Goal: Task Accomplishment & Management: Manage account settings

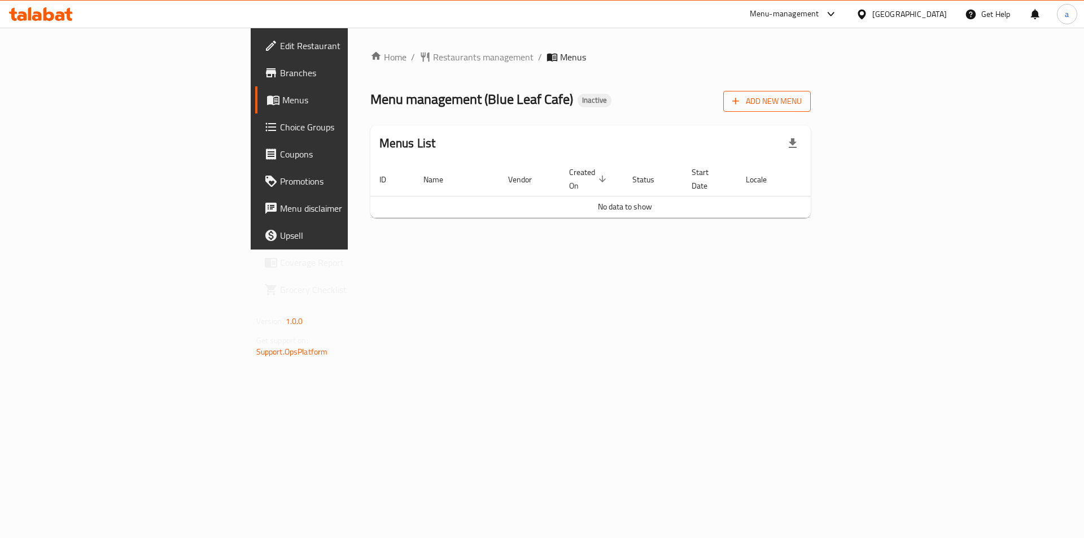
click at [801, 100] on span "Add New Menu" at bounding box center [766, 101] width 69 height 14
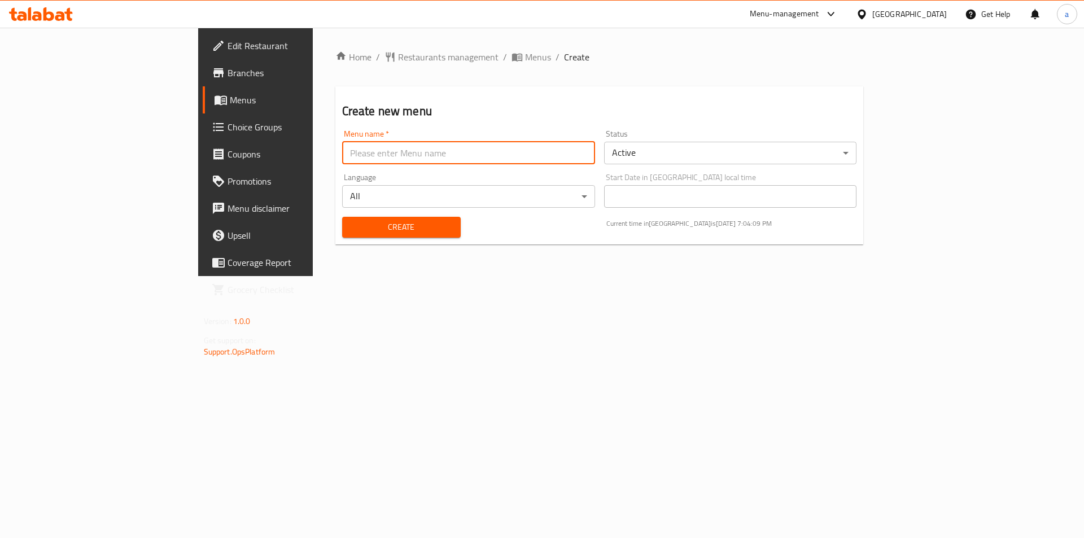
click at [342, 155] on input "text" at bounding box center [468, 153] width 253 height 23
type input "17/9"
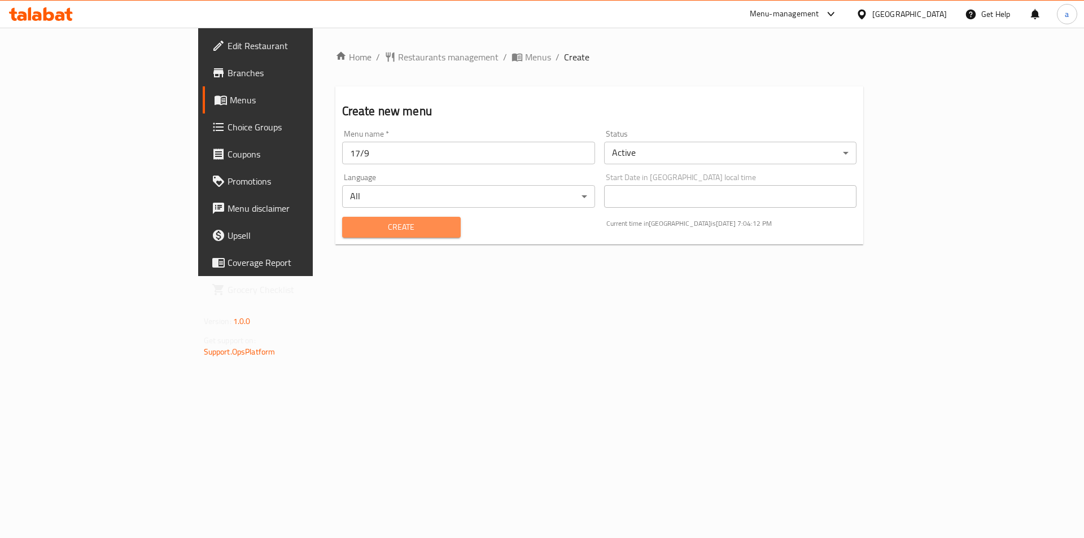
click at [351, 226] on span "Create" at bounding box center [401, 227] width 100 height 14
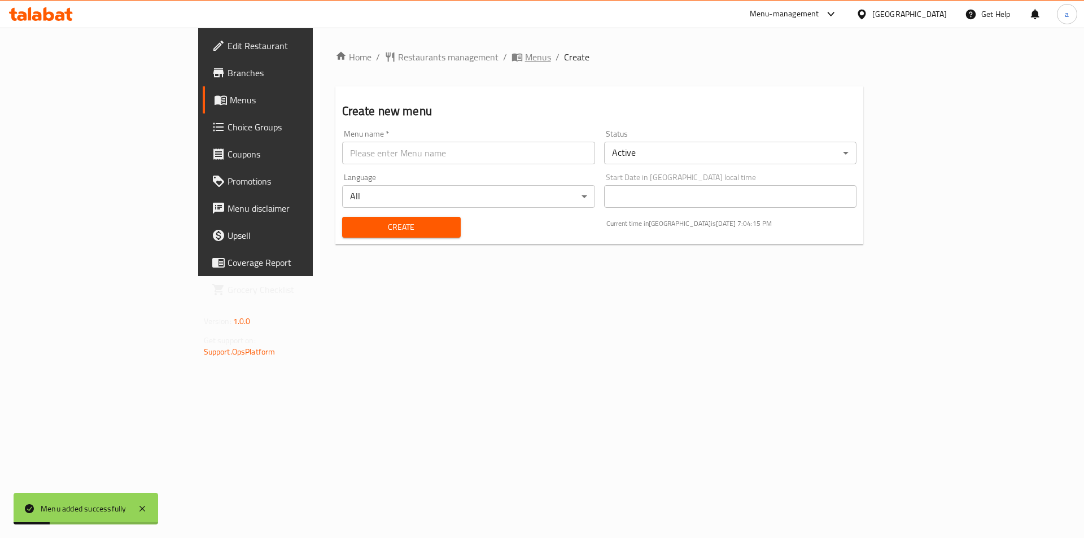
click at [525, 56] on span "Menus" at bounding box center [538, 57] width 26 height 14
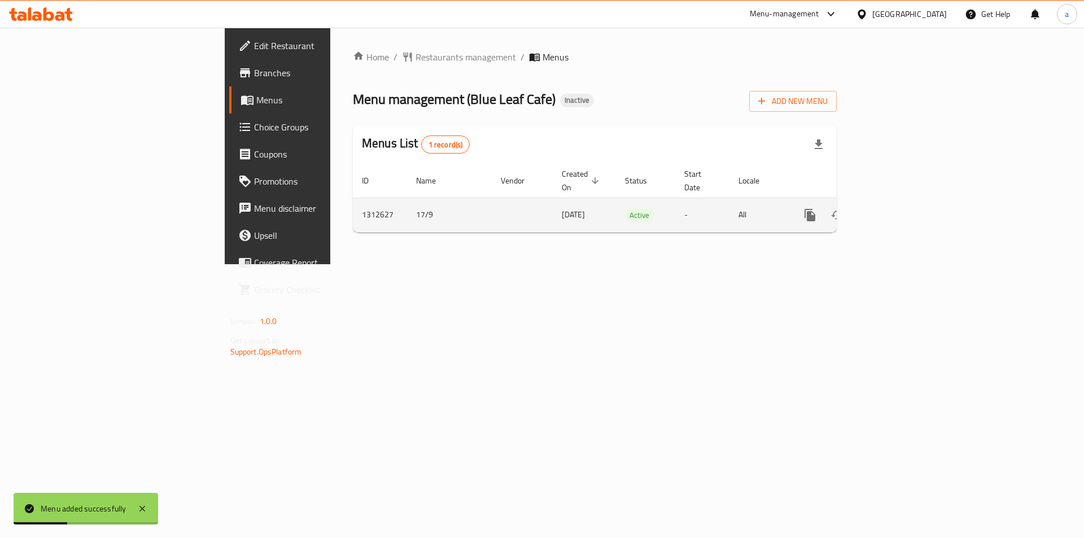
click at [896, 210] on icon "enhanced table" at bounding box center [891, 215] width 10 height 10
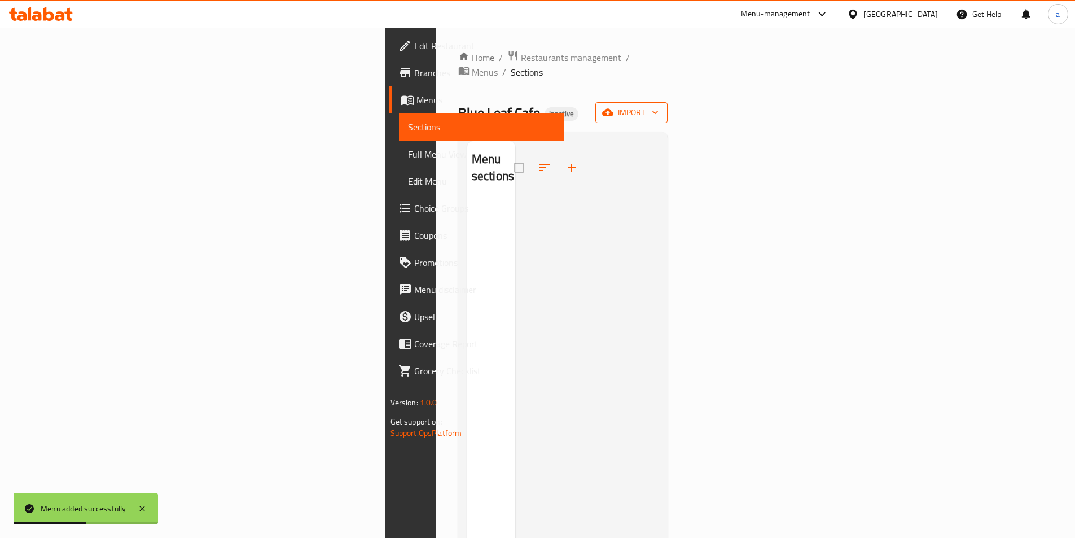
click at [659, 106] on span "import" at bounding box center [632, 113] width 54 height 14
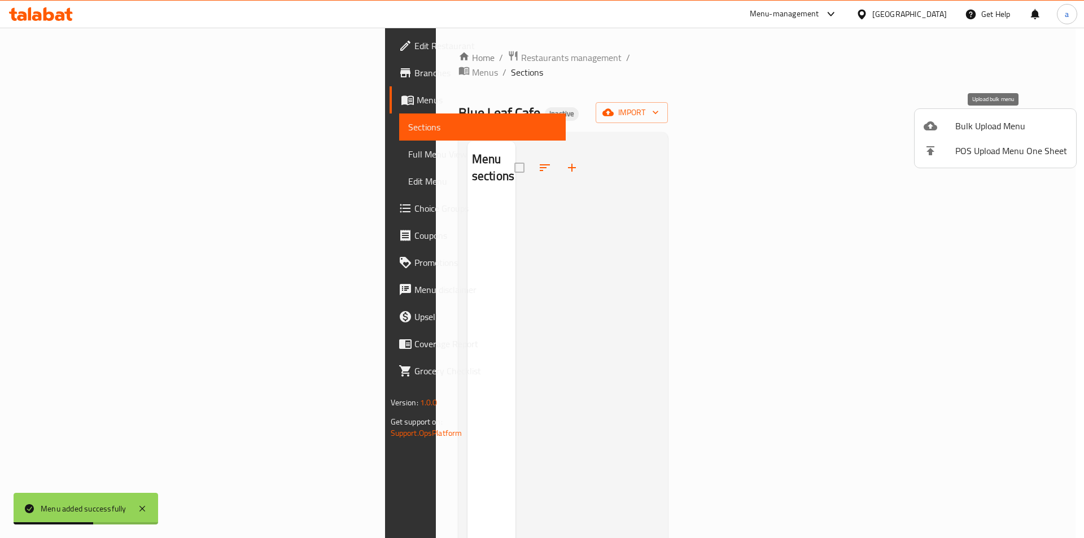
click at [1019, 124] on span "Bulk Upload Menu" at bounding box center [1011, 126] width 112 height 14
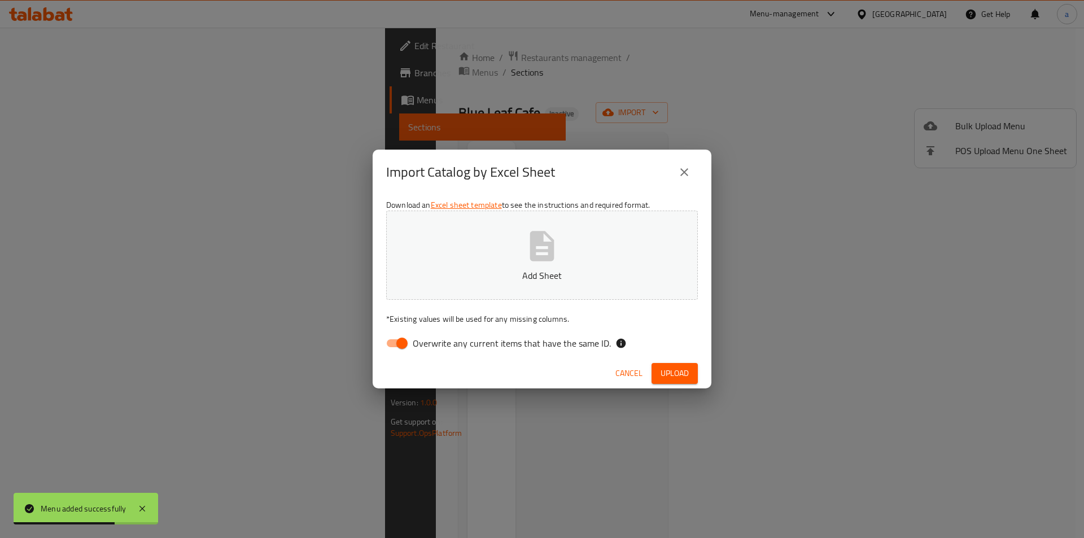
click at [404, 340] on input "Overwrite any current items that have the same ID." at bounding box center [402, 342] width 64 height 21
checkbox input "false"
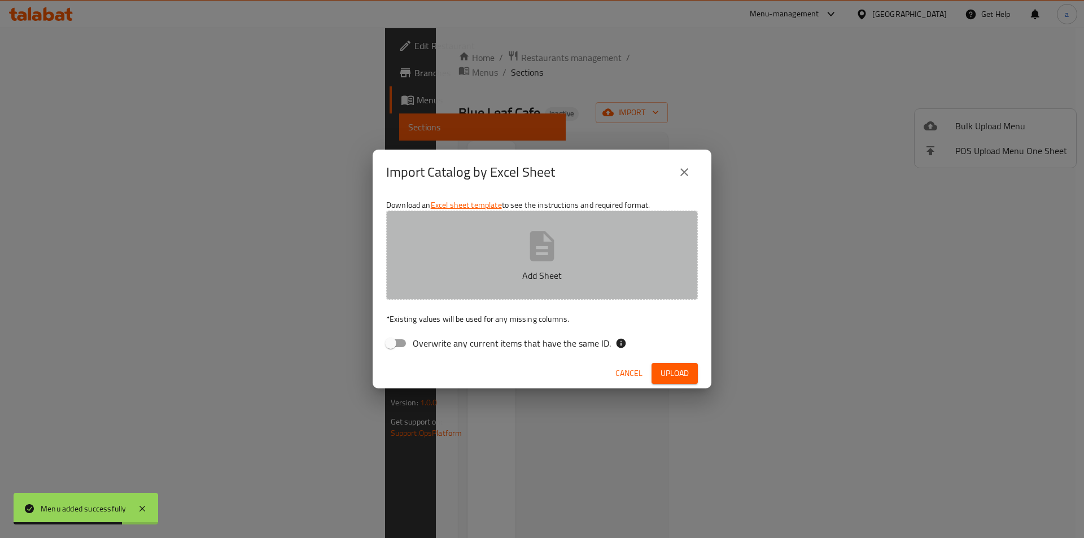
click at [498, 287] on button "Add Sheet" at bounding box center [542, 255] width 312 height 89
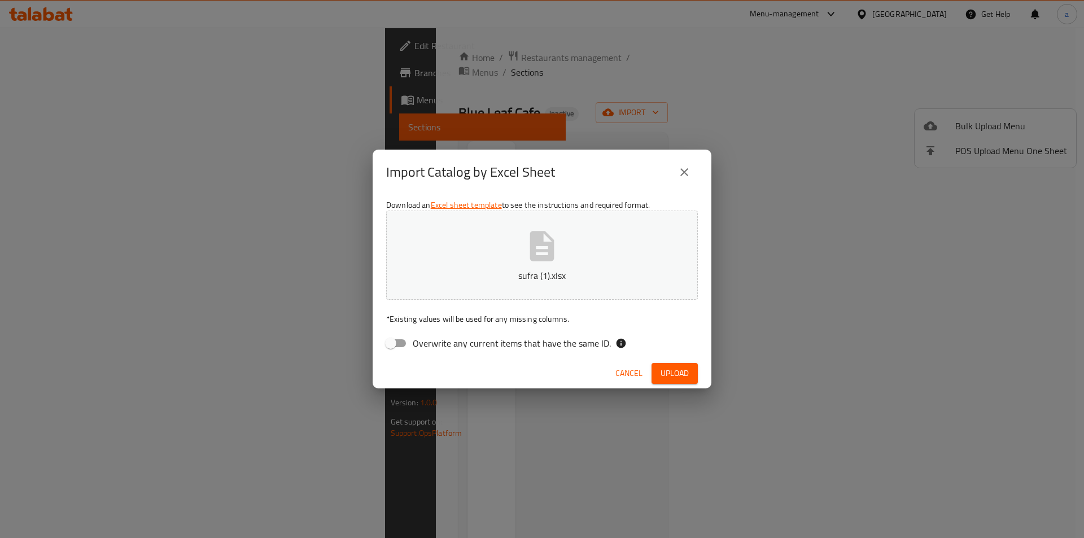
click at [678, 380] on button "Upload" at bounding box center [674, 373] width 46 height 21
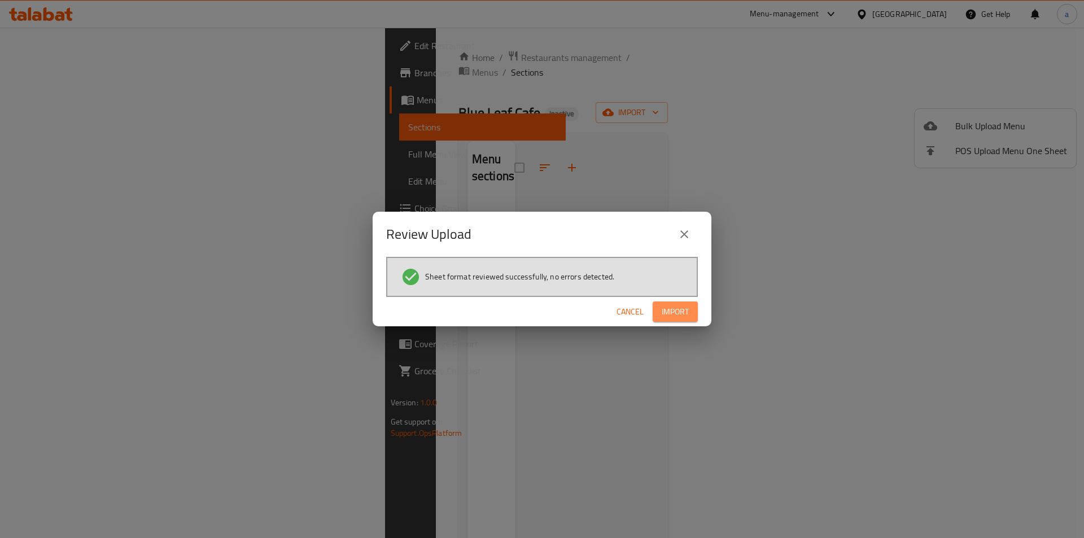
click at [690, 312] on button "Import" at bounding box center [674, 311] width 45 height 21
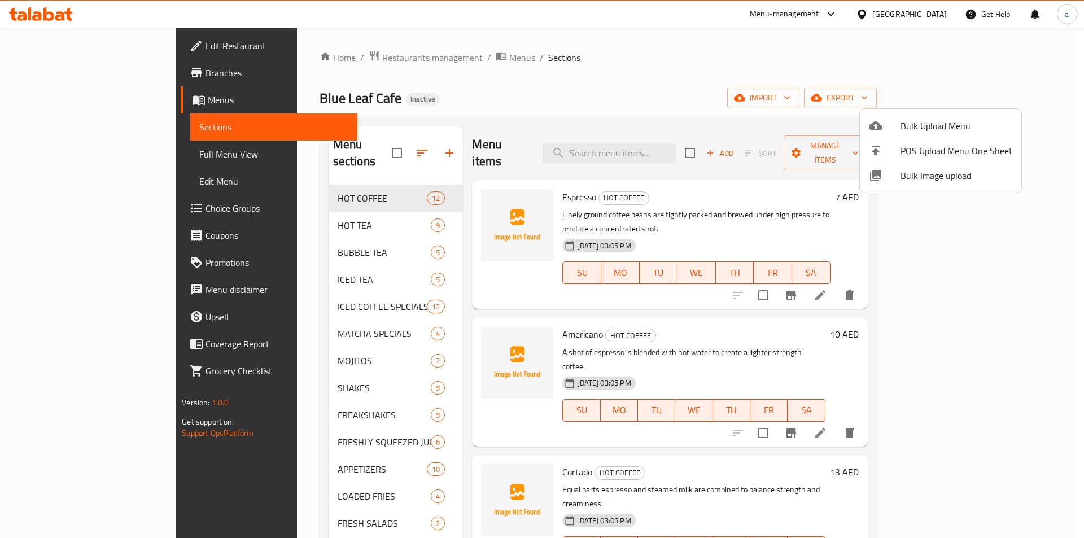
click at [82, 143] on div at bounding box center [542, 269] width 1084 height 538
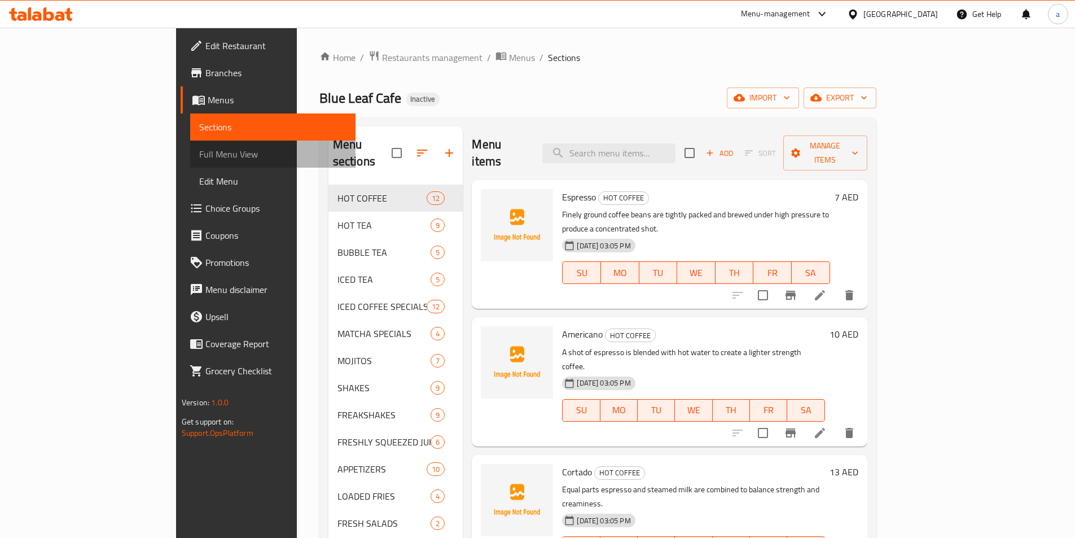
click at [199, 152] on span "Full Menu View" at bounding box center [272, 154] width 147 height 14
click at [199, 154] on span "Full Menu View" at bounding box center [272, 154] width 147 height 14
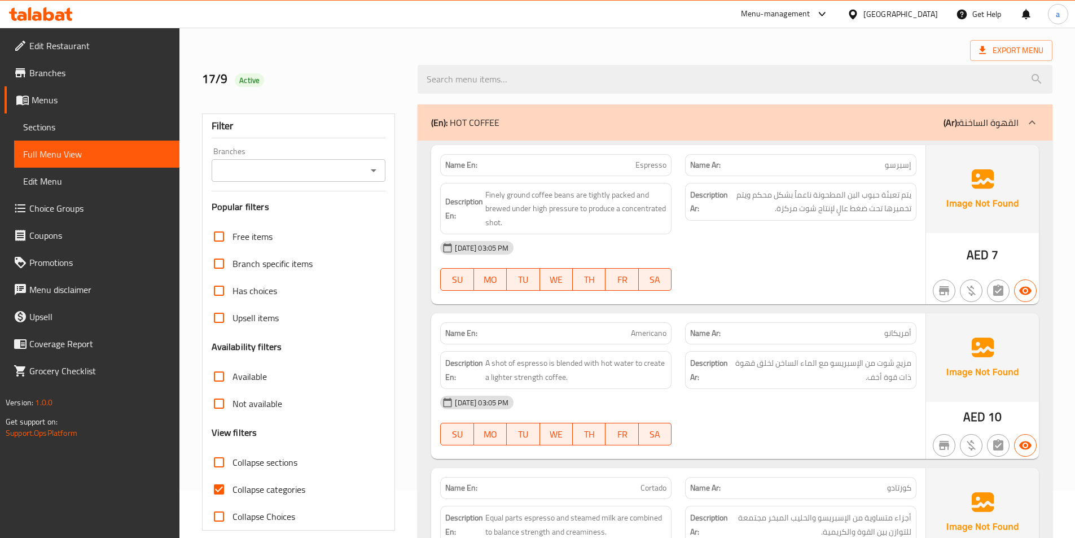
scroll to position [113, 0]
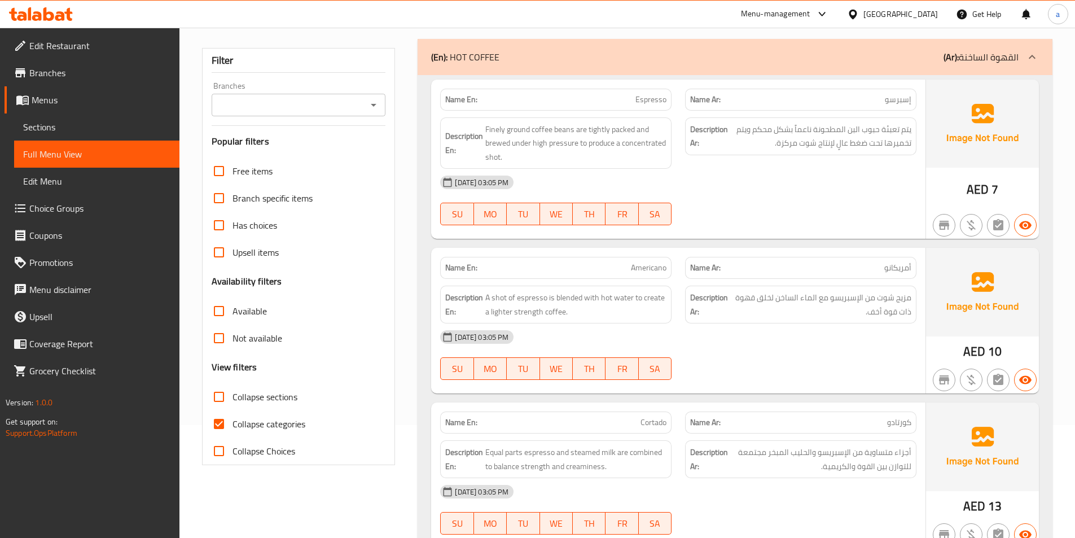
click at [221, 431] on input "Collapse categories" at bounding box center [218, 423] width 27 height 27
checkbox input "false"
drag, startPoint x: 573, startPoint y: 107, endPoint x: 551, endPoint y: 265, distance: 159.6
click at [78, 93] on link "Menus" at bounding box center [92, 99] width 175 height 27
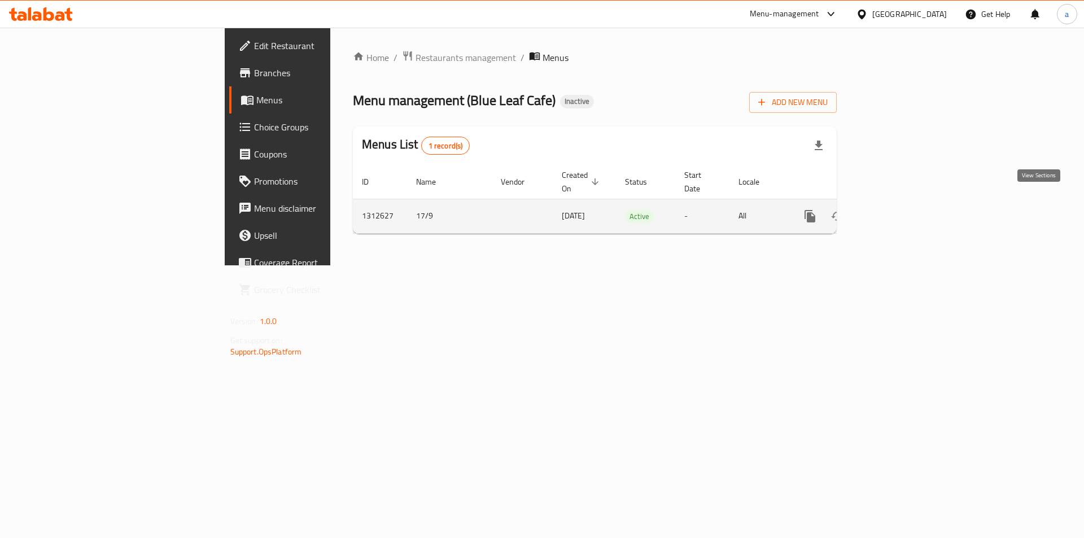
click at [905, 205] on link "enhanced table" at bounding box center [891, 216] width 27 height 27
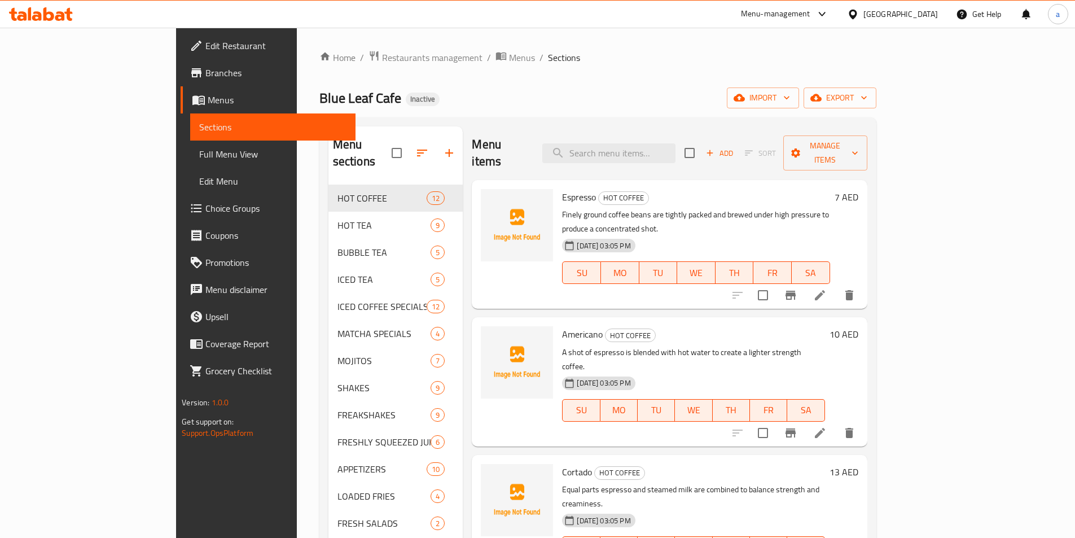
drag, startPoint x: 75, startPoint y: 146, endPoint x: 85, endPoint y: 154, distance: 13.2
click at [199, 147] on span "Full Menu View" at bounding box center [272, 154] width 147 height 14
click at [199, 154] on span "Full Menu View" at bounding box center [272, 154] width 147 height 14
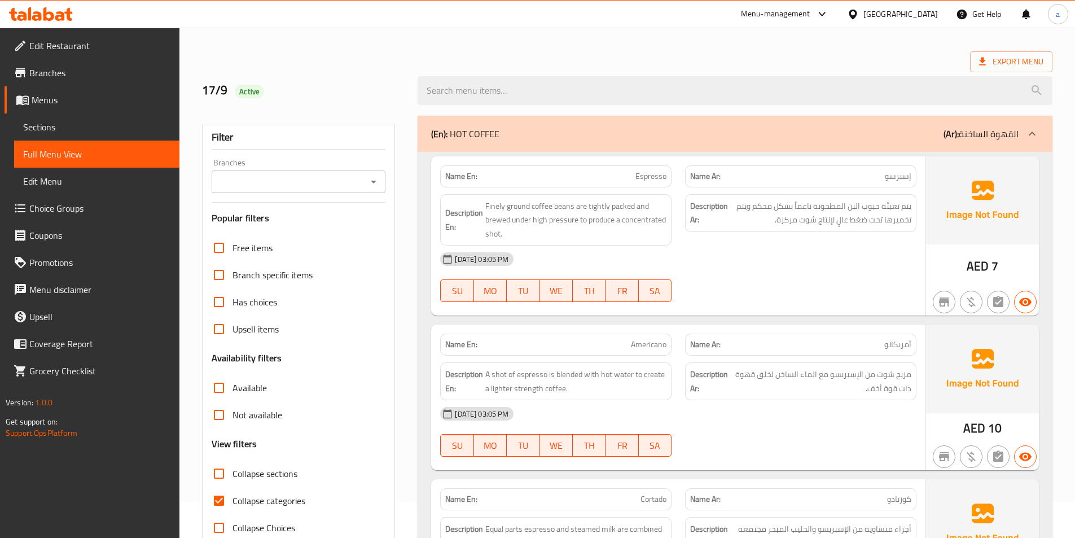
scroll to position [56, 0]
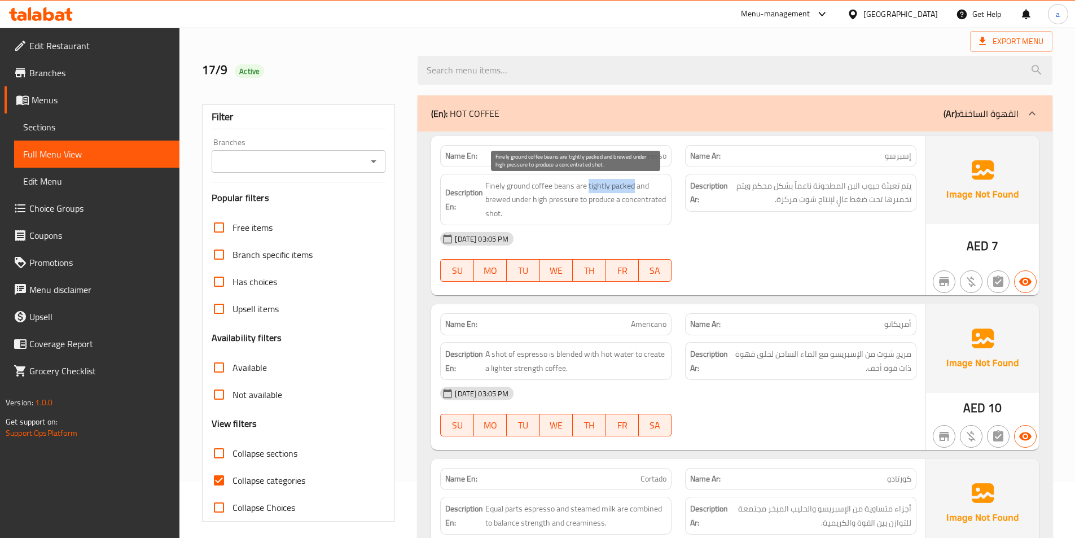
drag, startPoint x: 589, startPoint y: 191, endPoint x: 634, endPoint y: 192, distance: 45.2
click at [634, 192] on span "Finely ground coffee beans are tightly packed and brewed under high pressure to…" at bounding box center [575, 200] width 181 height 42
click at [618, 228] on div "[DATE] 03:05 PM" at bounding box center [678, 238] width 490 height 27
click at [698, 230] on div "[DATE] 03:05 PM" at bounding box center [678, 238] width 490 height 27
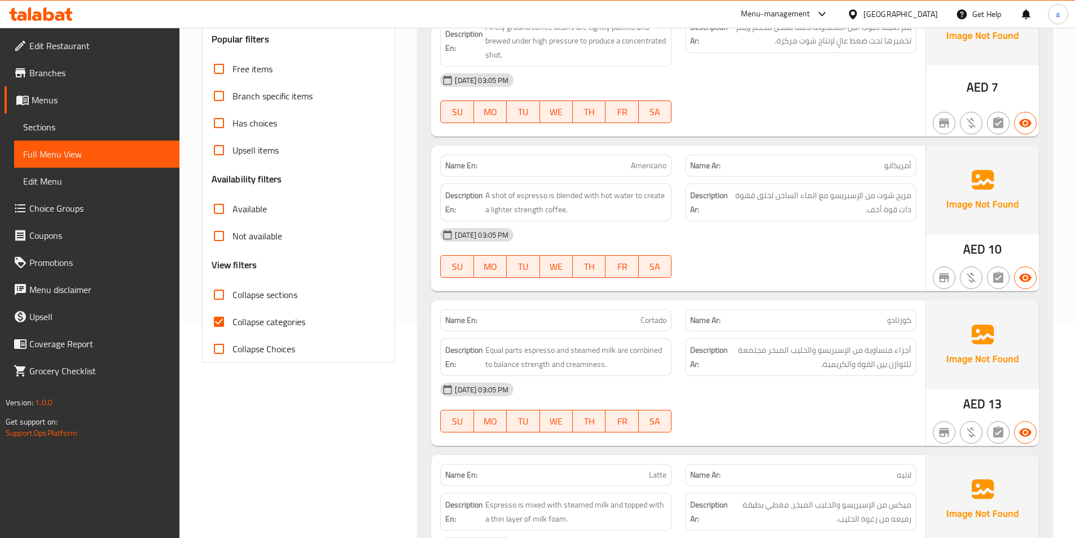
scroll to position [226, 0]
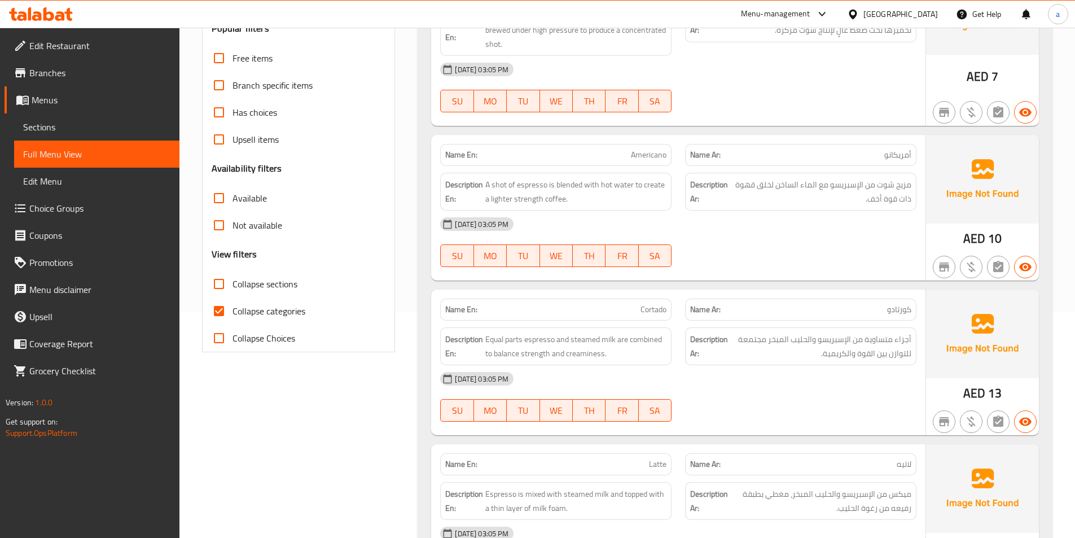
click at [651, 155] on span "Americano" at bounding box center [649, 155] width 36 height 12
copy span "Americano"
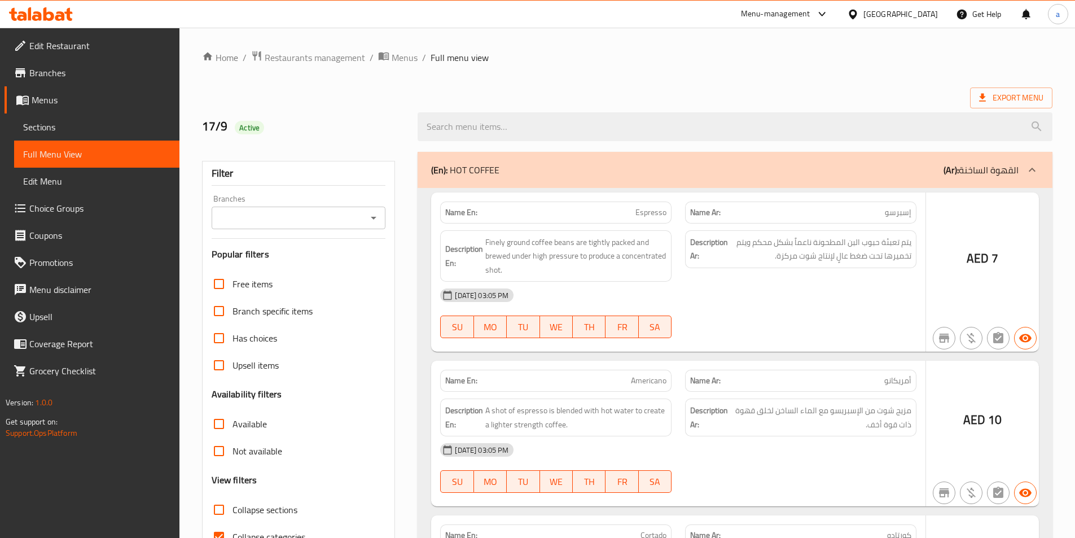
click at [151, 121] on div at bounding box center [537, 269] width 1075 height 538
click at [150, 124] on div at bounding box center [537, 269] width 1075 height 538
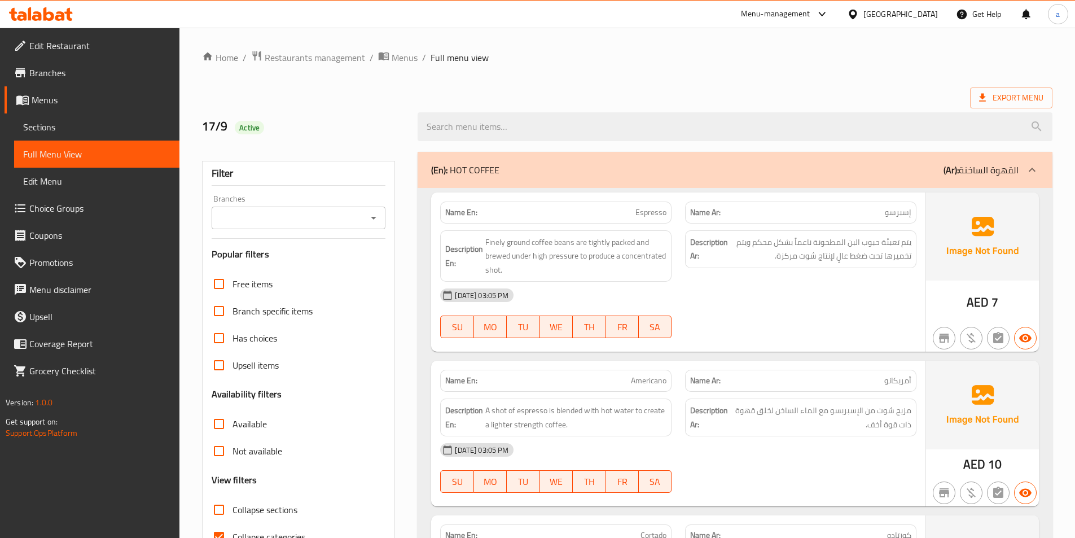
click at [145, 126] on span "Sections" at bounding box center [96, 127] width 147 height 14
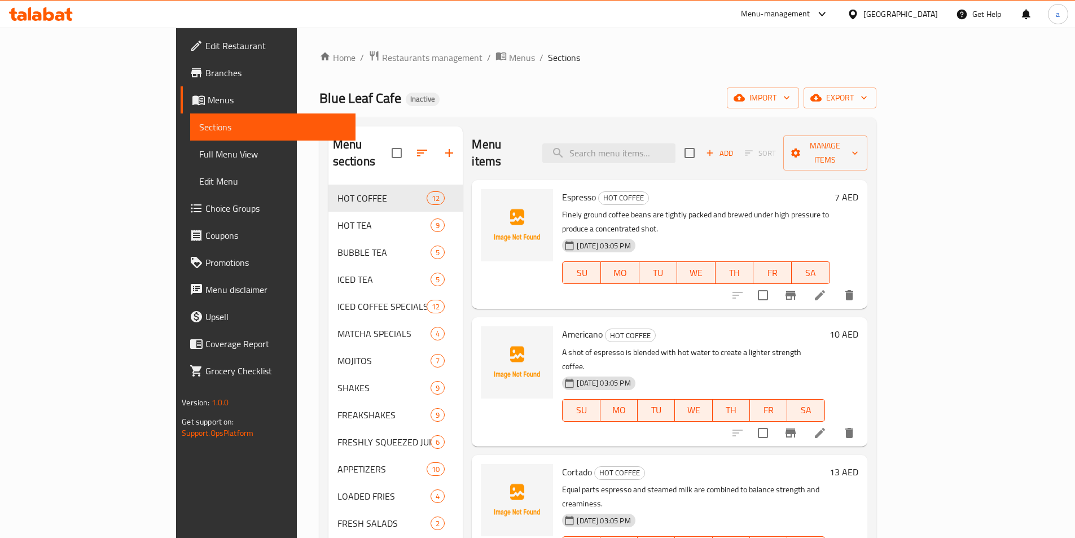
click at [760, 94] on div "Blue Leaf Cafe Inactive import export" at bounding box center [597, 97] width 557 height 21
click at [827, 426] on icon at bounding box center [820, 433] width 14 height 14
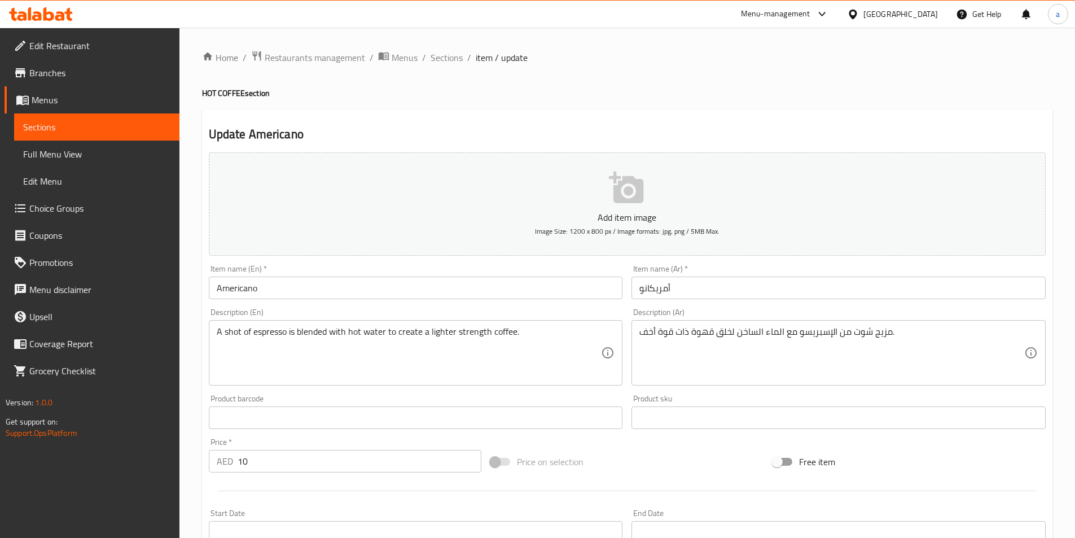
click at [840, 337] on div "Home / Restaurants management / Menus / Sections / item / update HOT COFFEE sec…" at bounding box center [627, 412] width 851 height 725
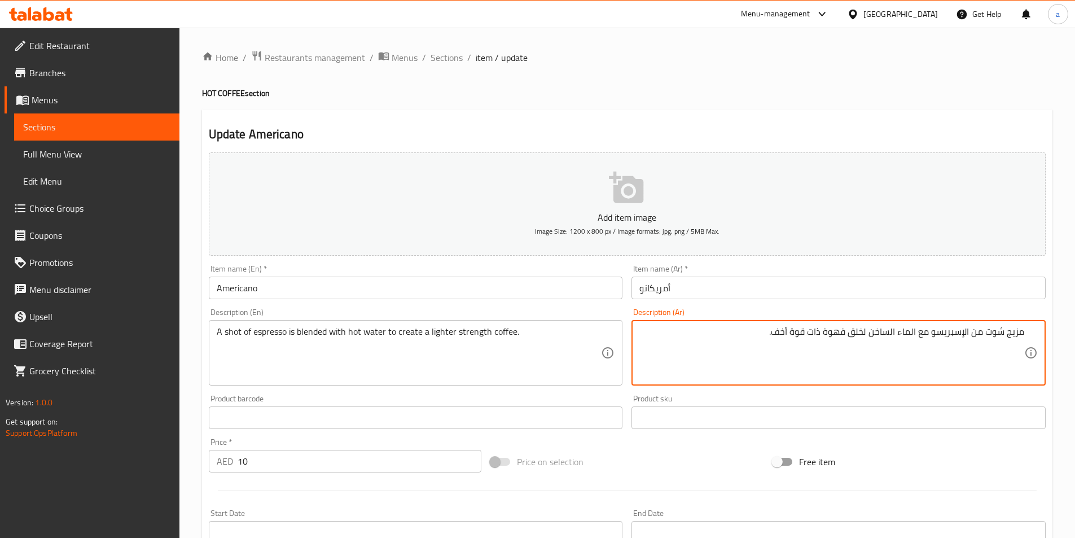
drag, startPoint x: 1008, startPoint y: 336, endPoint x: 1024, endPoint y: 338, distance: 16.0
click at [1024, 338] on textarea "مزيج شوت من الإسبريسو مع الماء الساخن لخلق قهوة ذات قوة أخف." at bounding box center [832, 353] width 385 height 54
click at [948, 333] on textarea "شوت من الإسبريسو مع الماء الساخن لخلق قهوة ذات قوة أخف." at bounding box center [832, 353] width 385 height 54
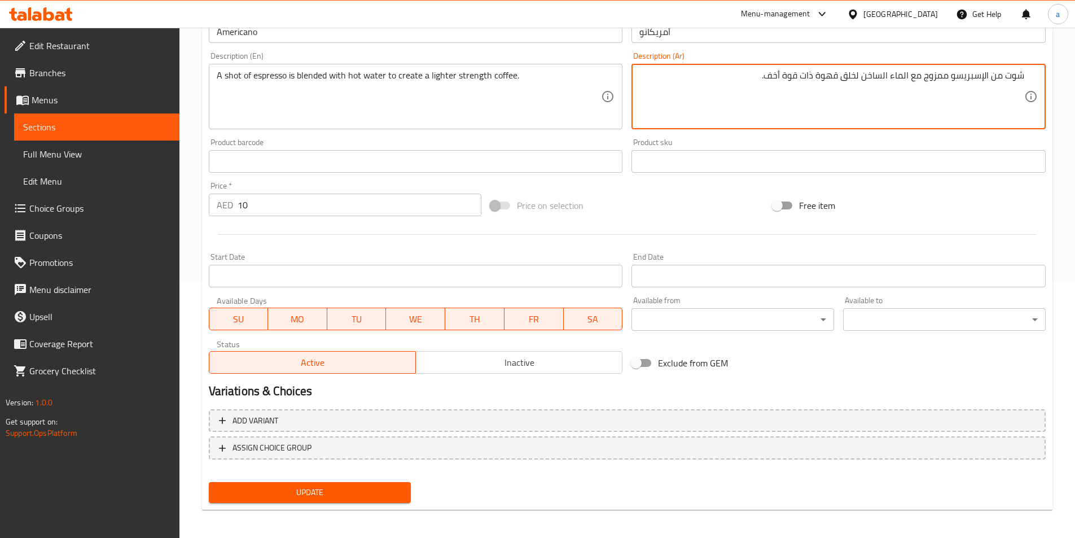
scroll to position [260, 0]
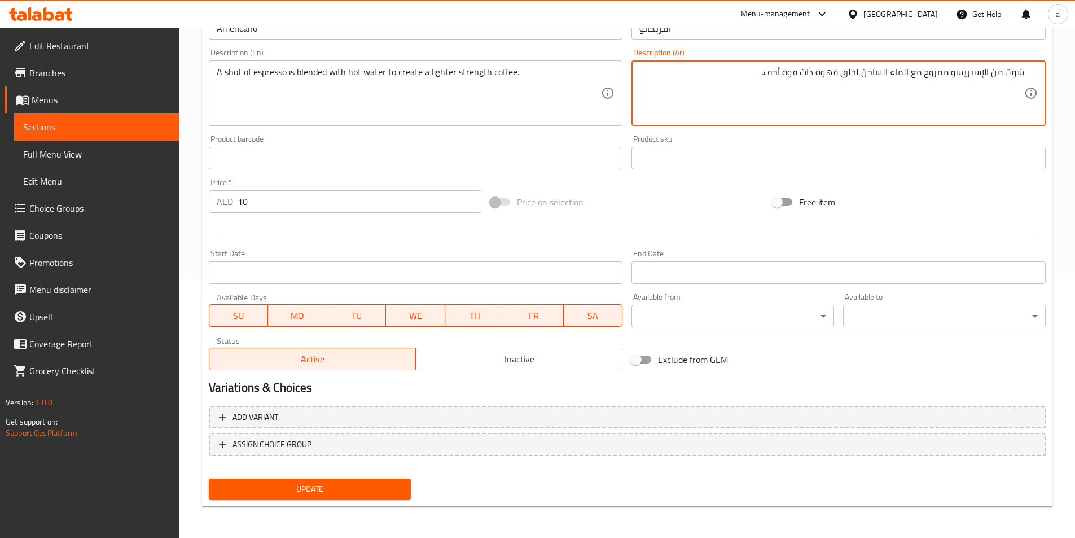
type textarea "شوت من الإسبريسو ممزوج مع الماء الساخن لخلق قهوة ذات قوة أخف."
click at [363, 489] on span "Update" at bounding box center [310, 489] width 185 height 14
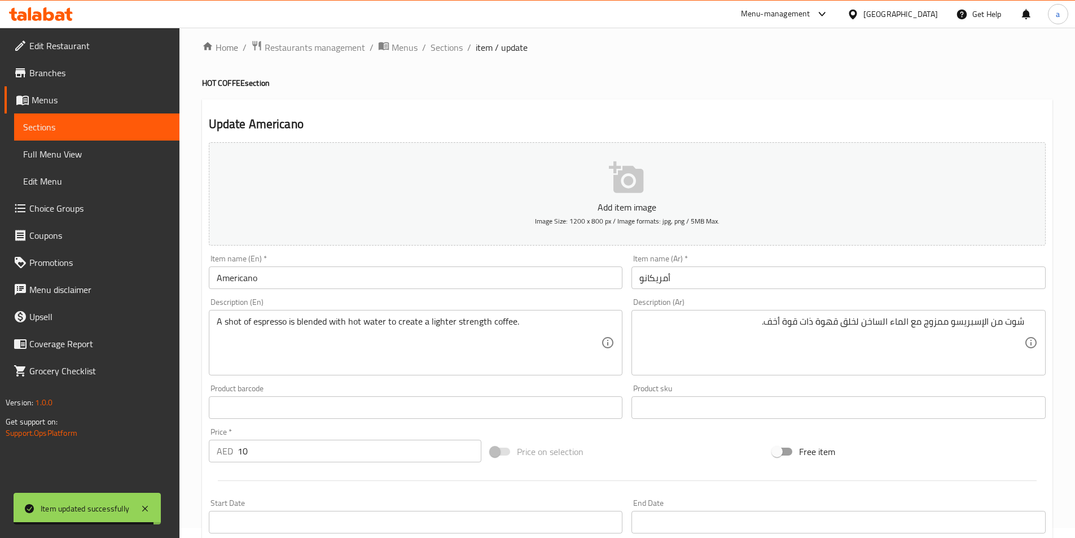
scroll to position [0, 0]
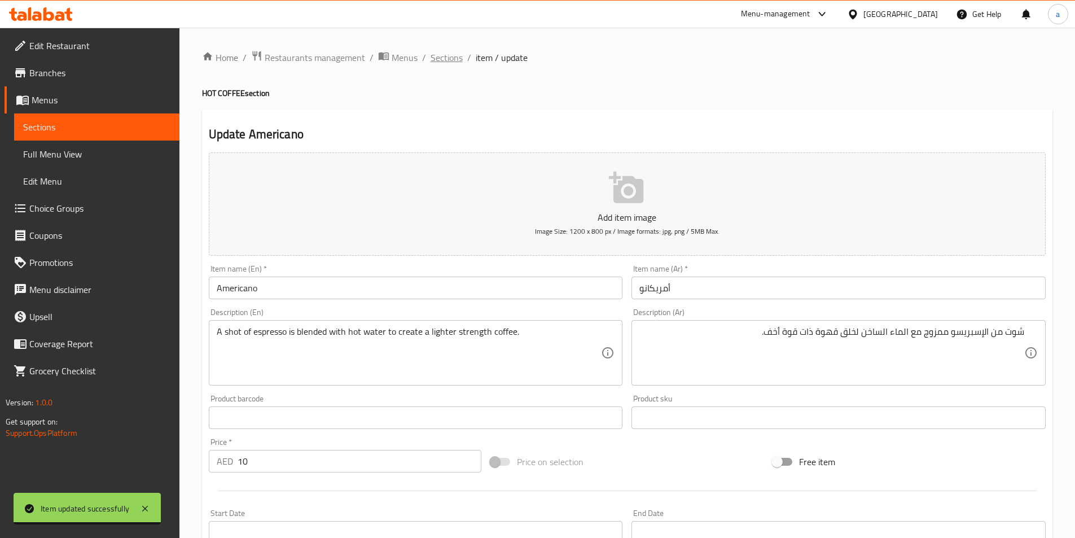
click at [443, 55] on span "Sections" at bounding box center [447, 58] width 32 height 14
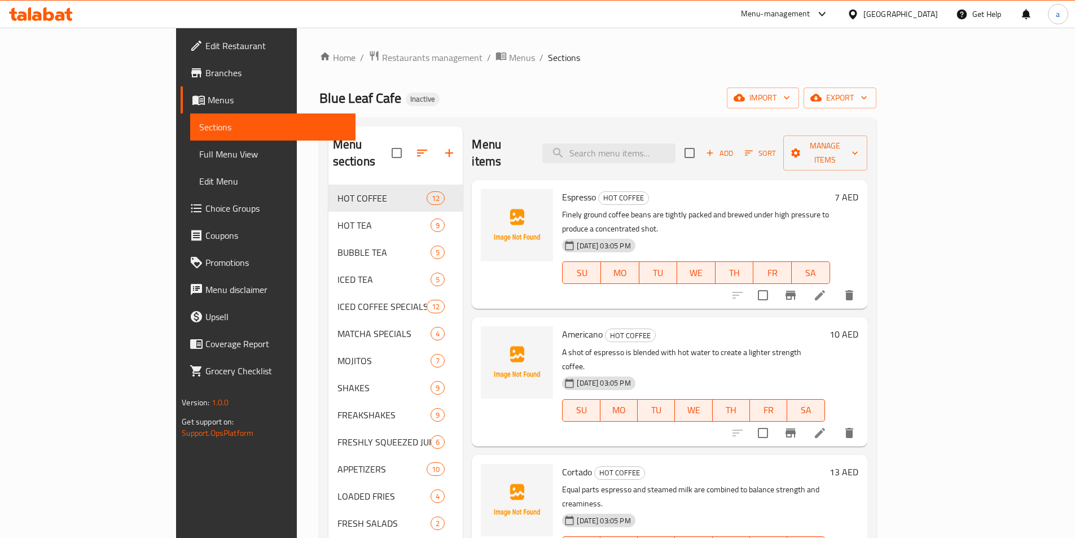
scroll to position [524, 0]
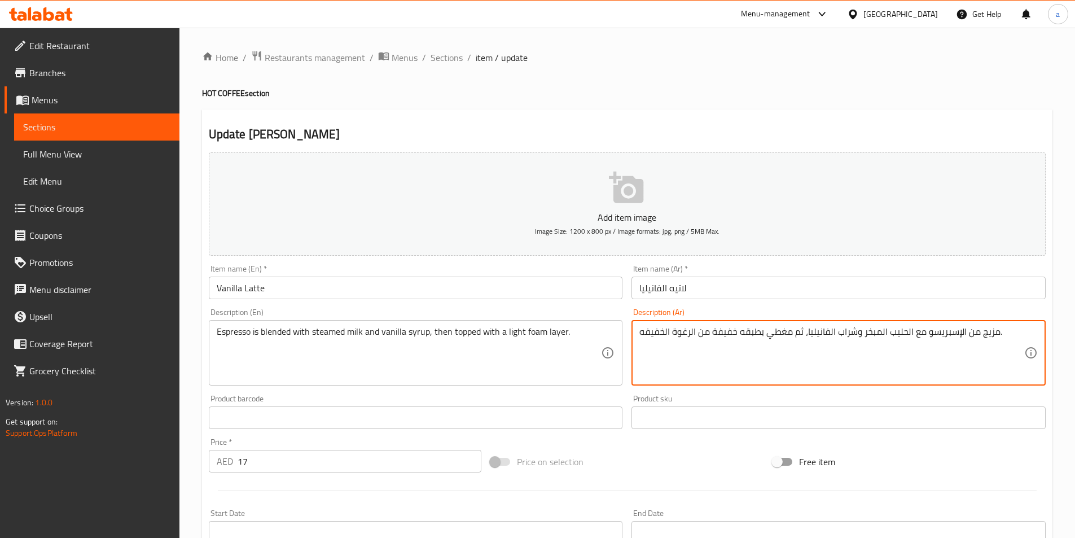
click at [728, 335] on textarea "مزيج من الإسبريسو مع الحليب المبخر وشراب الفانيليا، ثم مغطي بطبقه خفيفة من الرغ…" at bounding box center [832, 353] width 385 height 54
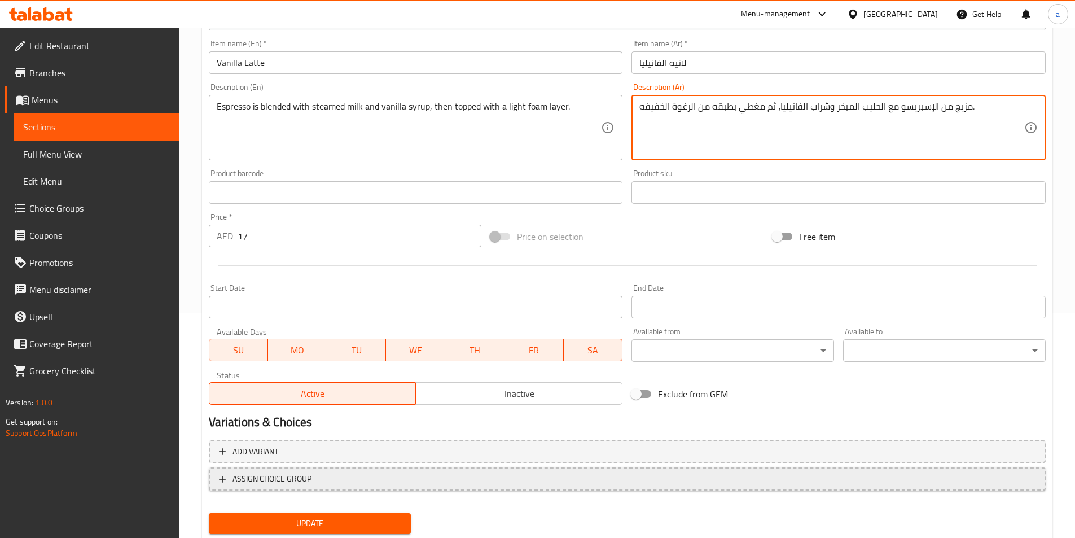
scroll to position [226, 0]
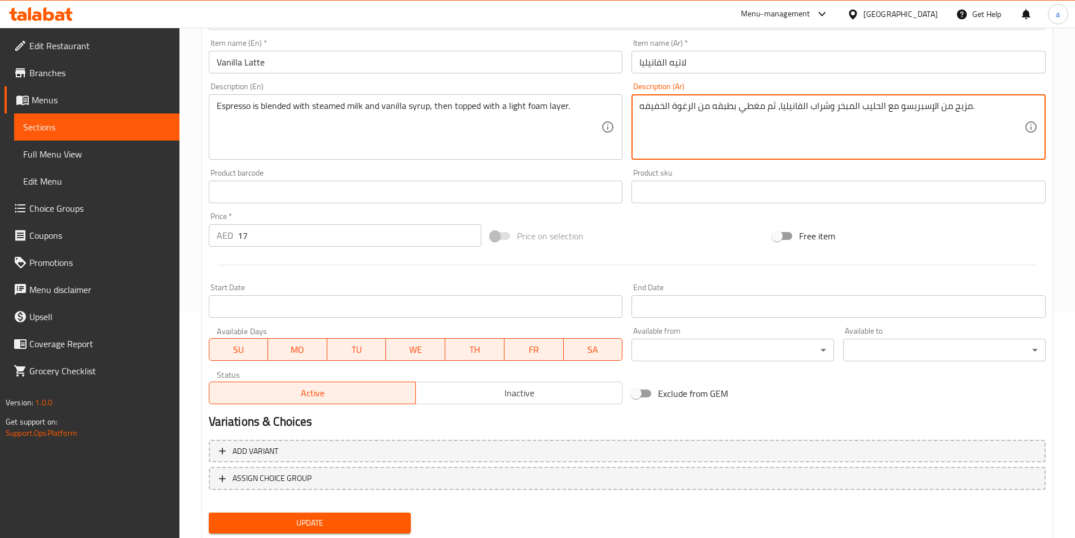
type textarea "مزيج من الإسبريسو مع الحليب المبخر وشراب الفانيليا، ثم مغطي بطبقه من الرغوة الخ…"
click at [293, 518] on span "Update" at bounding box center [310, 523] width 185 height 14
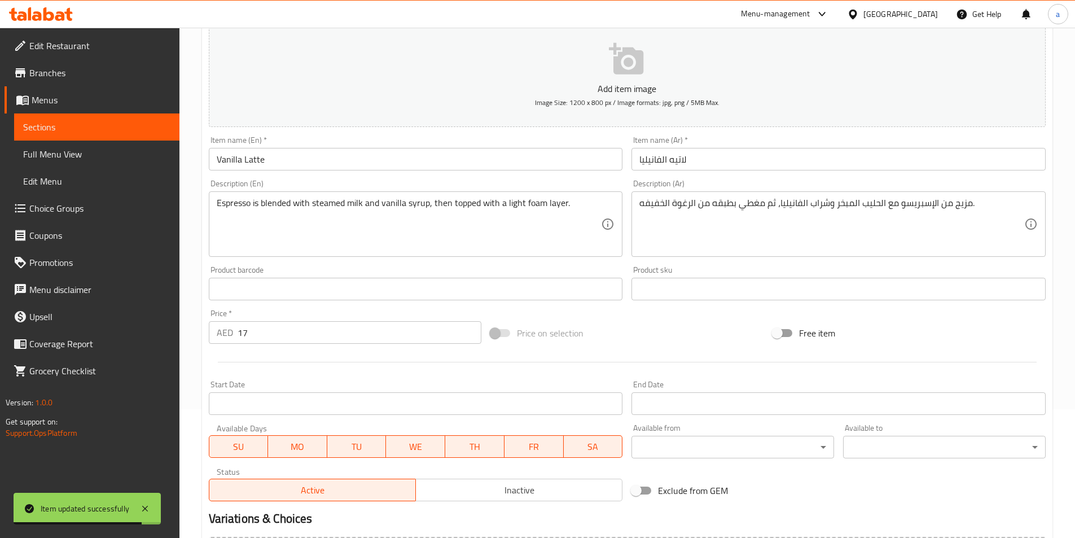
scroll to position [0, 0]
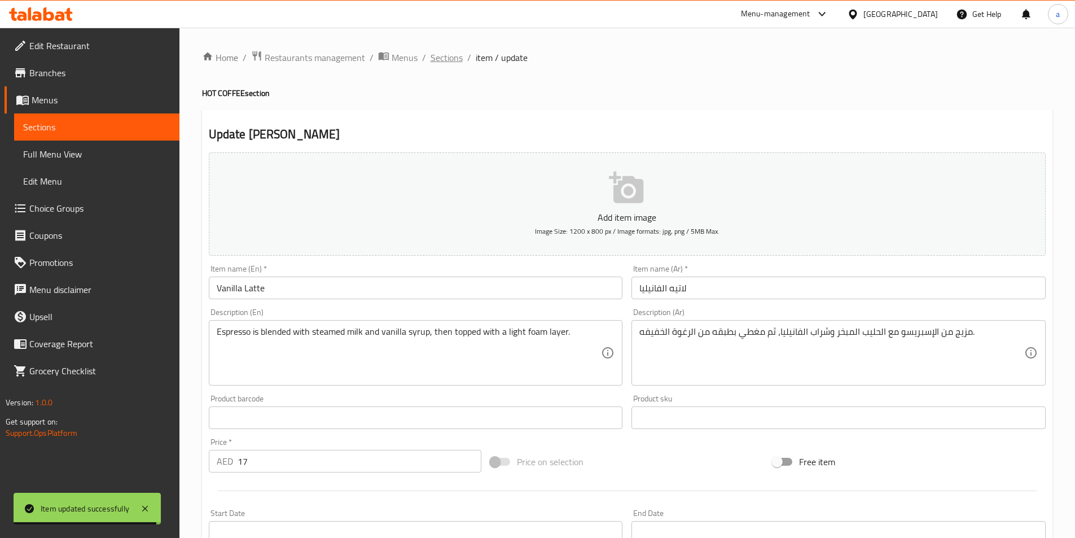
click at [431, 54] on span "Sections" at bounding box center [447, 58] width 32 height 14
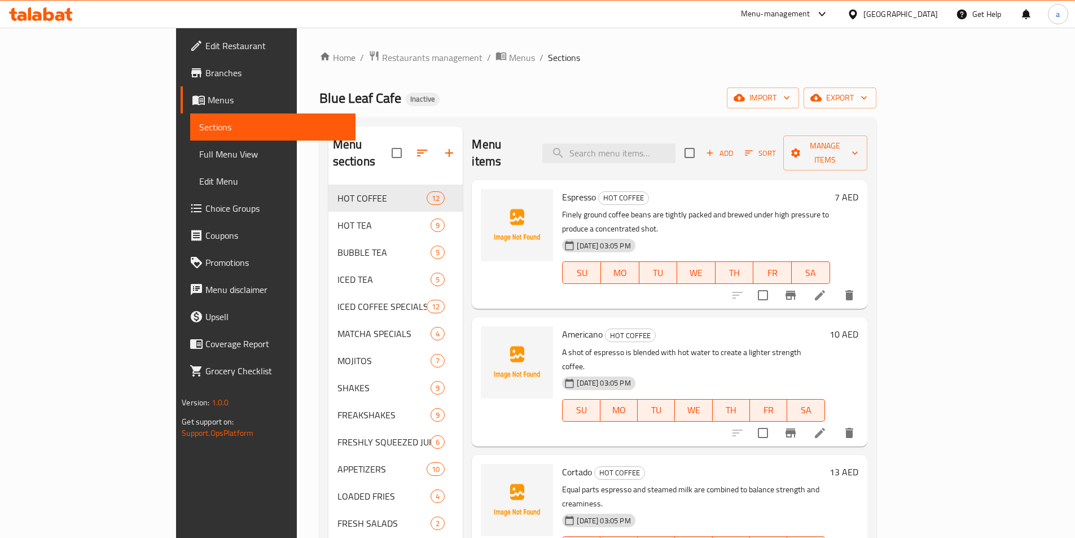
scroll to position [648, 0]
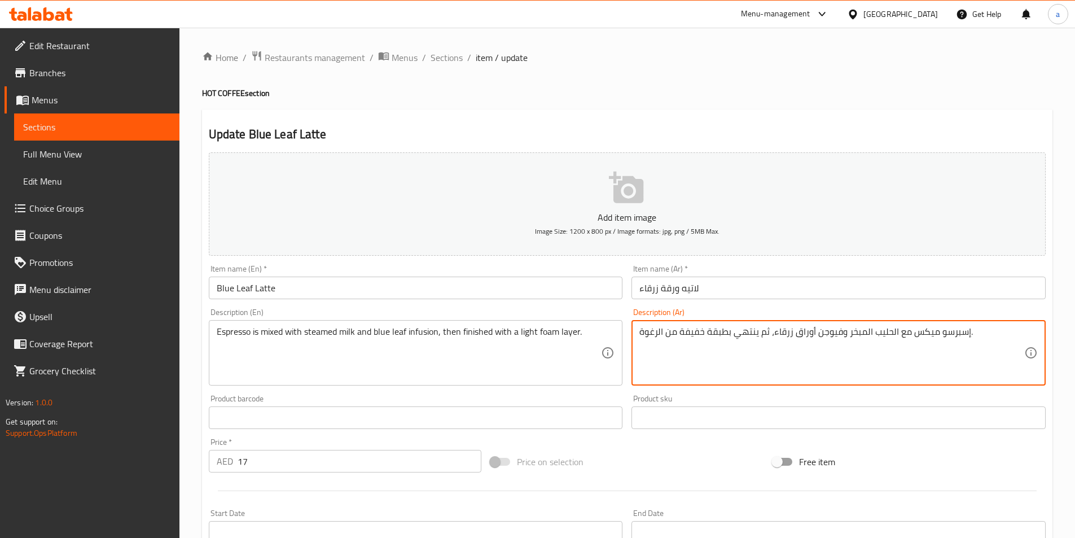
click at [834, 336] on textarea "إسبرسو ميكس مع الحليب المبخر وفيوجن أوراق زرقاء، ثم ينتهي بطبقة خفيفة من الرغوة." at bounding box center [832, 353] width 385 height 54
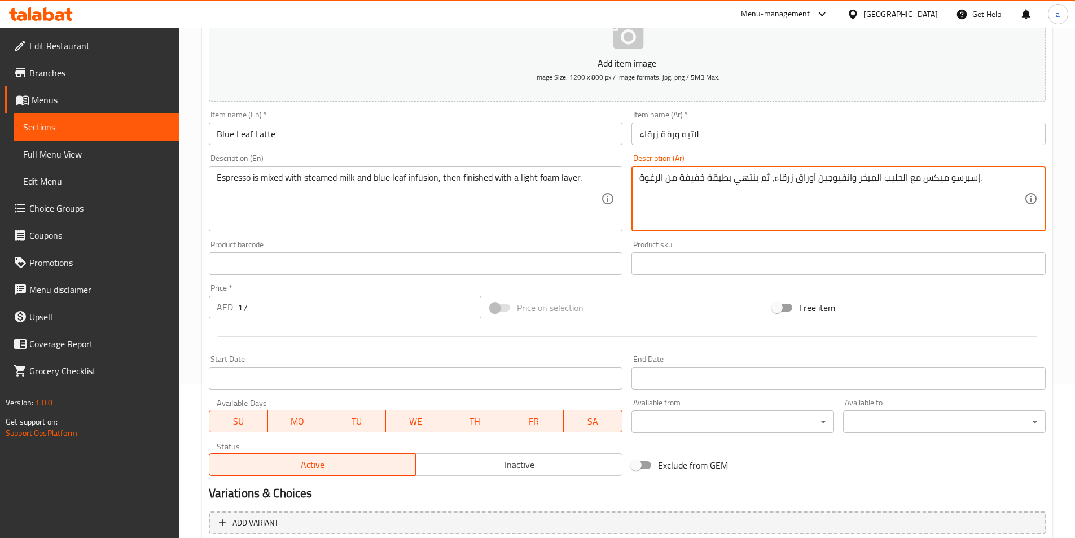
scroll to position [260, 0]
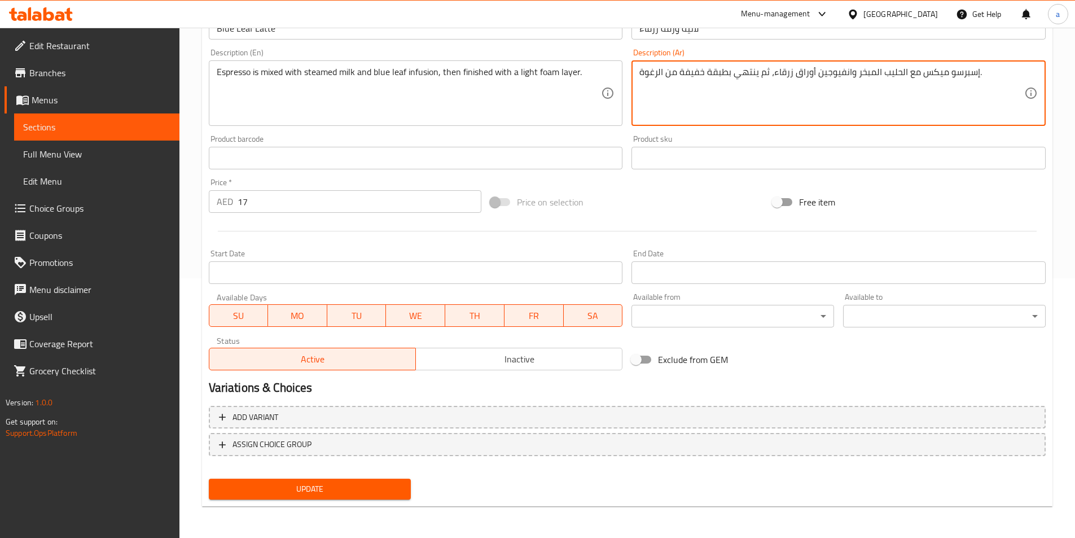
type textarea "إسبرسو ميكس مع الحليب المبخر وانفيوجين أوراق زرقاء، ثم ينتهي بطبقة خفيفة من الر…"
click at [363, 493] on span "Update" at bounding box center [310, 489] width 185 height 14
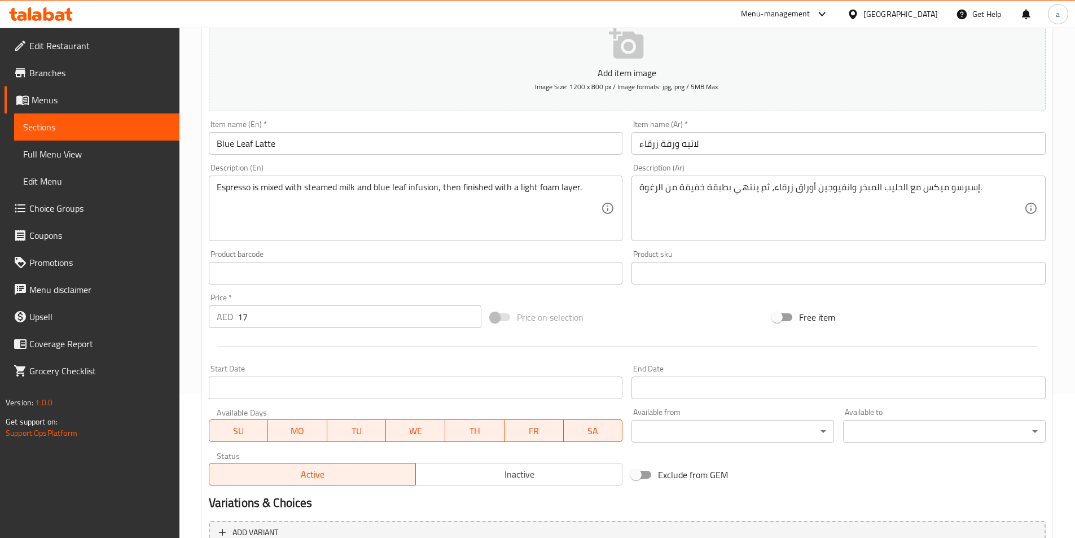
scroll to position [0, 0]
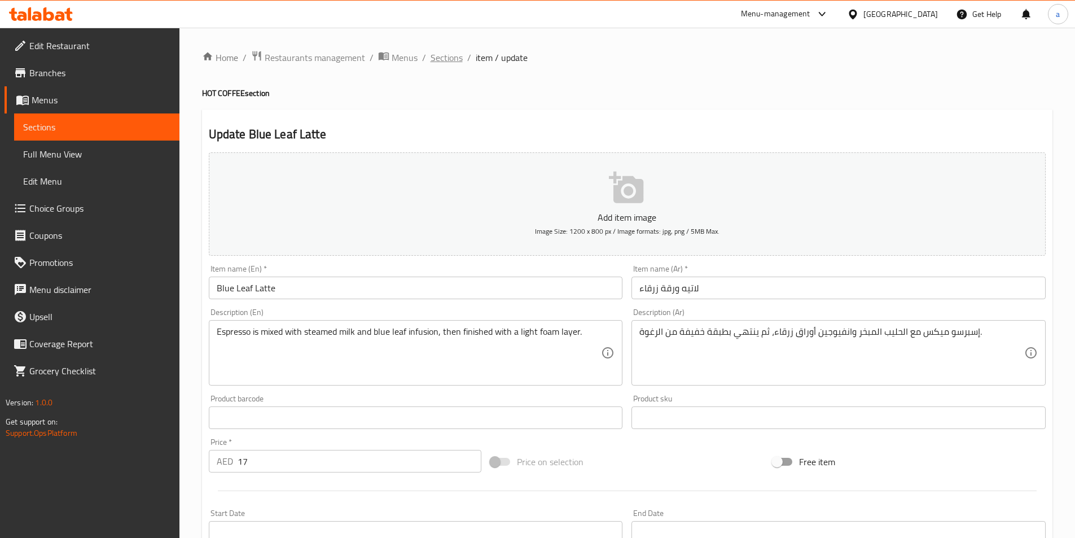
click at [435, 59] on span "Sections" at bounding box center [447, 58] width 32 height 14
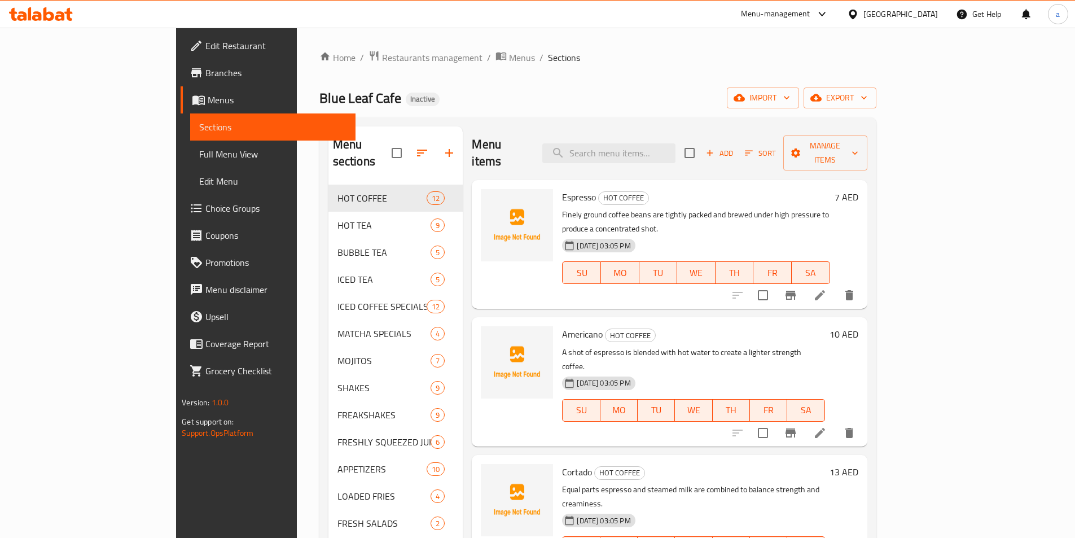
scroll to position [771, 0]
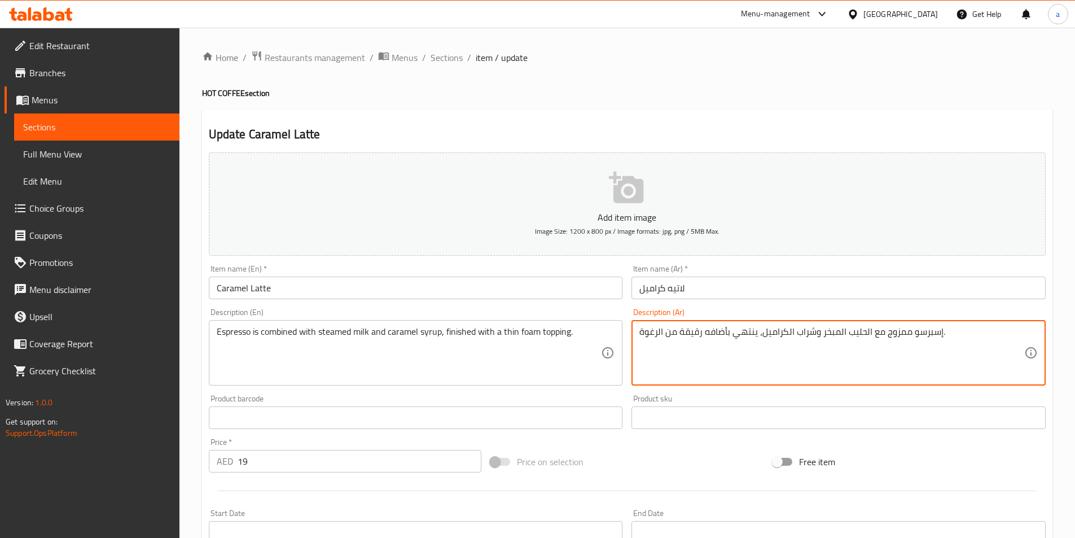
click at [887, 334] on textarea "إسبرسو ممزوج مع الحليب المبخر وشراب الكراميل، ينتهي بأضافه رقيقة من الرغوة." at bounding box center [832, 353] width 385 height 54
click at [897, 336] on textarea "إسبرسو ممزوج مع الحليب المبخر وشراب الكراميل، ينتهي بأضافه رقيقة من الرغوة." at bounding box center [832, 353] width 385 height 54
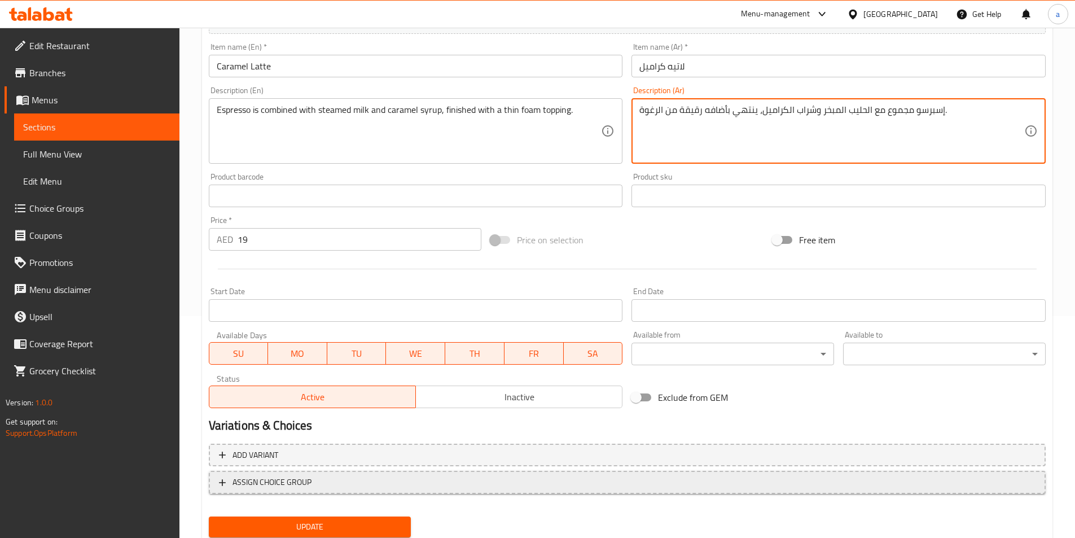
scroll to position [260, 0]
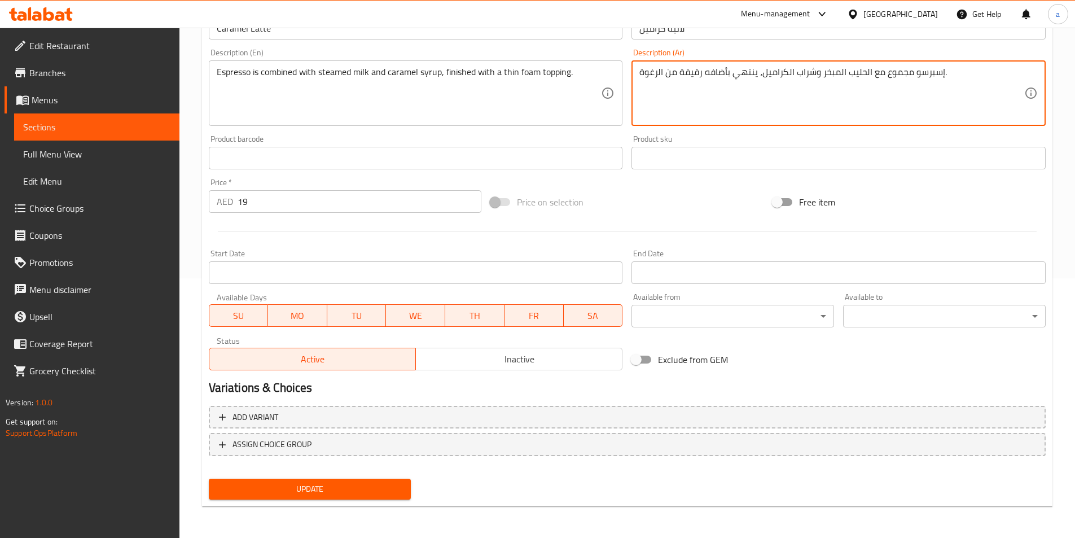
type textarea "إسبرسو مجموع مع الحليب المبخر وشراب الكراميل، ينتهي بأضافه رقيقة من الرغوة."
click at [349, 494] on span "Update" at bounding box center [310, 489] width 185 height 14
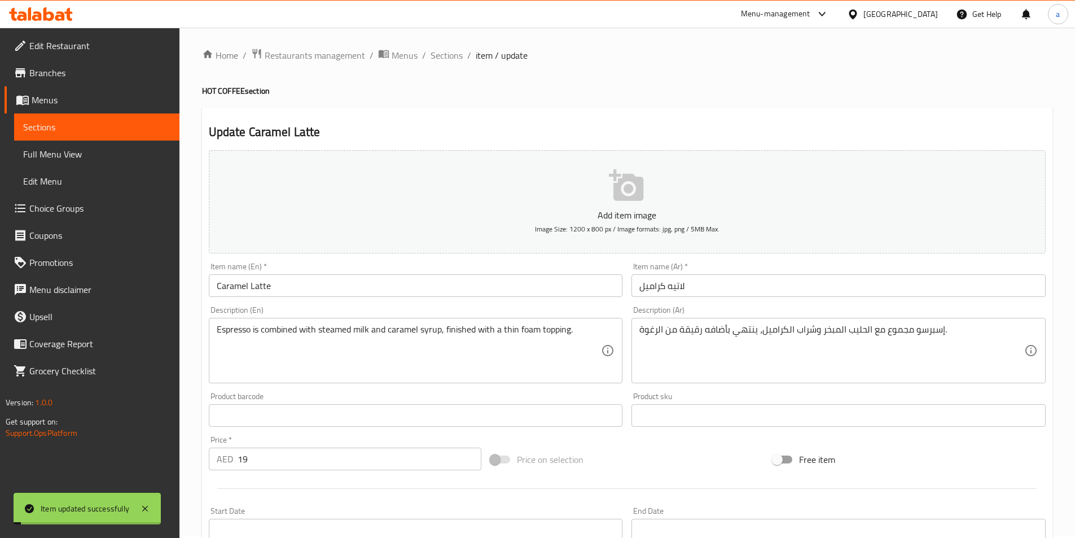
scroll to position [0, 0]
click at [446, 59] on span "Sections" at bounding box center [447, 58] width 32 height 14
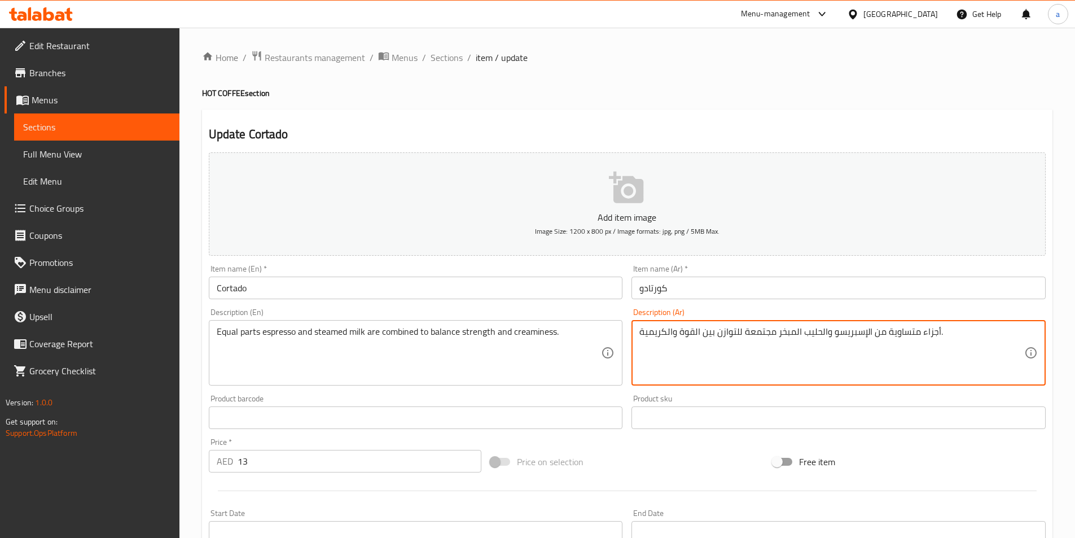
click at [759, 335] on textarea "أجزاء متساوية من الإسبريسو والحليب المبخر مجتمعة للتوازن بين القوة والكريمية." at bounding box center [832, 353] width 385 height 54
click at [746, 362] on textarea "أجزاء متساوية من الإسبريسو والحليب المبخر مجتمعة للتوازن بين القوة والكريمية." at bounding box center [832, 353] width 385 height 54
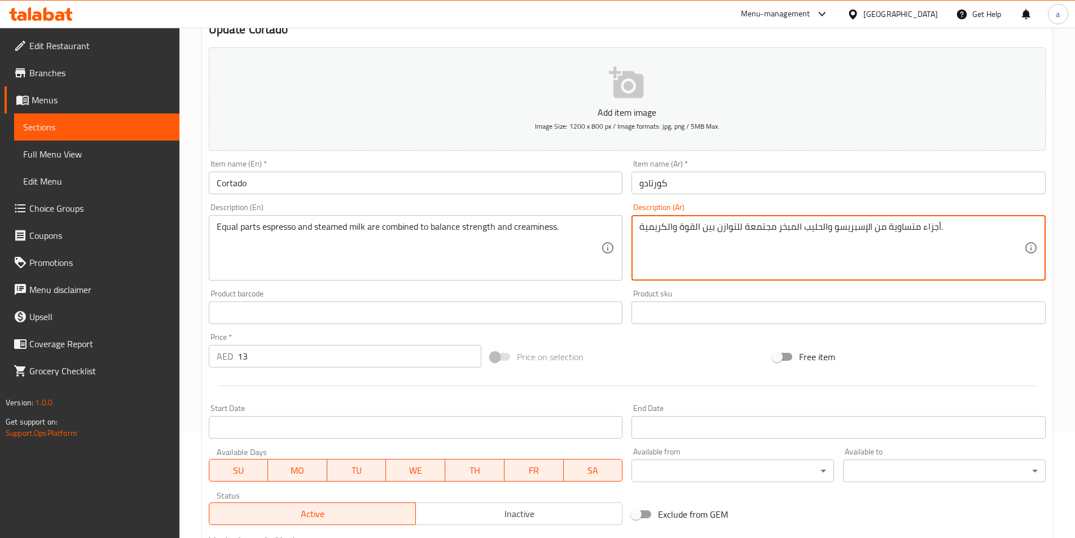
scroll to position [226, 0]
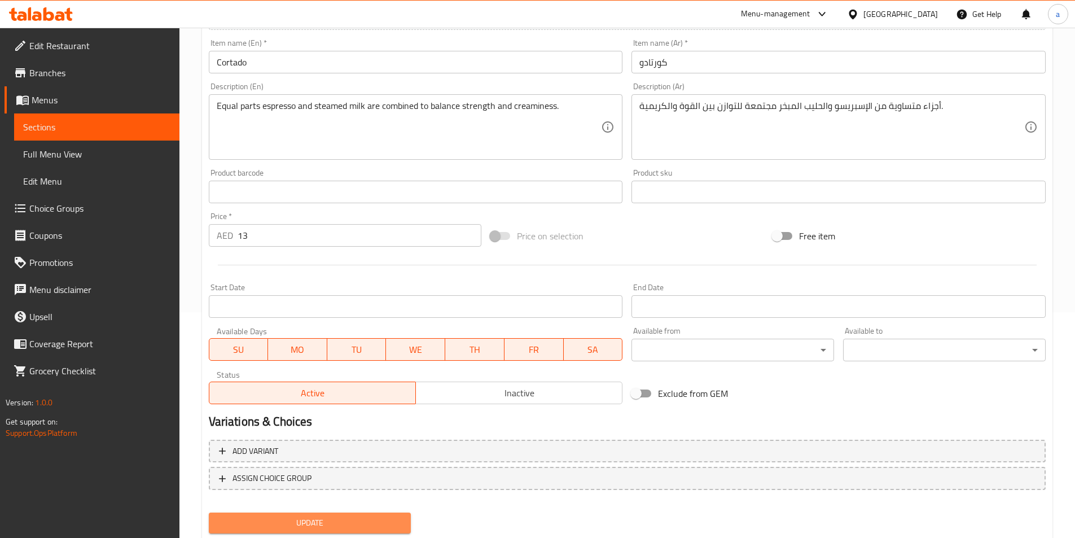
click at [332, 521] on span "Update" at bounding box center [310, 523] width 185 height 14
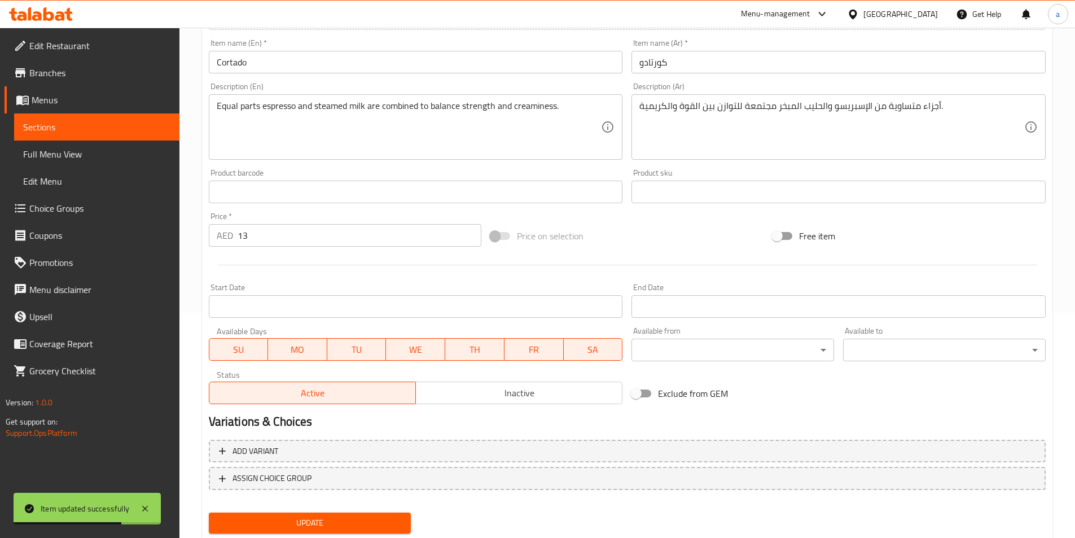
scroll to position [0, 0]
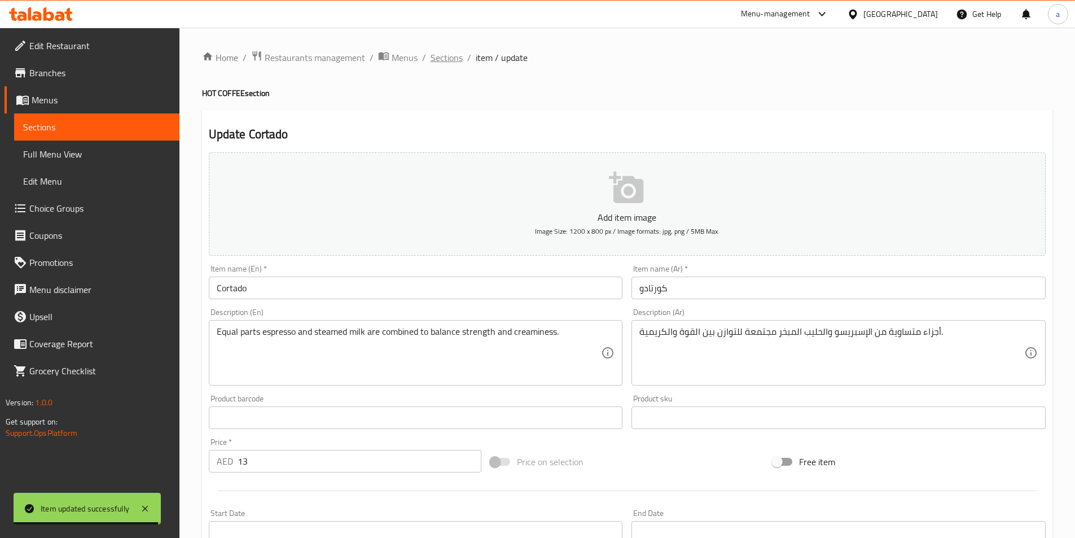
click at [445, 56] on span "Sections" at bounding box center [447, 58] width 32 height 14
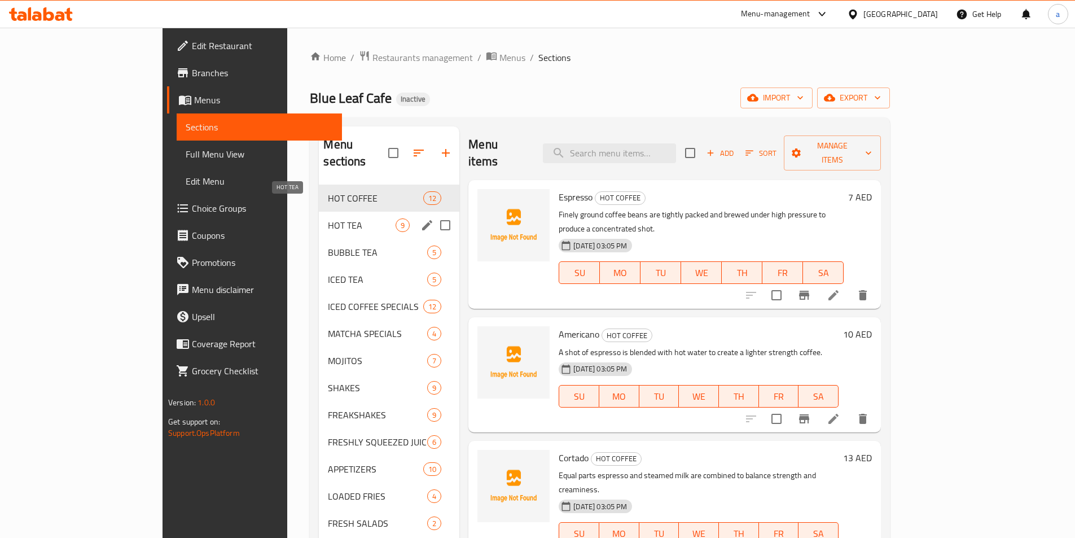
click at [328, 218] on span "HOT TEA" at bounding box center [362, 225] width 68 height 14
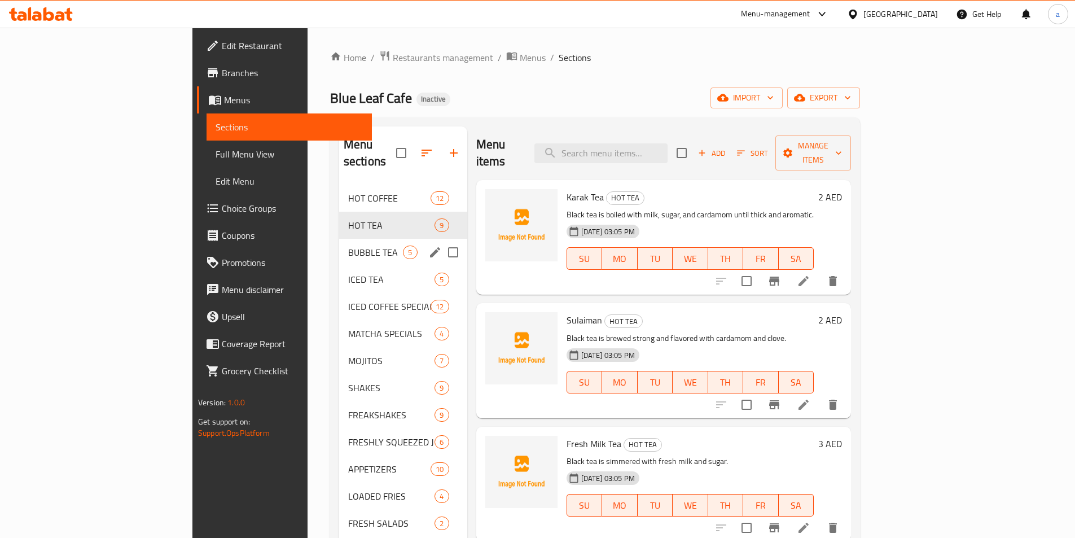
drag, startPoint x: 303, startPoint y: 233, endPoint x: 558, endPoint y: 144, distance: 269.5
click at [348, 246] on span "BUBBLE TEA" at bounding box center [375, 253] width 55 height 14
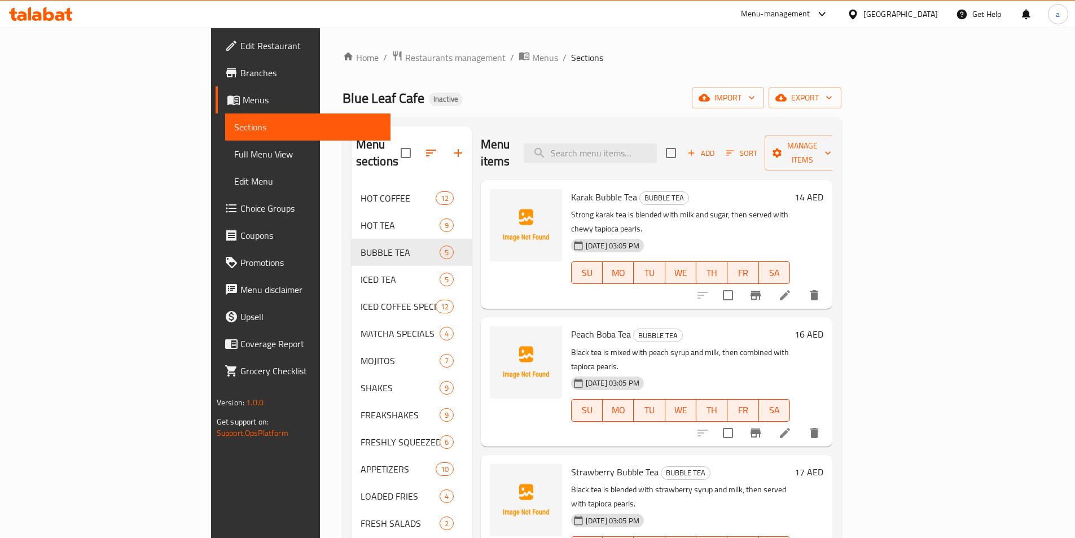
click at [801, 423] on li at bounding box center [785, 433] width 32 height 20
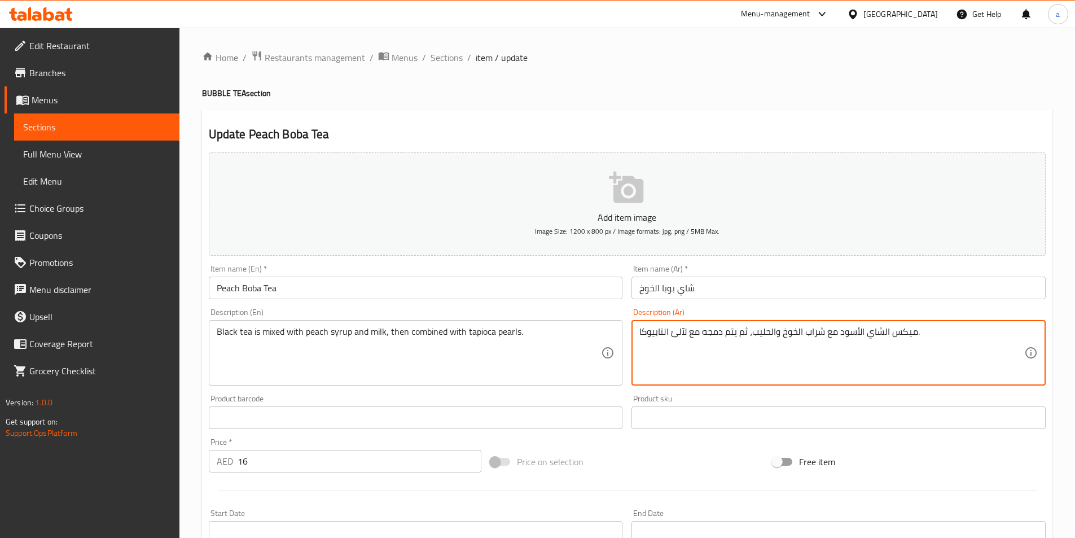
click at [715, 335] on textarea "ميكس الشاي الأسود مع شراب الخوخ والحليب، ثم يتم دمجه مع لآلئ التابيوكا." at bounding box center [832, 353] width 385 height 54
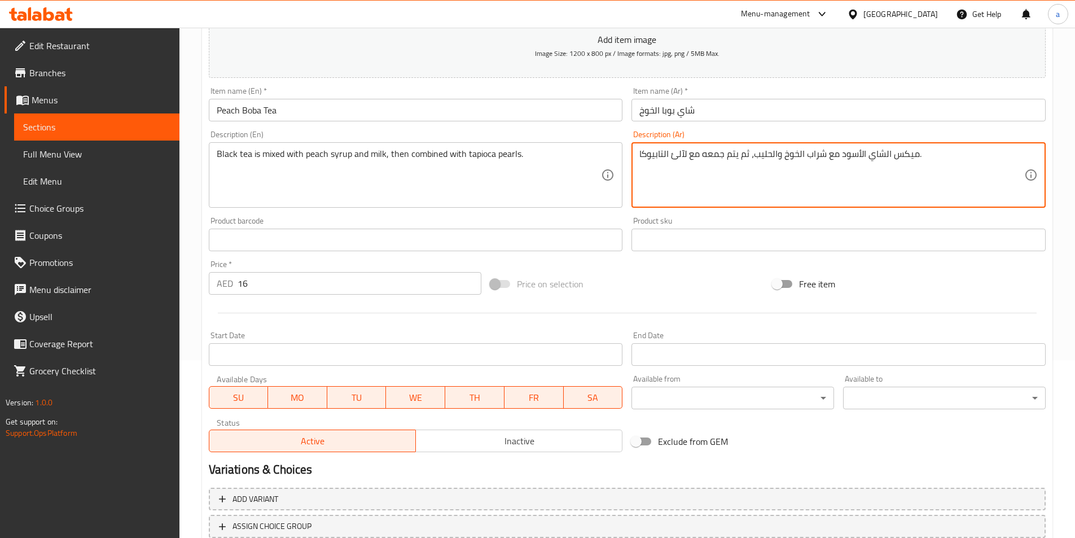
scroll to position [260, 0]
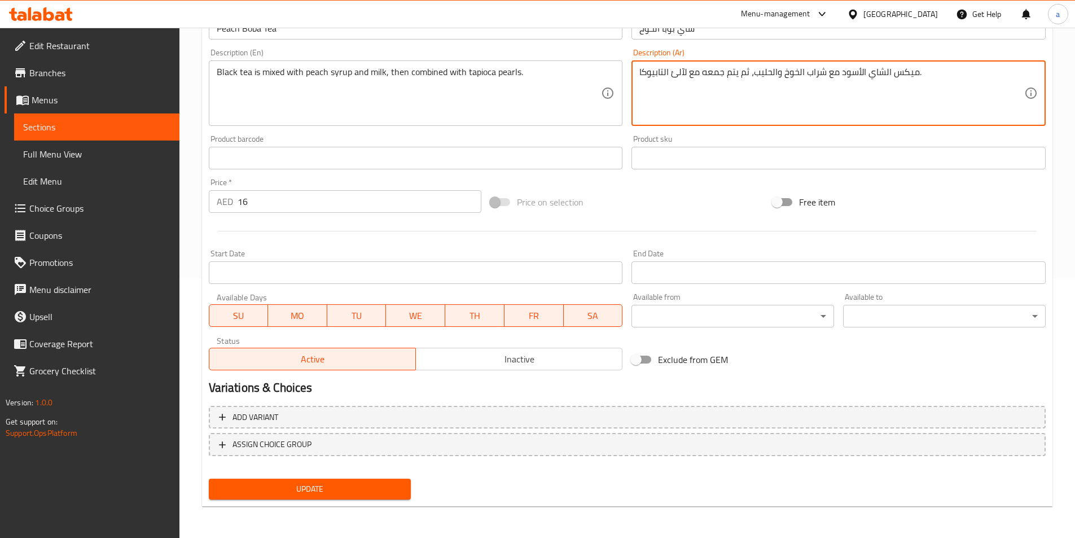
type textarea "ميكس الشاي الأسود مع شراب الخوخ والحليب، ثم يتم جمعه مع لآلئ التابيوكا."
click at [367, 485] on span "Update" at bounding box center [310, 489] width 185 height 14
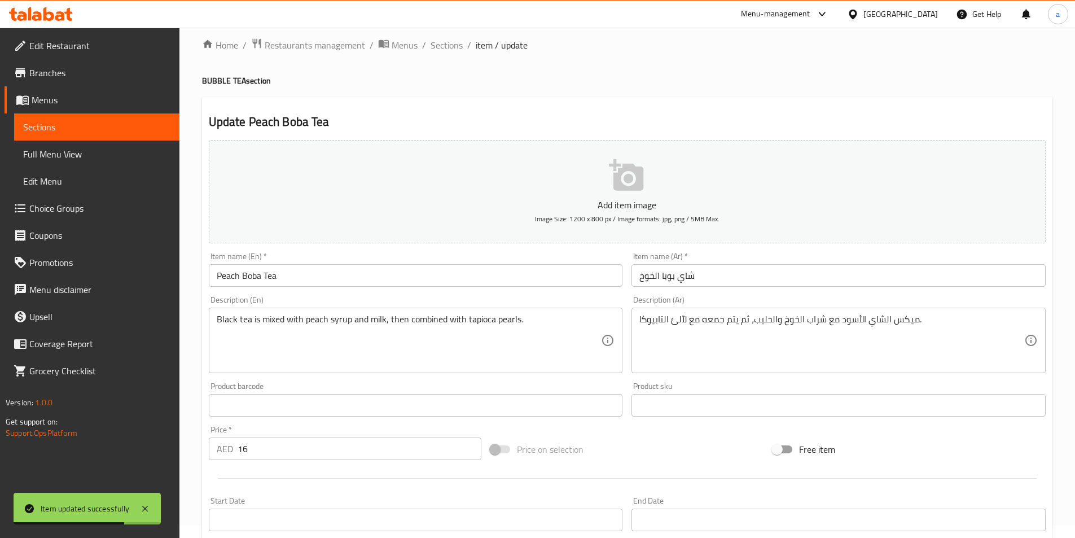
scroll to position [0, 0]
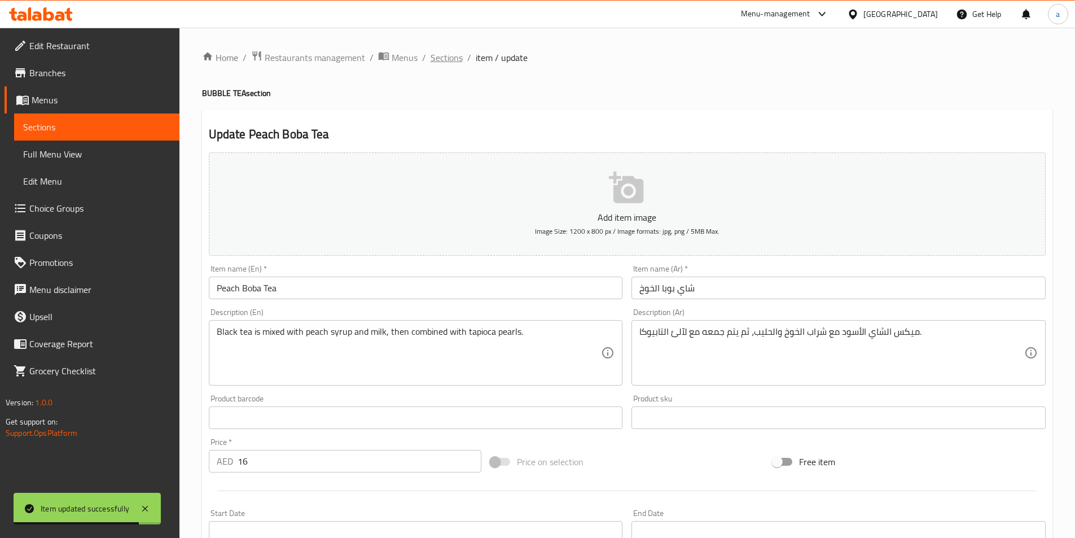
click at [443, 56] on span "Sections" at bounding box center [447, 58] width 32 height 14
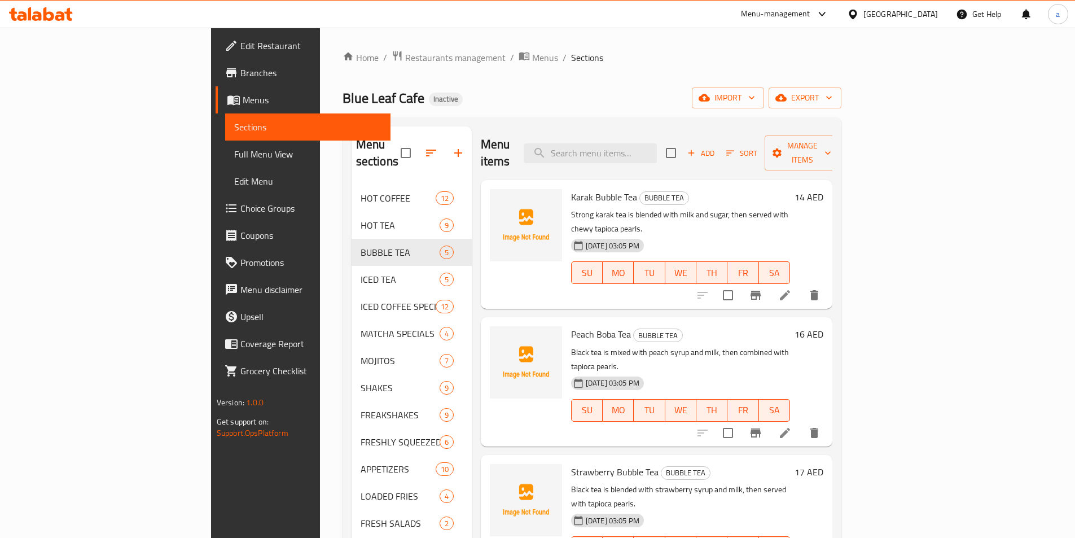
scroll to position [158, 0]
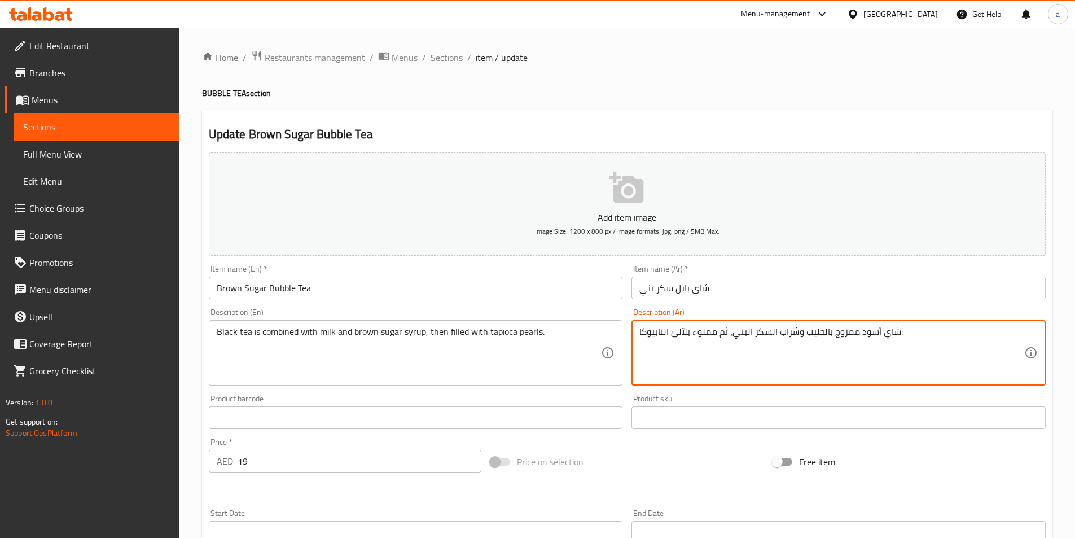
click at [851, 336] on textarea "شاي أسود ممزوج بالحليب وشراب السكر البني، ثم مملوء بلآلئ التابيوكا." at bounding box center [832, 353] width 385 height 54
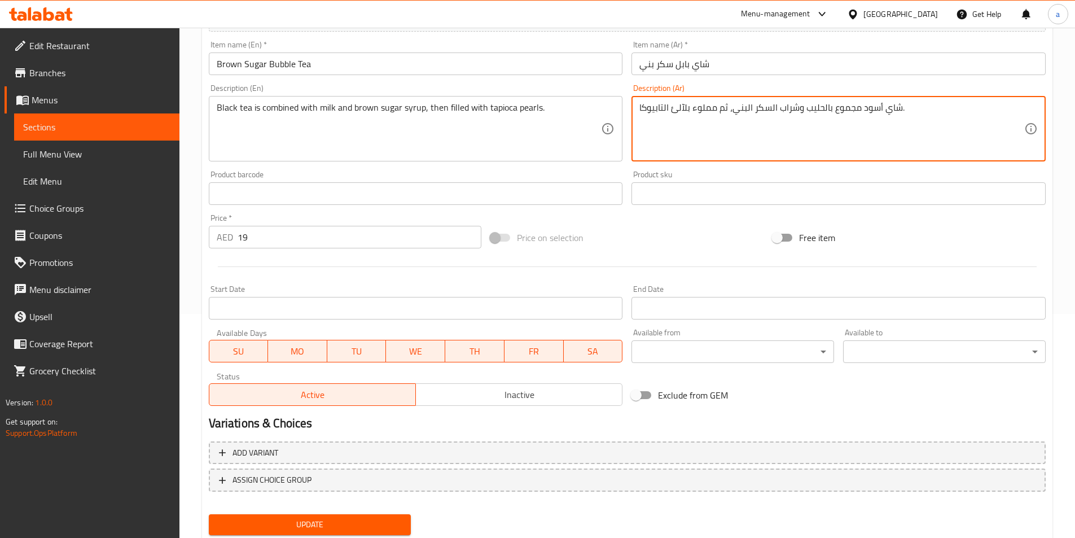
scroll to position [226, 0]
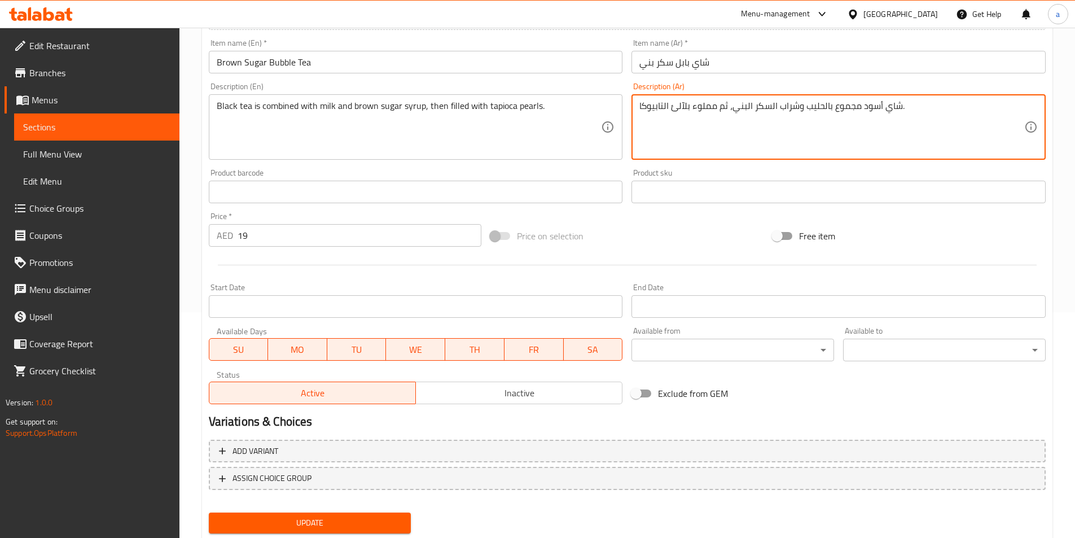
type textarea "شاي أسود مجموع بالحليب وشراب السكر البني، ثم مملوء بلآلئ التابيوكا."
click at [383, 519] on span "Update" at bounding box center [310, 523] width 185 height 14
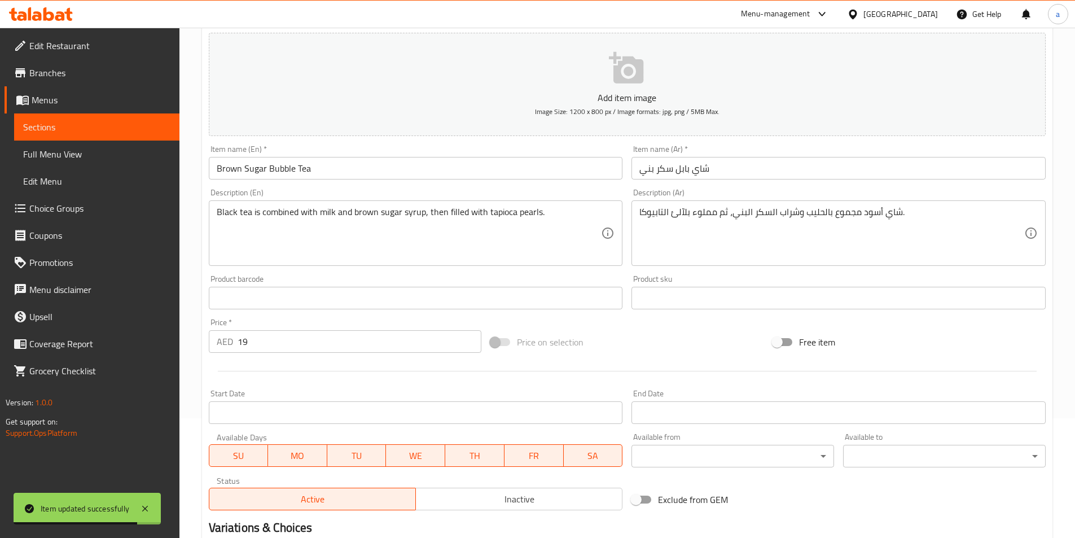
scroll to position [0, 0]
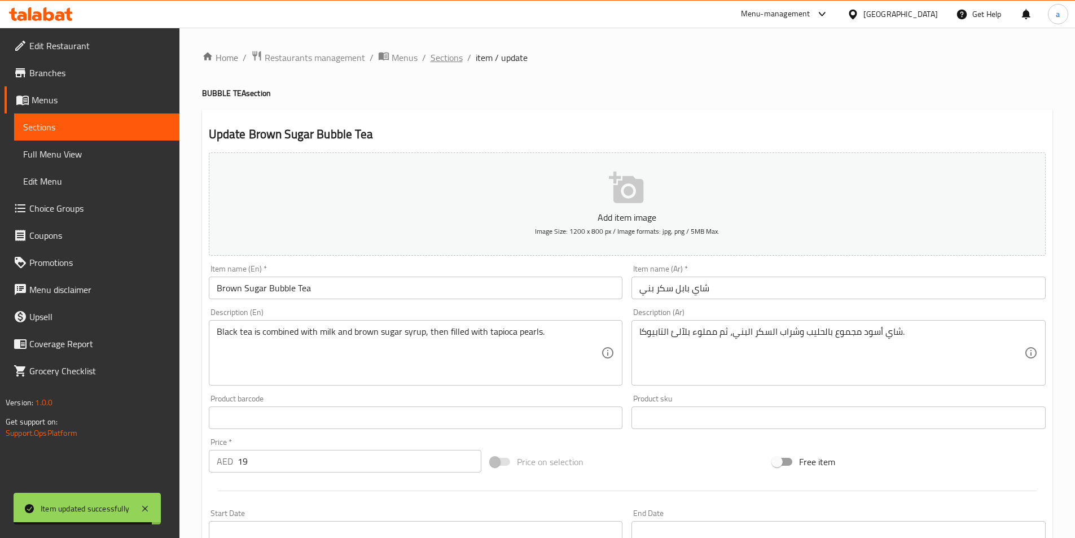
click at [443, 58] on span "Sections" at bounding box center [447, 58] width 32 height 14
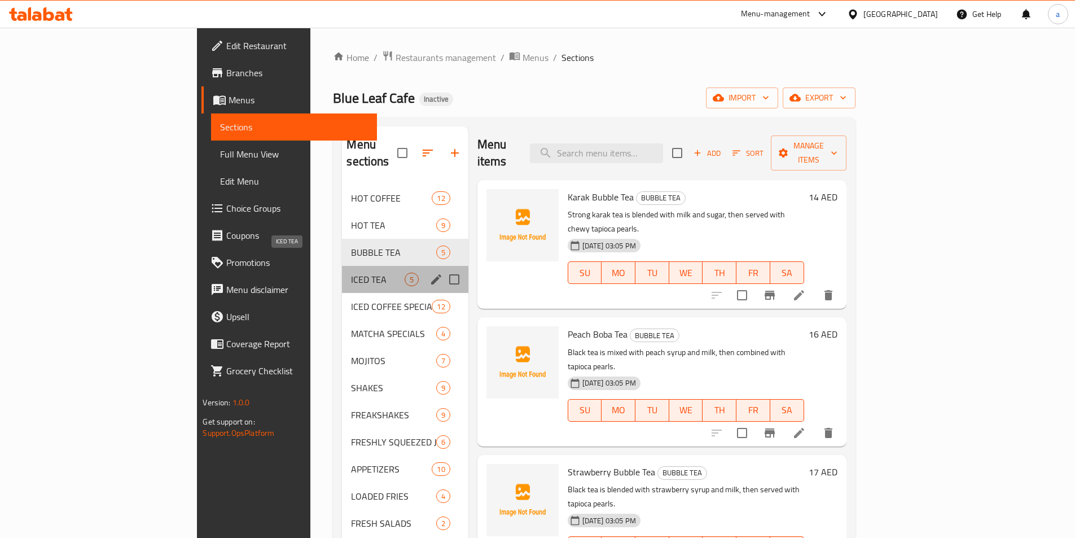
click at [351, 273] on span "ICED TEA" at bounding box center [377, 280] width 53 height 14
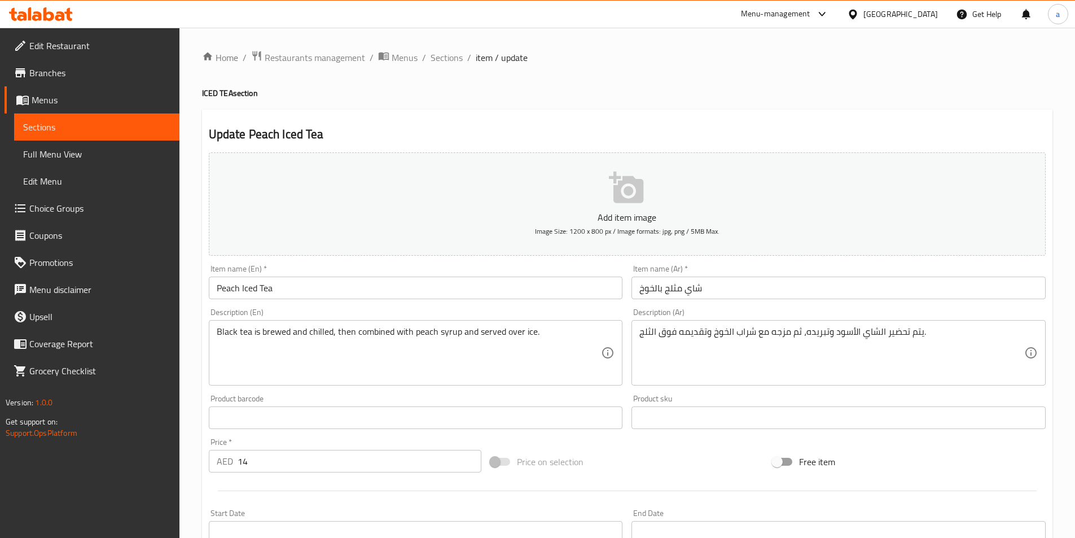
click at [770, 333] on textarea "يتم تحضير الشاي الأسود وتبريده، ثم مزجه مع شراب الخوخ وتقديمه فوق الثلج." at bounding box center [832, 353] width 385 height 54
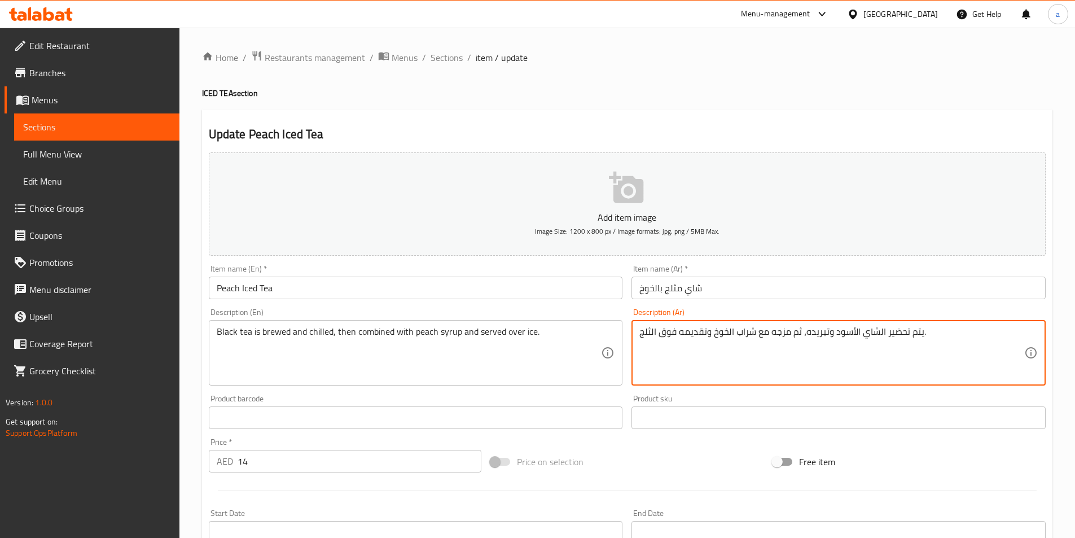
click at [790, 335] on textarea "يتم تحضير الشاي الأسود وتبريده، ثم مزجه مع شراب الخوخ وتقديمه فوق الثلج." at bounding box center [832, 353] width 385 height 54
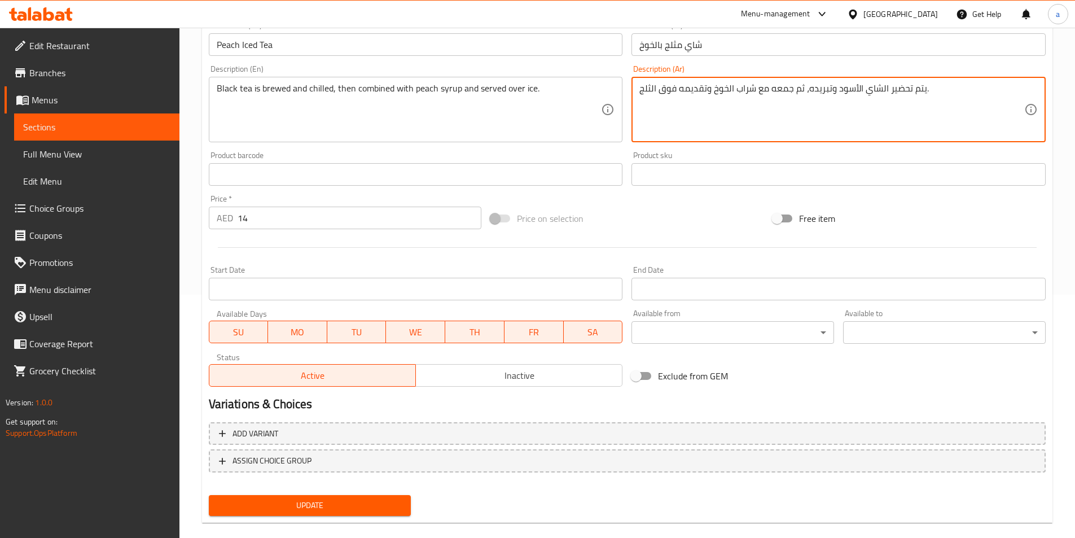
scroll to position [260, 0]
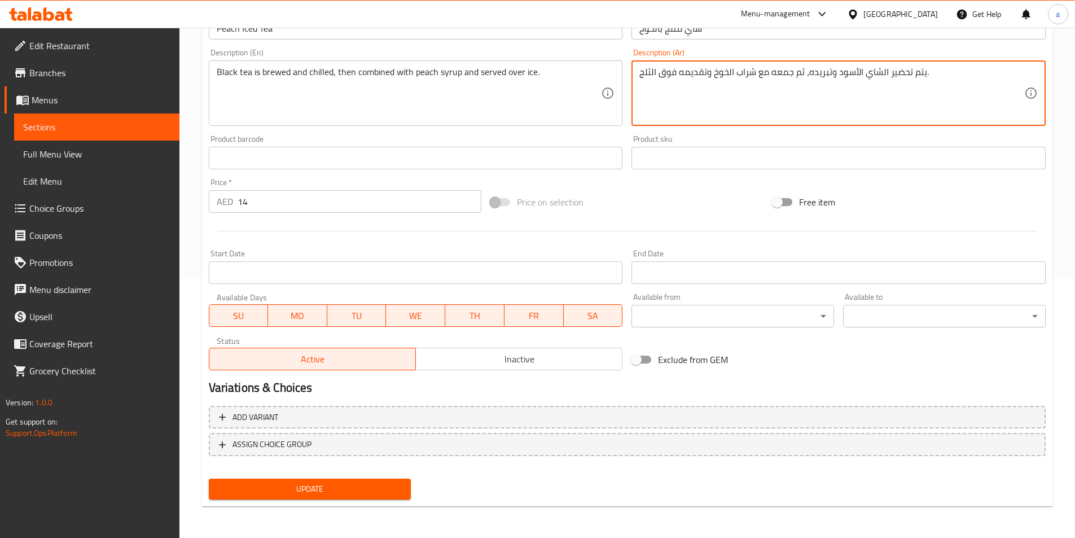
type textarea "يتم تحضير الشاي الأسود وتبريده، ثم جمعه مع شراب الخوخ وتقديمه فوق الثلج."
click at [396, 487] on span "Update" at bounding box center [310, 489] width 185 height 14
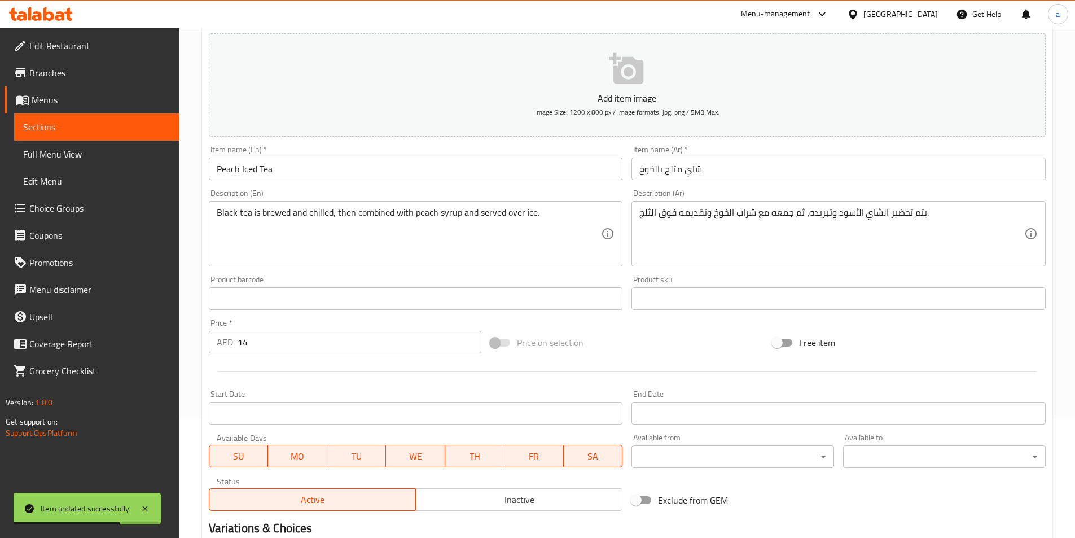
scroll to position [0, 0]
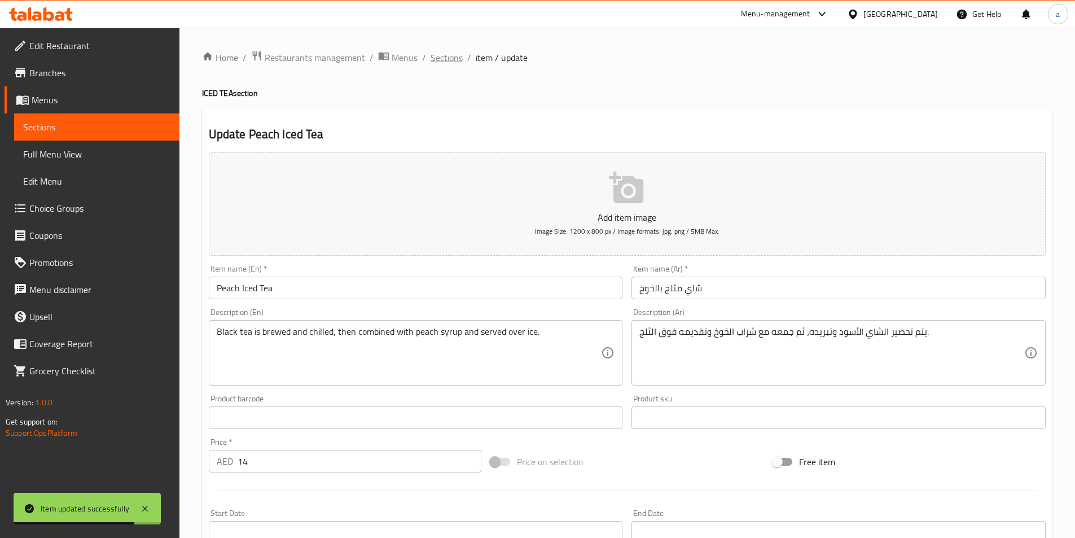
click at [458, 51] on span "Sections" at bounding box center [447, 58] width 32 height 14
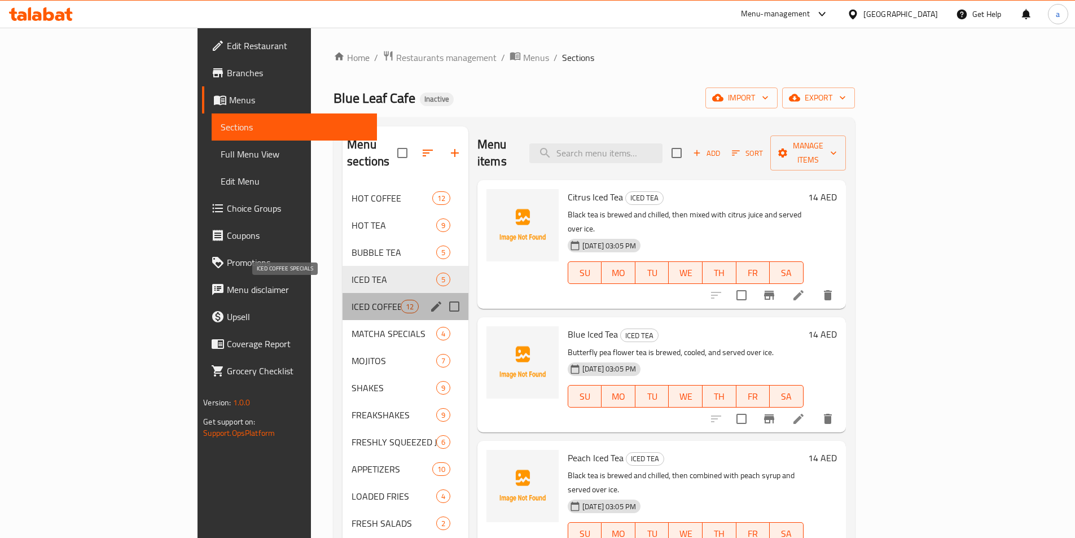
click at [352, 300] on span "ICED COFFEE SPECIALS" at bounding box center [376, 307] width 49 height 14
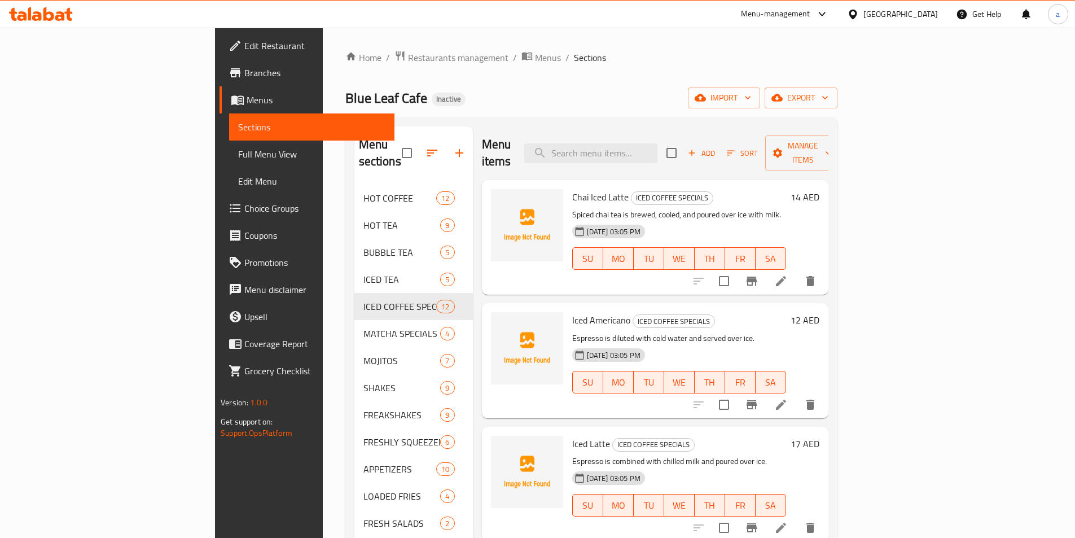
click at [786, 523] on icon at bounding box center [781, 528] width 10 height 10
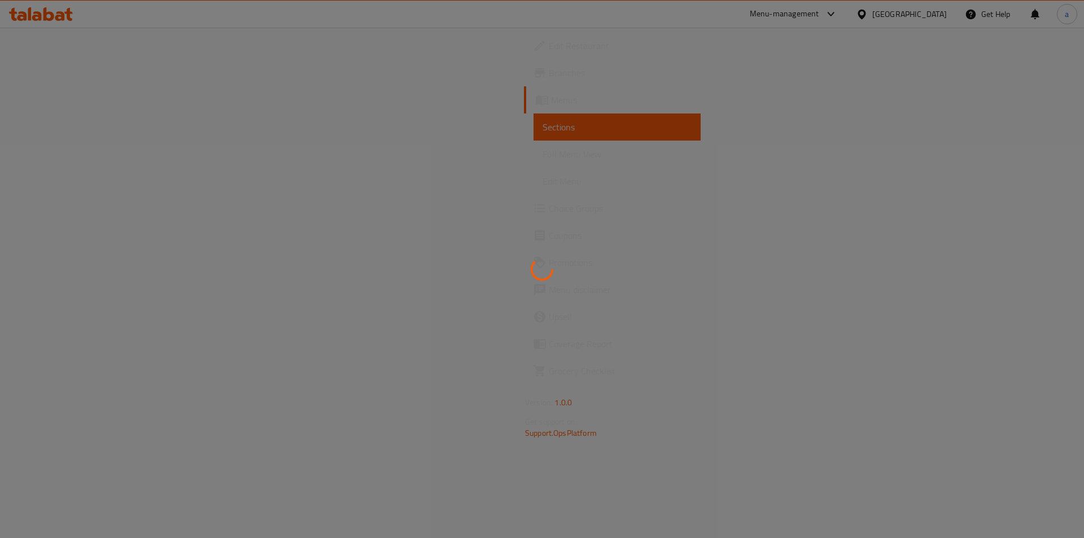
drag, startPoint x: 992, startPoint y: 509, endPoint x: 732, endPoint y: 375, distance: 292.3
click at [732, 375] on div at bounding box center [542, 269] width 1084 height 538
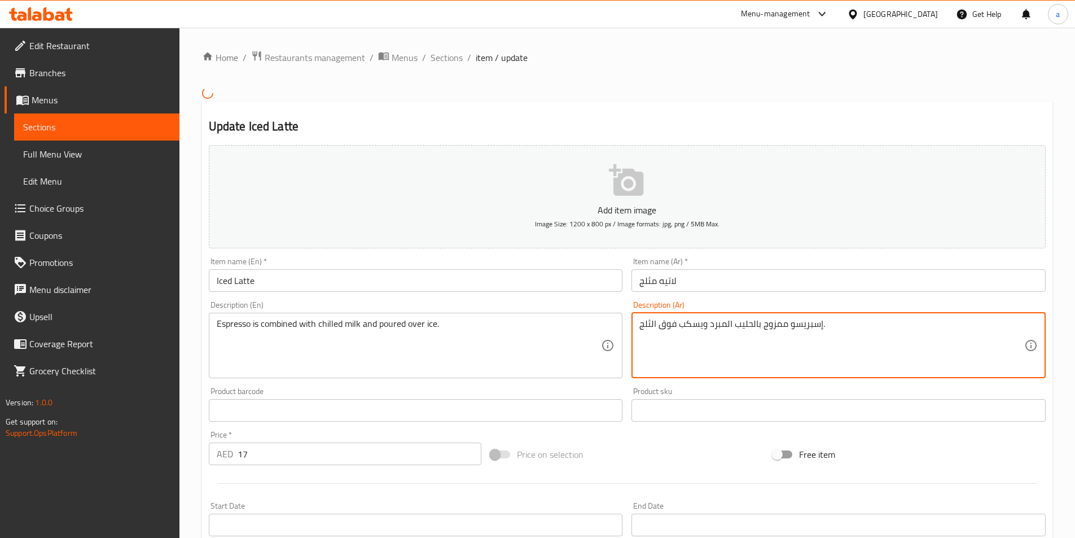
click at [778, 329] on textarea "إسبريسو ممزوج بالحليب المبرد ويسكب فوق الثلج." at bounding box center [832, 345] width 385 height 54
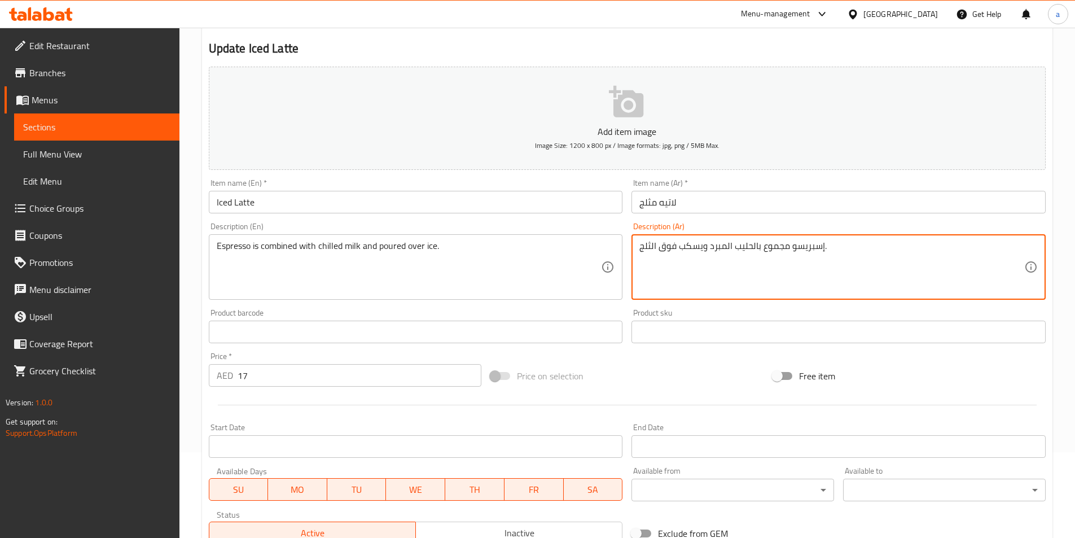
scroll to position [260, 0]
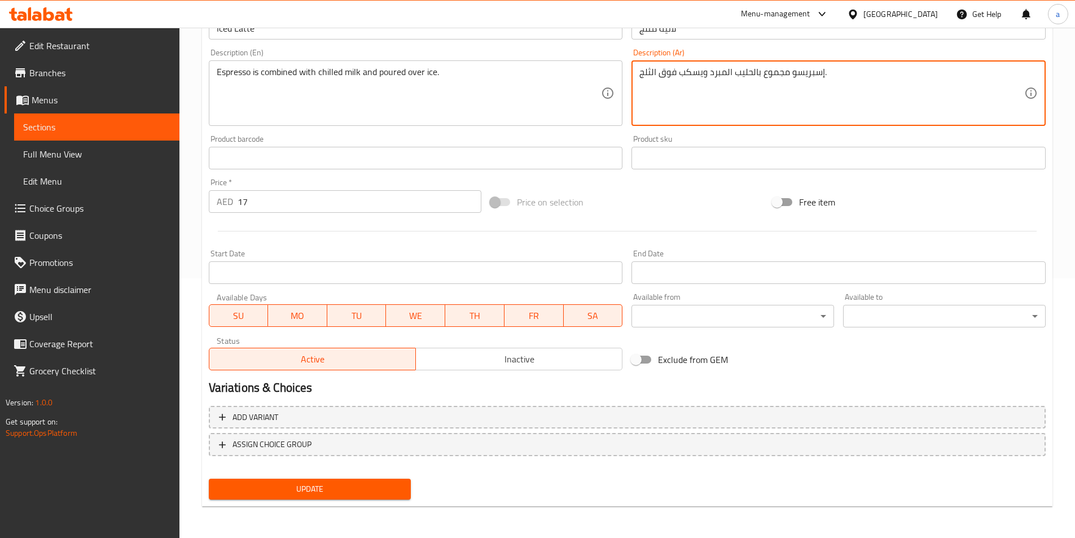
type textarea "إسبريسو مجموع بالحليب المبرد ويسكب فوق الثلج."
click at [399, 484] on span "Update" at bounding box center [310, 489] width 185 height 14
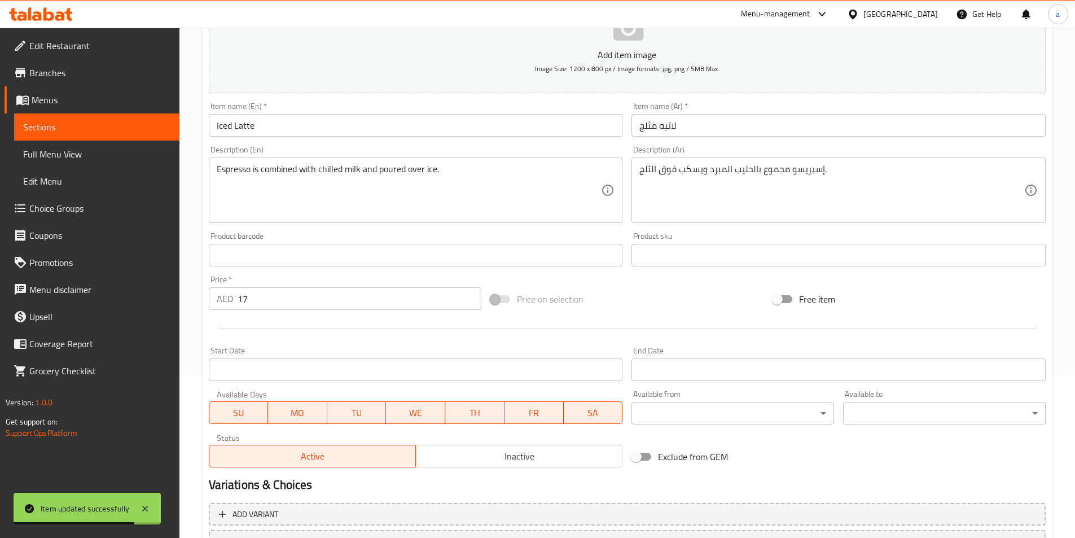
scroll to position [0, 0]
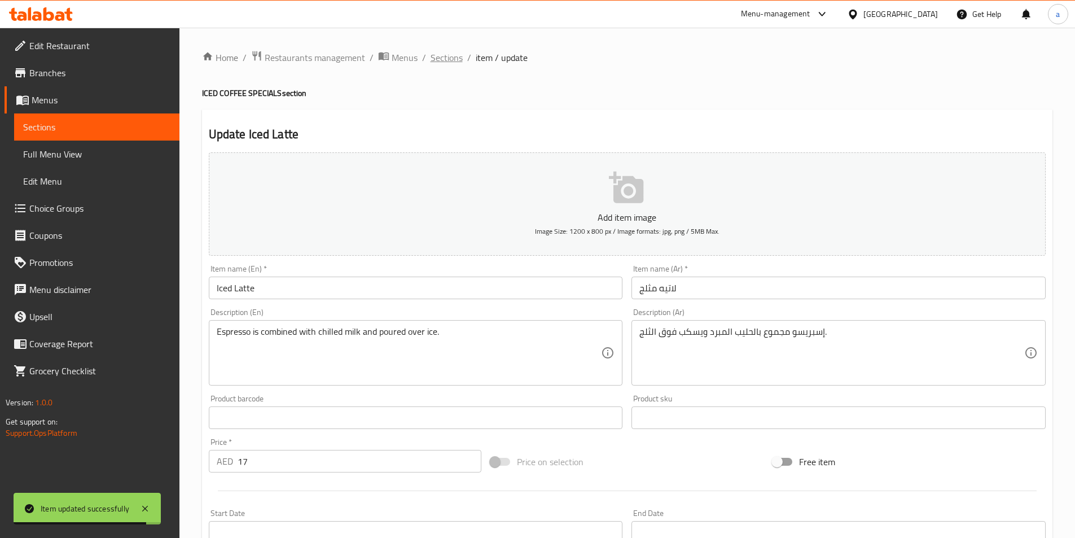
click at [443, 60] on span "Sections" at bounding box center [447, 58] width 32 height 14
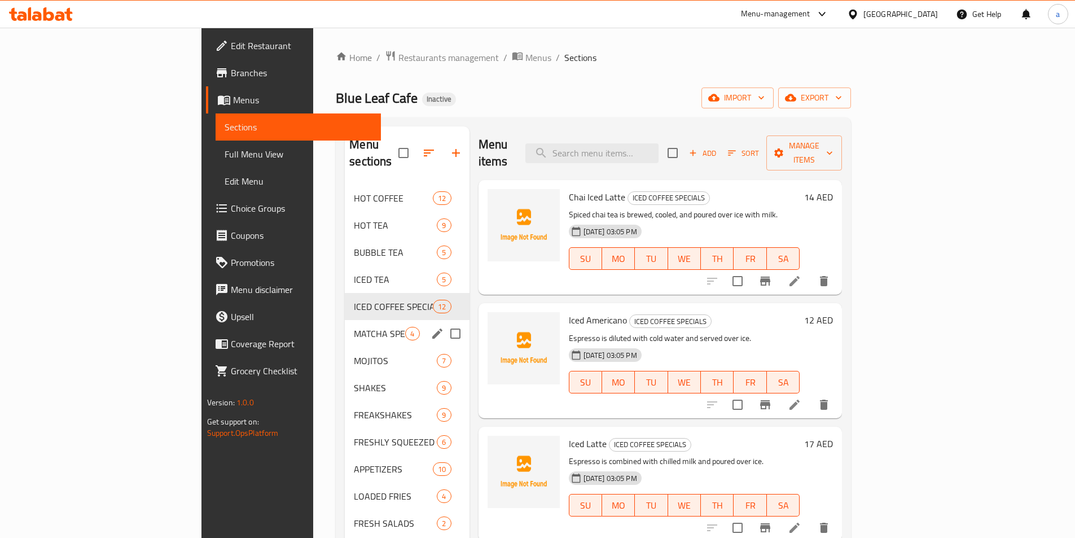
click at [345, 320] on div "MATCHA SPECIALS 4" at bounding box center [407, 333] width 124 height 27
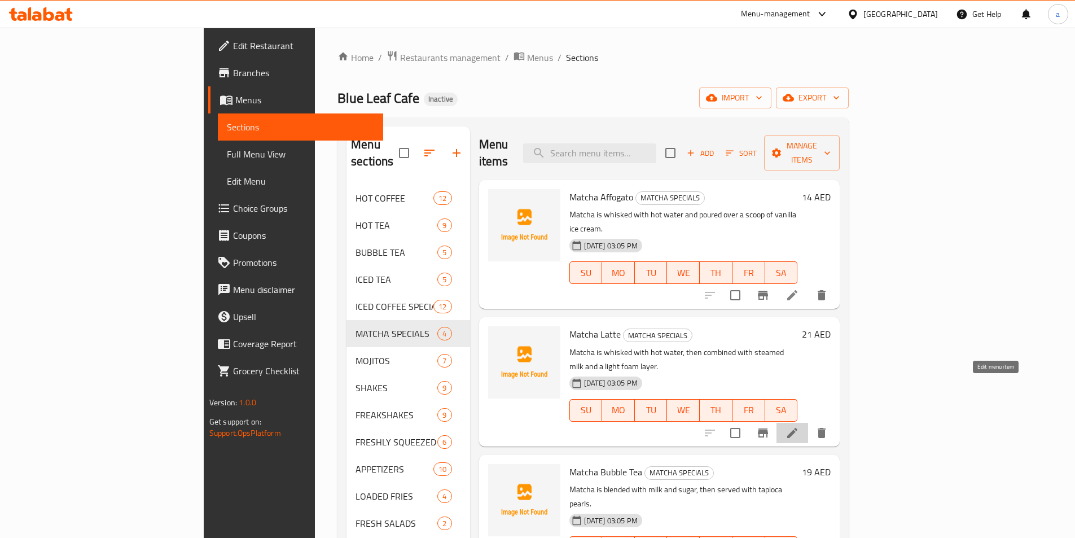
click at [799, 426] on icon at bounding box center [793, 433] width 14 height 14
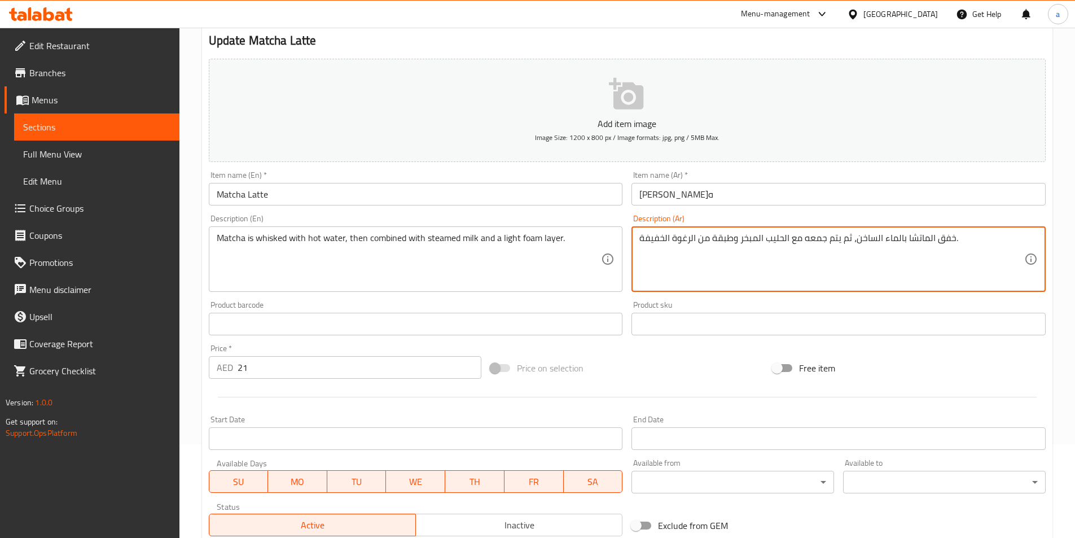
scroll to position [260, 0]
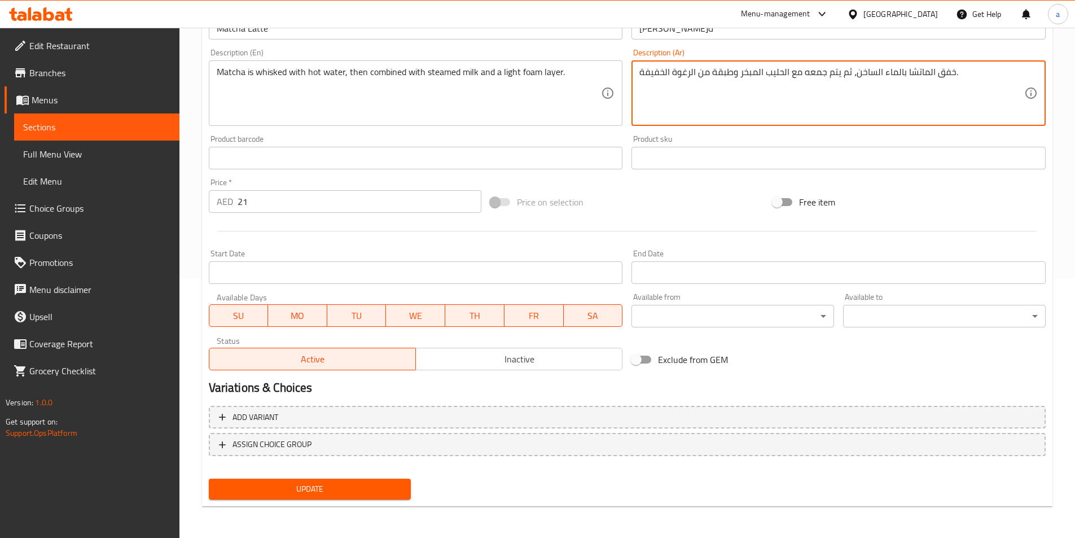
type textarea "خفق الماتشا بالماء الساخن، ثم يتم جمعه مع الحليب المبخر وطبقة من الرغوة الخفيفة."
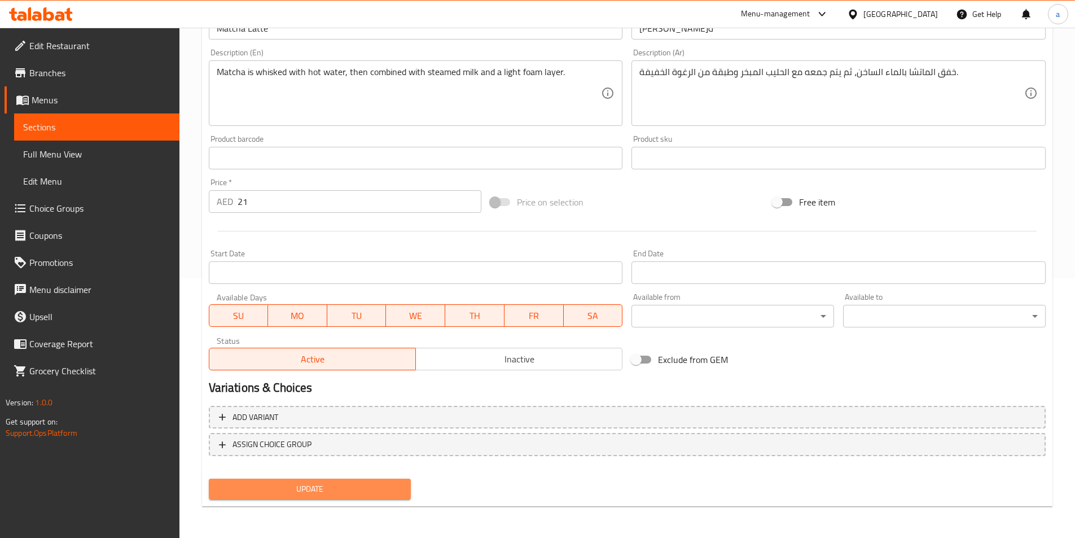
click at [360, 487] on span "Update" at bounding box center [310, 489] width 185 height 14
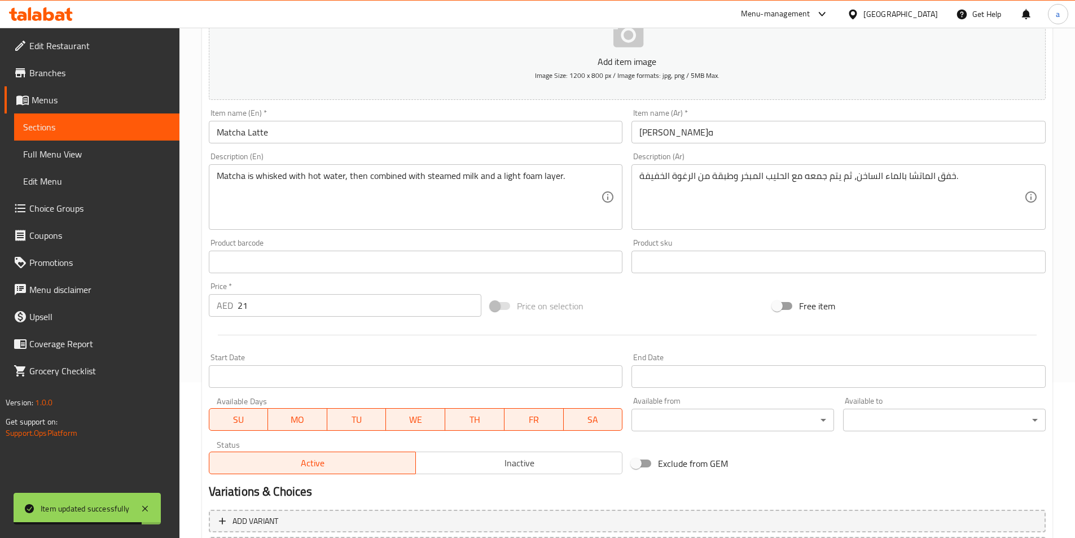
scroll to position [0, 0]
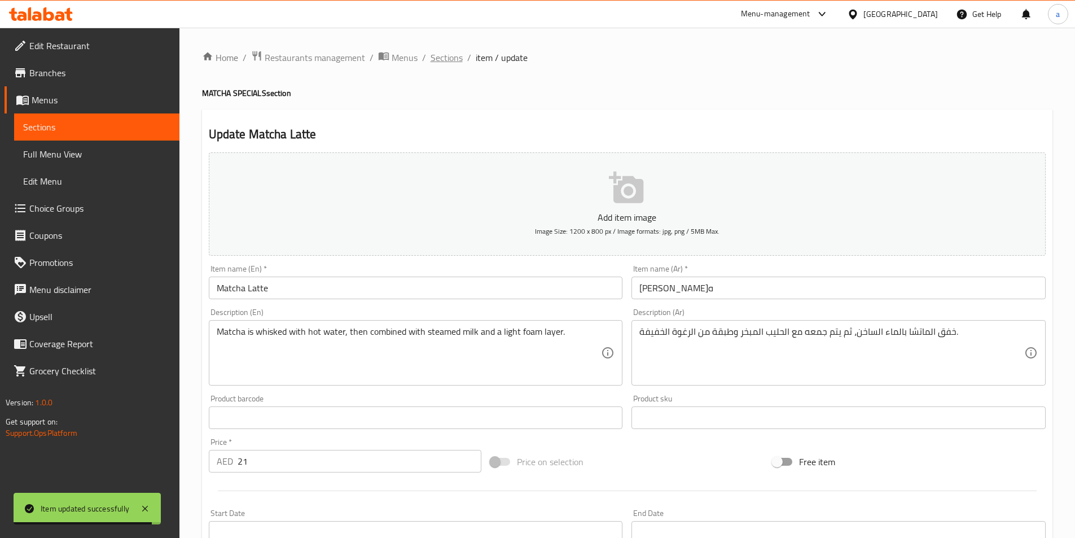
click at [446, 62] on span "Sections" at bounding box center [447, 58] width 32 height 14
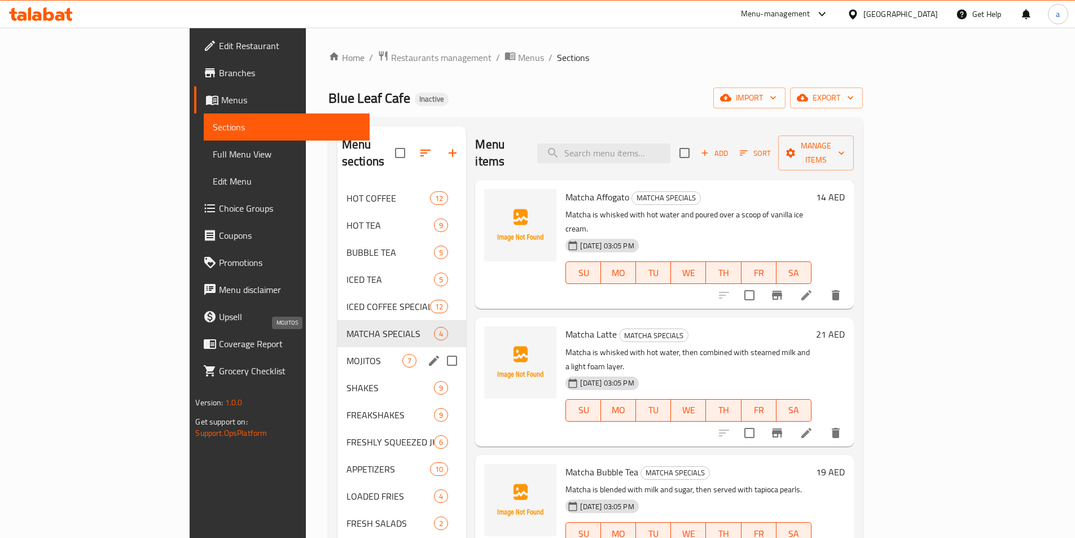
click at [347, 354] on span "MOJITOS" at bounding box center [375, 361] width 56 height 14
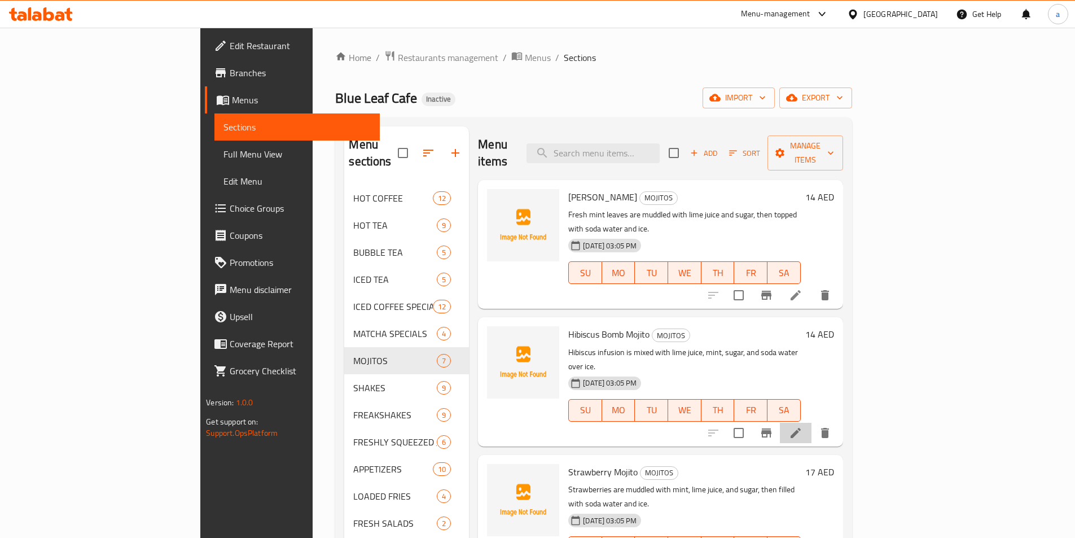
click at [803, 426] on icon at bounding box center [796, 433] width 14 height 14
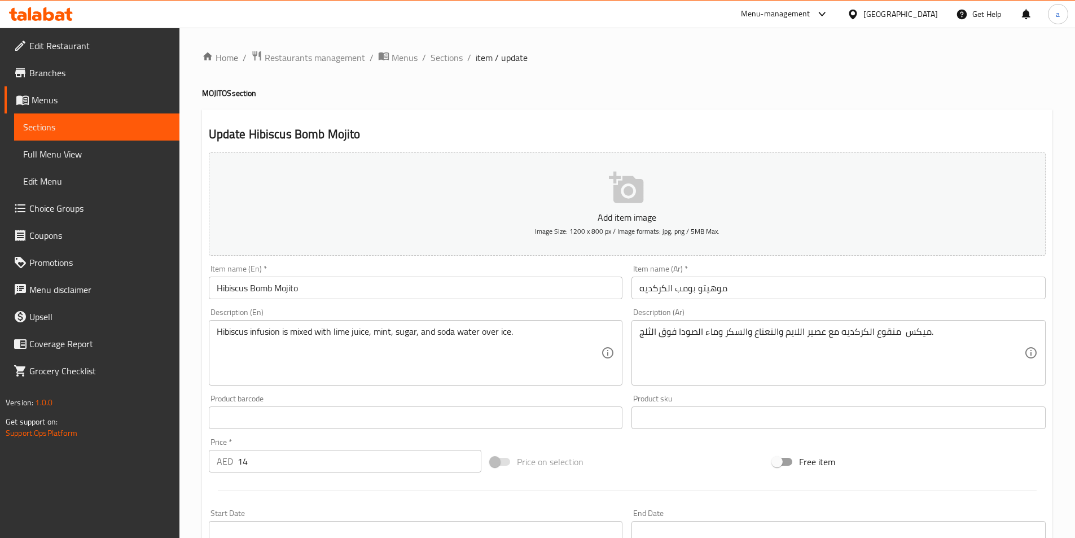
click at [888, 336] on textarea "ميكس منقوع الكركديه مع عصير اللايم والنعناع والسكر وماء الصودا فوق الثلج." at bounding box center [832, 353] width 385 height 54
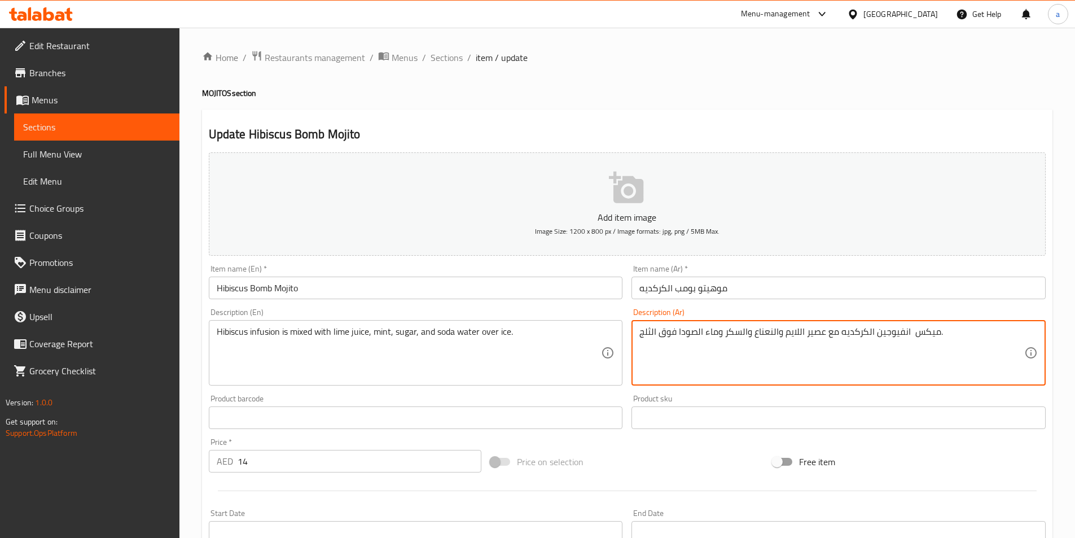
click at [907, 338] on textarea "ميكس انفيوجين الكركديه مع عصير اللايم والنعناع والسكر وماء الصودا فوق الثلج." at bounding box center [832, 353] width 385 height 54
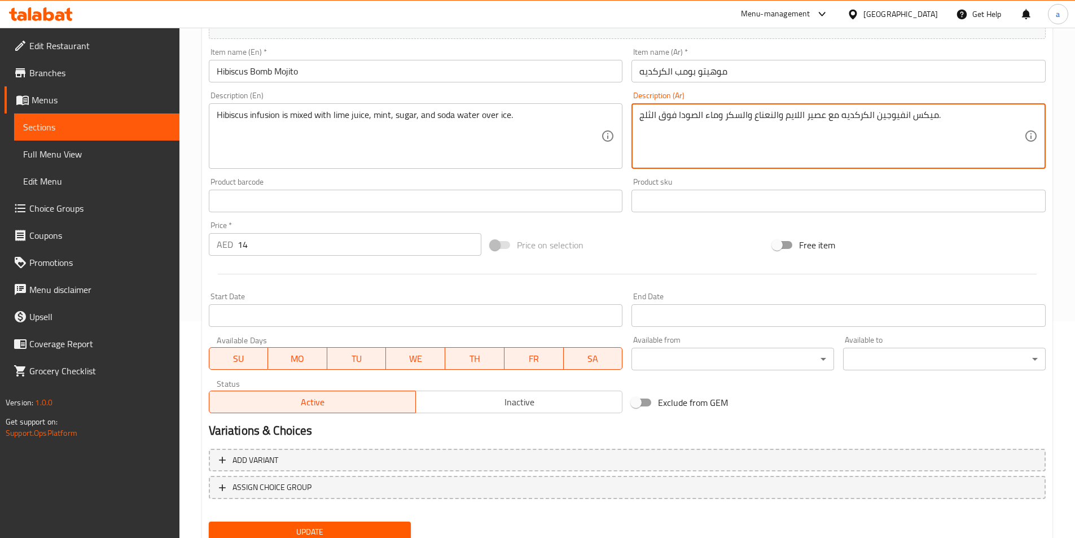
scroll to position [226, 0]
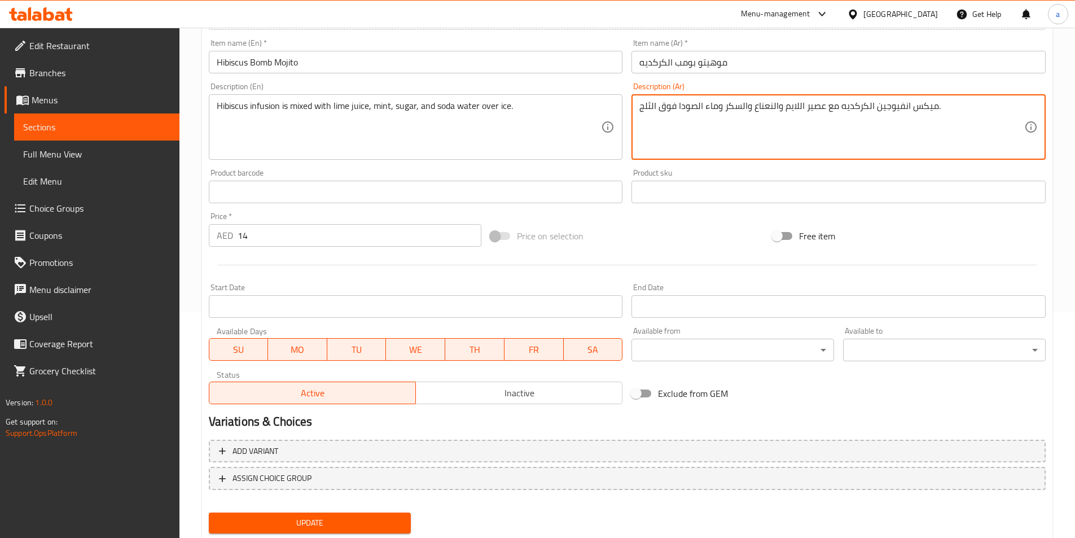
type textarea "ميكس انفيوجين الكركديه مع عصير اللايم والنعناع والسكر وماء الصودا فوق الثلج."
click at [338, 516] on span "Update" at bounding box center [310, 523] width 185 height 14
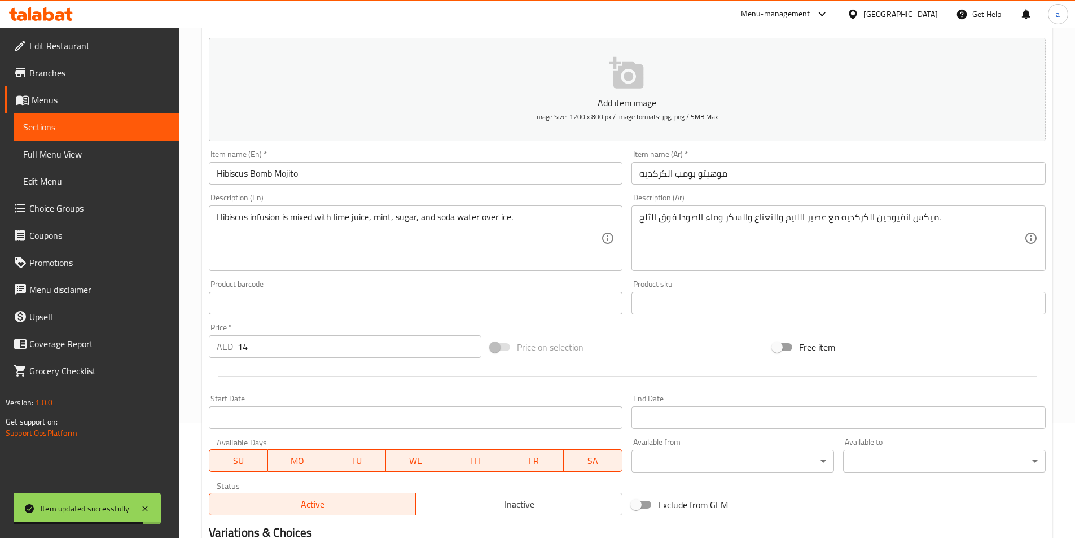
scroll to position [0, 0]
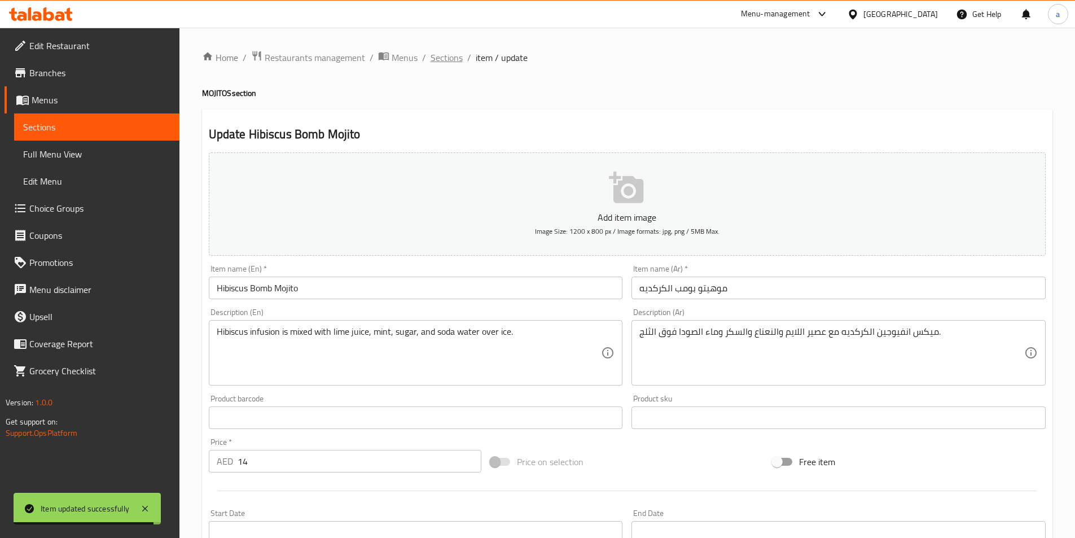
click at [437, 57] on span "Sections" at bounding box center [447, 58] width 32 height 14
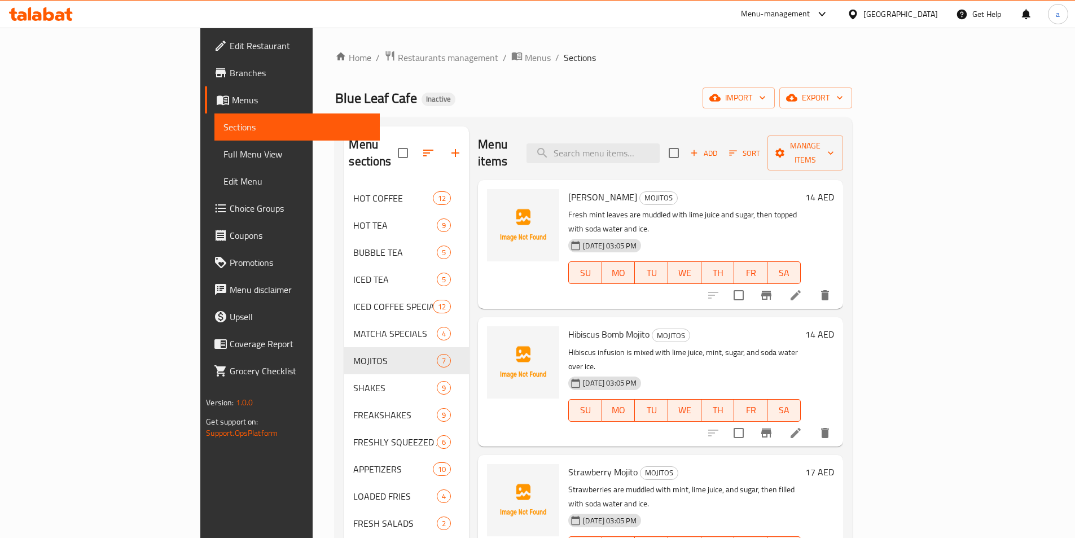
scroll to position [278, 0]
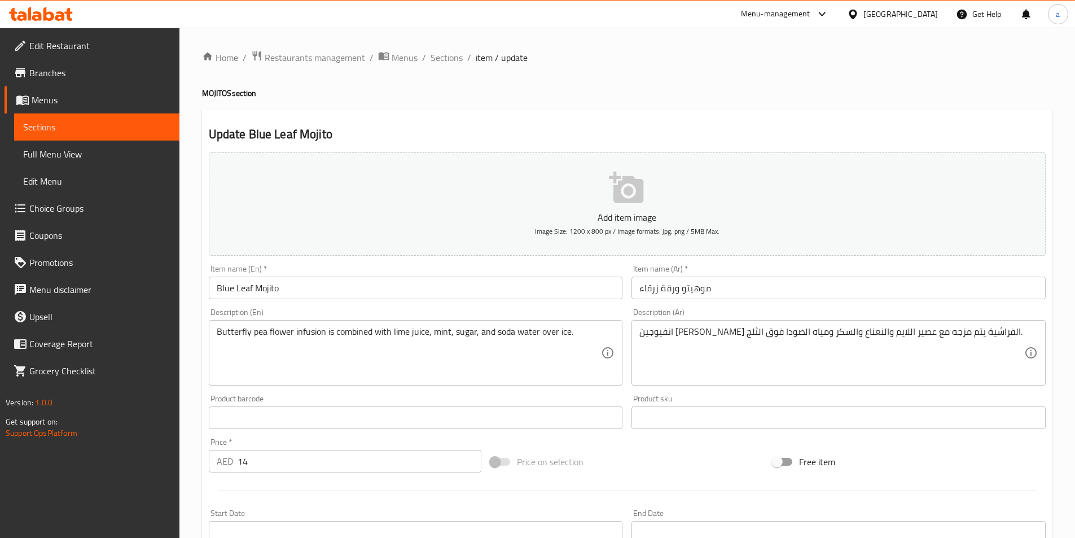
click at [857, 336] on textarea "انفيوجين [PERSON_NAME] الفراشية يتم مزجه مع عصير اللايم والنعناع والسكر ومياه ا…" at bounding box center [832, 353] width 385 height 54
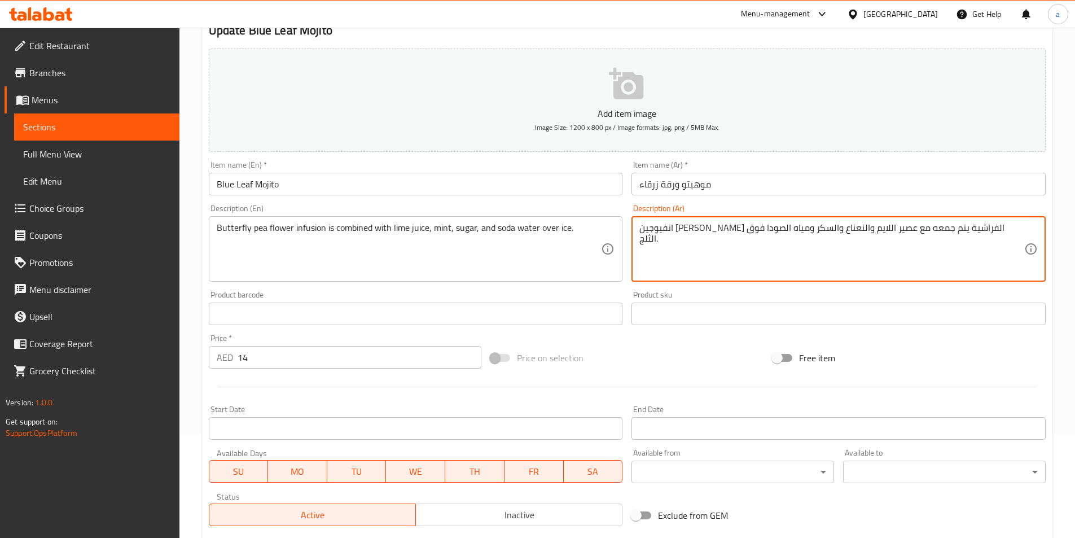
scroll to position [226, 0]
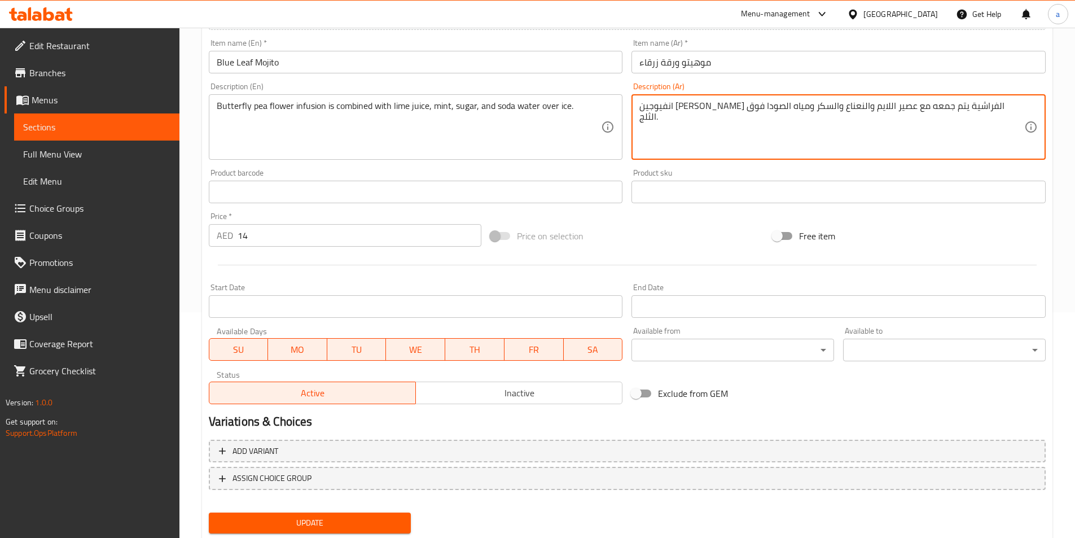
type textarea "انفيوجين زهرة البازلاء الفراشية يتم جمعه مع عصير اللايم والنعناع والسكر ومياه ا…"
click at [390, 516] on span "Update" at bounding box center [310, 523] width 185 height 14
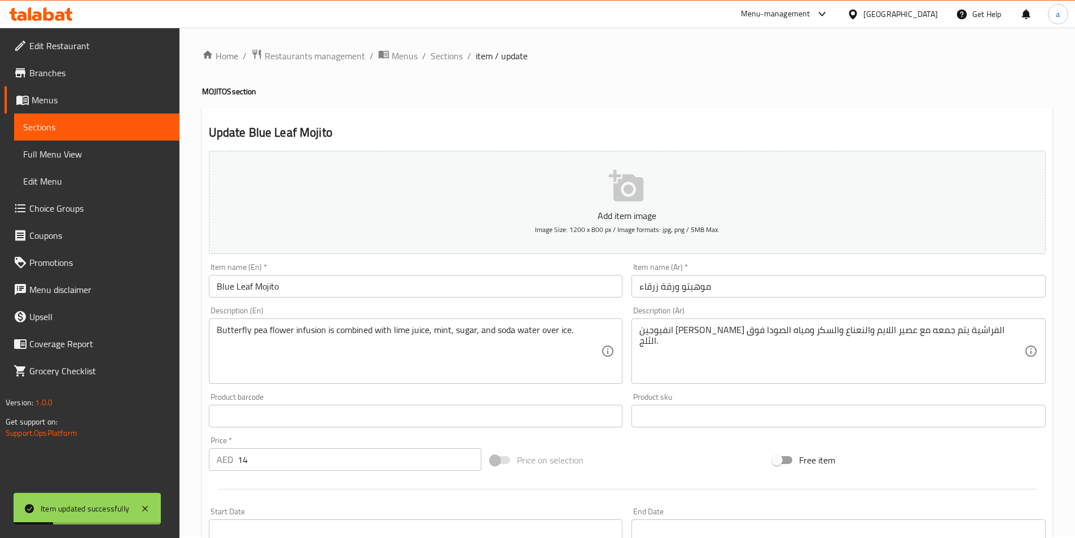
scroll to position [0, 0]
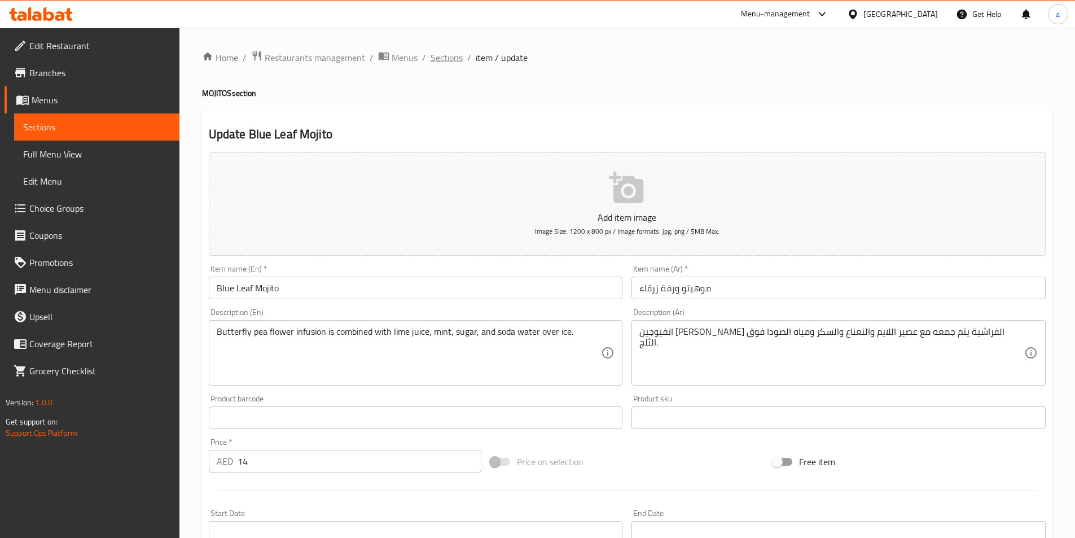
click at [455, 52] on span "Sections" at bounding box center [447, 58] width 32 height 14
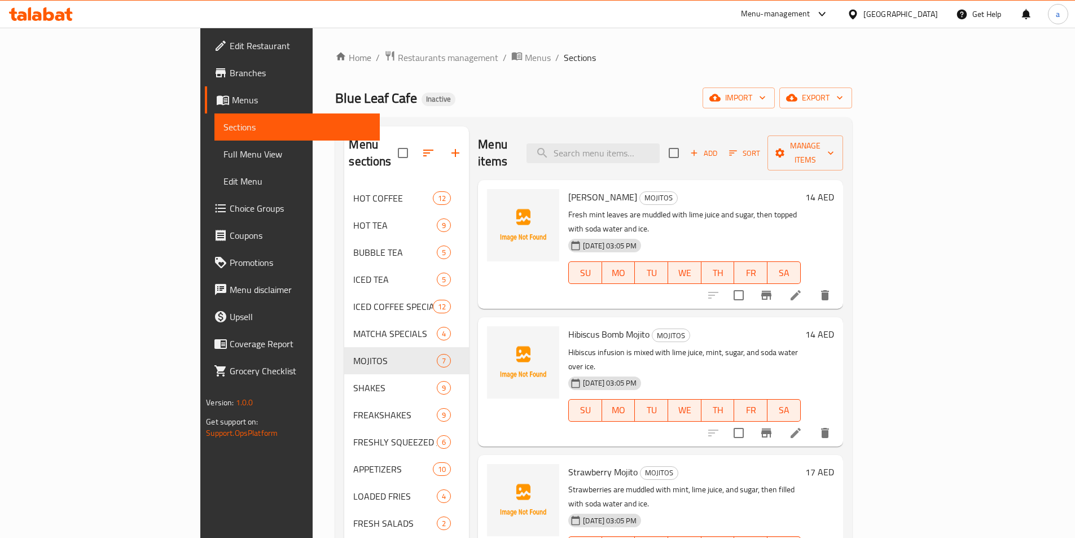
scroll to position [353, 0]
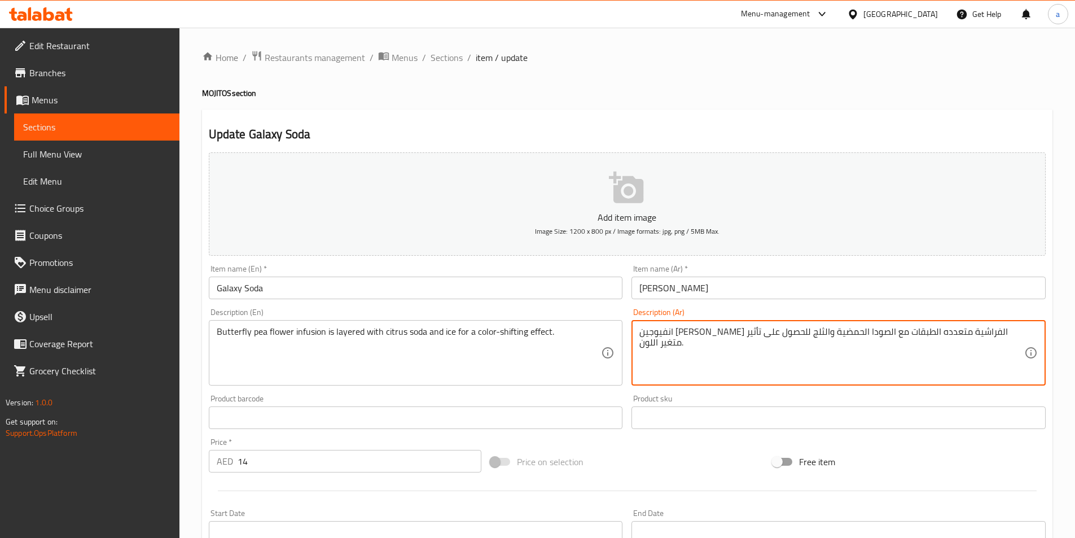
type textarea "انفيوجين زهرة البازلاء الفراشية متعدده الطبقات مع الصودا الحمضية والثلج للحصول …"
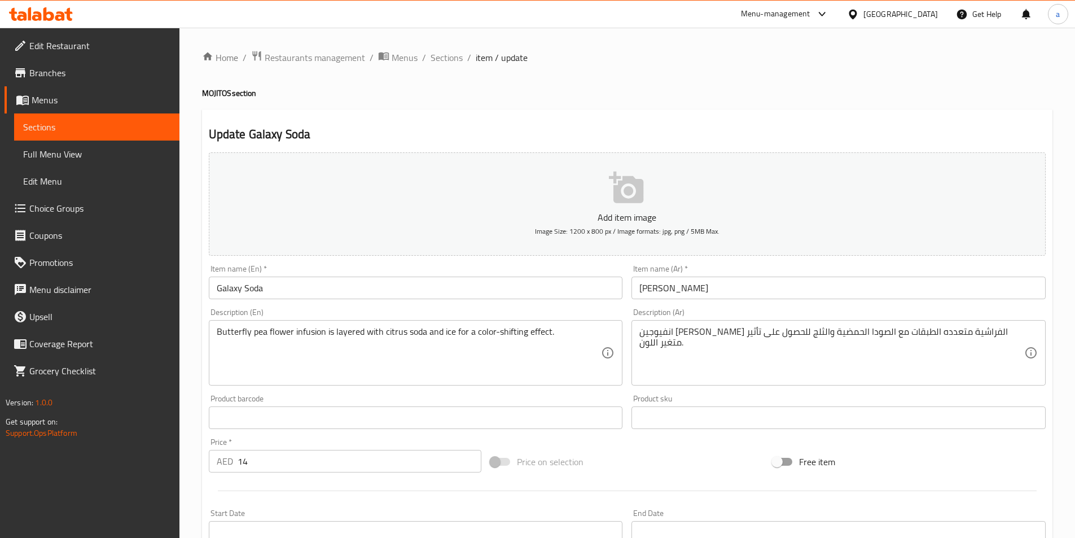
click at [492, 404] on div "Product barcode Product barcode" at bounding box center [416, 412] width 414 height 34
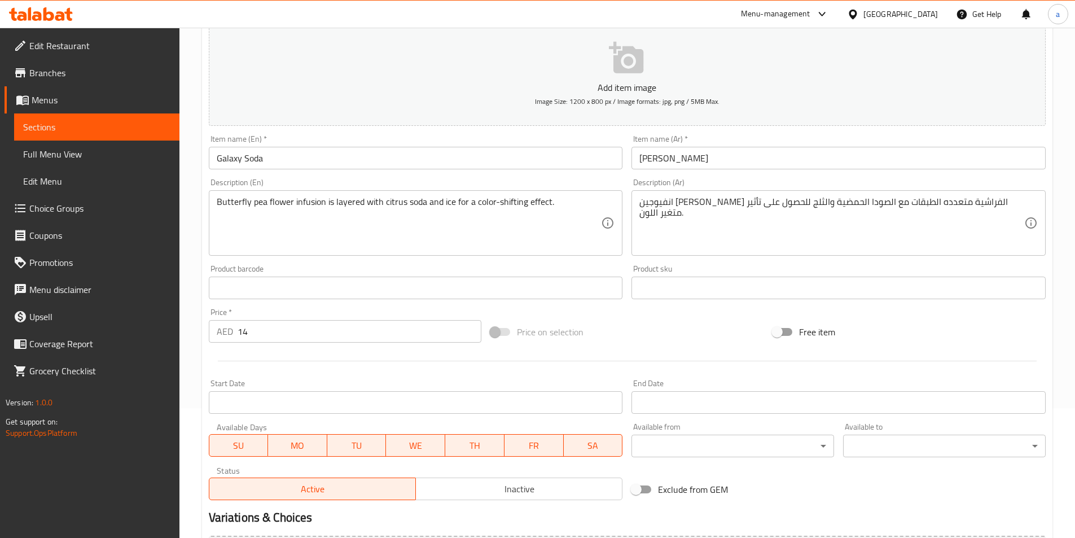
scroll to position [260, 0]
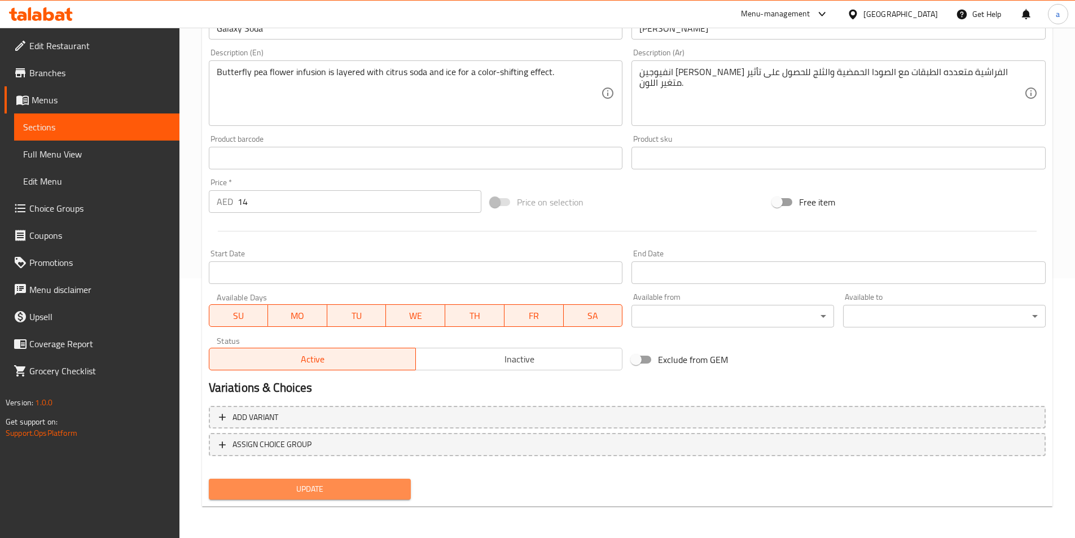
click at [384, 488] on span "Update" at bounding box center [310, 489] width 185 height 14
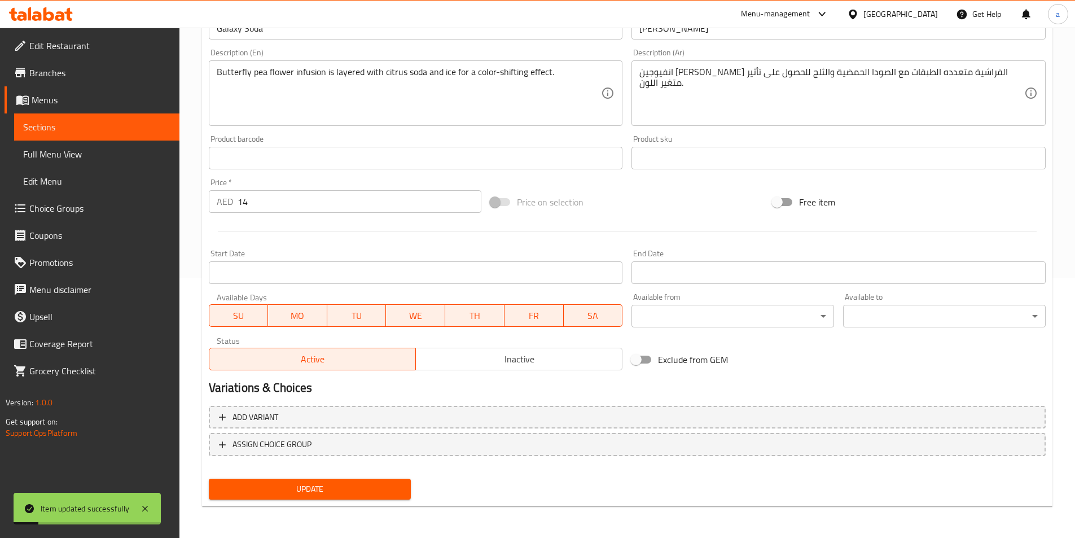
scroll to position [90, 0]
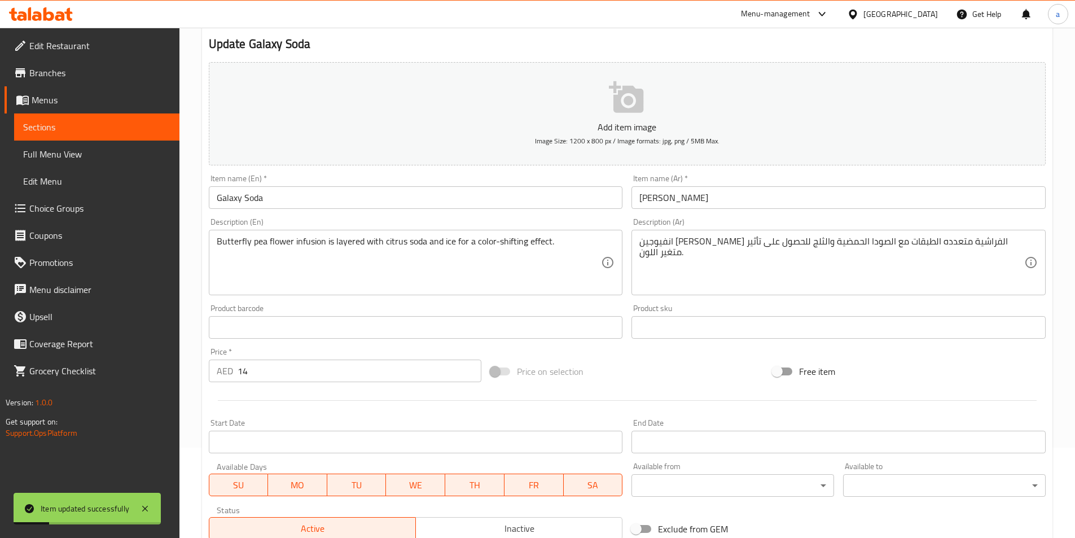
click at [304, 198] on input "Galaxy Soda" at bounding box center [416, 197] width 414 height 23
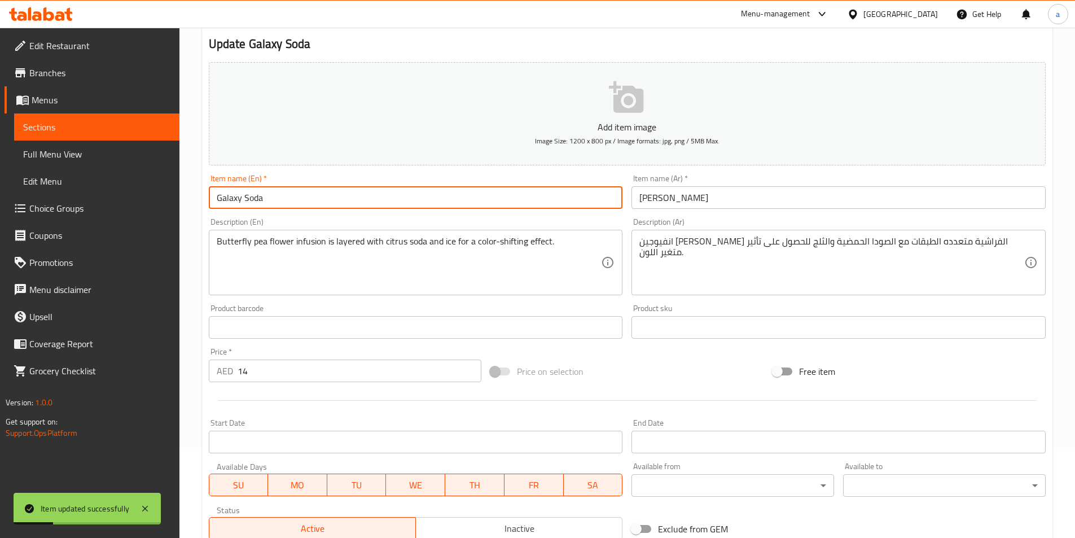
click at [304, 198] on input "Galaxy Soda" at bounding box center [416, 197] width 414 height 23
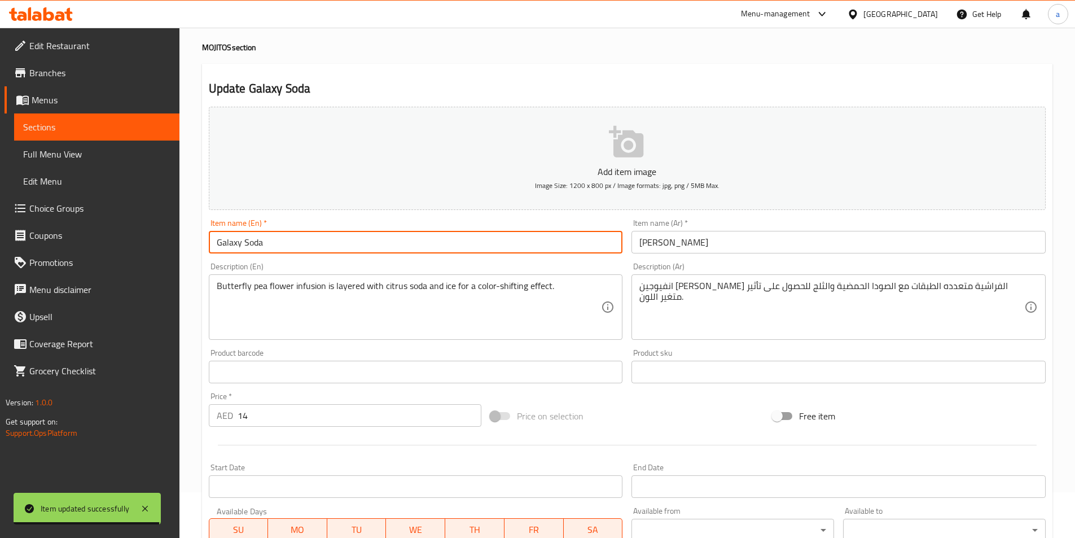
scroll to position [0, 0]
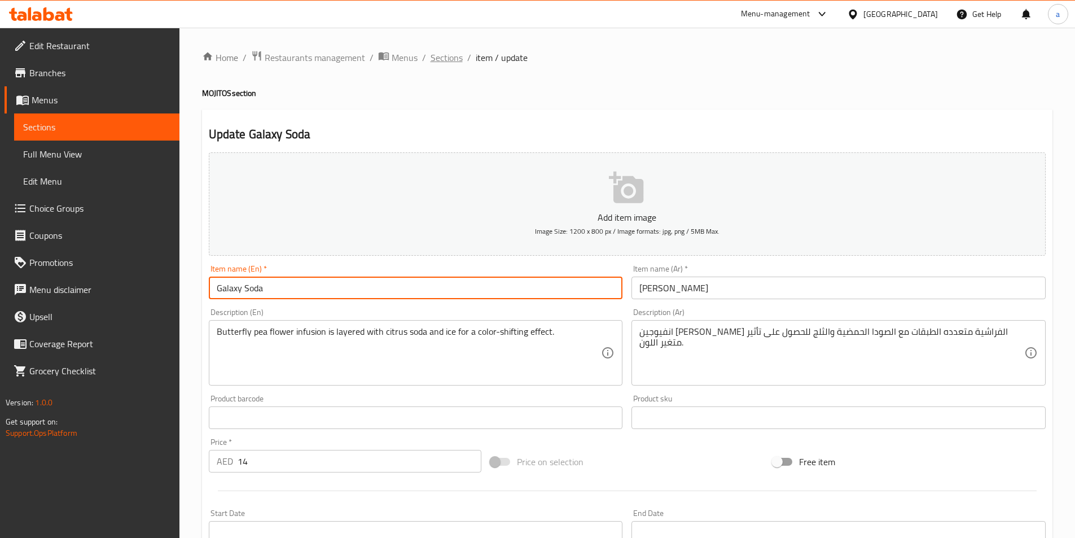
click at [450, 56] on span "Sections" at bounding box center [447, 58] width 32 height 14
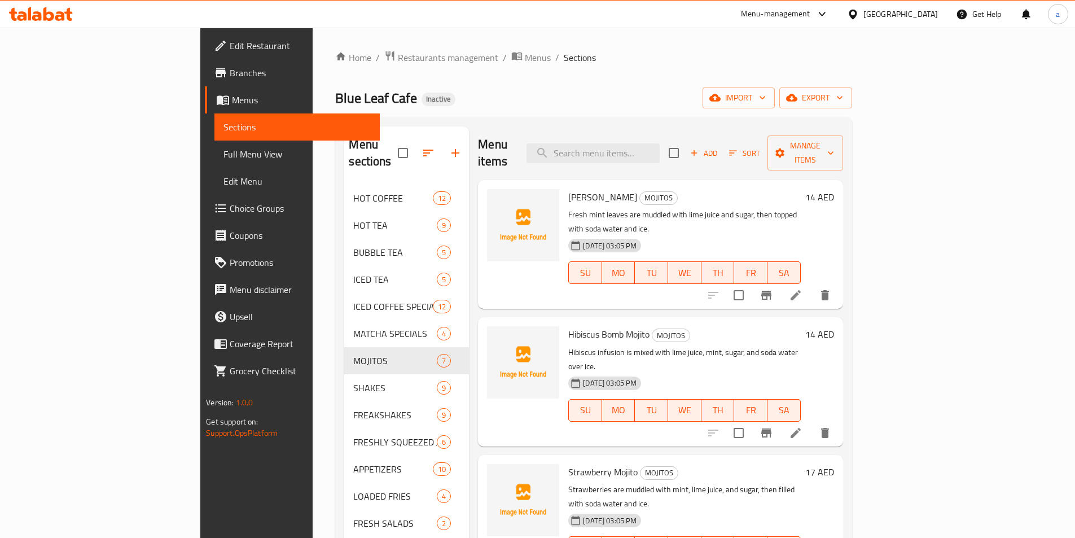
scroll to position [158, 0]
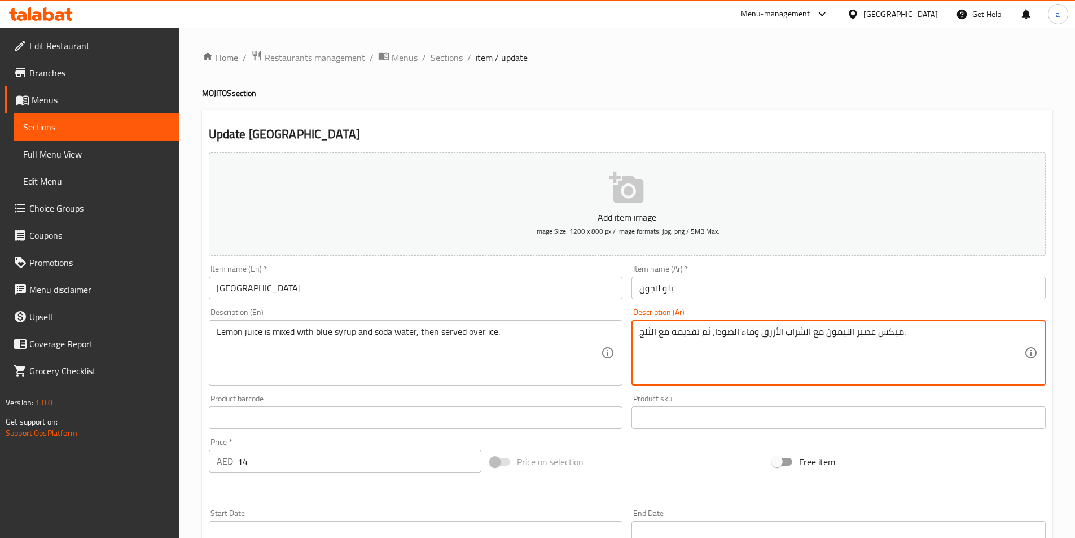
click at [667, 336] on textarea "ميكس عصير الليمون مع الشراب الأزرق وماء الصودا، ثم تقديمه مع الثلج." at bounding box center [832, 353] width 385 height 54
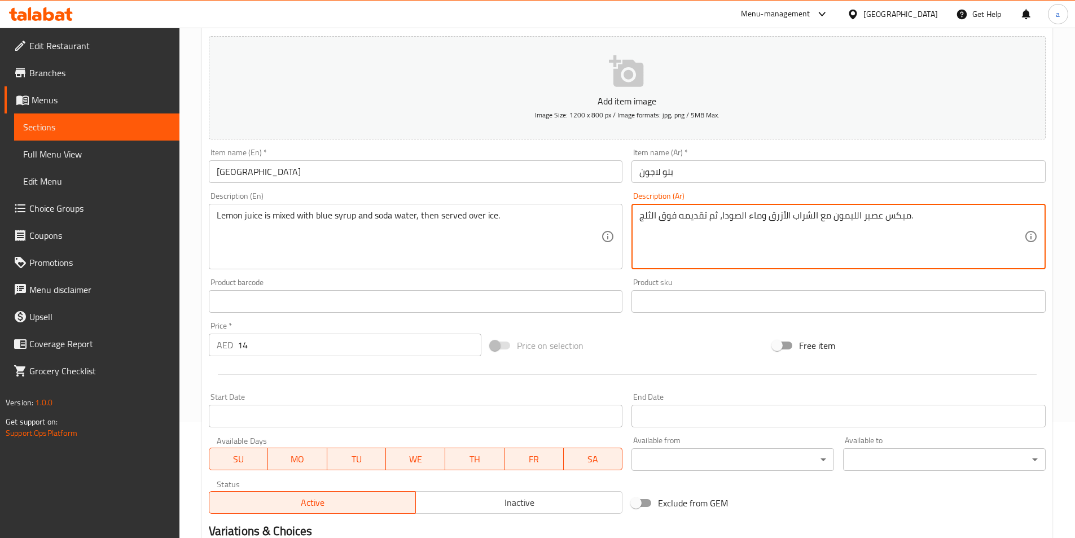
scroll to position [260, 0]
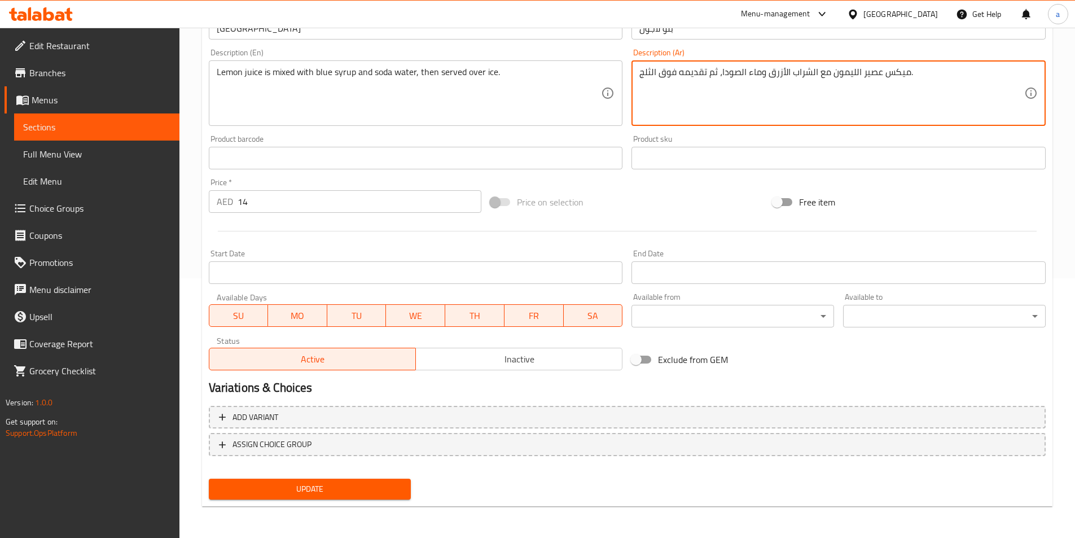
type textarea "ميكس عصير الليمون مع الشراب الأزرق وماء الصودا، ثم تقديمه فوق الثلج."
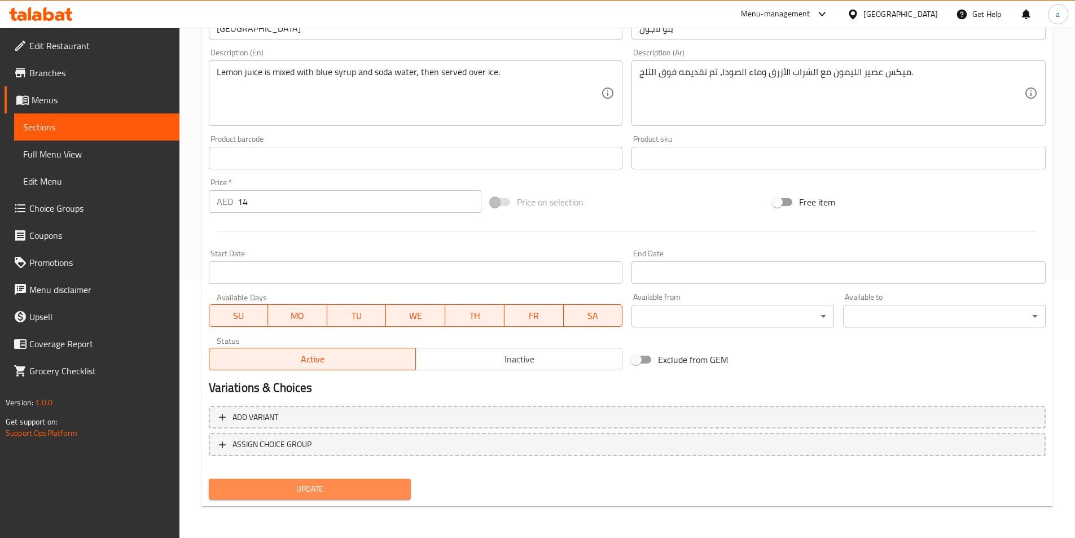
click at [400, 488] on span "Update" at bounding box center [310, 489] width 185 height 14
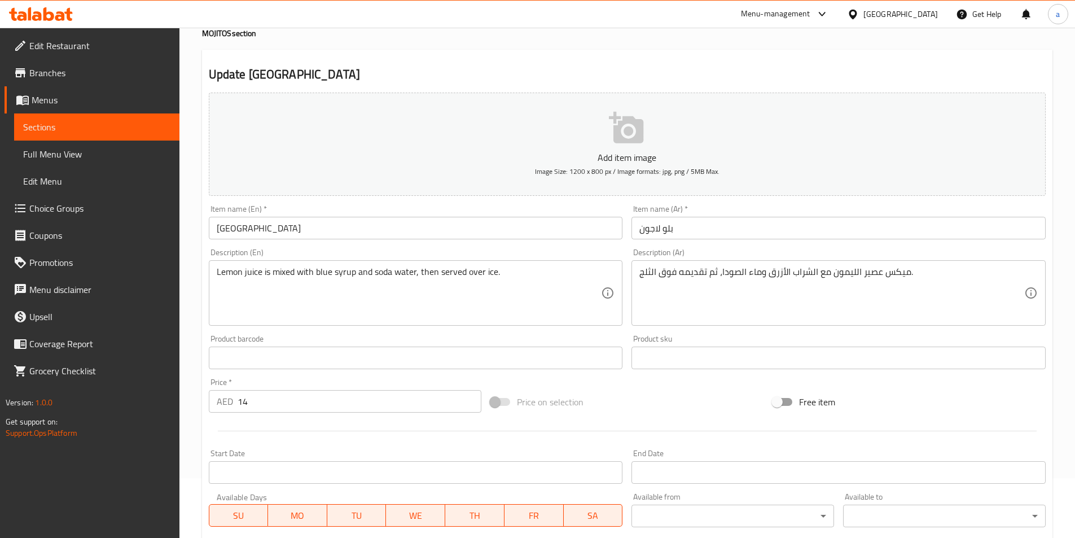
scroll to position [0, 0]
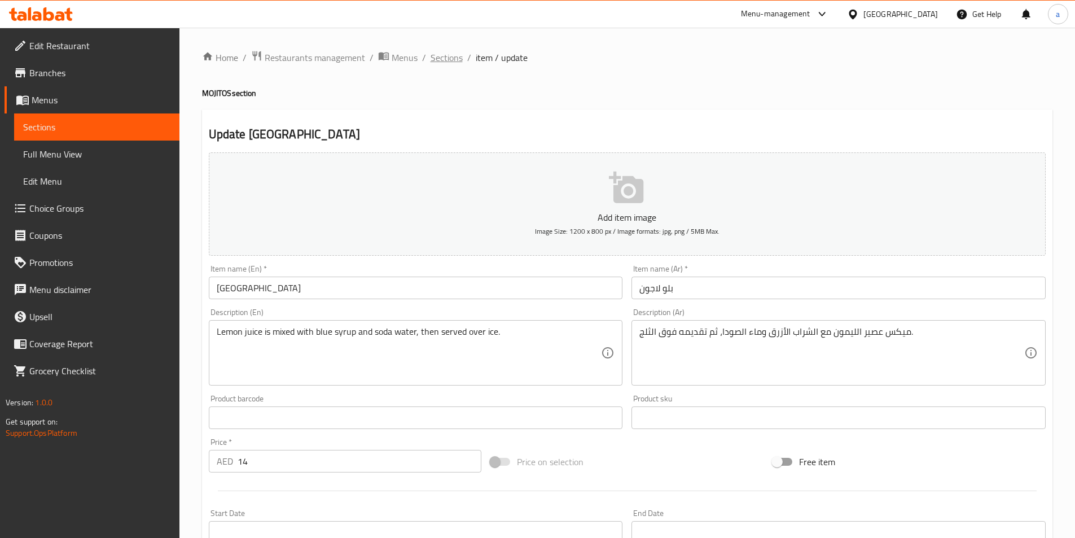
click at [456, 60] on span "Sections" at bounding box center [447, 58] width 32 height 14
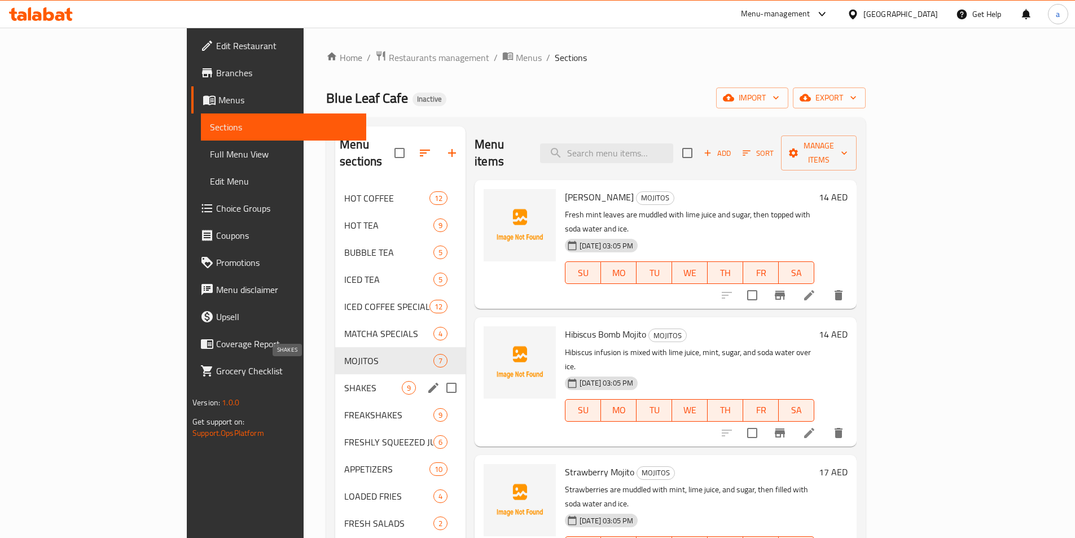
click at [344, 381] on span "SHAKES" at bounding box center [373, 388] width 58 height 14
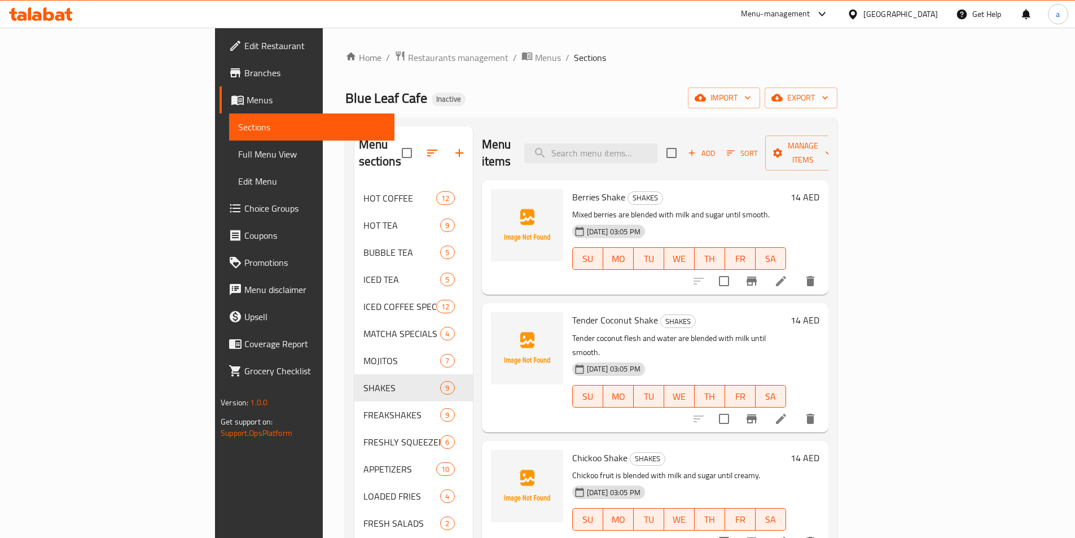
click at [797, 271] on li at bounding box center [781, 281] width 32 height 20
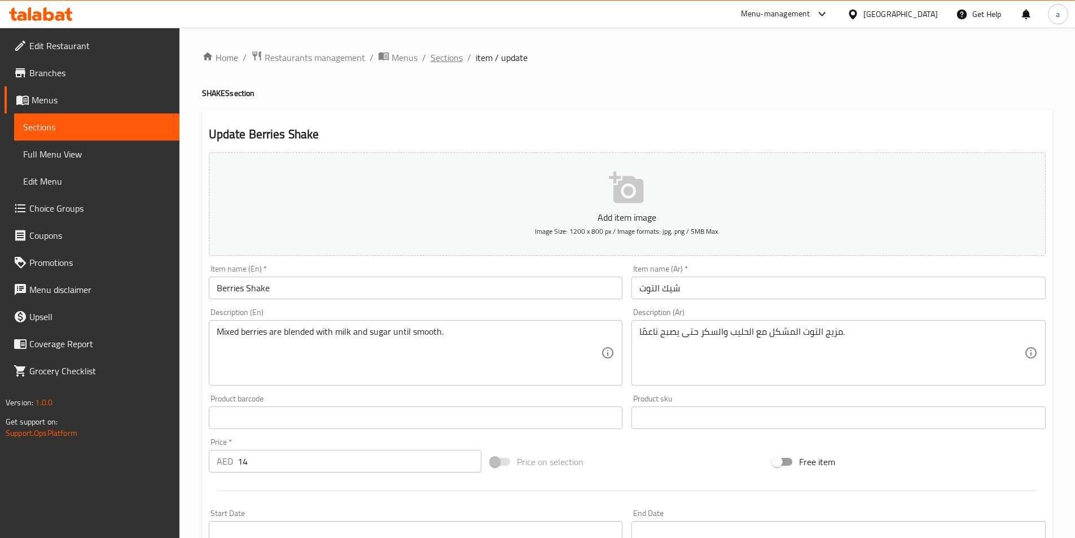
click at [435, 59] on span "Sections" at bounding box center [447, 58] width 32 height 14
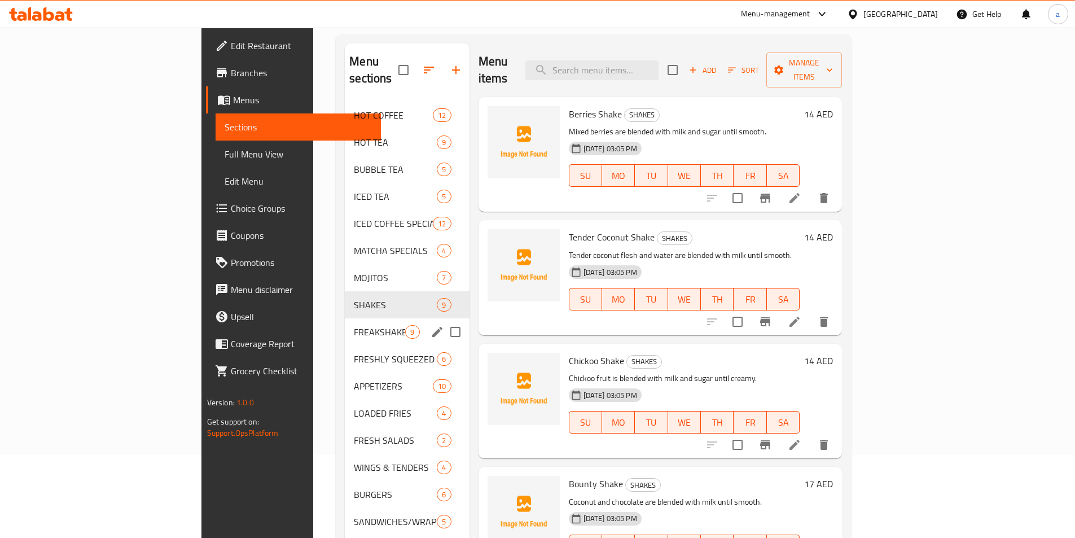
scroll to position [113, 0]
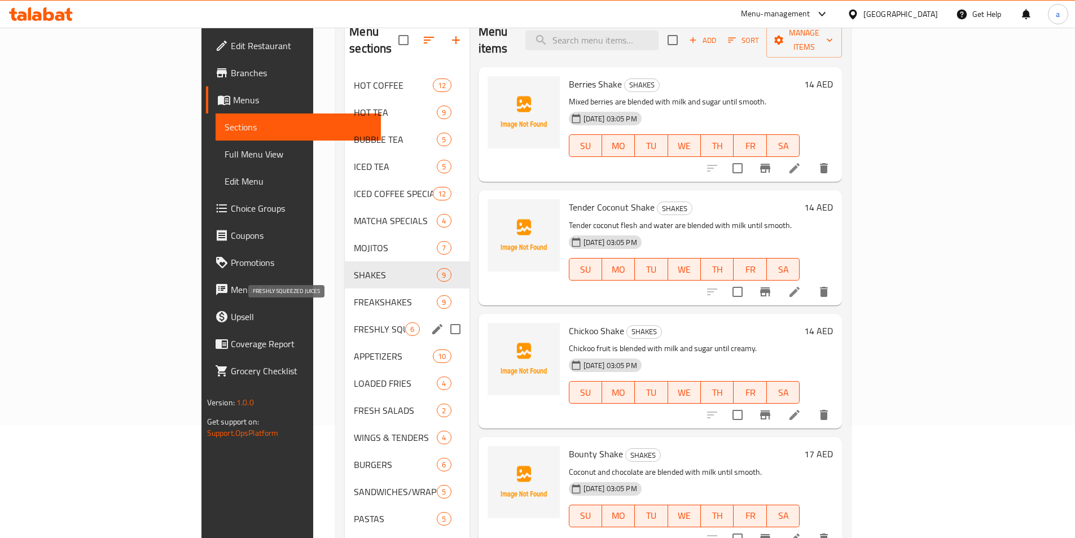
click at [354, 322] on span "FRESHLY SQUEEZED JUICES" at bounding box center [379, 329] width 51 height 14
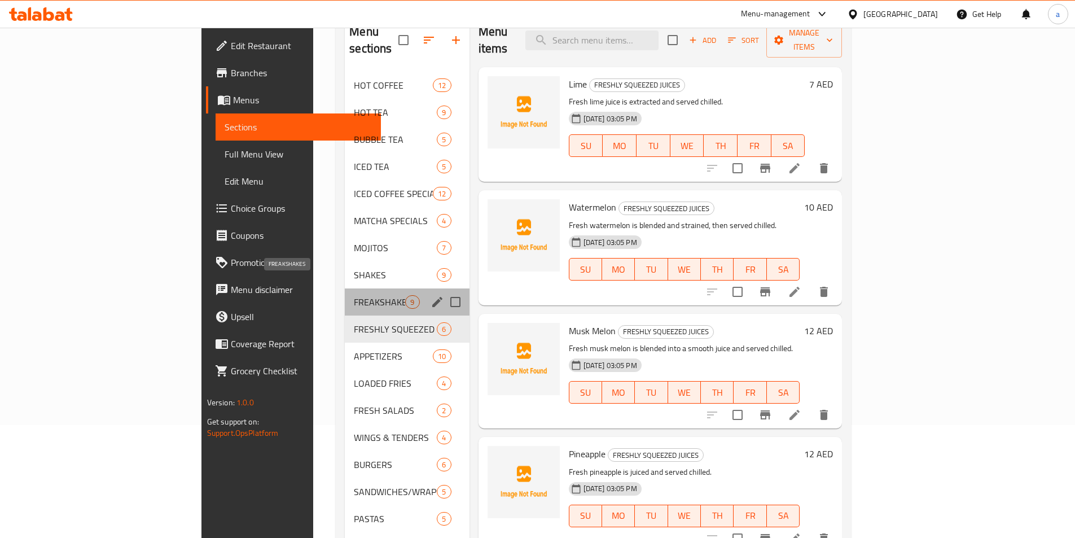
click at [354, 295] on span "FREAKSHAKES" at bounding box center [379, 302] width 51 height 14
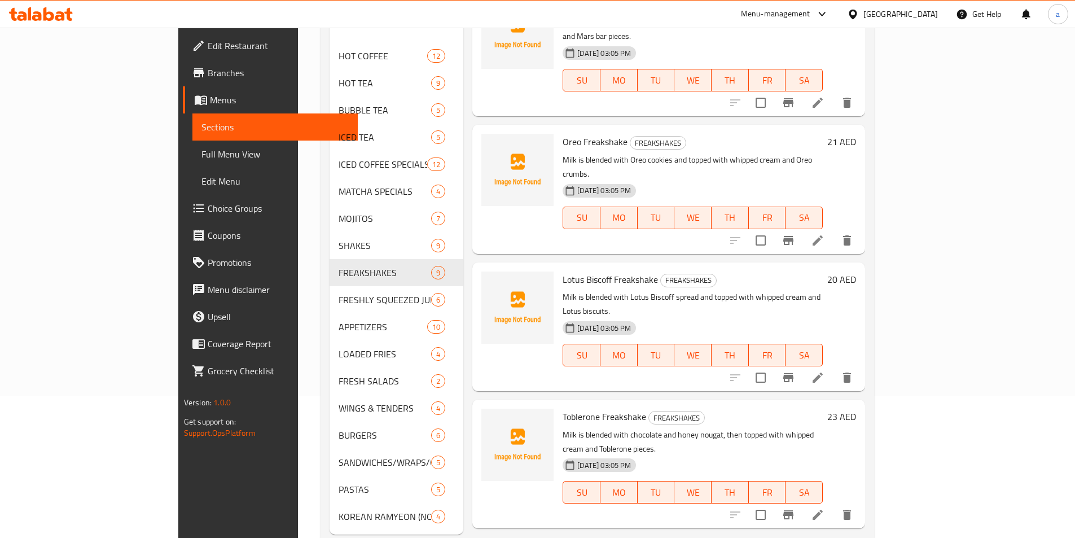
scroll to position [158, 0]
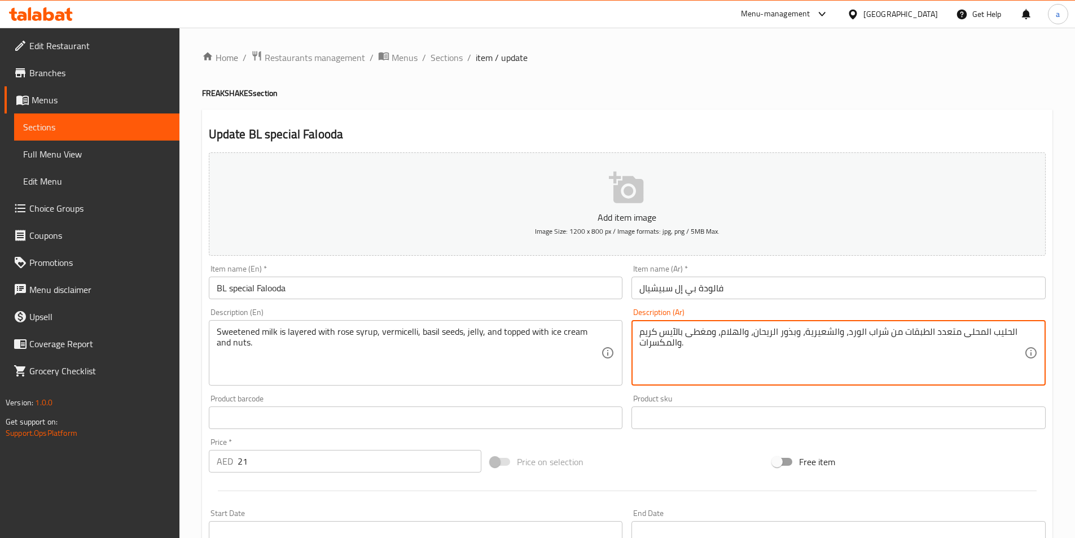
click at [735, 338] on textarea "الحليب المحلى متعدد الطبقات من شراب الورد، والشعيرية، وبذور الريحان، والهلام، و…" at bounding box center [832, 353] width 385 height 54
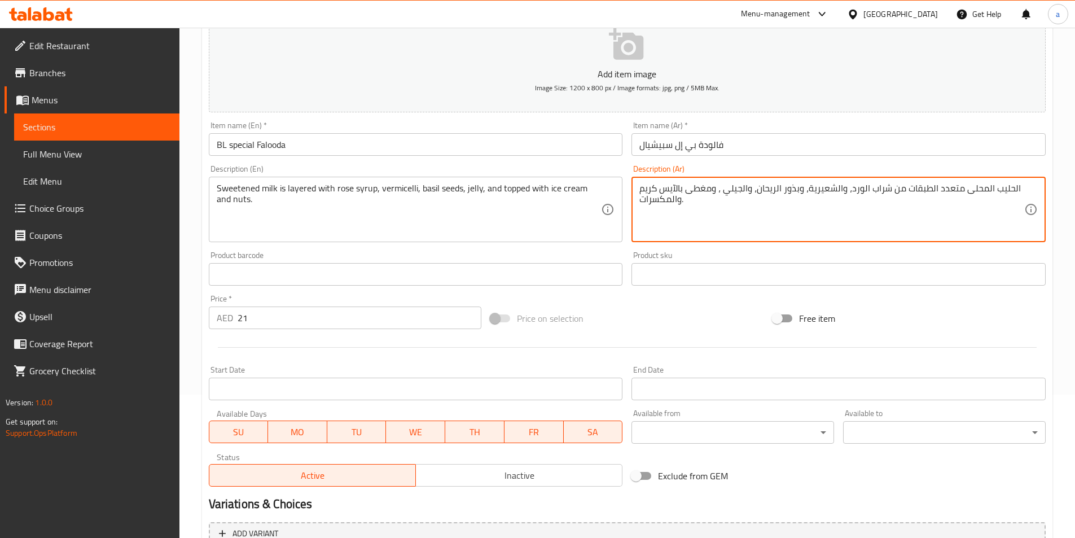
scroll to position [260, 0]
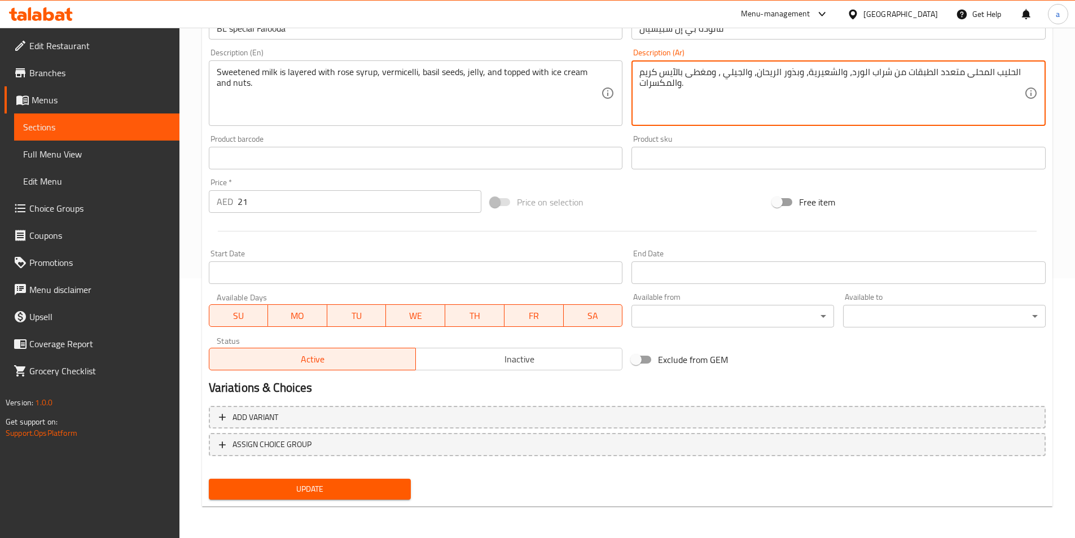
type textarea "الحليب المحلى متعدد الطبقات من شراب الورد، والشعيرية، وبذور الريحان، والجيلي ، …"
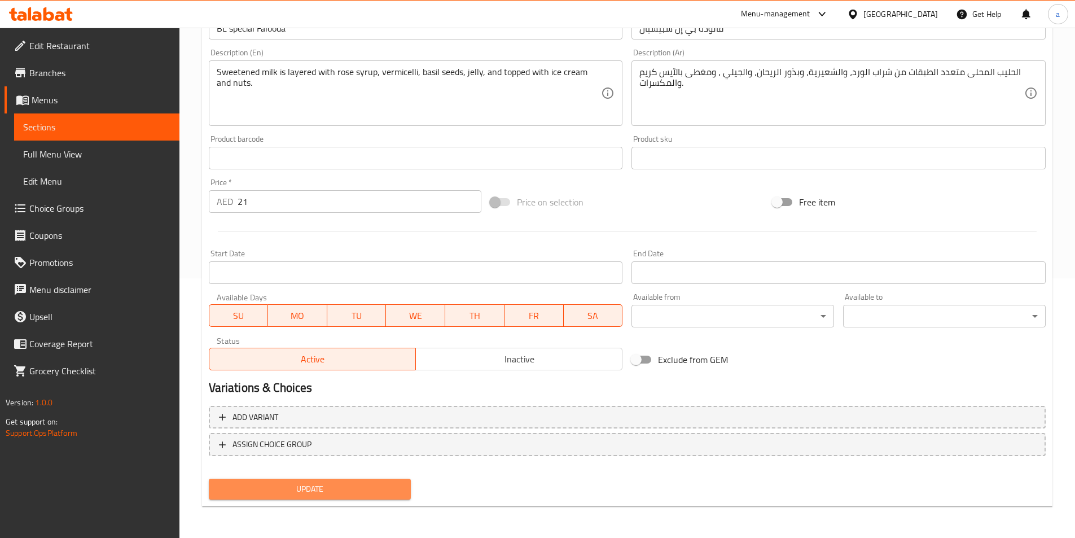
click at [380, 491] on span "Update" at bounding box center [310, 489] width 185 height 14
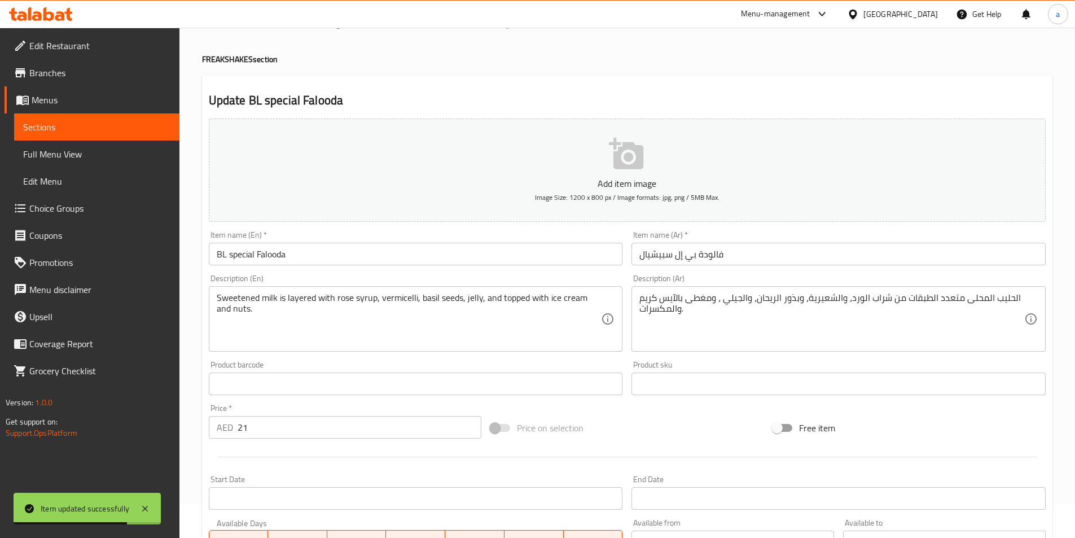
scroll to position [0, 0]
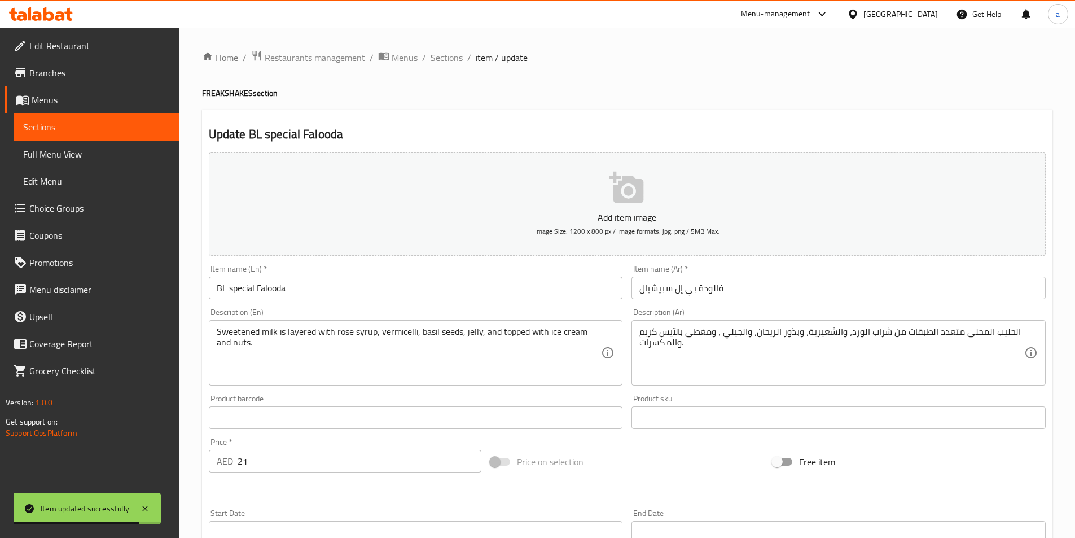
click at [444, 56] on span "Sections" at bounding box center [447, 58] width 32 height 14
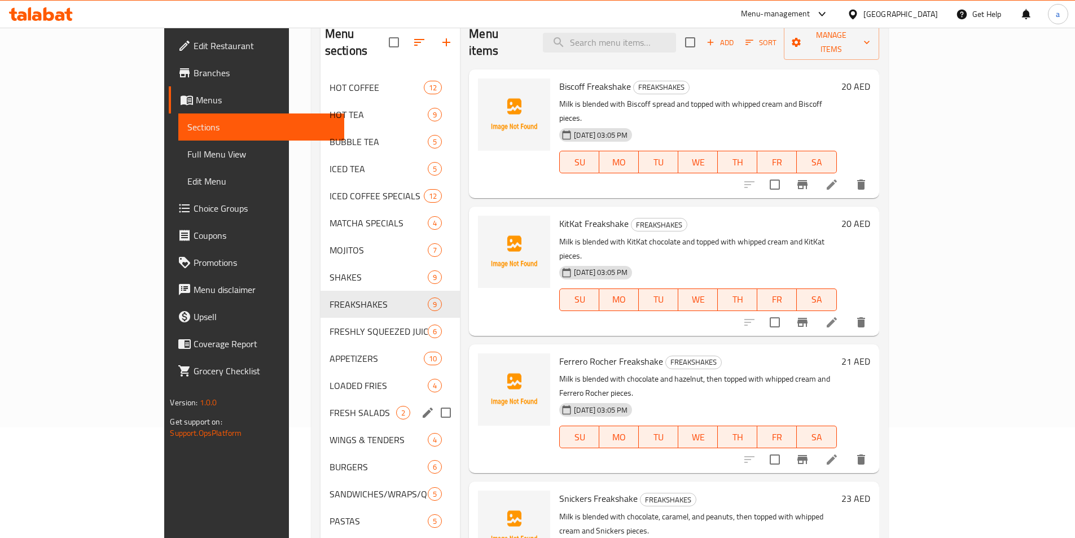
scroll to position [113, 0]
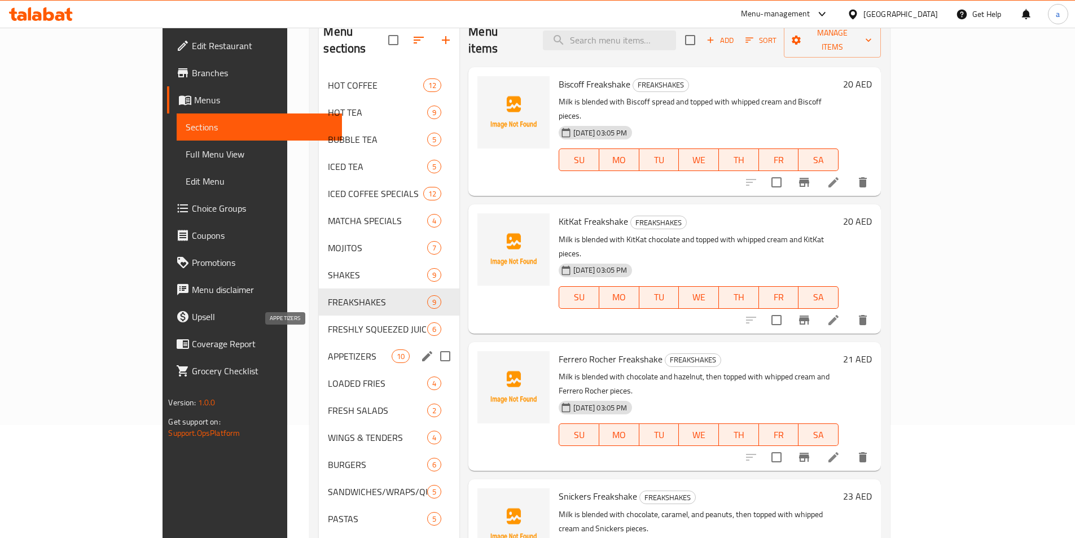
click at [328, 349] on span "APPETIZERS" at bounding box center [360, 356] width 64 height 14
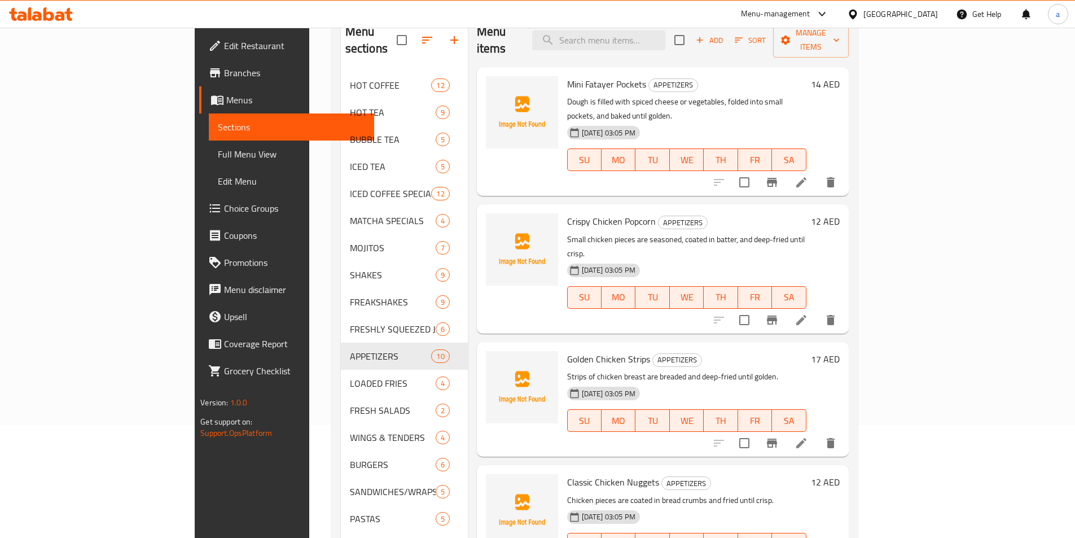
click at [808, 176] on icon at bounding box center [802, 183] width 14 height 14
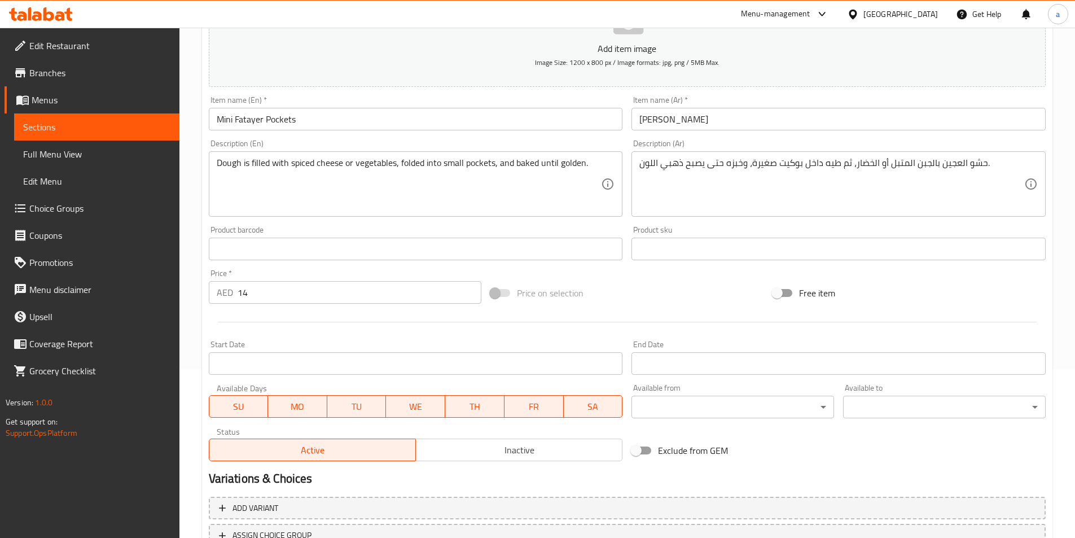
scroll to position [169, 0]
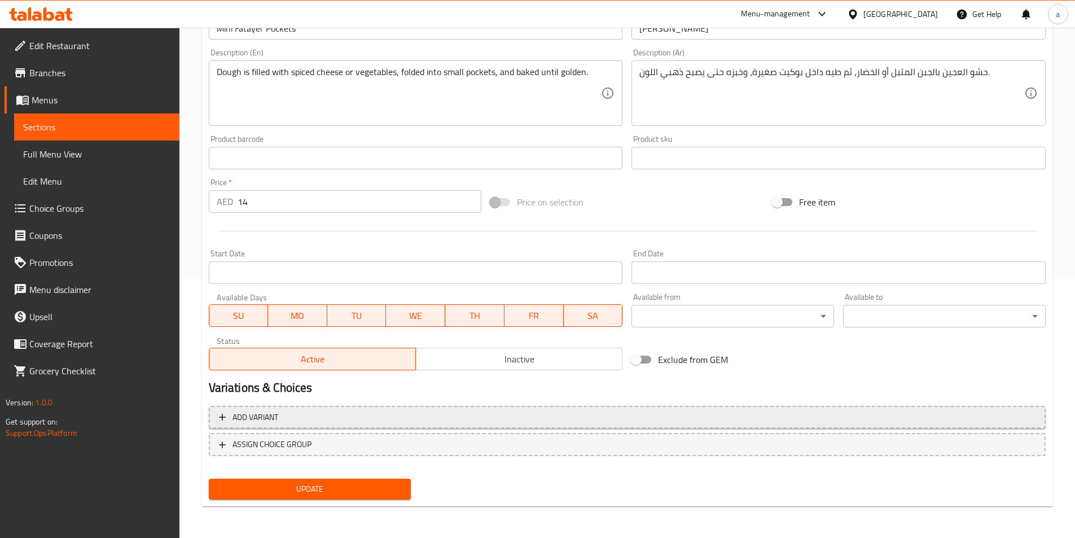
click at [404, 421] on span "Add variant" at bounding box center [627, 417] width 817 height 14
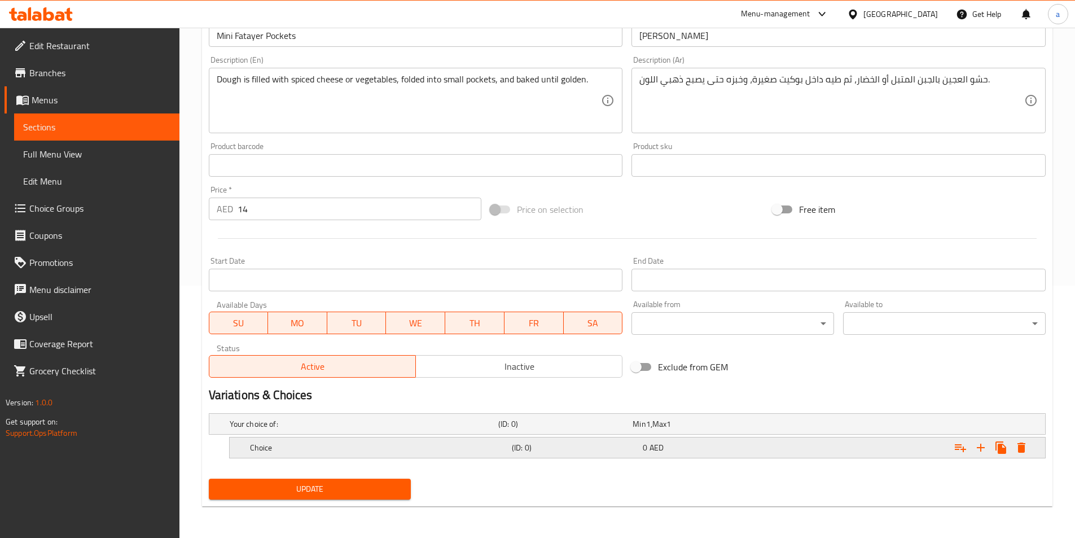
scroll to position [252, 0]
click at [393, 445] on h5 "Choice" at bounding box center [378, 447] width 257 height 11
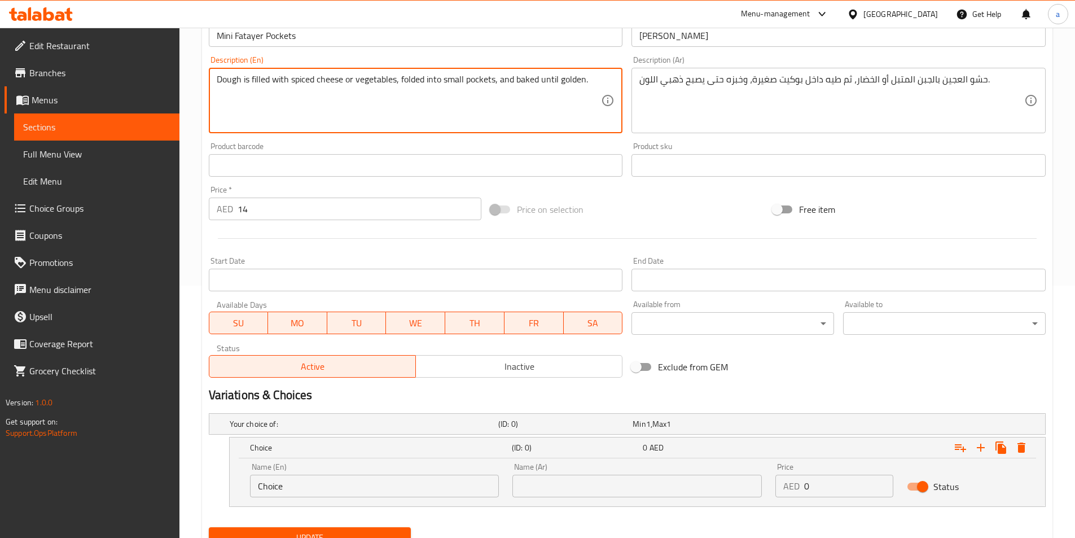
drag, startPoint x: 291, startPoint y: 80, endPoint x: 342, endPoint y: 86, distance: 51.2
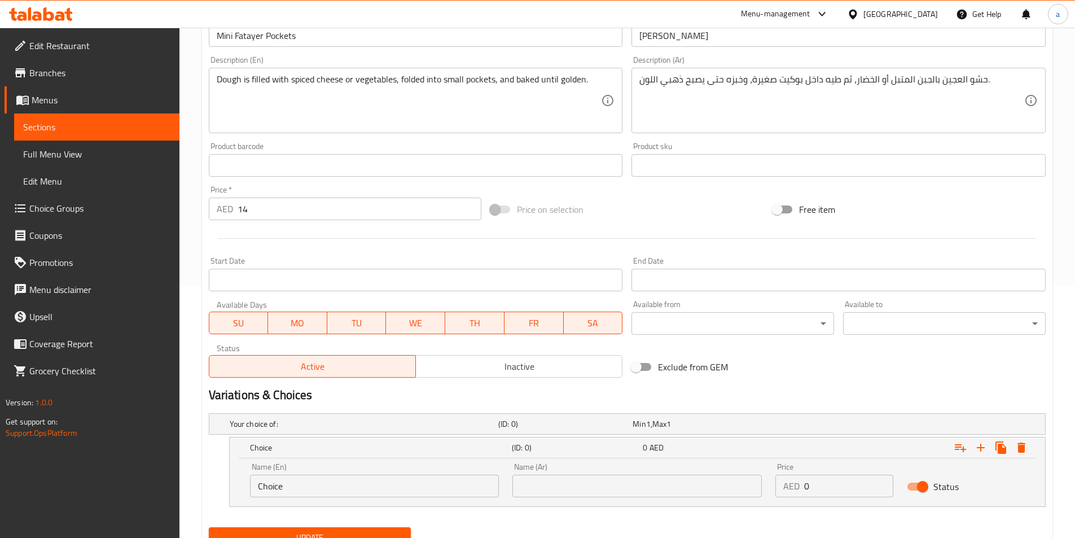
click at [343, 498] on div "Name (En) Choice Name (En)" at bounding box center [374, 480] width 263 height 48
click at [352, 487] on input "Choice" at bounding box center [374, 486] width 249 height 23
paste input "spiced chees"
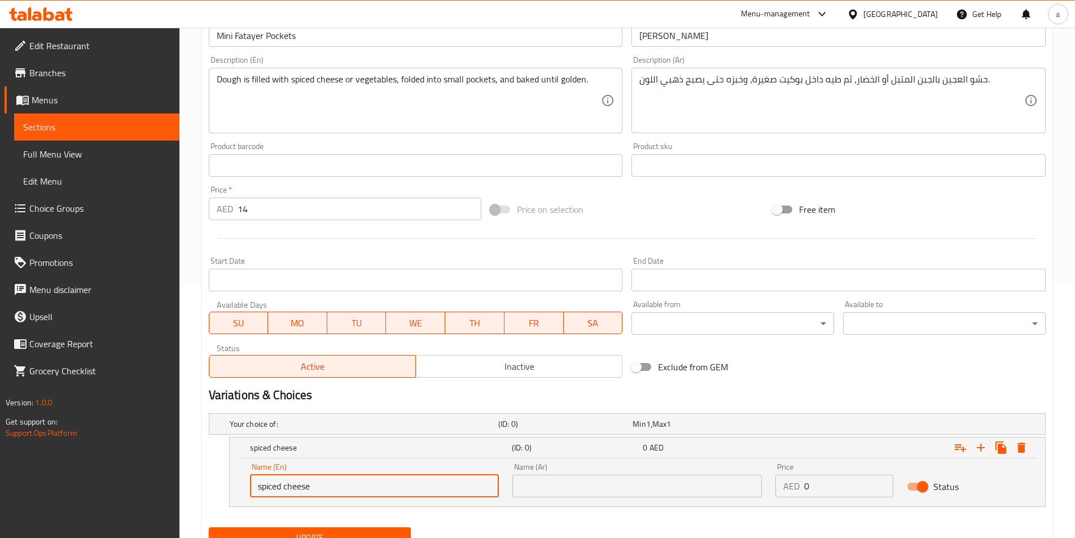
type input "spiced cheese"
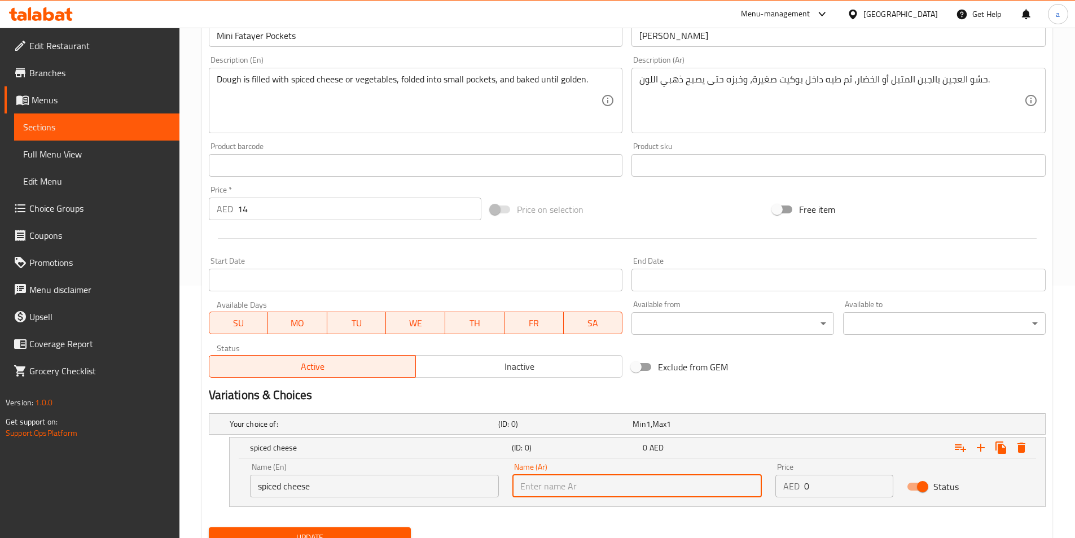
click at [560, 493] on input "text" at bounding box center [637, 486] width 249 height 23
type input "الجبن المتبل"
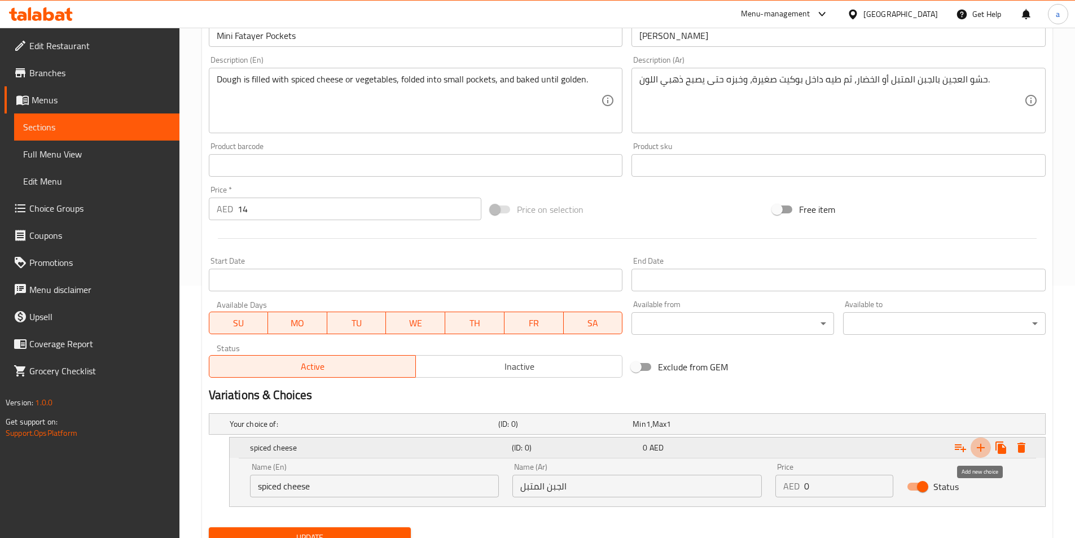
click at [982, 454] on icon "Expand" at bounding box center [981, 448] width 14 height 14
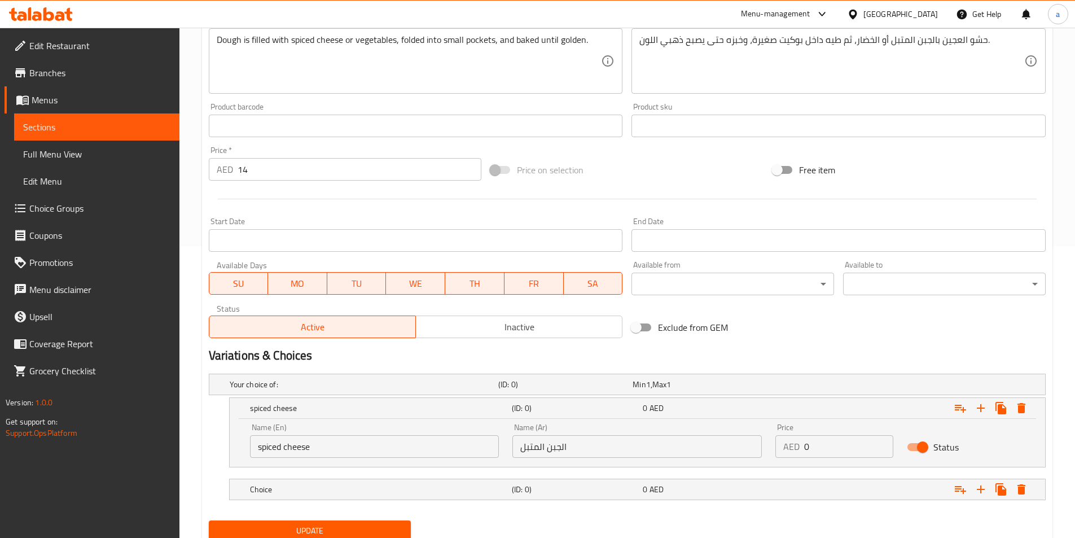
scroll to position [334, 0]
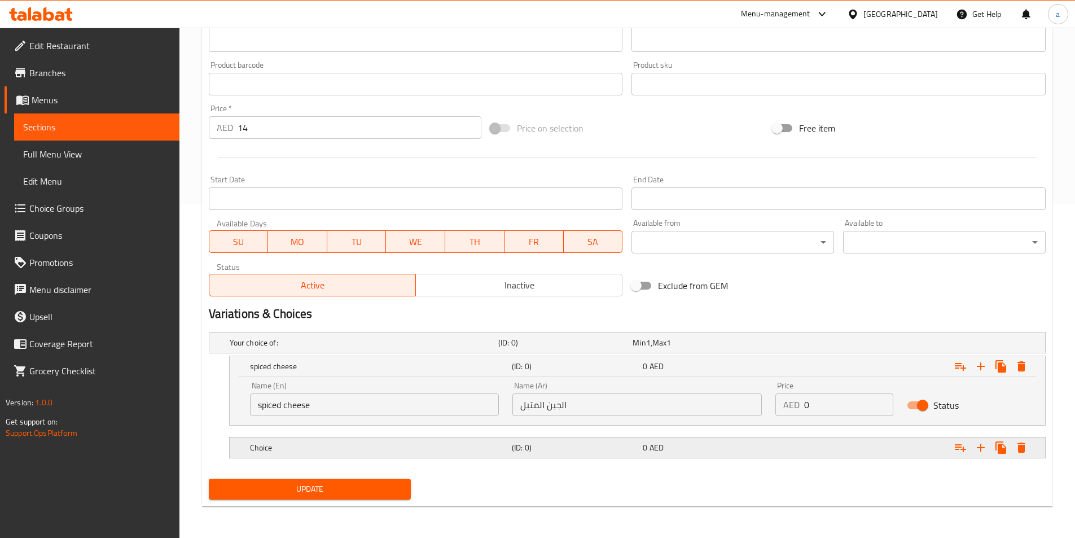
click at [380, 455] on div "Choice (ID: 0) 0 AED" at bounding box center [641, 447] width 786 height 25
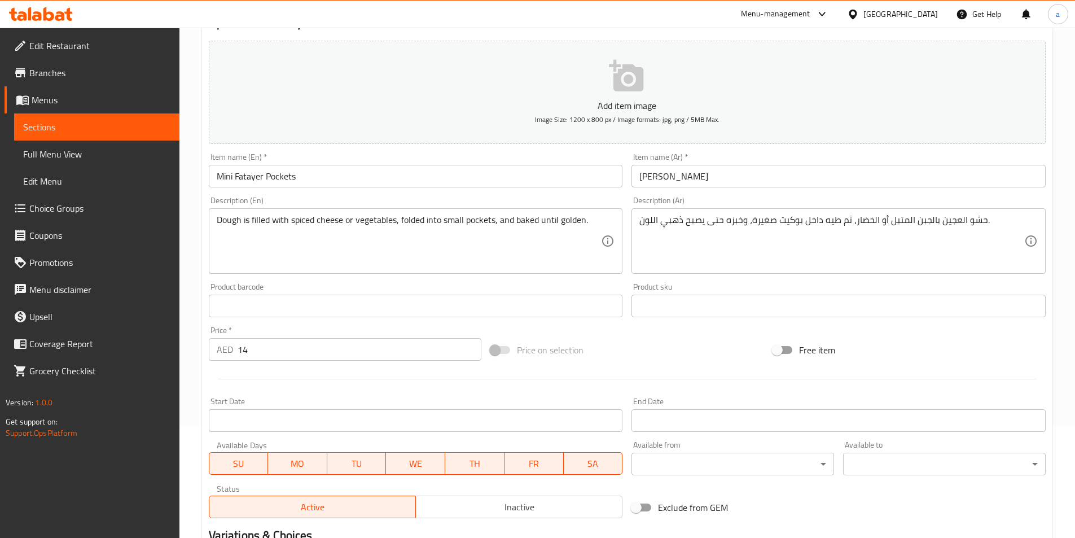
scroll to position [108, 0]
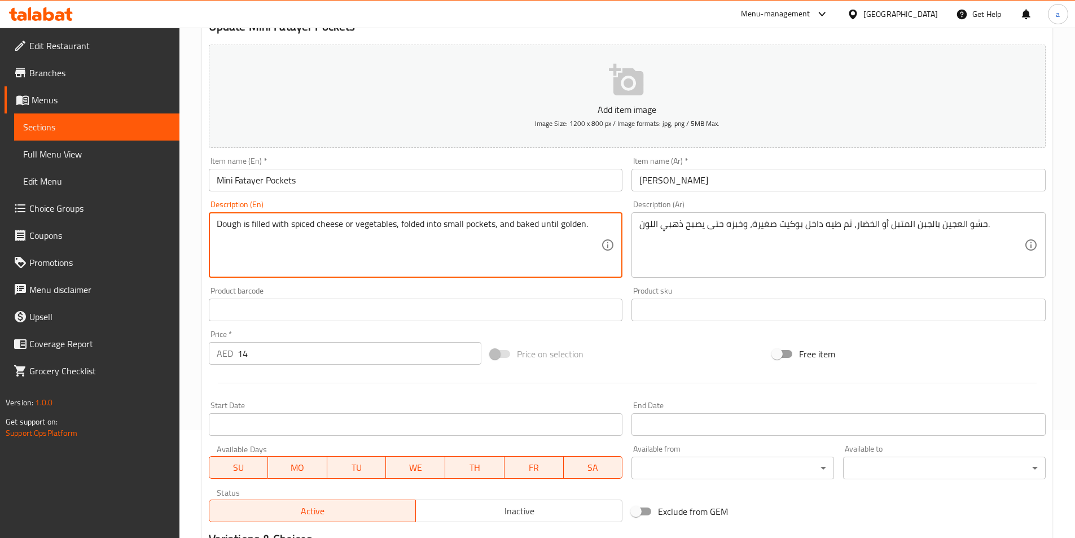
drag, startPoint x: 354, startPoint y: 225, endPoint x: 397, endPoint y: 234, distance: 43.2
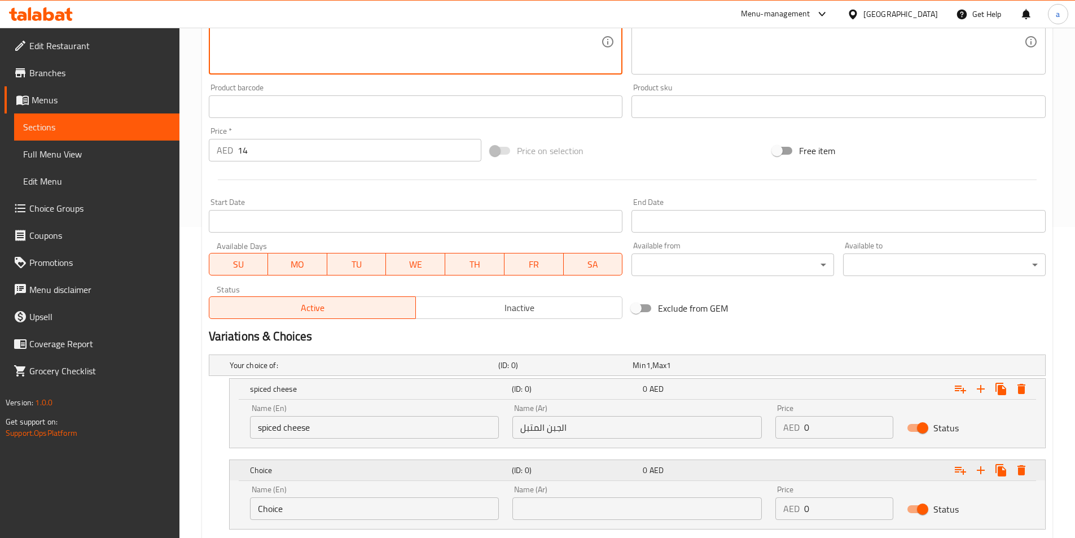
scroll to position [334, 0]
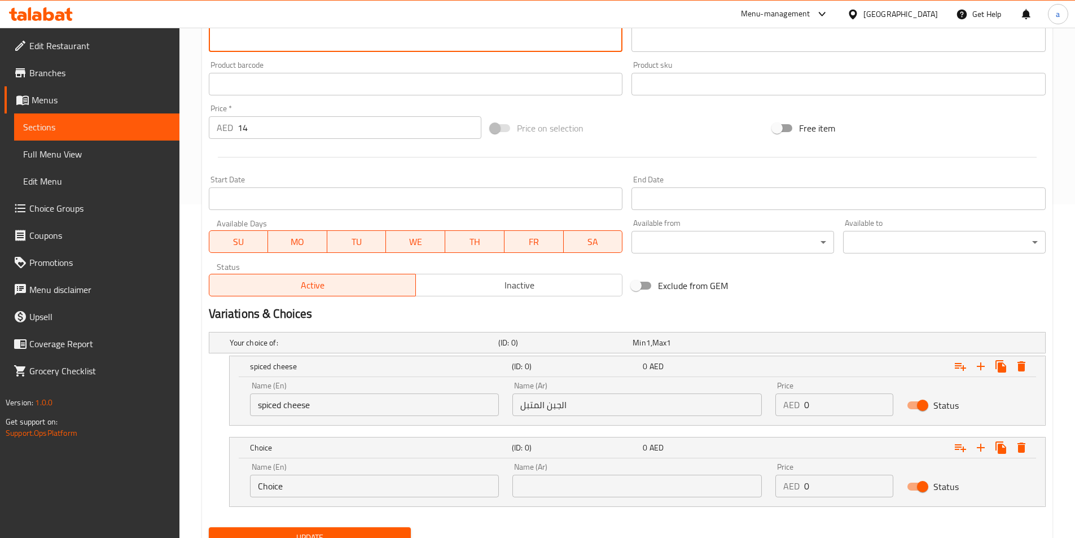
click at [421, 483] on input "Choice" at bounding box center [374, 486] width 249 height 23
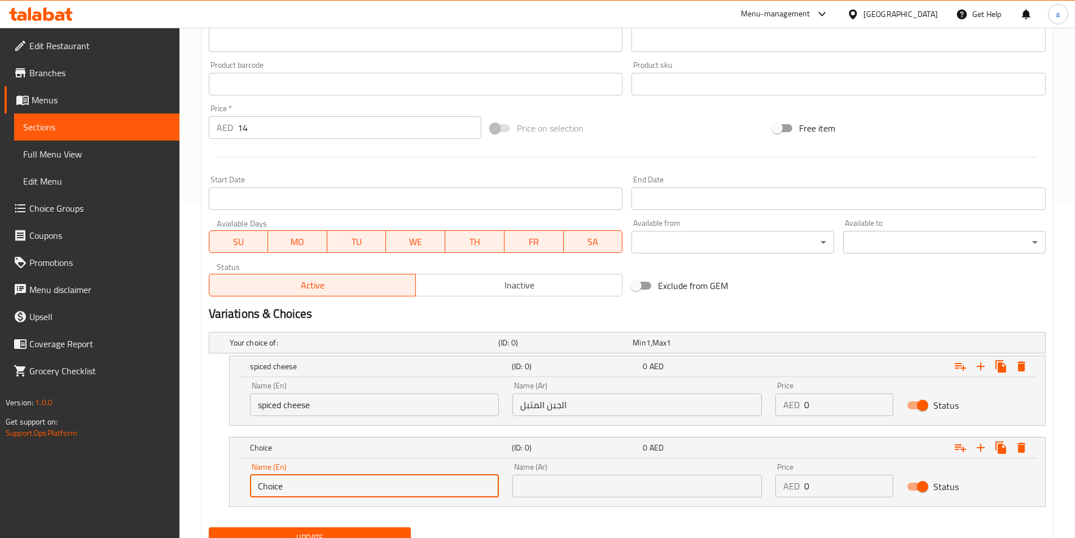
click at [421, 483] on input "Choice" at bounding box center [374, 486] width 249 height 23
paste input "vegetables"
type input "vegetables"
click at [548, 488] on input "text" at bounding box center [637, 486] width 249 height 23
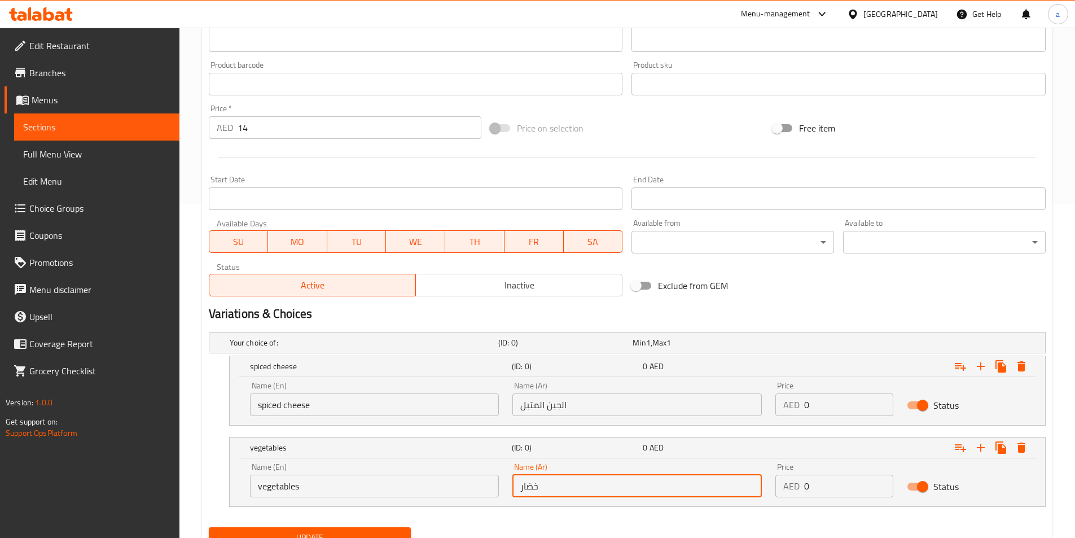
type input "خضار"
click at [327, 529] on button "Update" at bounding box center [310, 537] width 203 height 21
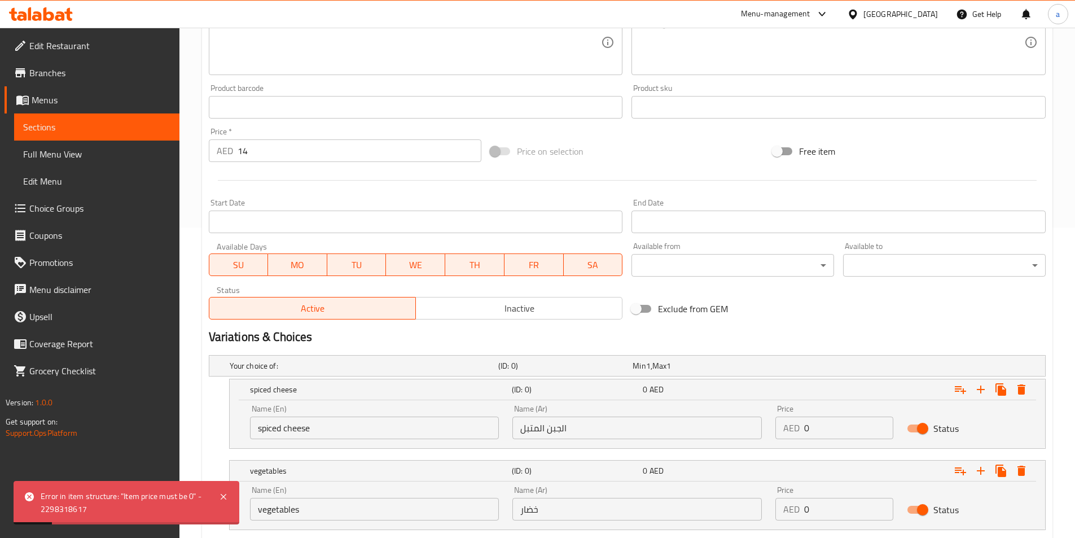
scroll to position [213, 0]
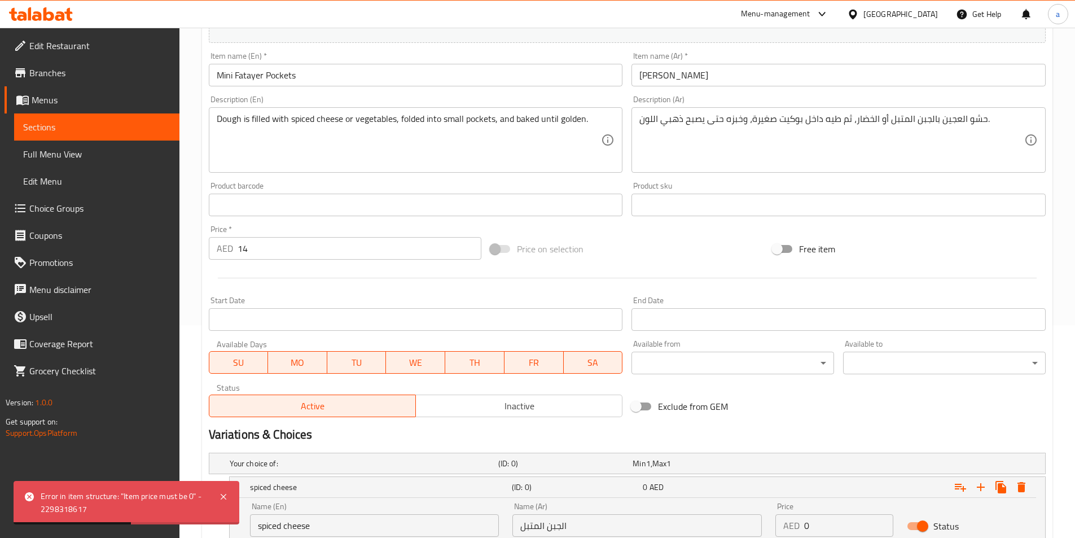
click at [117, 207] on span "Choice Groups" at bounding box center [99, 209] width 141 height 14
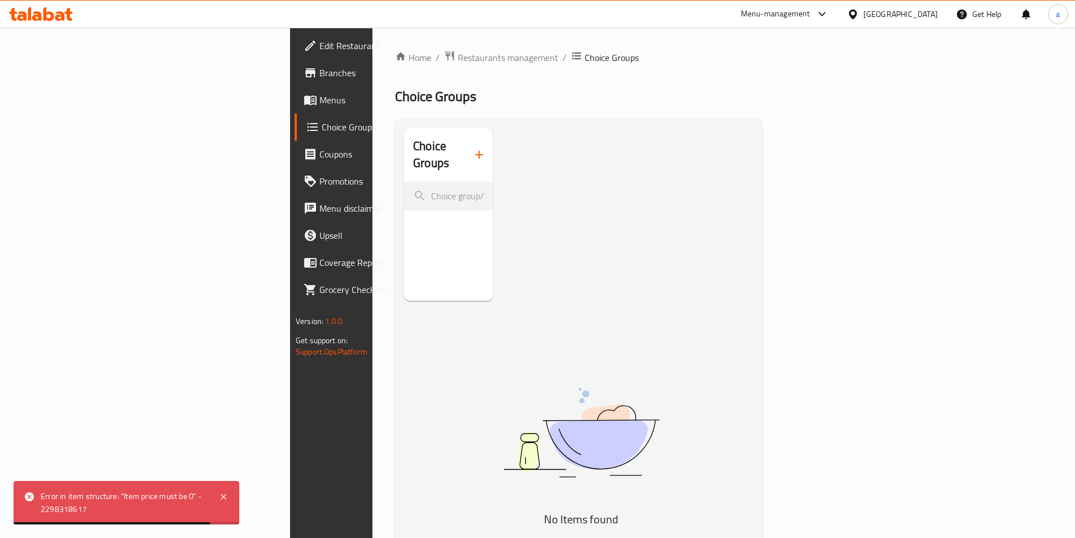
click at [472, 148] on icon "button" at bounding box center [479, 155] width 14 height 14
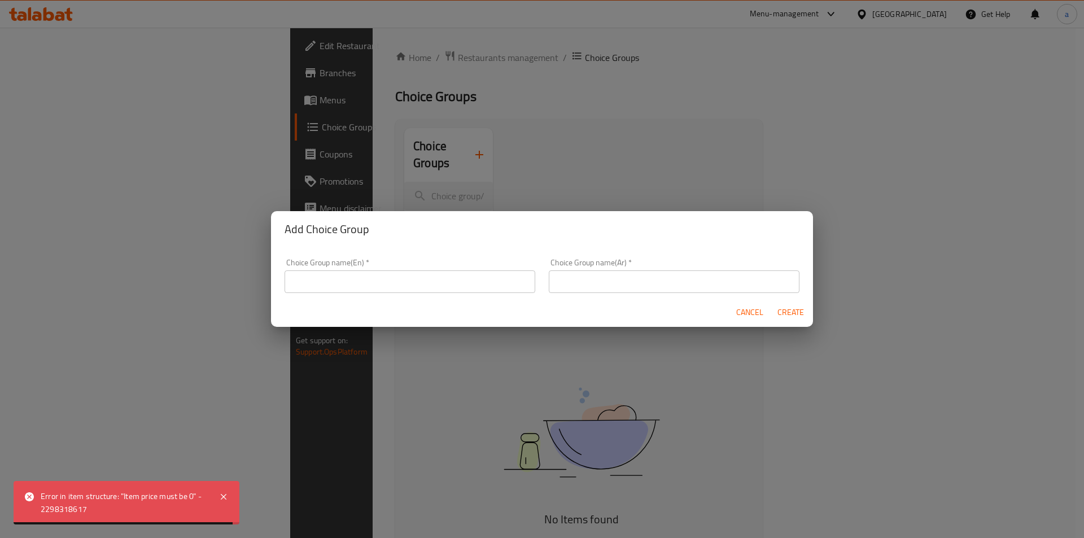
click at [373, 278] on input "text" at bounding box center [409, 281] width 251 height 23
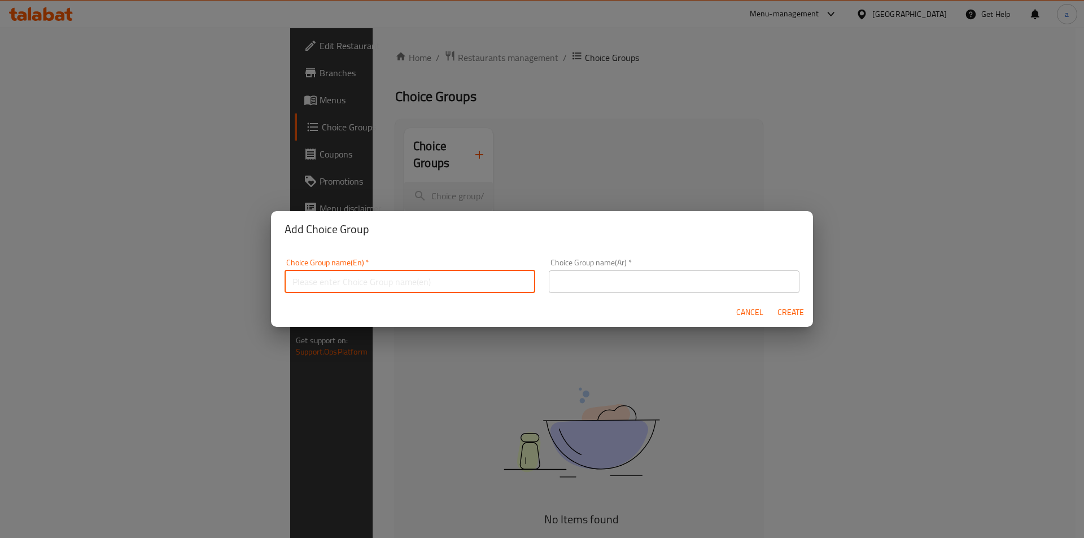
type input "your choice"
click at [551, 278] on input "text" at bounding box center [674, 281] width 251 height 23
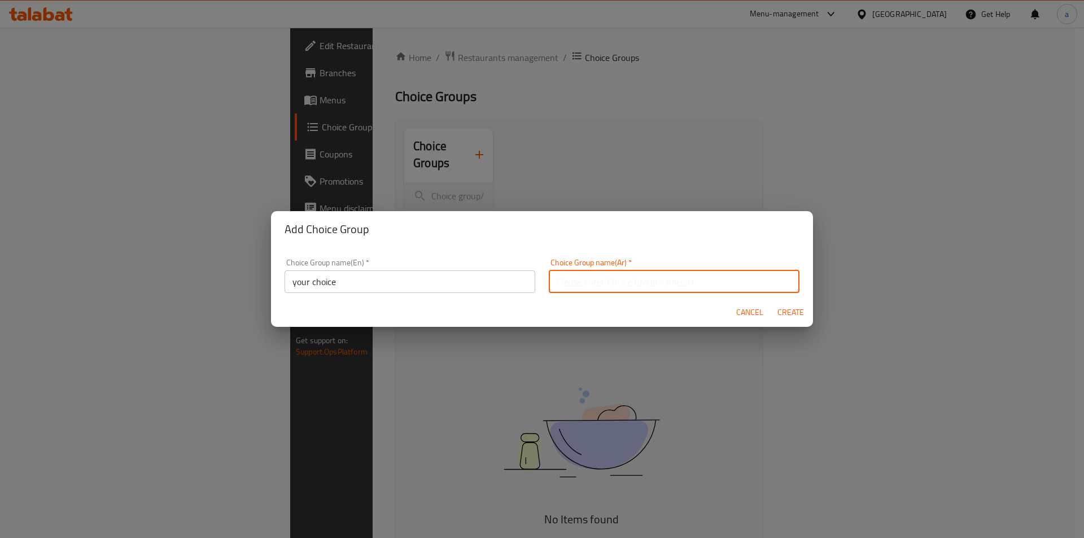
type input "إختيارك من :"
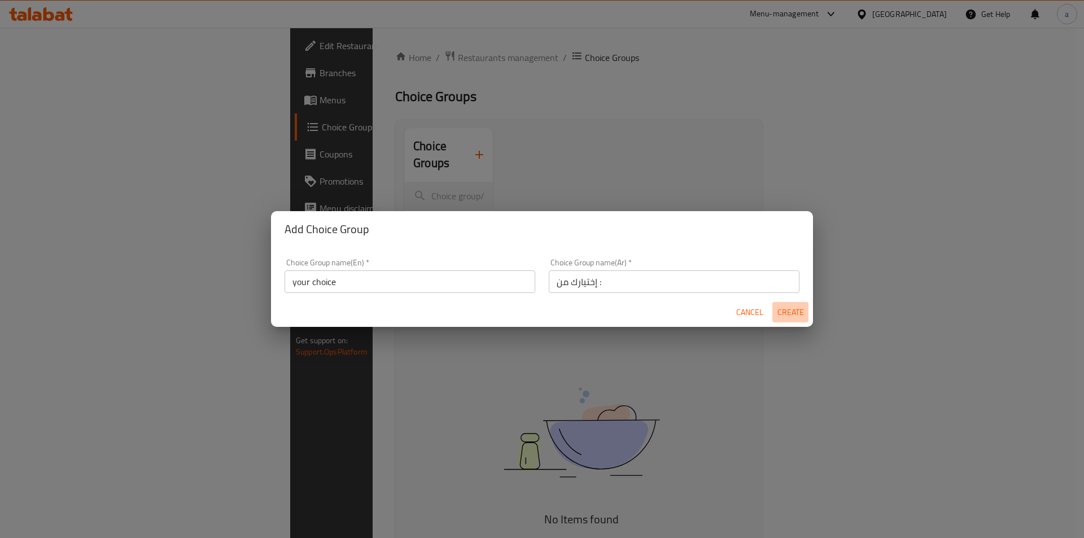
click at [788, 310] on span "Create" at bounding box center [790, 312] width 27 height 14
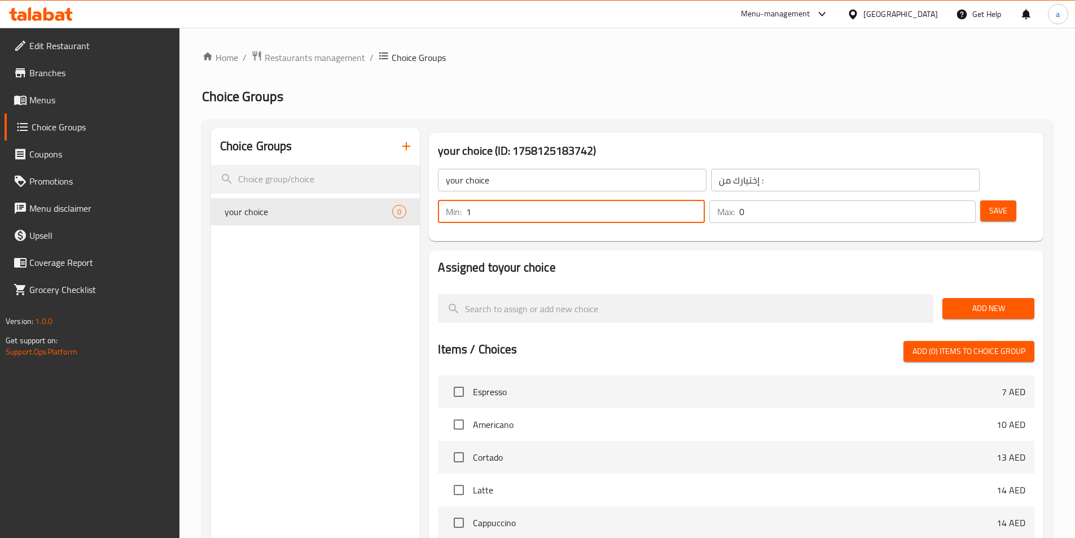
type input "1"
click at [704, 200] on input "1" at bounding box center [585, 211] width 238 height 23
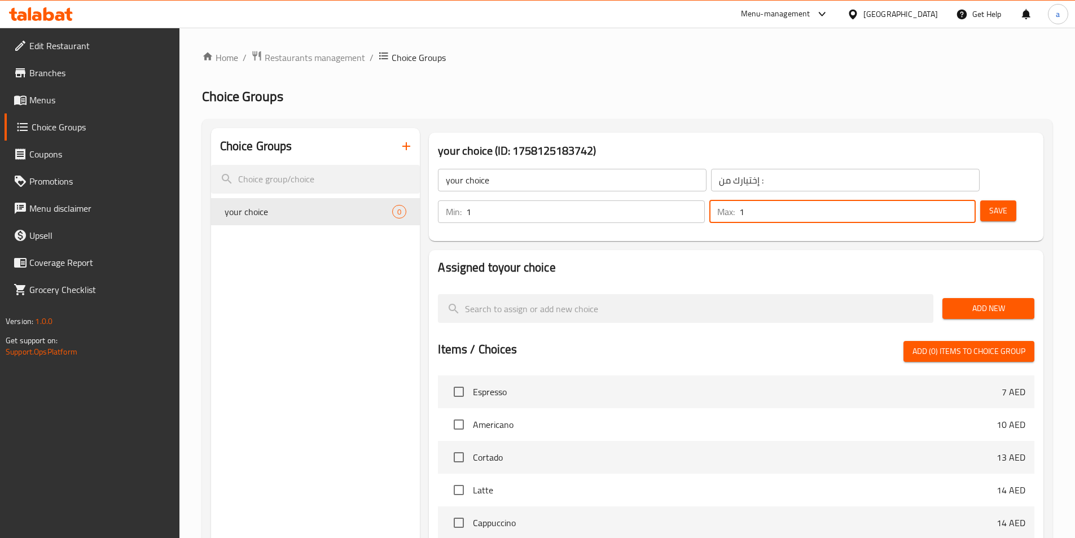
type input "1"
click at [945, 200] on input "1" at bounding box center [857, 211] width 236 height 23
click at [985, 301] on span "Add New" at bounding box center [989, 308] width 74 height 14
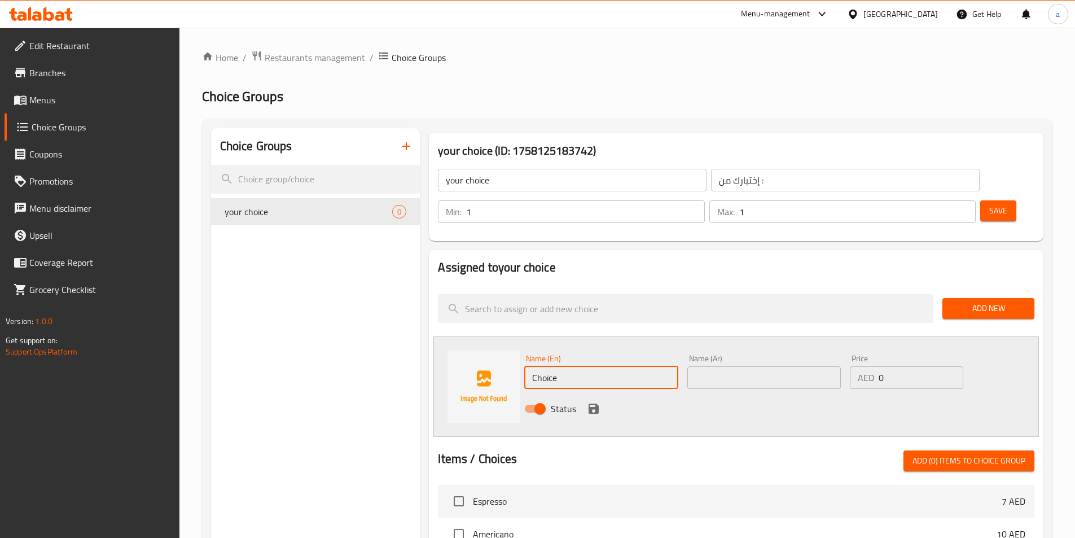
click at [575, 366] on input "Choice" at bounding box center [601, 377] width 154 height 23
paste input "spiced chees"
type input "spiced cheese"
click at [741, 366] on input "text" at bounding box center [764, 377] width 154 height 23
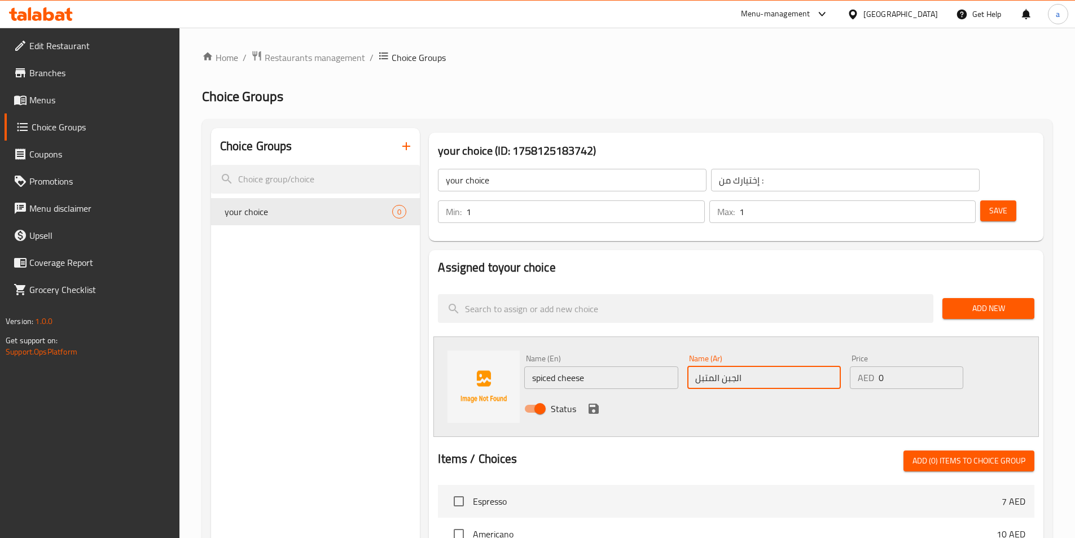
type input "الجبن المتبل"
click at [585, 400] on button "save" at bounding box center [593, 408] width 17 height 17
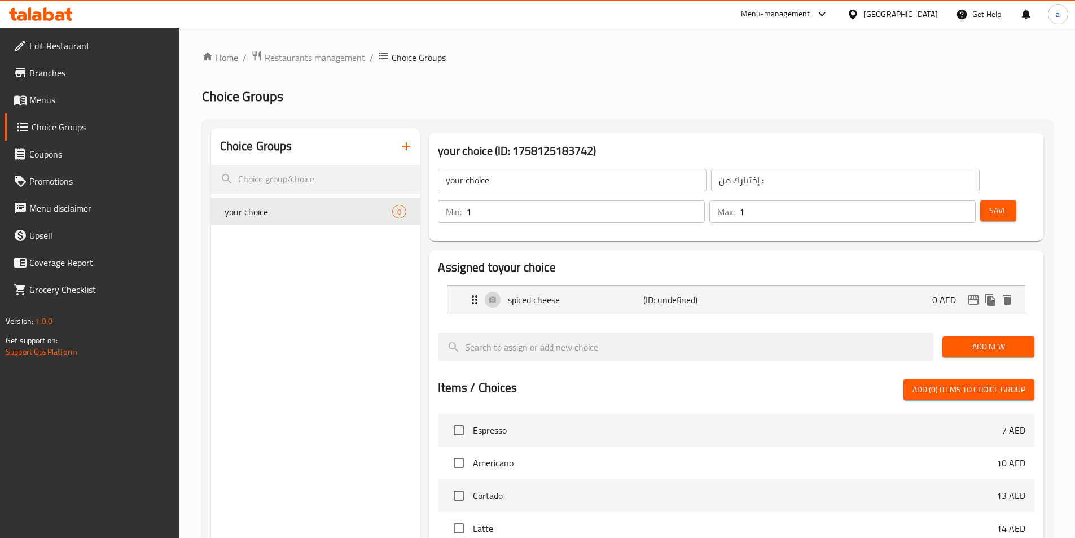
click at [970, 340] on span "Add New" at bounding box center [989, 347] width 74 height 14
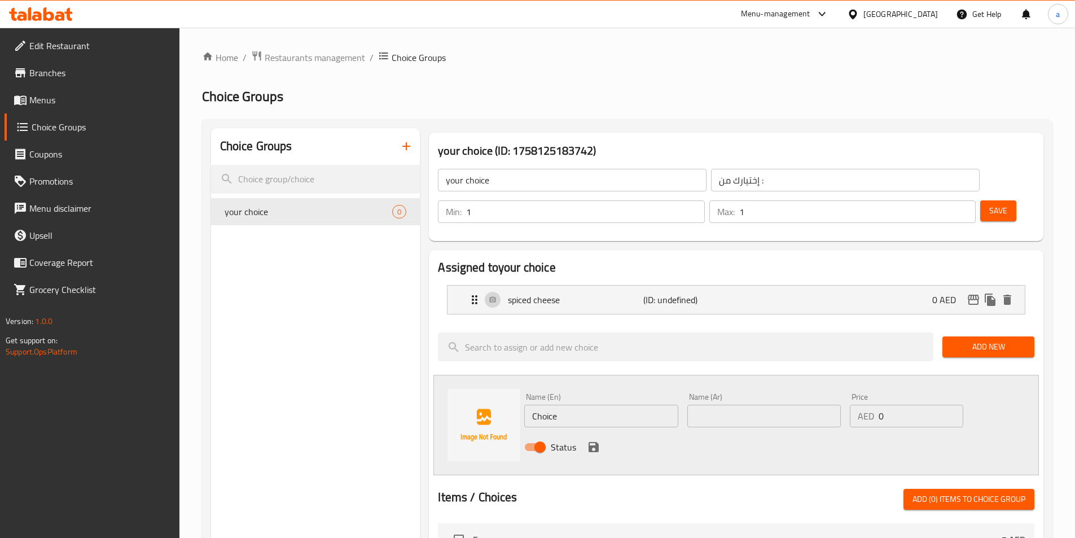
click at [588, 393] on div "Name (En) Choice Name (En)" at bounding box center [601, 410] width 154 height 34
click at [587, 393] on div "Name (En) Choice Name (En)" at bounding box center [601, 410] width 154 height 34
click at [589, 405] on input "Choice" at bounding box center [601, 416] width 154 height 23
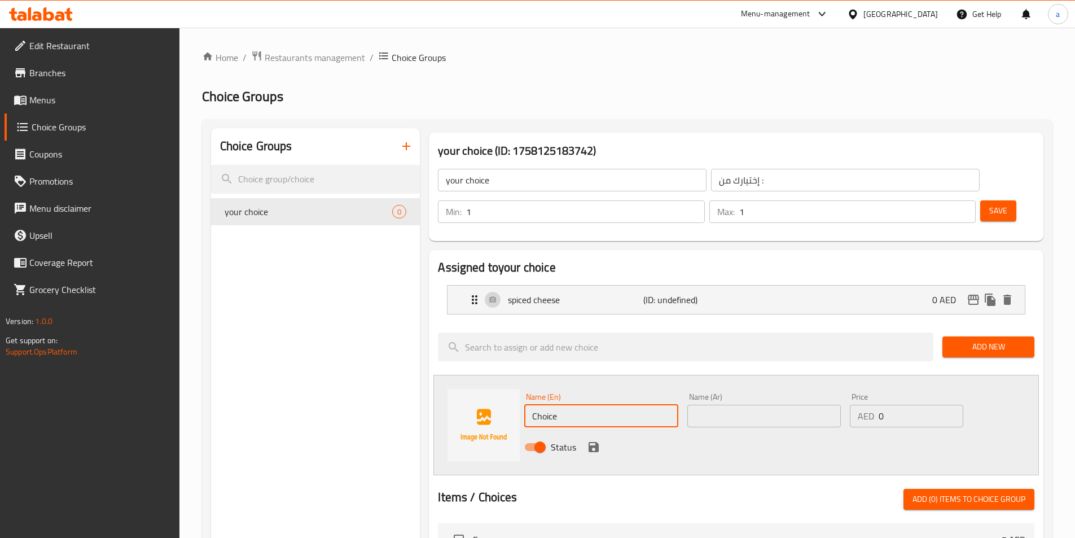
paste input "vegetables"
type input "vegetables"
click at [756, 405] on input "text" at bounding box center [764, 416] width 154 height 23
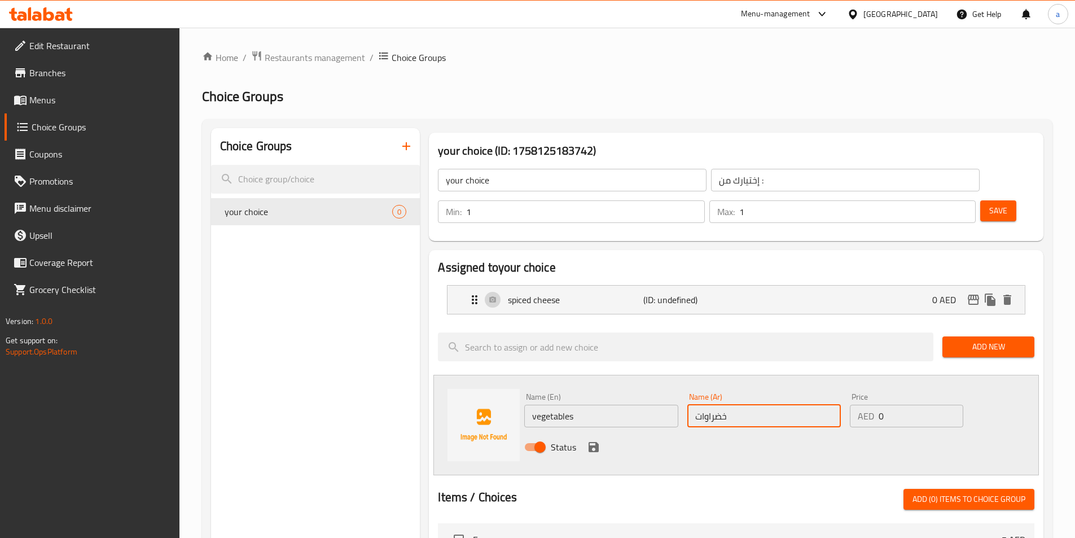
type input "خضراوات"
click at [589, 442] on icon "save" at bounding box center [594, 447] width 10 height 10
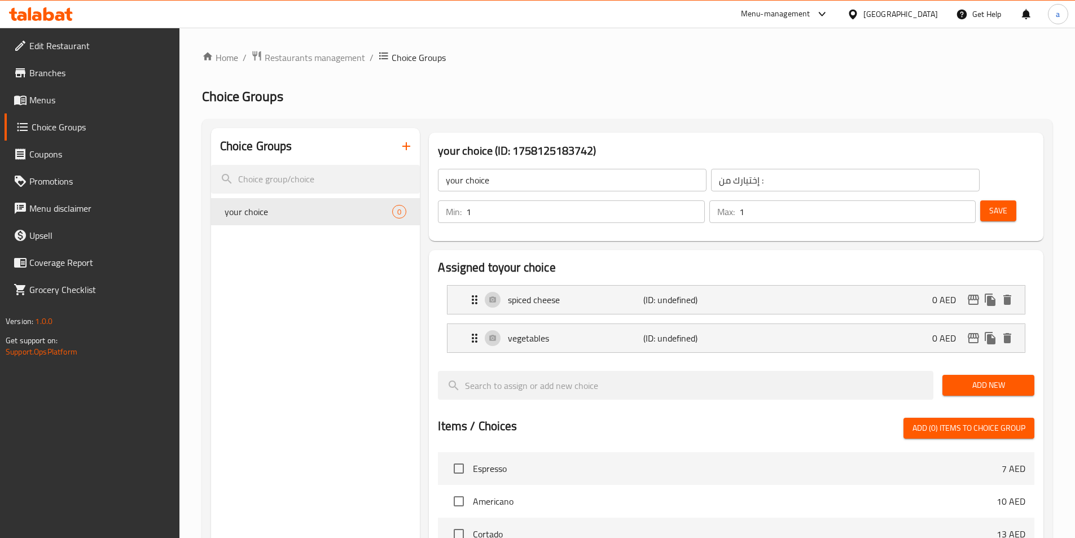
click at [989, 204] on span "Save" at bounding box center [998, 211] width 18 height 14
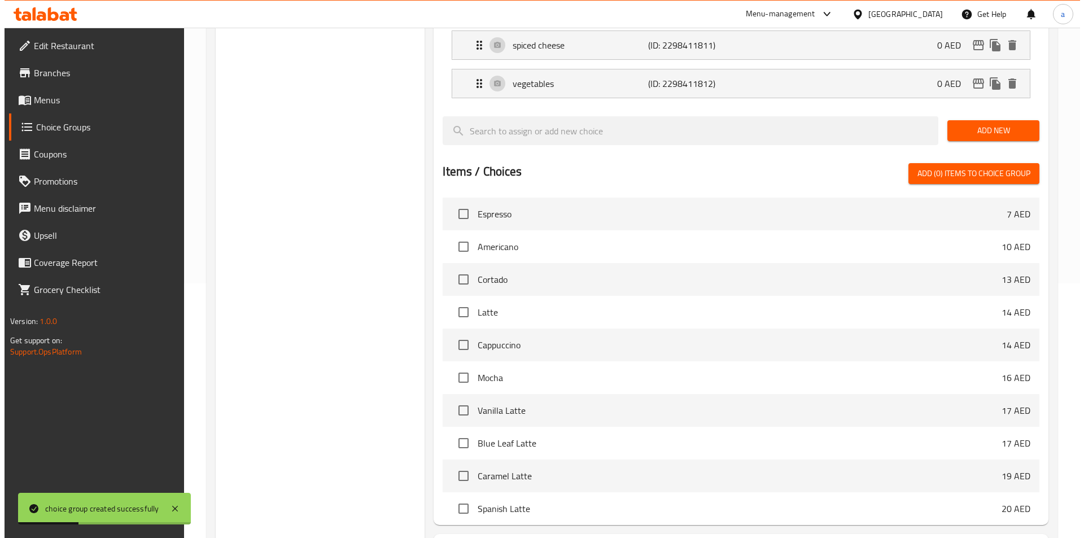
scroll to position [325, 0]
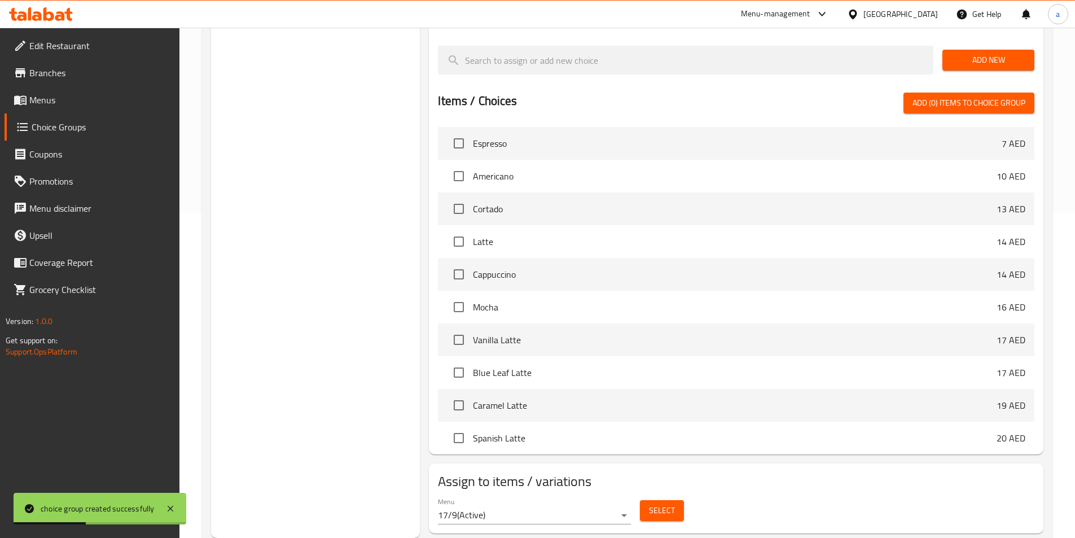
click at [659, 503] on span "Select" at bounding box center [662, 510] width 26 height 14
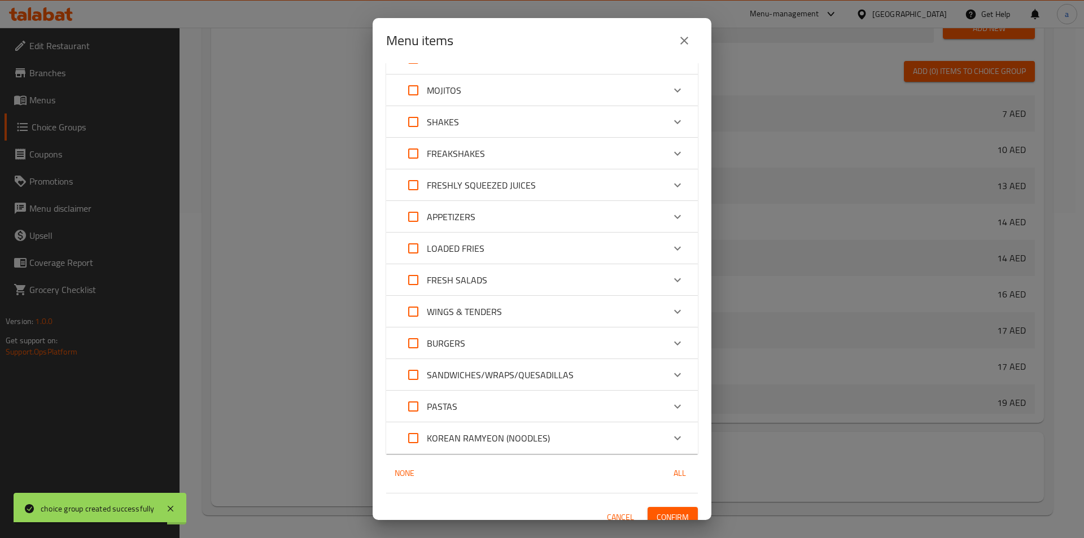
scroll to position [226, 0]
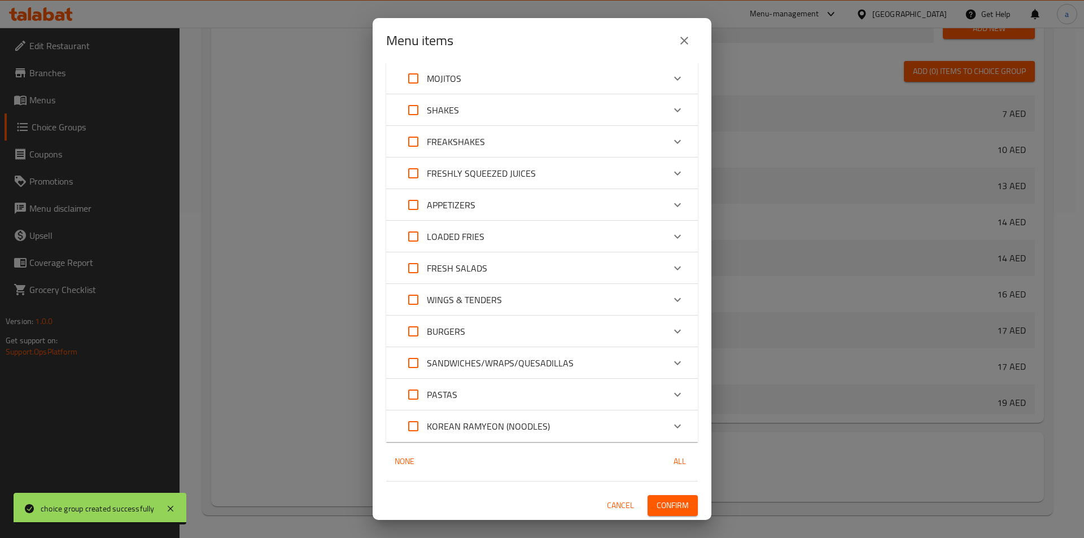
click at [516, 203] on div "APPETIZERS" at bounding box center [532, 204] width 264 height 27
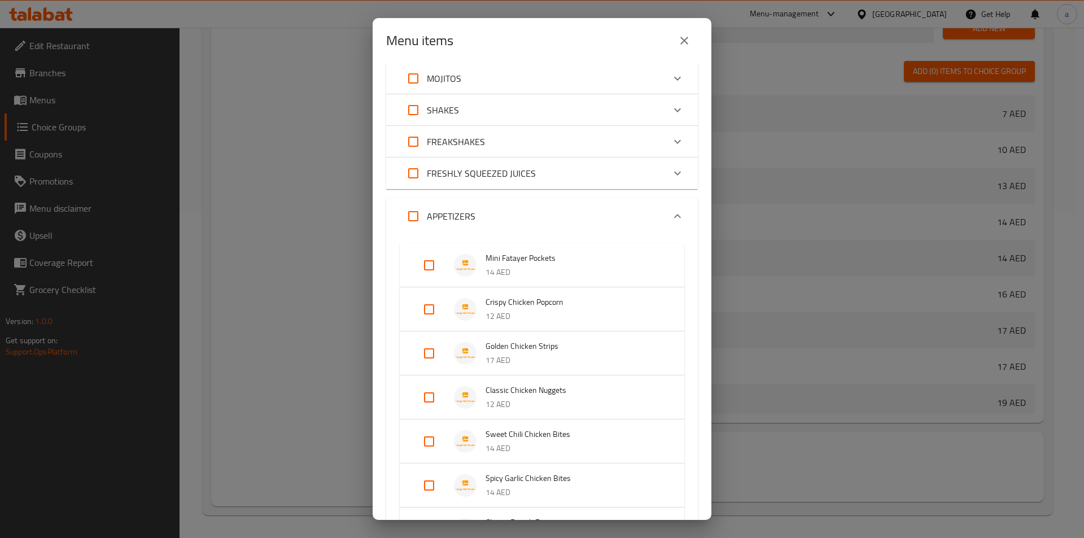
click at [428, 274] on input "Expand" at bounding box center [428, 265] width 27 height 27
checkbox input "true"
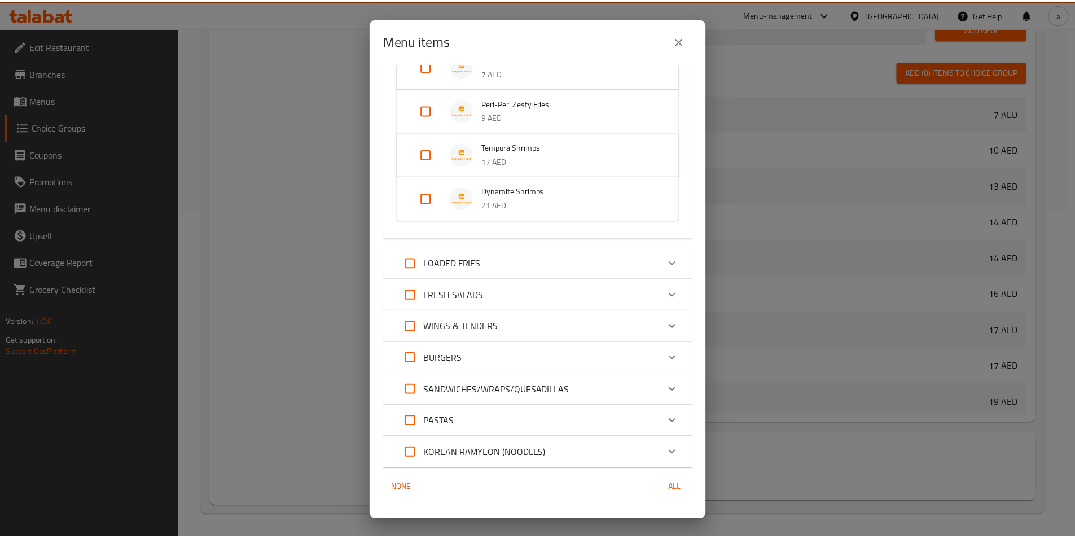
scroll to position [725, 0]
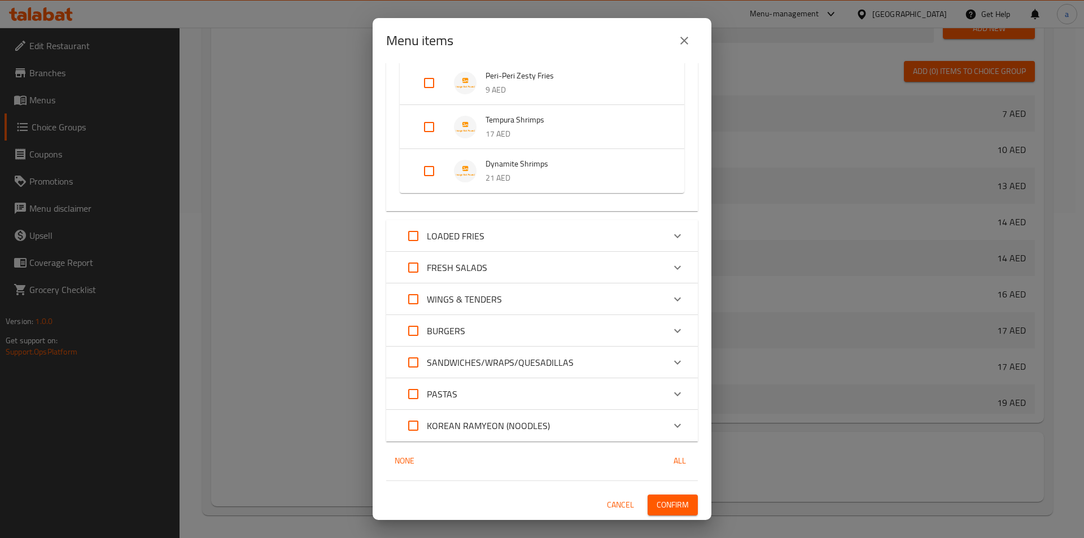
click at [668, 513] on button "Confirm" at bounding box center [672, 504] width 50 height 21
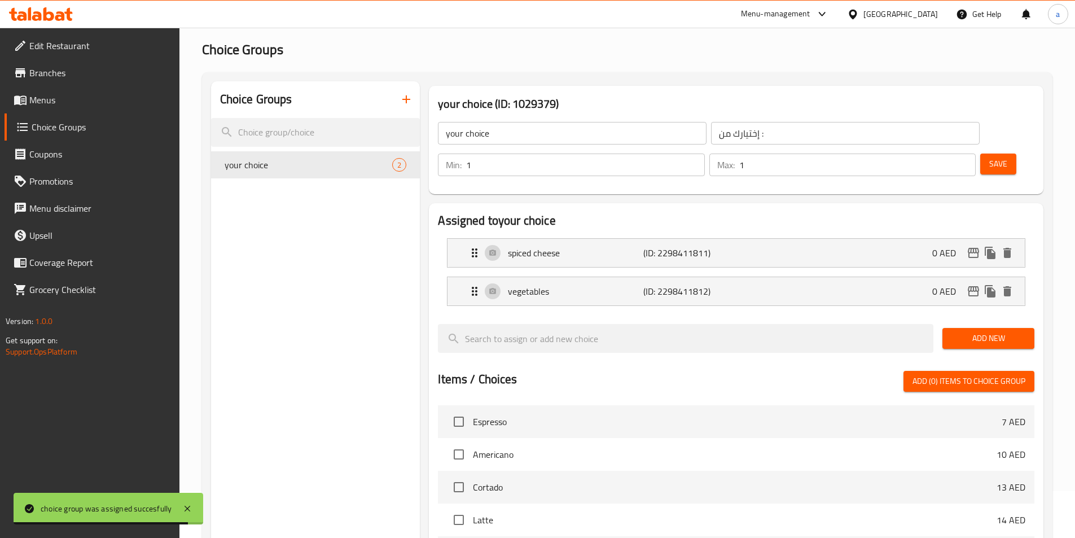
scroll to position [43, 0]
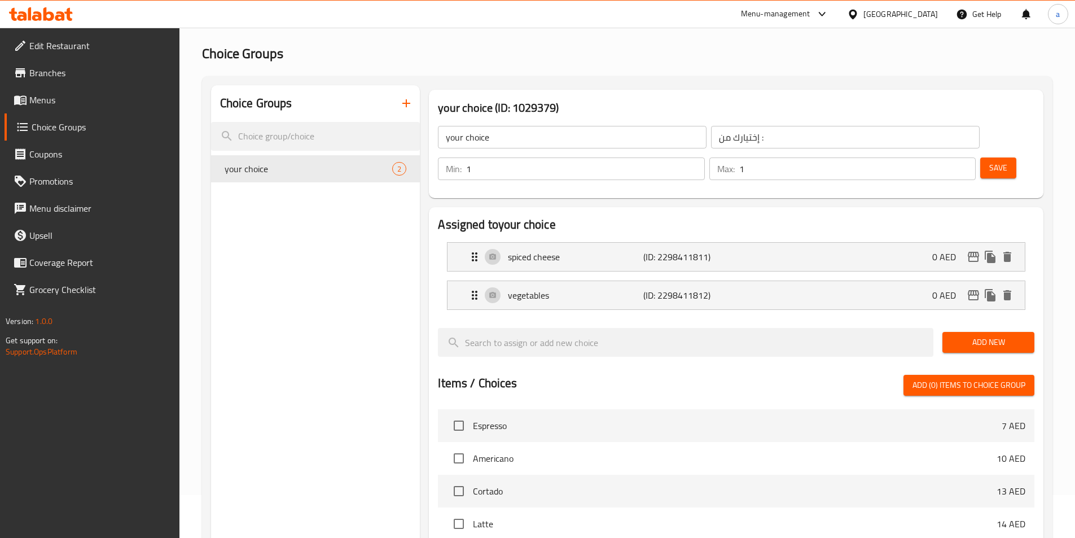
click at [94, 80] on link "Branches" at bounding box center [92, 72] width 175 height 27
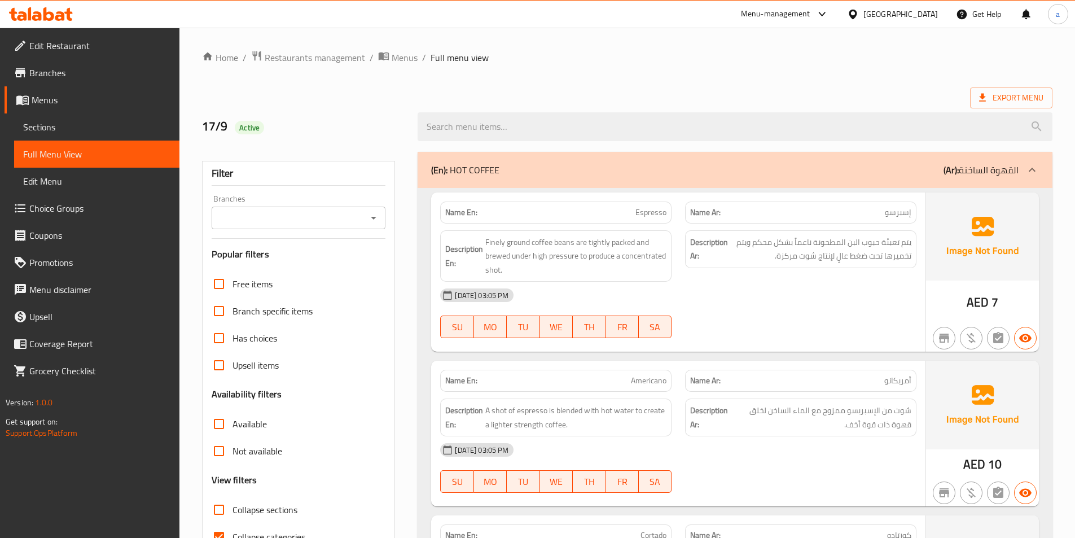
scroll to position [169, 0]
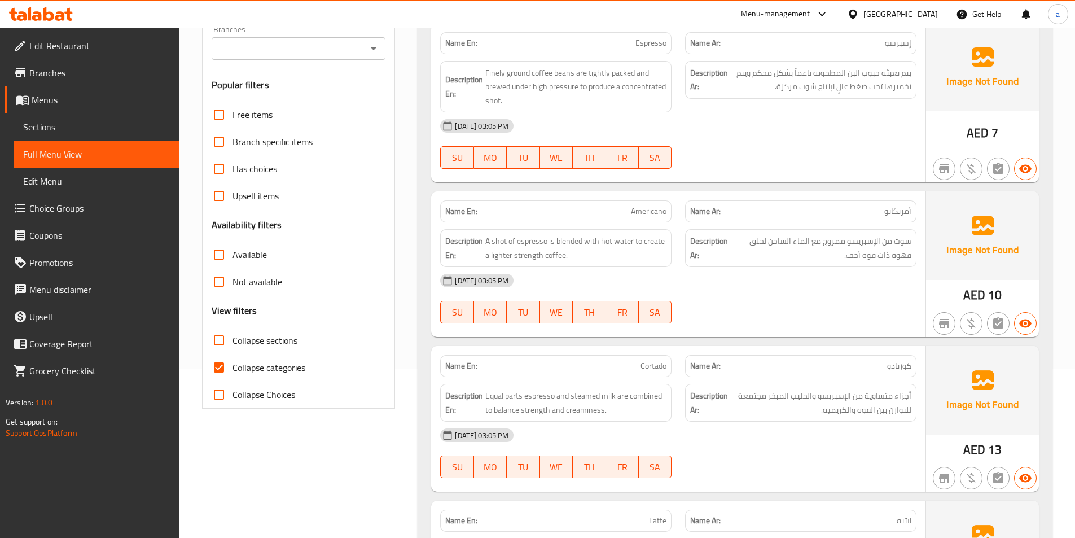
drag, startPoint x: 226, startPoint y: 370, endPoint x: 341, endPoint y: 363, distance: 115.3
click at [226, 370] on input "Collapse categories" at bounding box center [218, 367] width 27 height 27
checkbox input "false"
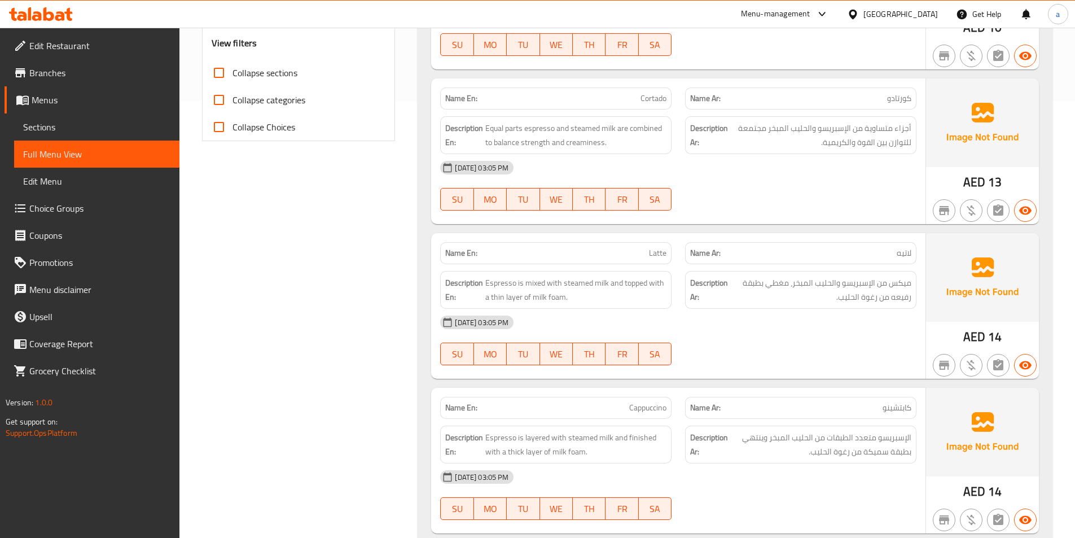
scroll to position [452, 0]
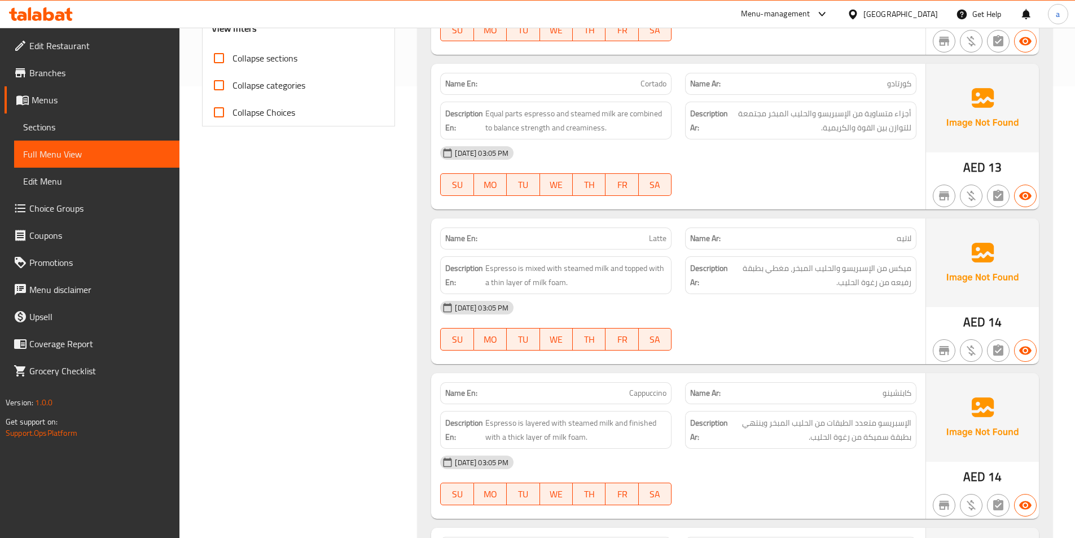
click at [836, 308] on div "[DATE] 03:05 PM" at bounding box center [678, 307] width 490 height 27
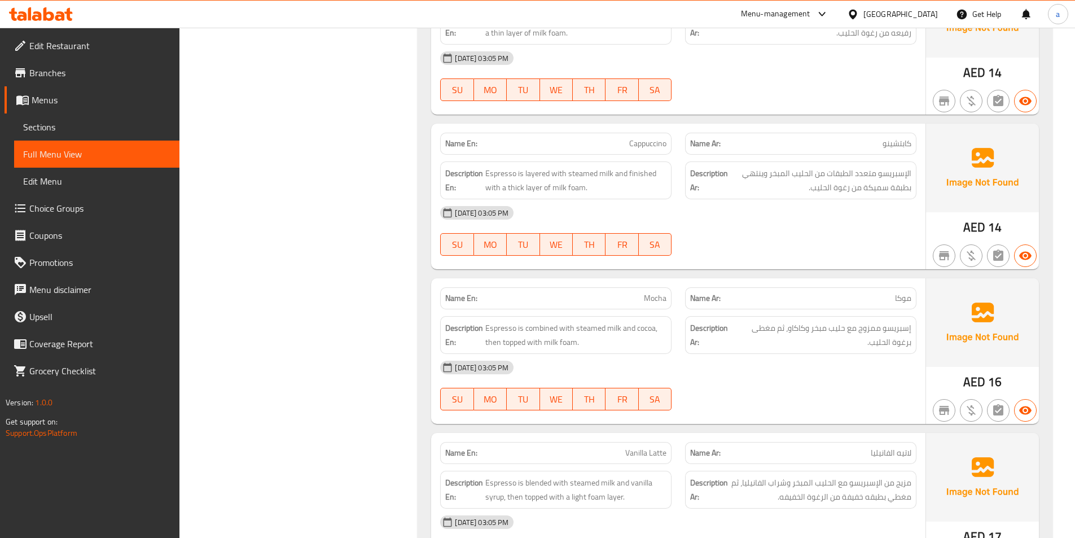
scroll to position [734, 0]
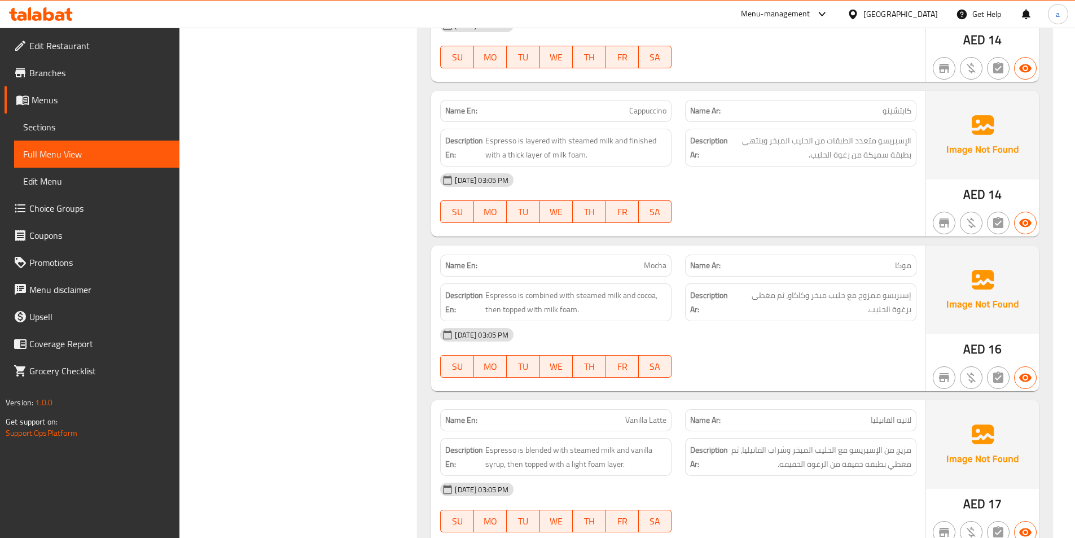
click at [719, 187] on div "[DATE] 03:05 PM" at bounding box center [678, 180] width 490 height 27
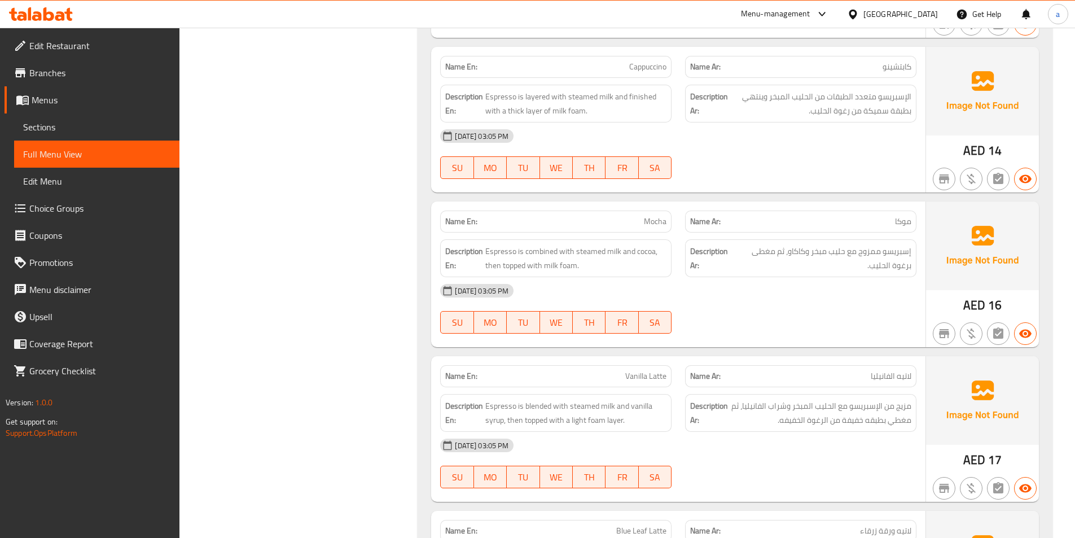
scroll to position [847, 0]
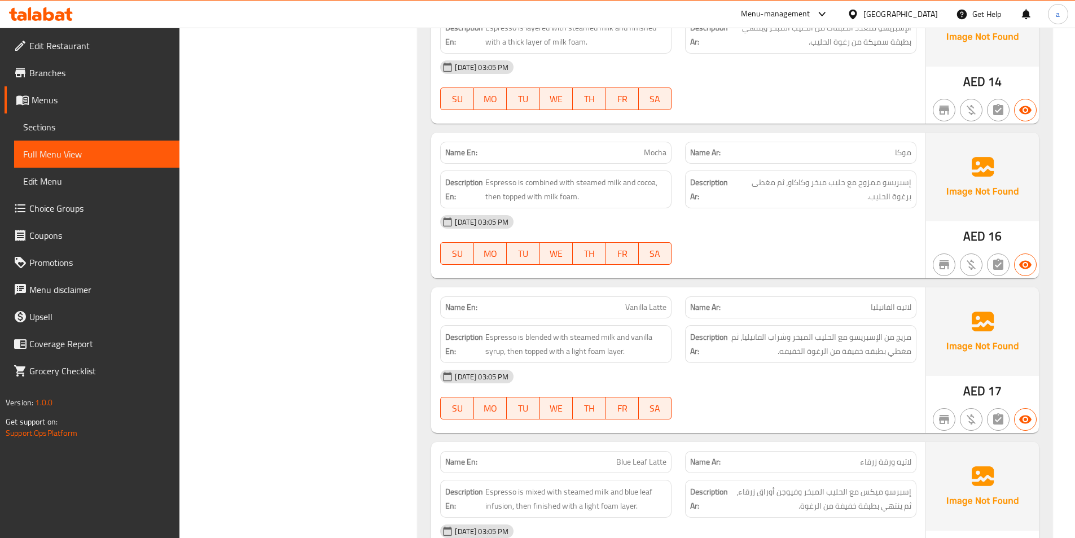
click at [697, 225] on div "[DATE] 03:05 PM" at bounding box center [678, 221] width 490 height 27
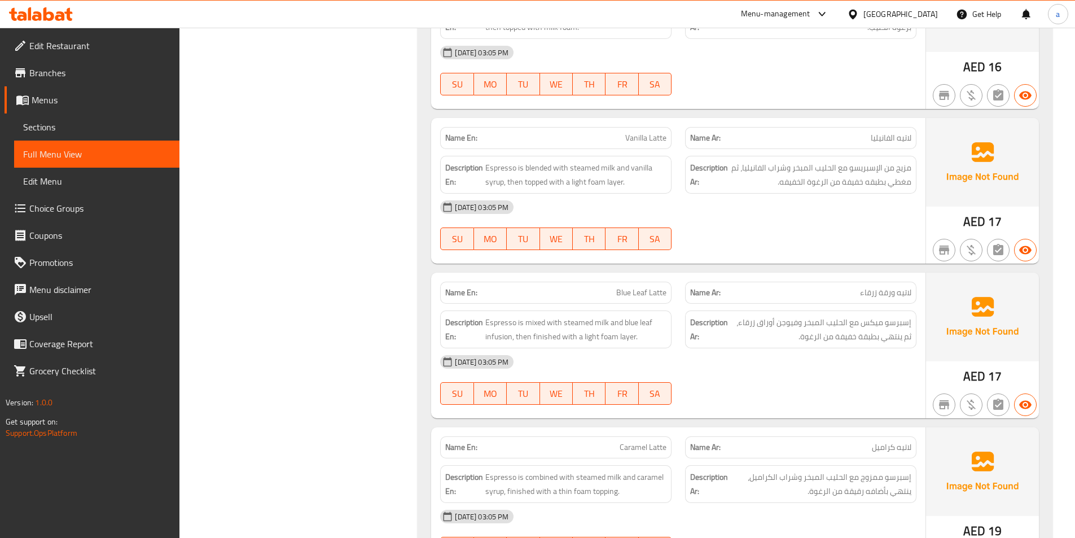
scroll to position [1072, 0]
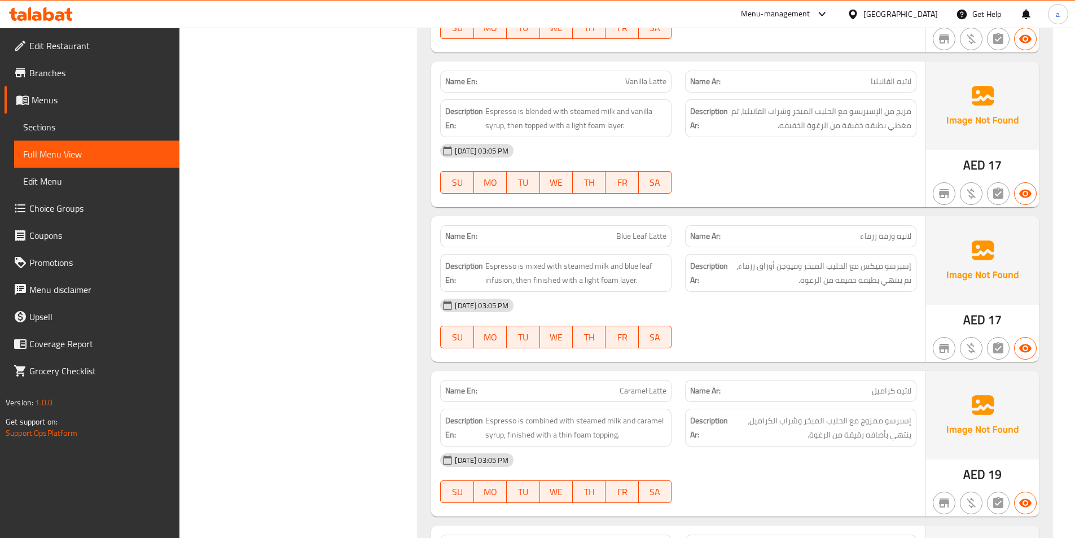
click at [641, 81] on span "Vanilla Latte" at bounding box center [645, 82] width 41 height 12
copy span "Vanilla Latte"
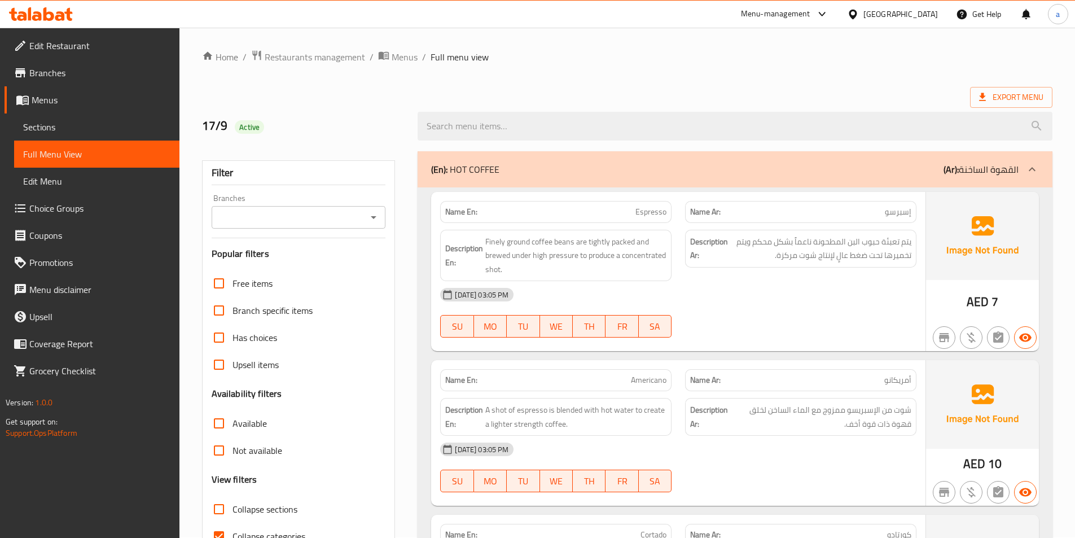
scroll to position [63, 0]
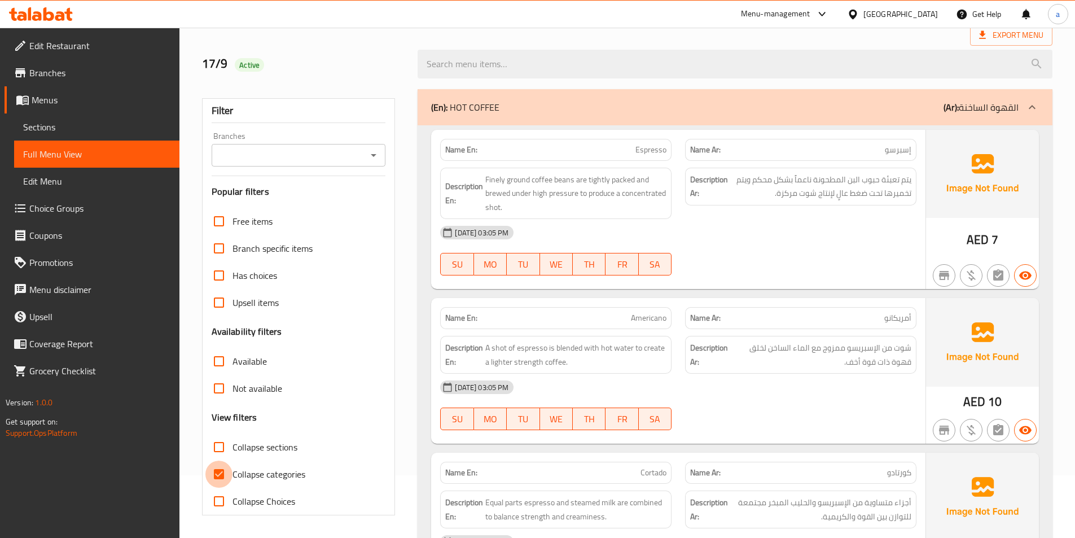
click at [227, 471] on input "Collapse categories" at bounding box center [218, 474] width 27 height 27
checkbox input "false"
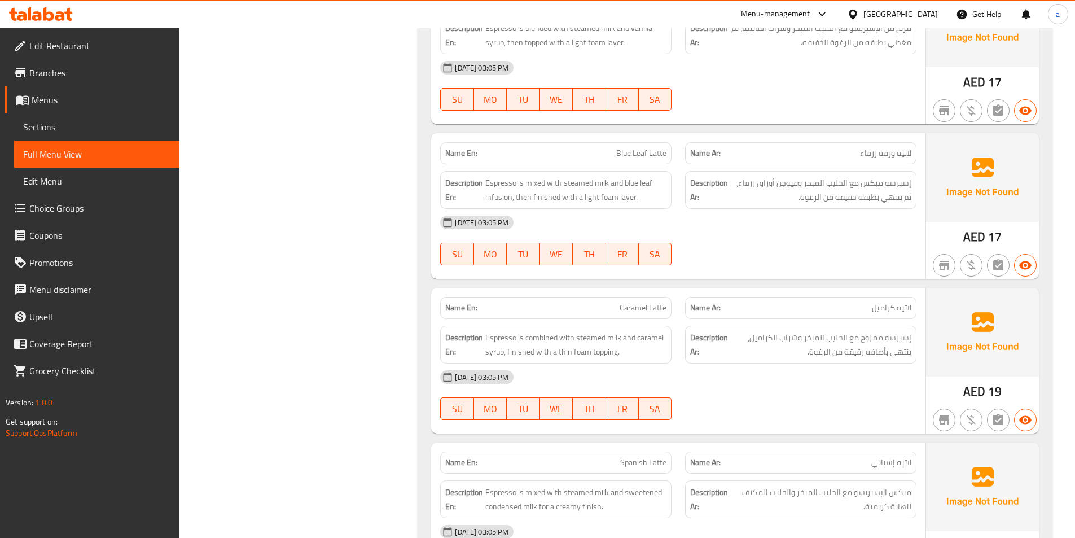
scroll to position [1192, 0]
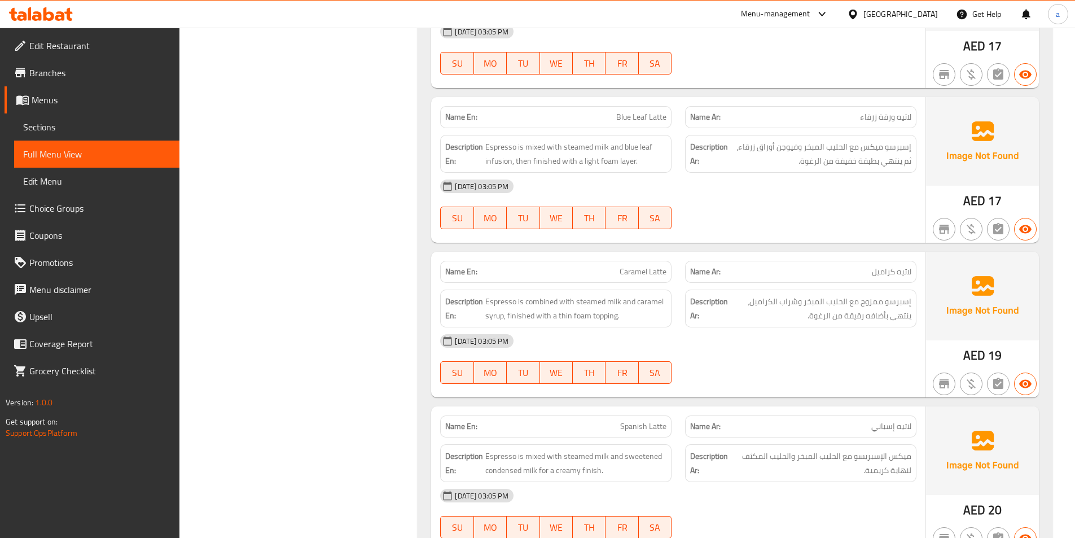
click at [650, 123] on span "Blue Leaf Latte" at bounding box center [641, 117] width 50 height 12
copy span "Blue Leaf Latte"
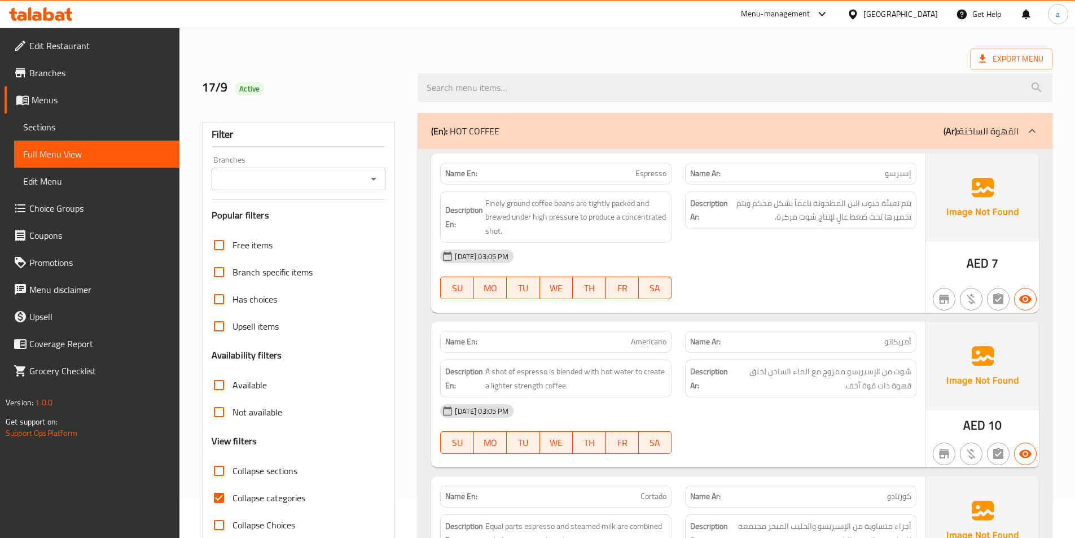
scroll to position [56, 0]
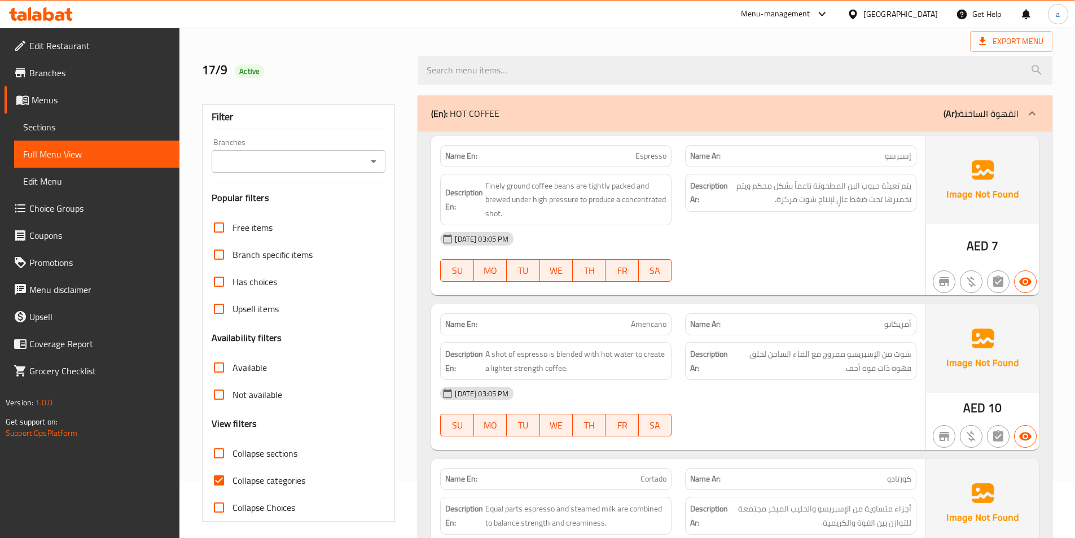
click at [220, 485] on input "Collapse categories" at bounding box center [218, 480] width 27 height 27
checkbox input "false"
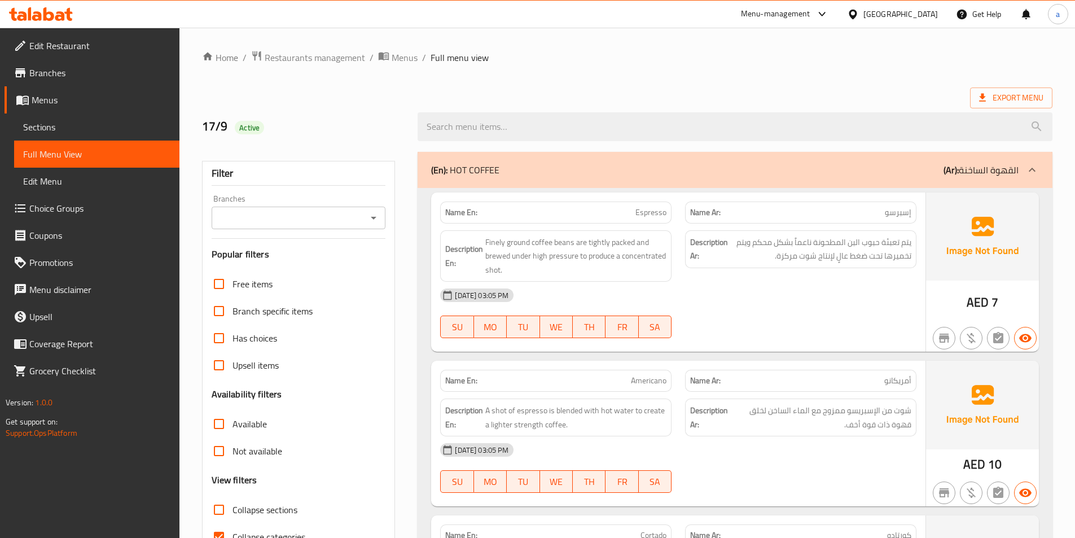
click at [221, 528] on input "Collapse categories" at bounding box center [218, 536] width 27 height 27
checkbox input "false"
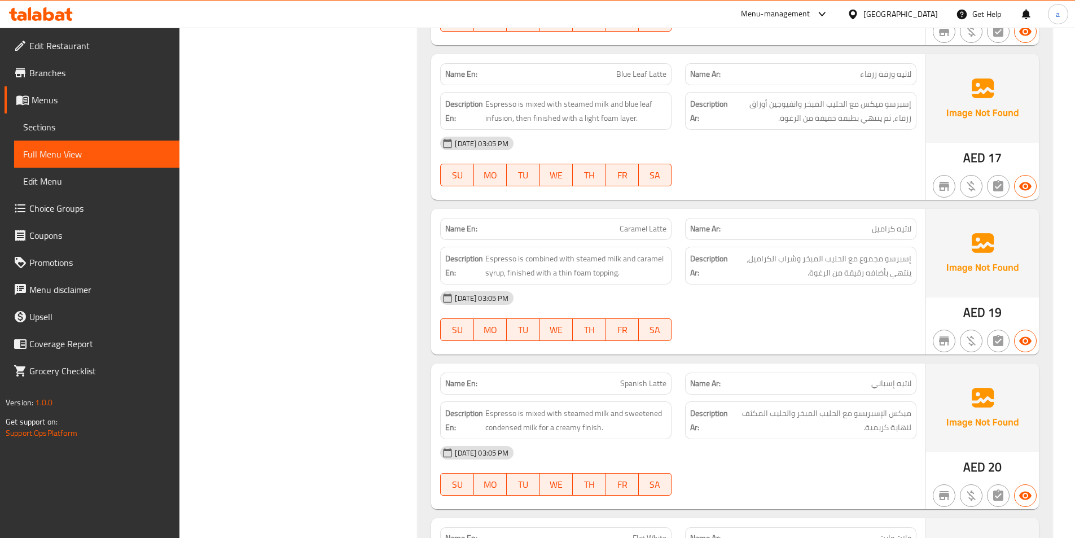
scroll to position [1242, 0]
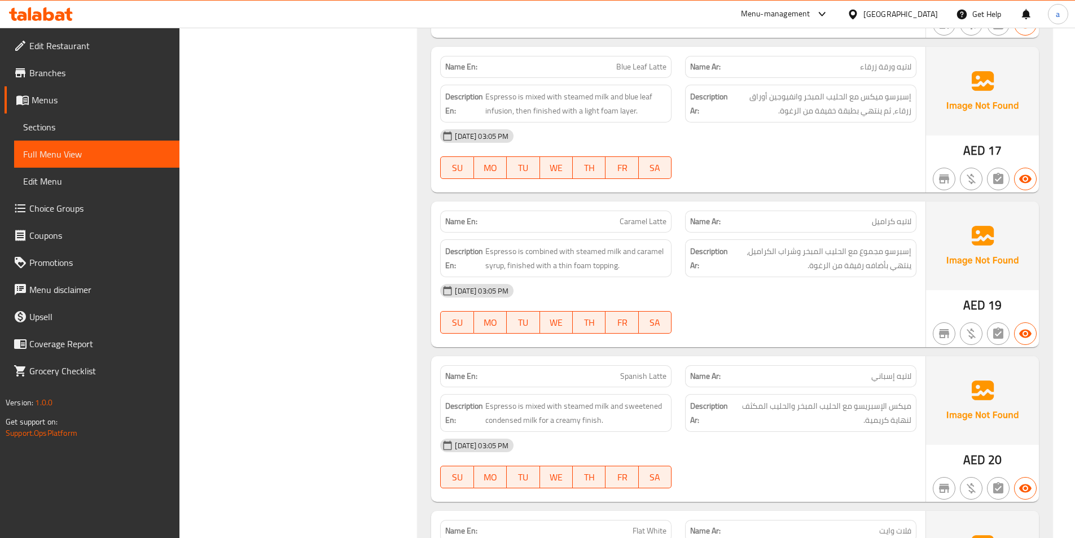
click at [710, 295] on div "[DATE] 03:05 PM" at bounding box center [678, 290] width 490 height 27
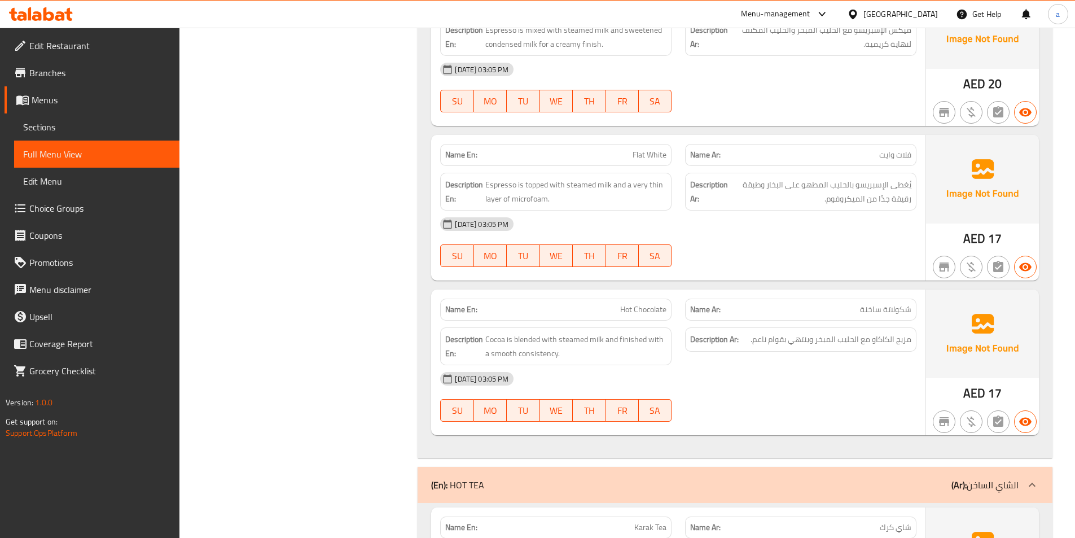
scroll to position [1637, 0]
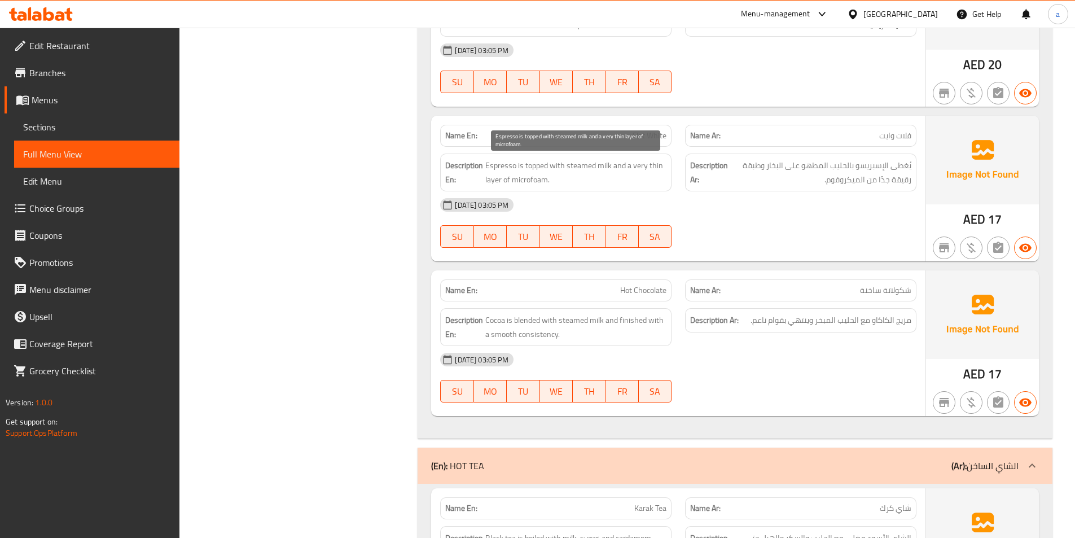
click at [584, 168] on span "Espresso is topped with steamed milk and a very thin layer of microfoam." at bounding box center [575, 173] width 181 height 28
click at [609, 191] on div "[DATE] 03:05 PM" at bounding box center [678, 204] width 490 height 27
click at [673, 198] on div "[DATE] 03:05 PM" at bounding box center [678, 204] width 490 height 27
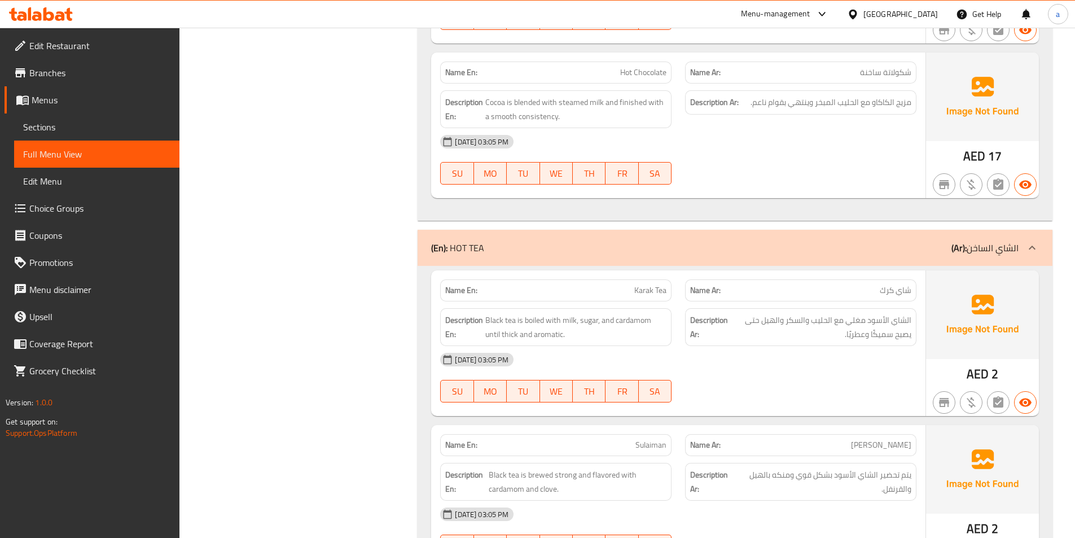
scroll to position [1863, 0]
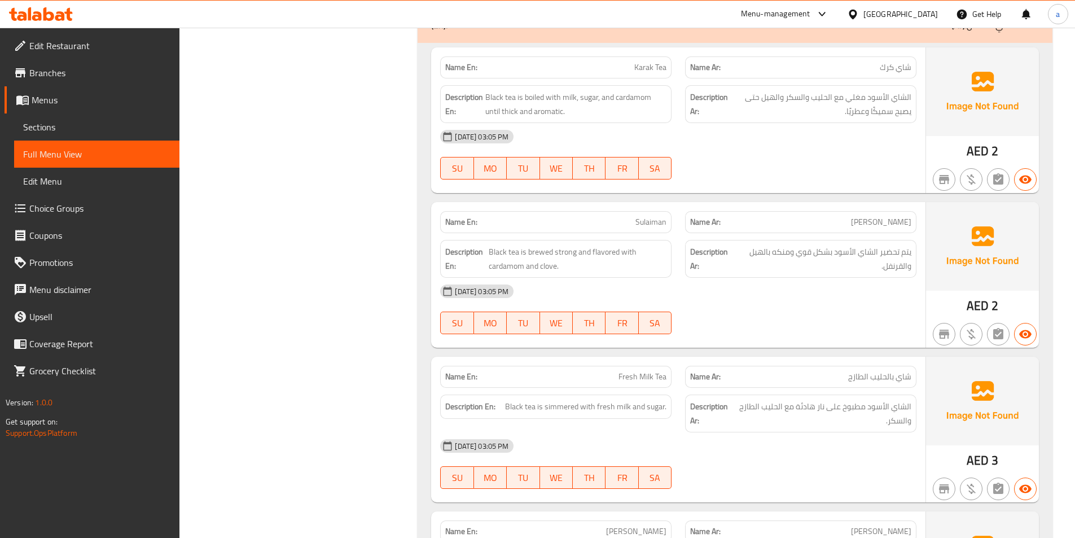
scroll to position [2088, 0]
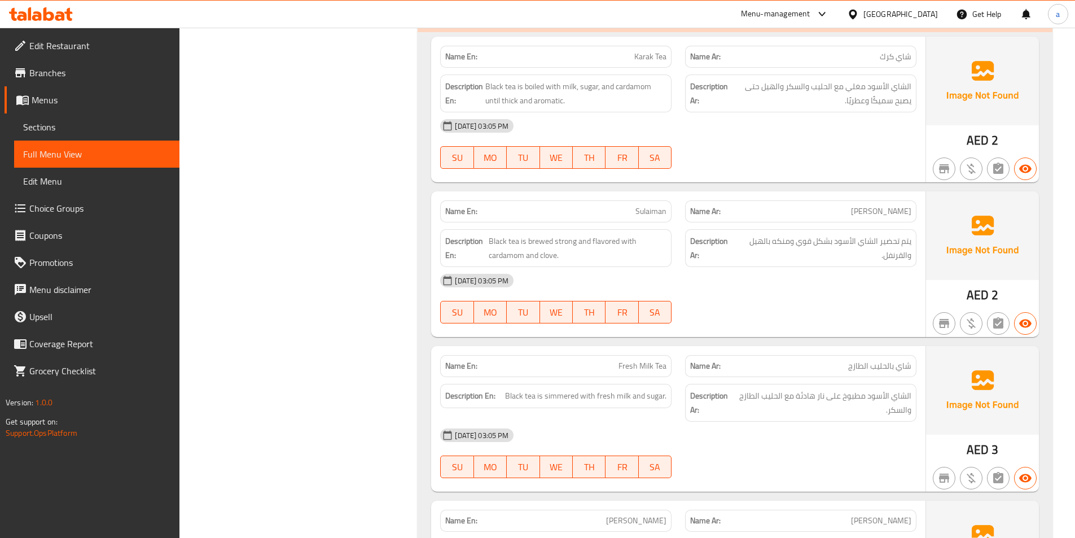
click at [712, 150] on div "[DATE] 03:05 PM SU MO TU WE TH FR SA" at bounding box center [678, 143] width 490 height 63
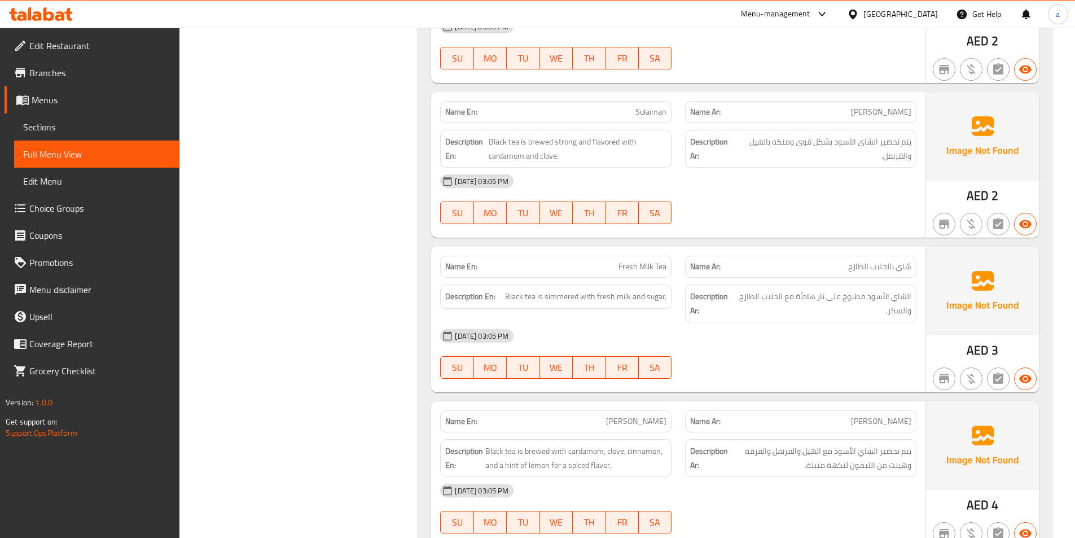
scroll to position [2201, 0]
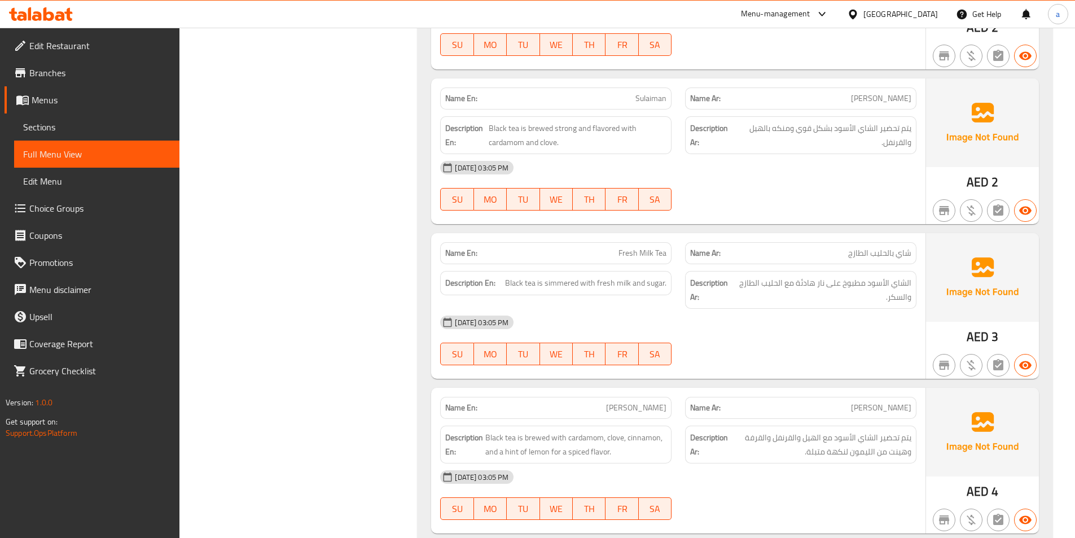
click at [698, 179] on div "[DATE] 03:05 PM" at bounding box center [678, 167] width 490 height 27
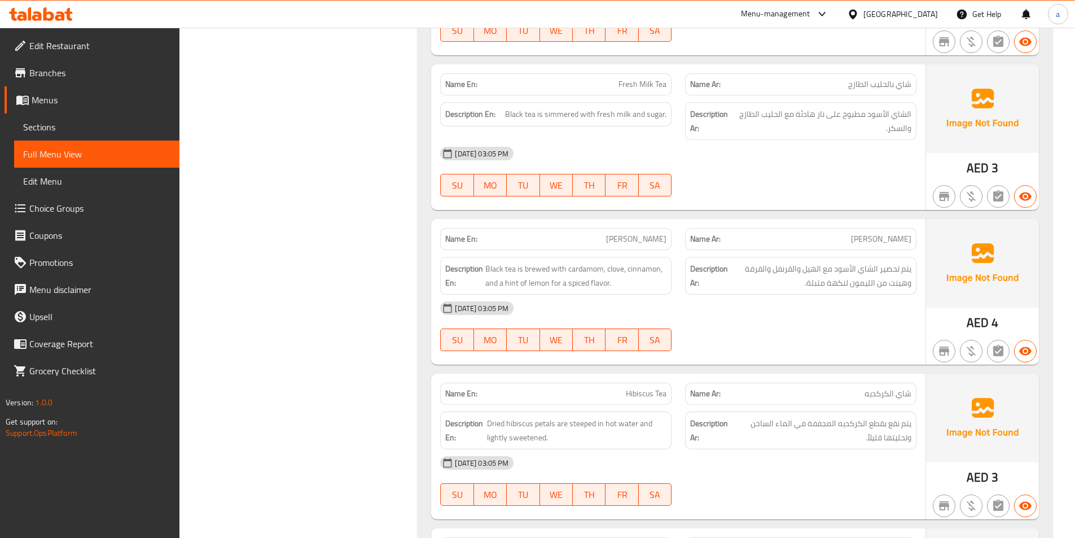
scroll to position [2371, 0]
click at [729, 154] on div "[DATE] 03:05 PM" at bounding box center [678, 152] width 490 height 27
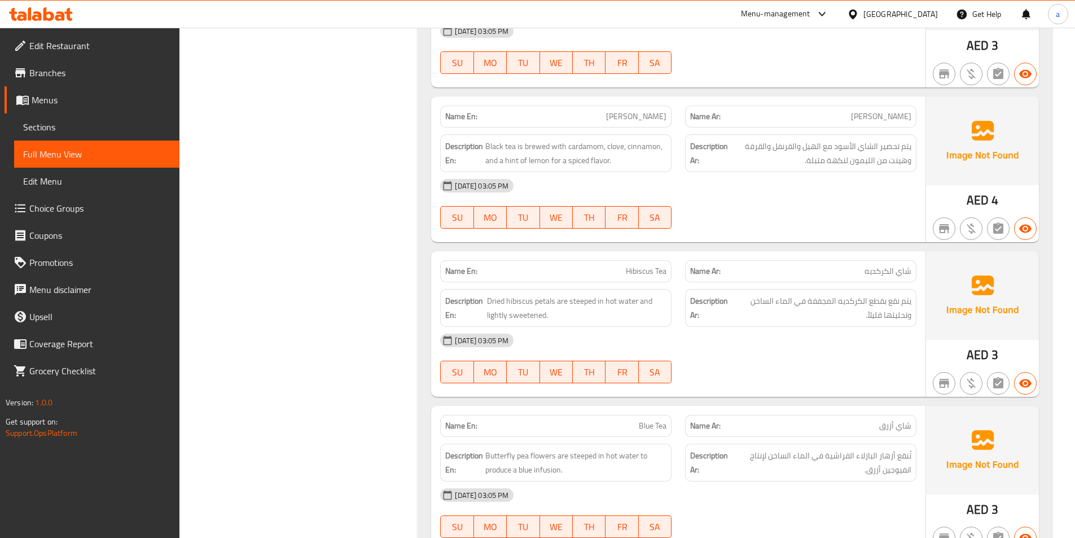
scroll to position [2540, 0]
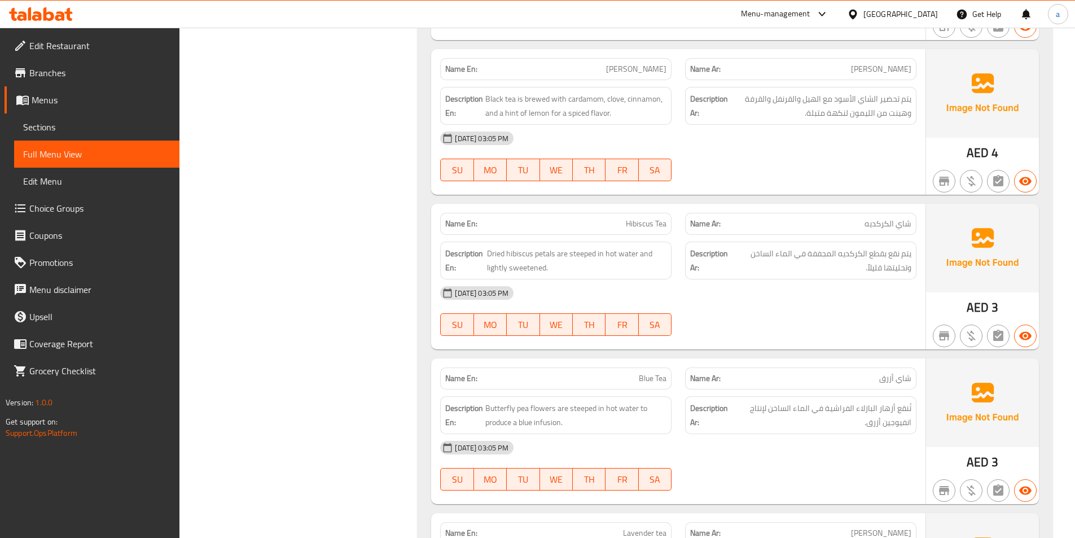
click at [721, 158] on div "[DATE] 03:05 PM SU MO TU WE TH FR SA" at bounding box center [678, 156] width 490 height 63
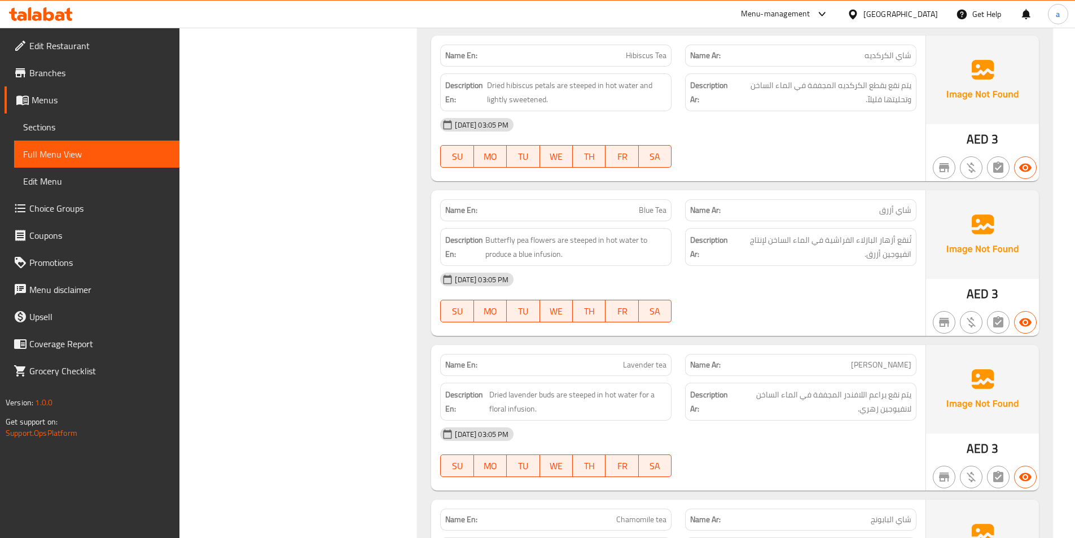
scroll to position [2709, 0]
click at [541, 86] on span "Dried hibiscus petals are steeped in hot water and lightly sweetened." at bounding box center [576, 91] width 179 height 28
click at [568, 123] on div "[DATE] 03:05 PM" at bounding box center [678, 123] width 490 height 27
click at [546, 86] on span "Dried hibiscus petals are steeped in hot water and lightly sweetened." at bounding box center [576, 91] width 179 height 28
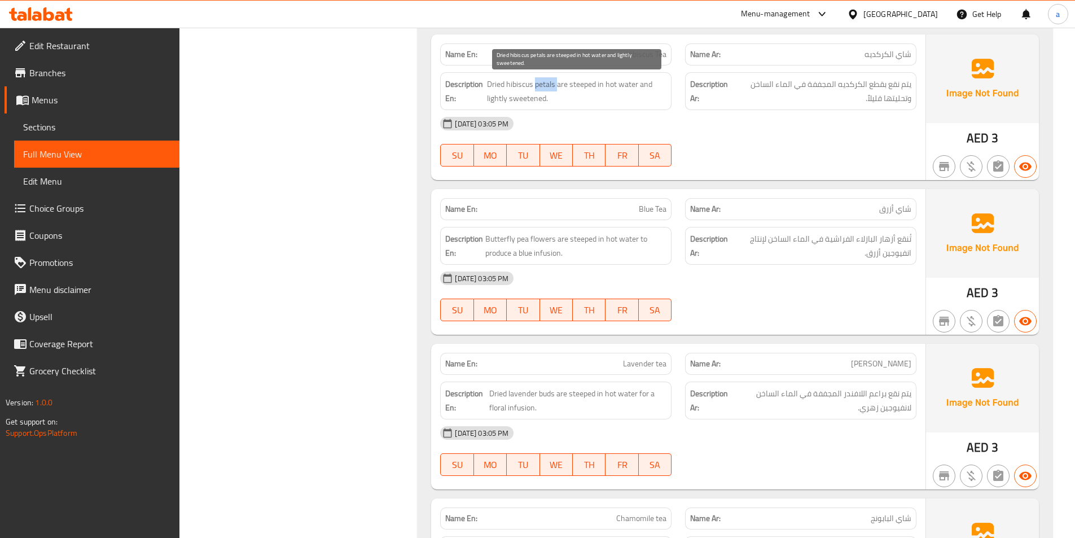
click at [546, 86] on span "Dried hibiscus petals are steeped in hot water and lightly sweetened." at bounding box center [576, 91] width 179 height 28
copy span "petals"
click at [586, 87] on span "Dried hibiscus petals are steeped in hot water and lightly sweetened." at bounding box center [576, 91] width 179 height 28
click at [617, 127] on div "[DATE] 03:05 PM" at bounding box center [678, 123] width 490 height 27
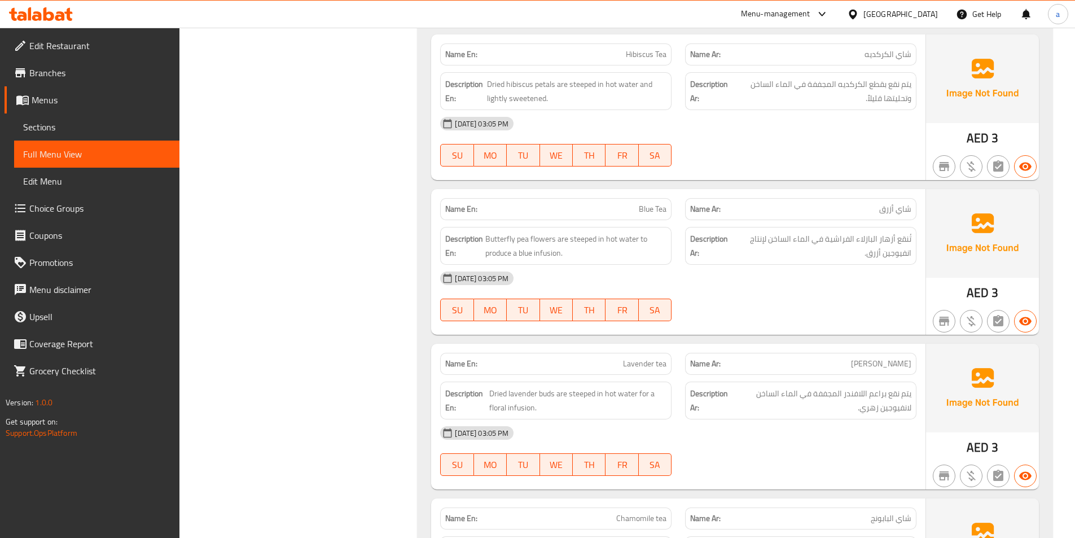
click at [698, 124] on div "[DATE] 03:05 PM" at bounding box center [678, 123] width 490 height 27
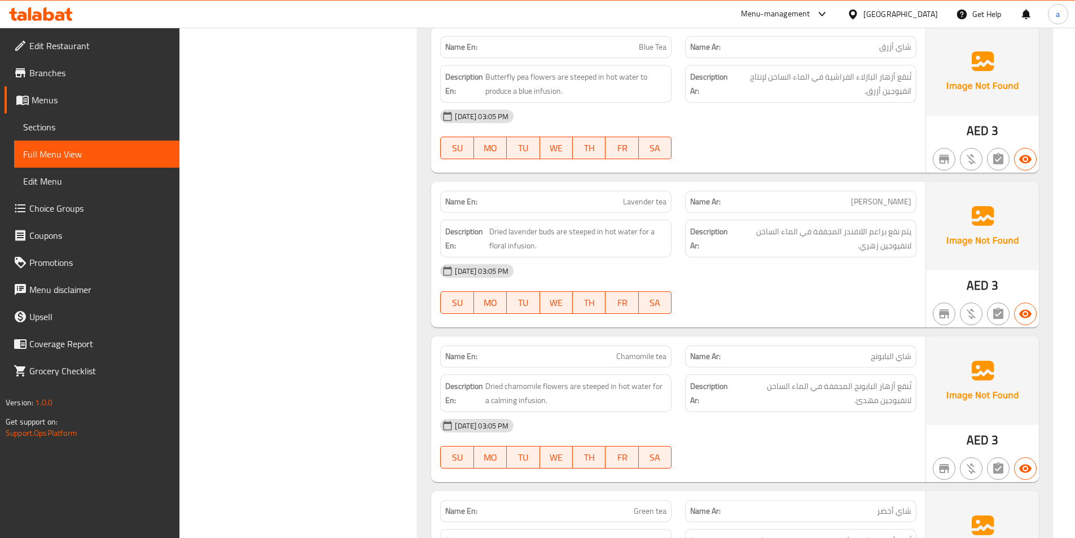
scroll to position [2879, 0]
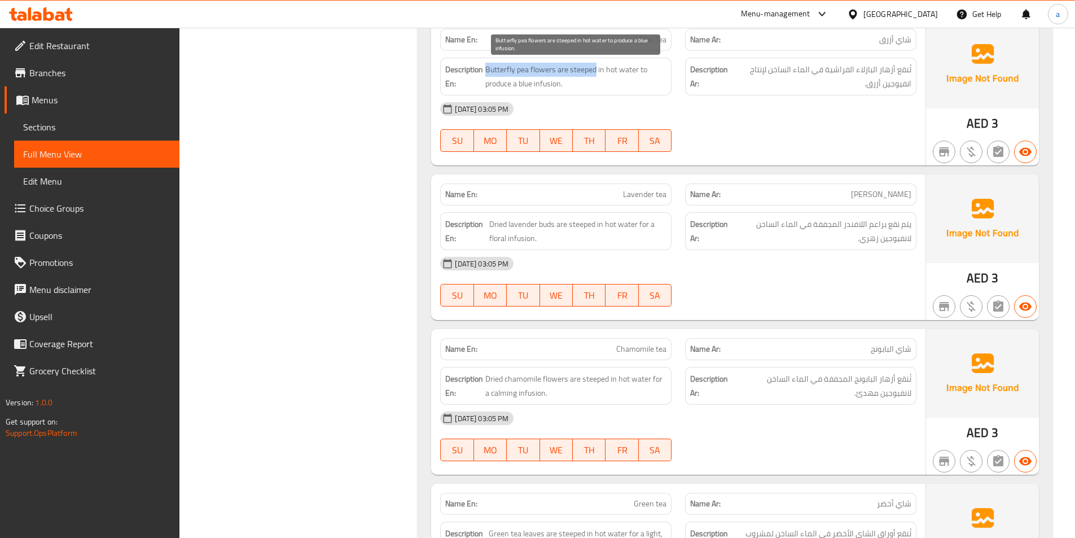
drag, startPoint x: 485, startPoint y: 71, endPoint x: 597, endPoint y: 74, distance: 111.2
click at [597, 74] on span "Butterfly pea flowers are steeped in hot water to produce a blue infusion." at bounding box center [575, 77] width 181 height 28
copy span "Butterfly pea flowers are steeped"
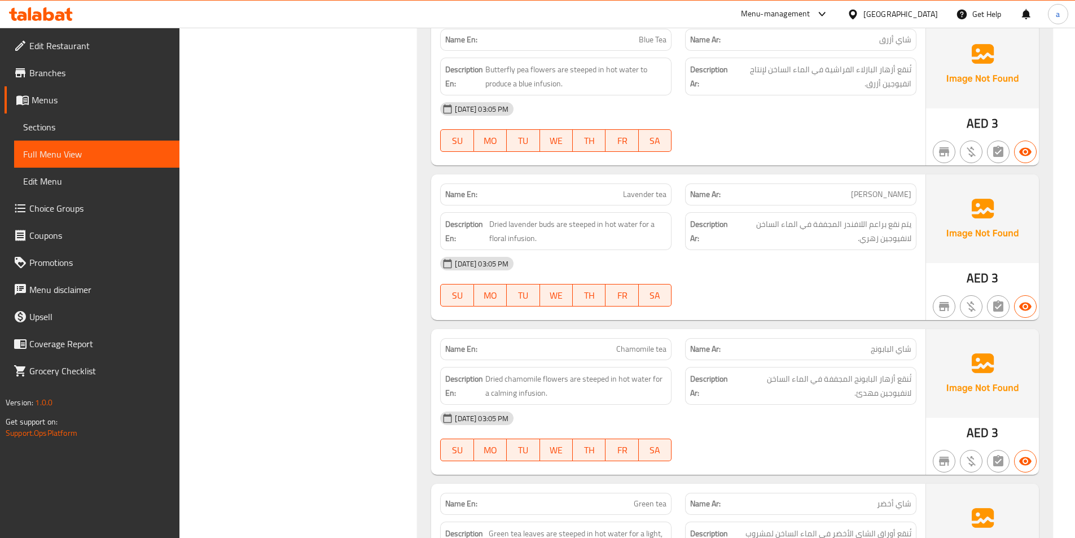
click at [619, 95] on div "Description En: Butterfly pea flowers are steeped in hot water to produce a blu…" at bounding box center [555, 77] width 231 height 38
click at [739, 122] on div "[DATE] 03:05 PM" at bounding box center [678, 108] width 490 height 27
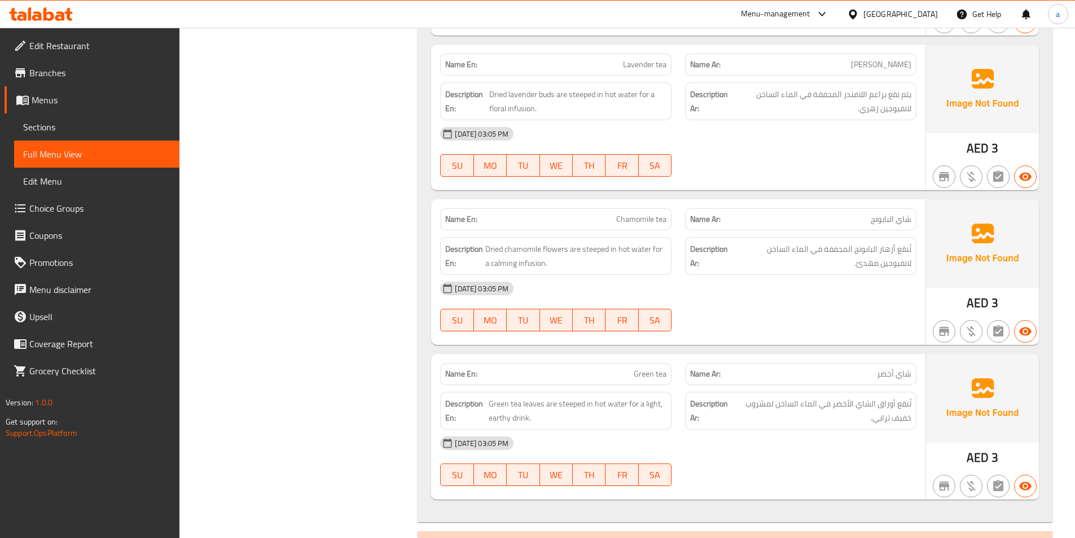
scroll to position [2991, 0]
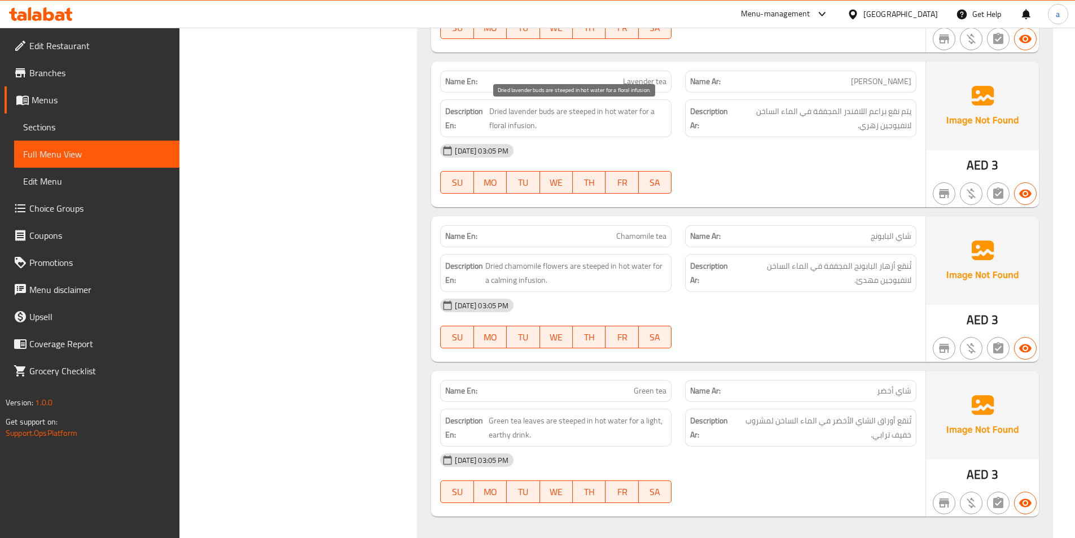
click at [496, 127] on span "Dried lavender buds are steeped in hot water for a floral infusion." at bounding box center [577, 118] width 177 height 28
click at [648, 152] on div "[DATE] 03:05 PM" at bounding box center [678, 150] width 490 height 27
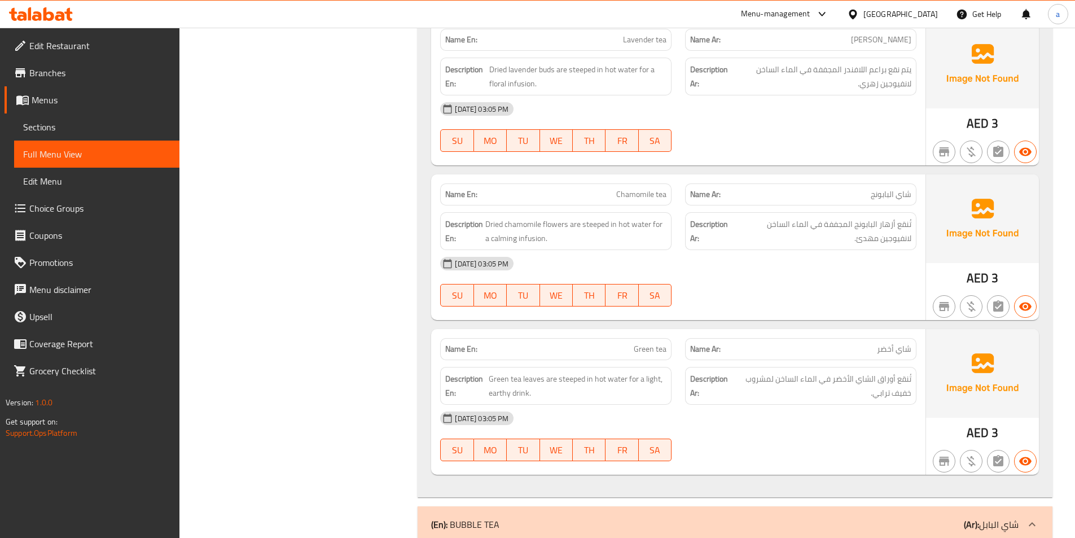
scroll to position [3161, 0]
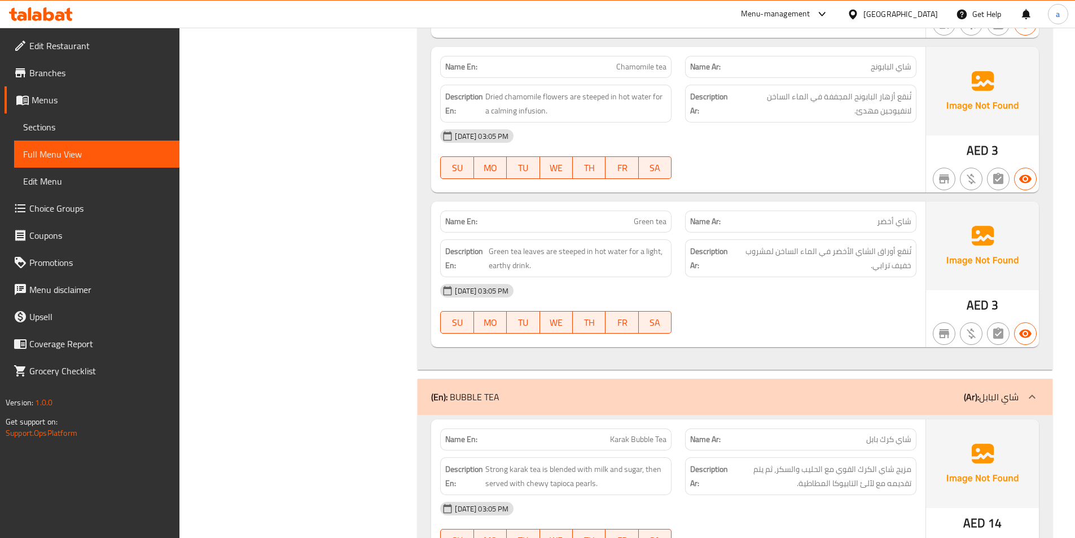
click at [757, 154] on div "[DATE] 03:05 PM SU MO TU WE TH FR SA" at bounding box center [678, 153] width 490 height 63
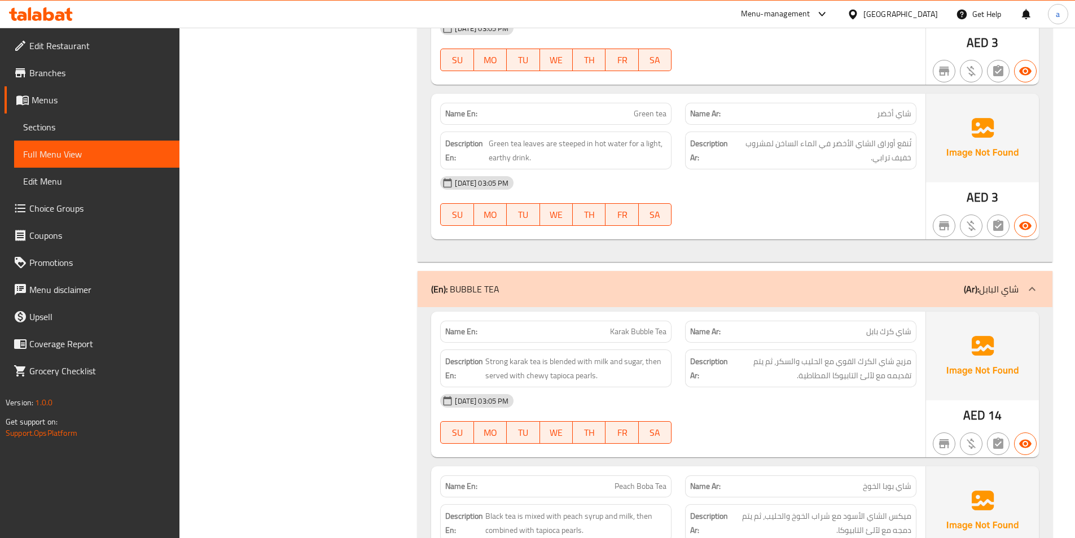
scroll to position [3330, 0]
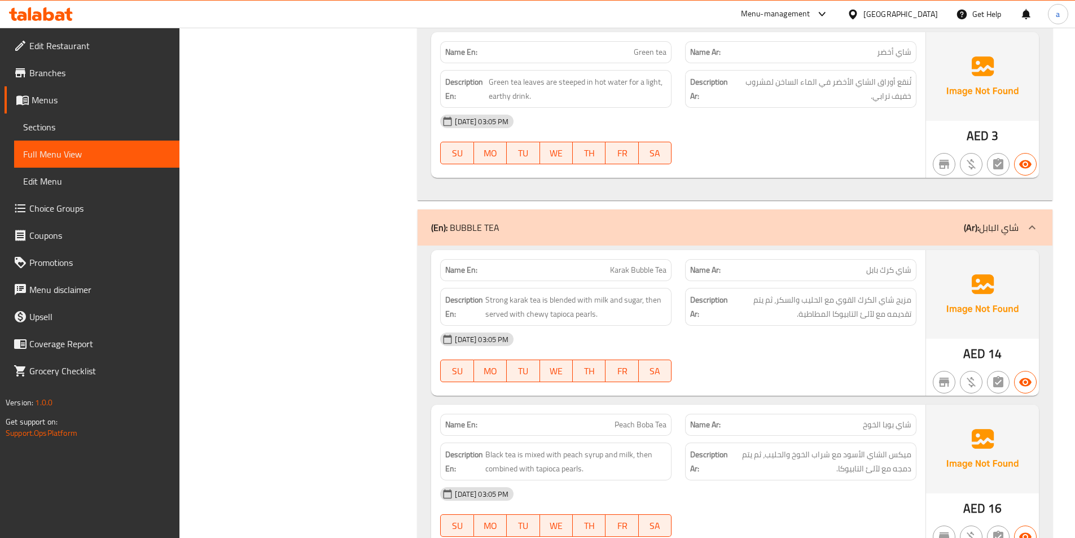
click at [766, 139] on div "[DATE] 03:05 PM SU MO TU WE TH FR SA" at bounding box center [678, 139] width 490 height 63
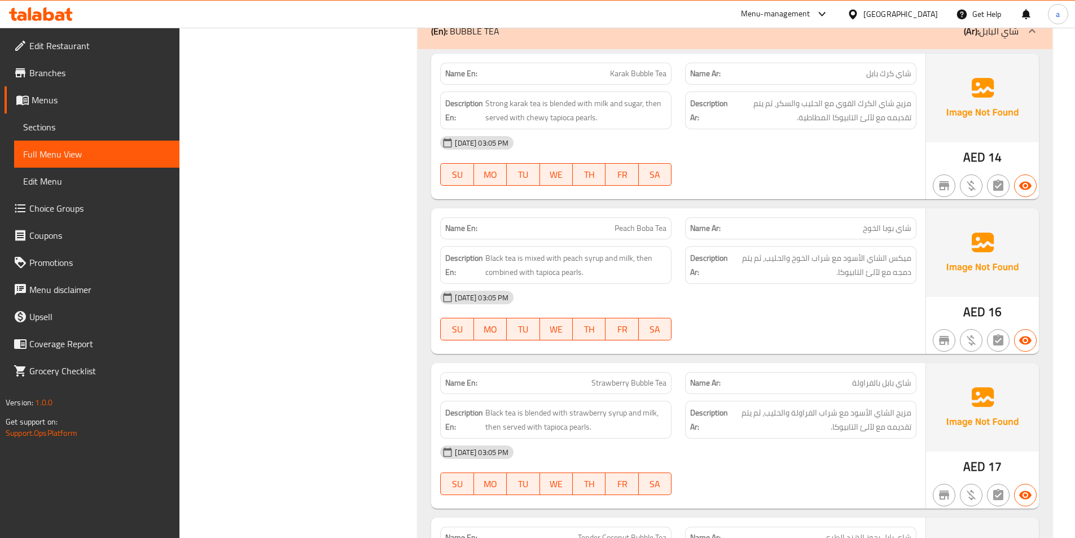
scroll to position [3499, 0]
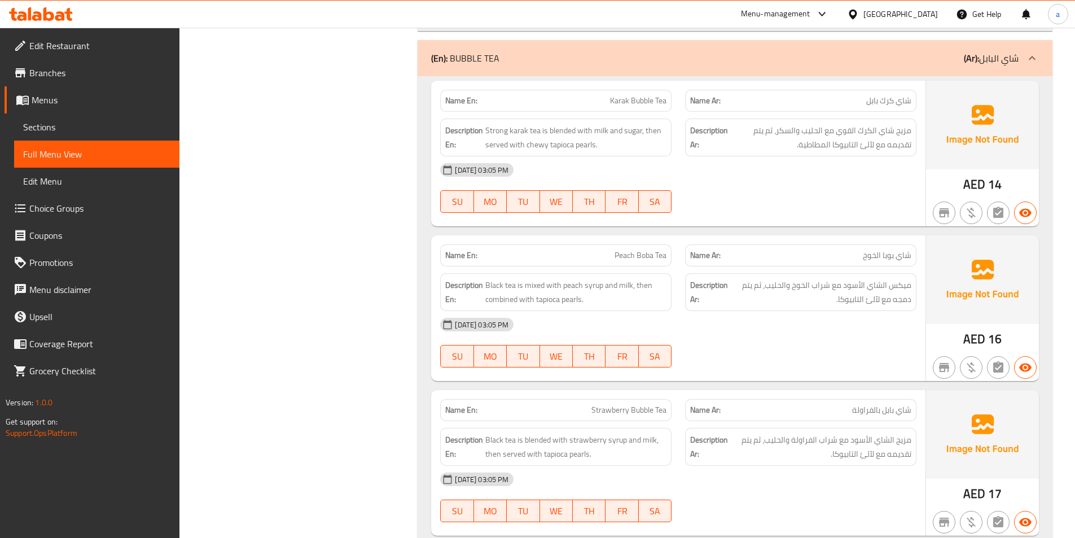
click at [861, 213] on div at bounding box center [800, 213] width 245 height 14
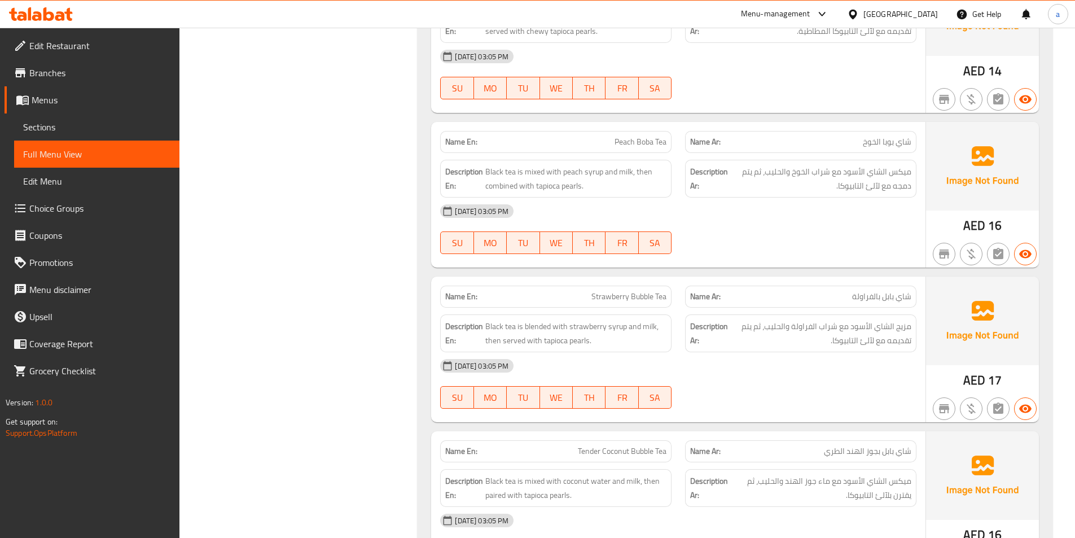
scroll to position [3669, 0]
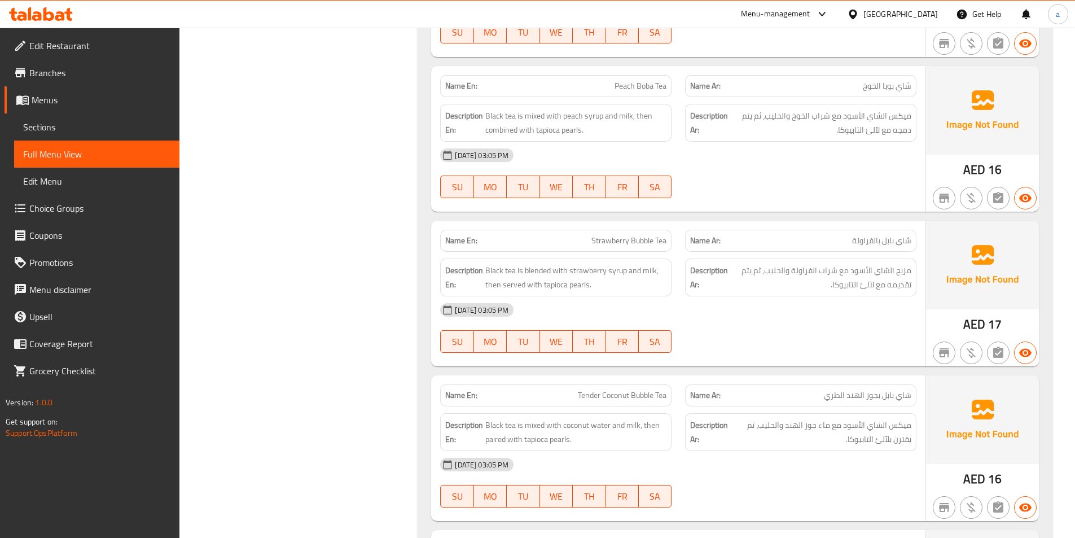
click at [652, 85] on span "Peach Boba Tea" at bounding box center [641, 86] width 52 height 12
click at [720, 161] on div "[DATE] 03:05 PM" at bounding box center [678, 155] width 490 height 27
click at [649, 91] on span "Peach Boba Tea" at bounding box center [641, 86] width 52 height 12
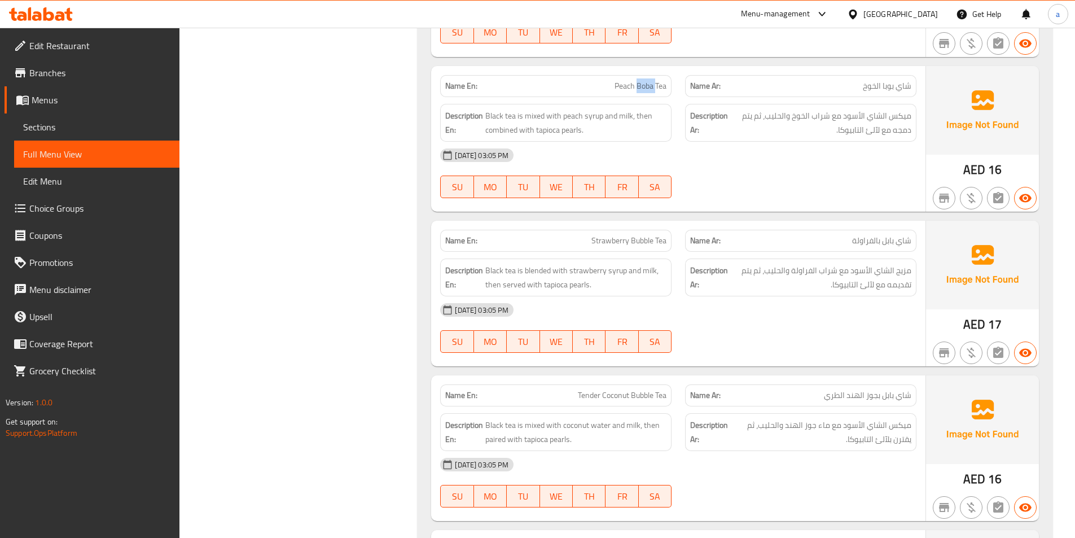
click at [649, 91] on span "Peach Boba Tea" at bounding box center [641, 86] width 52 height 12
copy span "Peach Boba Tea"
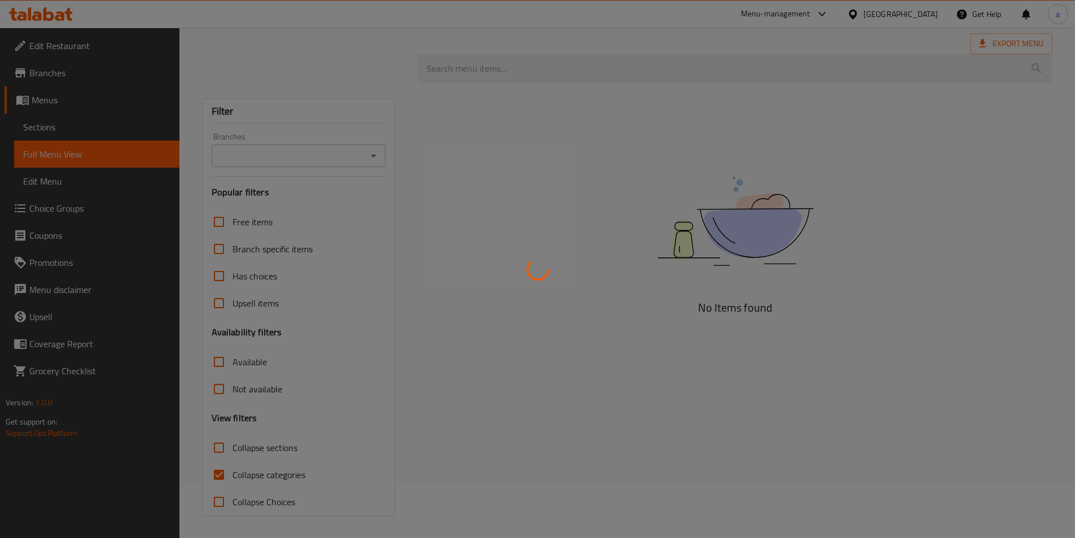
scroll to position [55, 0]
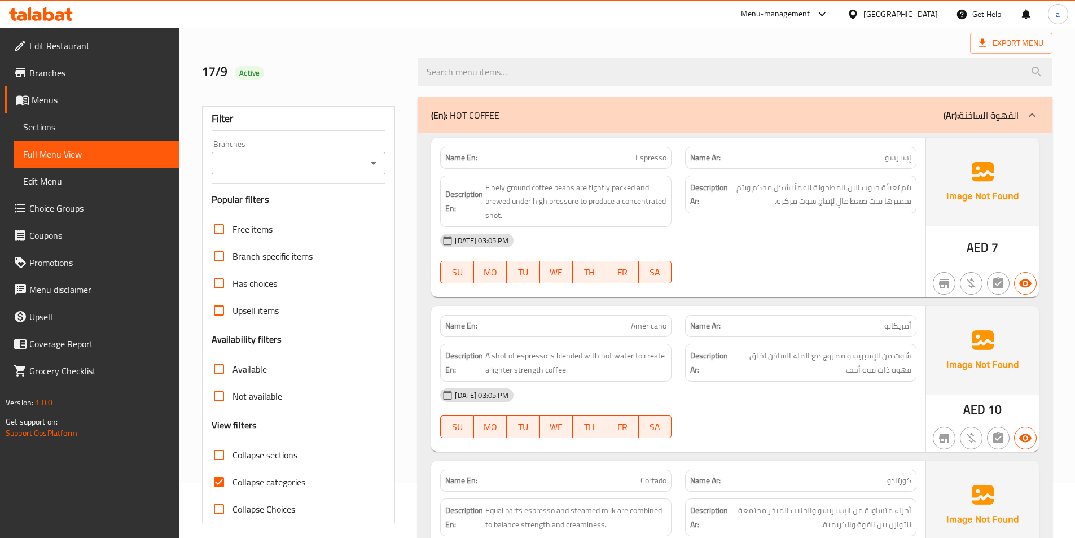
click at [220, 482] on input "Collapse categories" at bounding box center [218, 481] width 27 height 27
checkbox input "false"
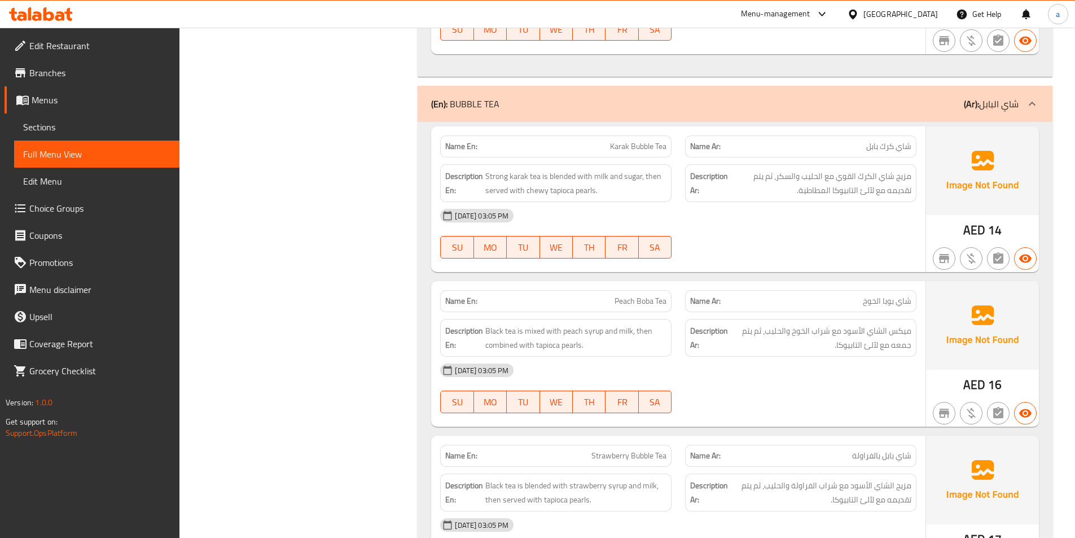
scroll to position [3554, 0]
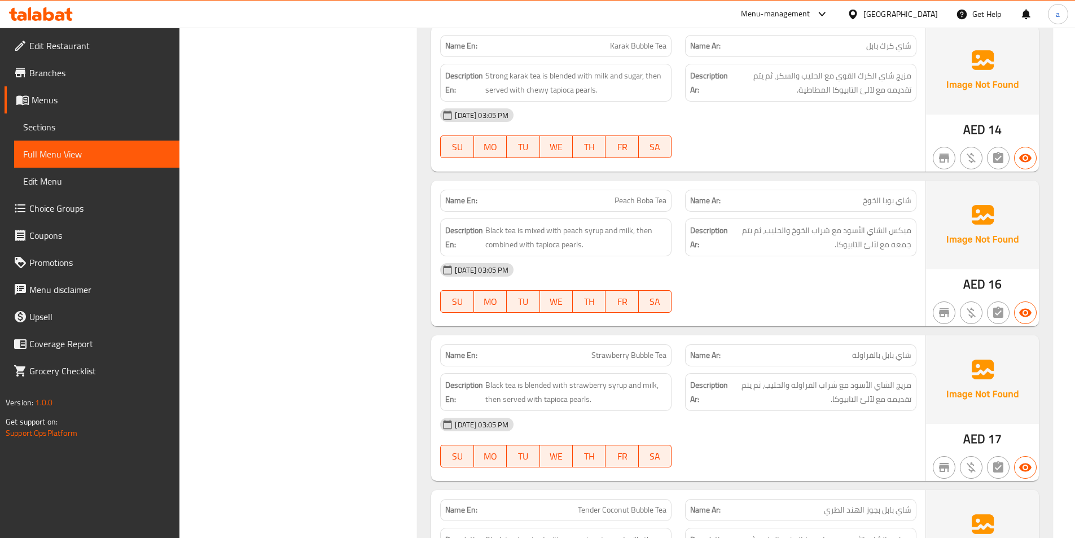
click at [707, 271] on div "[DATE] 03:05 PM" at bounding box center [678, 269] width 490 height 27
drag, startPoint x: 525, startPoint y: 93, endPoint x: 601, endPoint y: 97, distance: 75.2
click at [601, 97] on div "Description En: Strong karak tea is blended with milk and sugar, then served wi…" at bounding box center [555, 83] width 231 height 38
click at [726, 146] on div "[DATE] 03:05 PM SU MO TU WE TH FR SA" at bounding box center [678, 133] width 490 height 63
click at [585, 258] on div "[DATE] 03:05 PM" at bounding box center [678, 269] width 490 height 27
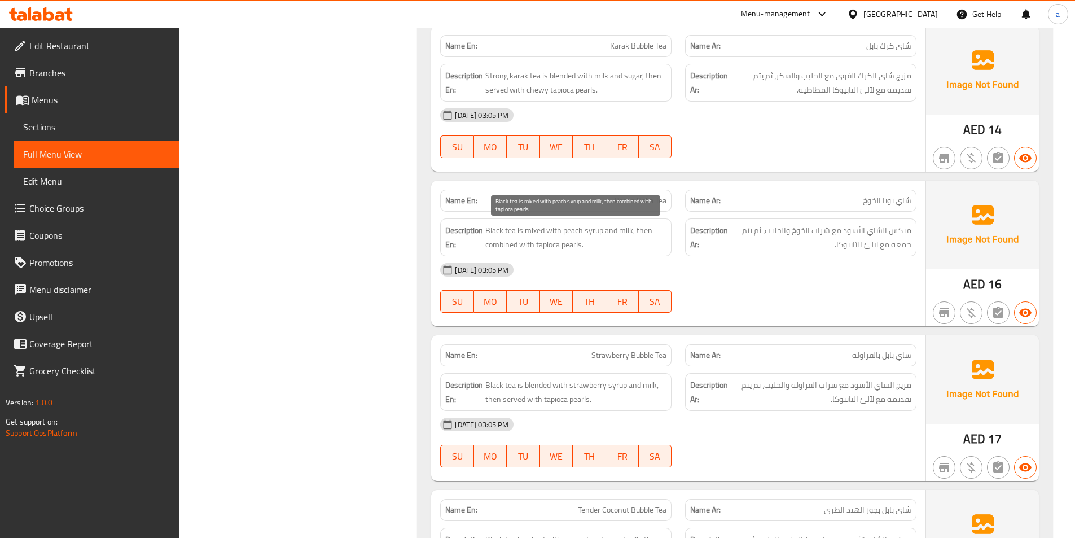
click at [566, 249] on span "Black tea is mixed with peach syrup and milk, then combined with tapioca pearls." at bounding box center [575, 238] width 181 height 28
copy span "pearls"
click at [772, 273] on div "[DATE] 03:05 PM" at bounding box center [678, 269] width 490 height 27
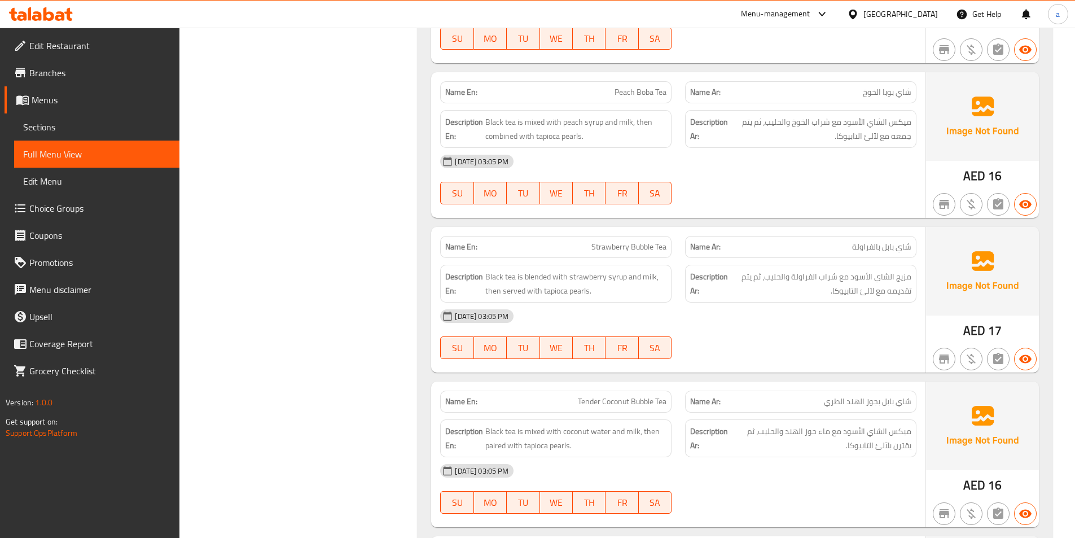
scroll to position [3724, 0]
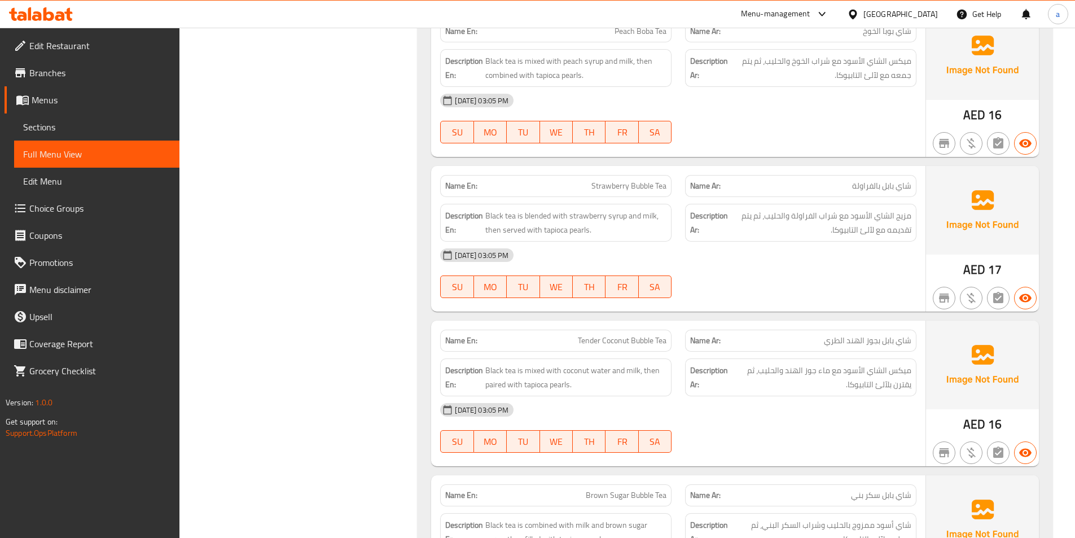
click at [846, 271] on div "[DATE] 03:05 PM SU MO TU WE TH FR SA" at bounding box center [678, 273] width 490 height 63
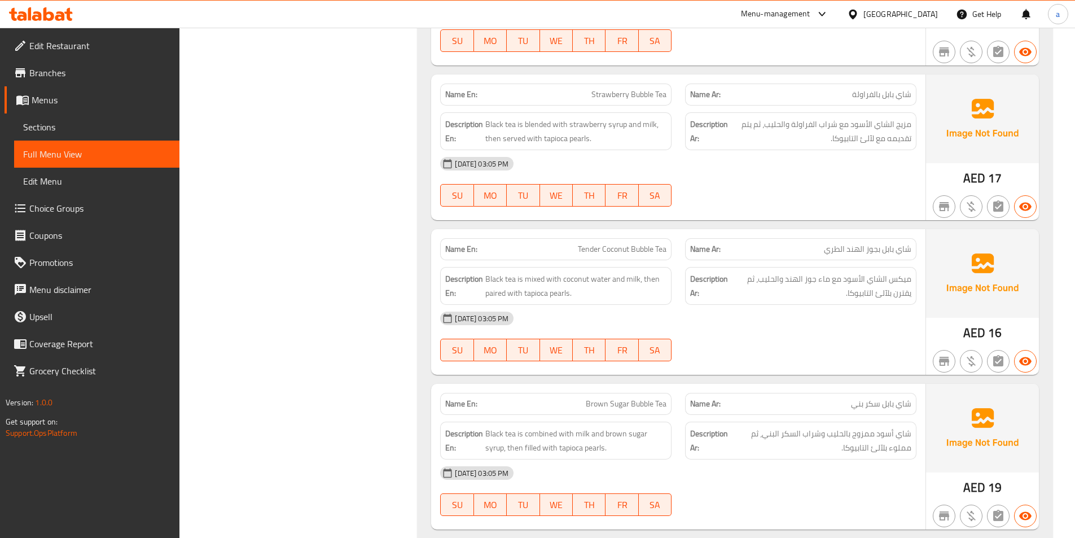
scroll to position [3836, 0]
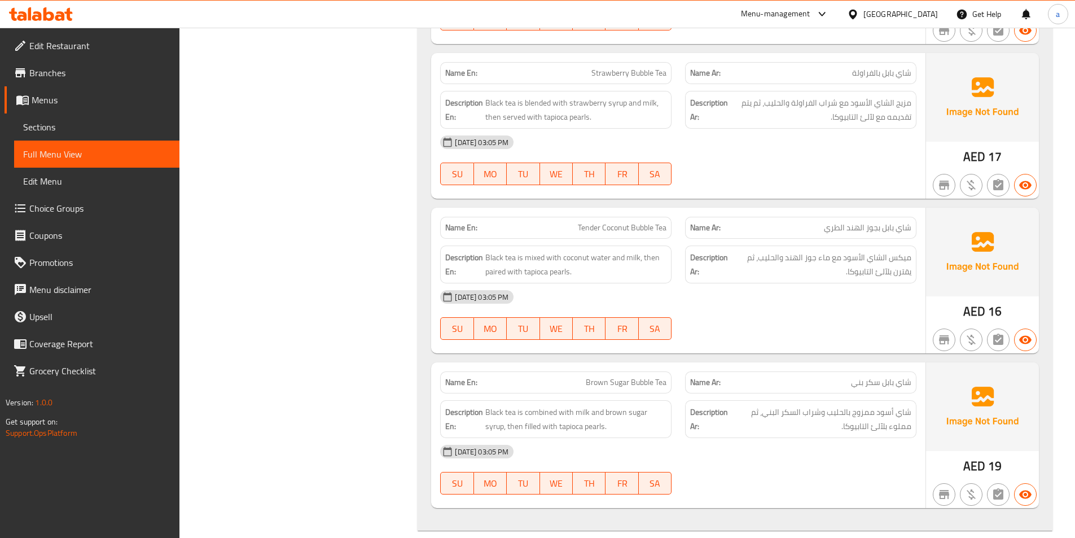
click at [816, 164] on div "[DATE] 03:05 PM SU MO TU WE TH FR SA" at bounding box center [678, 160] width 490 height 63
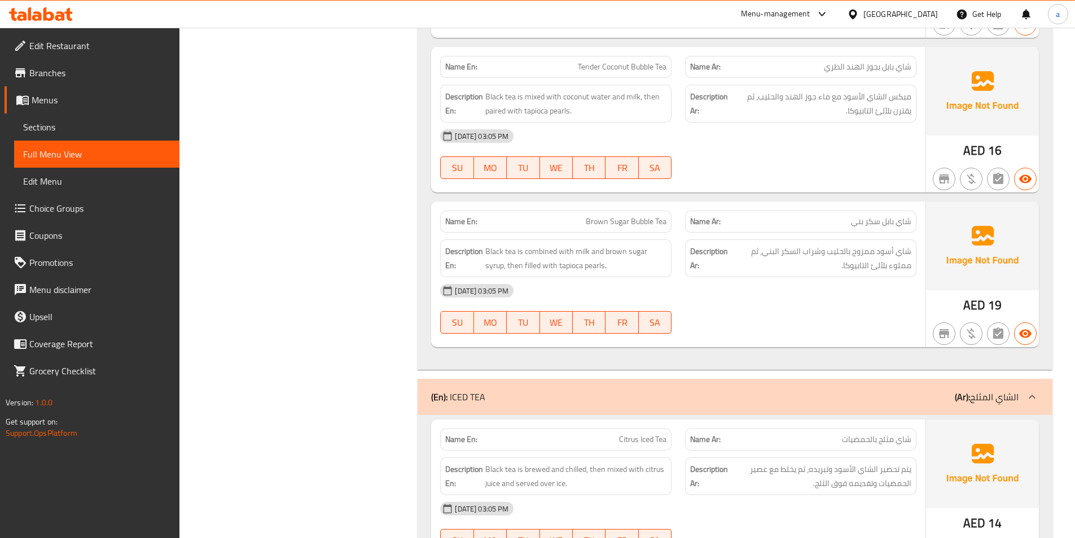
scroll to position [4006, 0]
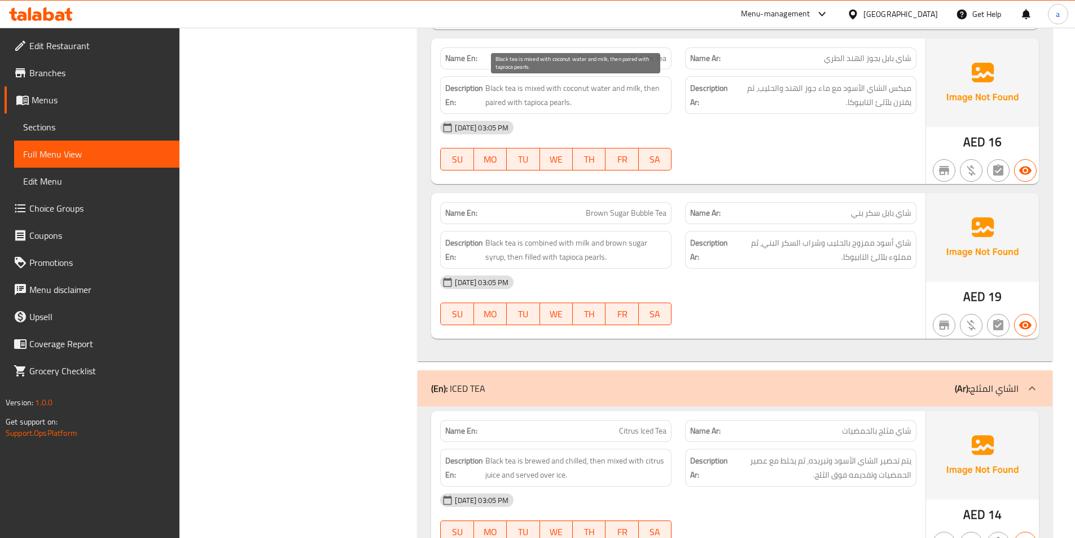
click at [492, 104] on span "Black tea is mixed with coconut water and milk, then paired with tapioca pearls." at bounding box center [575, 95] width 181 height 28
click at [686, 139] on div "[DATE] 03:05 PM" at bounding box center [678, 127] width 490 height 27
click at [630, 214] on span "Brown Sugar Bubble Tea" at bounding box center [626, 213] width 81 height 12
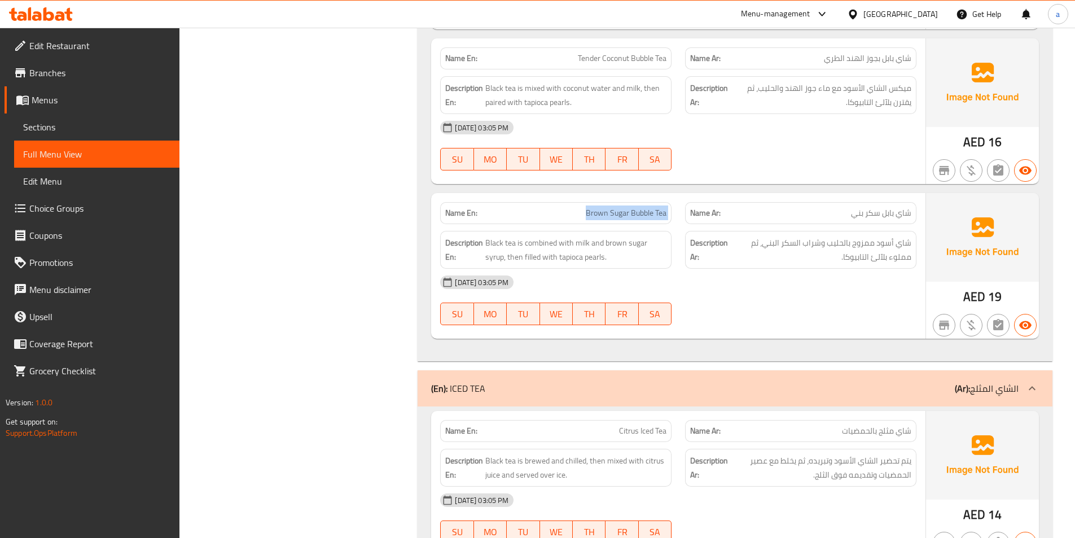
click at [630, 214] on span "Brown Sugar Bubble Tea" at bounding box center [626, 213] width 81 height 12
copy span "Brown Sugar Bubble Tea"
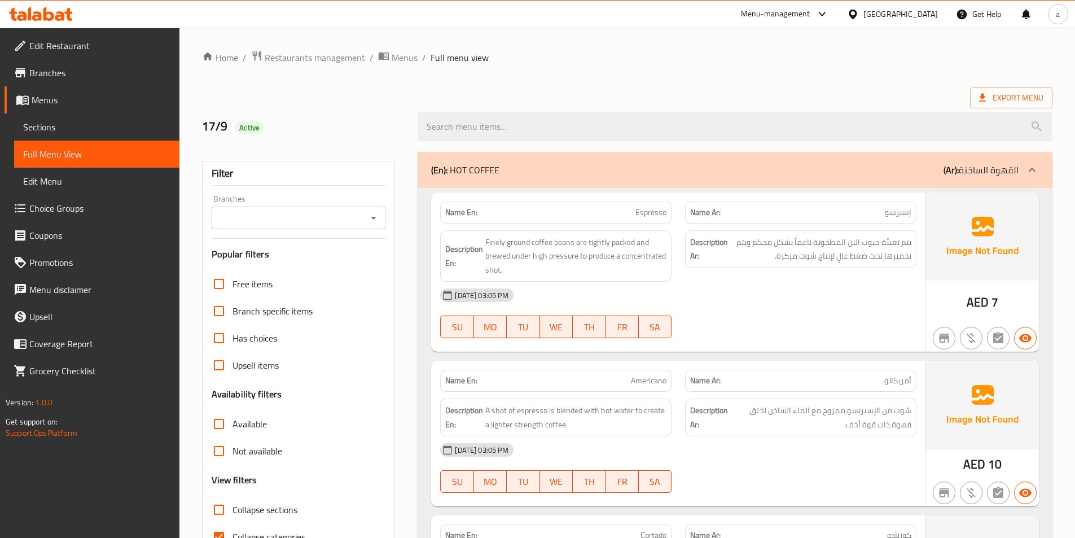
scroll to position [113, 0]
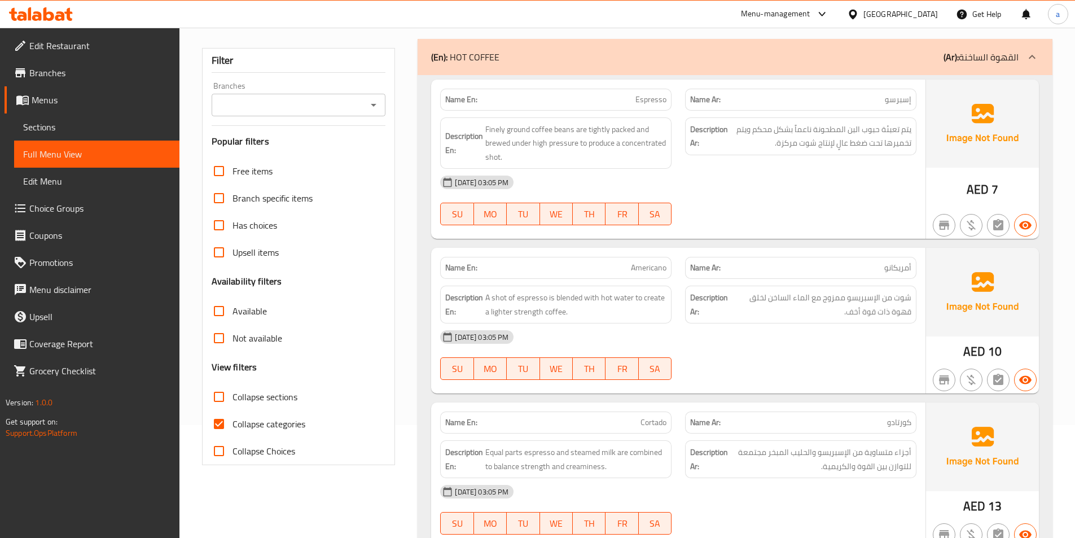
click at [218, 424] on input "Collapse categories" at bounding box center [218, 423] width 27 height 27
checkbox input "false"
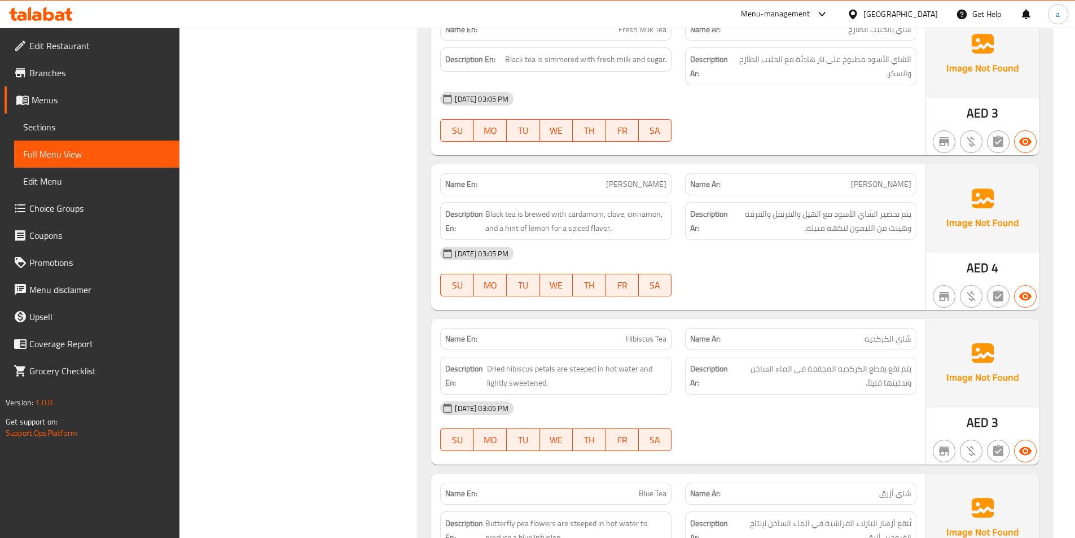
scroll to position [2540, 0]
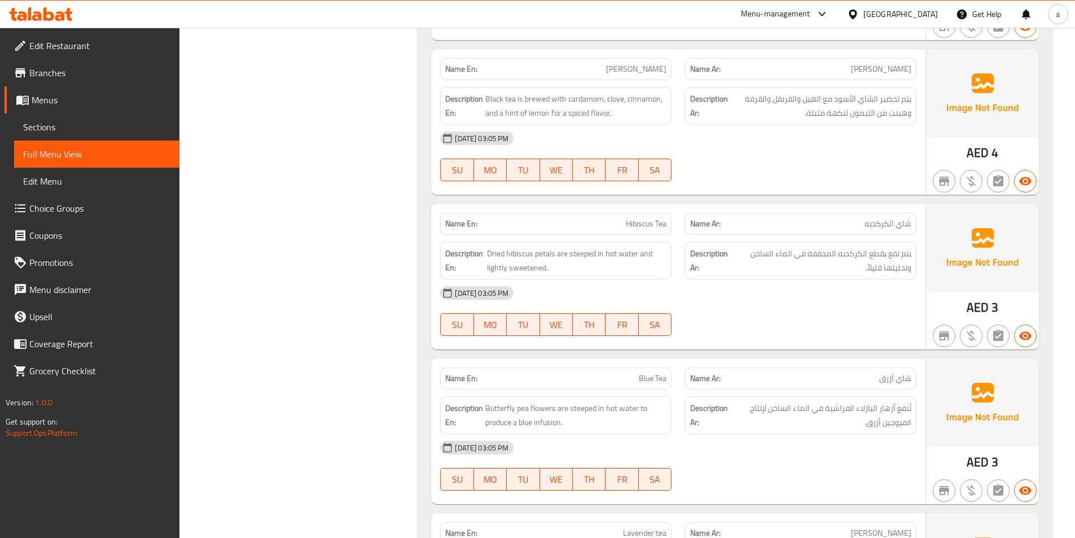
click at [788, 288] on div "[DATE] 03:05 PM" at bounding box center [678, 292] width 490 height 27
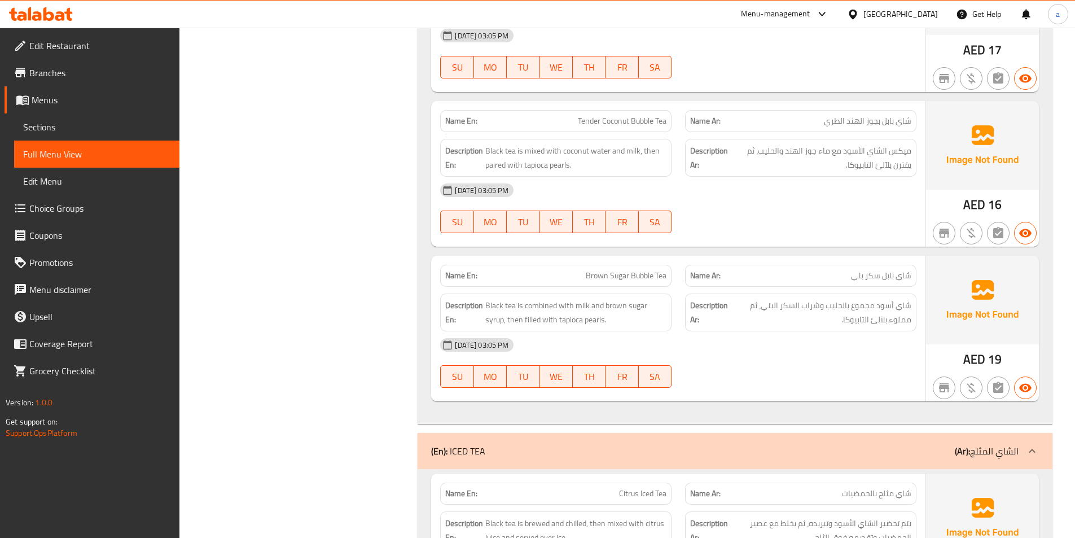
scroll to position [3951, 0]
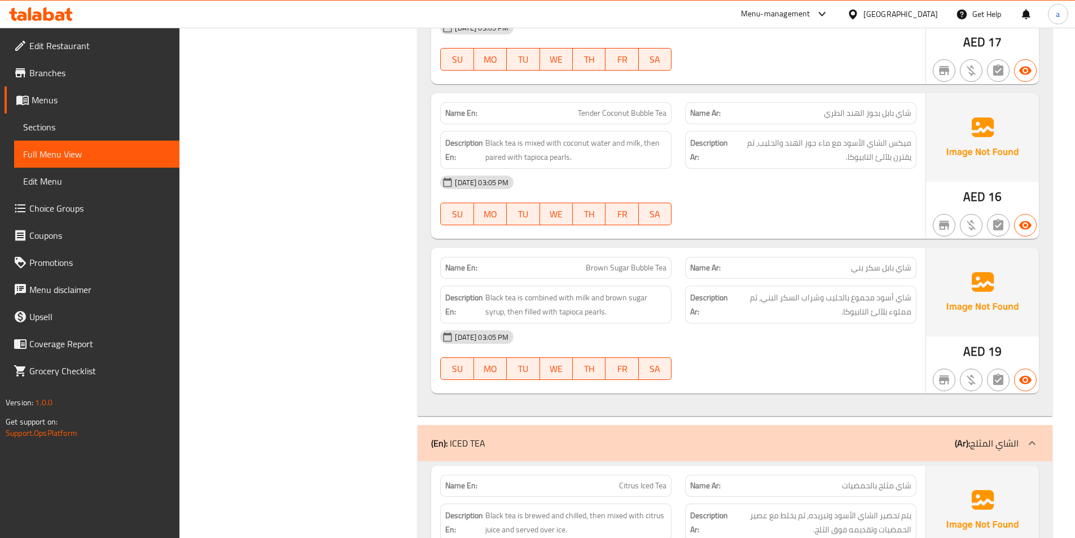
click at [809, 354] on div "[DATE] 03:05 PM SU MO TU WE TH FR SA" at bounding box center [678, 354] width 490 height 63
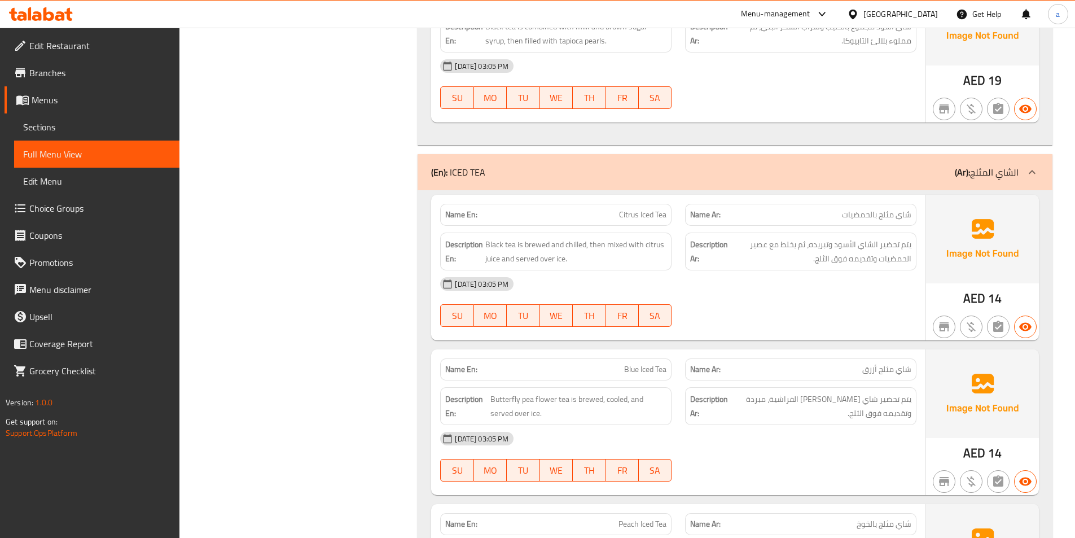
scroll to position [4346, 0]
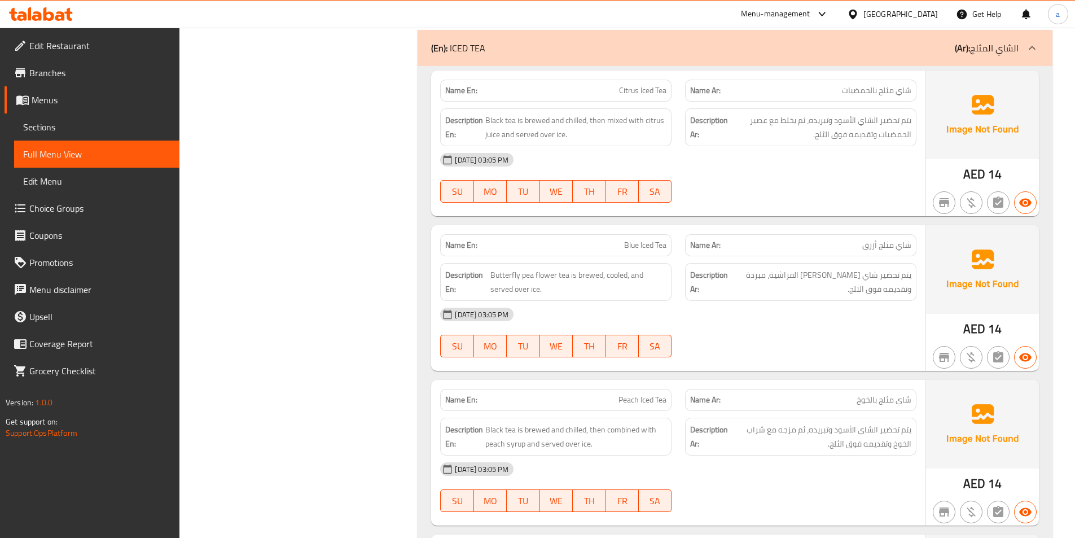
click at [689, 330] on div "[DATE] 03:05 PM SU MO TU WE TH FR SA" at bounding box center [678, 332] width 490 height 63
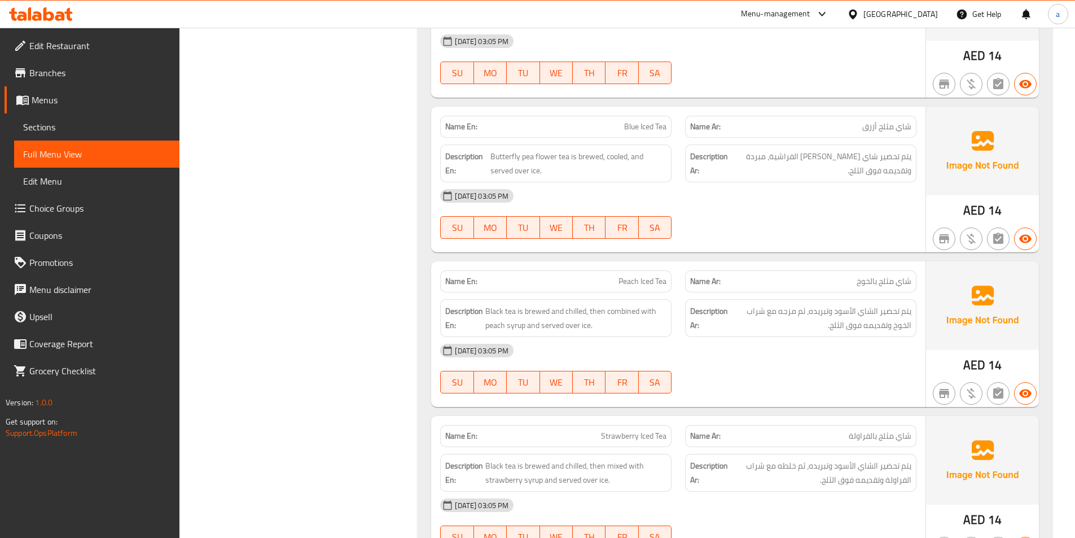
scroll to position [4515, 0]
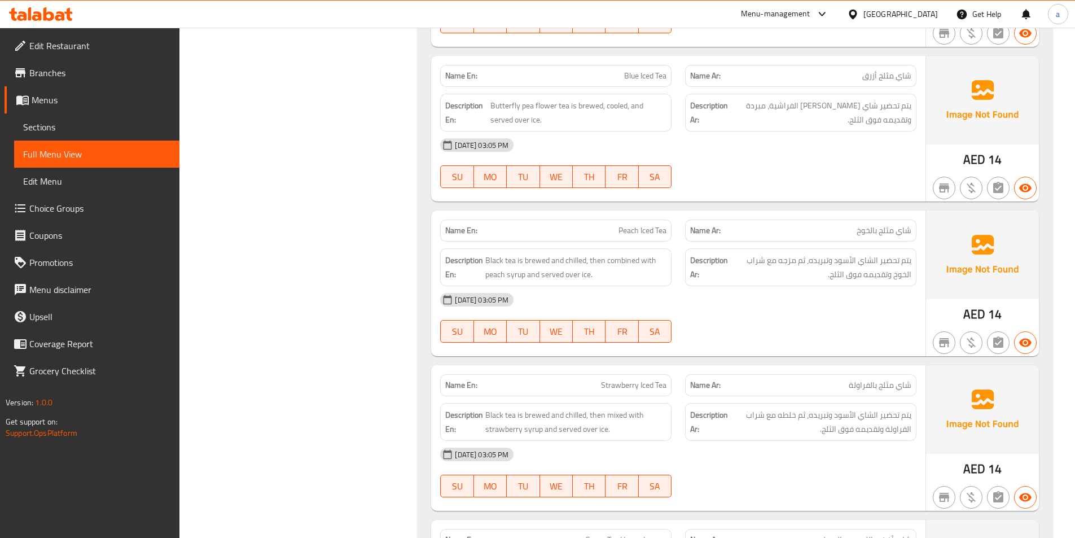
click at [652, 226] on span "Peach Iced Tea" at bounding box center [643, 231] width 48 height 12
copy span "Peach Iced Tea"
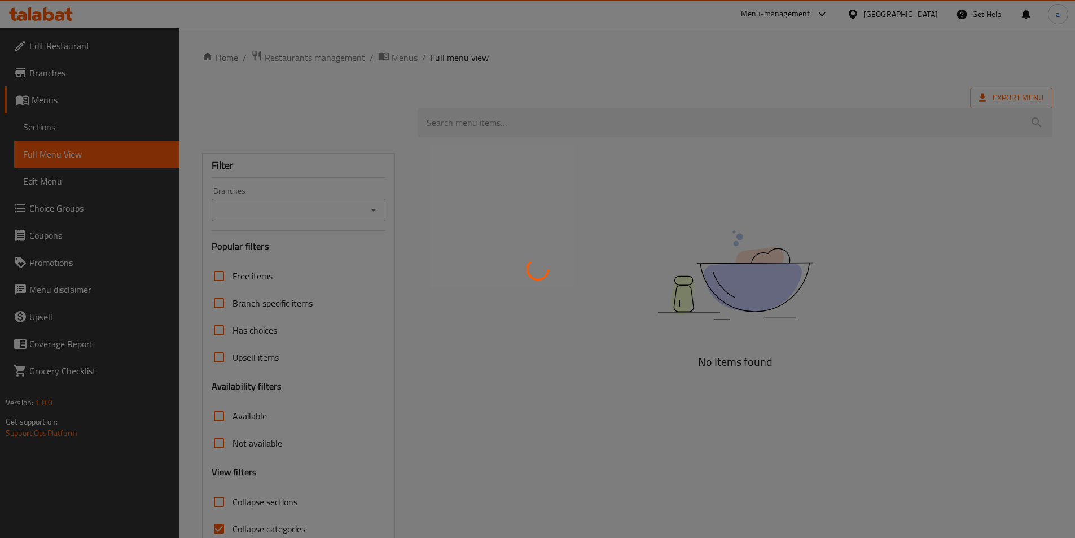
scroll to position [55, 0]
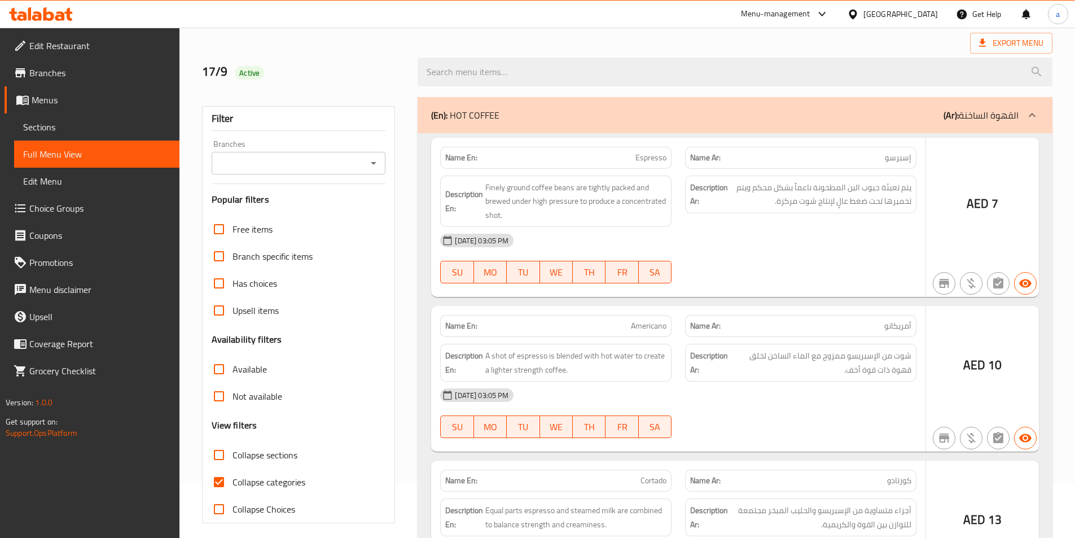
click at [220, 481] on div at bounding box center [537, 269] width 1075 height 538
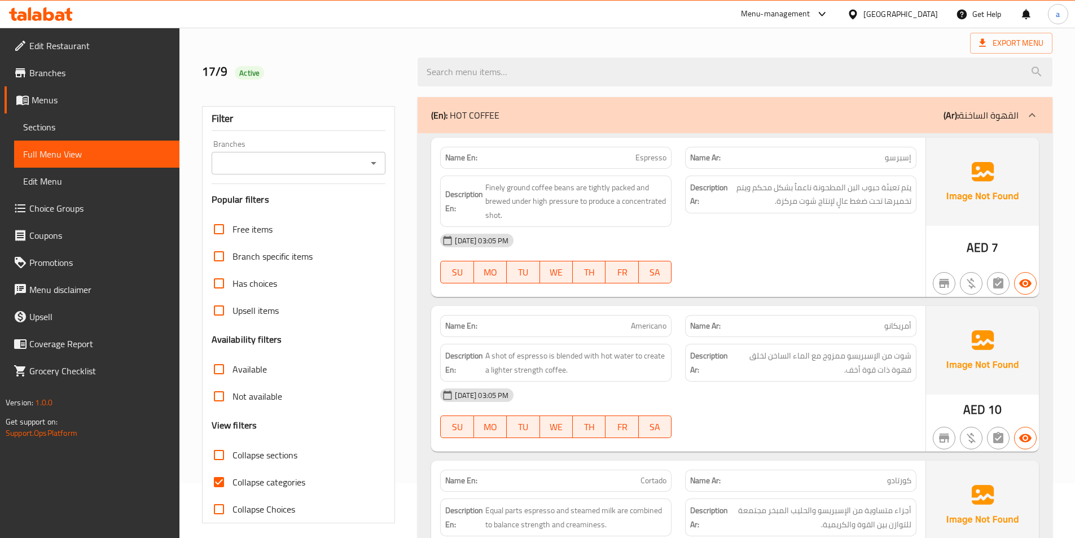
click at [220, 481] on input "Collapse categories" at bounding box center [218, 481] width 27 height 27
checkbox input "false"
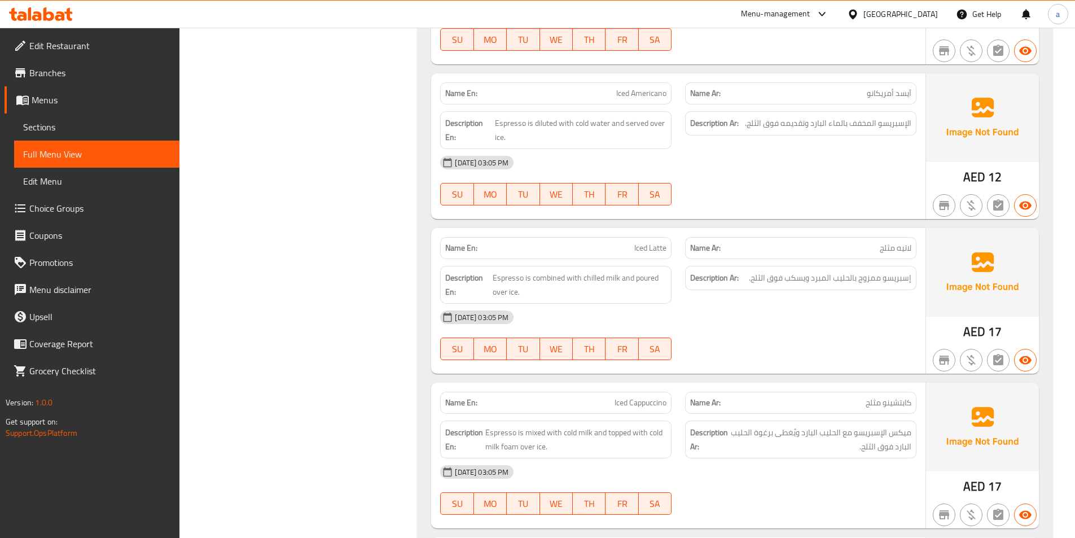
scroll to position [5360, 0]
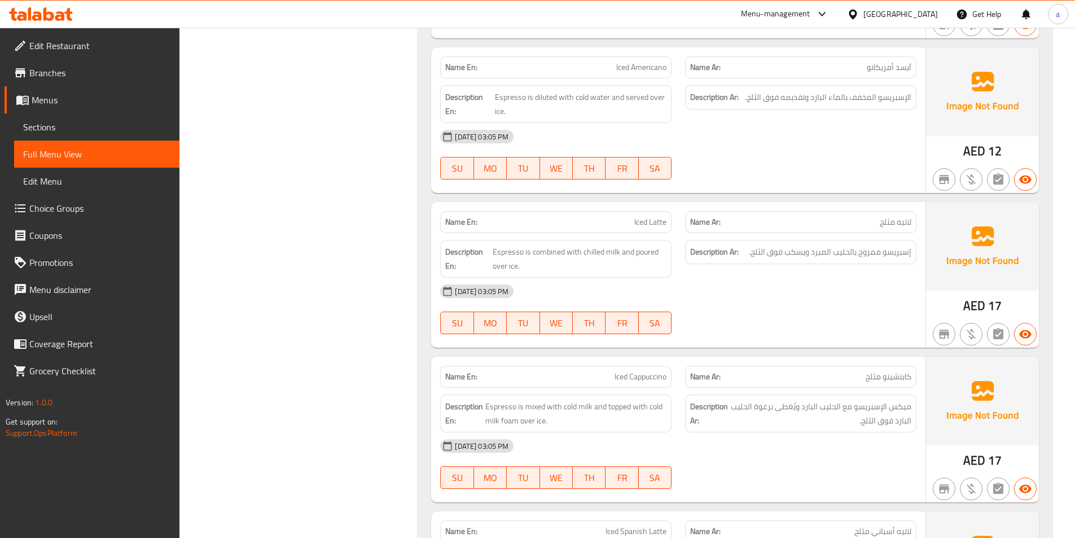
click at [805, 270] on div "Description Ar: إسبريسو ممزوج بالحليب المبرد ويسكب فوق الثلج." at bounding box center [800, 258] width 245 height 51
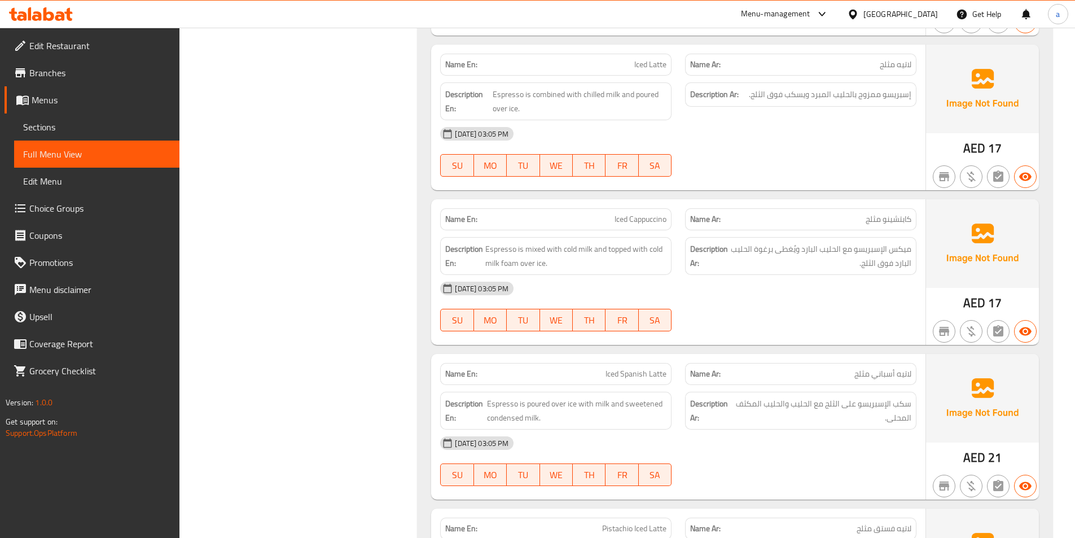
scroll to position [5530, 0]
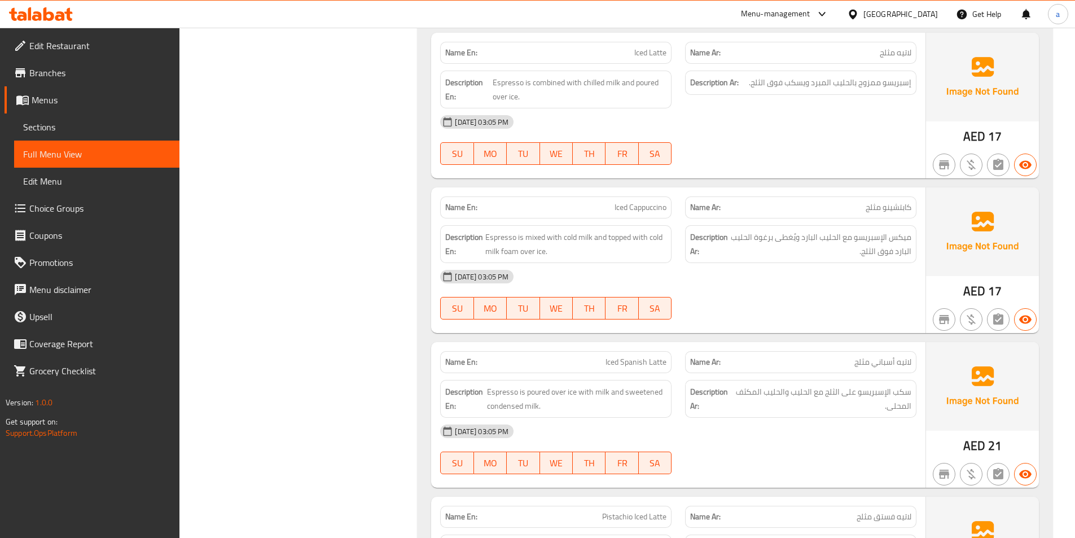
click at [652, 58] on span "Iced Latte" at bounding box center [650, 53] width 32 height 12
copy span "Iced Latte"
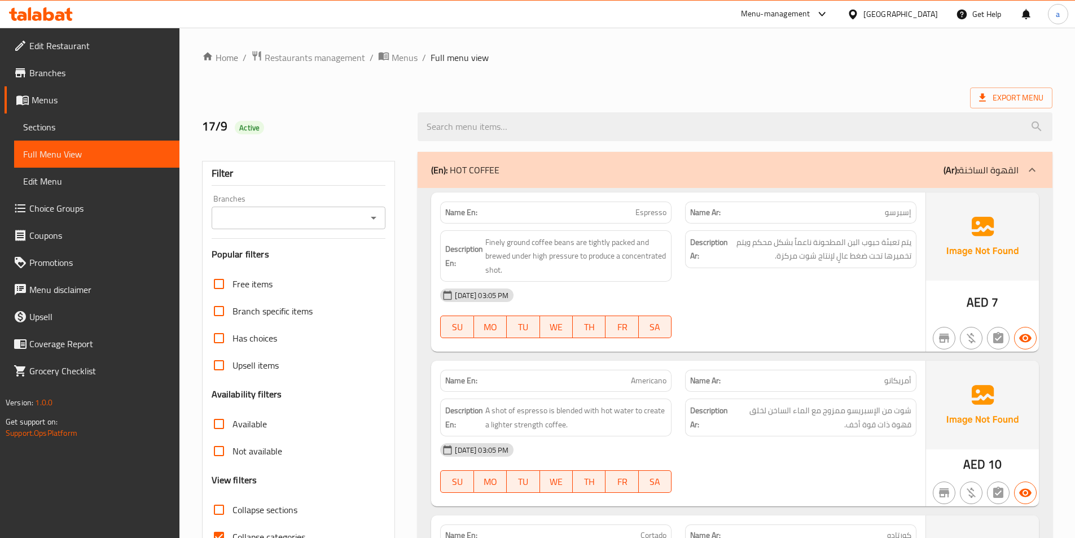
scroll to position [63, 0]
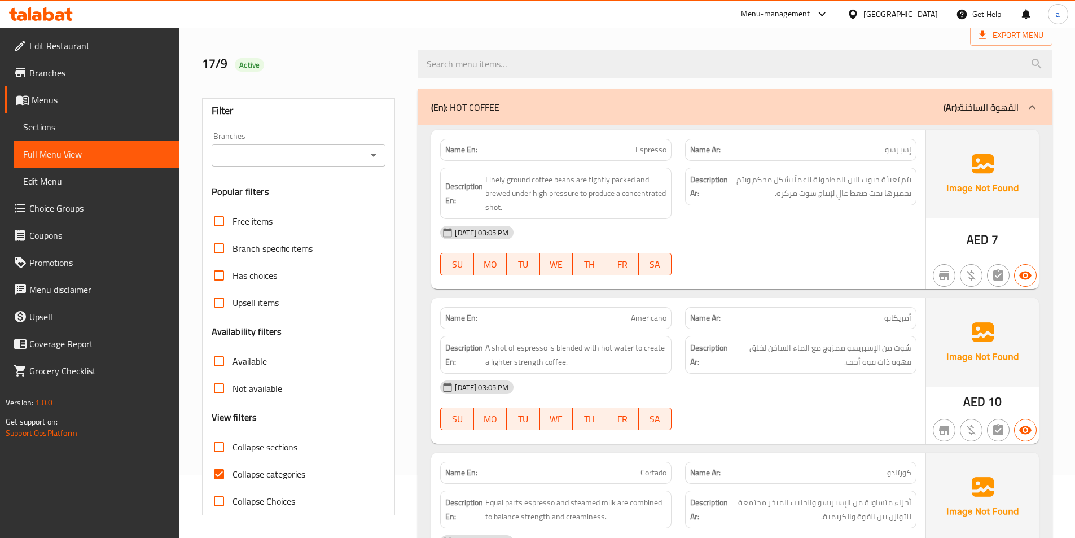
click at [226, 475] on input "Collapse categories" at bounding box center [218, 474] width 27 height 27
checkbox input "false"
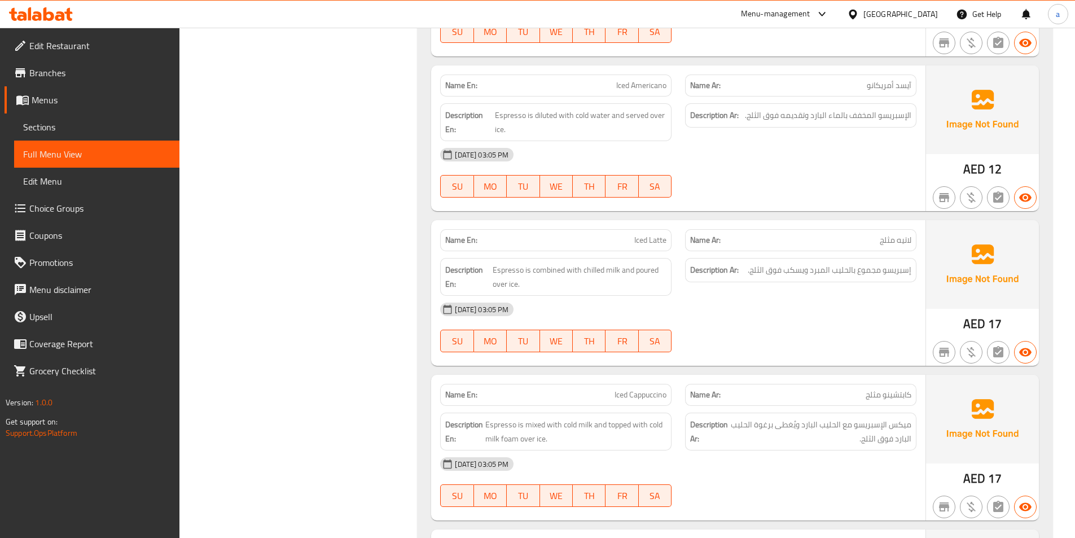
scroll to position [5368, 0]
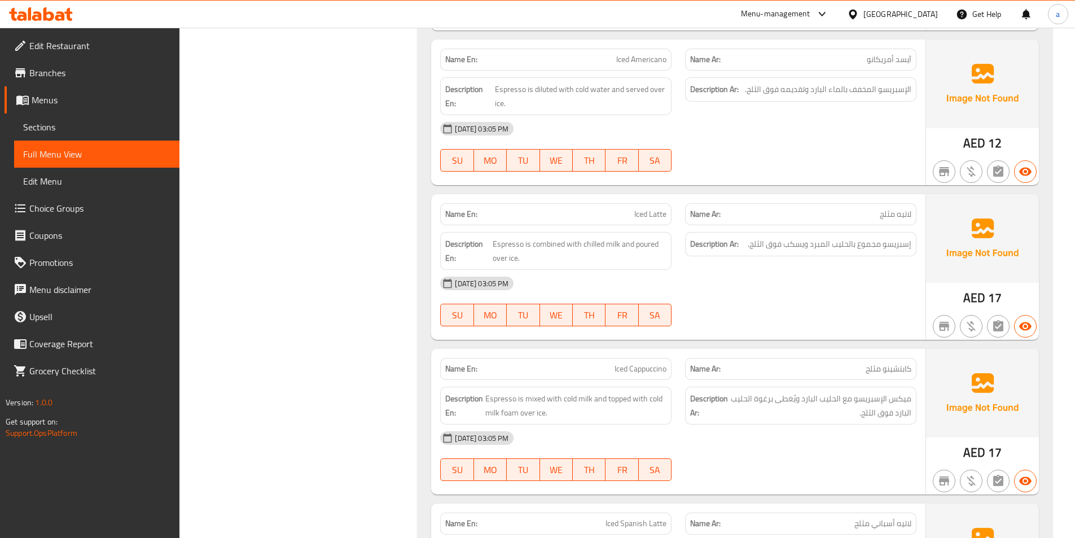
click at [705, 271] on div "[DATE] 03:05 PM" at bounding box center [678, 283] width 490 height 27
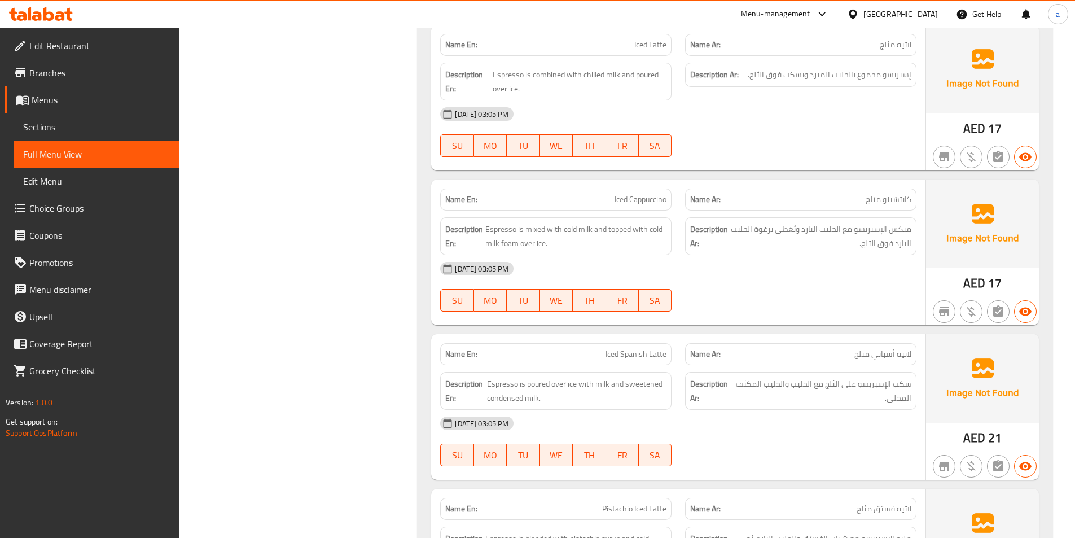
scroll to position [5594, 0]
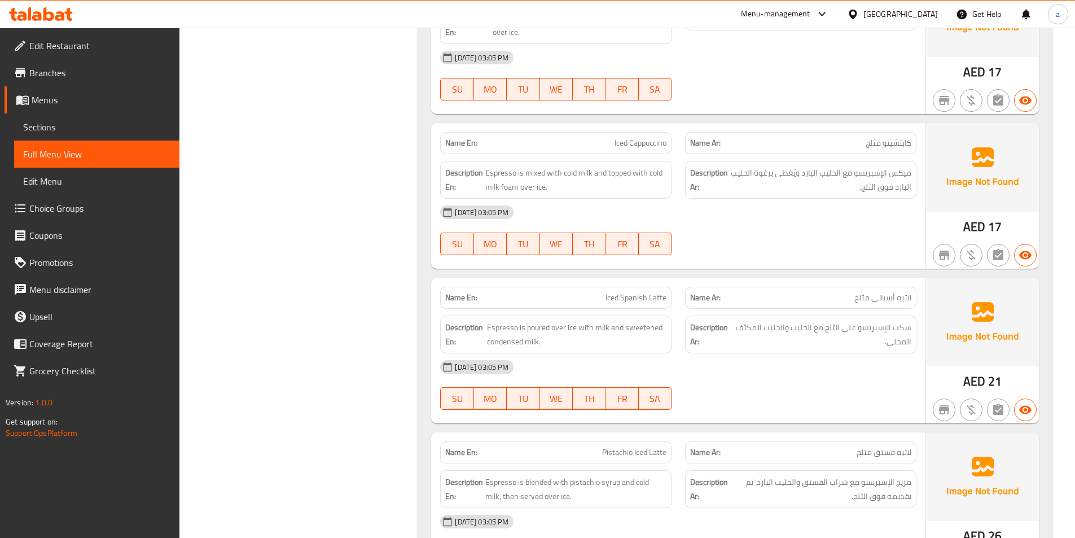
click at [716, 210] on div "[DATE] 03:05 PM" at bounding box center [678, 212] width 490 height 27
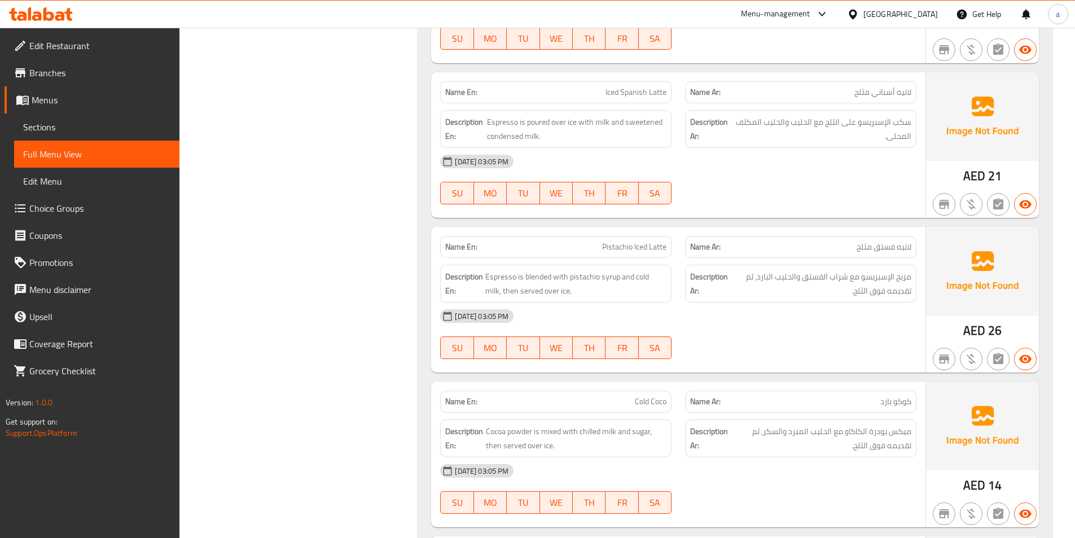
scroll to position [5820, 0]
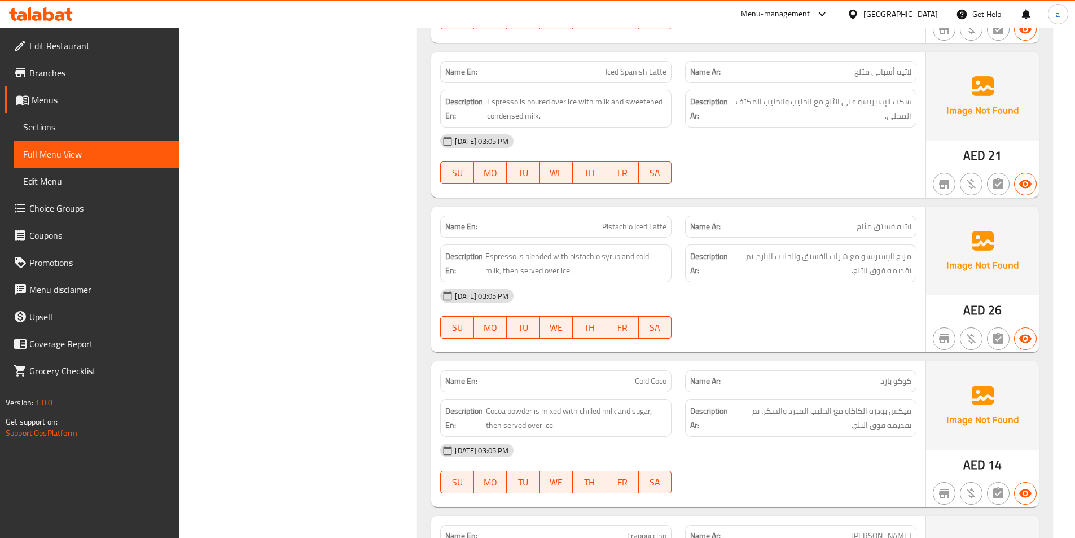
click at [769, 170] on div "[DATE] 03:05 PM SU MO TU WE TH FR SA" at bounding box center [678, 159] width 490 height 63
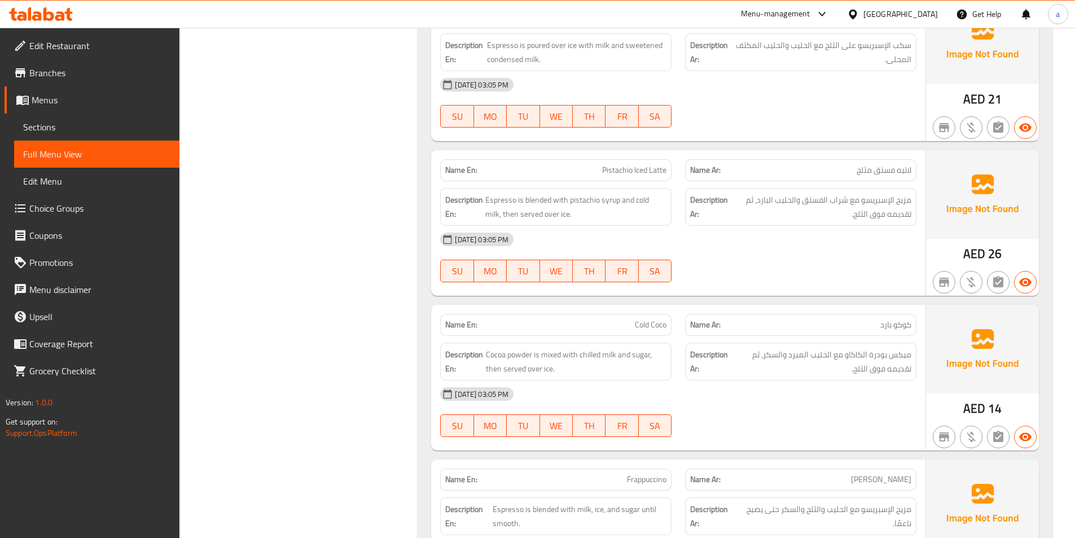
scroll to position [5989, 0]
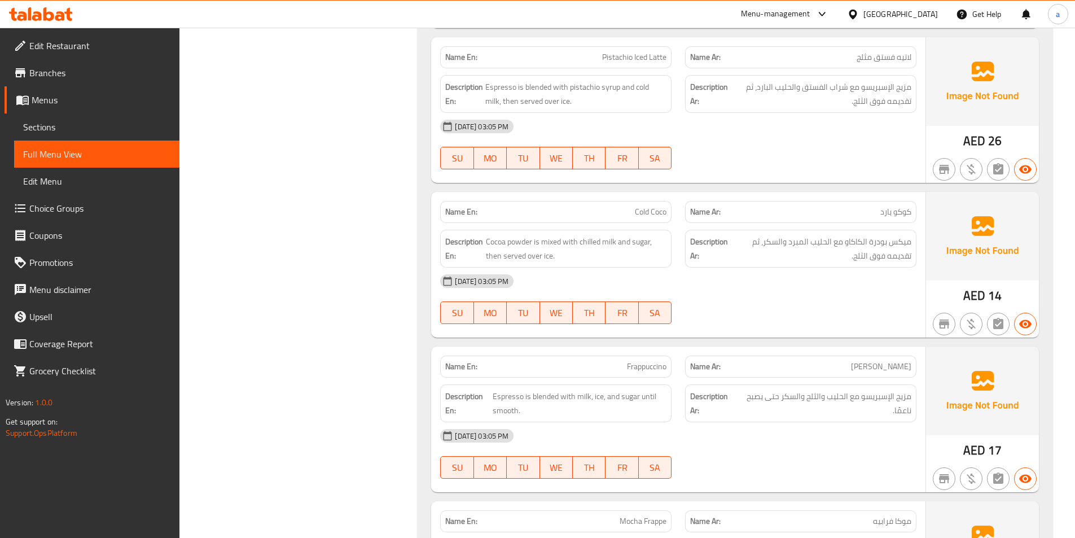
click at [790, 162] on div "[DATE] 03:05 PM SU MO TU WE TH FR SA" at bounding box center [678, 144] width 490 height 63
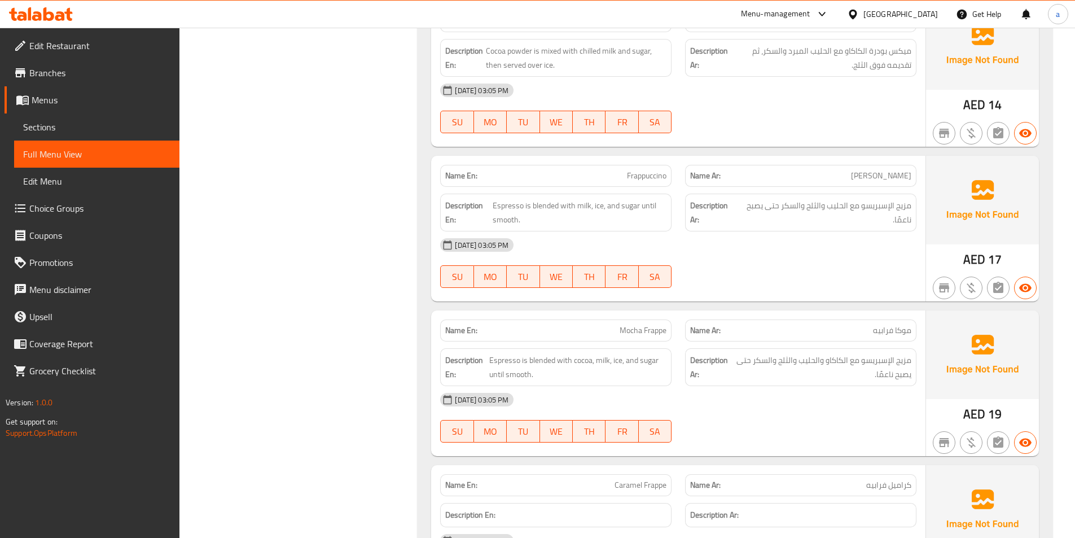
scroll to position [6271, 0]
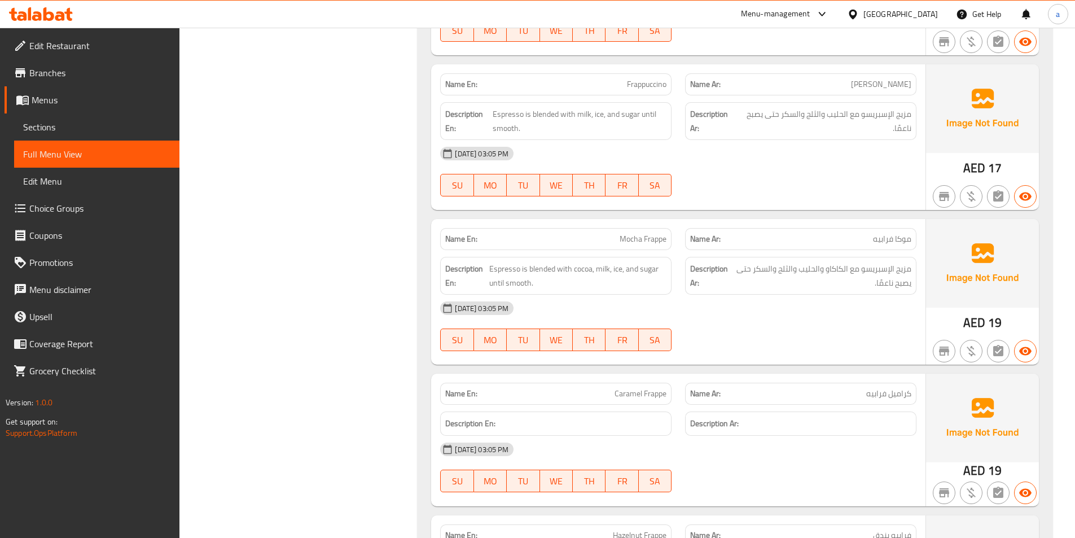
click at [848, 312] on div "[DATE] 03:05 PM" at bounding box center [678, 308] width 490 height 27
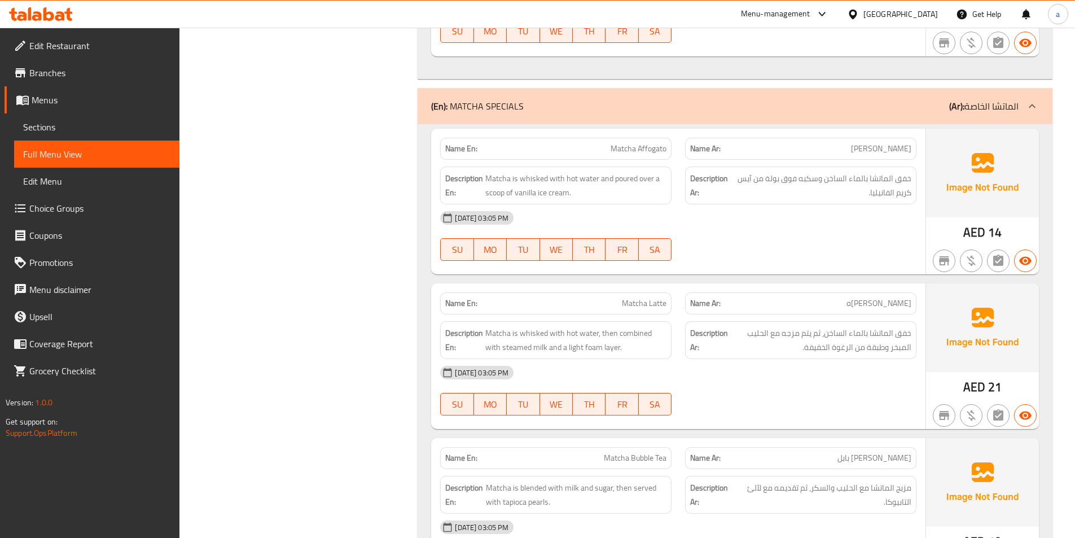
scroll to position [7062, 0]
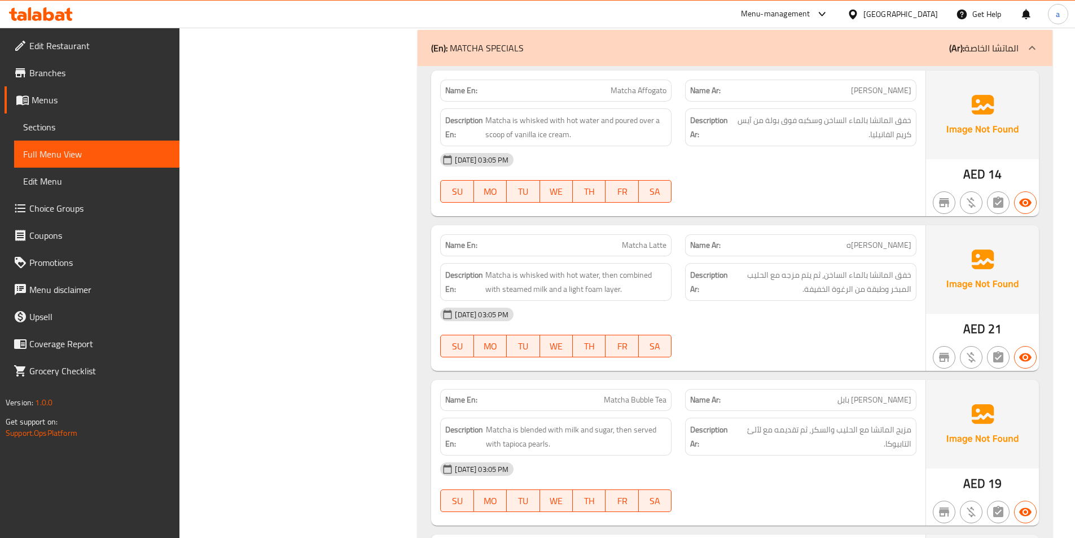
click at [792, 204] on div at bounding box center [800, 203] width 245 height 14
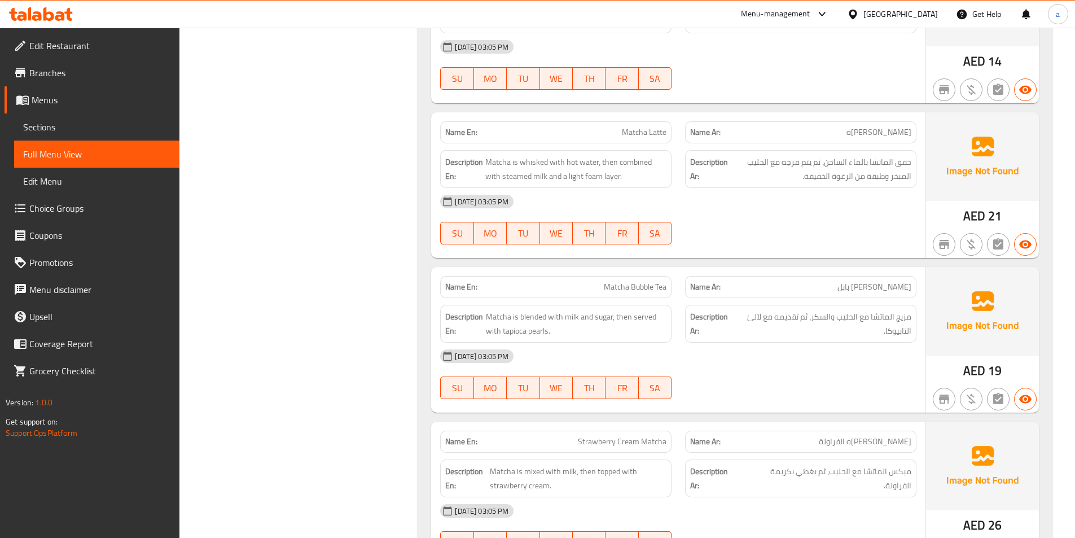
scroll to position [7231, 0]
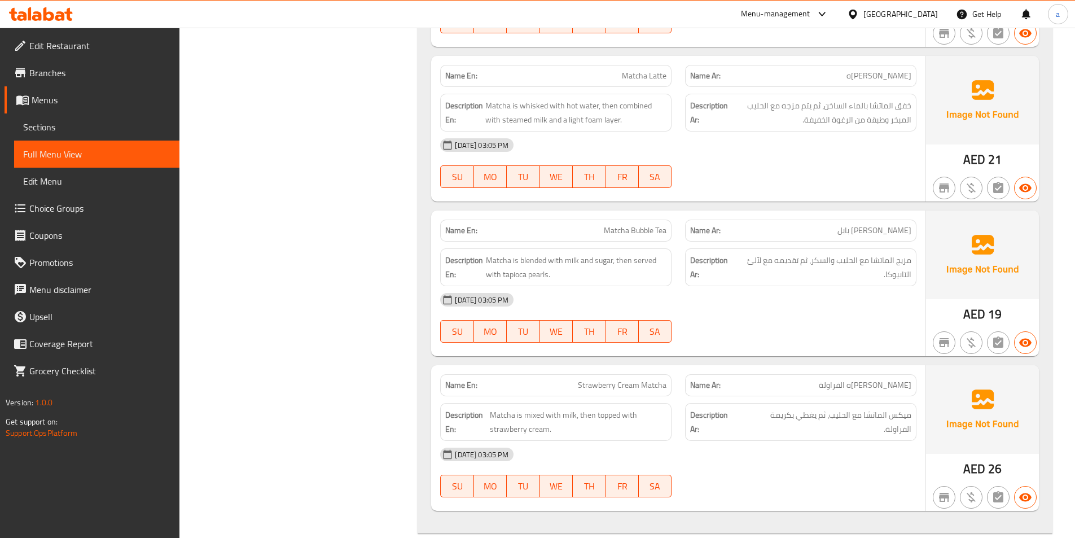
click at [643, 79] on span "Matcha Latte" at bounding box center [644, 76] width 45 height 12
copy span "Matcha Latte"
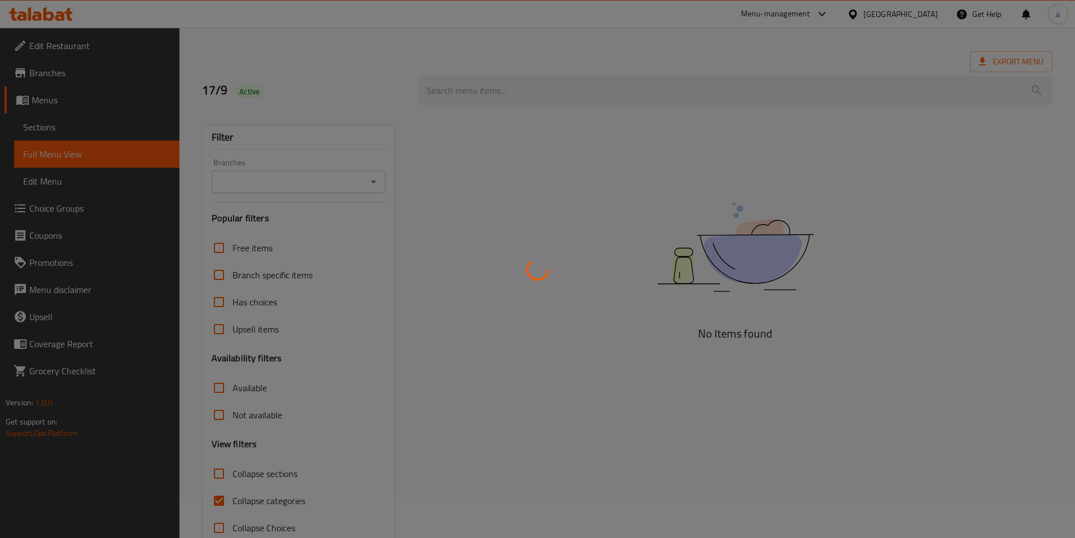
scroll to position [63, 0]
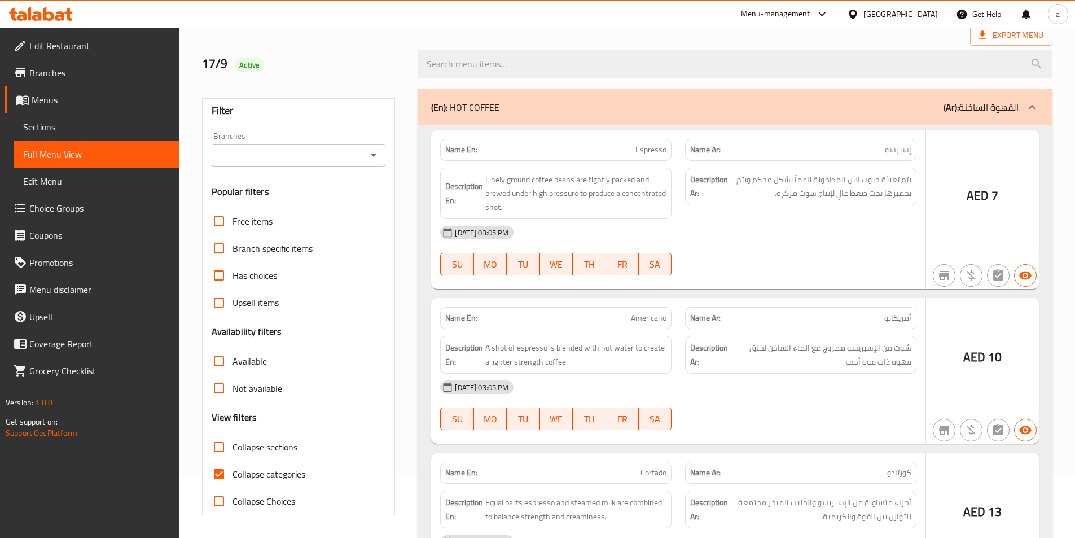
click at [217, 471] on div at bounding box center [537, 269] width 1075 height 538
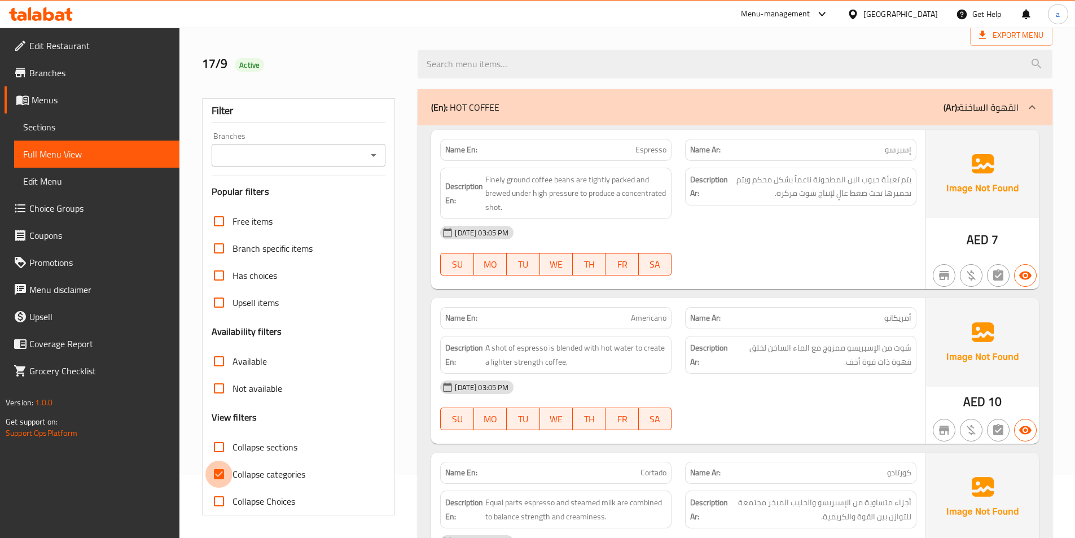
click at [223, 474] on input "Collapse categories" at bounding box center [218, 474] width 27 height 27
checkbox input "false"
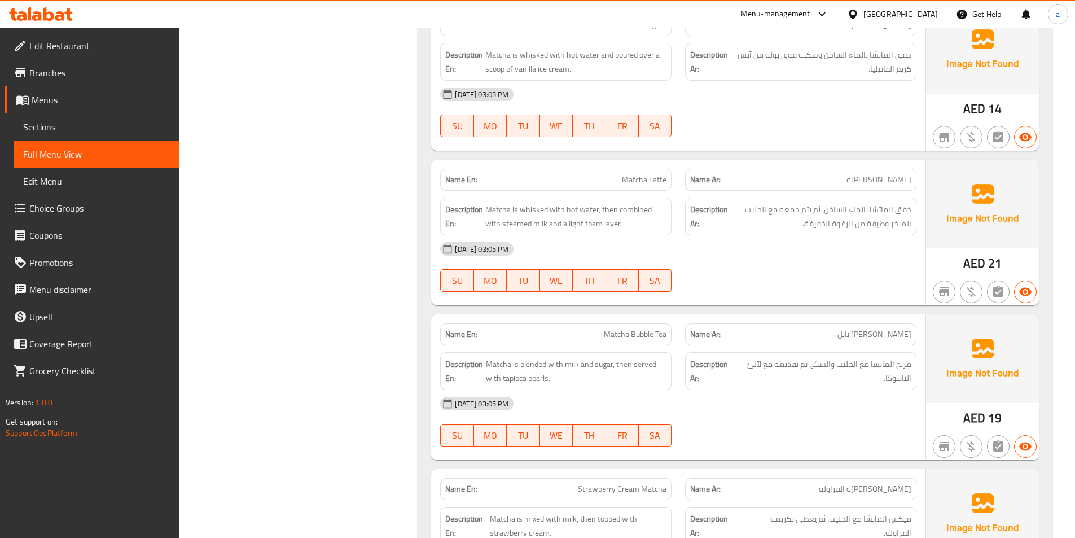
scroll to position [7062, 0]
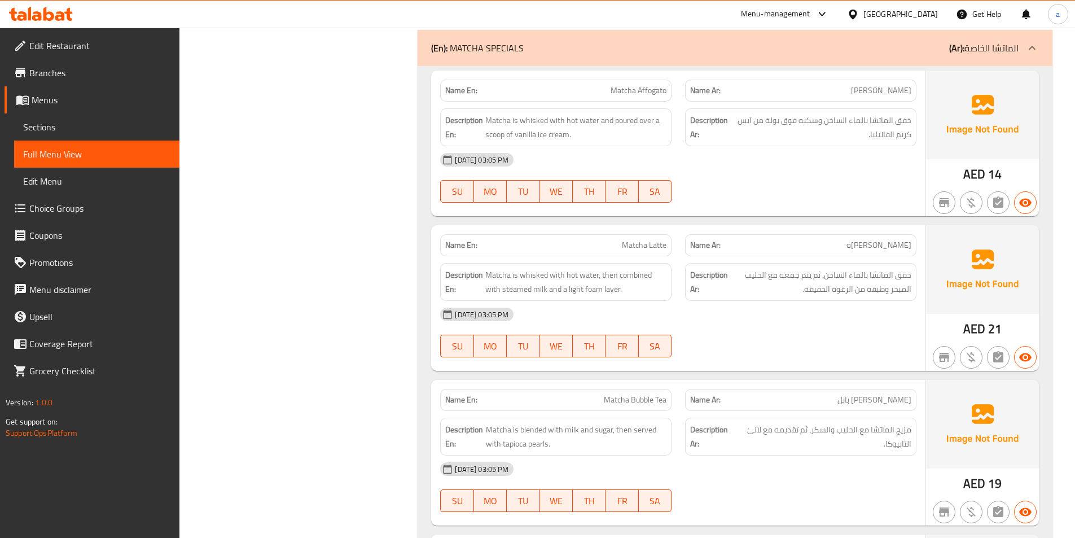
click at [839, 325] on div "[DATE] 03:05 PM" at bounding box center [678, 314] width 490 height 27
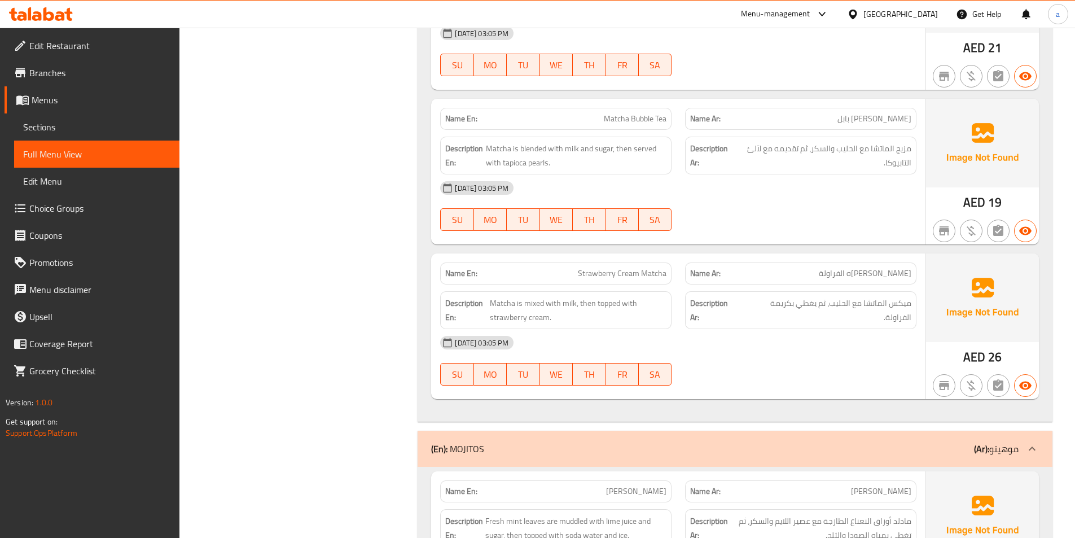
scroll to position [7344, 0]
click at [707, 196] on div "[DATE] 03:05 PM" at bounding box center [678, 186] width 490 height 27
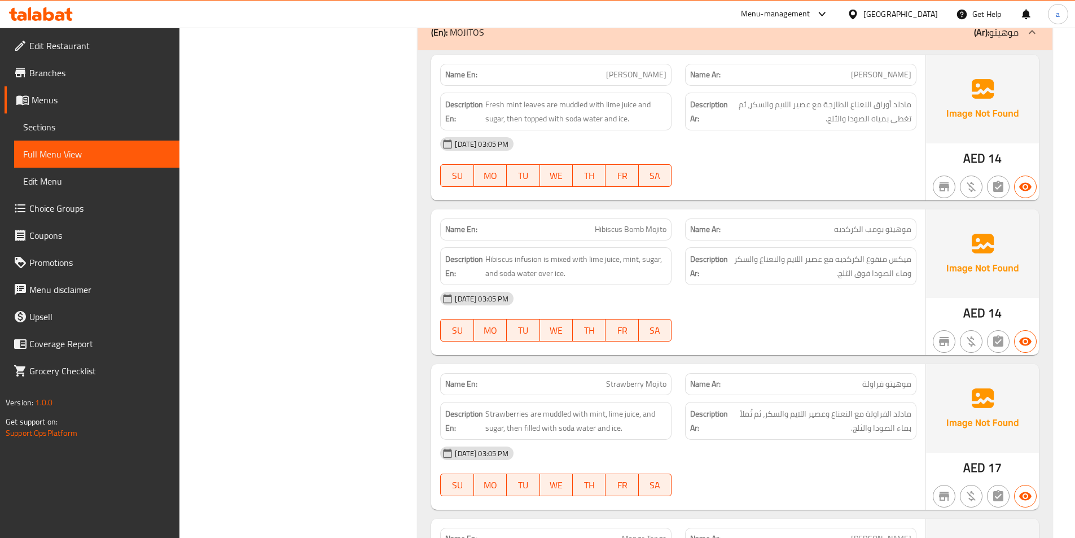
scroll to position [7739, 0]
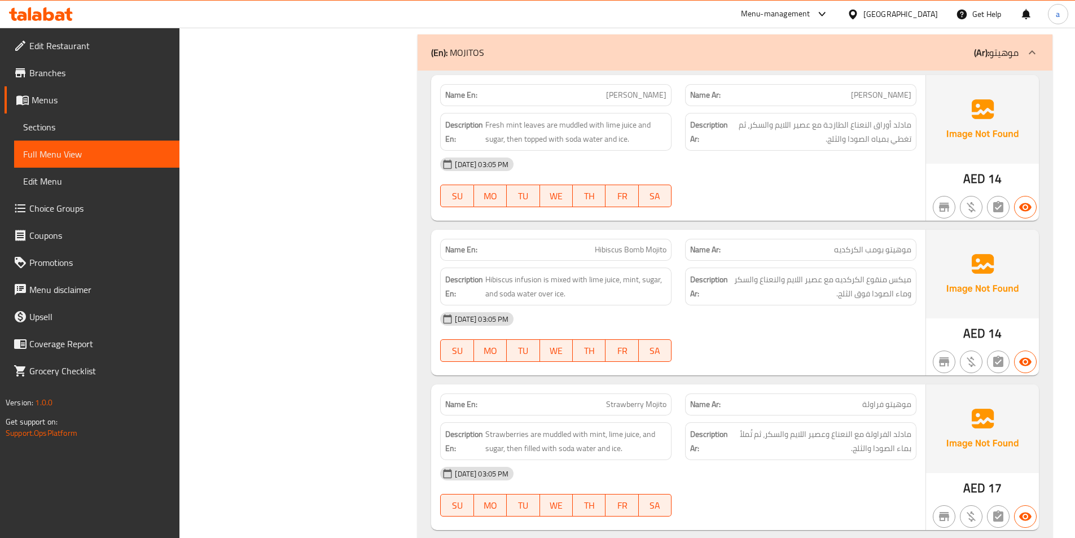
click at [779, 183] on div "[DATE] 03:05 PM SU MO TU WE TH FR SA" at bounding box center [678, 182] width 490 height 63
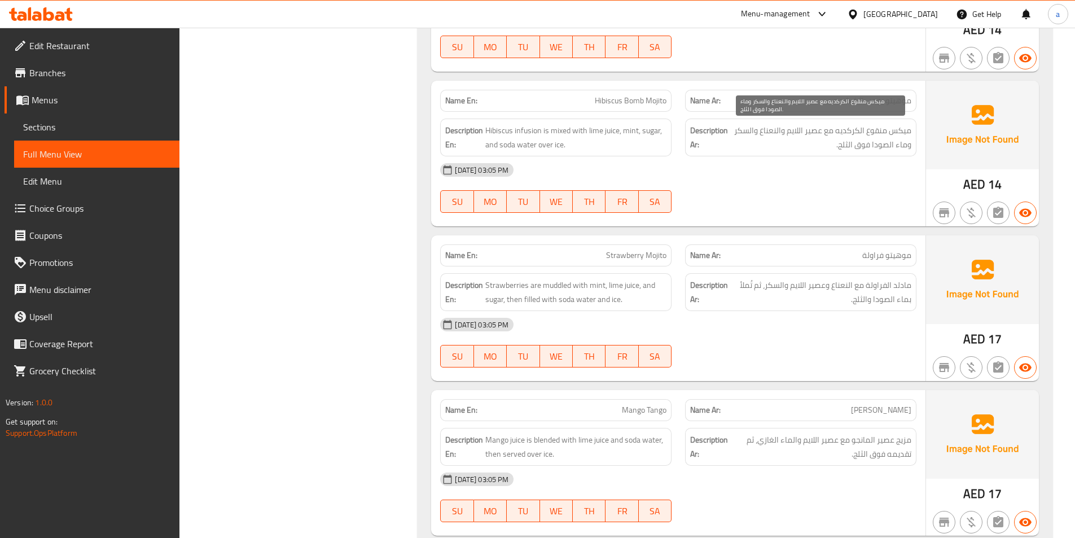
scroll to position [7908, 0]
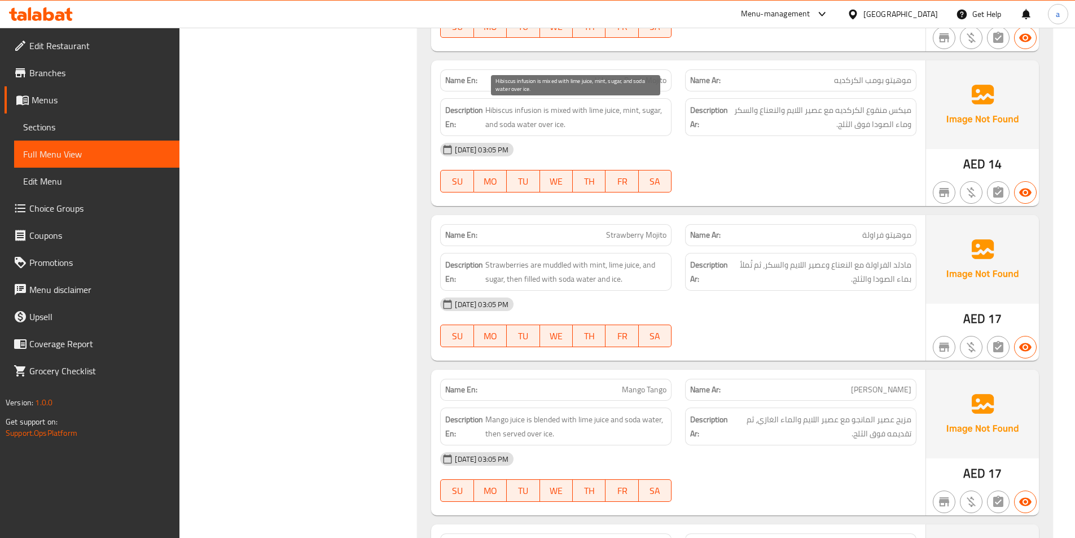
click at [524, 113] on span "Hibiscus infusion is mixed with lime juice, mint, sugar, and soda water over ic…" at bounding box center [575, 117] width 181 height 28
click at [567, 141] on div "[DATE] 03:05 PM" at bounding box center [678, 149] width 490 height 27
click at [614, 83] on span "Hibiscus Bomb Mojito" at bounding box center [631, 81] width 72 height 12
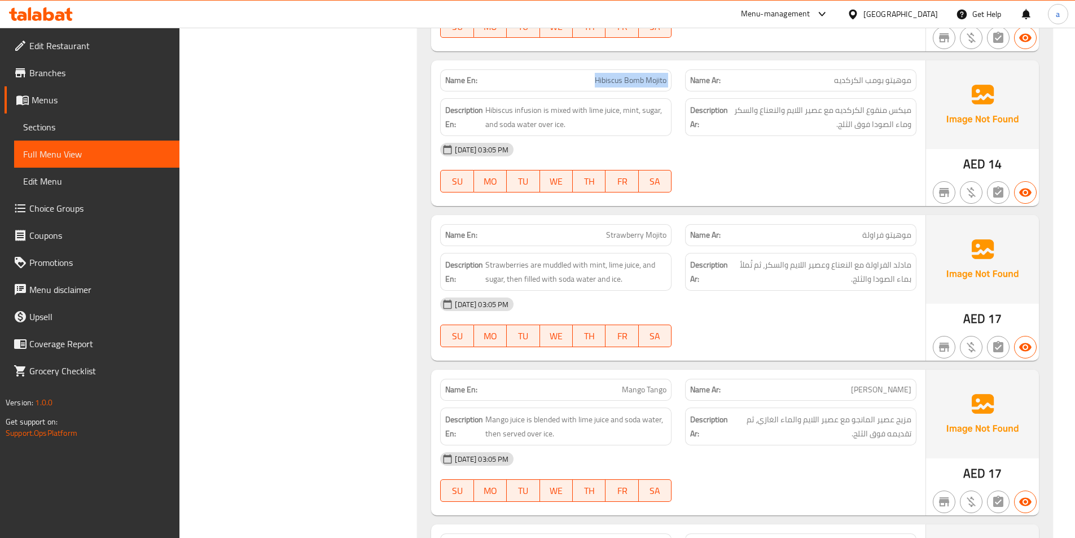
click at [614, 83] on span "Hibiscus Bomb Mojito" at bounding box center [631, 81] width 72 height 12
copy span "Hibiscus Bomb Mojito"
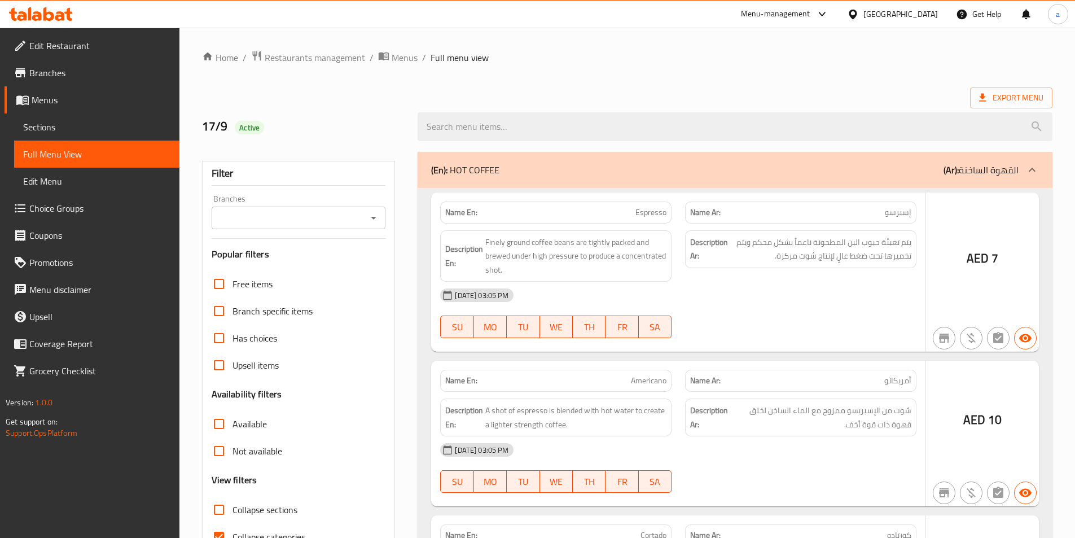
click at [221, 477] on div at bounding box center [537, 269] width 1075 height 538
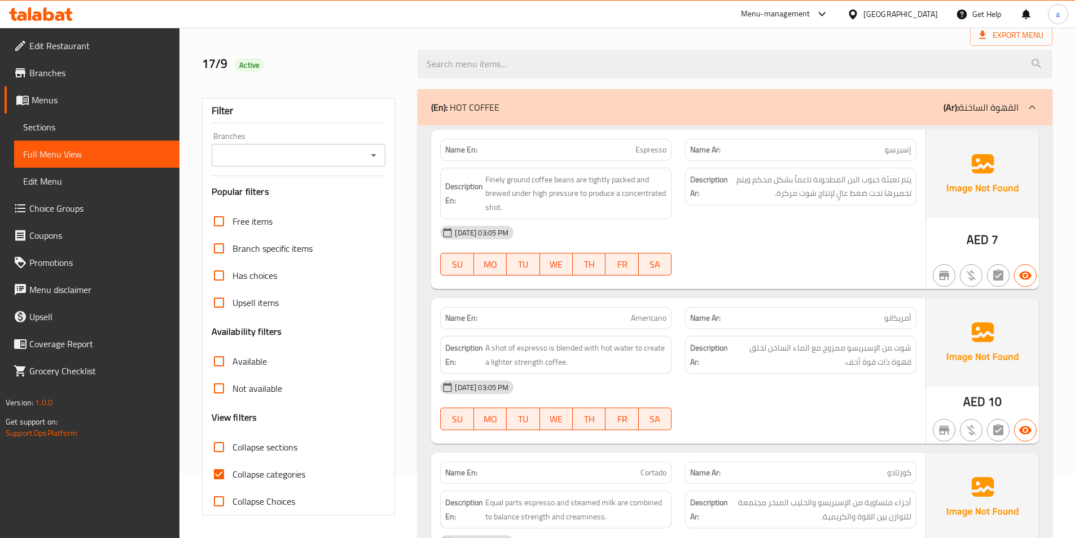
click at [220, 476] on input "Collapse categories" at bounding box center [218, 474] width 27 height 27
checkbox input "false"
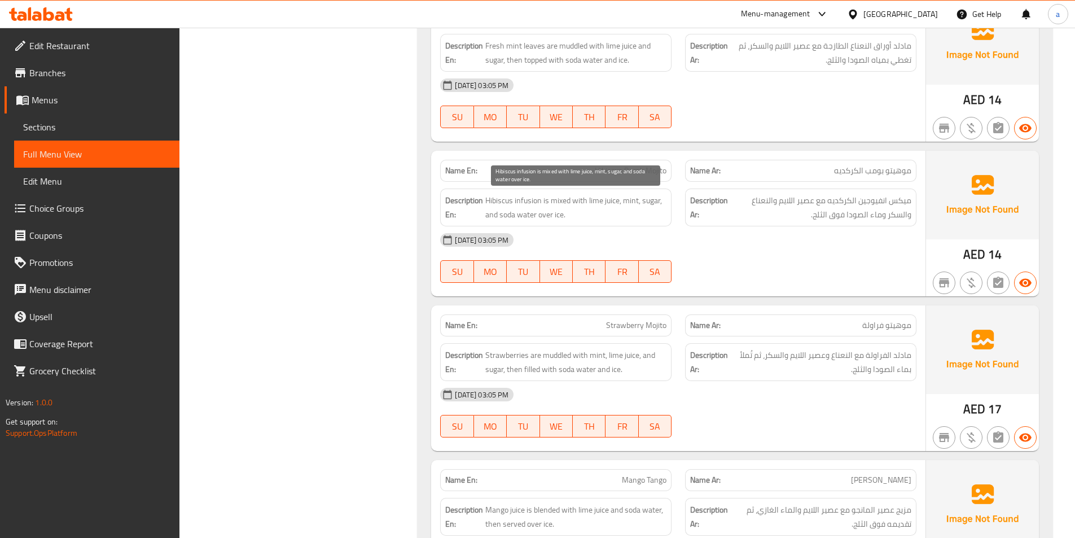
scroll to position [7852, 0]
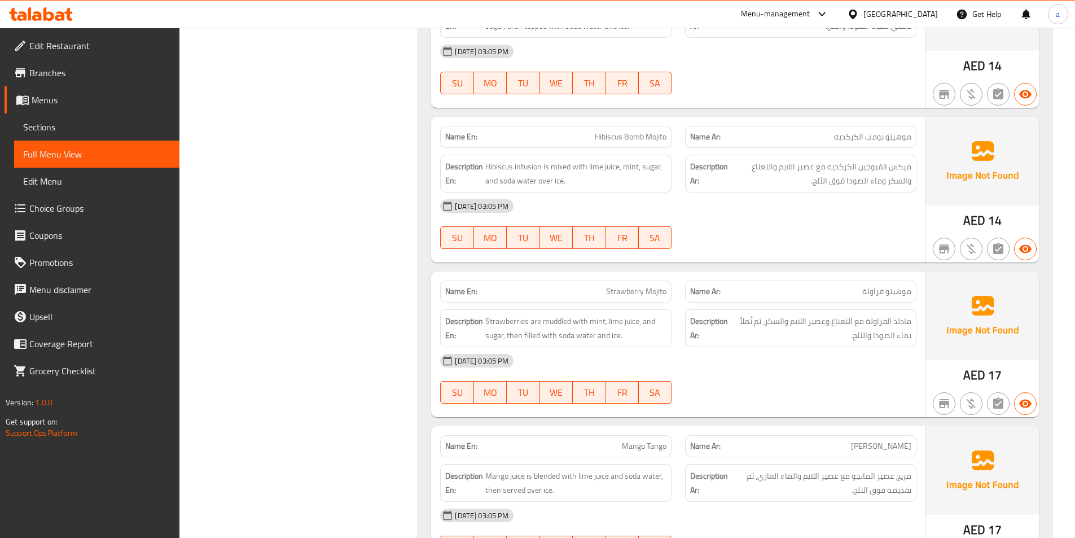
click at [707, 369] on div "[DATE] 03:05 PM" at bounding box center [678, 360] width 490 height 27
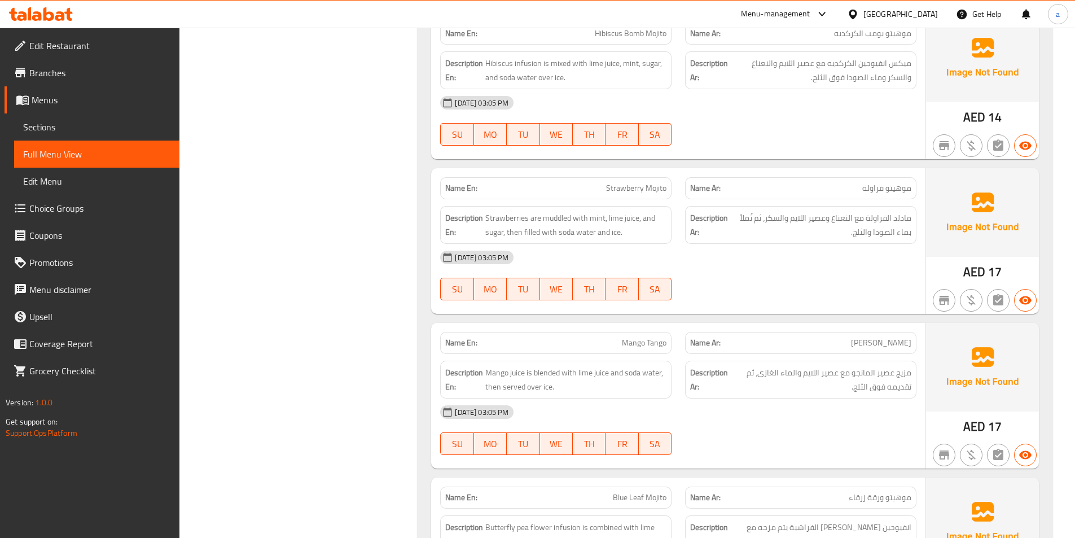
scroll to position [8021, 0]
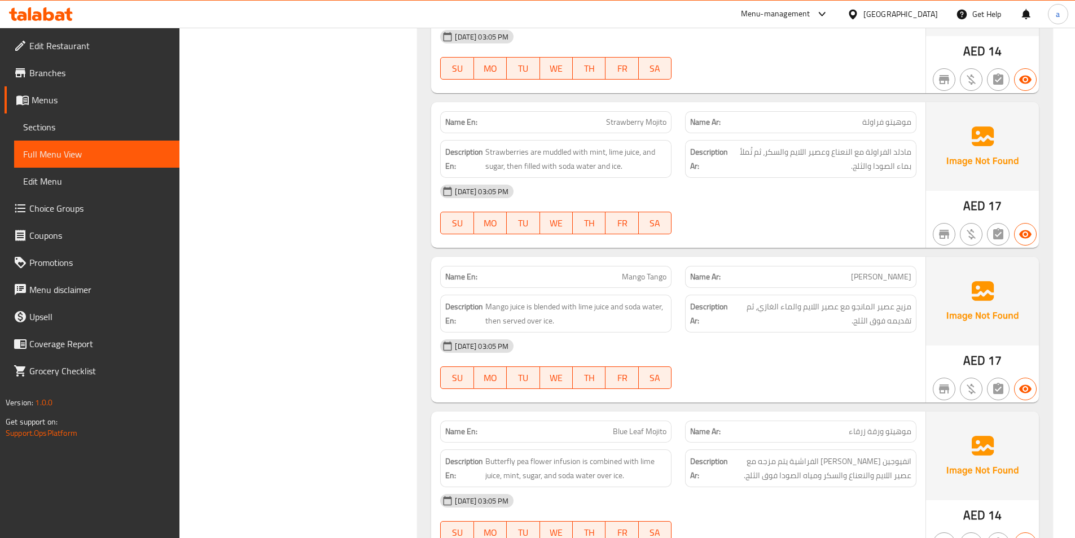
click at [724, 220] on div "[DATE] 03:05 PM SU MO TU WE TH FR SA" at bounding box center [678, 209] width 490 height 63
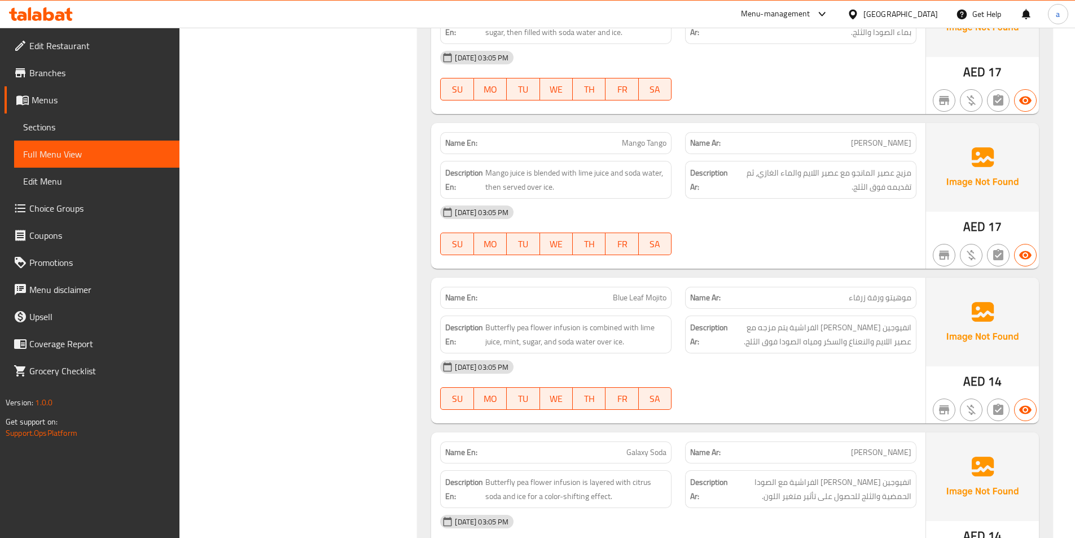
scroll to position [8190, 0]
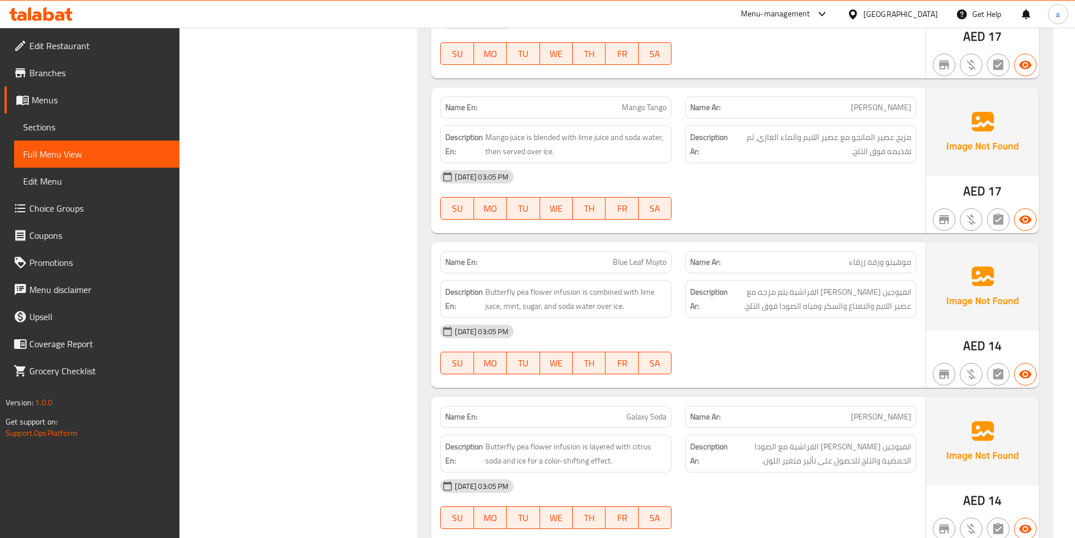
click at [728, 194] on div "[DATE] 03:05 PM SU MO TU WE TH FR SA" at bounding box center [678, 194] width 490 height 63
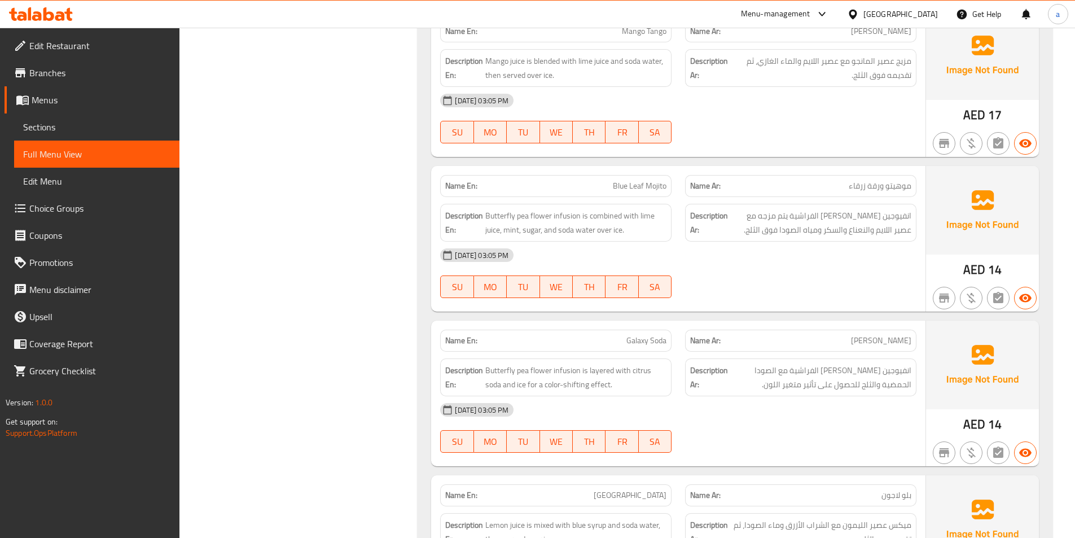
scroll to position [8360, 0]
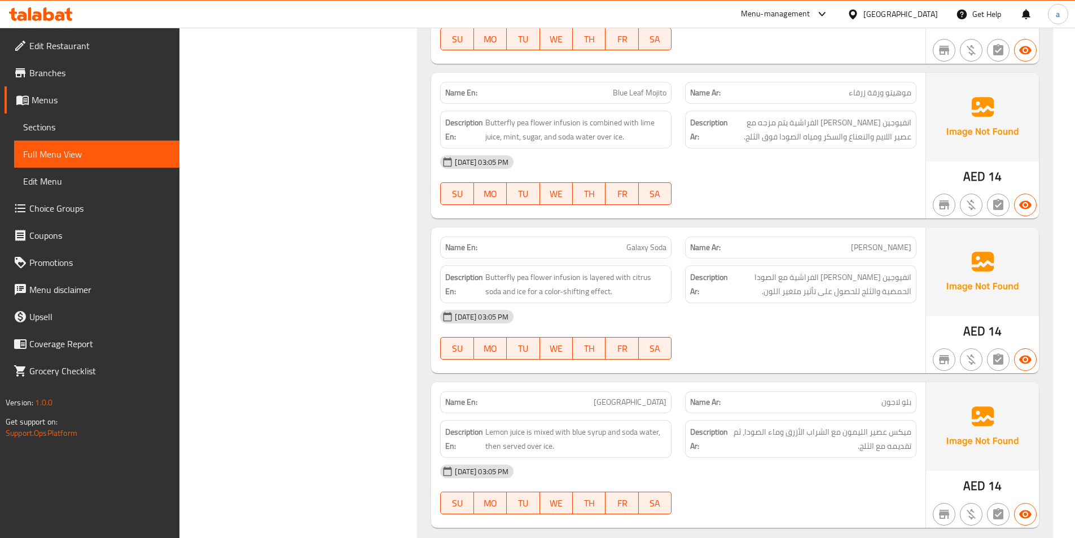
click at [642, 94] on span "Blue Leaf Mojito" at bounding box center [640, 93] width 54 height 12
copy span "Blue Leaf Mojito"
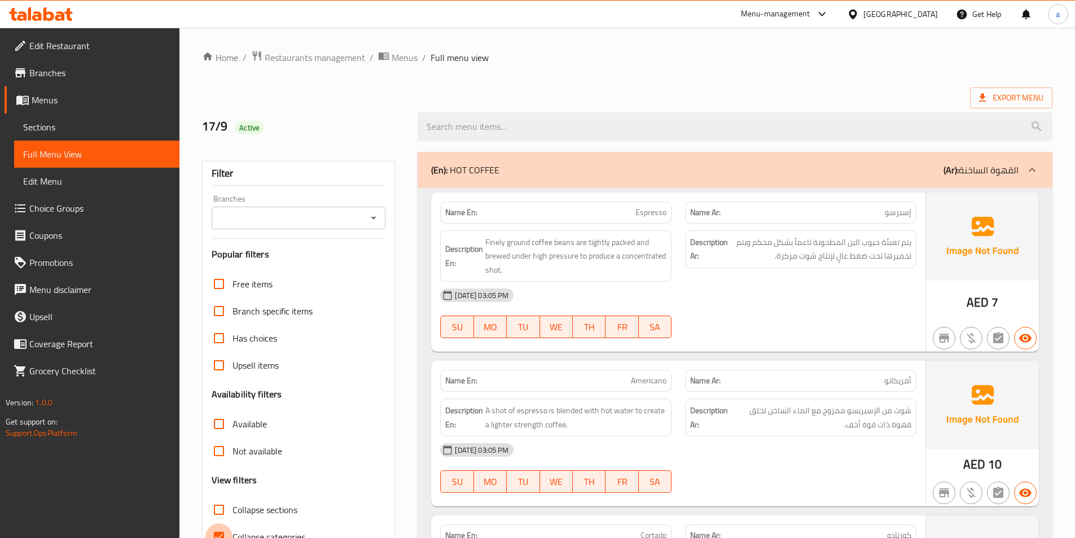
click at [221, 532] on input "Collapse categories" at bounding box center [218, 536] width 27 height 27
checkbox input "false"
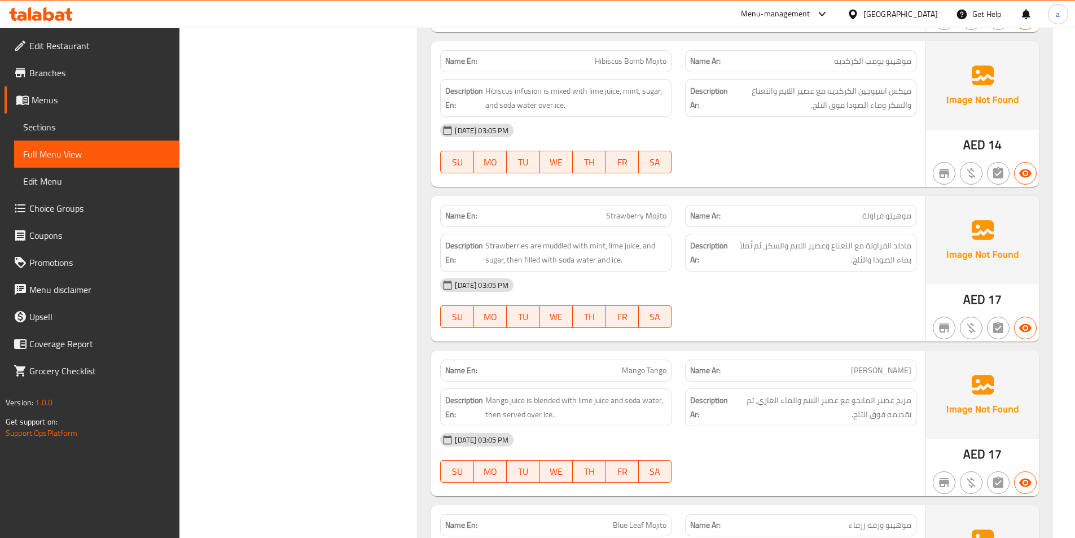
scroll to position [7959, 0]
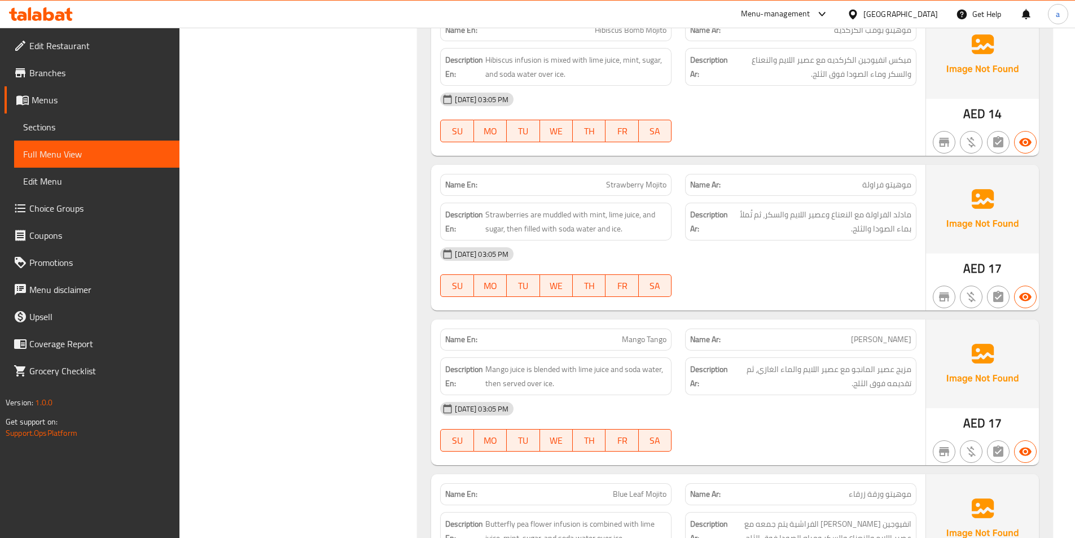
click at [755, 279] on div "[DATE] 03:05 PM SU MO TU WE TH FR SA" at bounding box center [678, 271] width 490 height 63
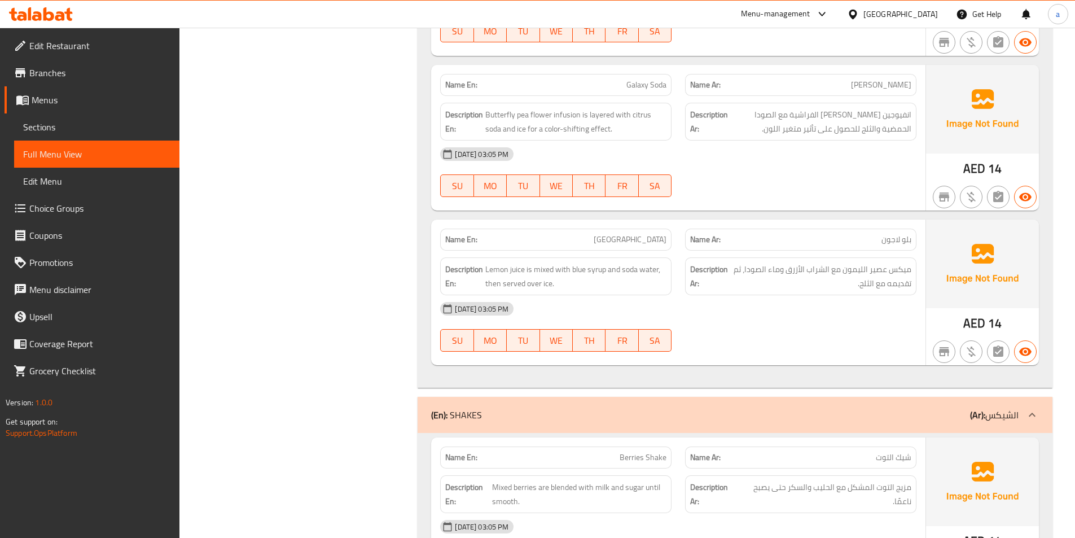
scroll to position [8523, 0]
click at [652, 87] on span "Galaxy Soda" at bounding box center [647, 84] width 40 height 12
copy span "Galaxy Soda"
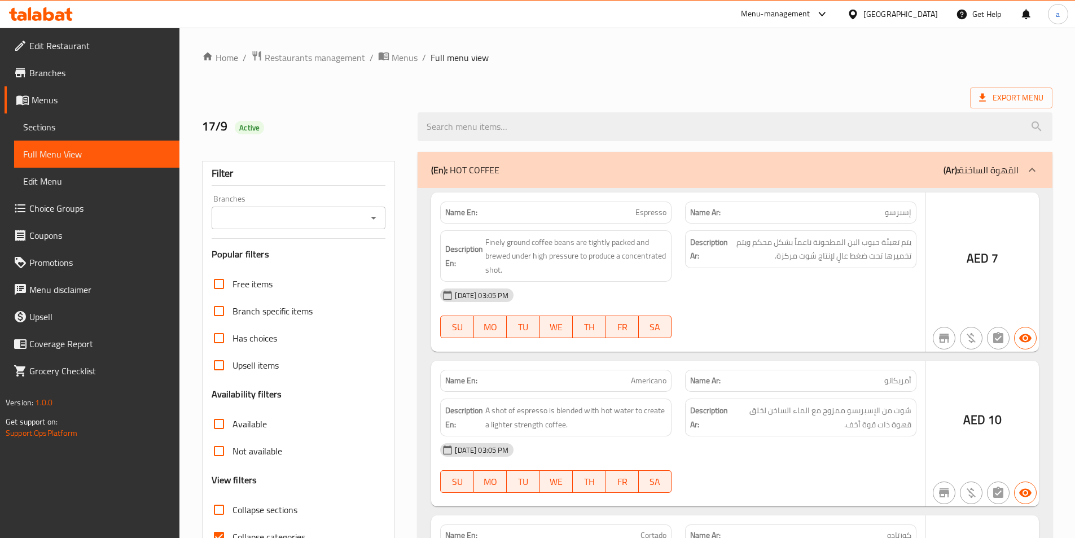
click at [214, 473] on div at bounding box center [537, 269] width 1075 height 538
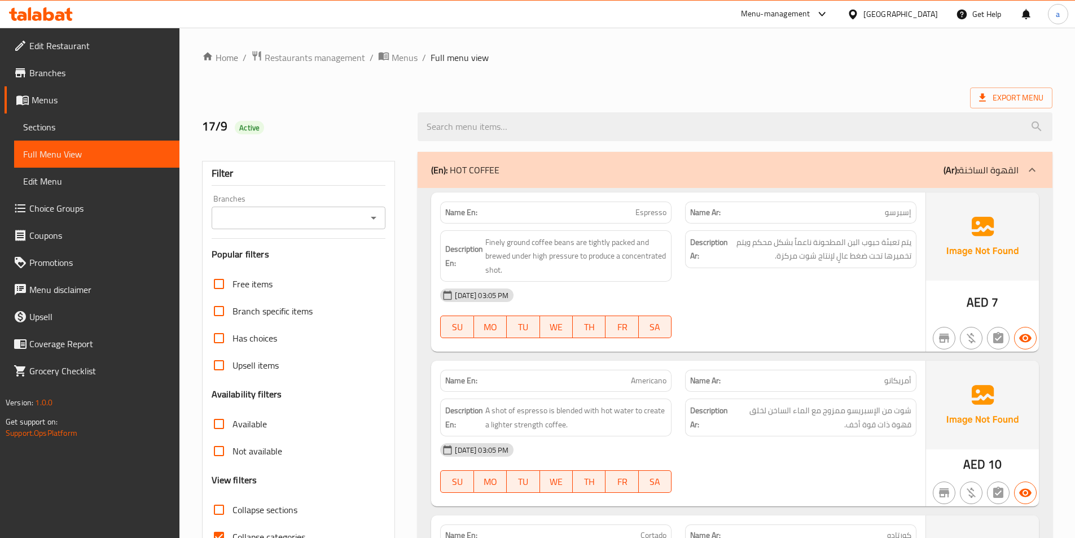
scroll to position [63, 0]
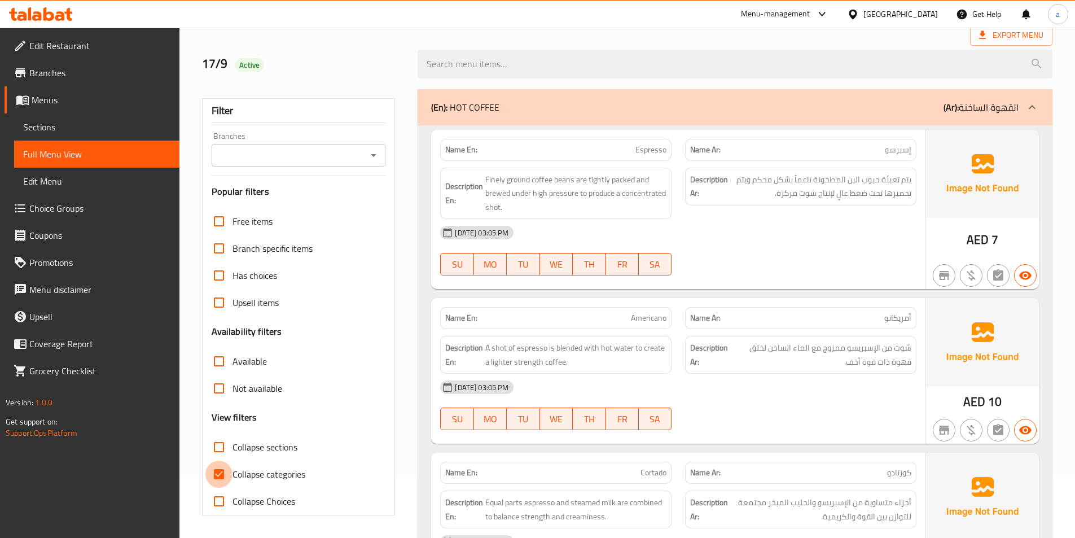
click at [217, 472] on input "Collapse categories" at bounding box center [218, 474] width 27 height 27
checkbox input "false"
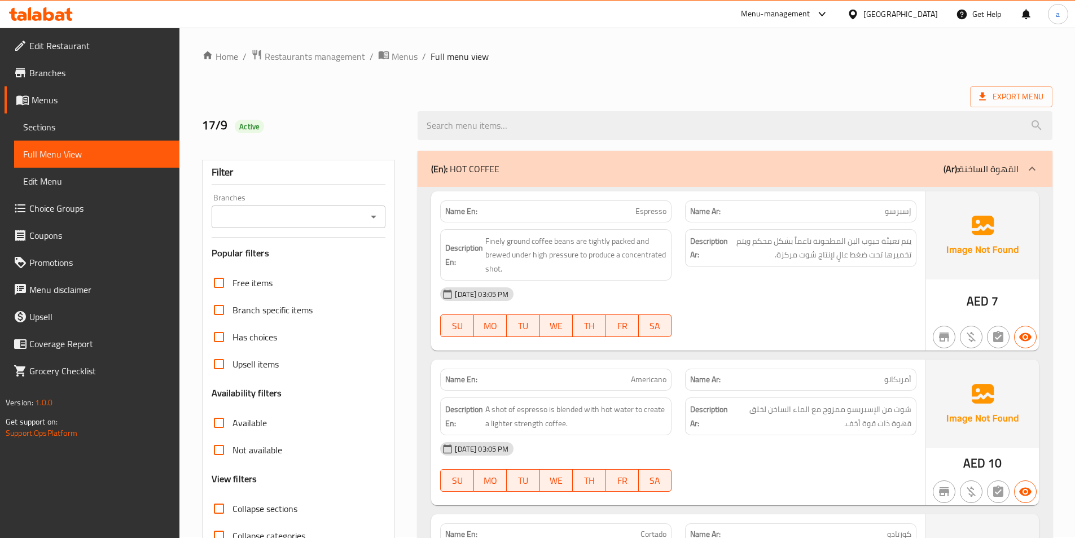
scroll to position [0, 0]
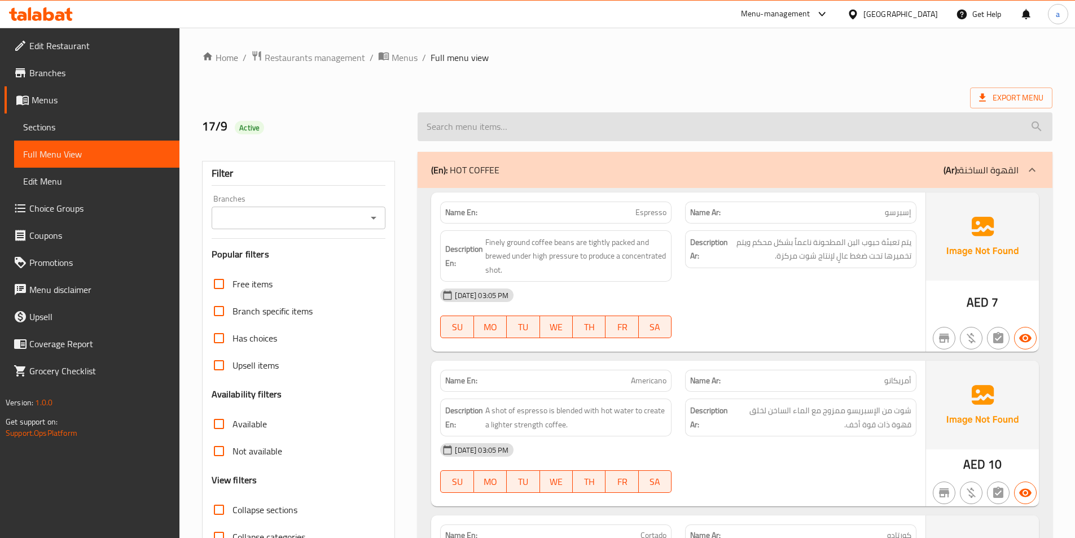
click at [738, 129] on input "search" at bounding box center [735, 126] width 635 height 29
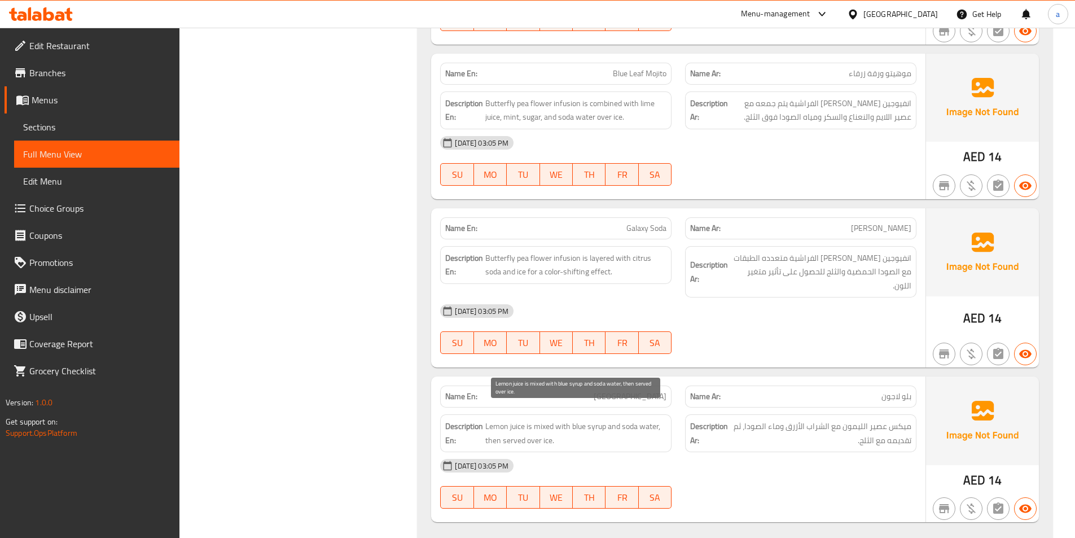
scroll to position [8506, 0]
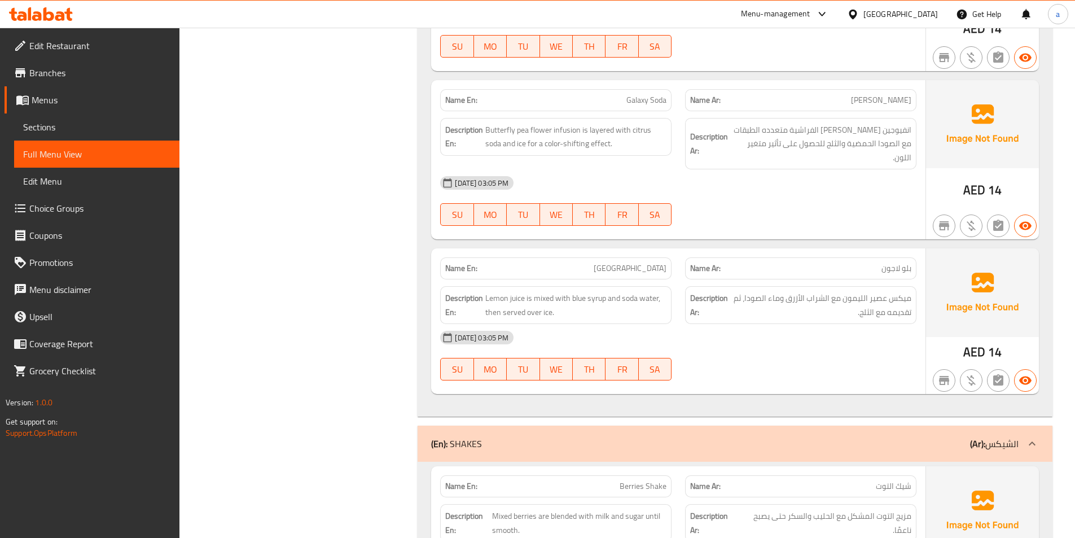
click at [828, 169] on div "[DATE] 03:05 PM" at bounding box center [678, 182] width 490 height 27
click at [754, 183] on div "[DATE] 03:05 PM SU MO TU WE TH FR SA" at bounding box center [678, 200] width 490 height 63
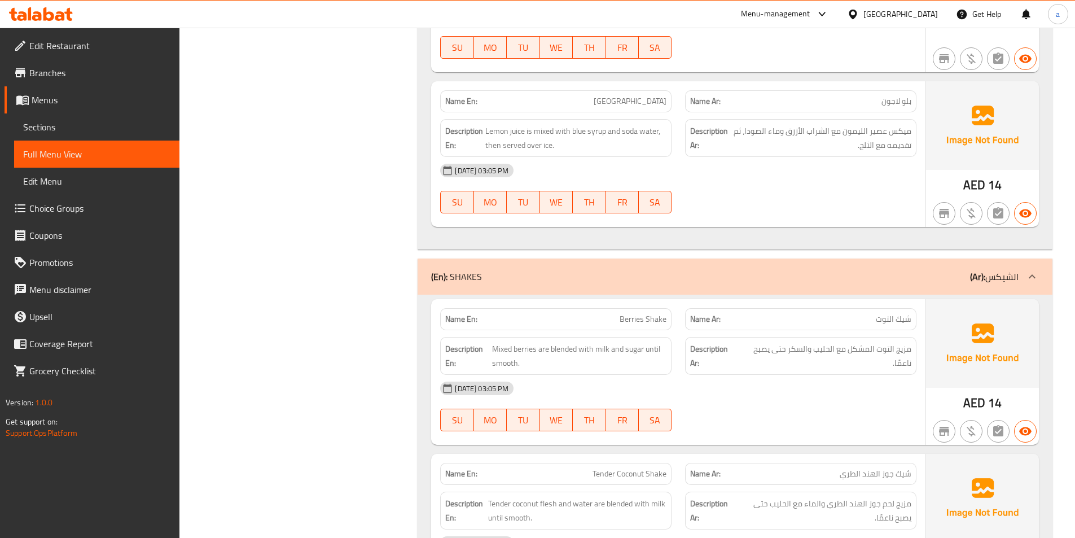
scroll to position [8675, 0]
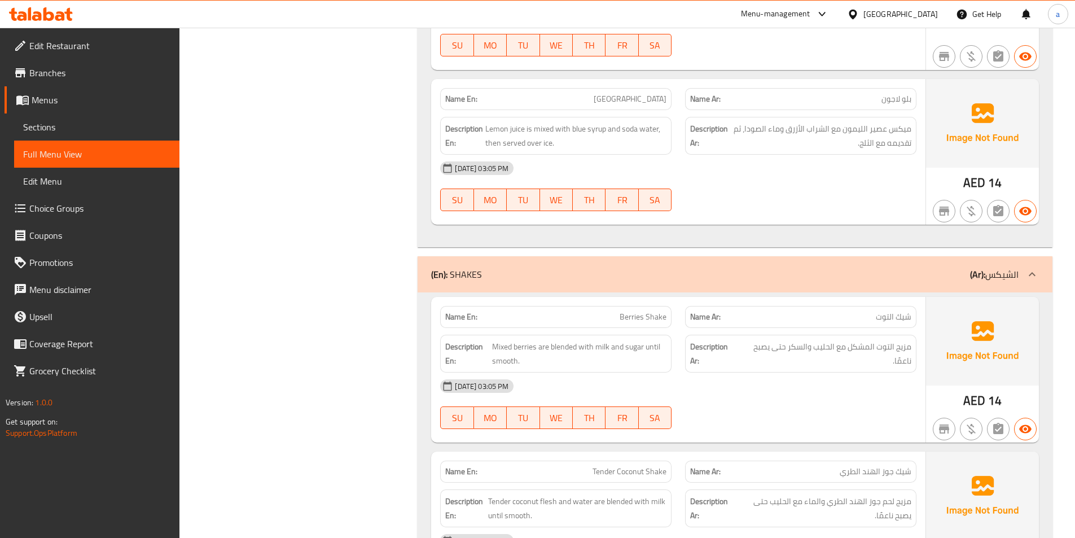
click at [649, 93] on span "[GEOGRAPHIC_DATA]" at bounding box center [630, 99] width 73 height 12
copy span "[GEOGRAPHIC_DATA]"
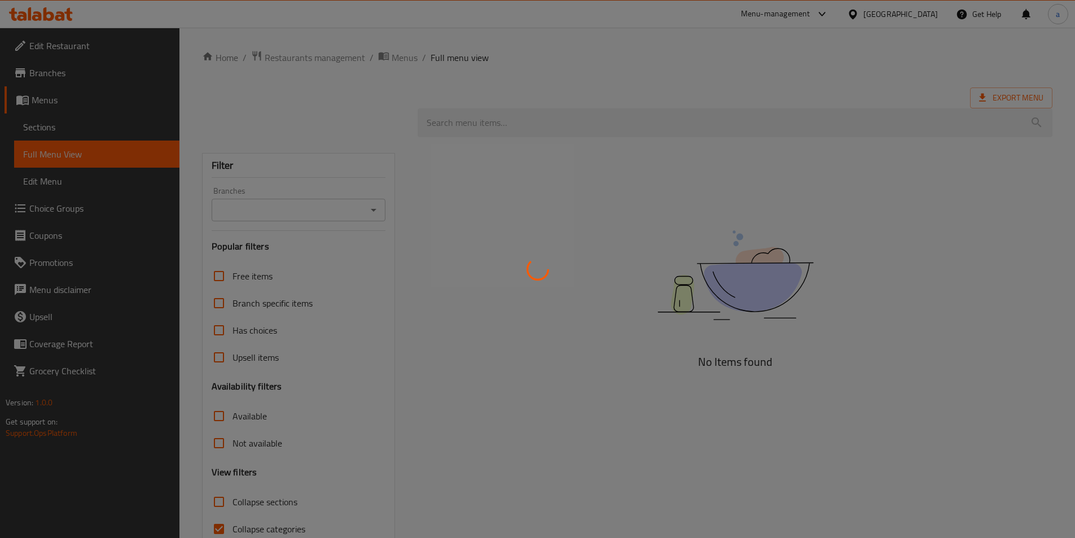
click at [609, 355] on div at bounding box center [537, 269] width 1075 height 538
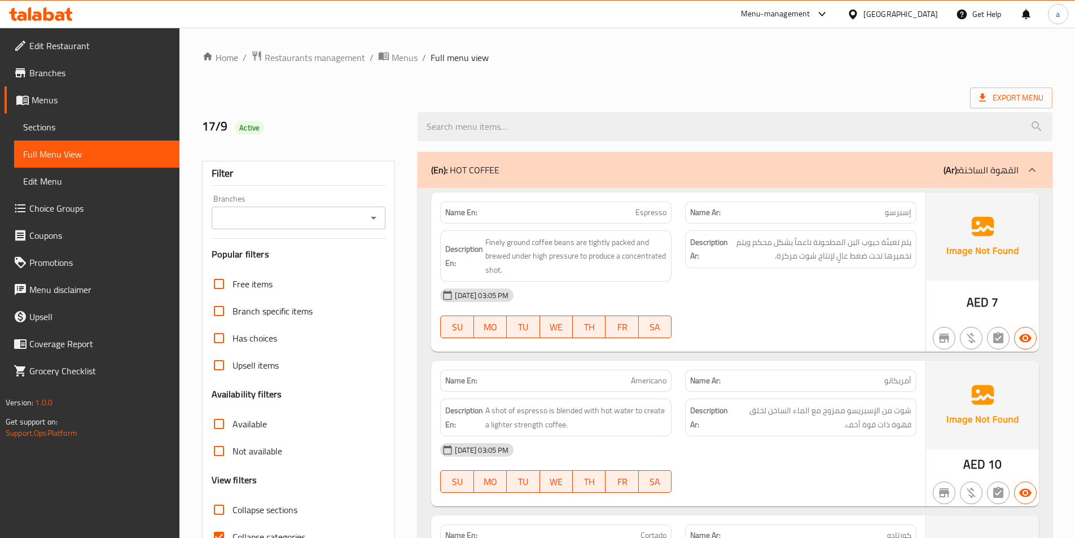
scroll to position [113, 0]
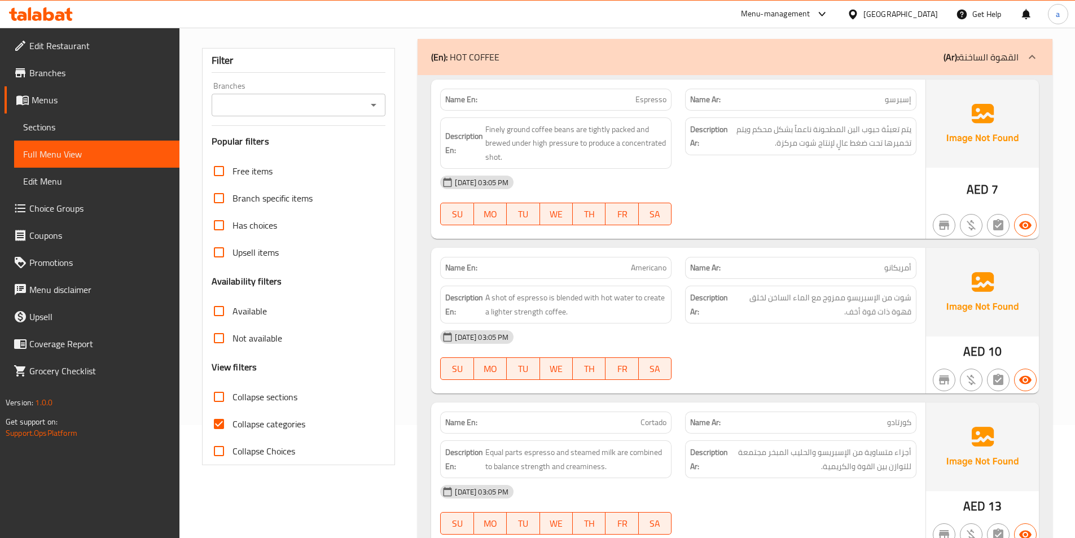
drag, startPoint x: 231, startPoint y: 419, endPoint x: 476, endPoint y: 401, distance: 245.6
click at [230, 419] on input "Collapse categories" at bounding box center [218, 423] width 27 height 27
checkbox input "false"
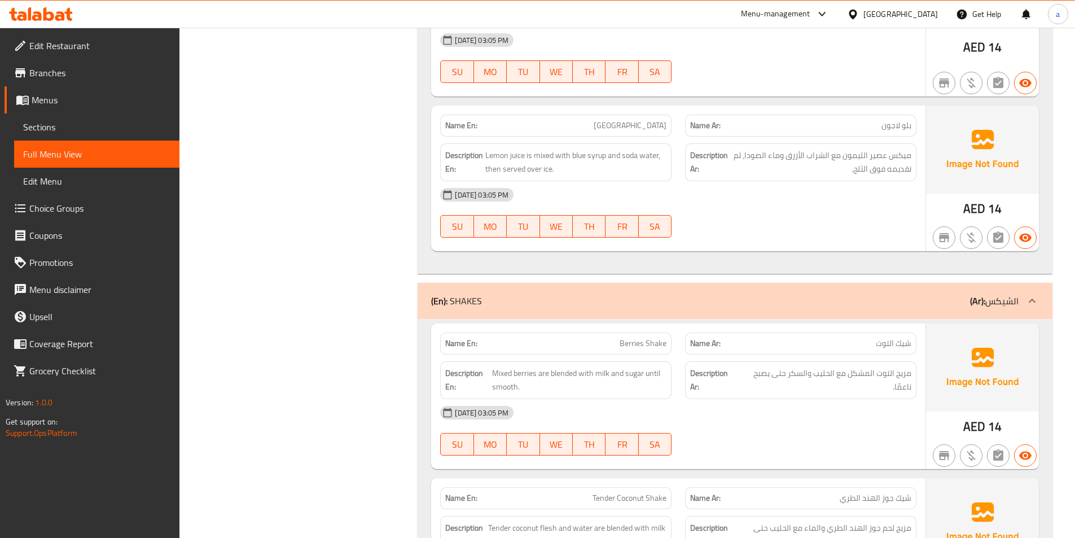
scroll to position [8579, 0]
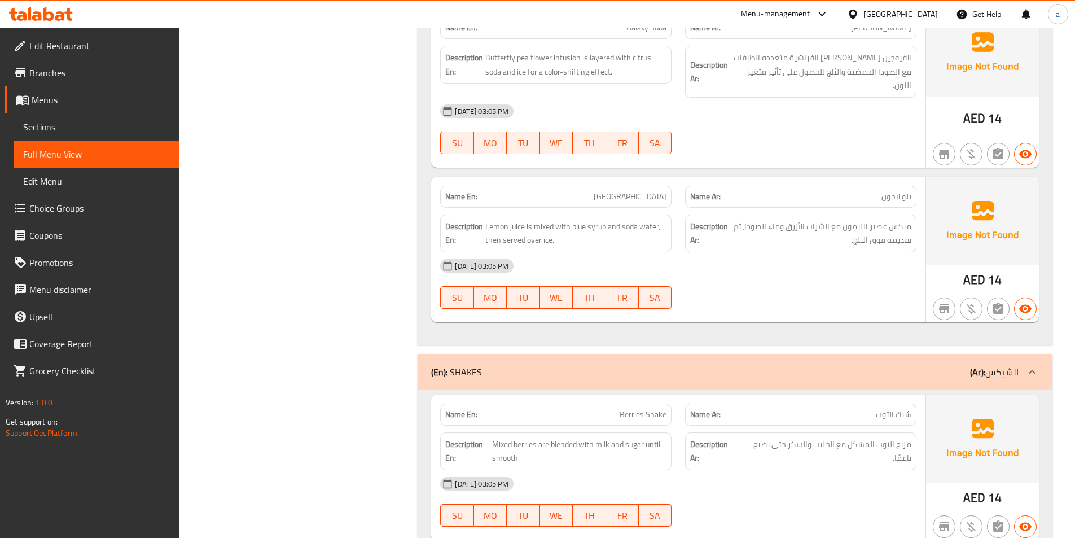
click at [734, 266] on div "[DATE] 03:05 PM SU MO TU WE TH FR SA" at bounding box center [678, 283] width 490 height 63
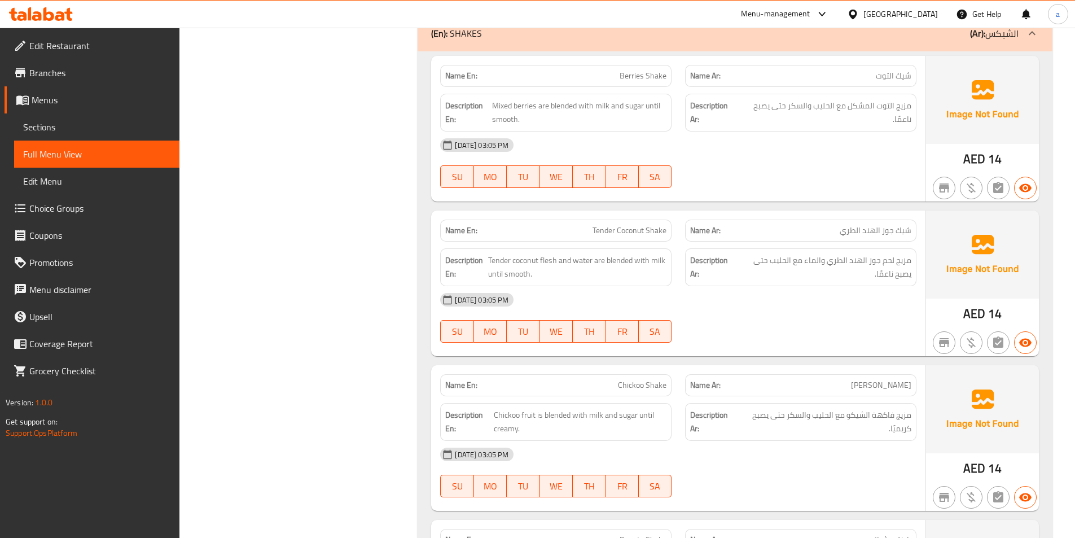
scroll to position [8862, 0]
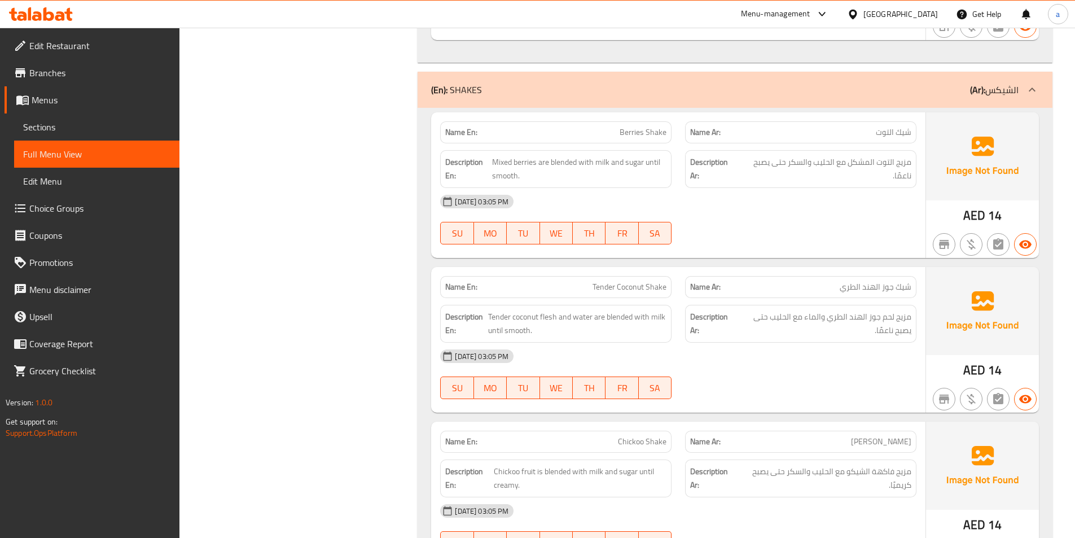
click at [769, 238] on div at bounding box center [800, 245] width 245 height 14
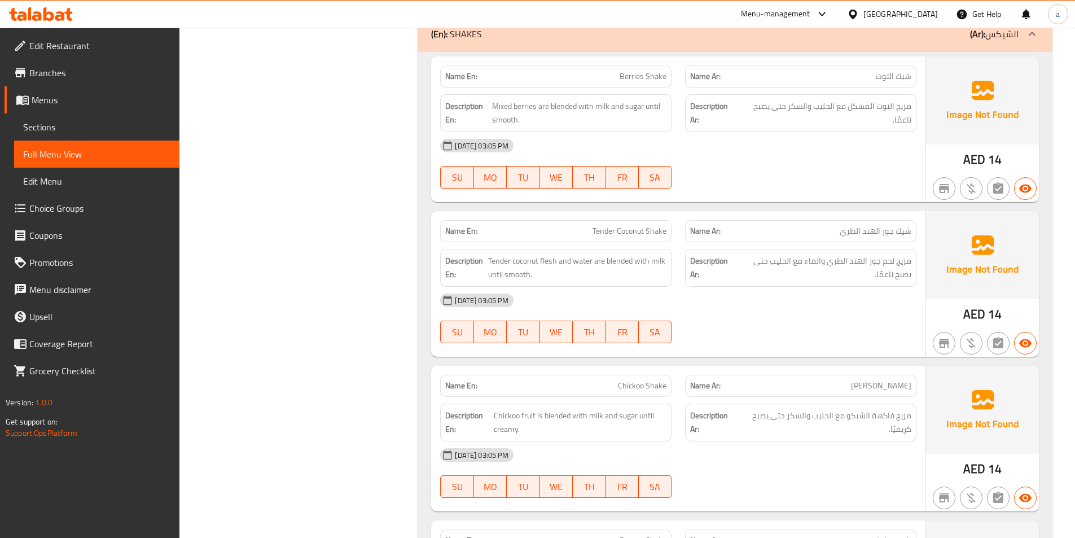
scroll to position [8918, 0]
click at [649, 70] on span "Berries Shake" at bounding box center [643, 76] width 47 height 12
copy span "Berries Shake"
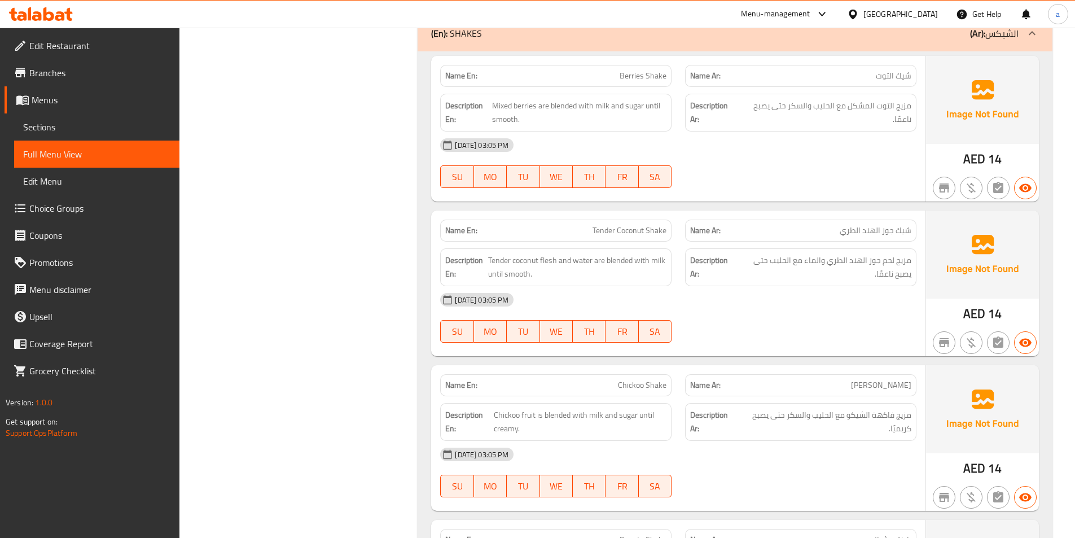
click at [695, 143] on div "[DATE] 03:05 PM" at bounding box center [678, 145] width 490 height 27
click at [741, 140] on div "[DATE] 03:05 PM" at bounding box center [678, 145] width 490 height 27
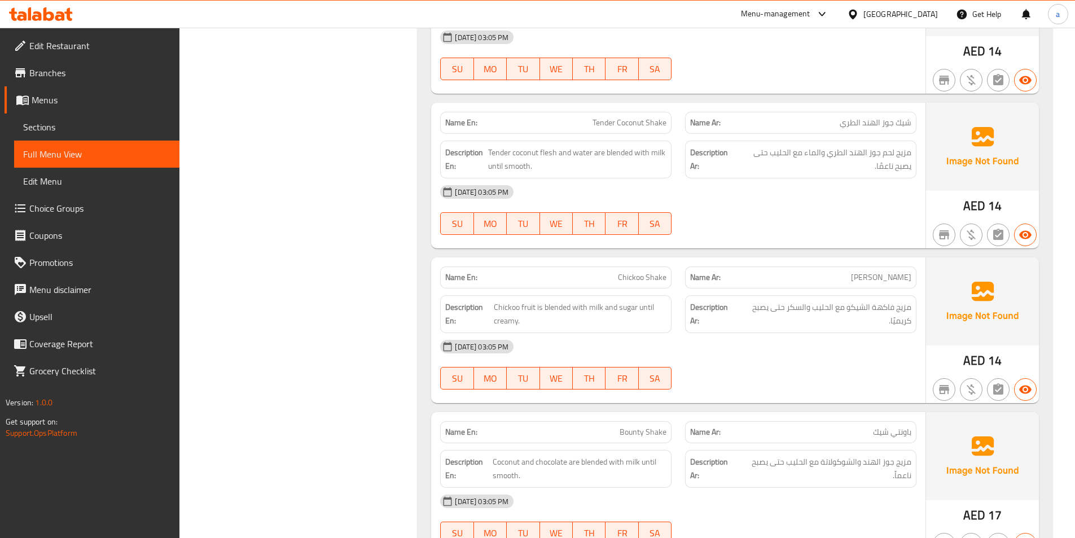
scroll to position [9031, 0]
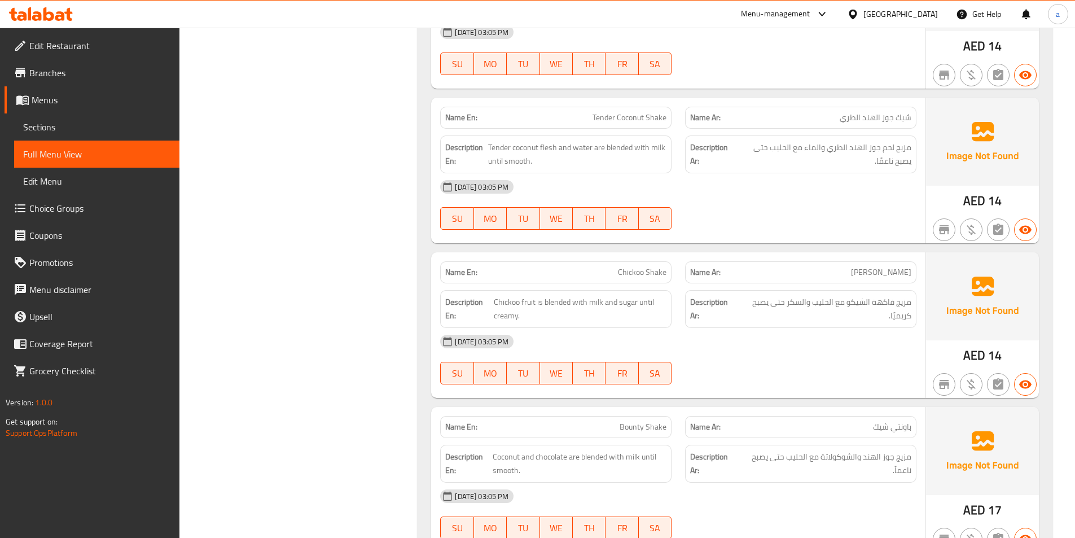
click at [717, 180] on div "[DATE] 03:05 PM" at bounding box center [678, 186] width 490 height 27
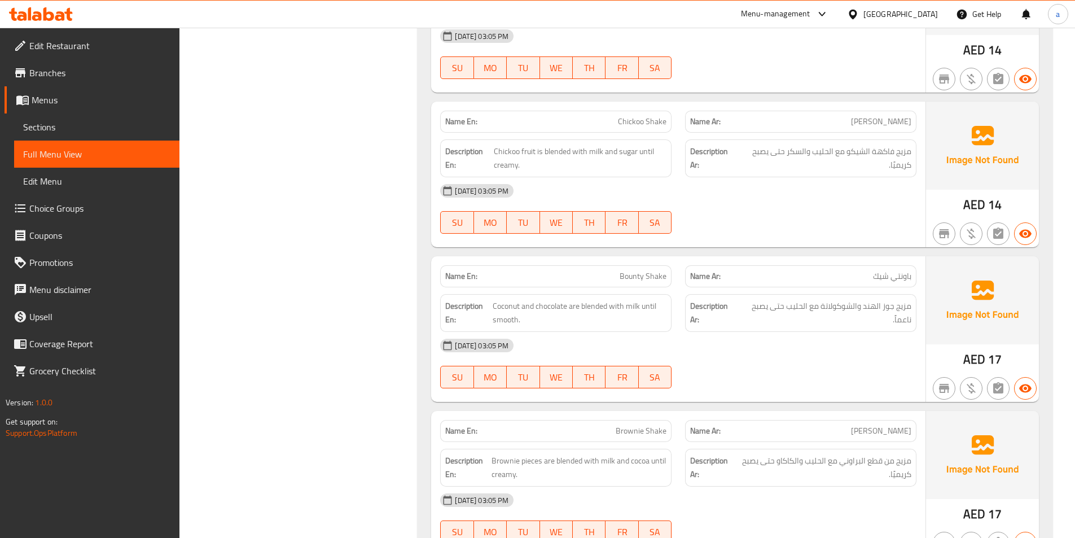
scroll to position [9200, 0]
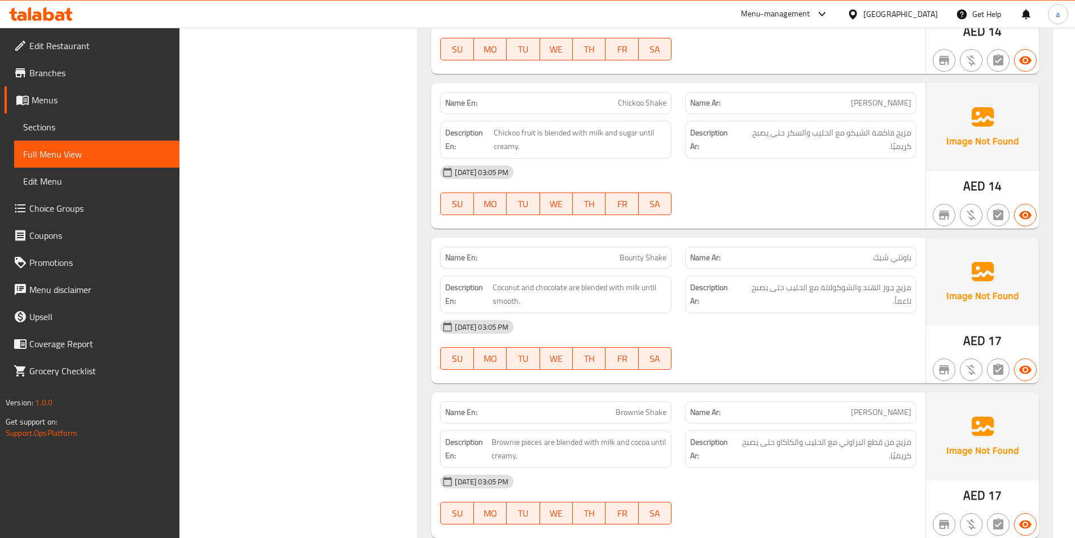
click at [761, 172] on div "[DATE] 03:05 PM SU MO TU WE TH FR SA" at bounding box center [678, 190] width 490 height 63
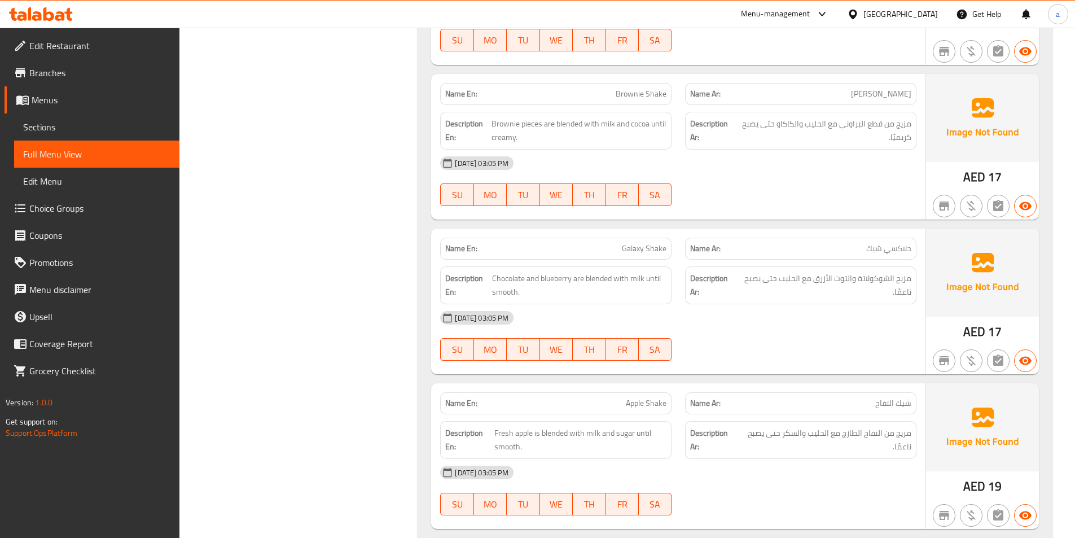
scroll to position [9539, 0]
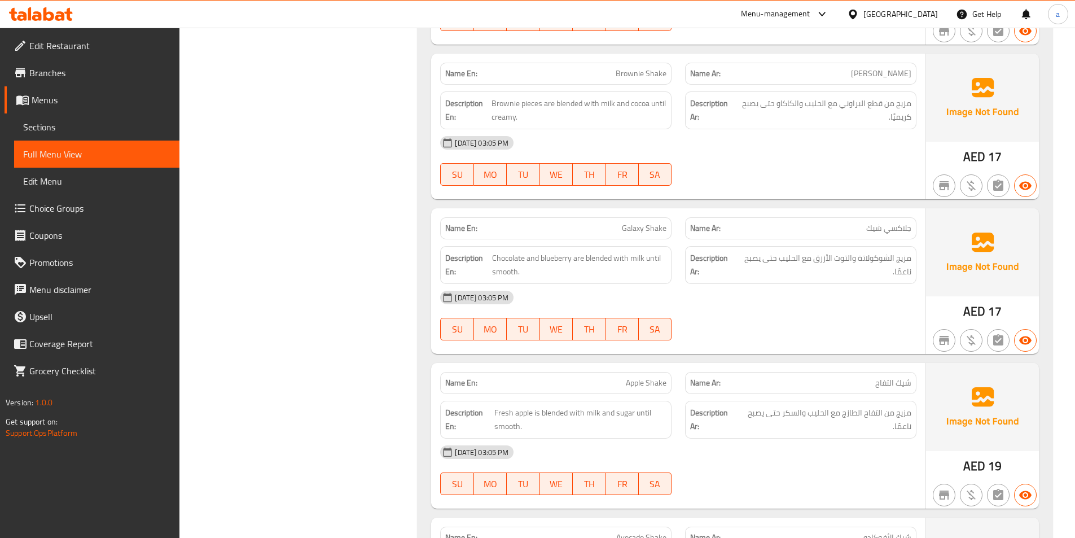
click at [834, 135] on div "[DATE] 03:05 PM" at bounding box center [678, 142] width 490 height 27
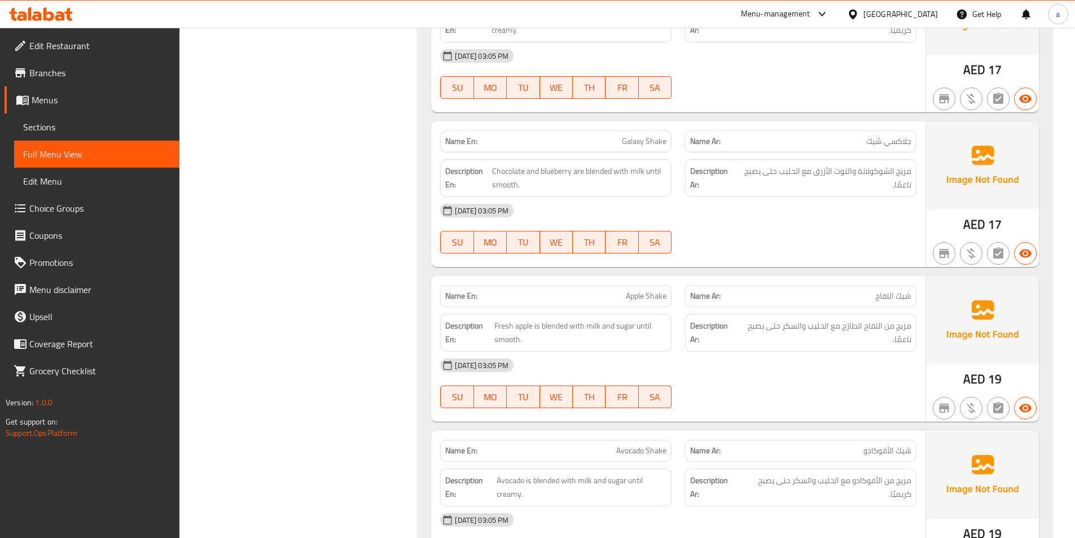
scroll to position [9652, 0]
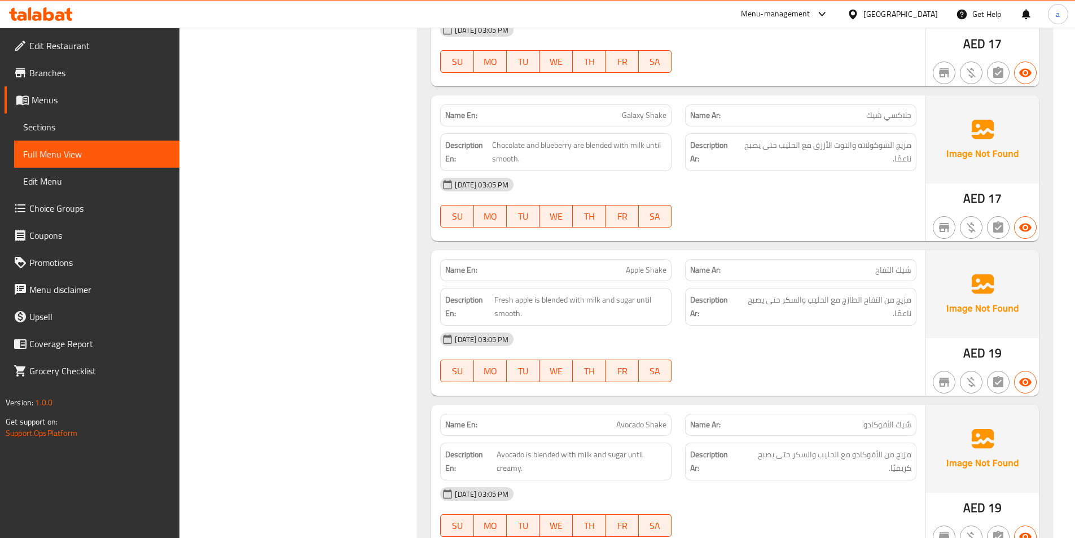
click at [756, 172] on div "[DATE] 03:05 PM" at bounding box center [678, 184] width 490 height 27
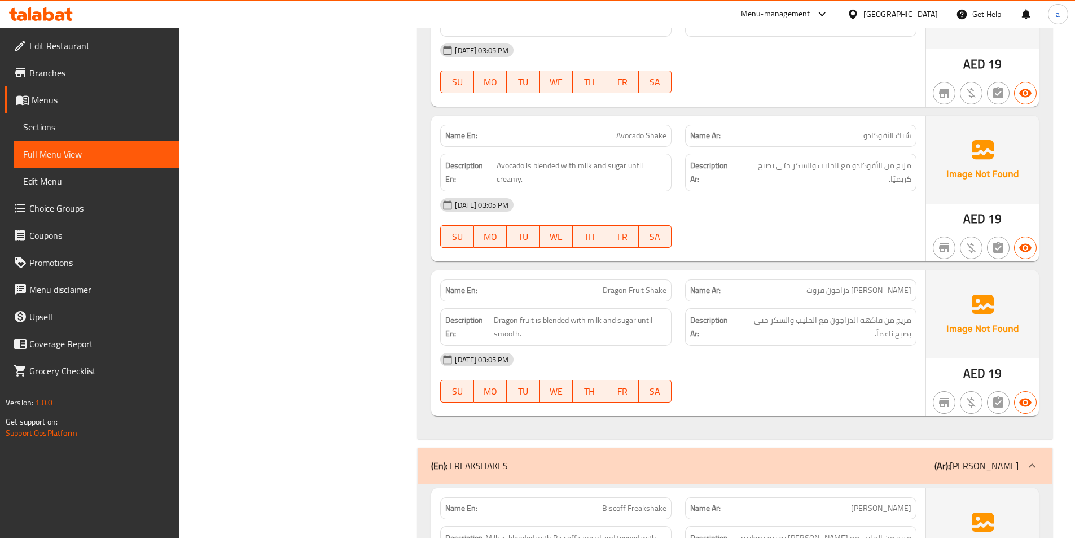
scroll to position [9990, 0]
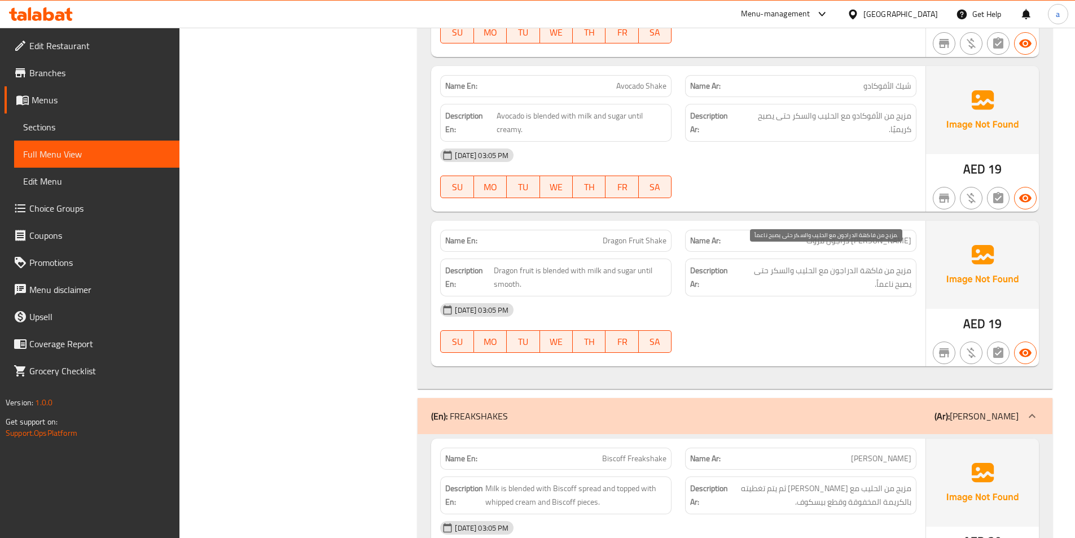
click at [800, 296] on div "[DATE] 03:05 PM" at bounding box center [678, 309] width 490 height 27
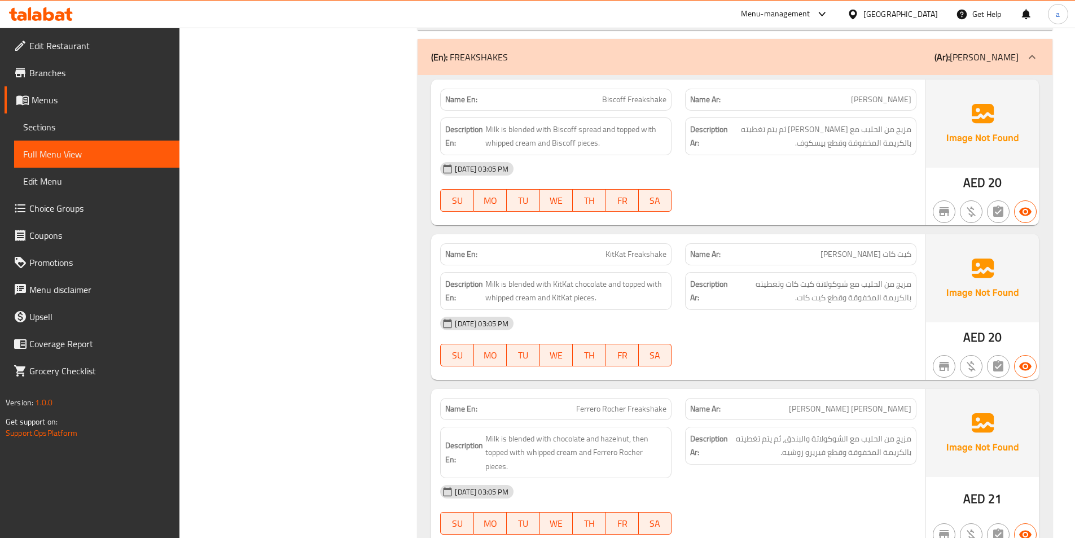
scroll to position [10329, 0]
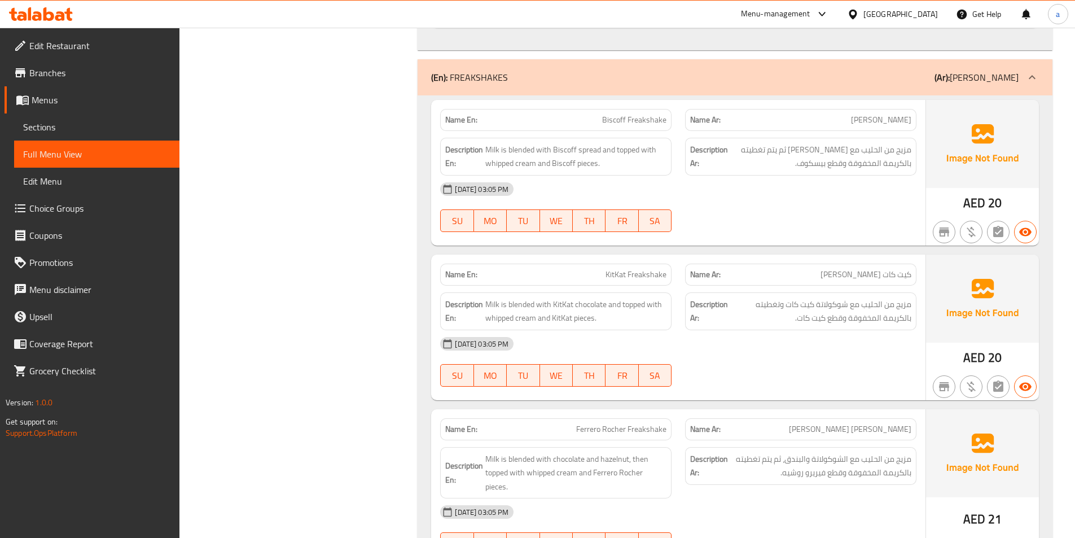
click at [833, 210] on div "[DATE] 03:05 PM SU MO TU WE TH FR SA" at bounding box center [678, 207] width 490 height 63
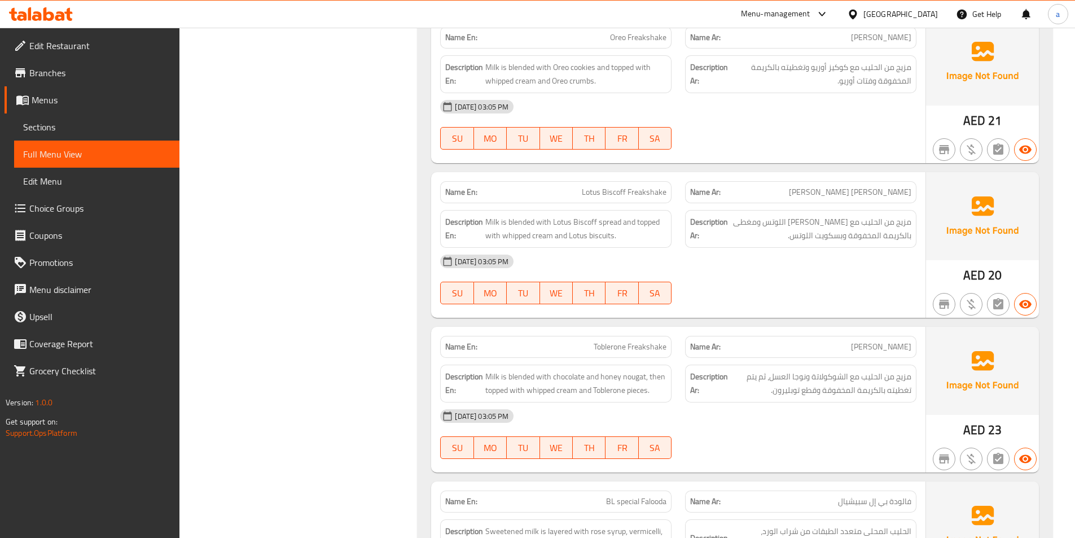
scroll to position [11289, 0]
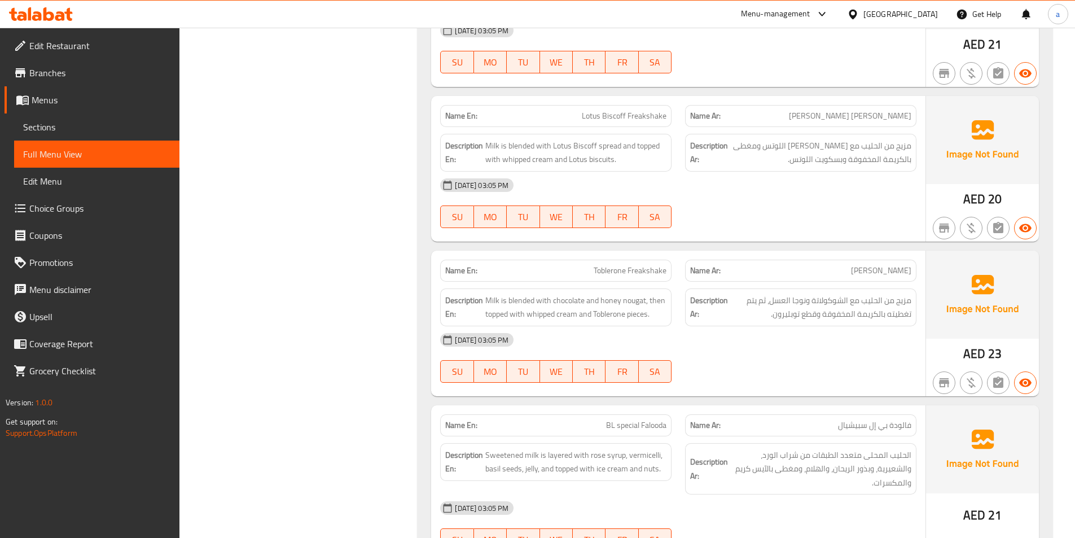
click at [757, 221] on div at bounding box center [800, 228] width 245 height 14
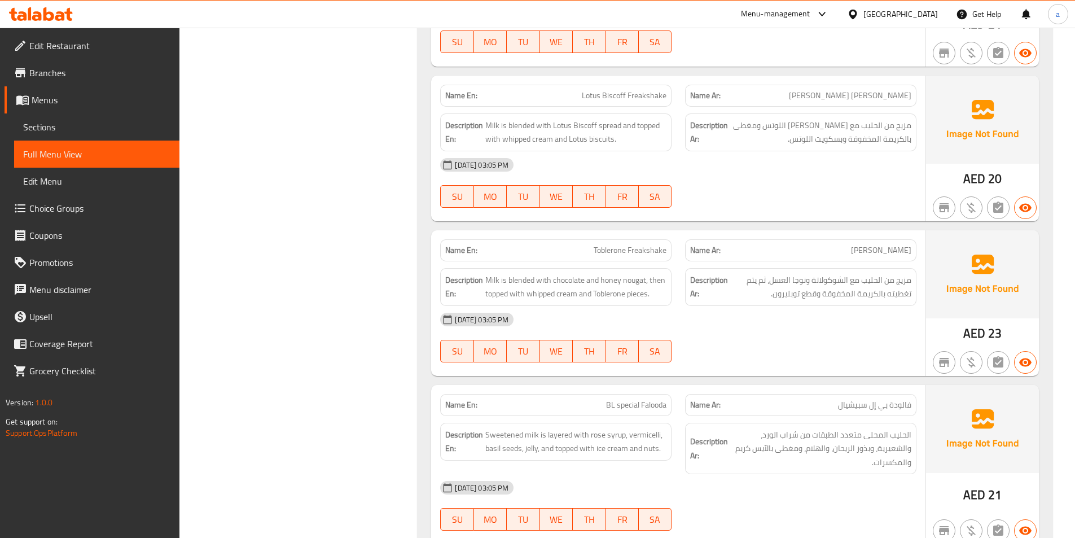
scroll to position [11345, 0]
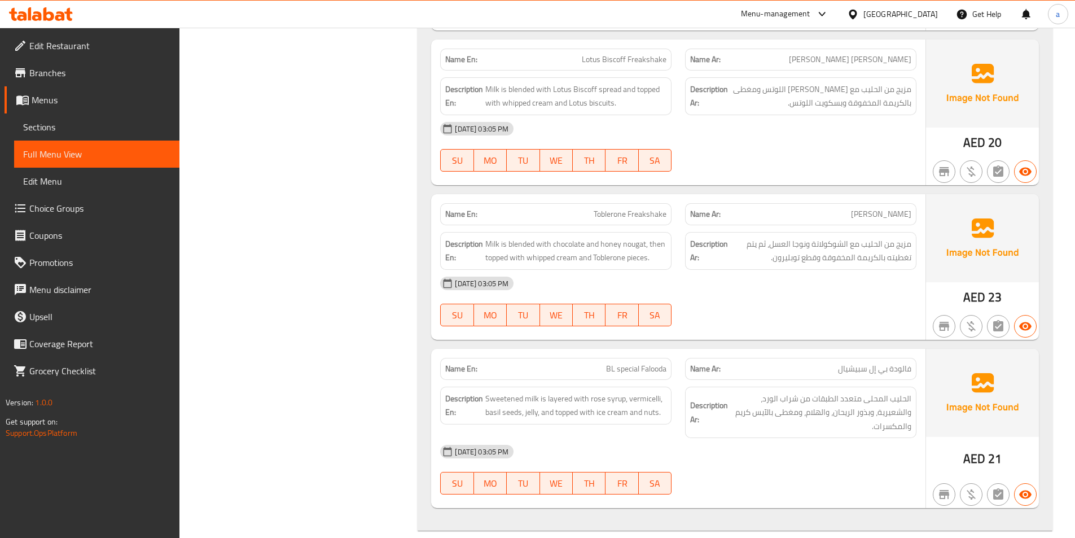
click at [732, 134] on div "[DATE] 03:05 PM SU MO TU WE TH FR SA" at bounding box center [678, 146] width 490 height 63
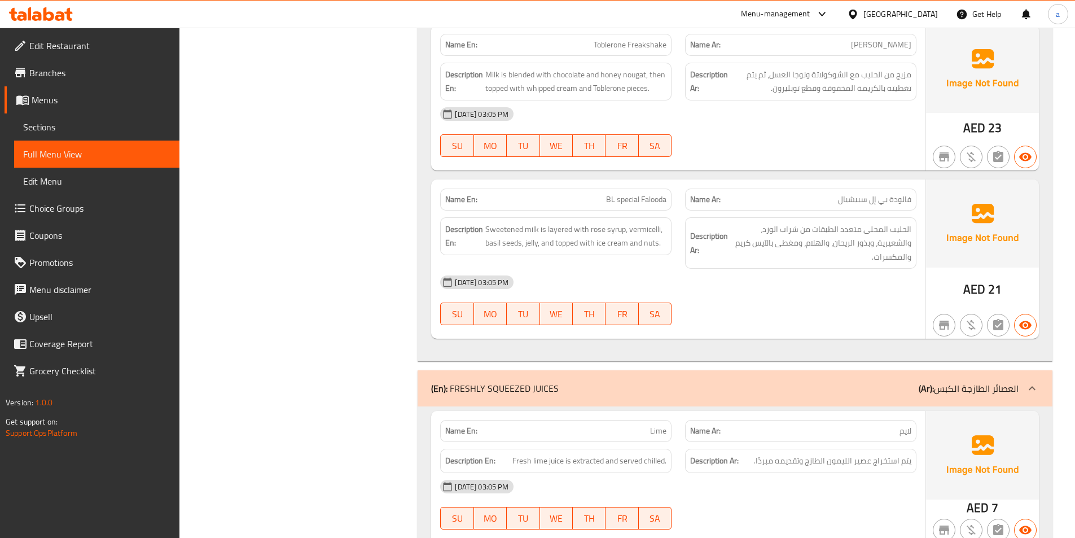
scroll to position [11458, 0]
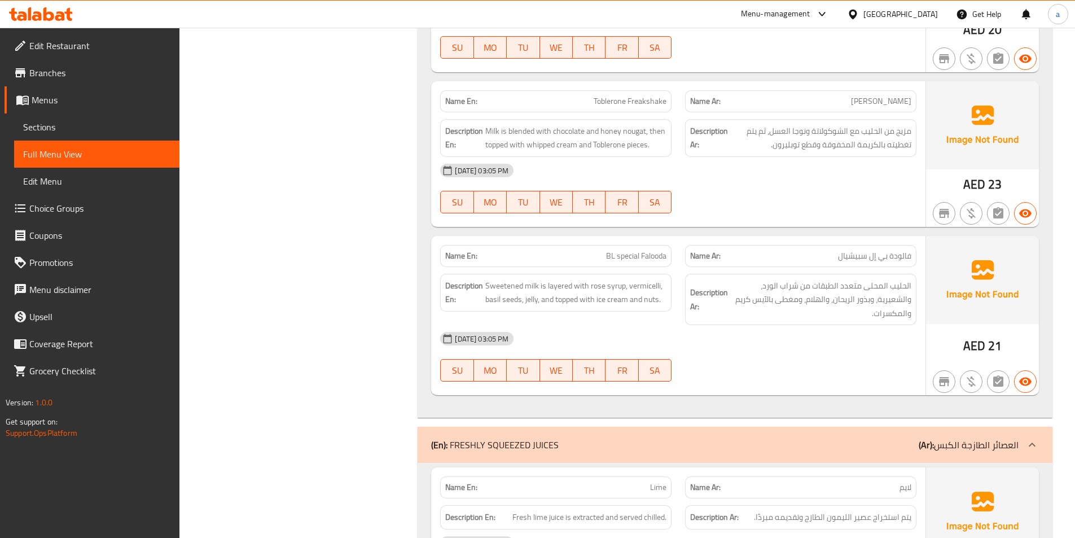
click at [764, 171] on div "[DATE] 03:05 PM SU MO TU WE TH FR SA" at bounding box center [678, 188] width 490 height 63
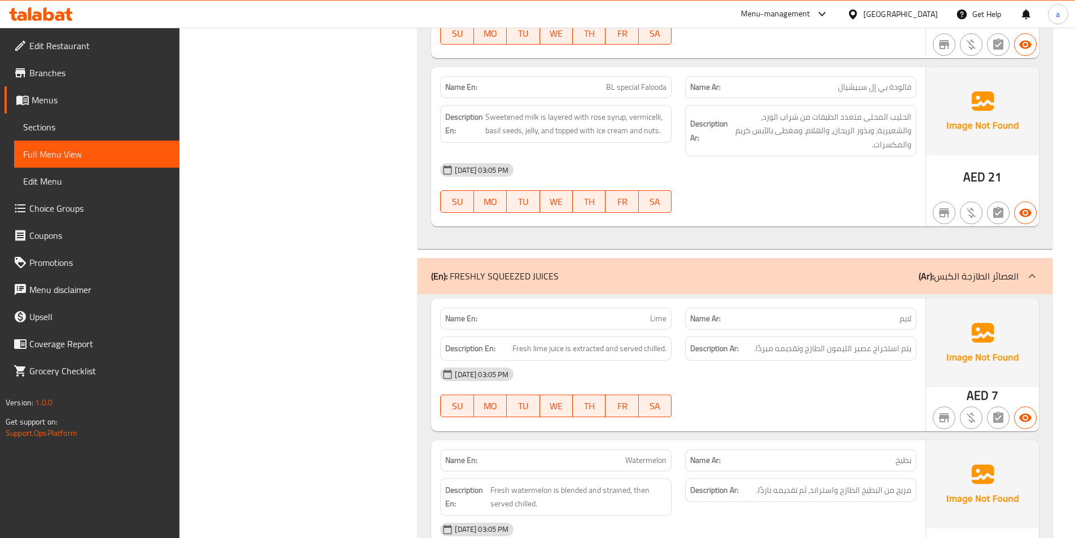
scroll to position [11627, 0]
click at [533, 116] on span "Sweetened milk is layered with rose syrup, vermicelli, basil seeds, jelly, and …" at bounding box center [575, 124] width 181 height 28
copy span "jelly"
click at [657, 81] on span "BL special Falooda" at bounding box center [636, 87] width 60 height 12
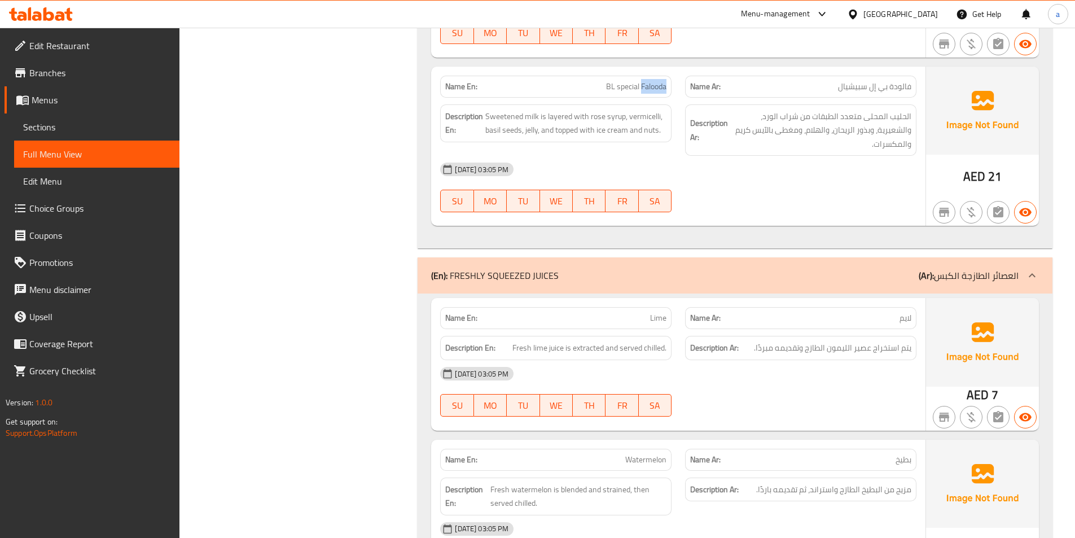
click at [657, 81] on span "BL special Falooda" at bounding box center [636, 87] width 60 height 12
copy span "BL special Falooda"
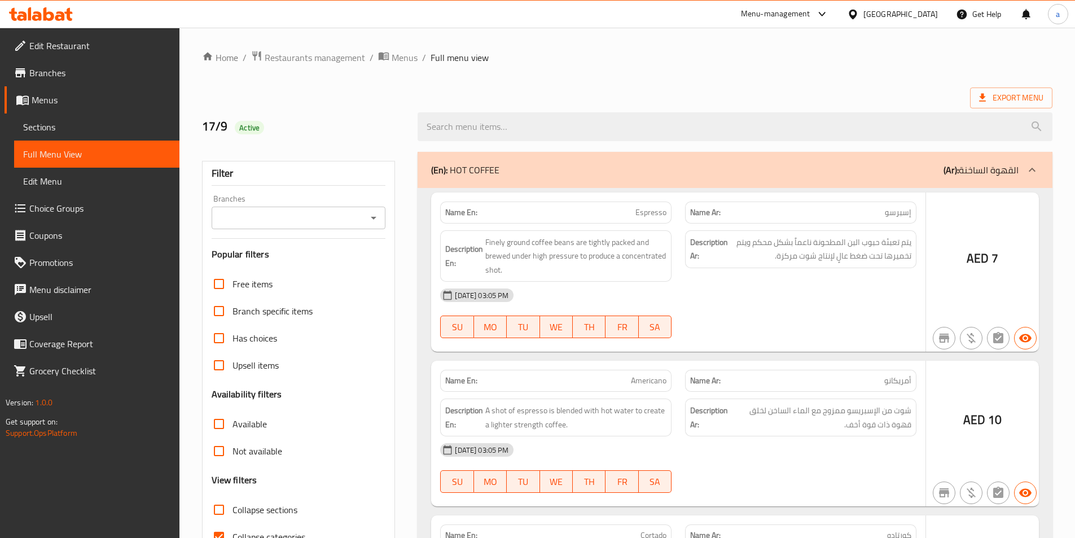
click at [206, 476] on div at bounding box center [537, 269] width 1075 height 538
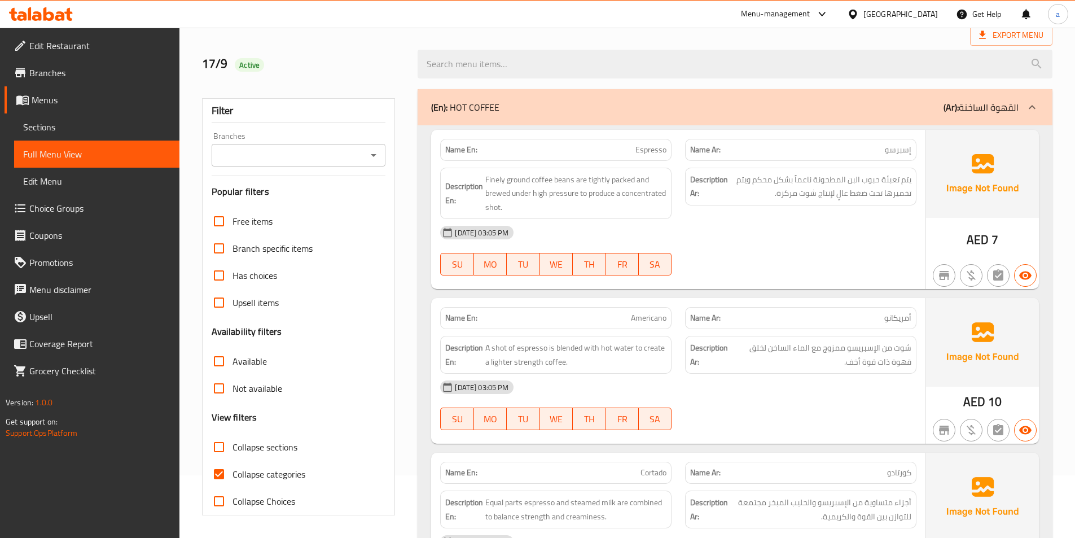
scroll to position [63, 0]
click at [223, 477] on input "Collapse categories" at bounding box center [218, 474] width 27 height 27
checkbox input "false"
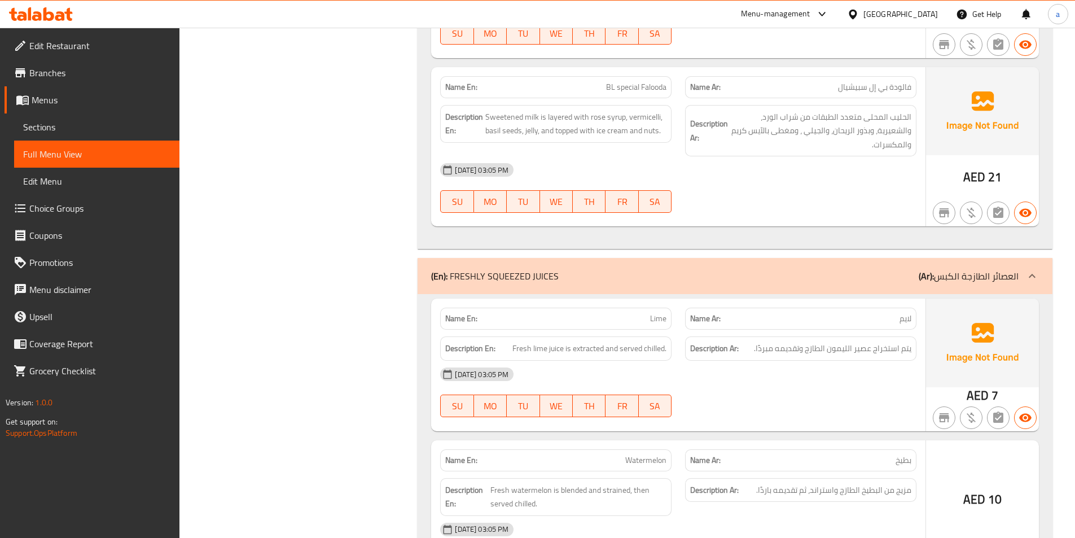
scroll to position [11634, 0]
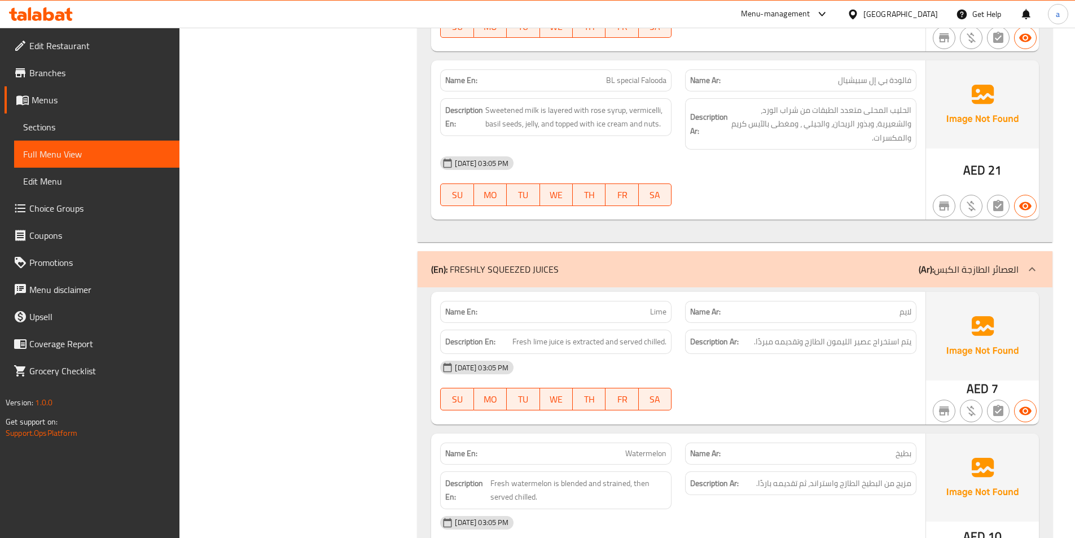
click at [724, 168] on div "[DATE] 03:05 PM SU MO TU WE TH FR SA" at bounding box center [678, 181] width 490 height 63
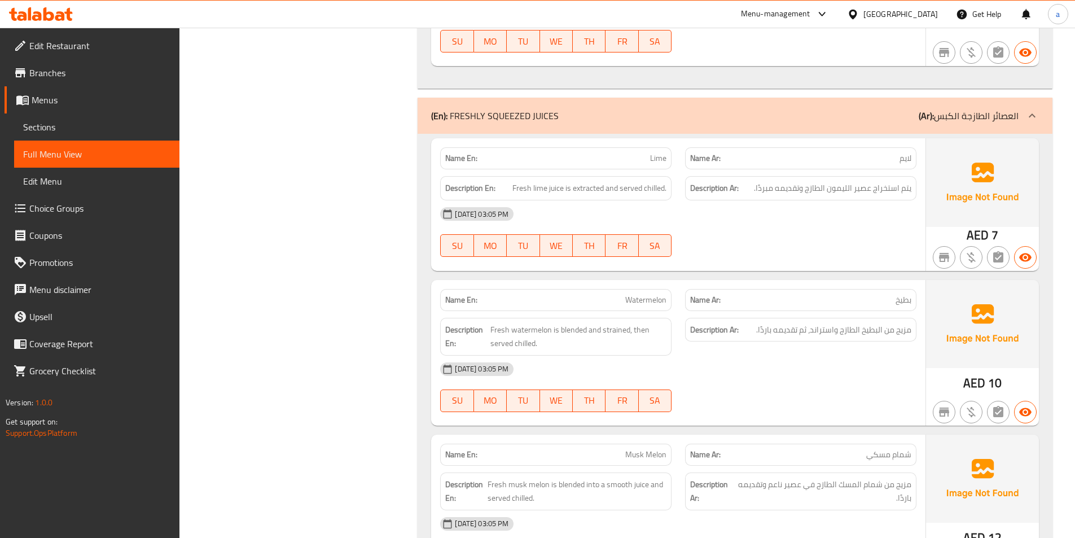
scroll to position [11803, 0]
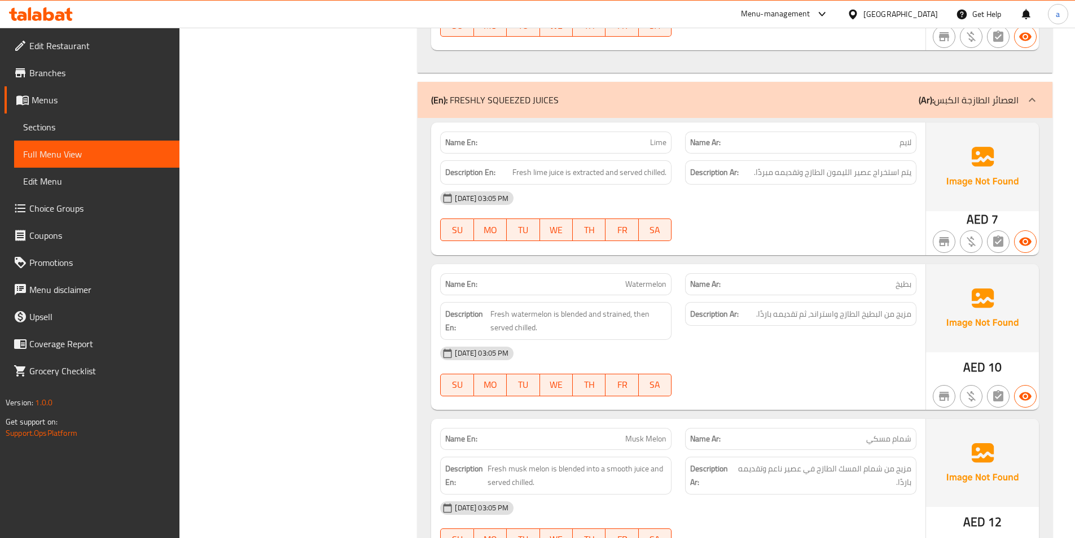
click at [711, 197] on div "[DATE] 03:05 PM" at bounding box center [678, 198] width 490 height 27
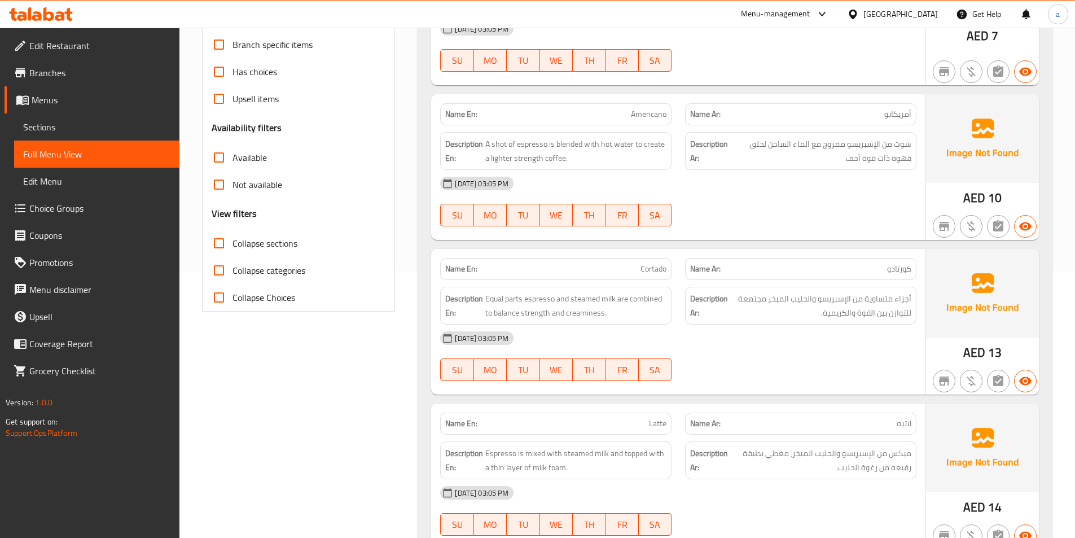
scroll to position [0, 0]
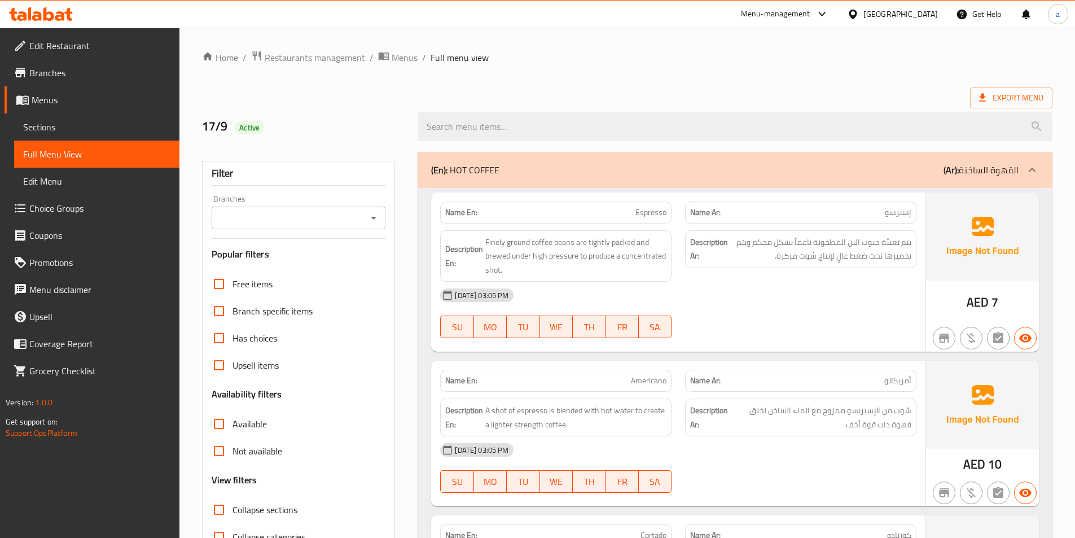
click at [769, 106] on div at bounding box center [735, 127] width 649 height 42
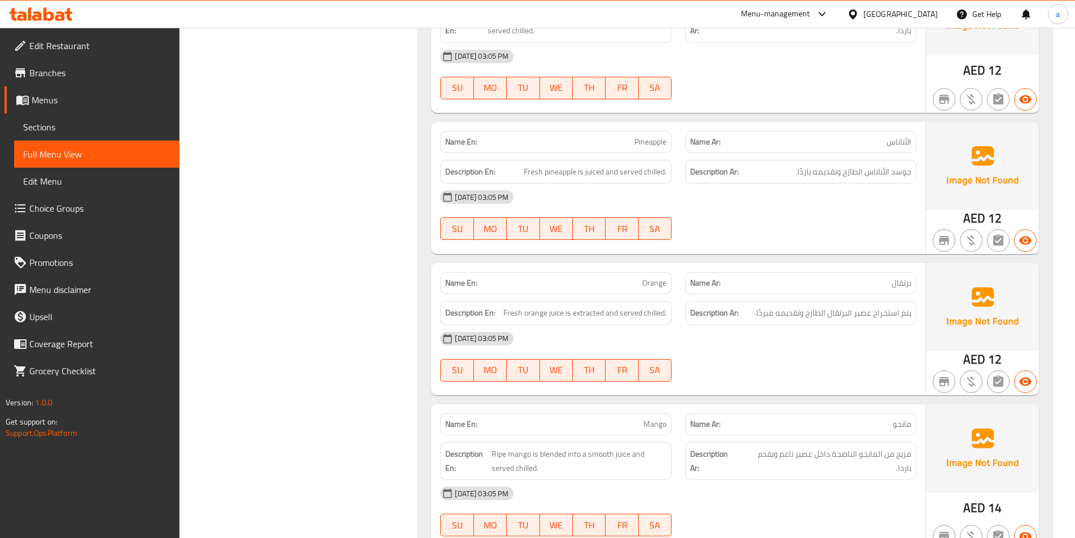
scroll to position [12644, 0]
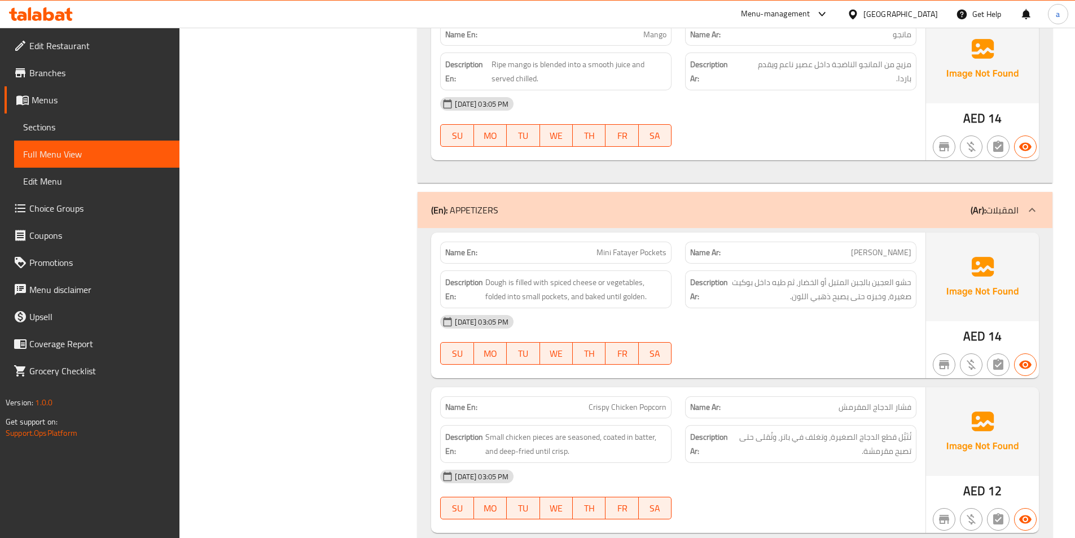
click at [641, 247] on span "Mini Fatayer Pockets" at bounding box center [632, 253] width 70 height 12
copy span "Mini Fatayer Pockets"
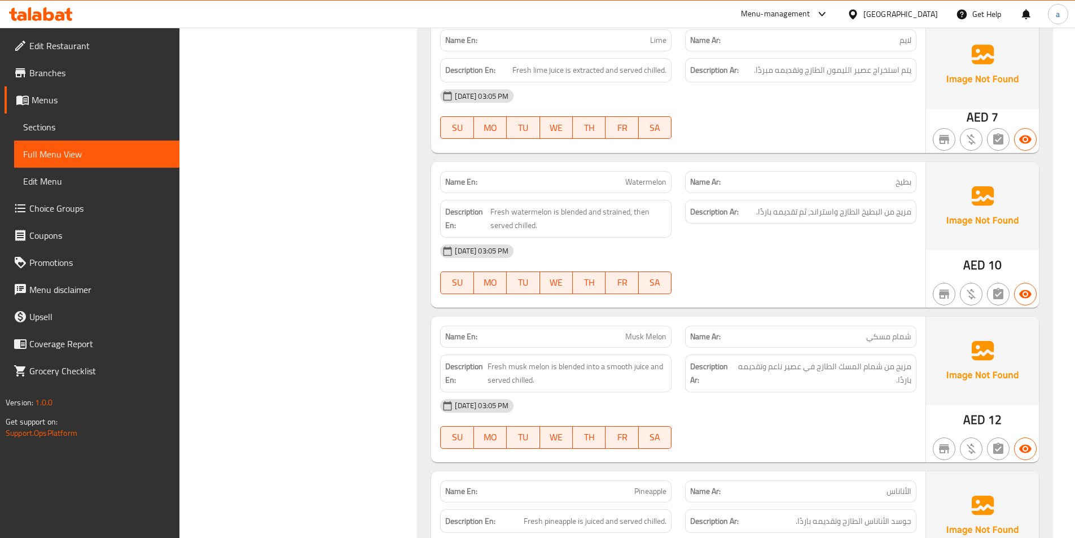
scroll to position [11910, 0]
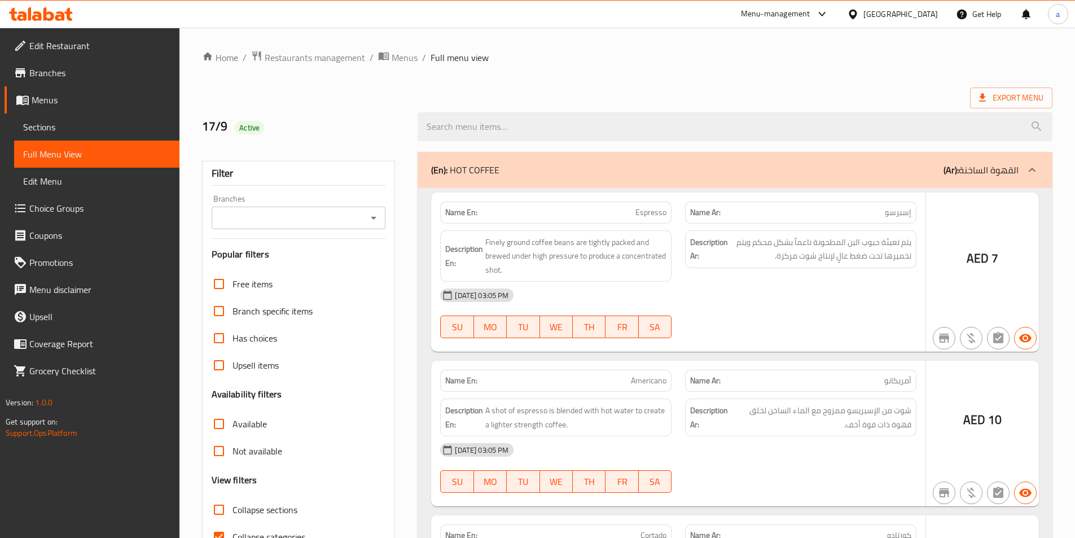
click at [208, 478] on div at bounding box center [537, 269] width 1075 height 538
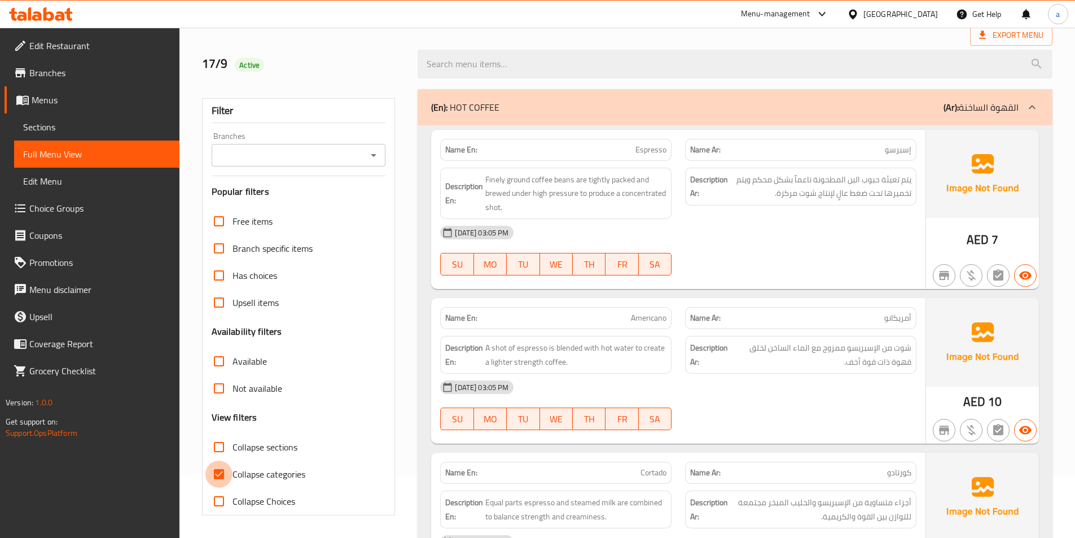
click at [231, 478] on input "Collapse categories" at bounding box center [218, 474] width 27 height 27
checkbox input "false"
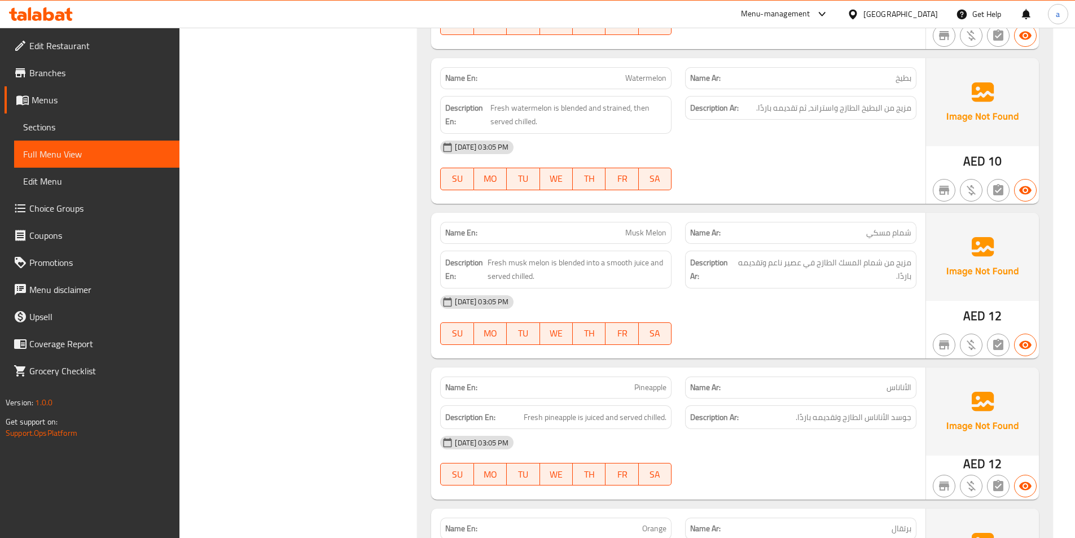
scroll to position [12029, 0]
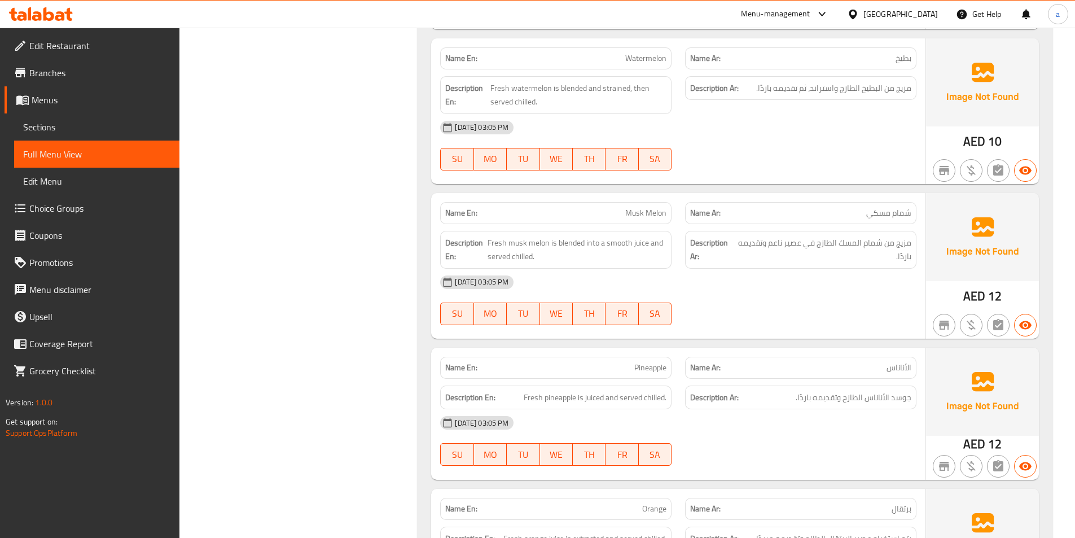
click at [798, 292] on div "[DATE] 03:05 PM SU MO TU WE TH FR SA" at bounding box center [678, 300] width 490 height 63
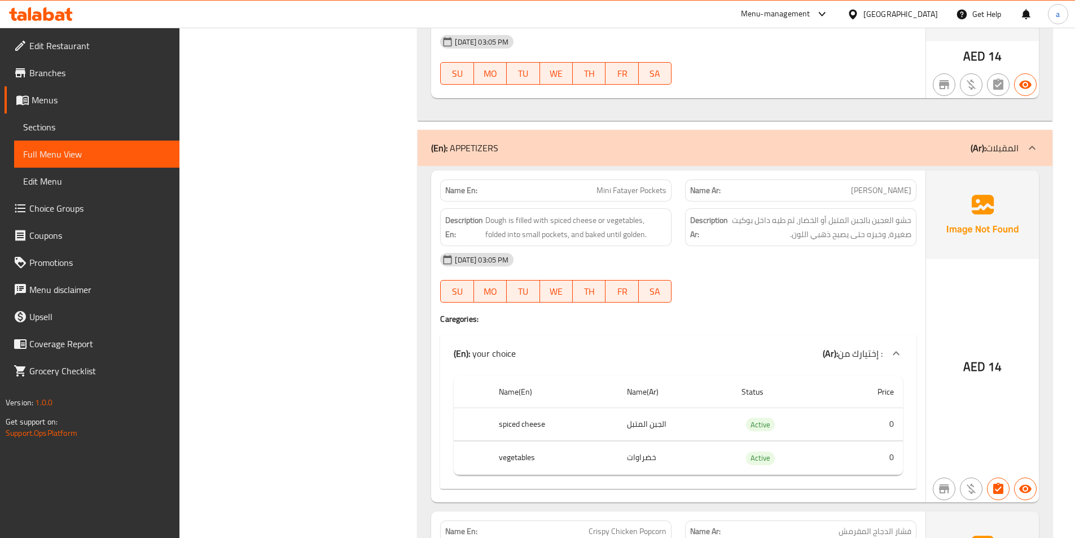
scroll to position [12762, 0]
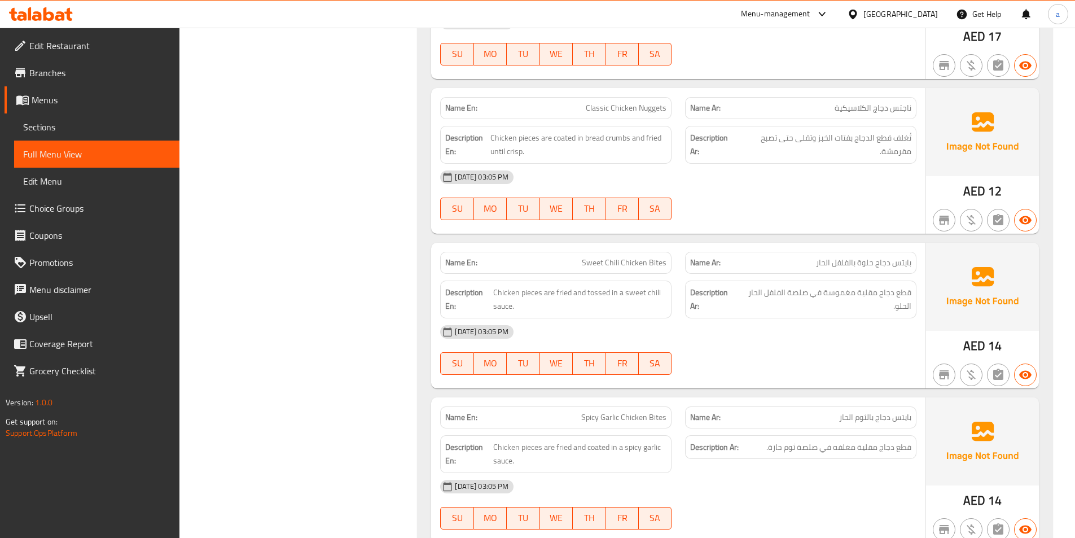
scroll to position [13440, 0]
click at [754, 172] on div "[DATE] 03:05 PM" at bounding box center [678, 176] width 490 height 27
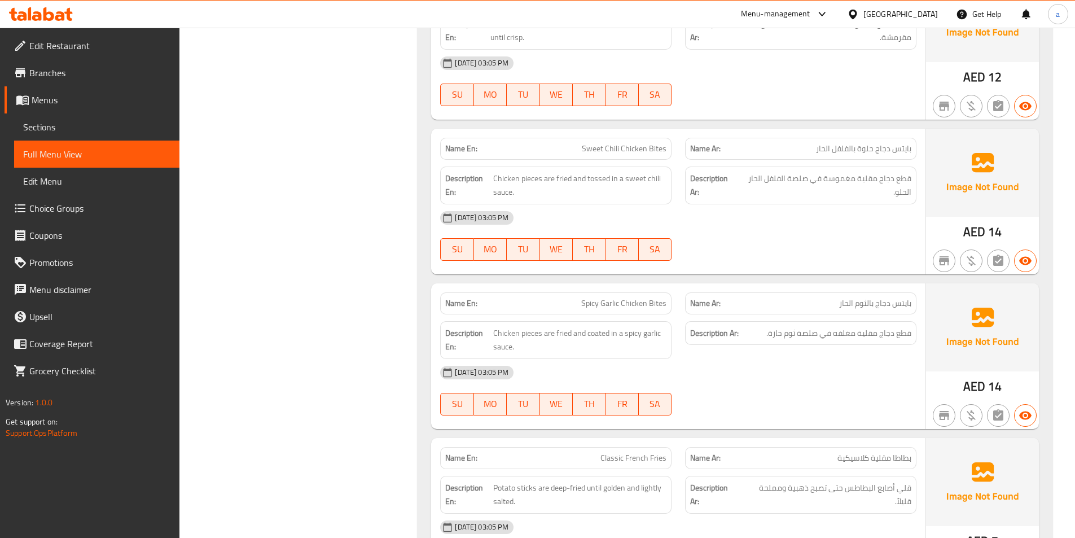
scroll to position [13609, 0]
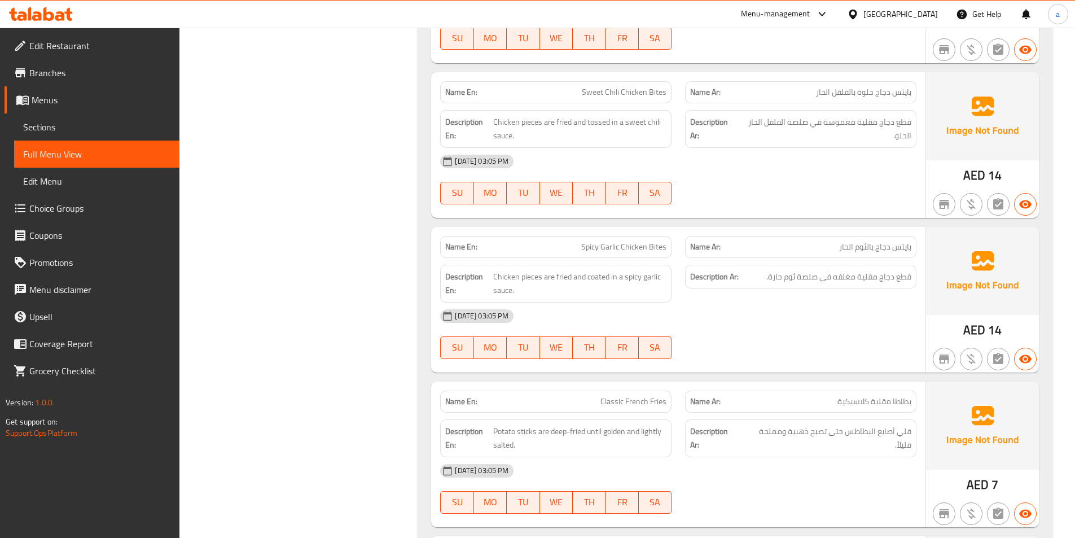
click at [752, 148] on div "[DATE] 03:05 PM" at bounding box center [678, 161] width 490 height 27
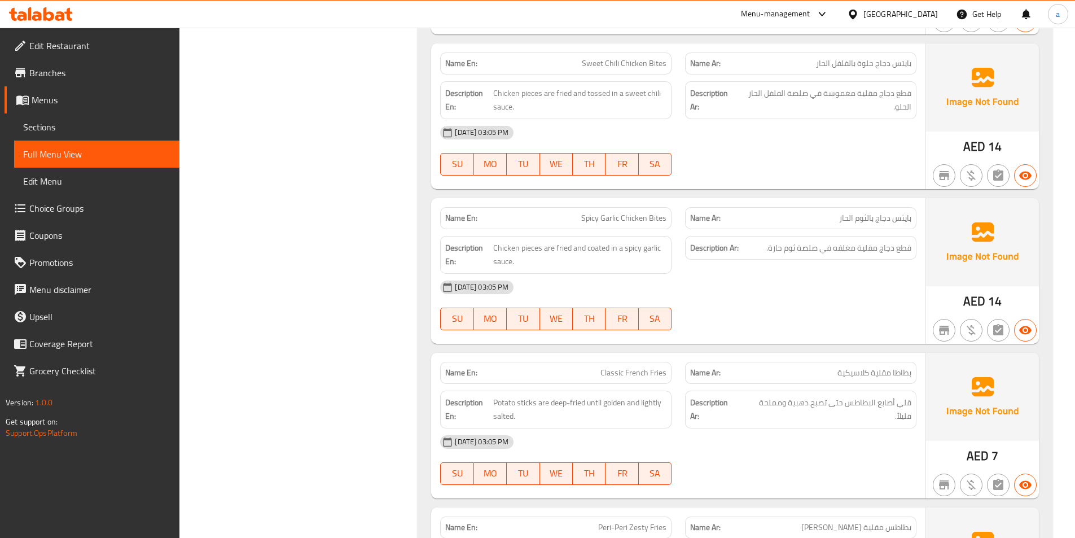
scroll to position [13722, 0]
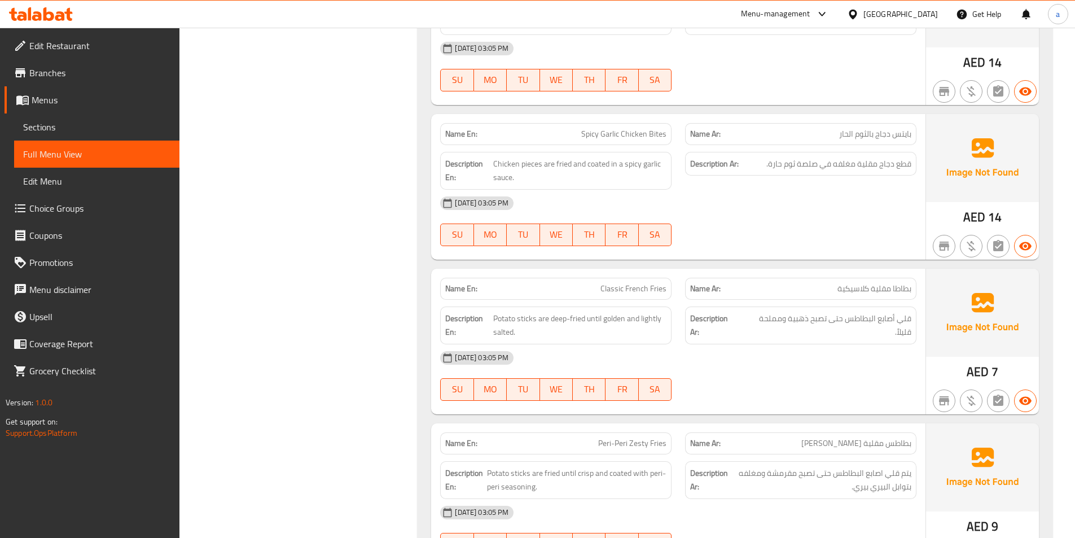
click at [777, 198] on div "[DATE] 03:05 PM" at bounding box center [678, 203] width 490 height 27
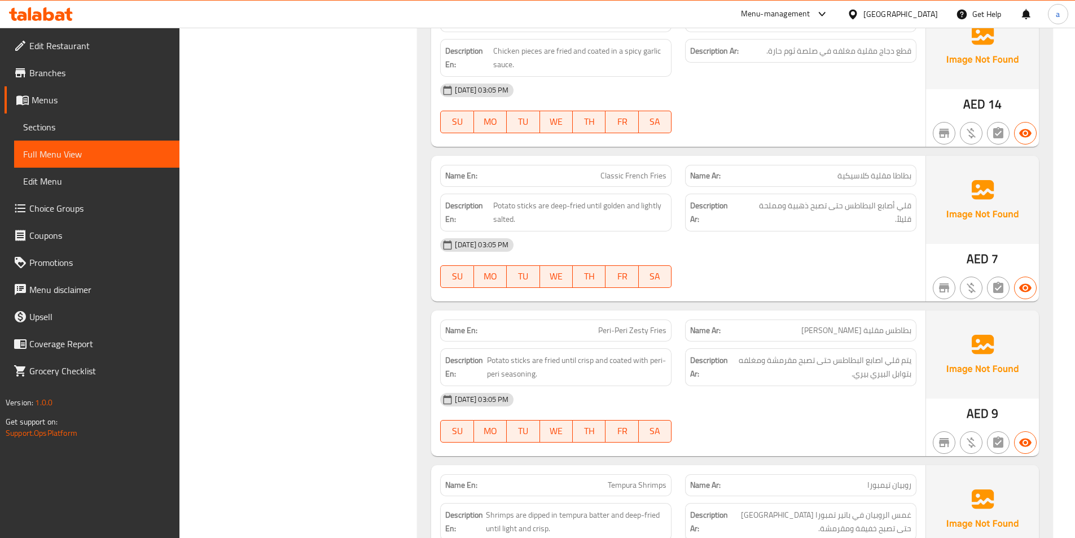
scroll to position [13891, 0]
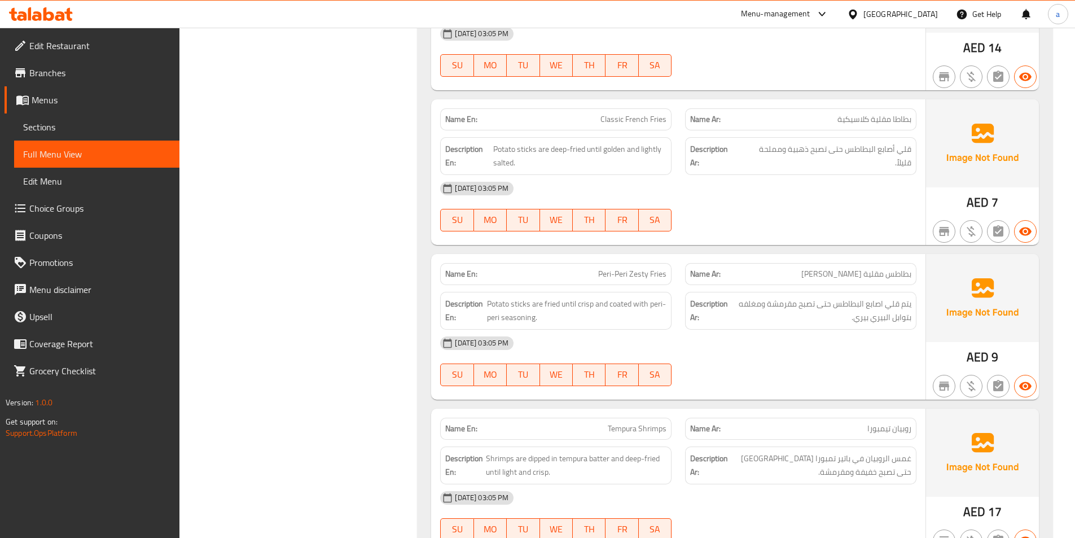
click at [722, 181] on div "[DATE] 03:05 PM" at bounding box center [678, 188] width 490 height 27
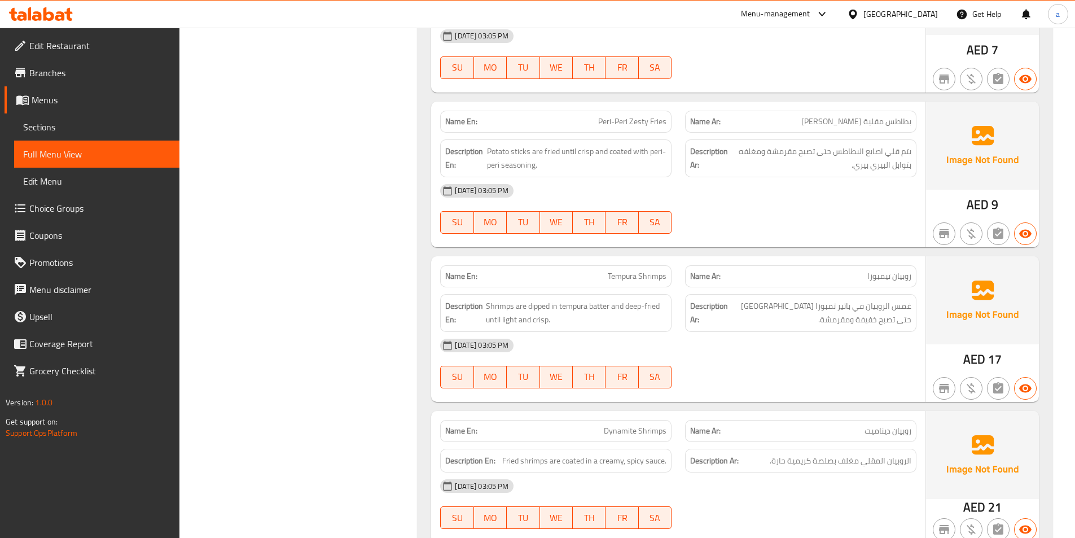
scroll to position [14061, 0]
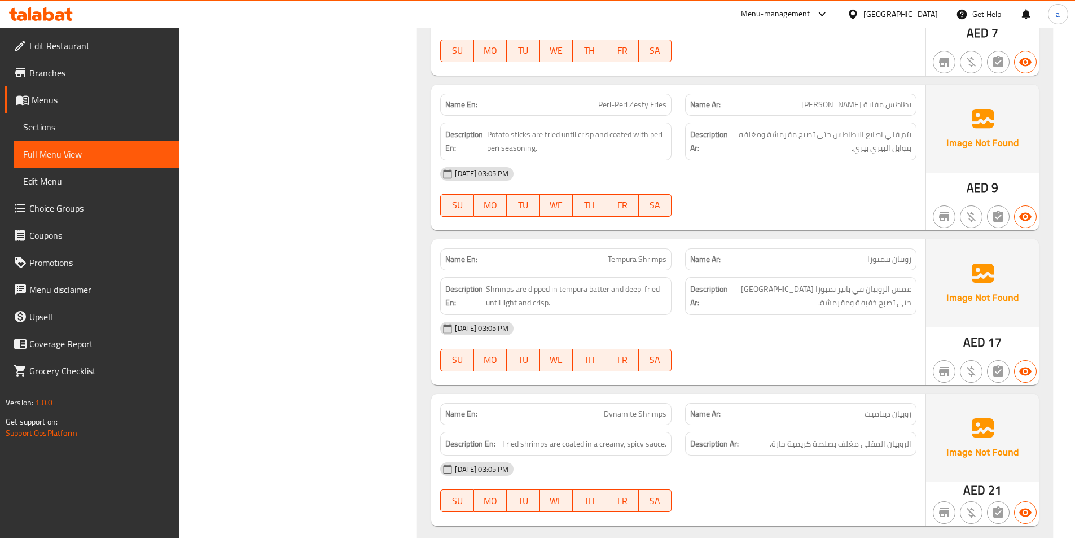
click at [750, 177] on div "[DATE] 03:05 PM SU MO TU WE TH FR SA" at bounding box center [678, 191] width 490 height 63
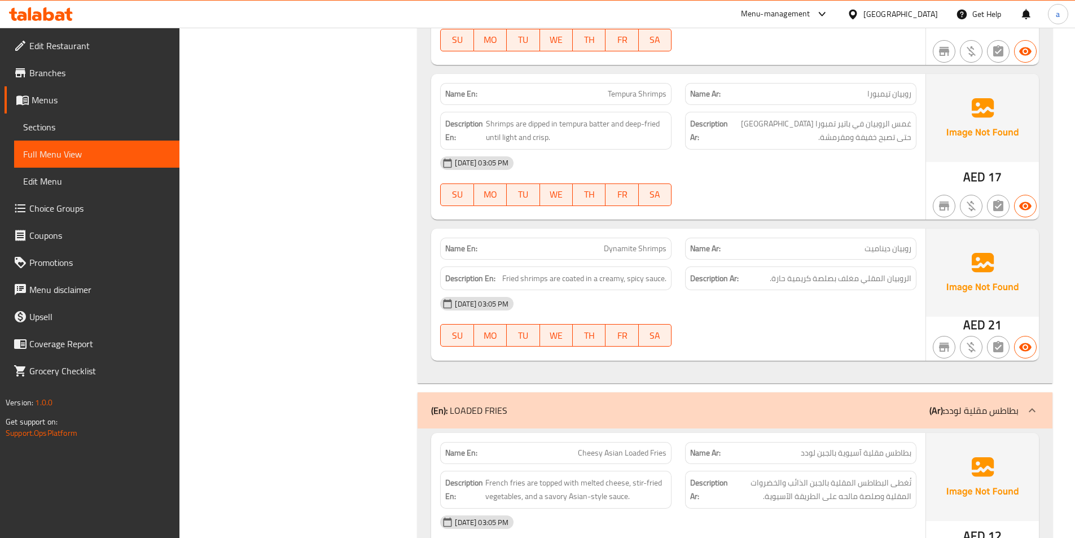
scroll to position [14230, 0]
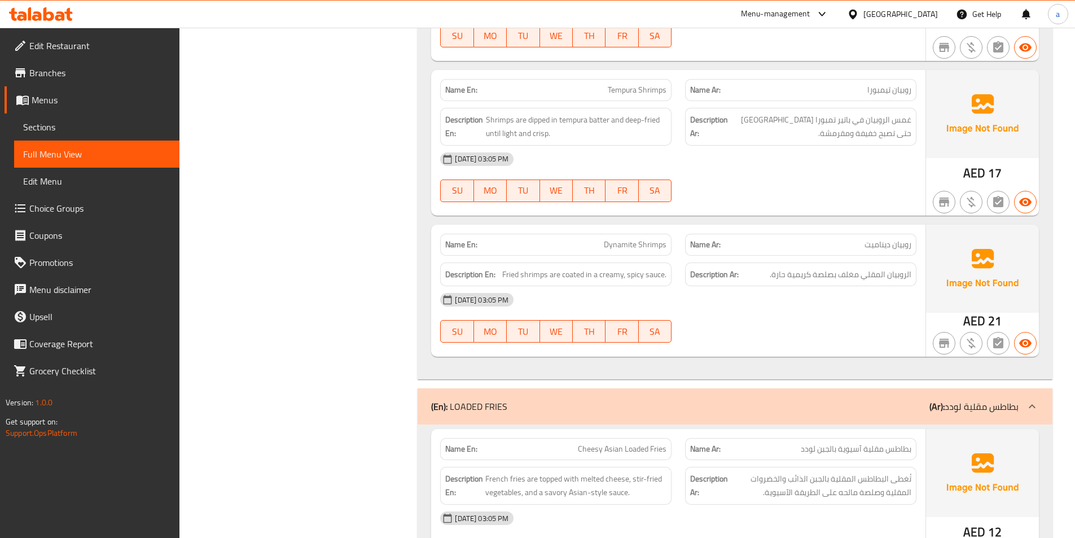
click at [726, 148] on div "[DATE] 03:05 PM" at bounding box center [678, 159] width 490 height 27
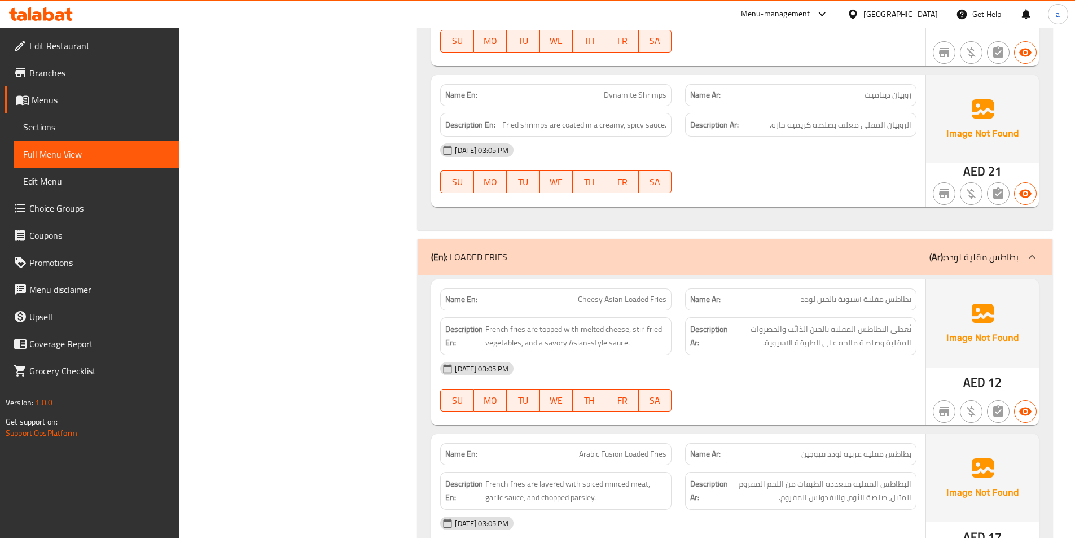
scroll to position [14399, 0]
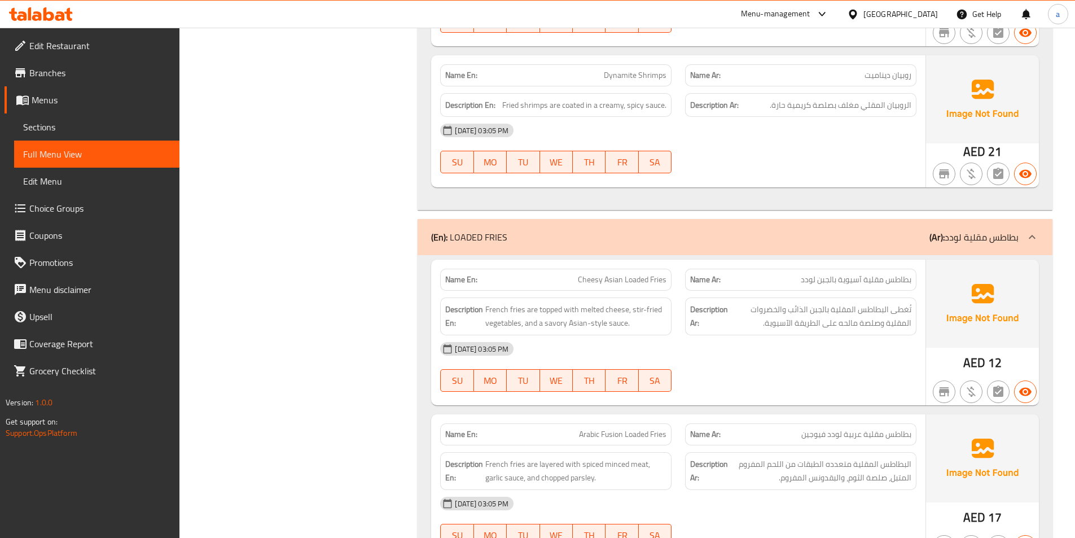
click at [742, 167] on div at bounding box center [800, 174] width 245 height 14
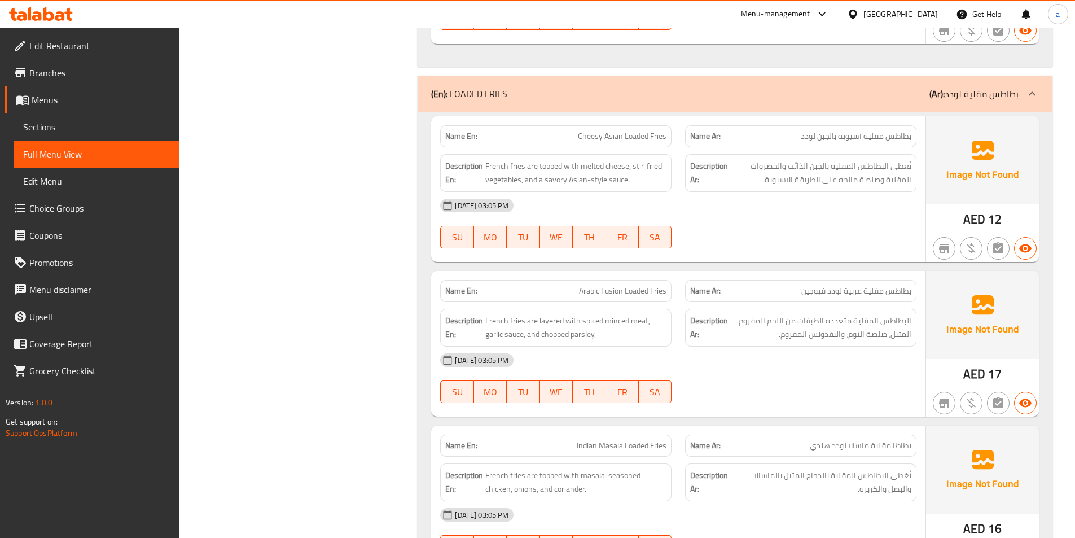
scroll to position [14569, 0]
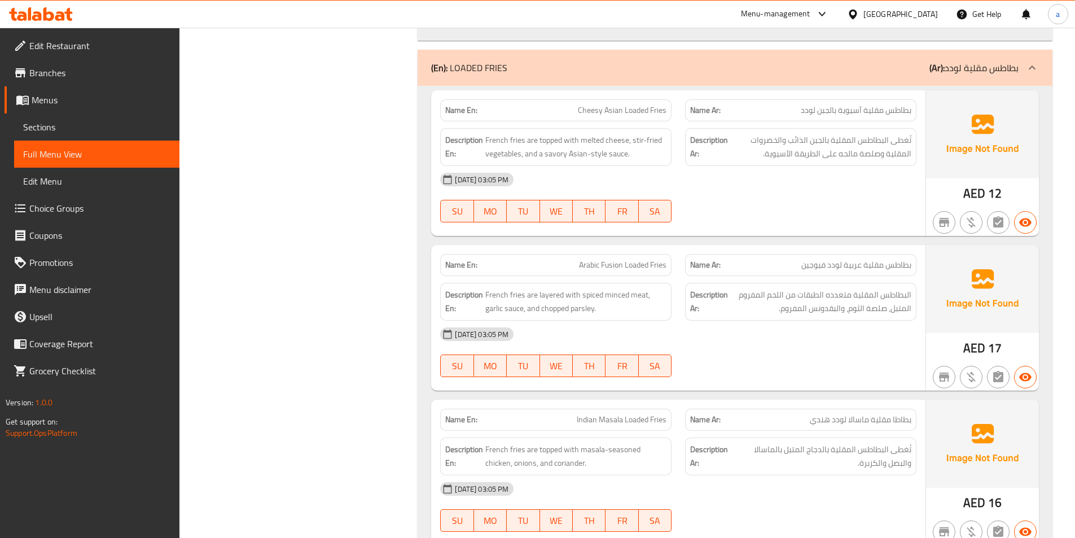
click at [865, 216] on div at bounding box center [800, 223] width 245 height 14
click at [763, 173] on div "[DATE] 03:05 PM" at bounding box center [678, 179] width 490 height 27
click at [759, 170] on div "[DATE] 03:05 PM" at bounding box center [678, 179] width 490 height 27
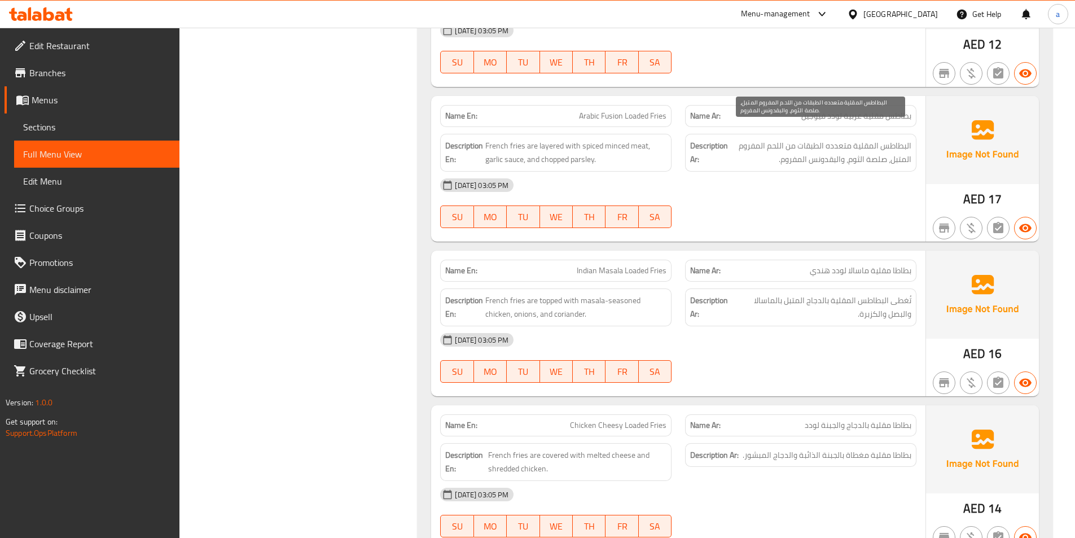
scroll to position [14738, 0]
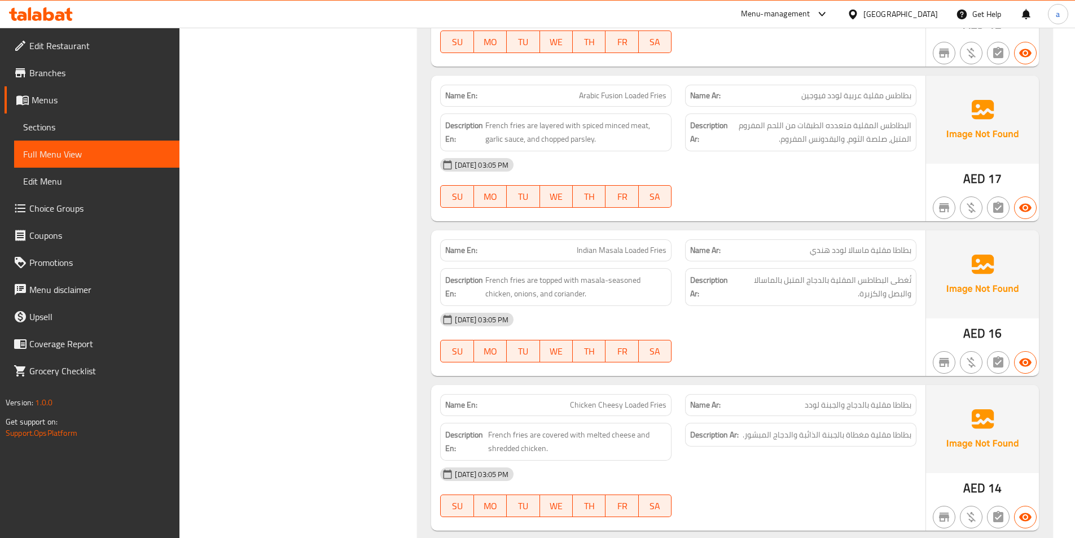
click at [739, 164] on div "[DATE] 03:05 PM" at bounding box center [678, 164] width 490 height 27
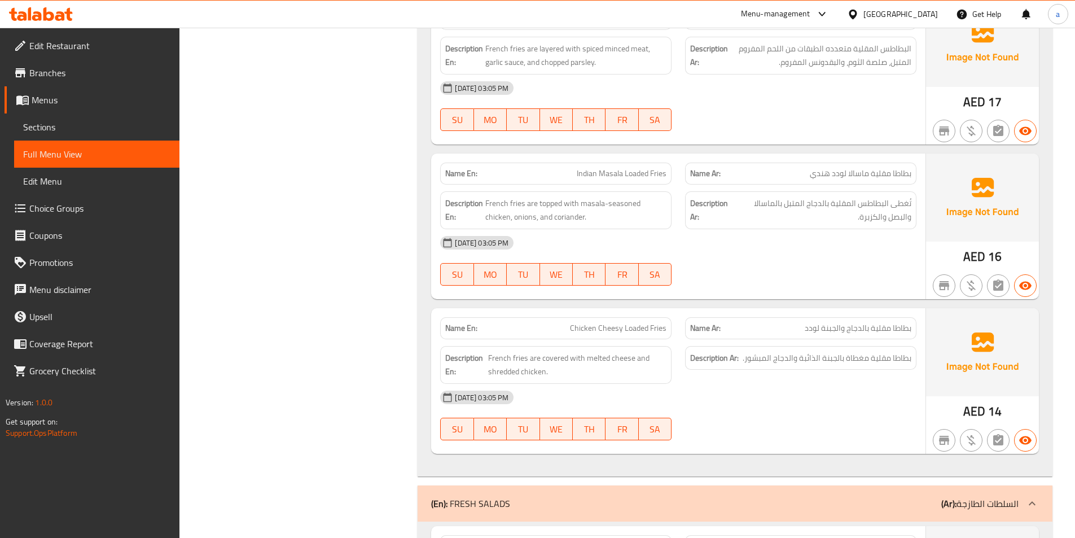
scroll to position [14794, 0]
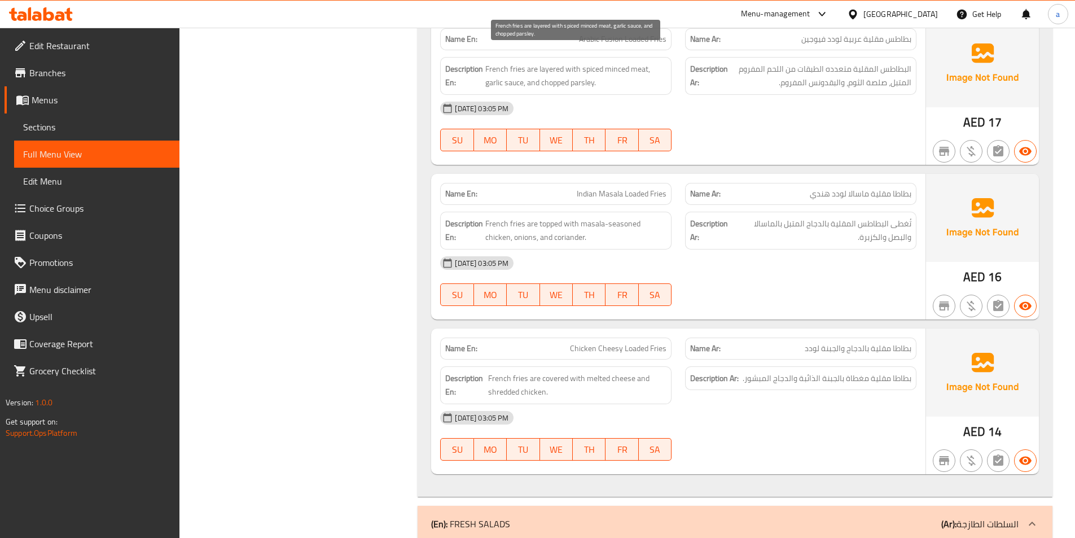
click at [554, 69] on span "French fries are layered with spiced minced meat, garlic sauce, and chopped par…" at bounding box center [575, 76] width 181 height 28
click at [728, 123] on div "17-09-2025 03:05 PM SU MO TU WE TH FR SA" at bounding box center [678, 126] width 490 height 63
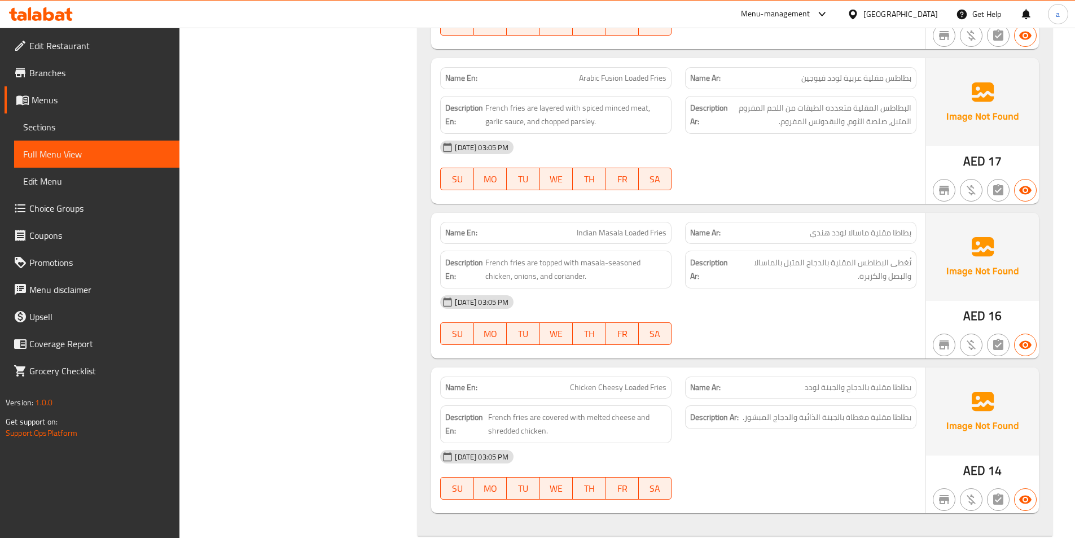
scroll to position [14738, 0]
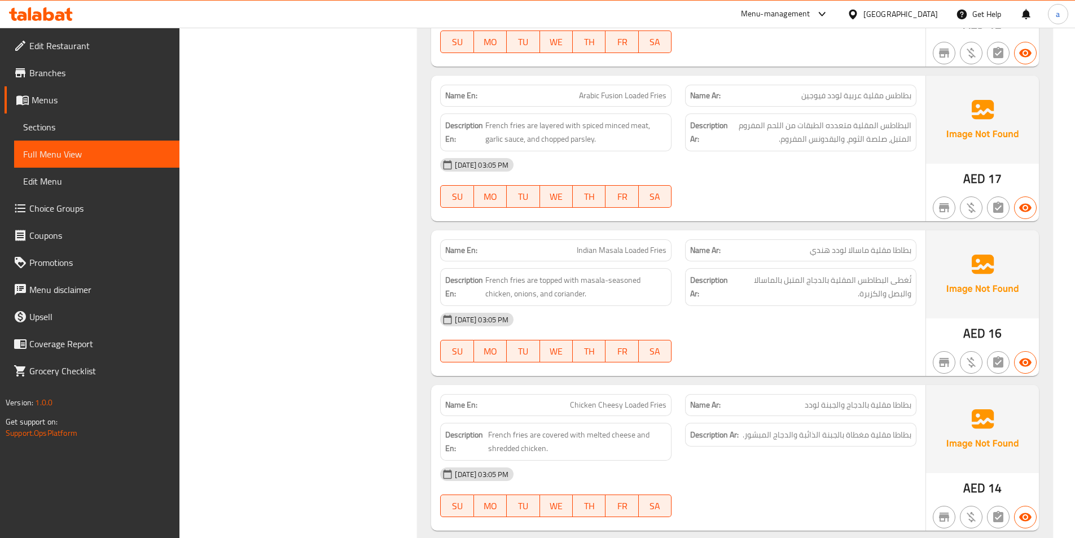
click at [616, 90] on span "Arabic Fusion Loaded Fries" at bounding box center [622, 96] width 87 height 12
copy span "Arabic Fusion Loaded Fries"
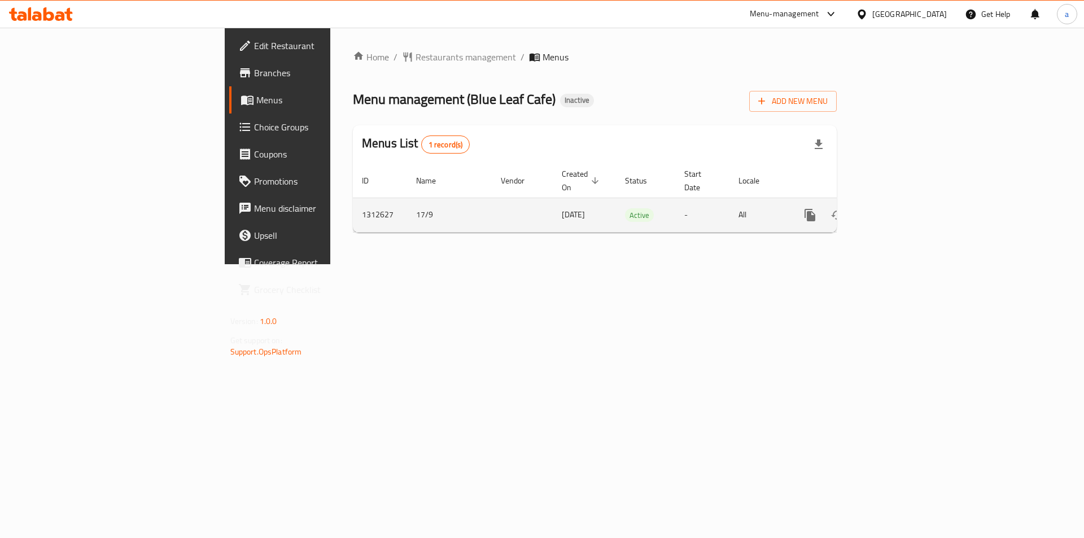
click at [896, 210] on icon "enhanced table" at bounding box center [891, 215] width 10 height 10
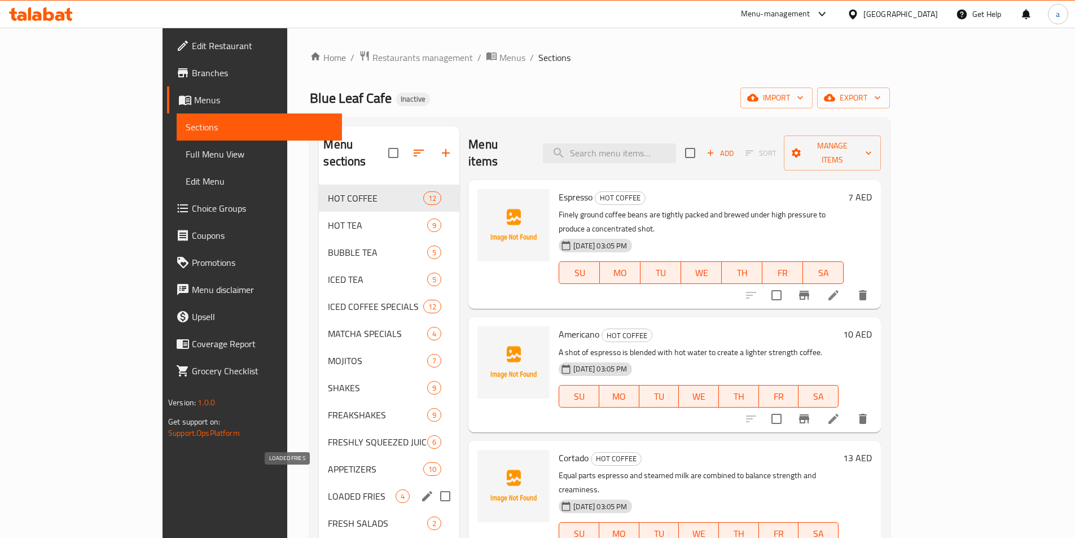
click at [328, 489] on span "LOADED FRIES" at bounding box center [362, 496] width 68 height 14
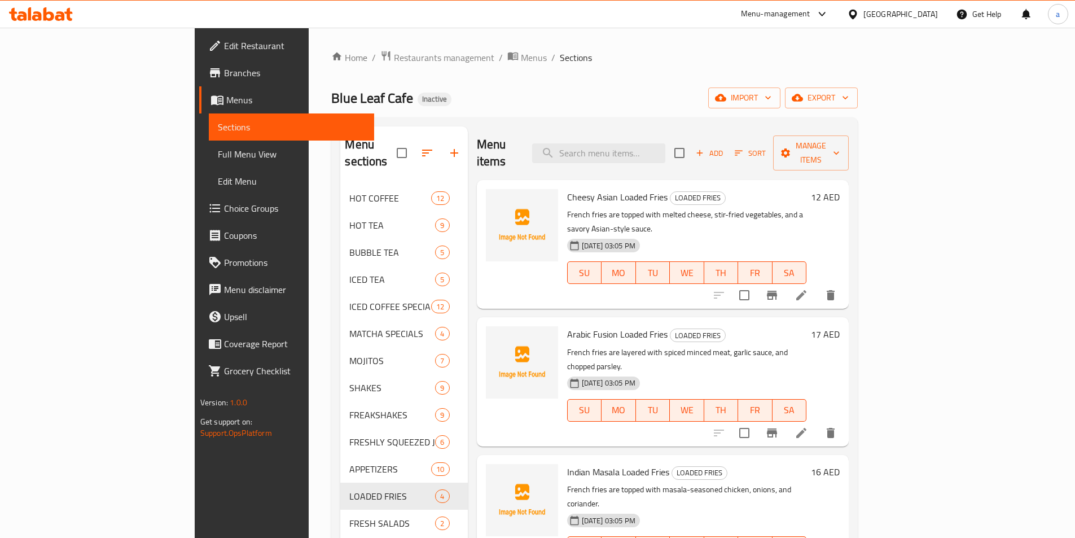
click at [699, 120] on div "Menu sections HOT COFFEE 12 HOT TEA 9 BUBBLE TEA 5 ICED TEA 5 ICED COFFEE SPECI…" at bounding box center [594, 401] width 527 height 568
click at [808, 426] on icon at bounding box center [802, 433] width 14 height 14
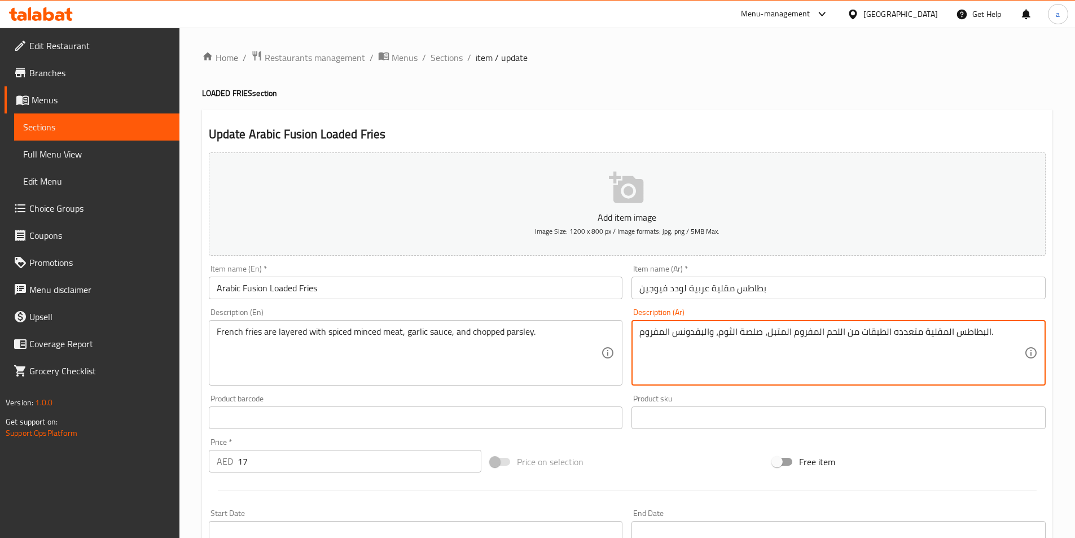
click at [653, 329] on textarea "البطاطس المقلية متعدده الطبقات من اللحم المفروم المتبل، صلصة الثوم، والبقدونس ا…" at bounding box center [832, 353] width 385 height 54
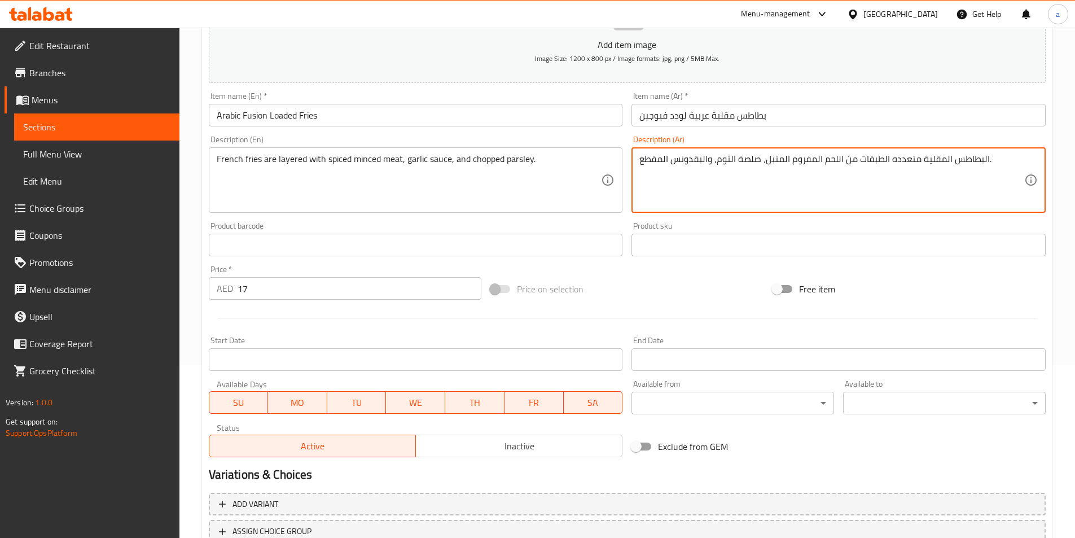
scroll to position [260, 0]
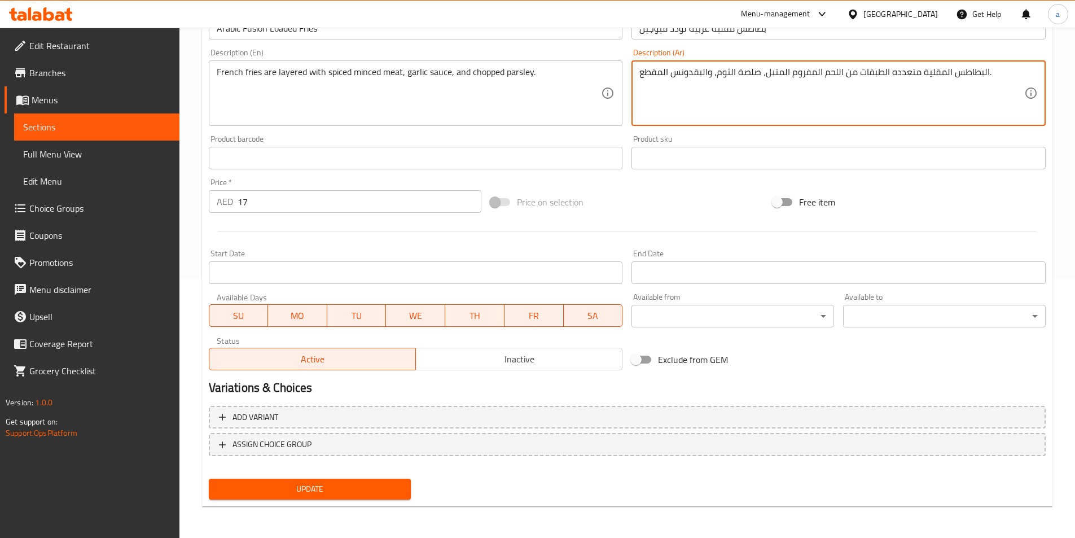
type textarea "البطاطس المقلية متعدده الطبقات من اللحم المفروم المتبل، صلصة الثوم، والبقدونس ا…"
click at [329, 487] on span "Update" at bounding box center [310, 489] width 185 height 14
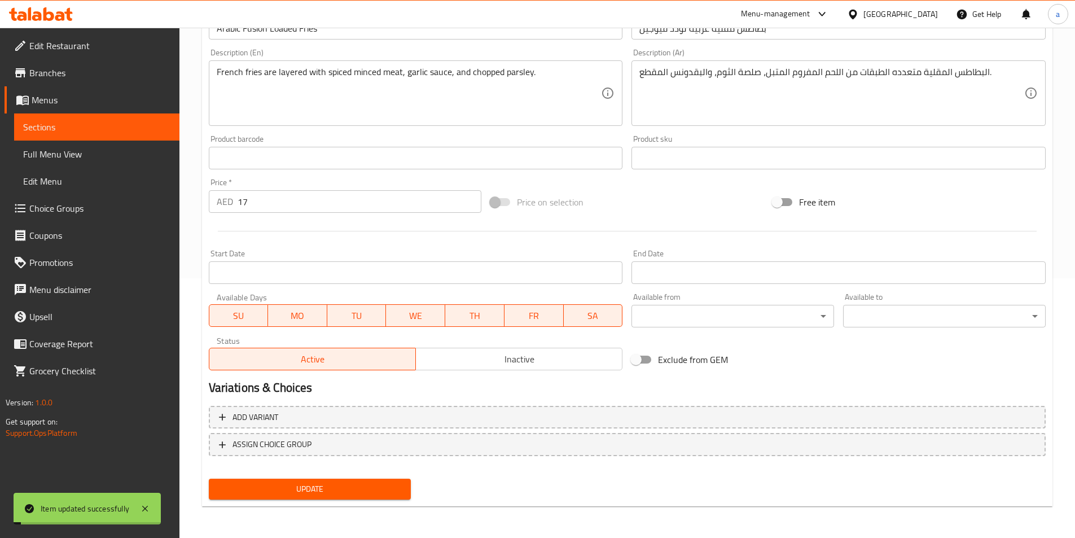
scroll to position [34, 0]
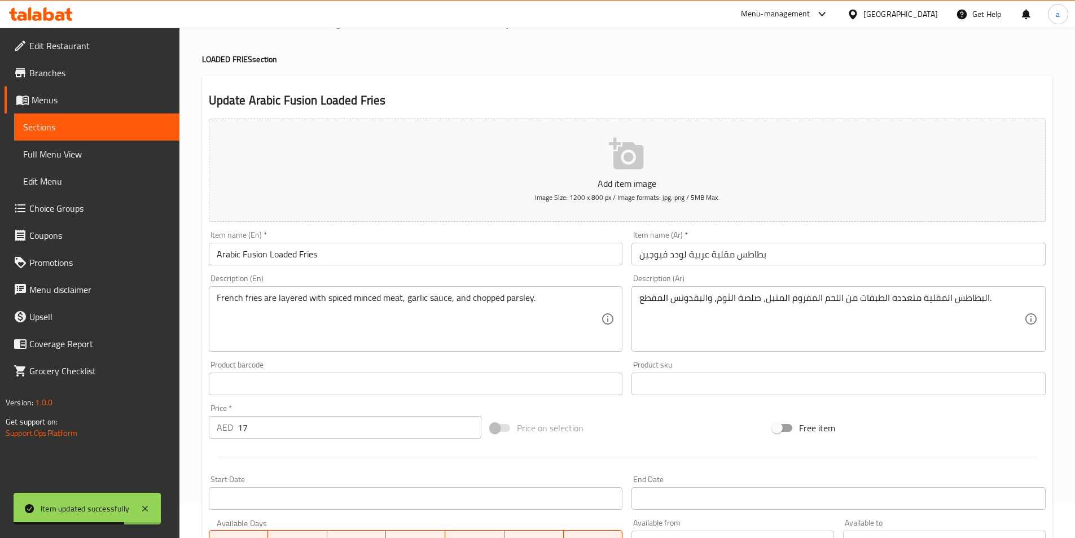
click at [353, 249] on input "Arabic Fusion Loaded Fries" at bounding box center [416, 254] width 414 height 23
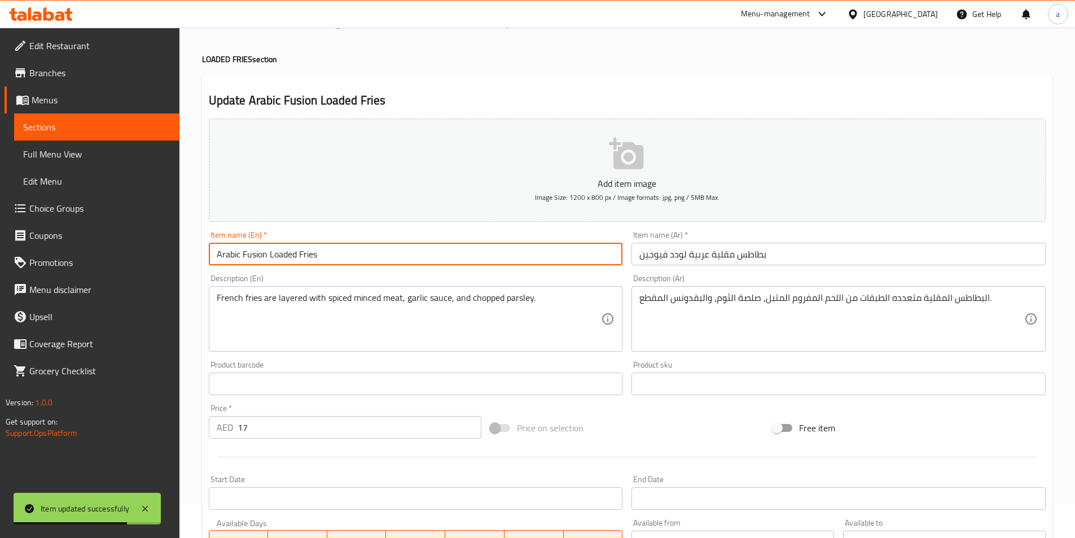
click at [353, 249] on input "Arabic Fusion Loaded Fries" at bounding box center [416, 254] width 414 height 23
click at [80, 214] on span "Choice Groups" at bounding box center [99, 209] width 141 height 14
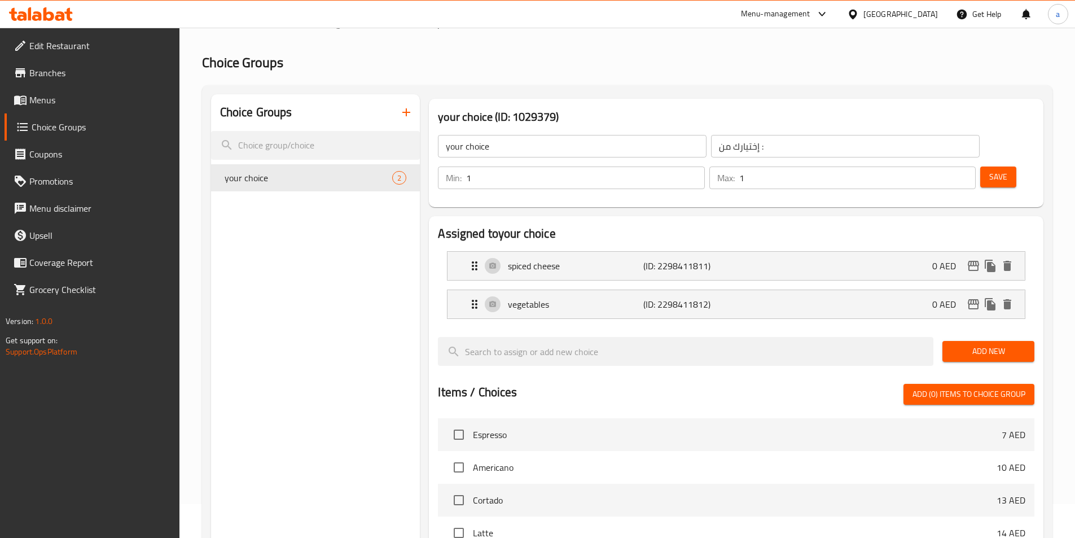
click at [397, 111] on button "button" at bounding box center [406, 112] width 27 height 27
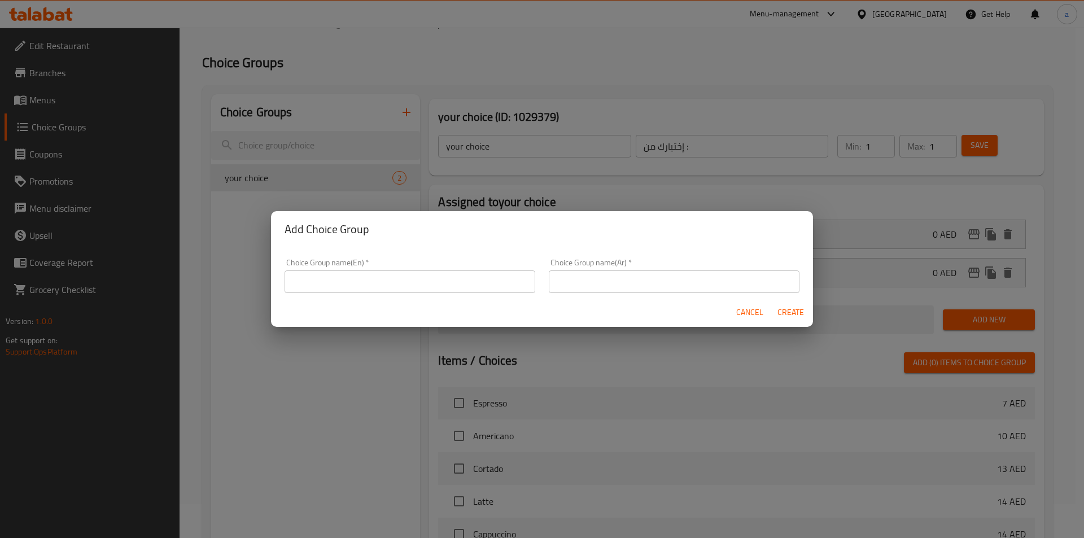
click at [421, 278] on input "text" at bounding box center [409, 281] width 251 height 23
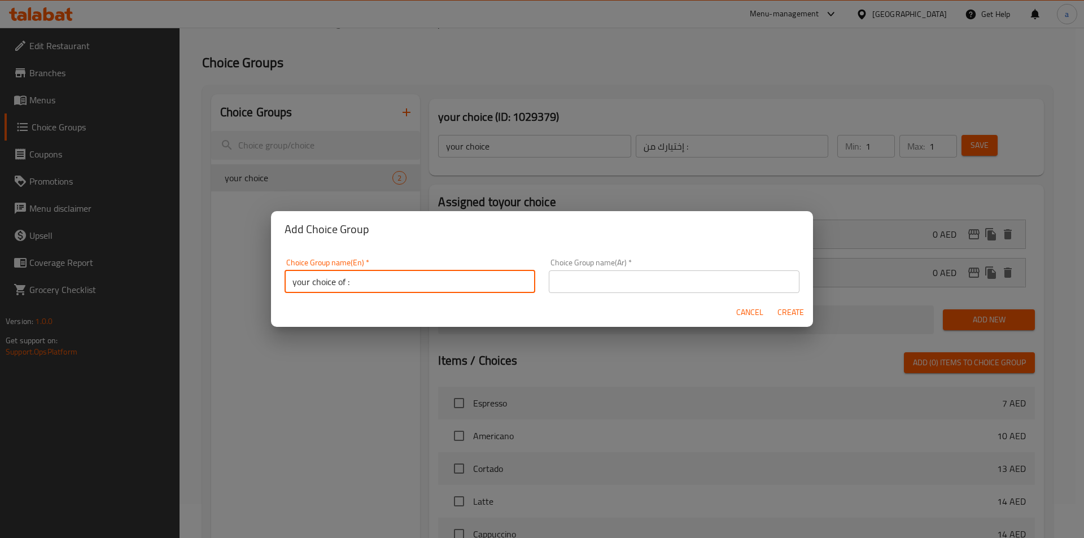
type input "your choice of :"
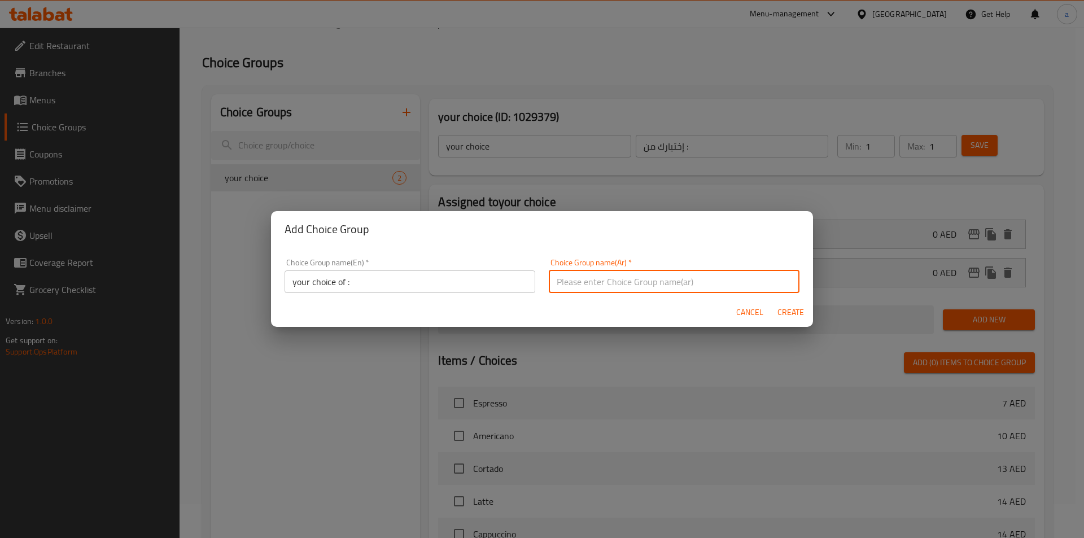
click at [607, 275] on input "text" at bounding box center [674, 281] width 251 height 23
type input "إختيارك من :"
click at [785, 316] on span "Create" at bounding box center [790, 312] width 27 height 14
type input "your choice of :"
type input "0"
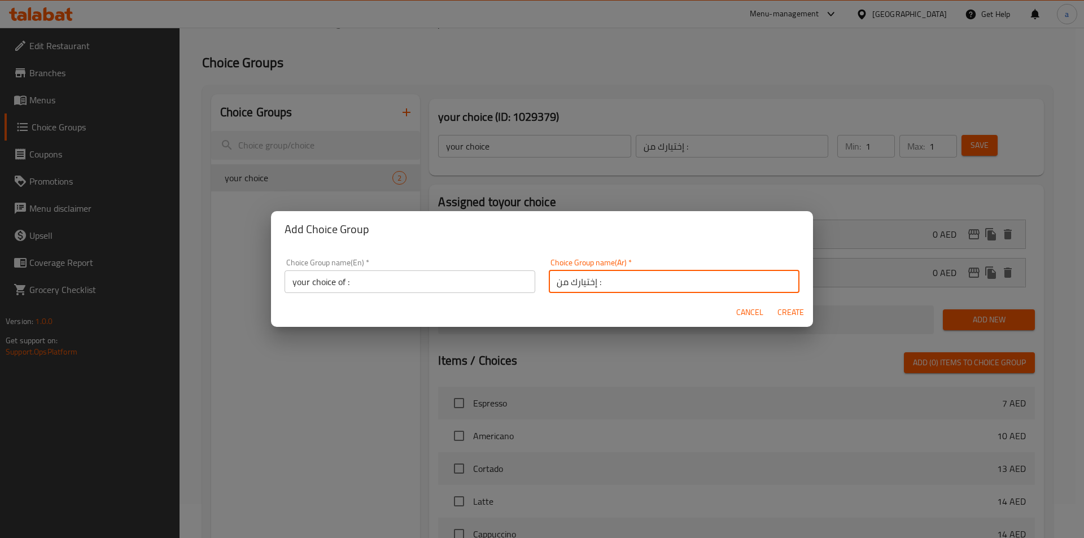
type input "0"
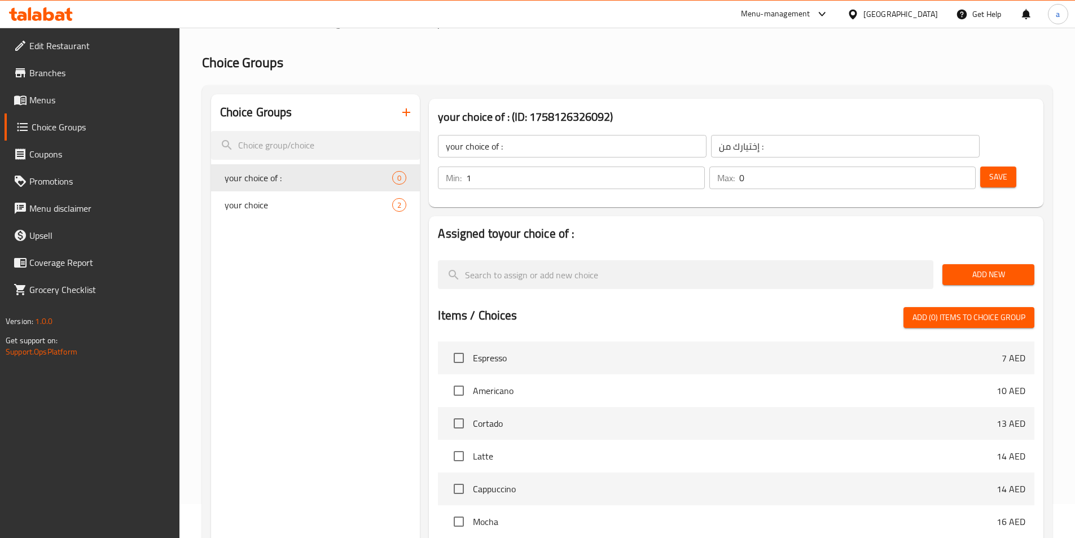
type input "1"
click at [704, 167] on input "1" at bounding box center [585, 178] width 238 height 23
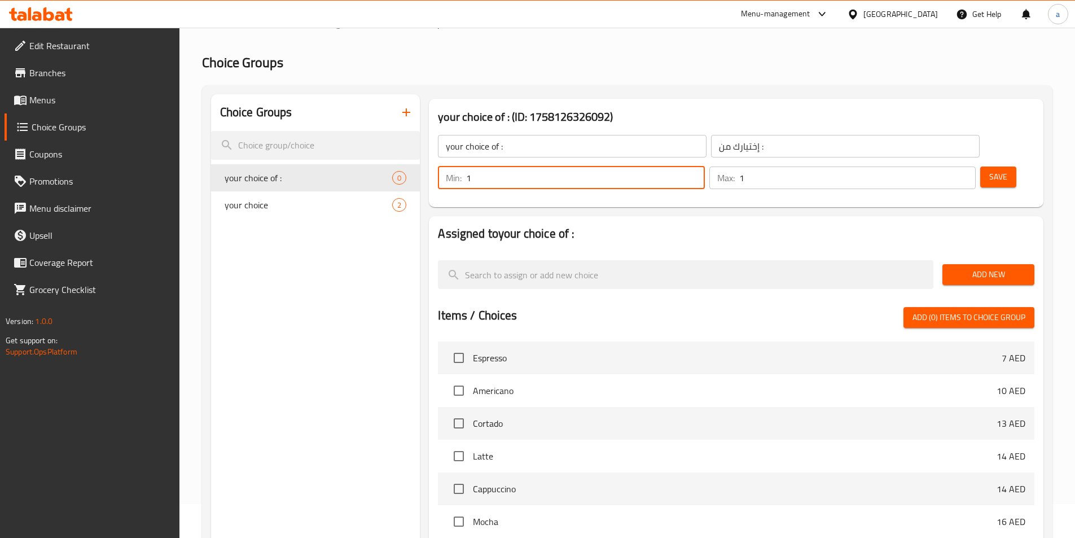
type input "1"
click at [944, 167] on input "1" at bounding box center [857, 178] width 236 height 23
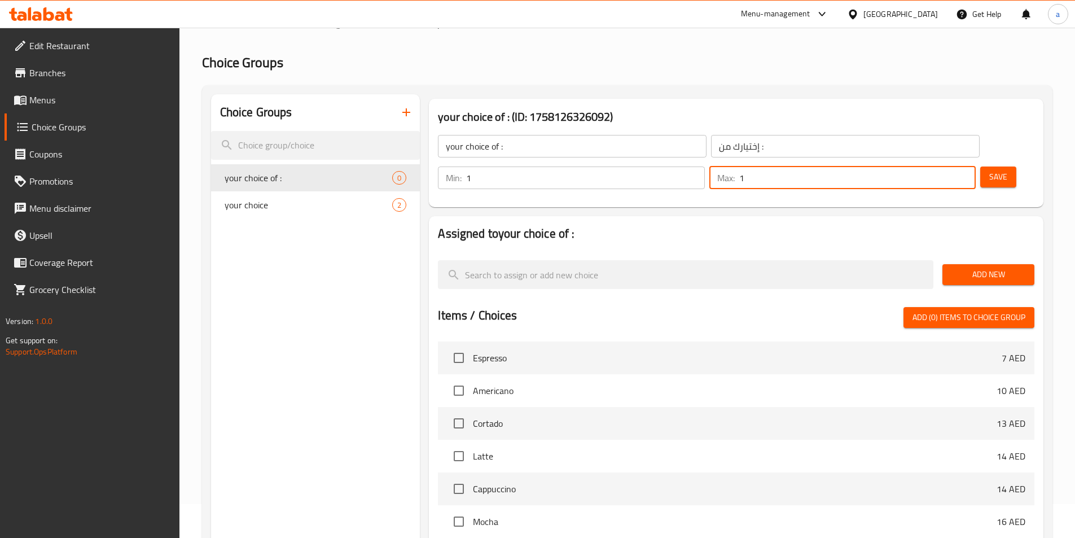
click at [980, 167] on button "Save" at bounding box center [998, 177] width 36 height 21
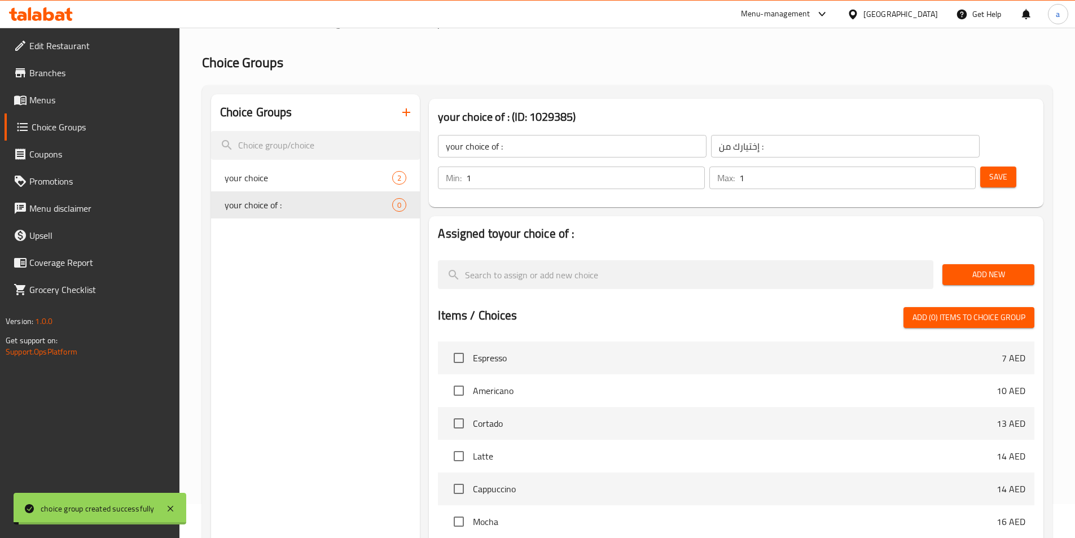
click at [986, 268] on span "Add New" at bounding box center [989, 275] width 74 height 14
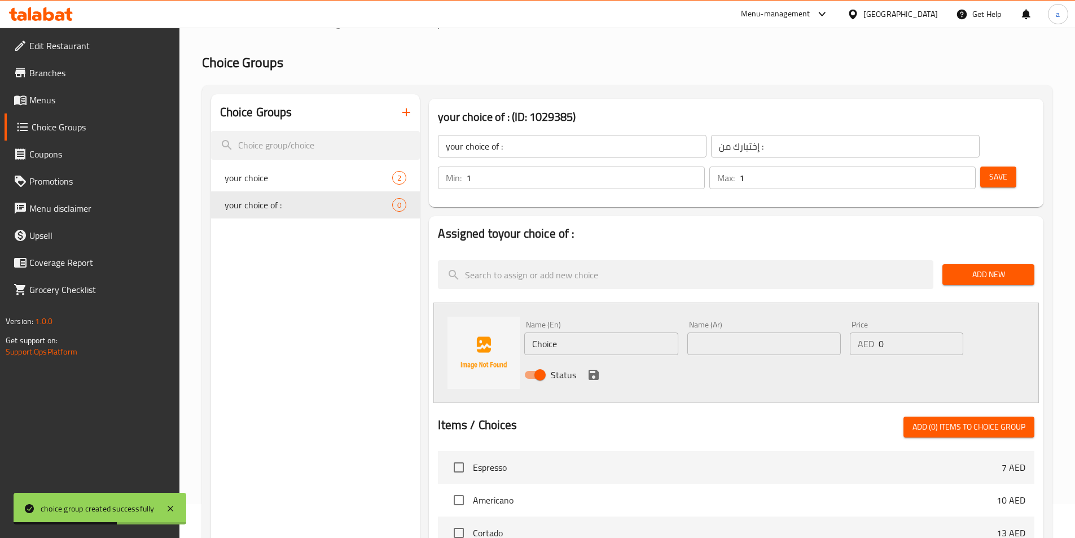
click at [590, 332] on input "Choice" at bounding box center [601, 343] width 154 height 23
paste input "Wings"
type input "Wings"
click at [720, 332] on input "text" at bounding box center [764, 343] width 154 height 23
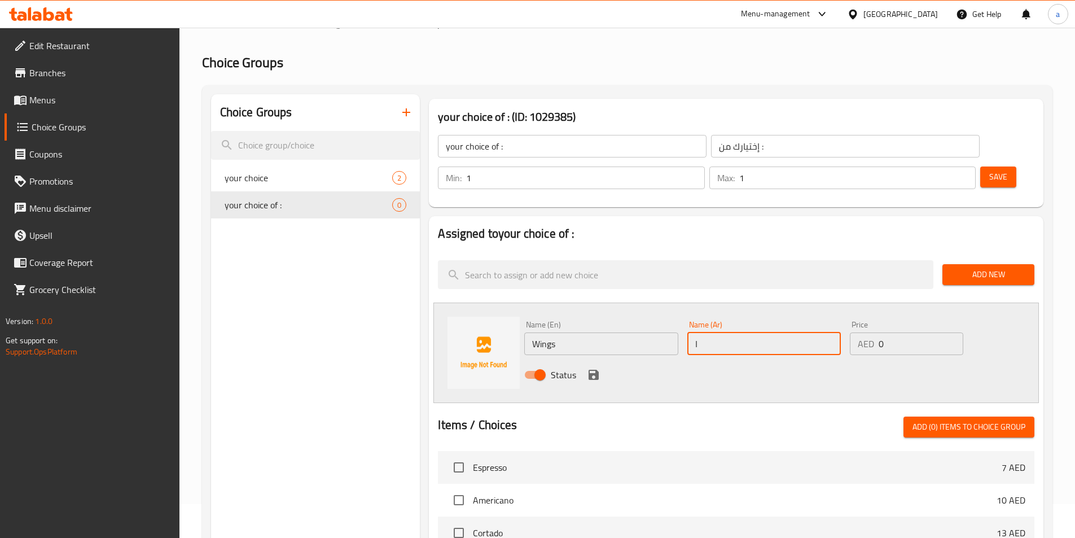
drag, startPoint x: 744, startPoint y: 318, endPoint x: 748, endPoint y: 322, distance: 6.4
click at [744, 332] on input "ا" at bounding box center [764, 343] width 154 height 23
type input "اجنحه"
click at [590, 370] on icon "save" at bounding box center [594, 375] width 10 height 10
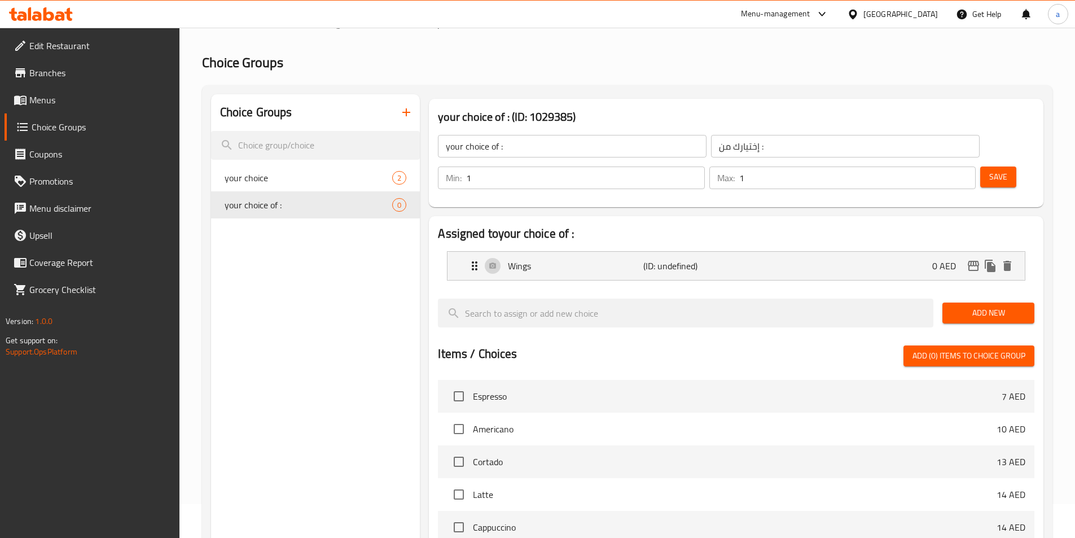
click at [985, 306] on span "Add New" at bounding box center [989, 313] width 74 height 14
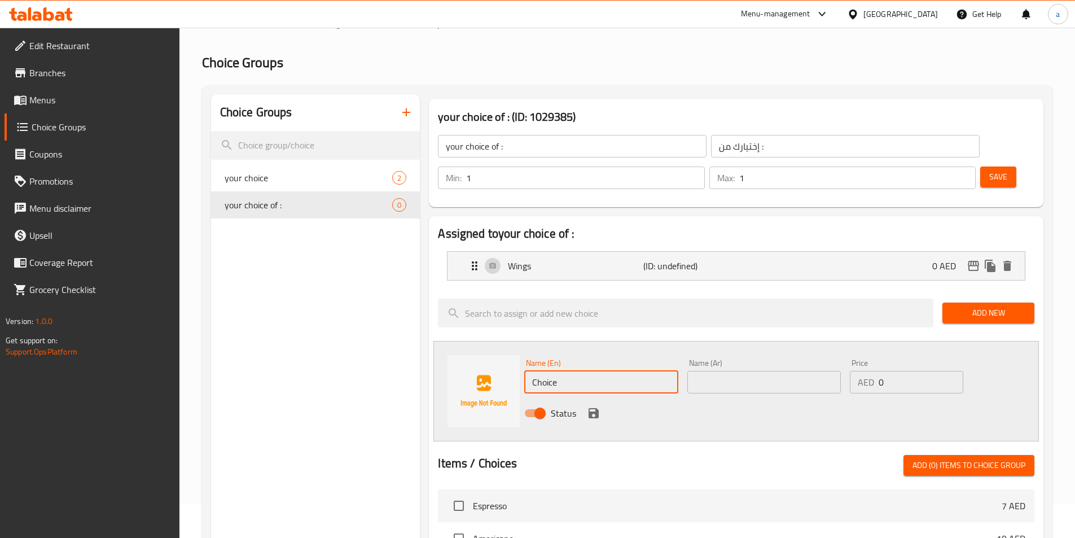
click at [594, 371] on input "Choice" at bounding box center [601, 382] width 154 height 23
paste input "Tenders"
type input "Tenders"
click at [701, 371] on input "text" at bounding box center [764, 382] width 154 height 23
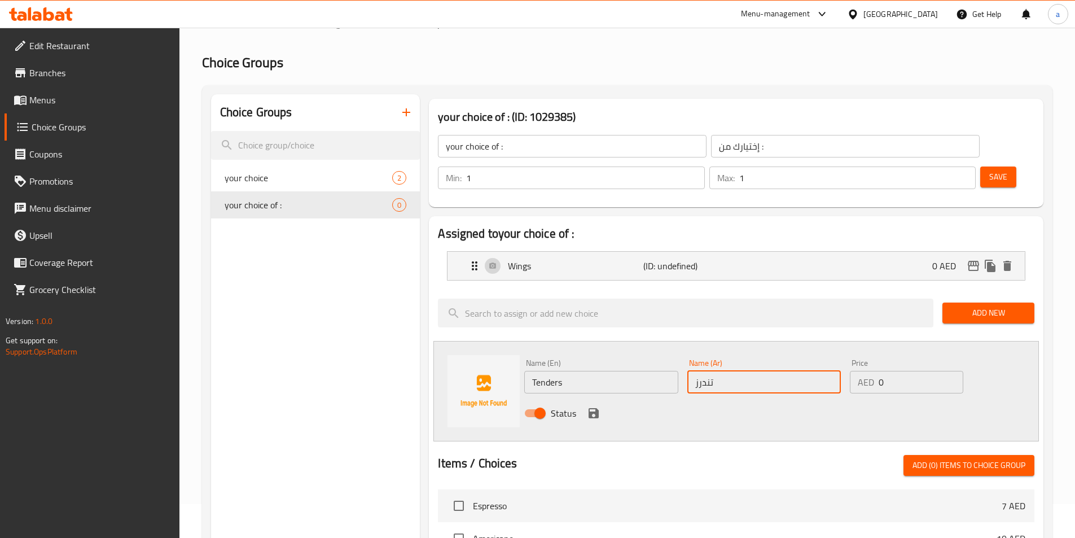
click at [709, 371] on input "تندرز" at bounding box center [764, 382] width 154 height 23
type input "تيندرز"
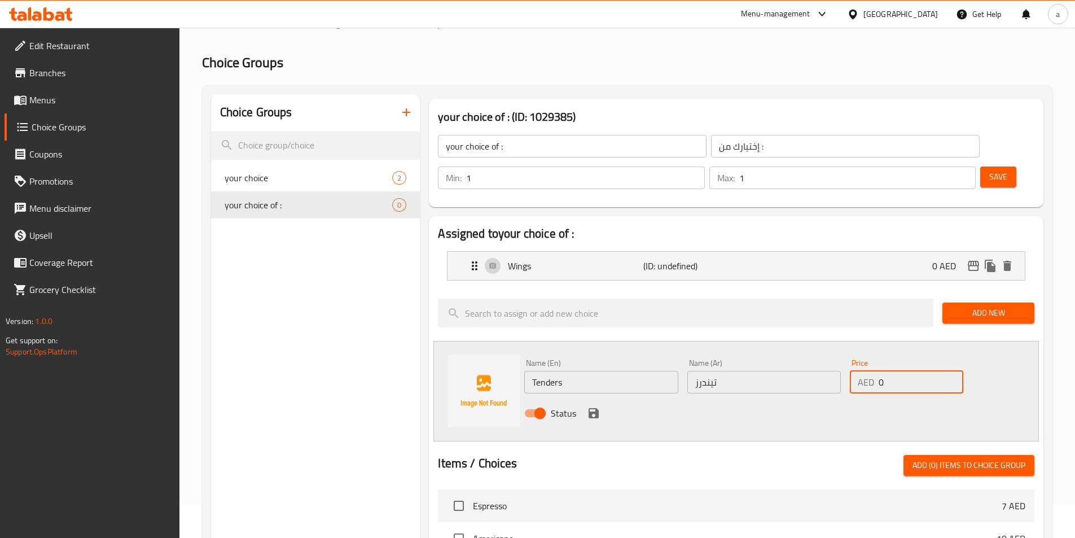
click at [900, 371] on input "0" at bounding box center [921, 382] width 84 height 23
click at [584, 398] on div "Status" at bounding box center [764, 413] width 489 height 30
click at [588, 406] on icon "save" at bounding box center [594, 413] width 14 height 14
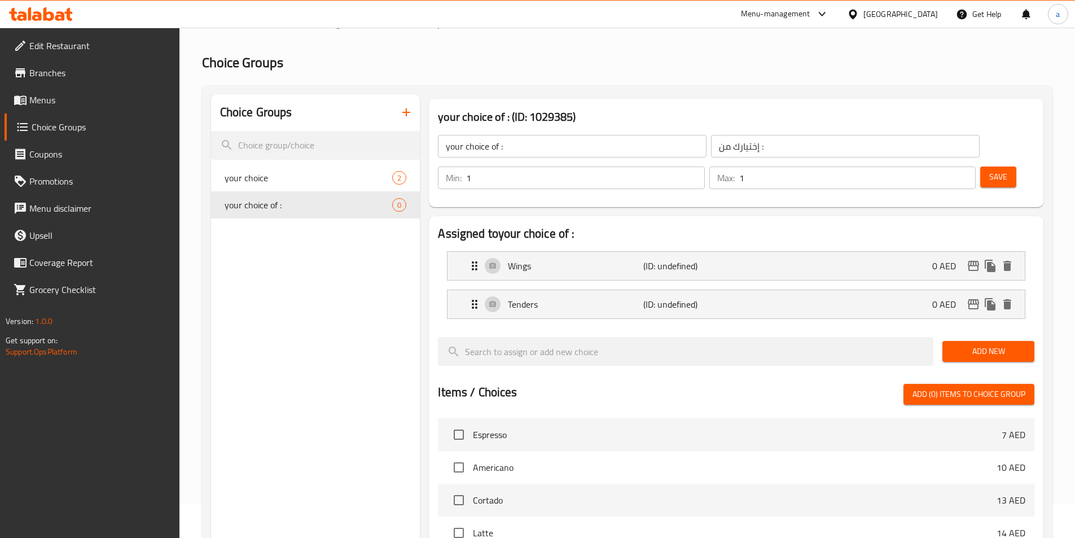
click at [980, 167] on button "Save" at bounding box center [998, 177] width 36 height 21
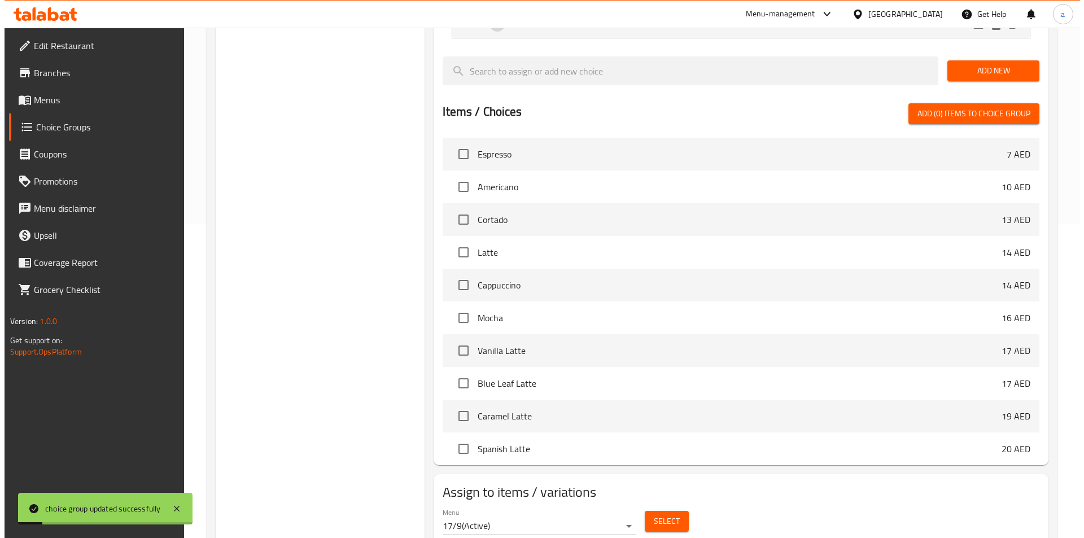
scroll to position [325, 0]
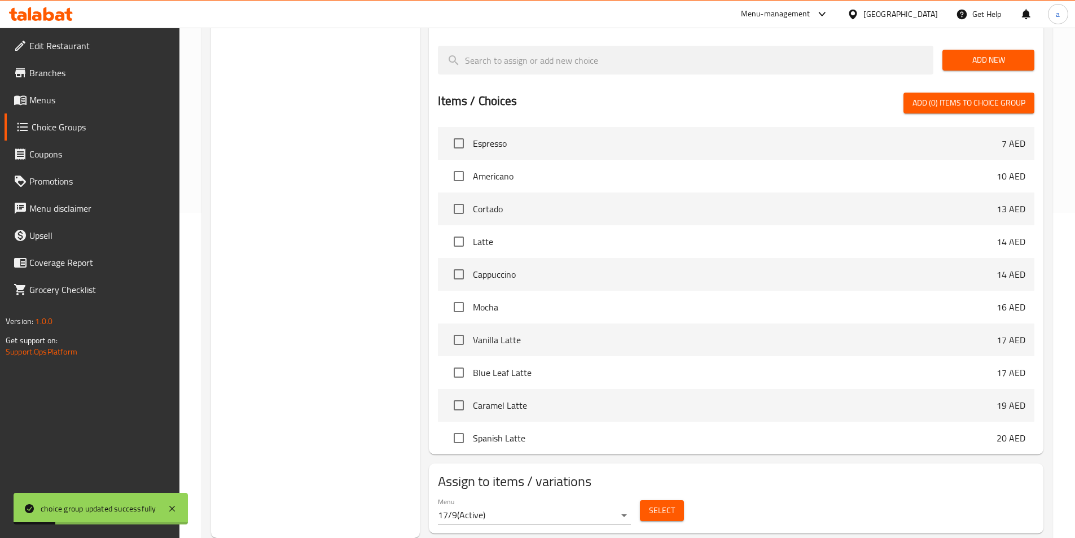
click at [662, 503] on span "Select" at bounding box center [662, 510] width 26 height 14
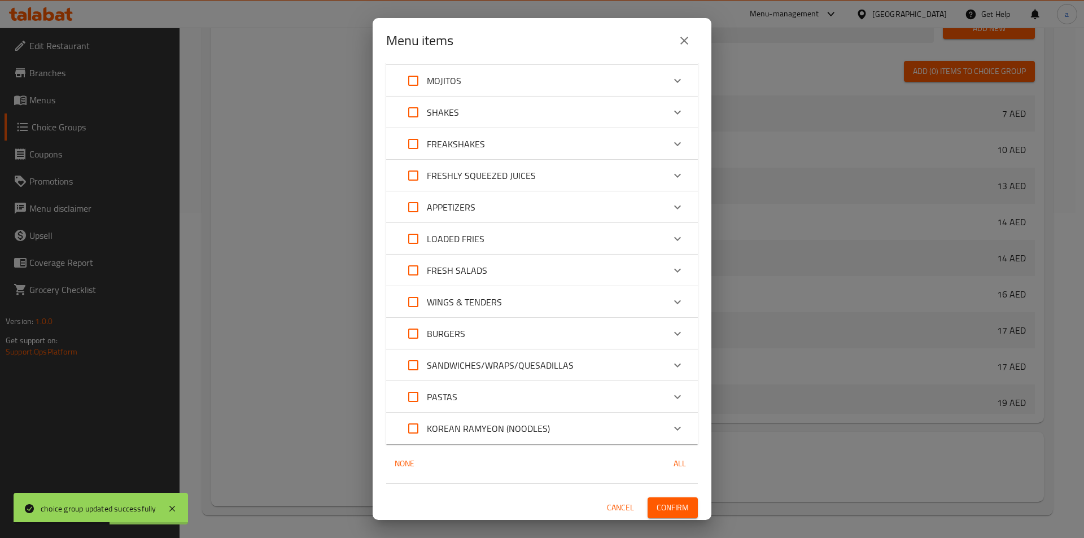
scroll to position [226, 0]
click at [507, 295] on div "WINGS & TENDERS" at bounding box center [532, 299] width 264 height 27
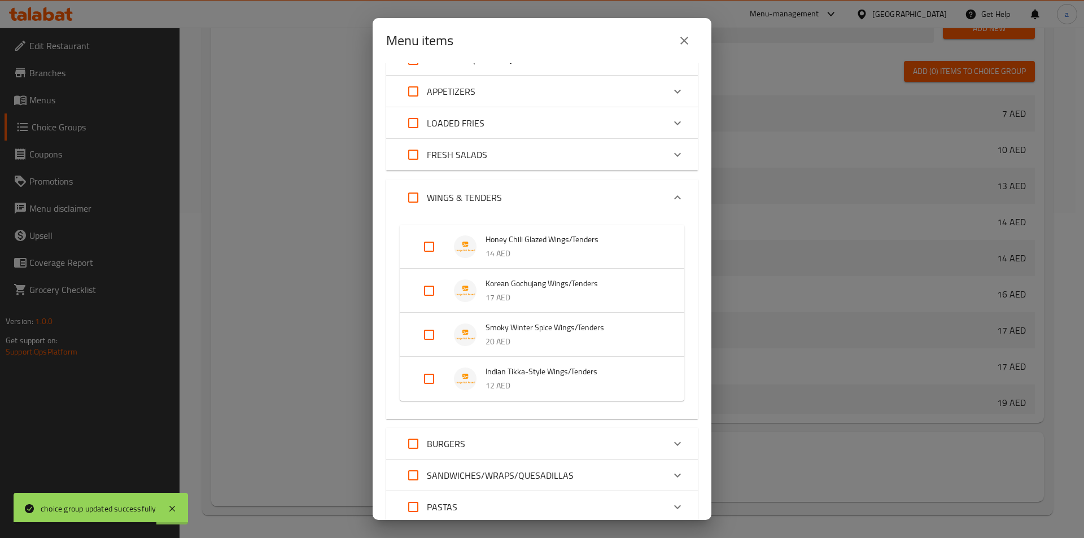
scroll to position [396, 0]
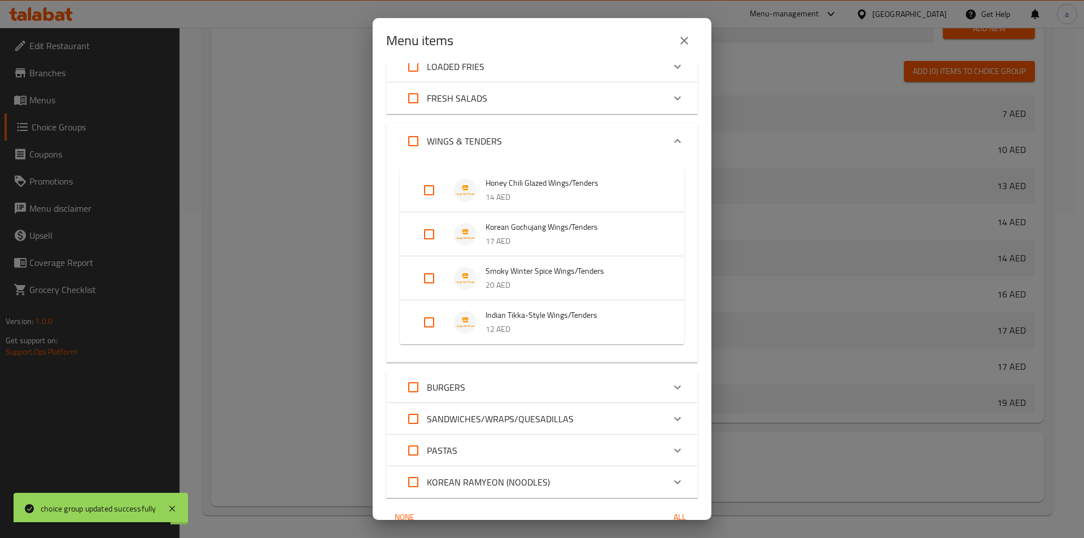
click at [434, 195] on input "Expand" at bounding box center [428, 190] width 27 height 27
checkbox input "true"
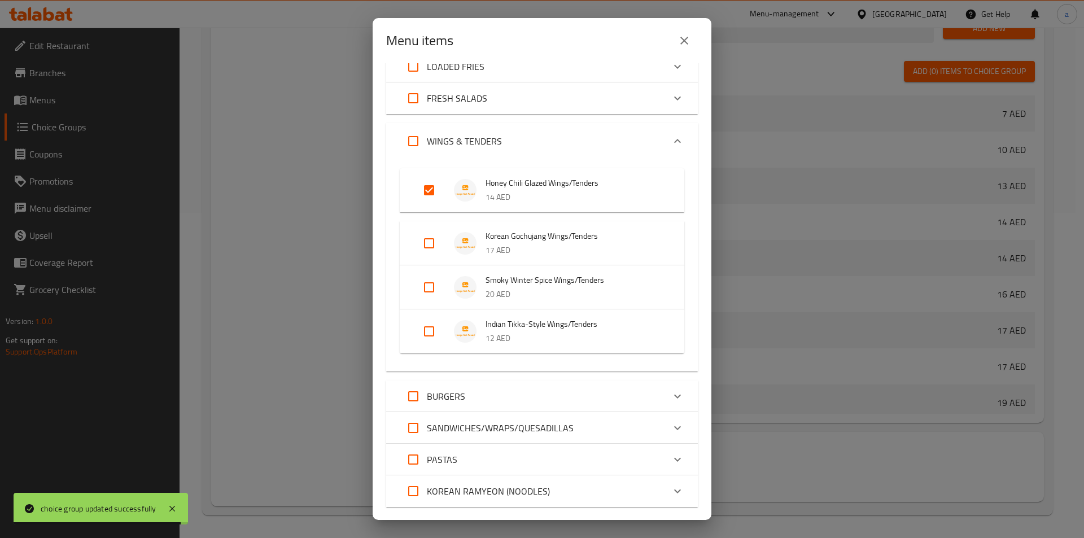
click at [430, 242] on input "Expand" at bounding box center [428, 243] width 27 height 27
checkbox input "true"
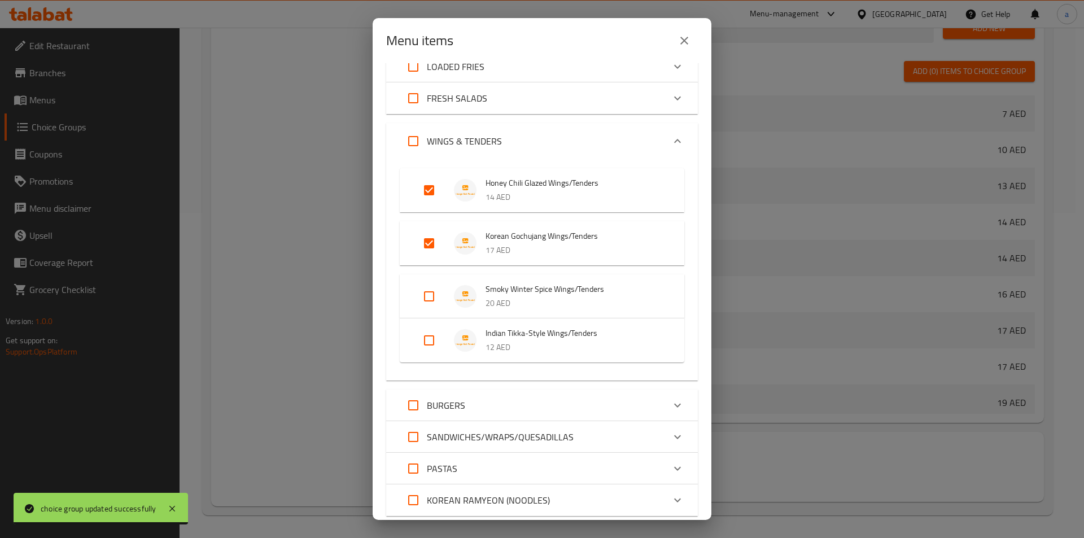
drag, startPoint x: 428, startPoint y: 287, endPoint x: 435, endPoint y: 318, distance: 32.4
click at [428, 288] on input "Expand" at bounding box center [428, 296] width 27 height 27
checkbox input "true"
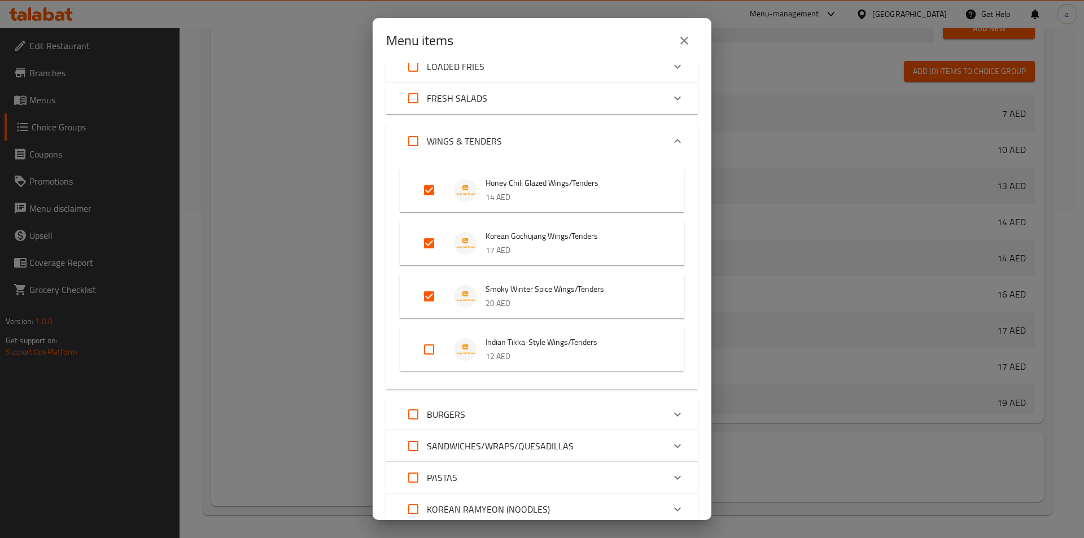
click at [431, 347] on input "Expand" at bounding box center [428, 349] width 27 height 27
checkbox input "true"
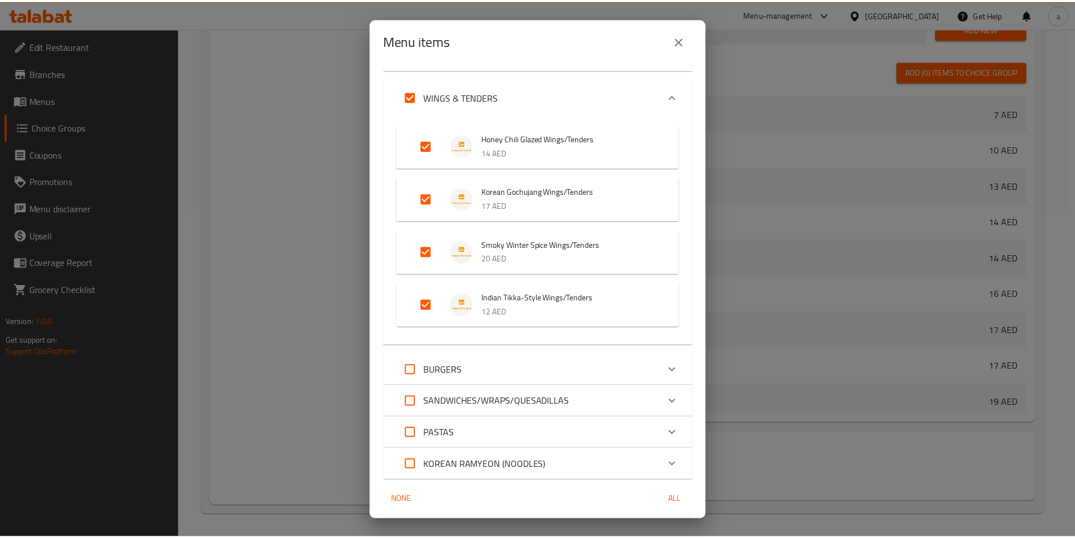
scroll to position [479, 0]
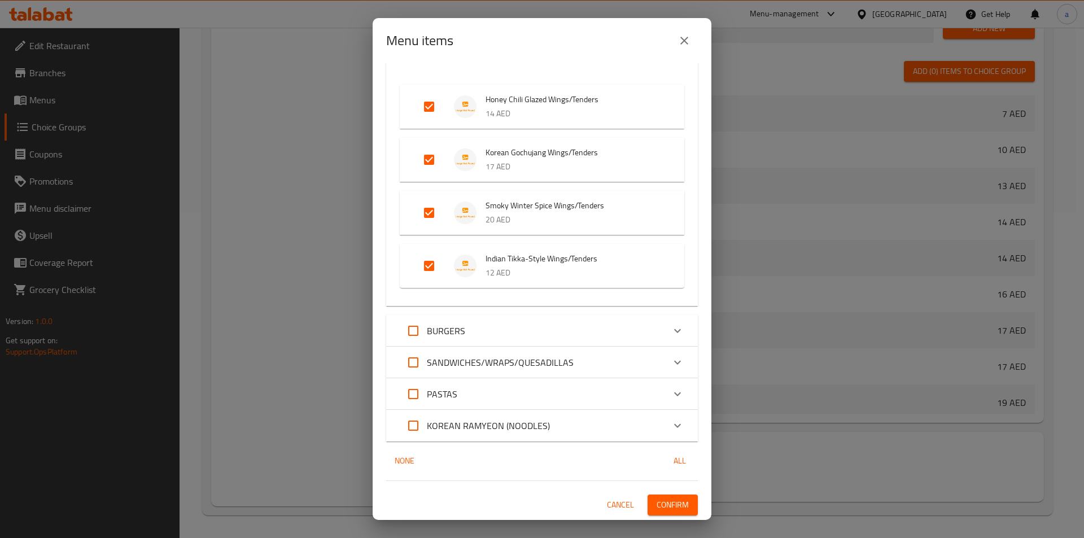
click at [656, 511] on span "Confirm" at bounding box center [672, 505] width 32 height 14
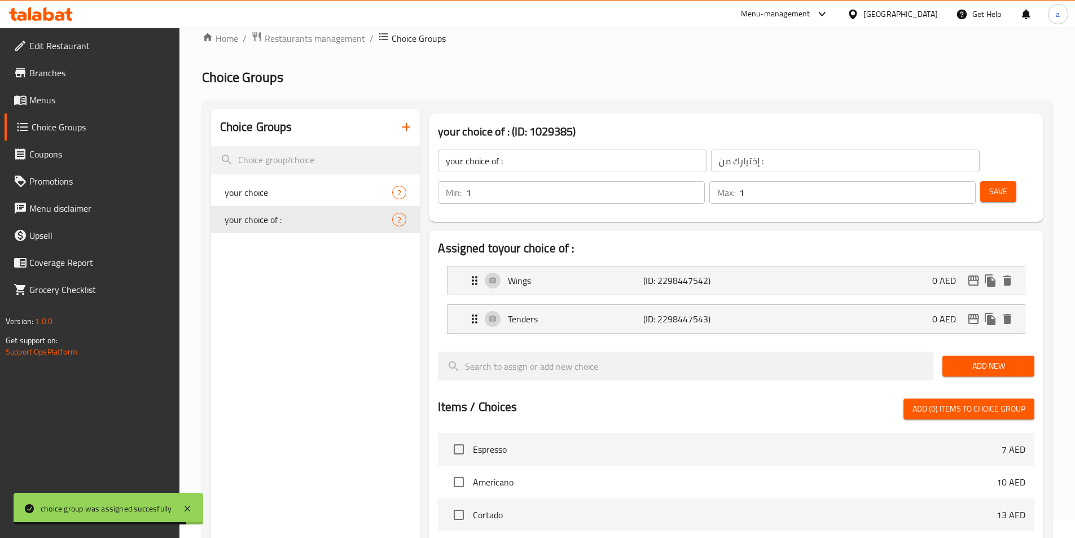
scroll to position [0, 0]
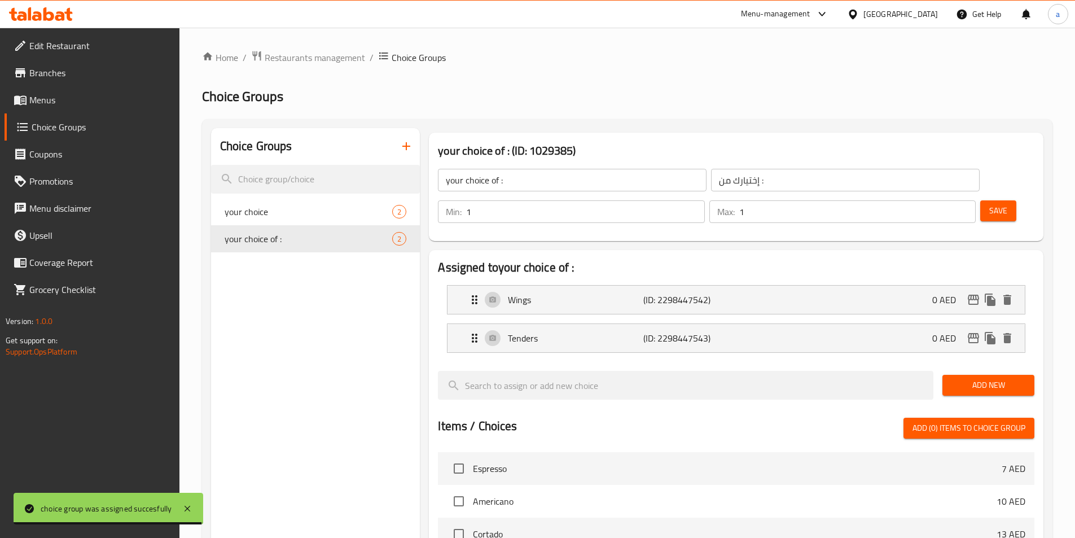
click at [77, 99] on span "Menus" at bounding box center [99, 100] width 141 height 14
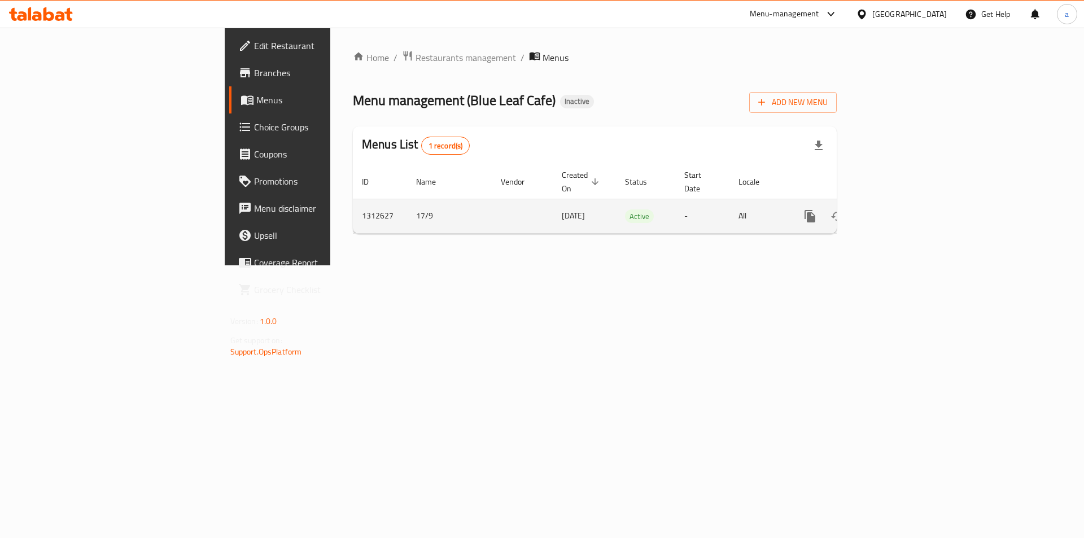
click at [898, 209] on icon "enhanced table" at bounding box center [891, 216] width 14 height 14
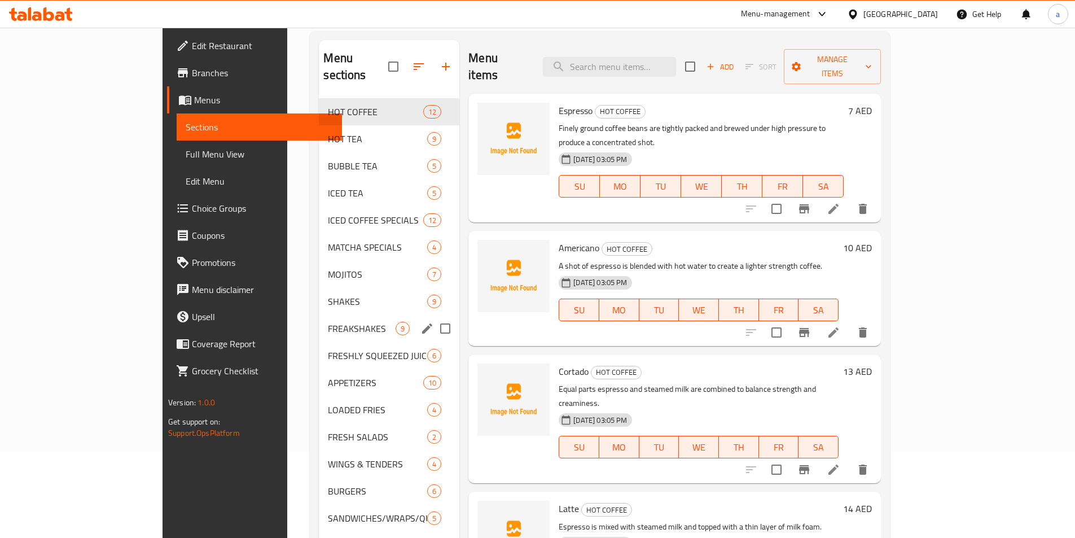
scroll to position [158, 0]
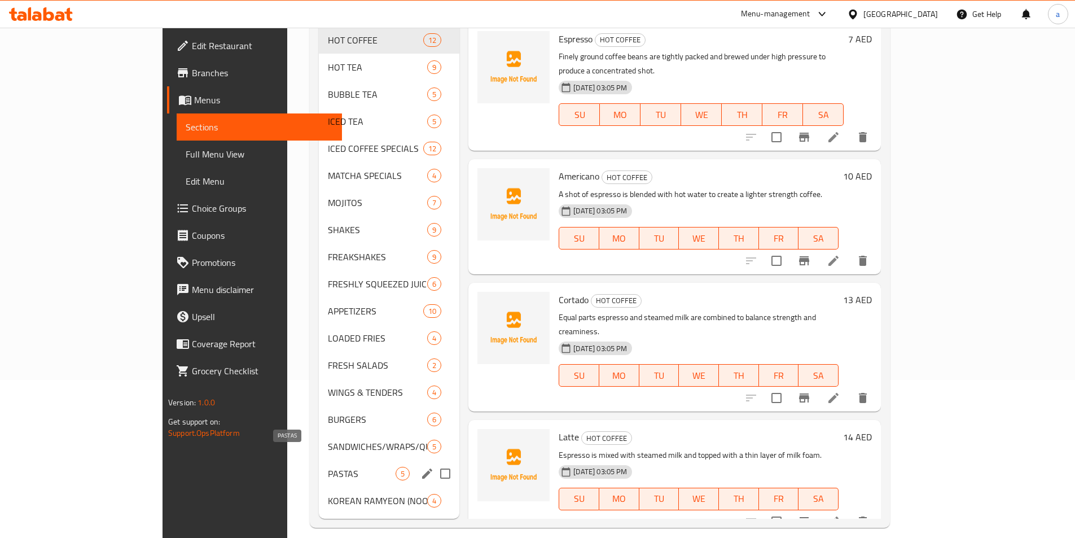
click at [328, 467] on span "PASTAS" at bounding box center [362, 474] width 68 height 14
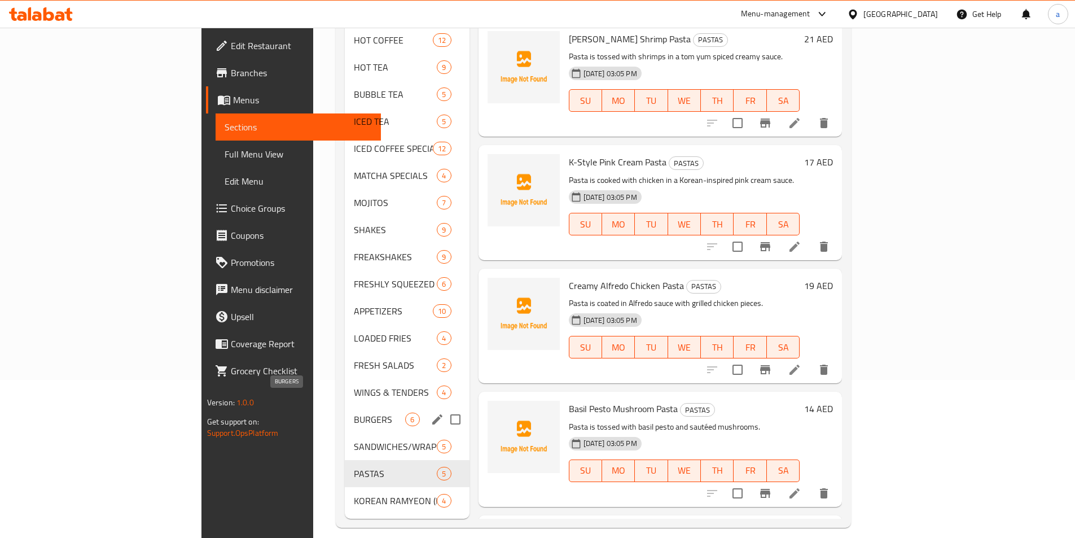
click at [354, 413] on span "BURGERS" at bounding box center [379, 420] width 51 height 14
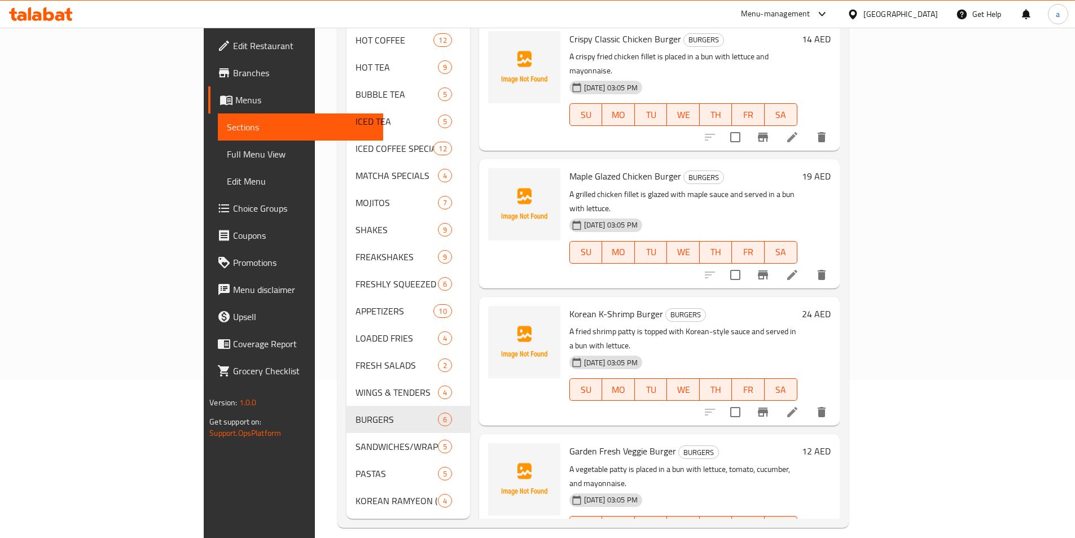
scroll to position [230, 0]
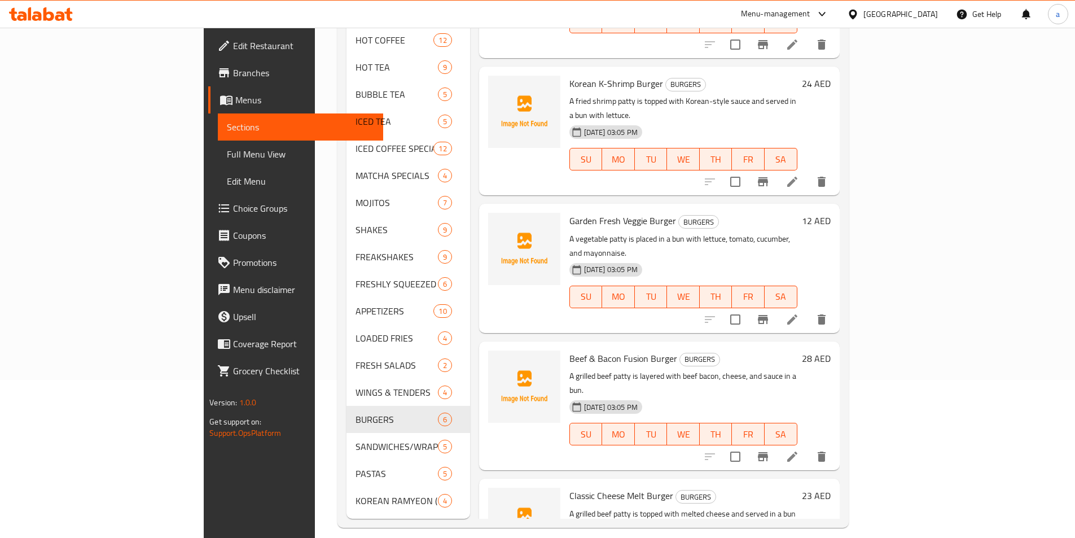
click at [808, 446] on li at bounding box center [793, 456] width 32 height 20
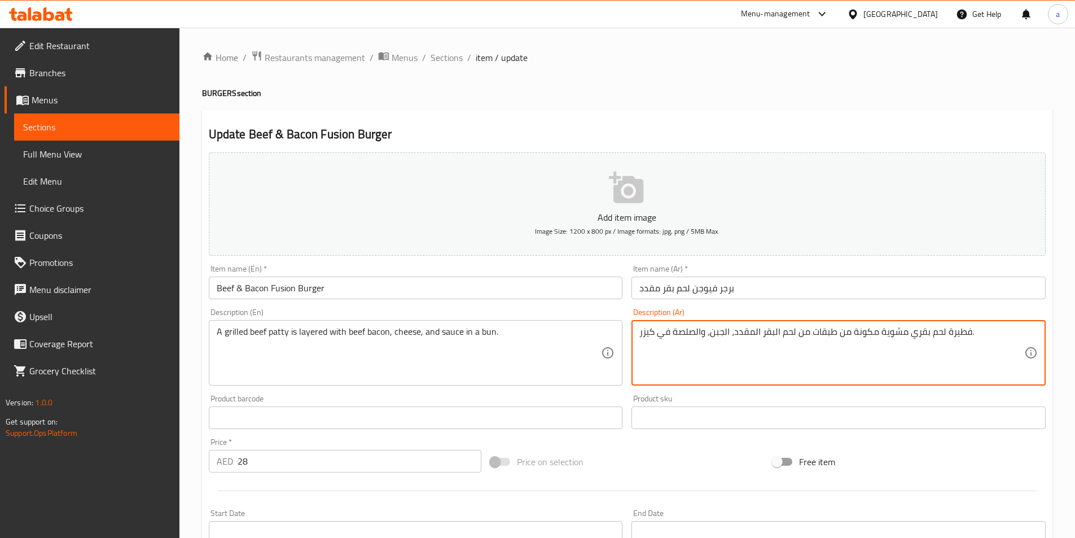
click at [960, 332] on textarea "فطيرة لحم بقري مشوية مكونة من طبقات من لحم البقر المقدد، الجبن، والصلصة في كيزر." at bounding box center [832, 353] width 385 height 54
type textarea "شريحة لحم بقري مشوية مكونة من طبقات من لحم البقر المقدد، الجبن، والصلصة في كيزر."
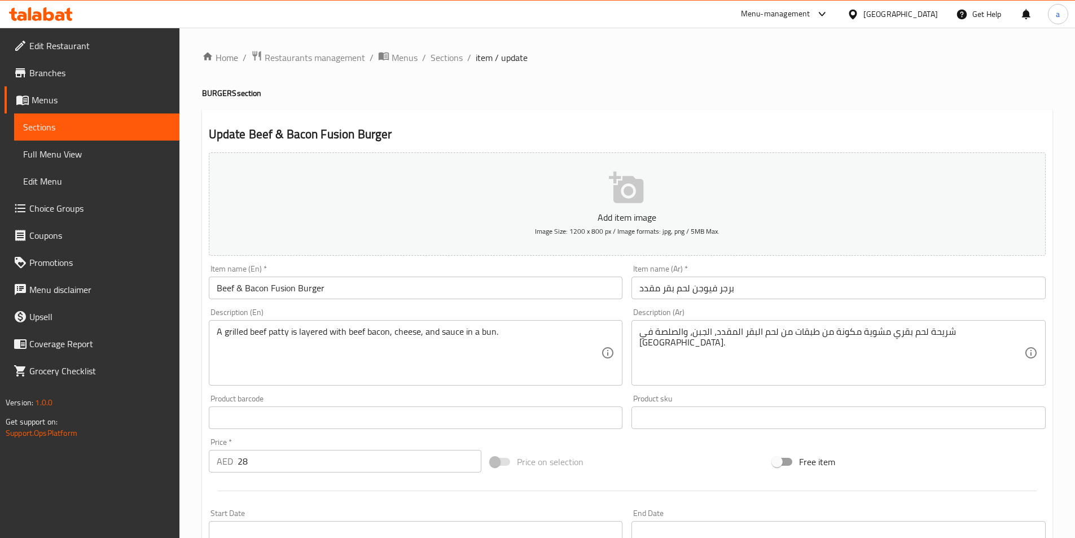
click at [392, 395] on div "Product barcode Product barcode" at bounding box center [416, 412] width 414 height 34
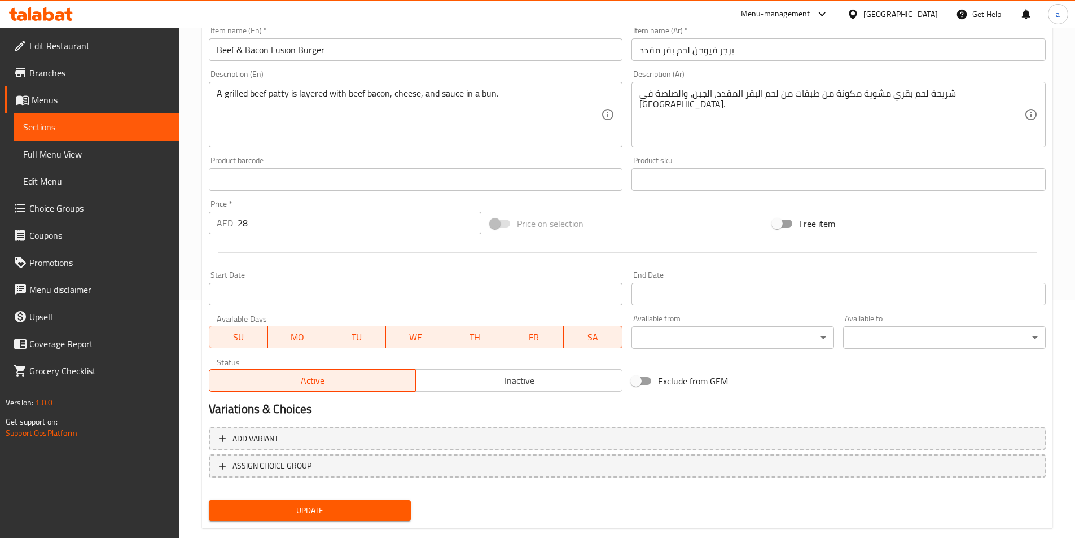
scroll to position [260, 0]
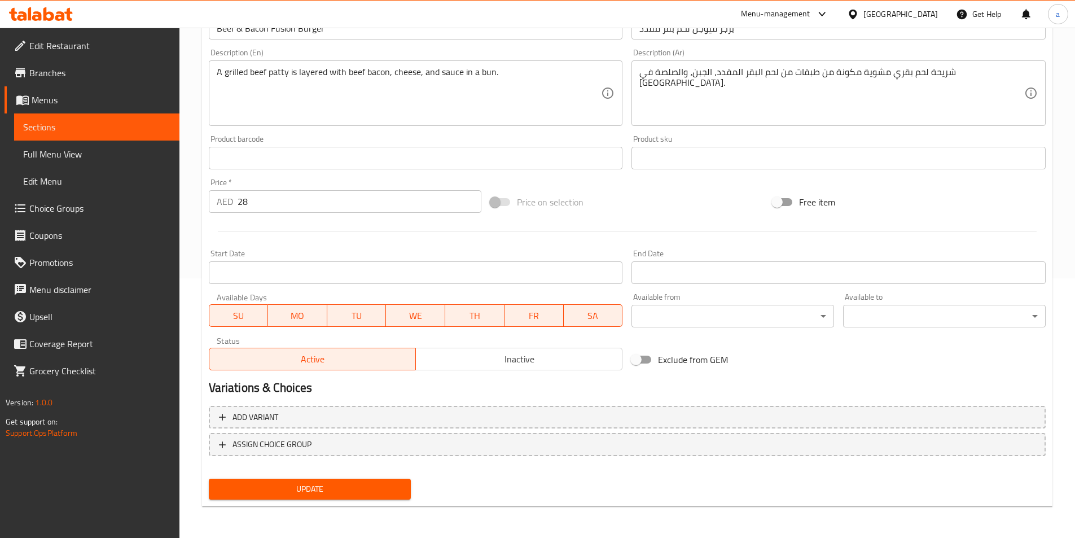
click at [322, 497] on button "Update" at bounding box center [310, 489] width 203 height 21
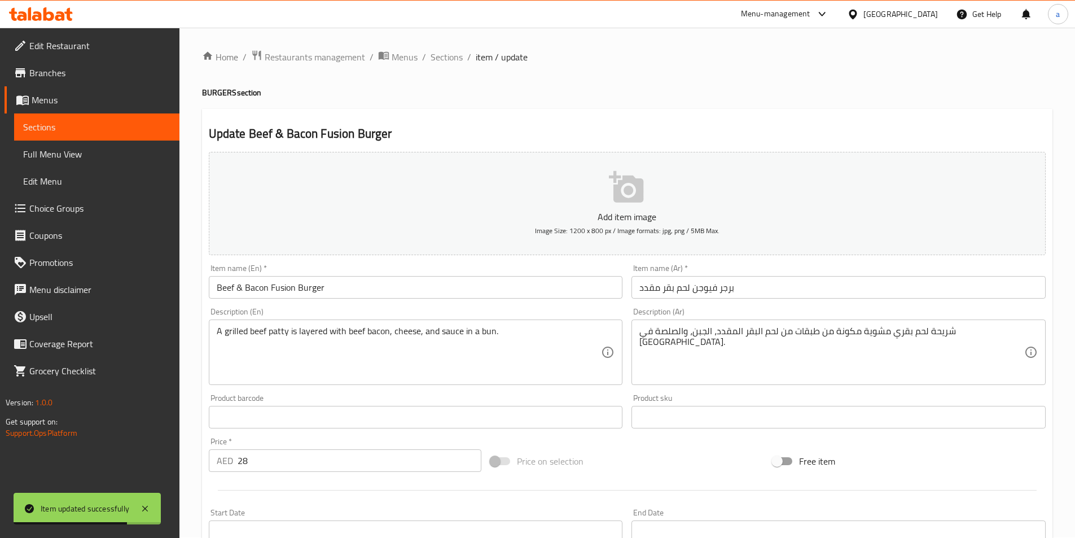
scroll to position [0, 0]
click at [462, 51] on ol "Home / Restaurants management / Menus / Sections / item / update" at bounding box center [627, 57] width 851 height 15
click at [457, 54] on span "Sections" at bounding box center [447, 58] width 32 height 14
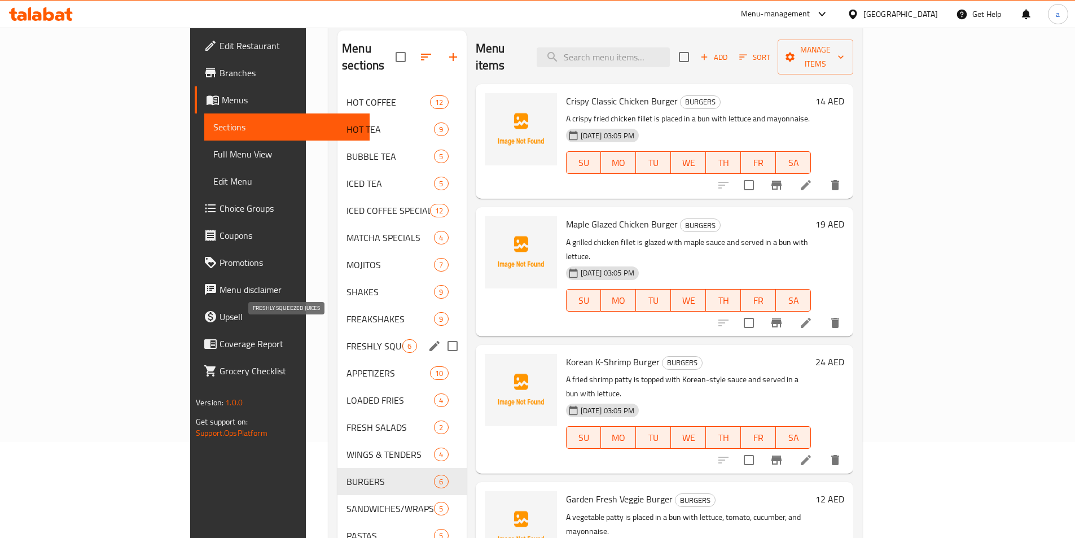
scroll to position [158, 0]
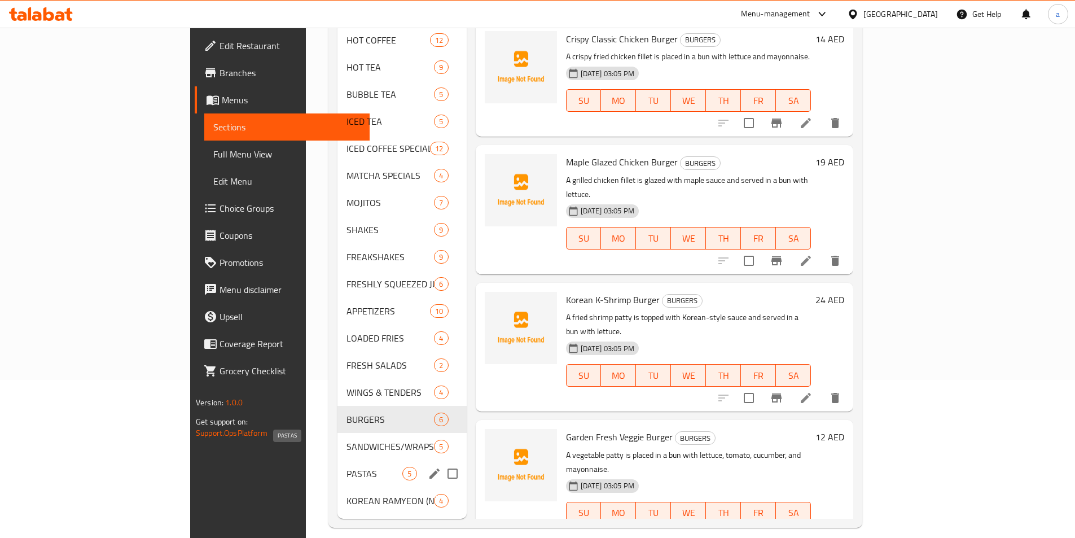
click at [347, 467] on span "PASTAS" at bounding box center [375, 474] width 56 height 14
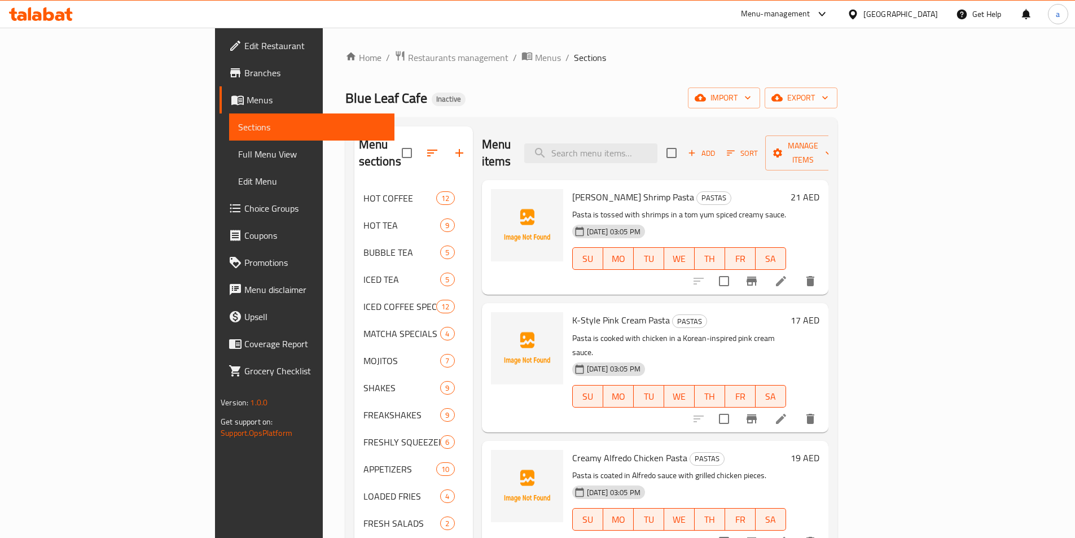
click at [797, 271] on li at bounding box center [781, 281] width 32 height 20
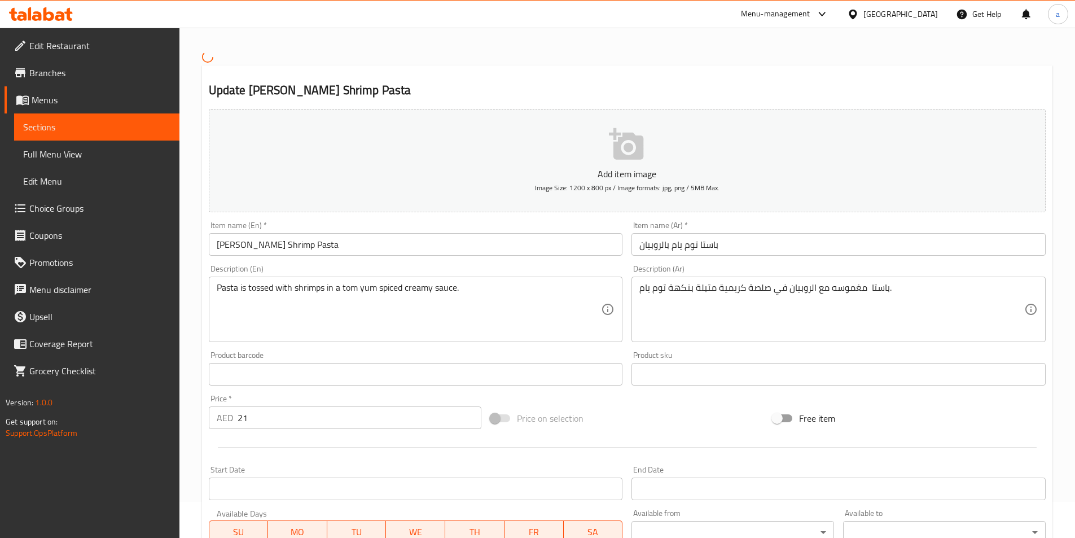
scroll to position [56, 0]
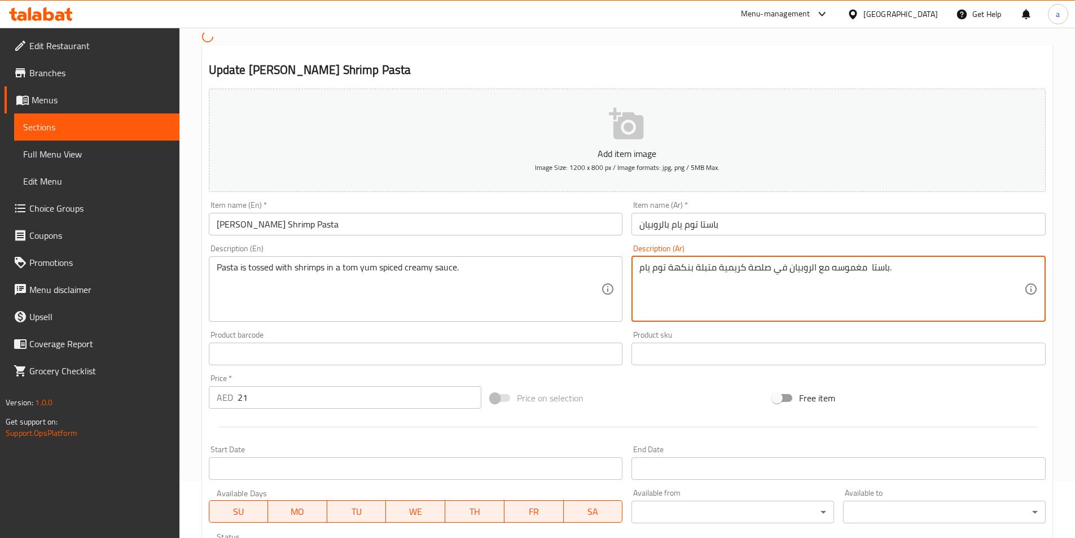
click at [682, 267] on textarea "باستا مغموسه مع الروبيان في صلصة كريمية متبلة بنكهة توم يام." at bounding box center [832, 289] width 385 height 54
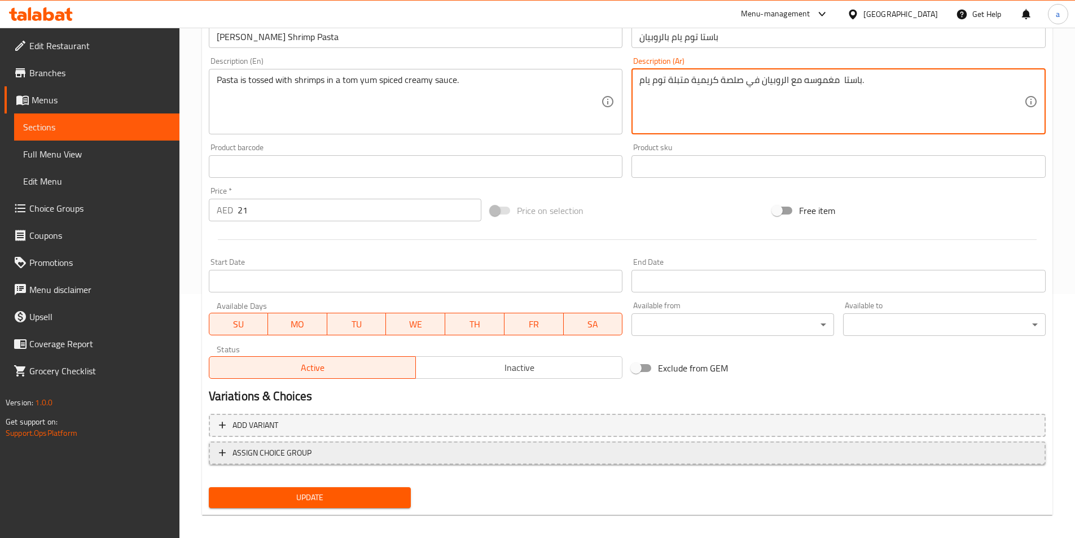
scroll to position [252, 0]
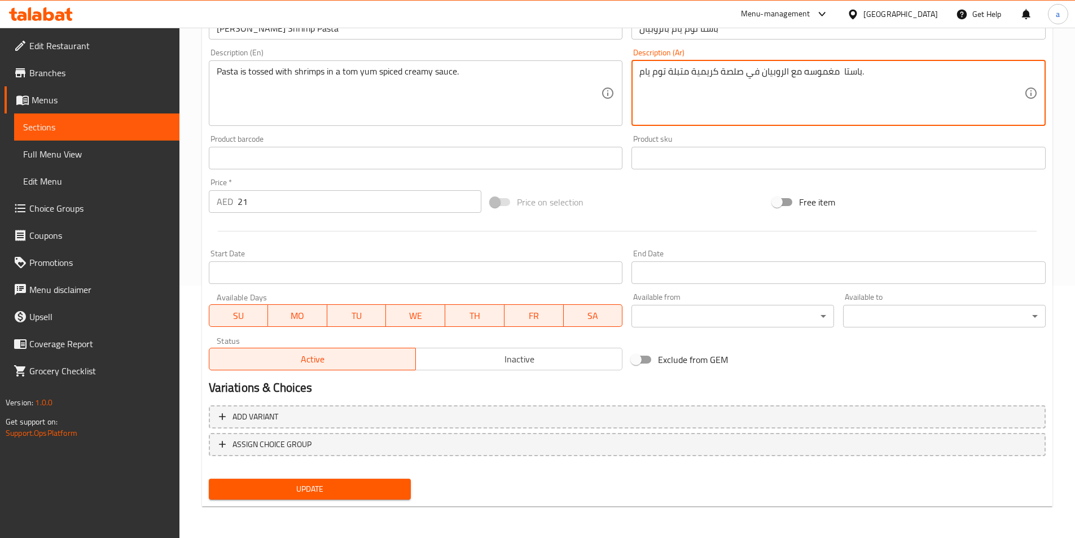
type textarea "باستا مغموسه مع الروبيان في صلصة كريمية متبلة توم يام."
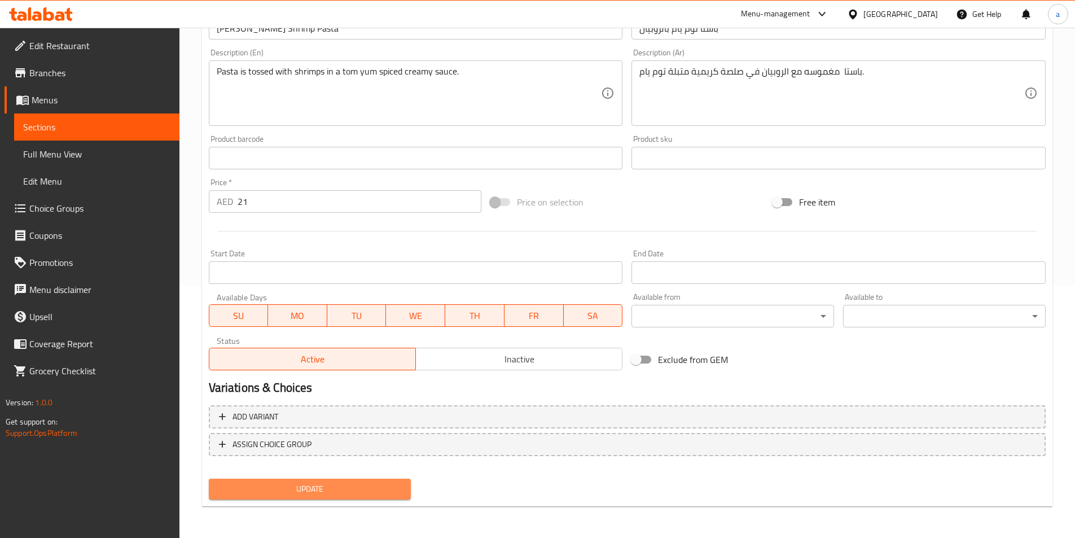
click at [336, 490] on span "Update" at bounding box center [310, 489] width 185 height 14
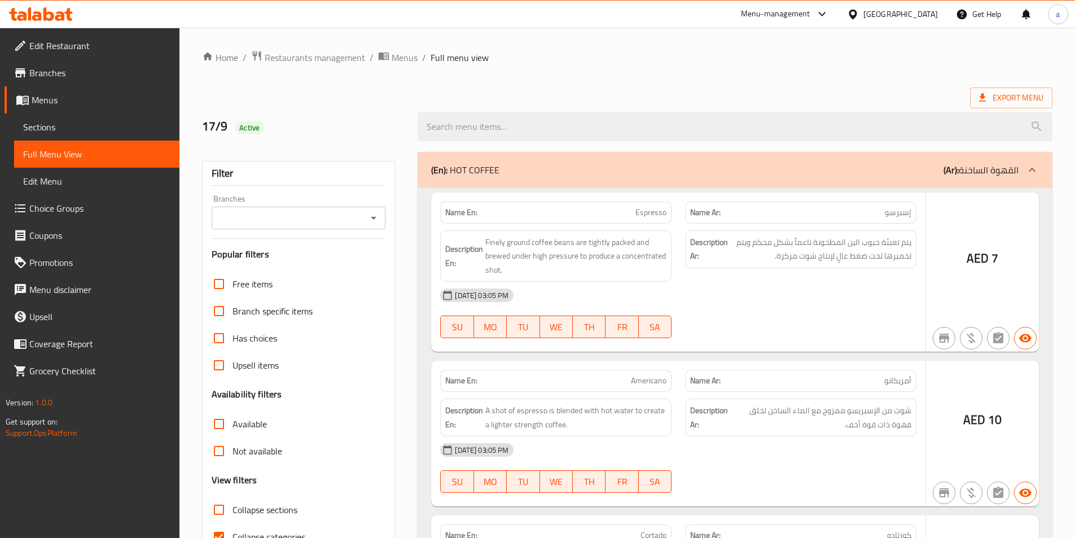
click at [432, 321] on div at bounding box center [537, 269] width 1075 height 538
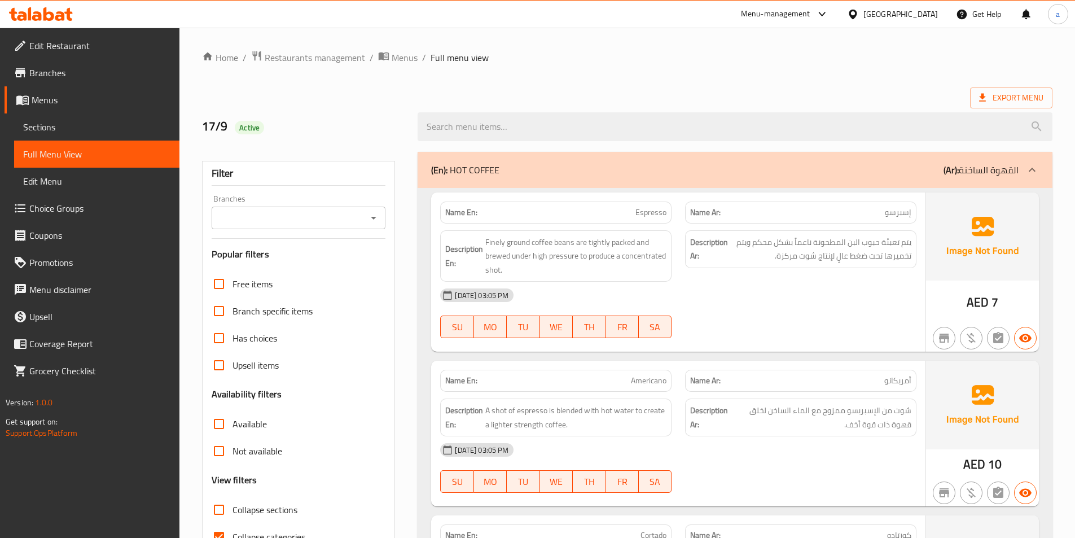
scroll to position [339, 0]
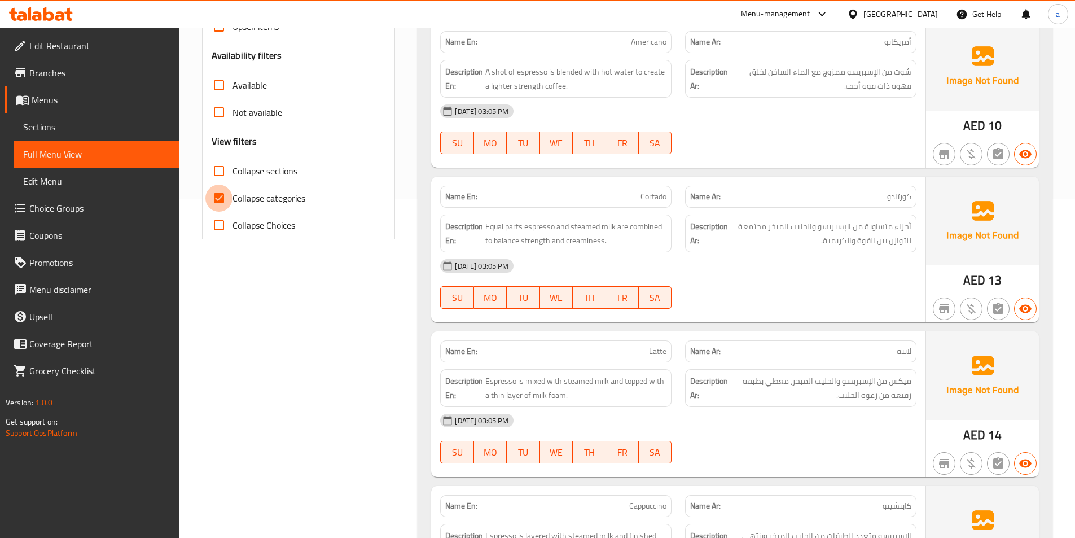
click at [224, 196] on input "Collapse categories" at bounding box center [218, 198] width 27 height 27
checkbox input "false"
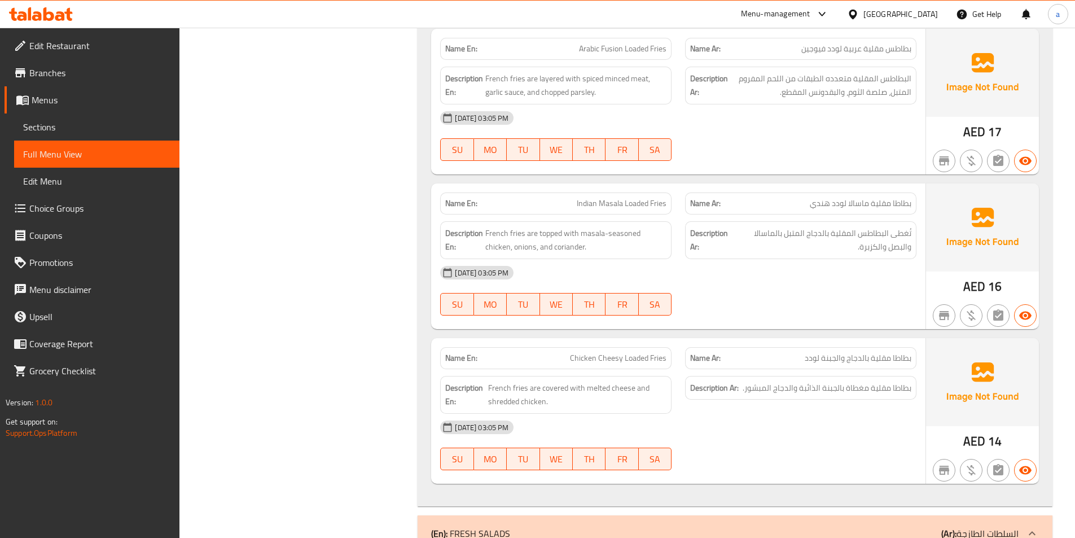
scroll to position [14788, 0]
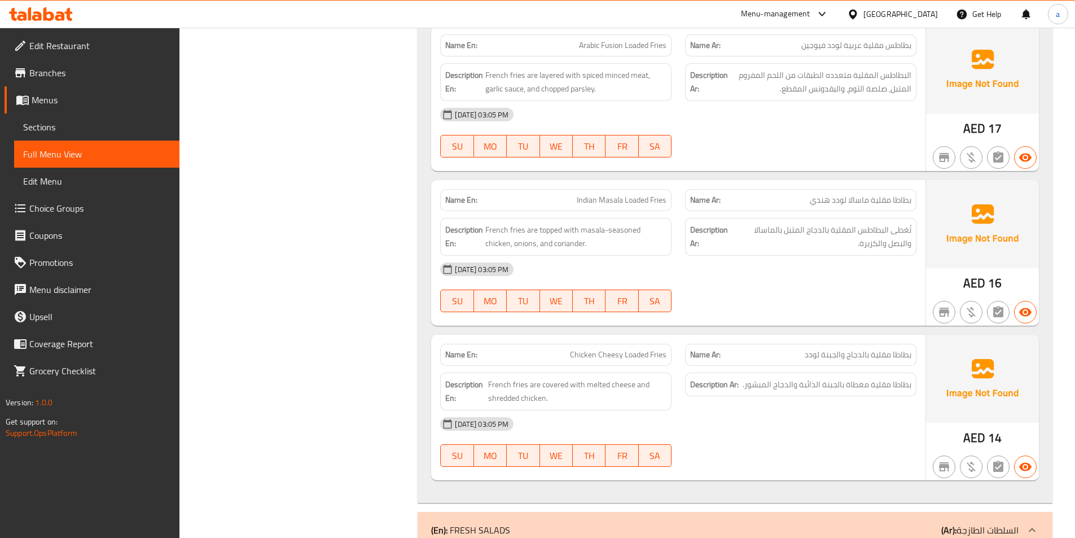
click at [735, 274] on div "17-09-2025 03:05 PM SU MO TU WE TH FR SA" at bounding box center [678, 287] width 490 height 63
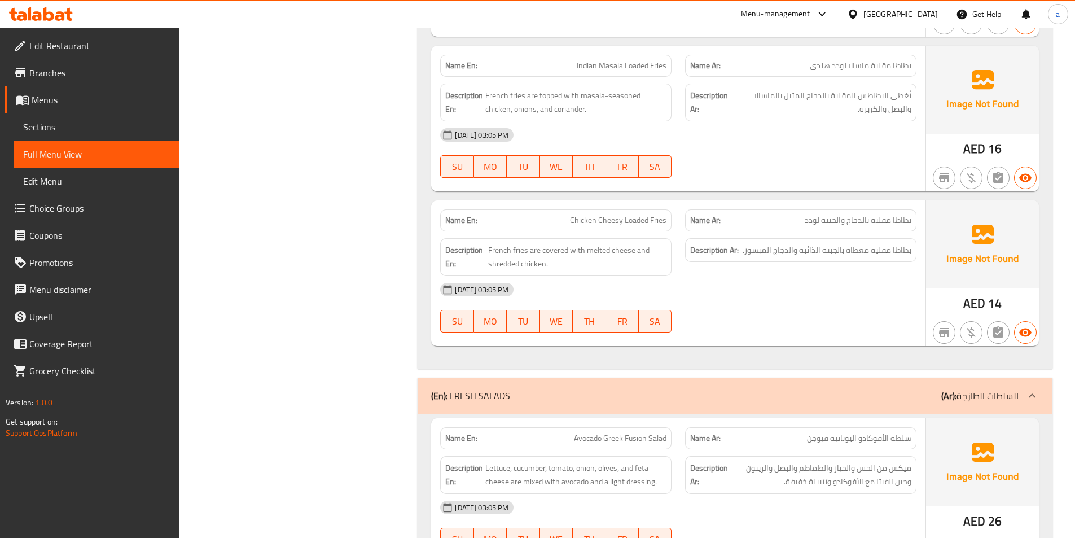
scroll to position [14957, 0]
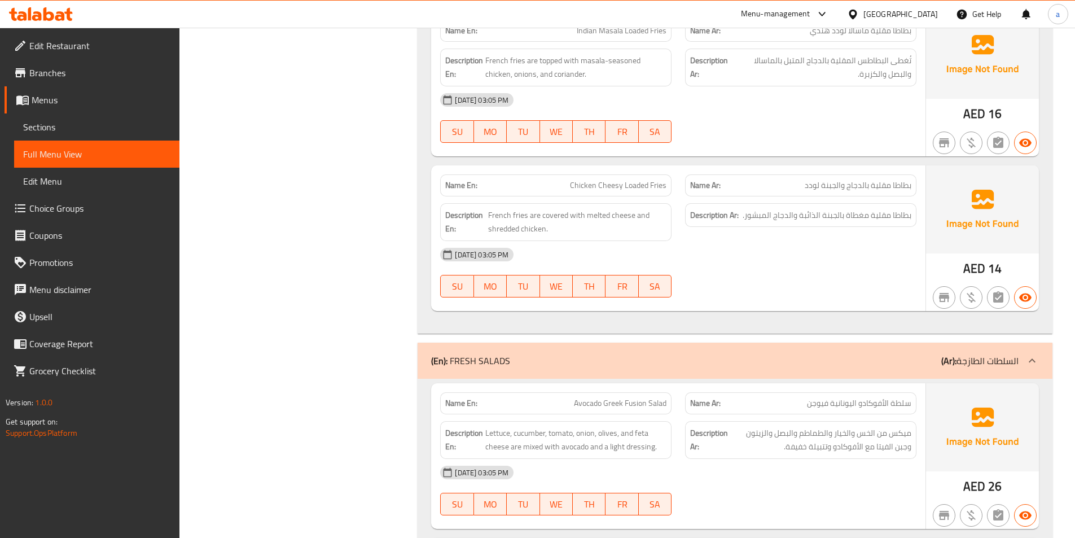
click at [729, 248] on div "[DATE] 03:05 PM" at bounding box center [678, 254] width 490 height 27
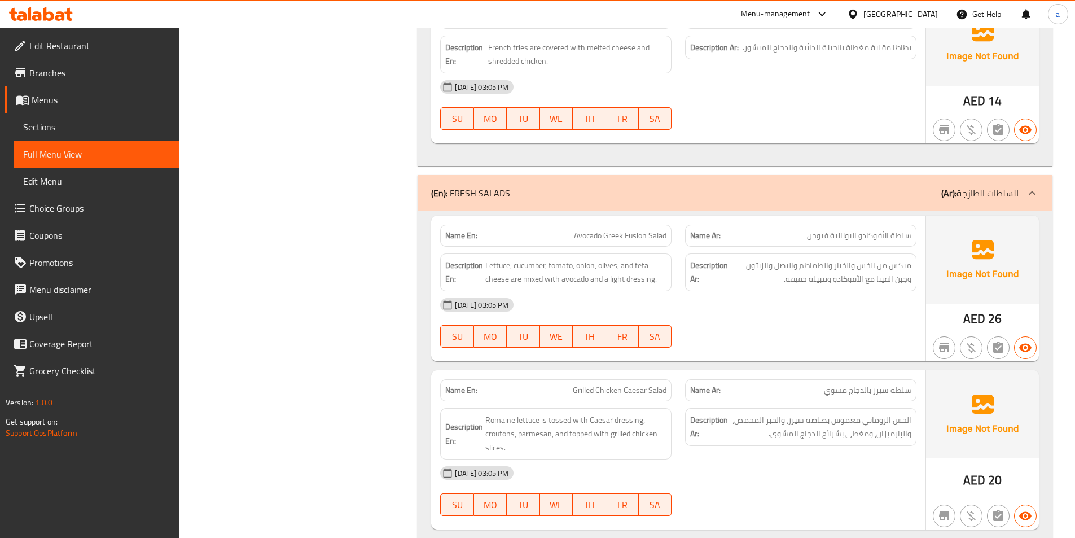
scroll to position [15127, 0]
click at [799, 312] on div "17-09-2025 03:05 PM SU MO TU WE TH FR SA" at bounding box center [678, 321] width 490 height 63
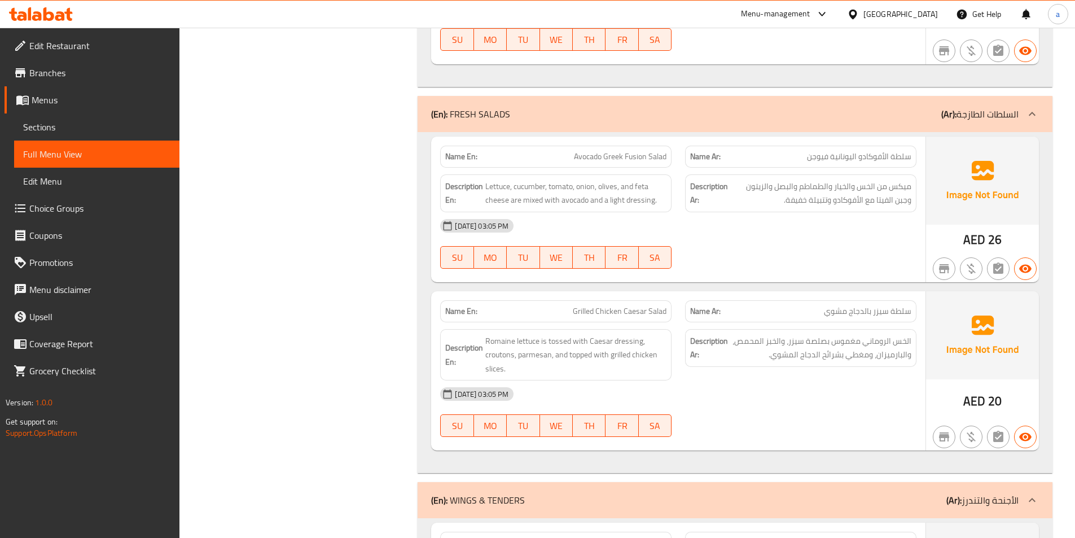
scroll to position [15240, 0]
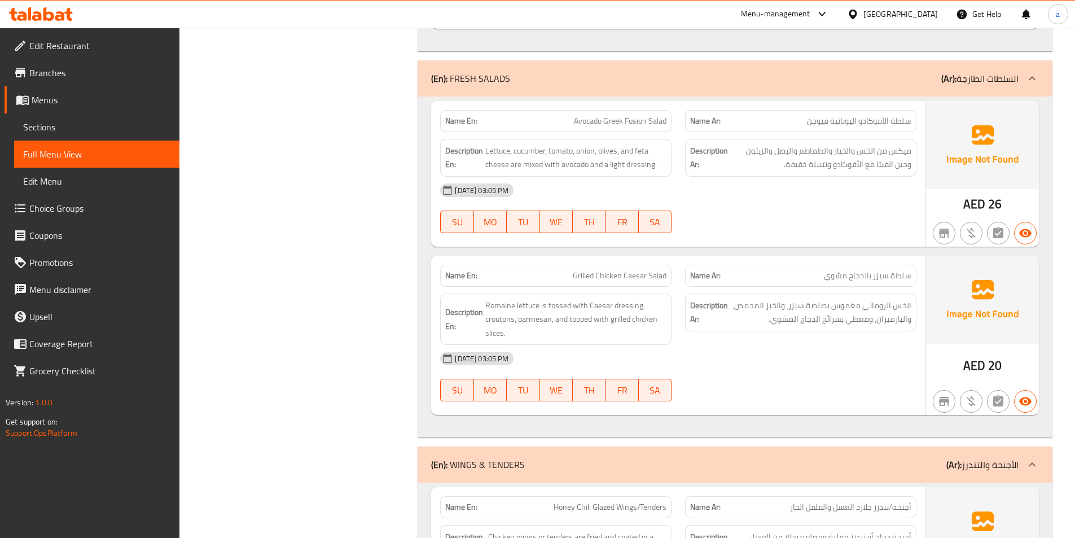
click at [720, 177] on div "[DATE] 03:05 PM" at bounding box center [678, 190] width 490 height 27
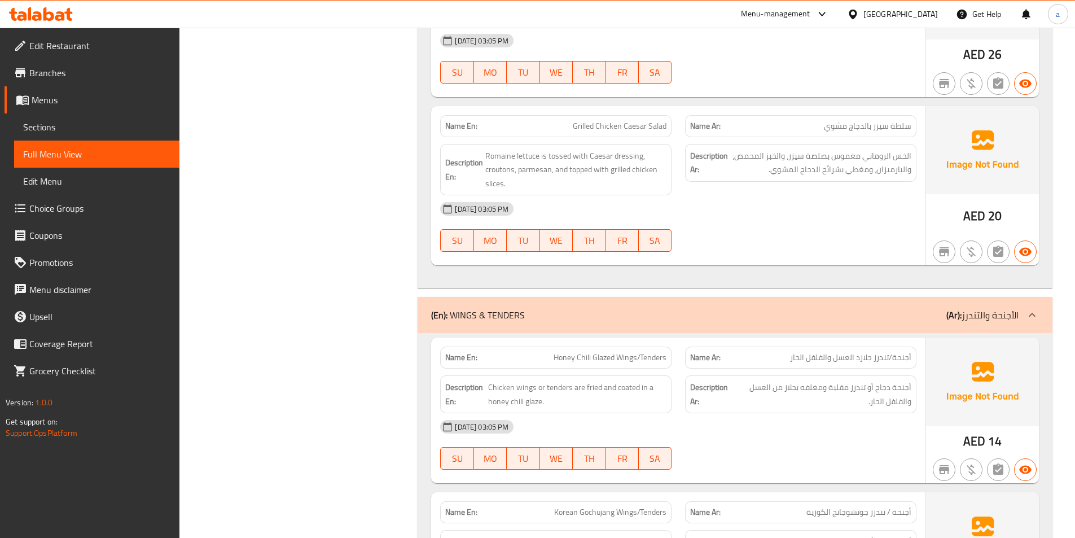
scroll to position [15409, 0]
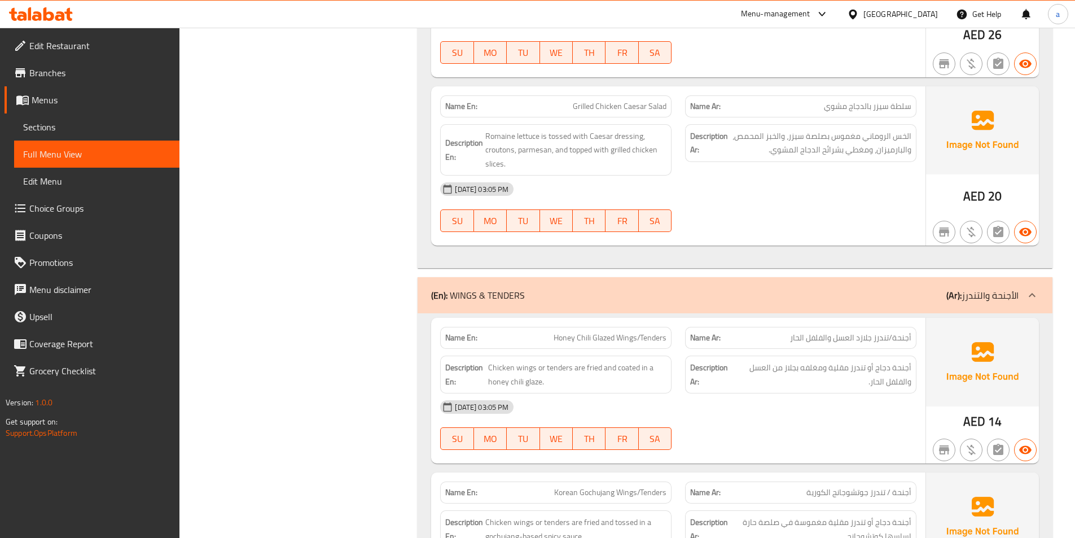
click at [707, 176] on div "[DATE] 03:05 PM" at bounding box center [678, 189] width 490 height 27
click at [803, 176] on div "[DATE] 03:05 PM" at bounding box center [678, 189] width 490 height 27
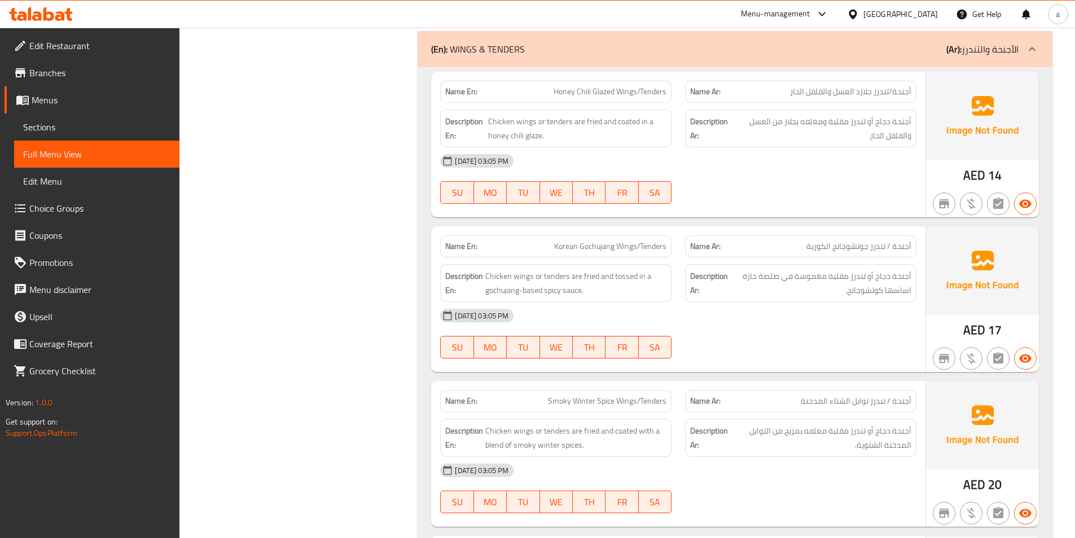
scroll to position [15635, 0]
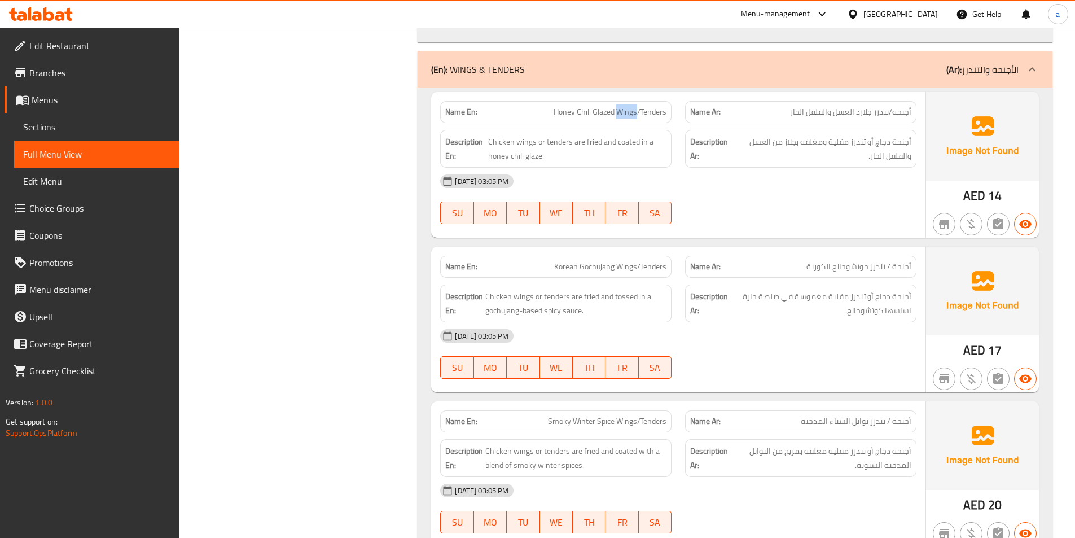
drag, startPoint x: 616, startPoint y: 98, endPoint x: 637, endPoint y: 102, distance: 21.4
click at [637, 106] on span "Honey Chili Glazed Wings/Tenders" at bounding box center [610, 112] width 113 height 12
copy span "Wings"
drag, startPoint x: 642, startPoint y: 98, endPoint x: 666, endPoint y: 104, distance: 24.9
click at [666, 106] on span "Honey Chili Glazed Wings/Tenders" at bounding box center [610, 112] width 113 height 12
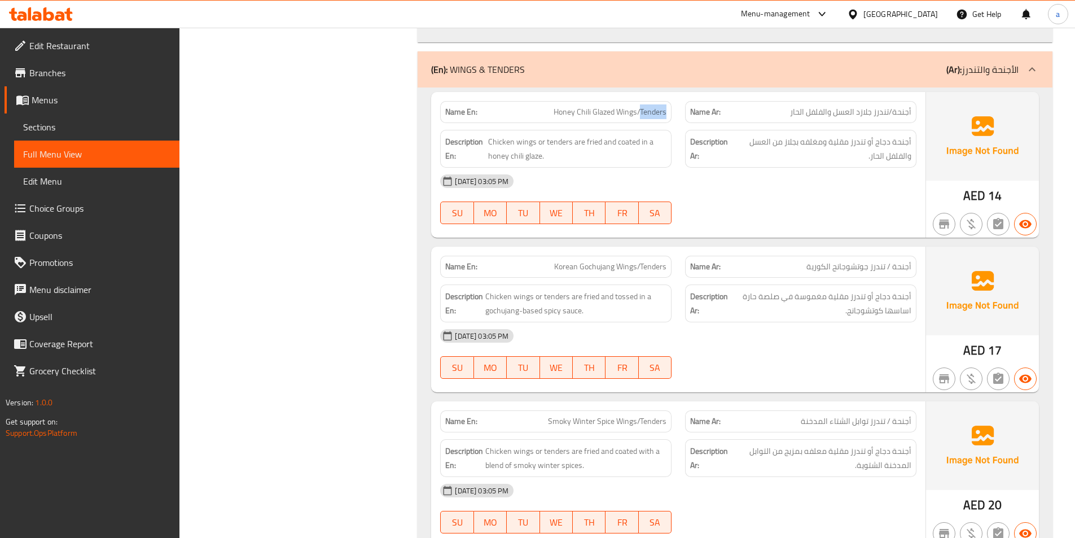
copy span "Tenders"
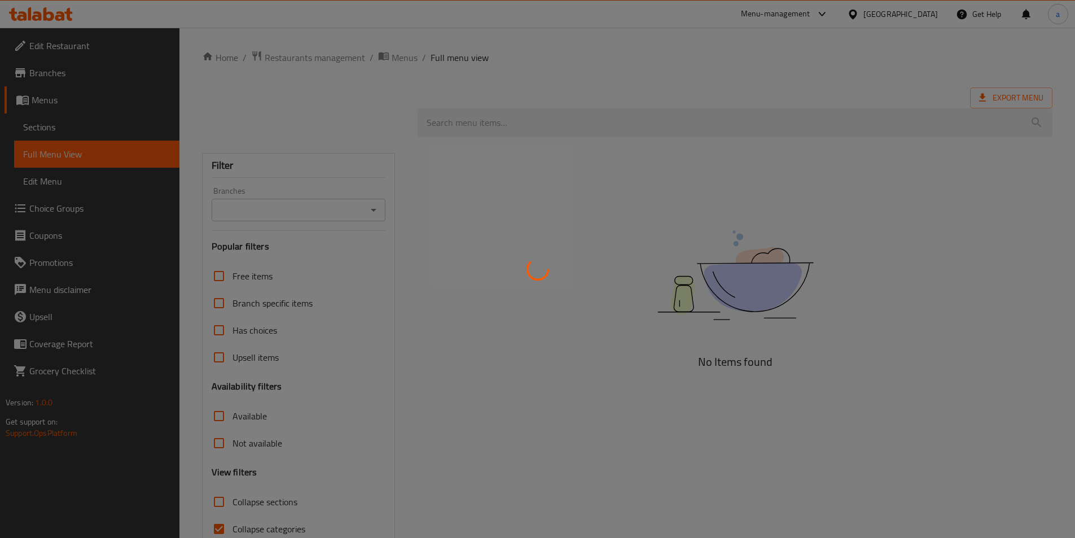
scroll to position [36, 0]
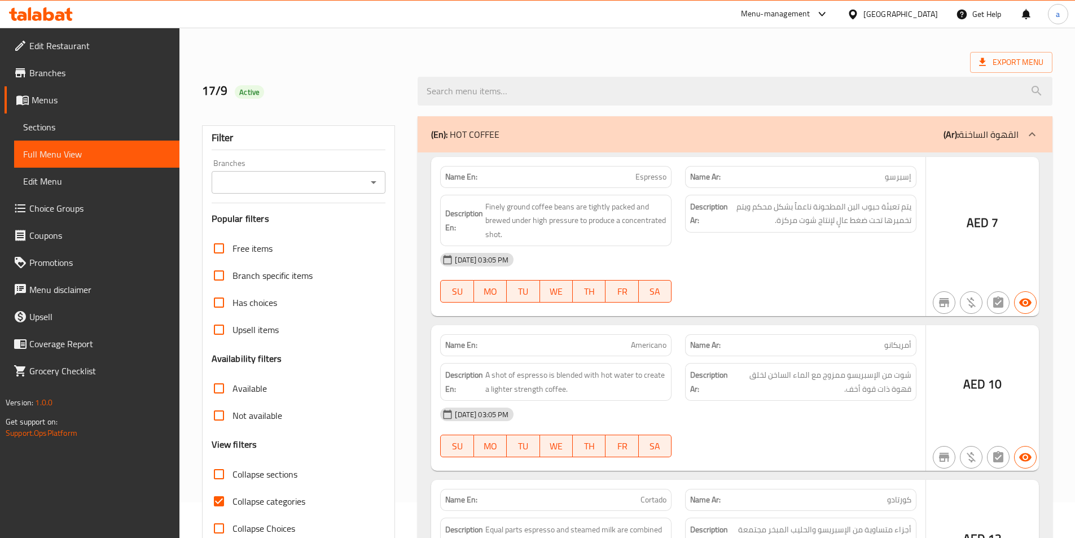
click at [225, 472] on div at bounding box center [537, 269] width 1075 height 538
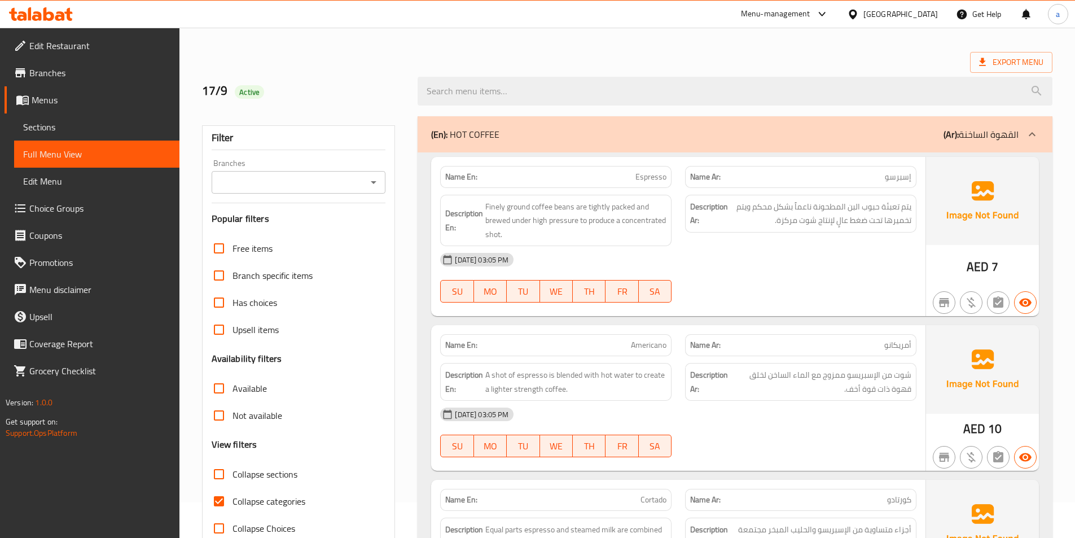
scroll to position [63, 0]
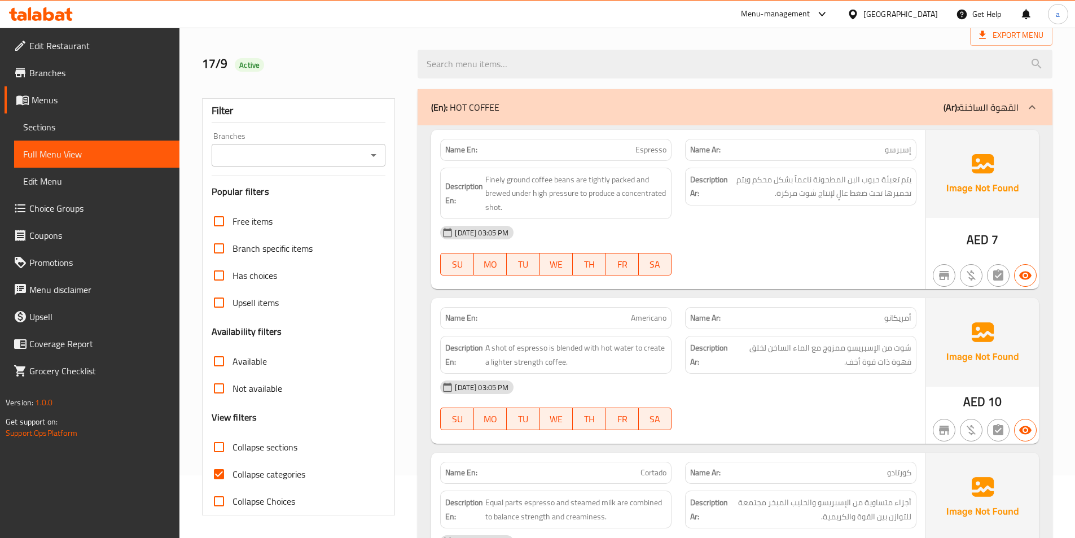
click at [224, 472] on input "Collapse categories" at bounding box center [218, 474] width 27 height 27
checkbox input "false"
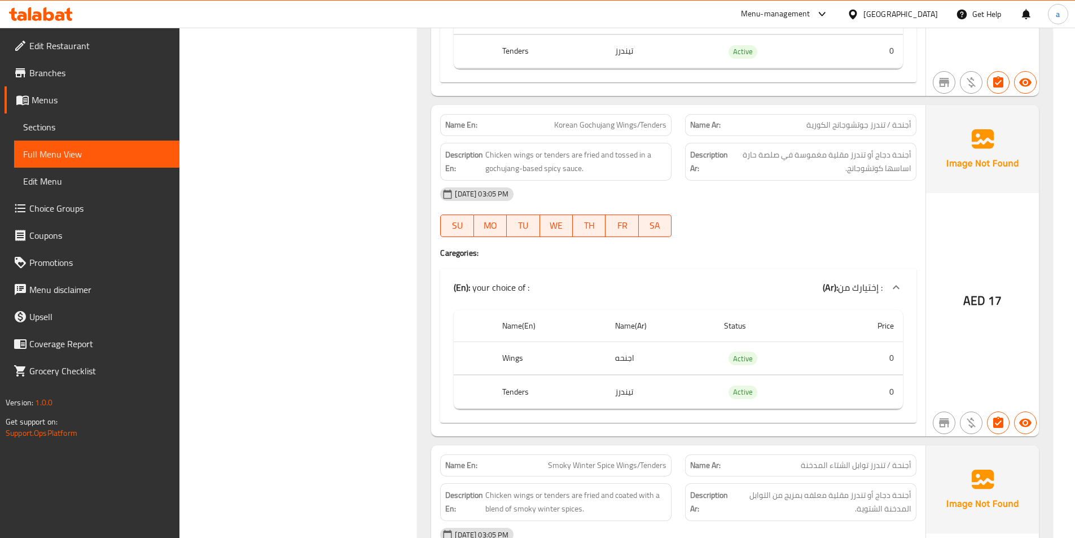
scroll to position [15980, 0]
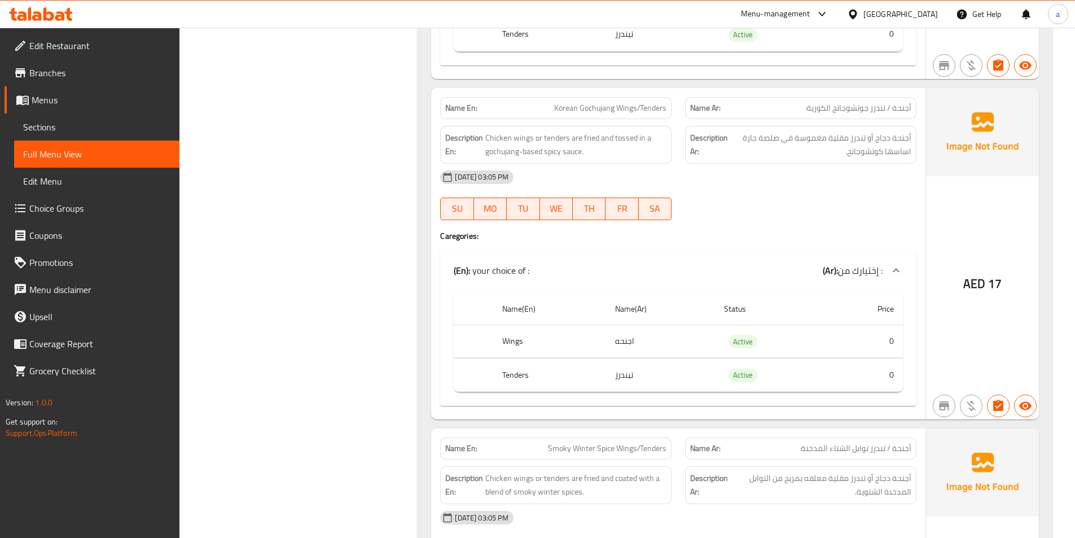
click at [748, 164] on div "[DATE] 03:05 PM" at bounding box center [678, 177] width 490 height 27
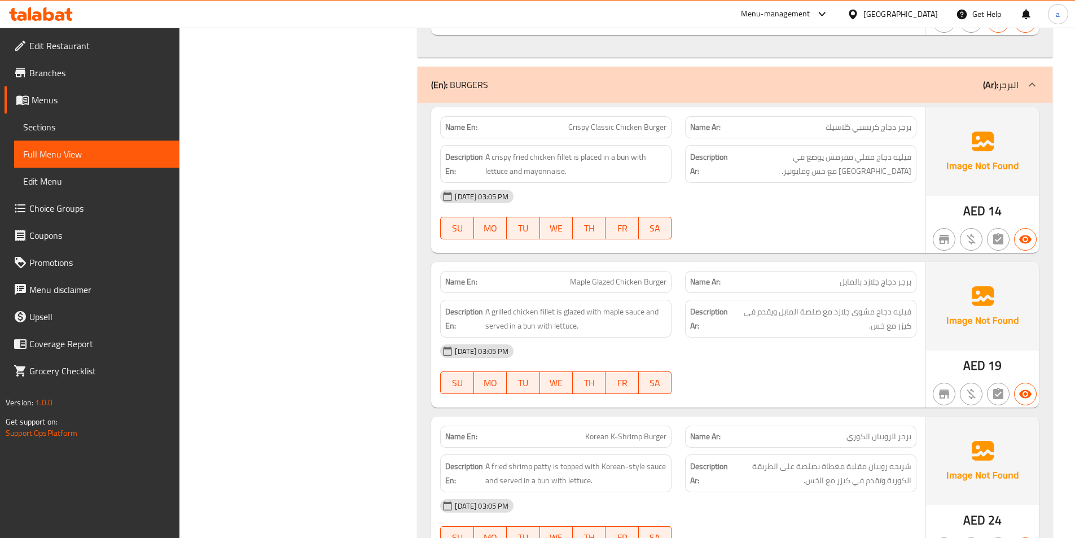
scroll to position [17052, 0]
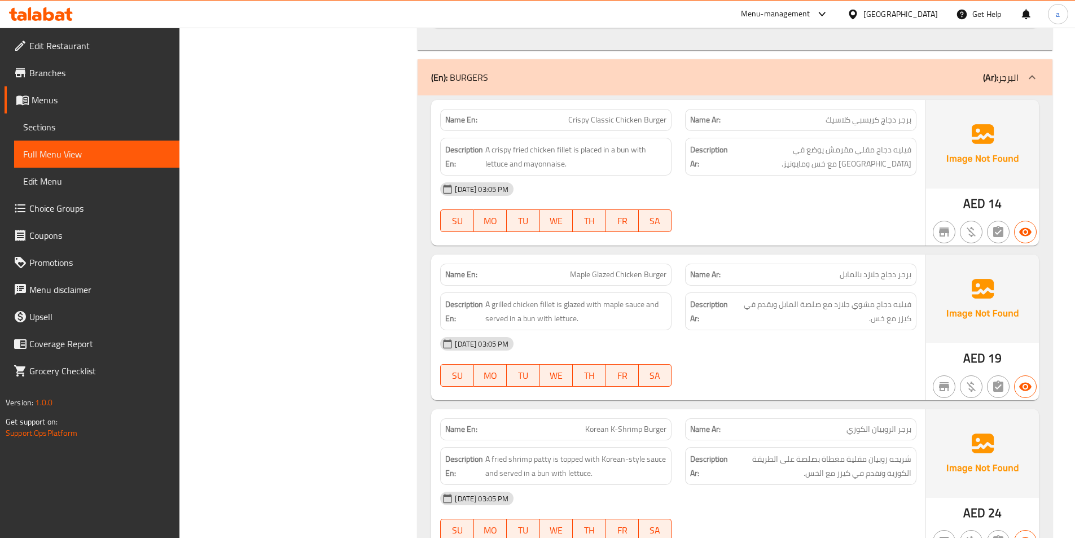
click at [770, 225] on div at bounding box center [800, 232] width 245 height 14
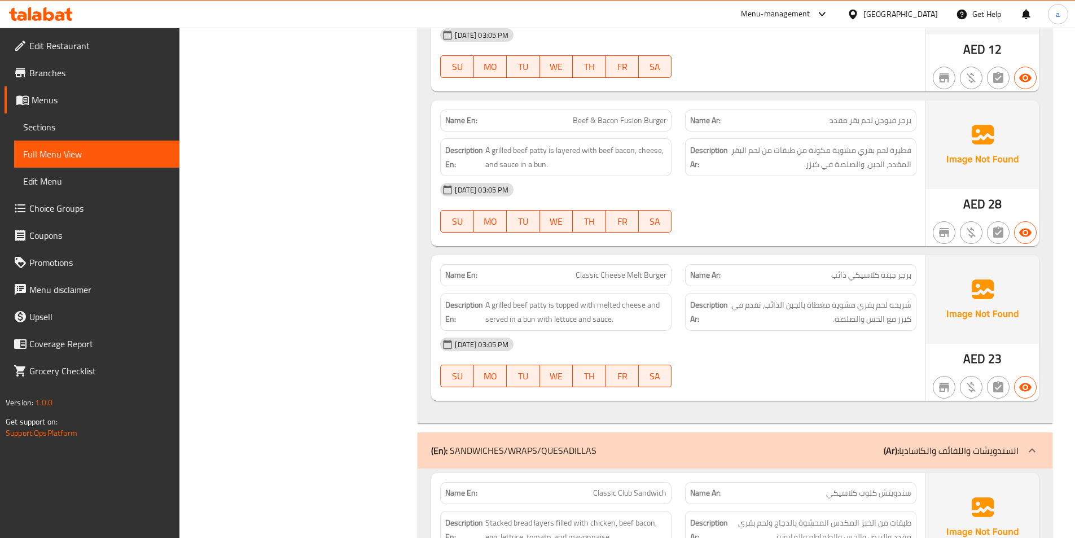
scroll to position [17673, 0]
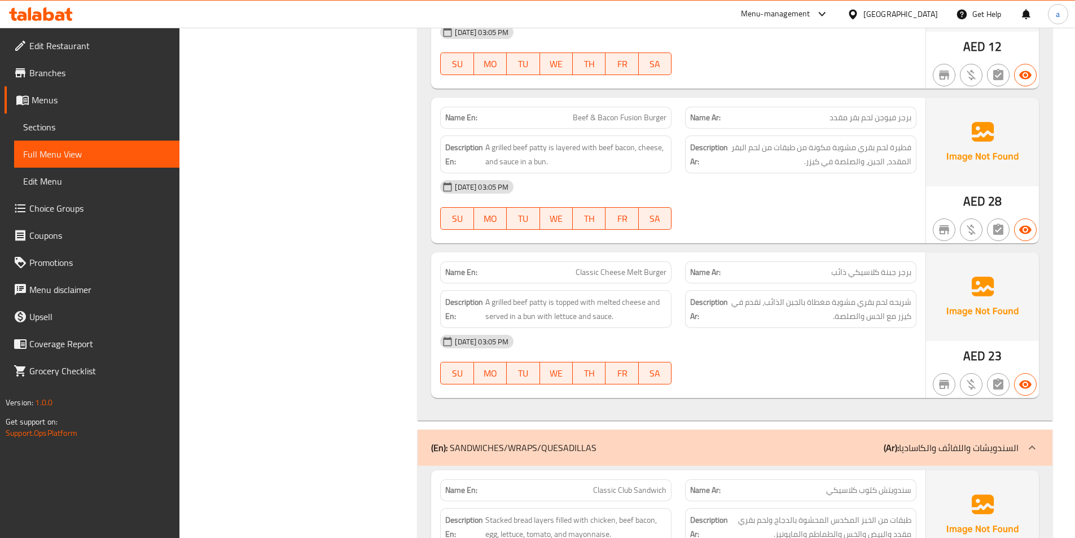
click at [620, 112] on span "Beef & Bacon Fusion Burger" at bounding box center [620, 118] width 94 height 12
copy span "Beef & Bacon Fusion Burger"
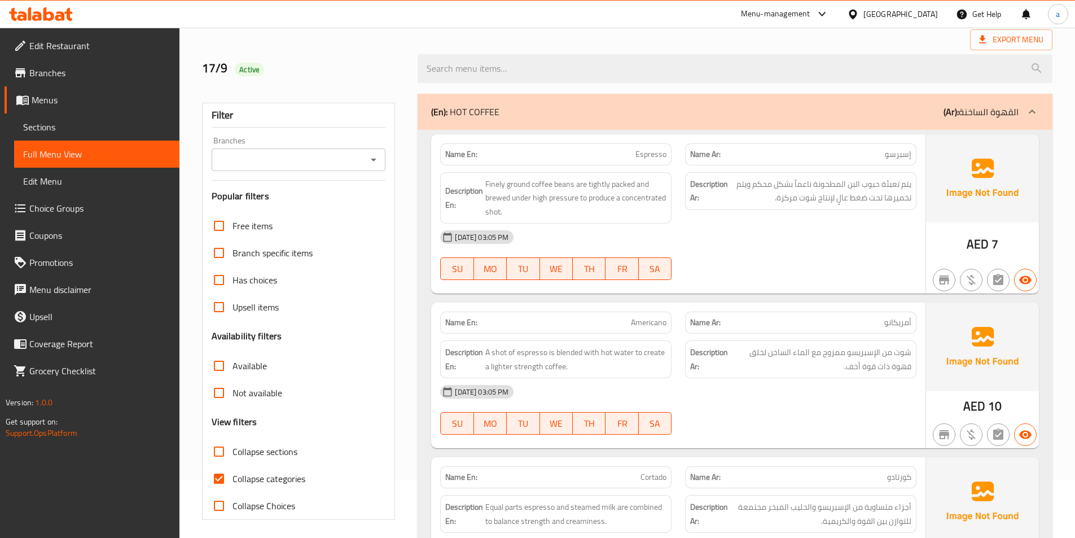
scroll to position [113, 0]
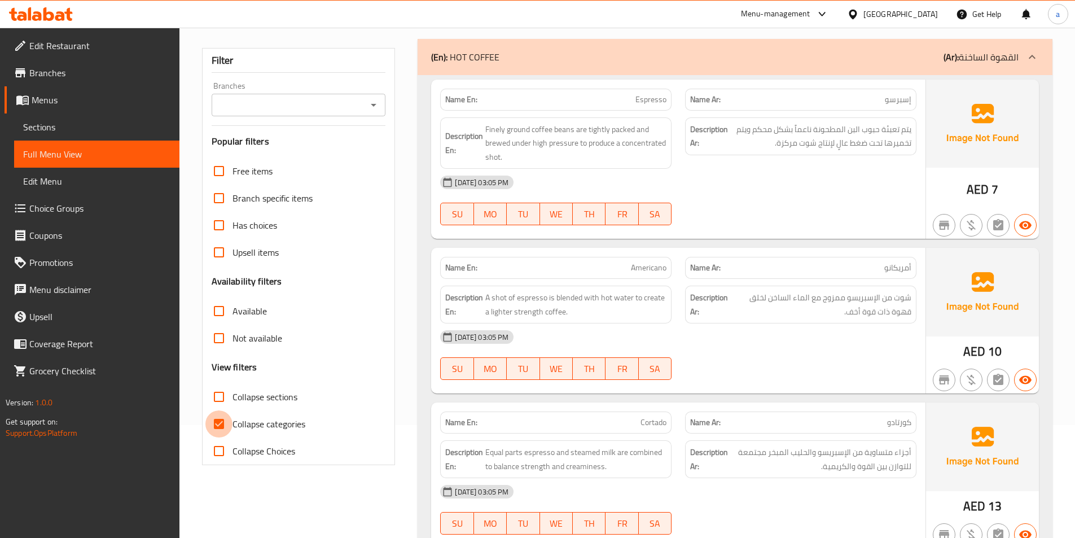
click at [220, 423] on input "Collapse categories" at bounding box center [218, 423] width 27 height 27
checkbox input "false"
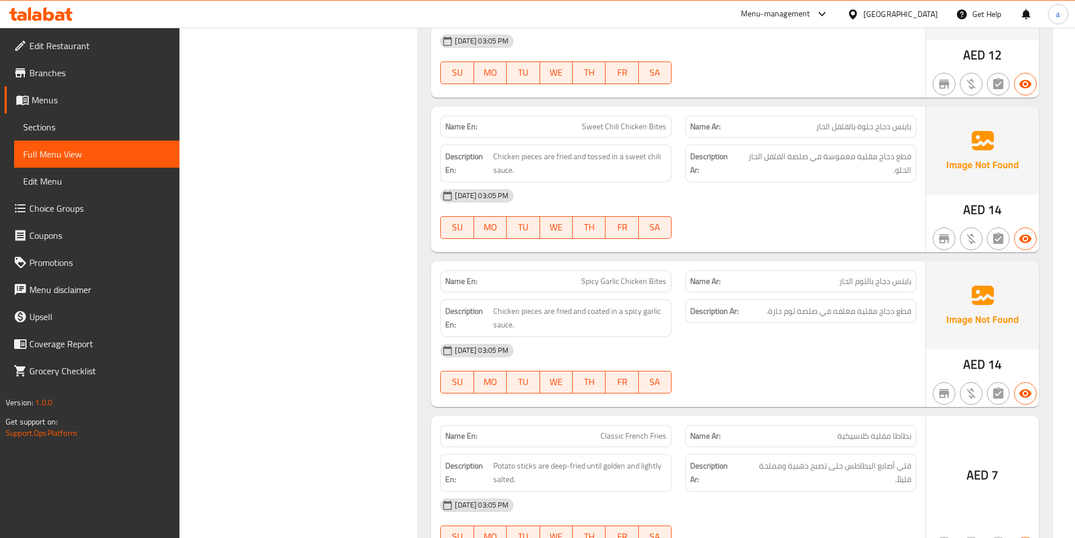
scroll to position [13716, 0]
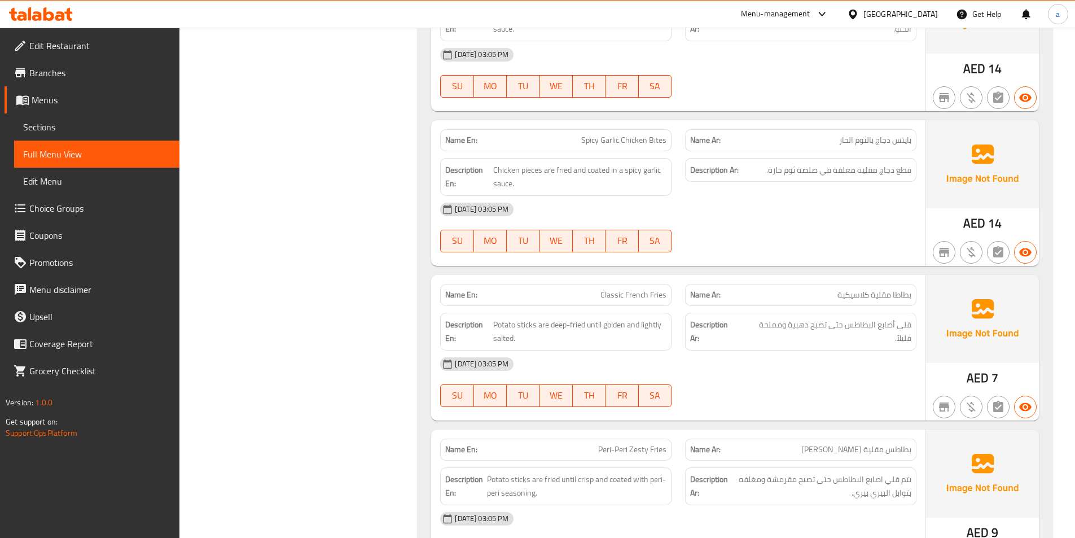
click at [856, 196] on div "[DATE] 03:05 PM" at bounding box center [678, 209] width 490 height 27
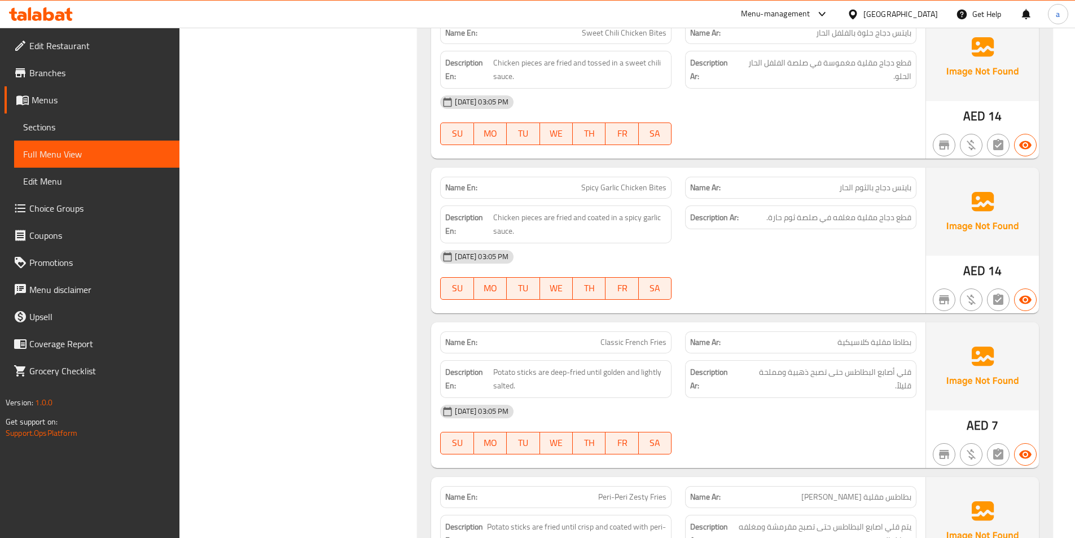
scroll to position [13603, 0]
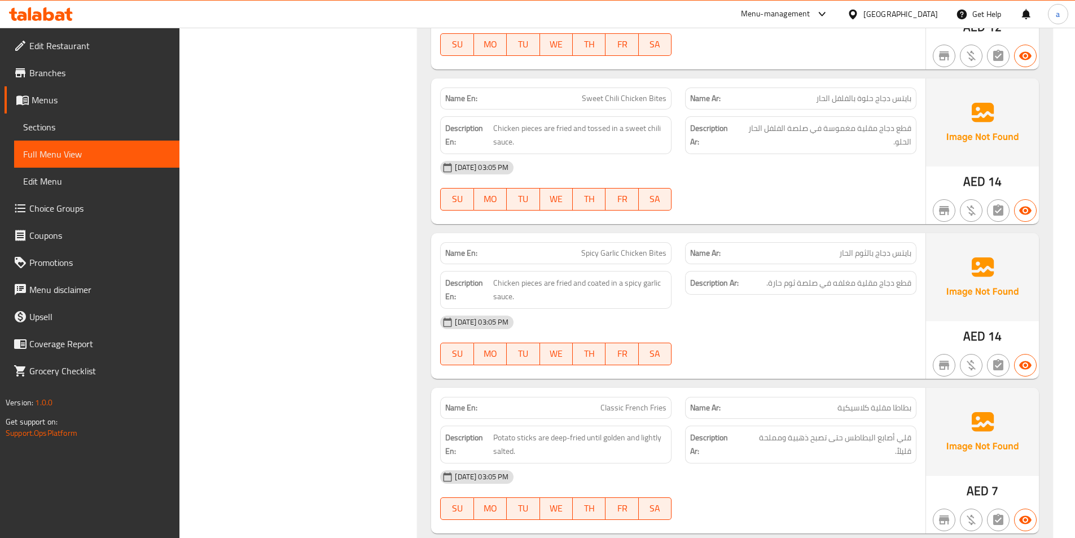
click at [814, 180] on div "[DATE] 03:05 PM SU MO TU WE TH FR SA" at bounding box center [678, 185] width 490 height 63
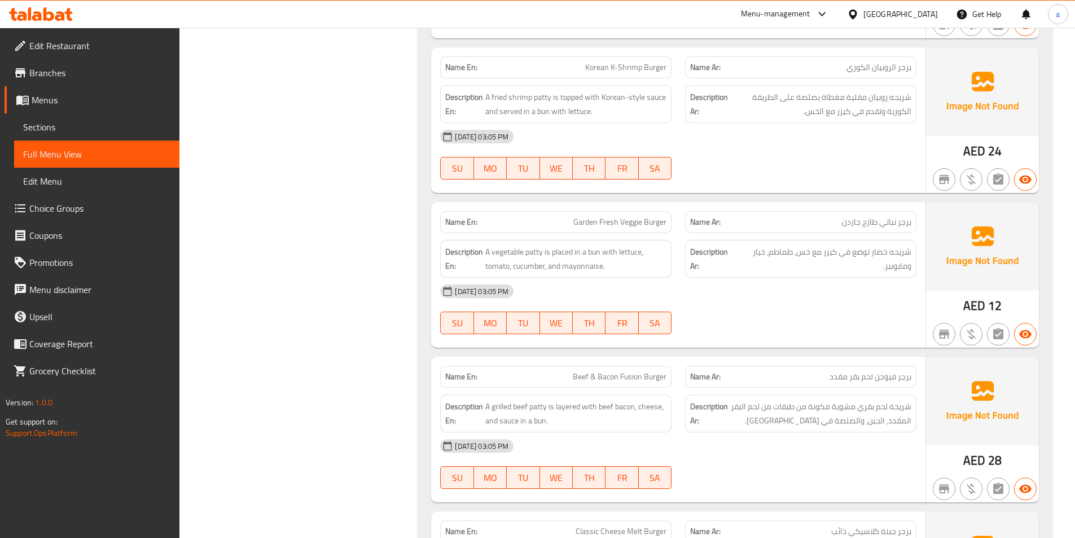
scroll to position [17441, 0]
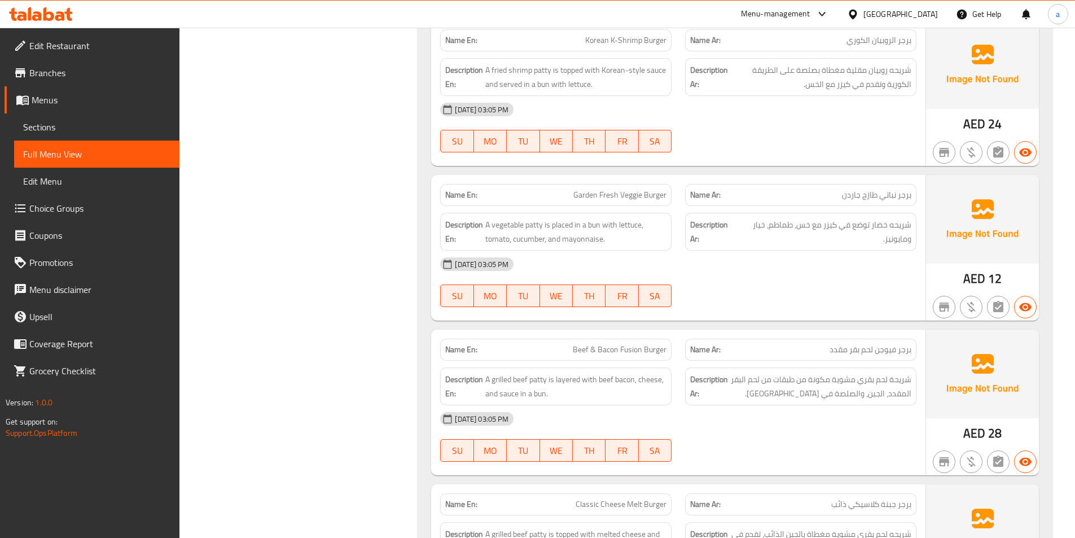
click at [839, 308] on div "Name En: Crispy Classic Chicken Burger Name Ar: برجر دجاج كريسبي كلاسيك Descrip…" at bounding box center [735, 179] width 635 height 946
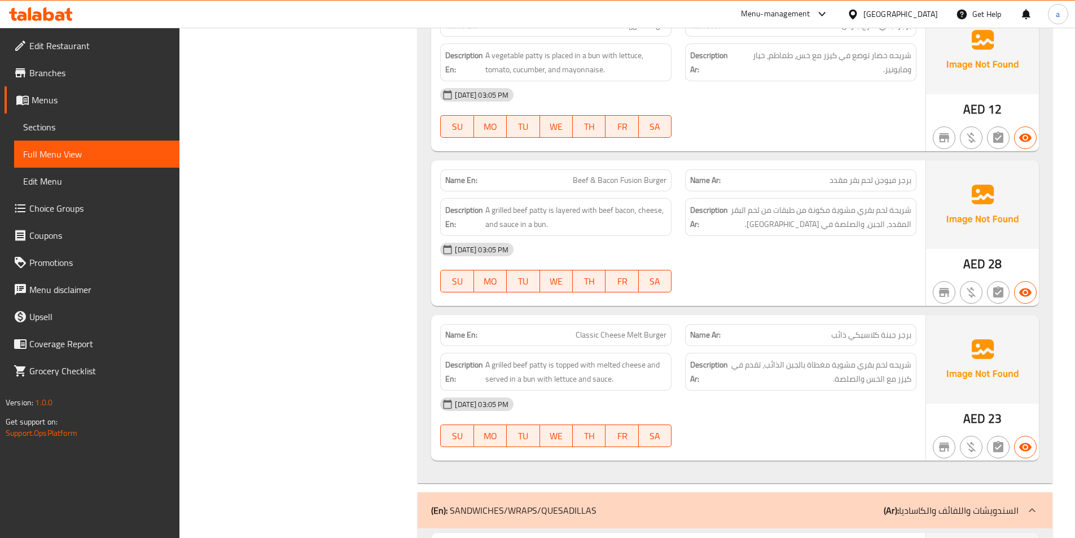
scroll to position [17667, 0]
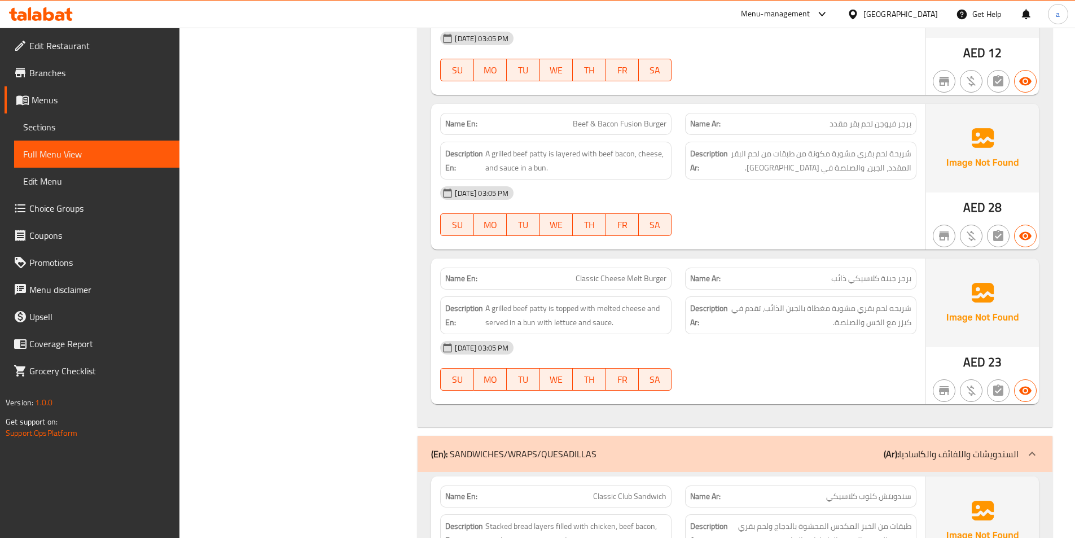
click at [715, 179] on div "[DATE] 03:05 PM" at bounding box center [678, 192] width 490 height 27
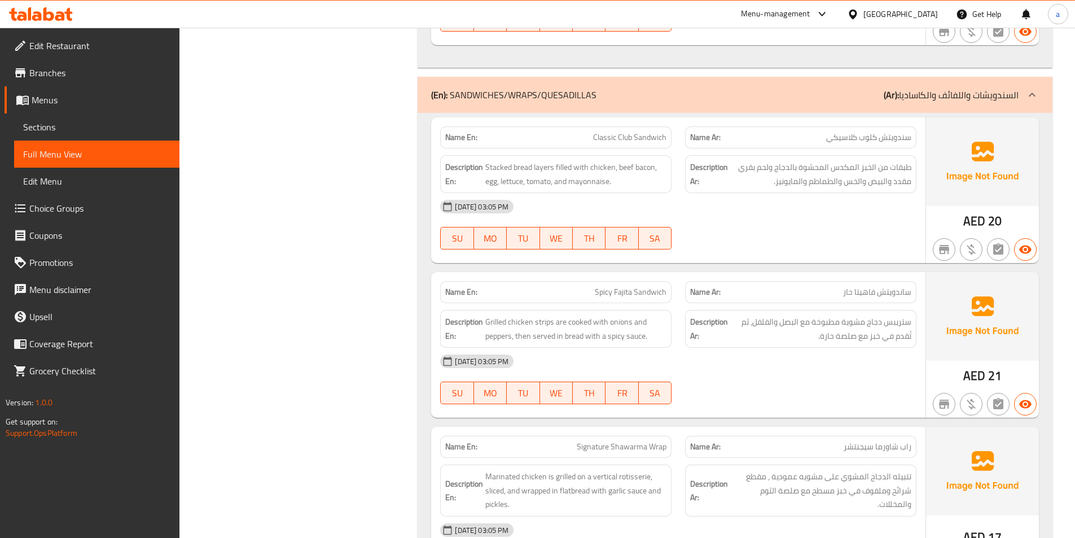
scroll to position [18062, 0]
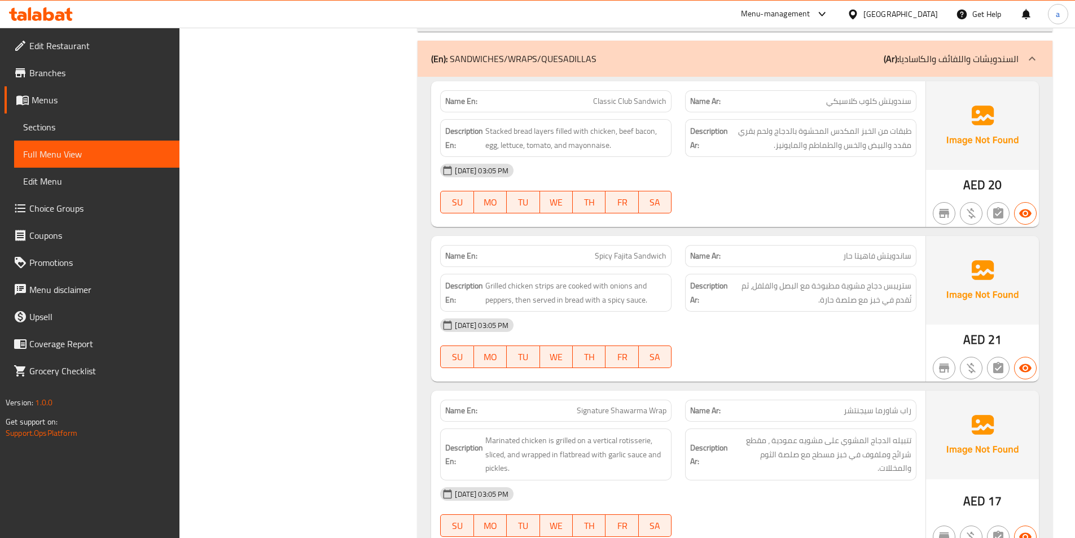
click at [773, 181] on div "17-09-2025 03:05 PM SU MO TU WE TH FR SA" at bounding box center [678, 188] width 490 height 63
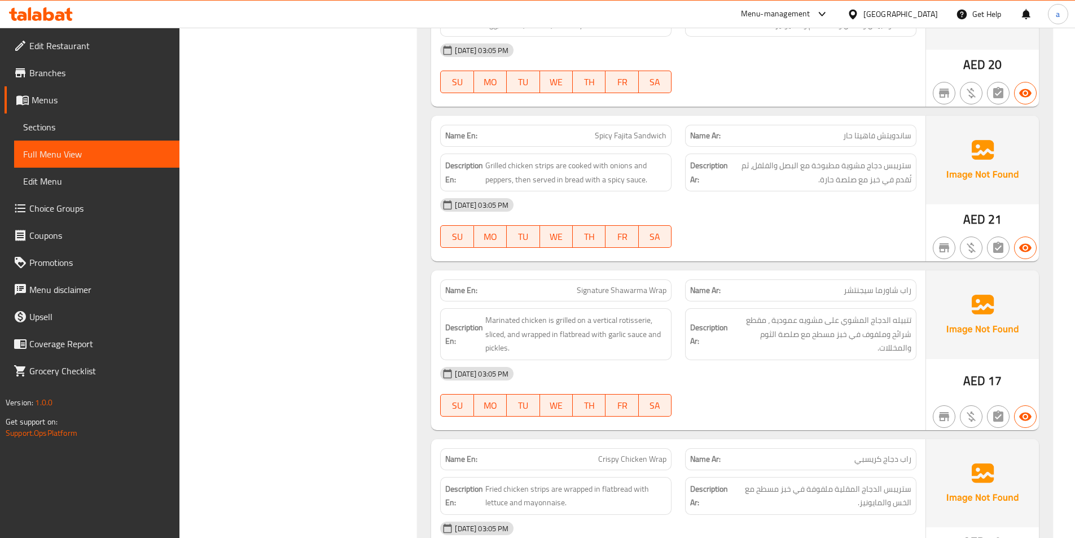
scroll to position [18231, 0]
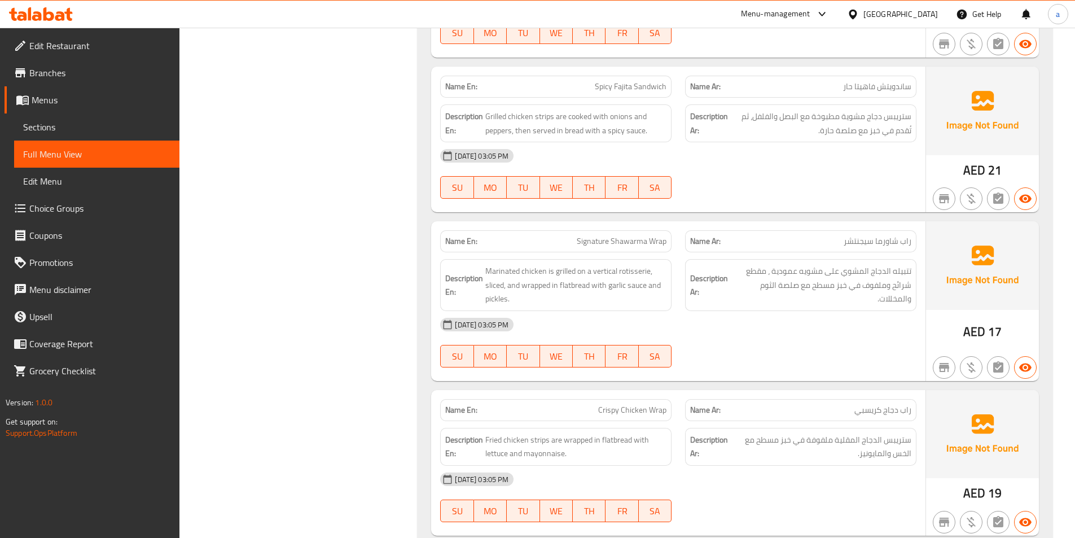
click at [811, 164] on div "17-09-2025 03:05 PM SU MO TU WE TH FR SA" at bounding box center [678, 173] width 490 height 63
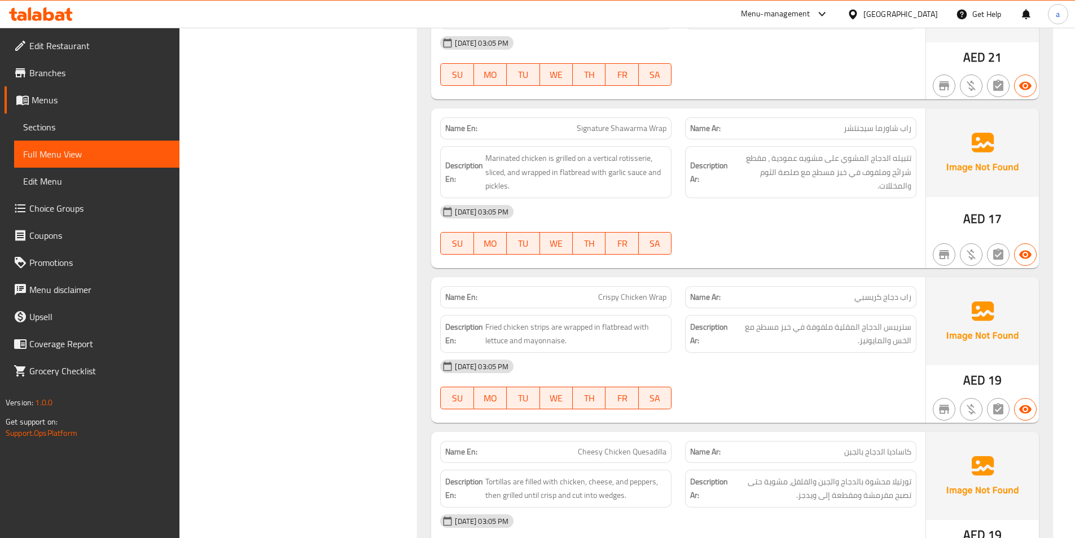
scroll to position [18401, 0]
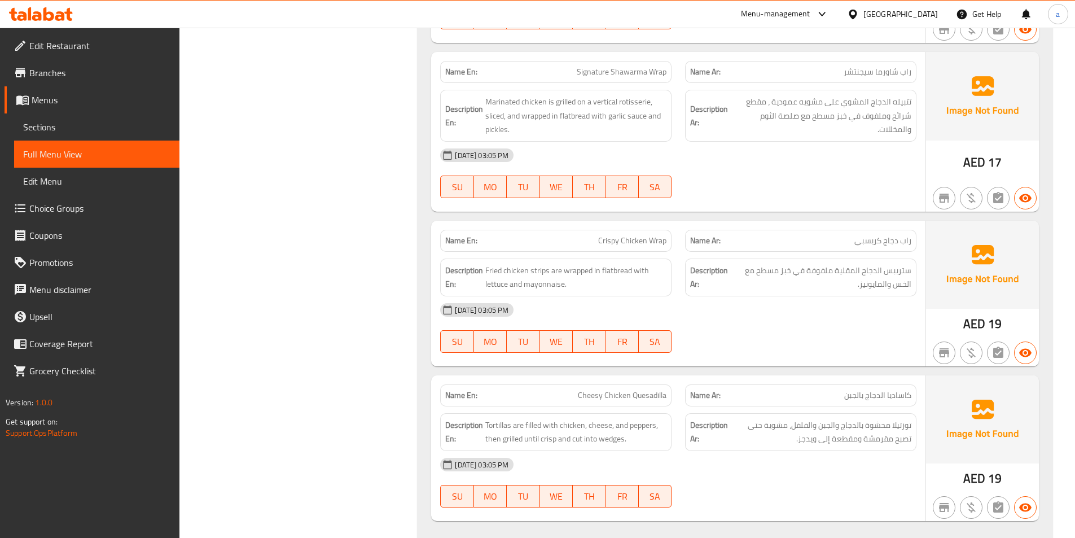
click at [696, 148] on div "[DATE] 03:05 PM" at bounding box center [678, 155] width 490 height 27
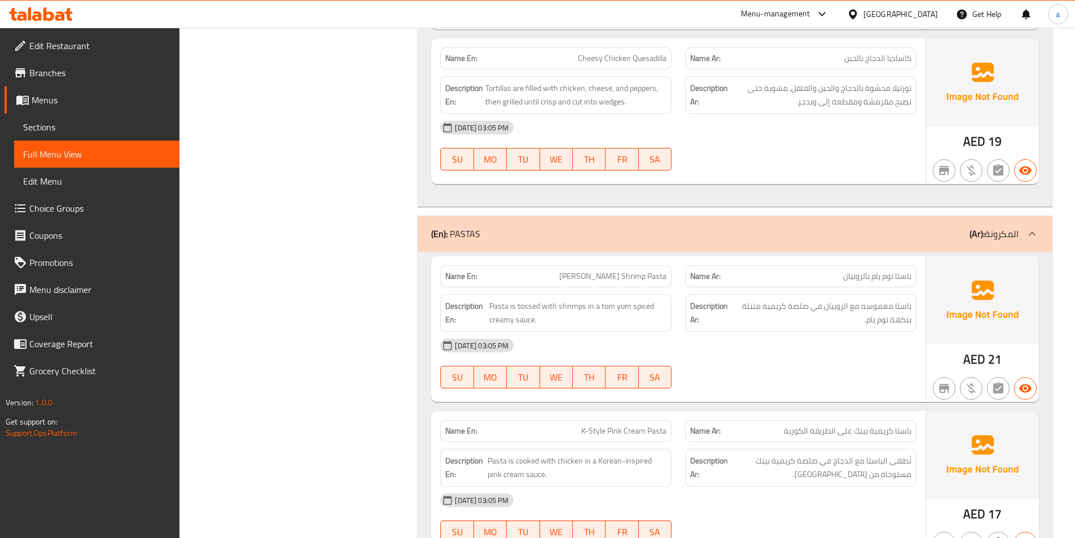
scroll to position [18739, 0]
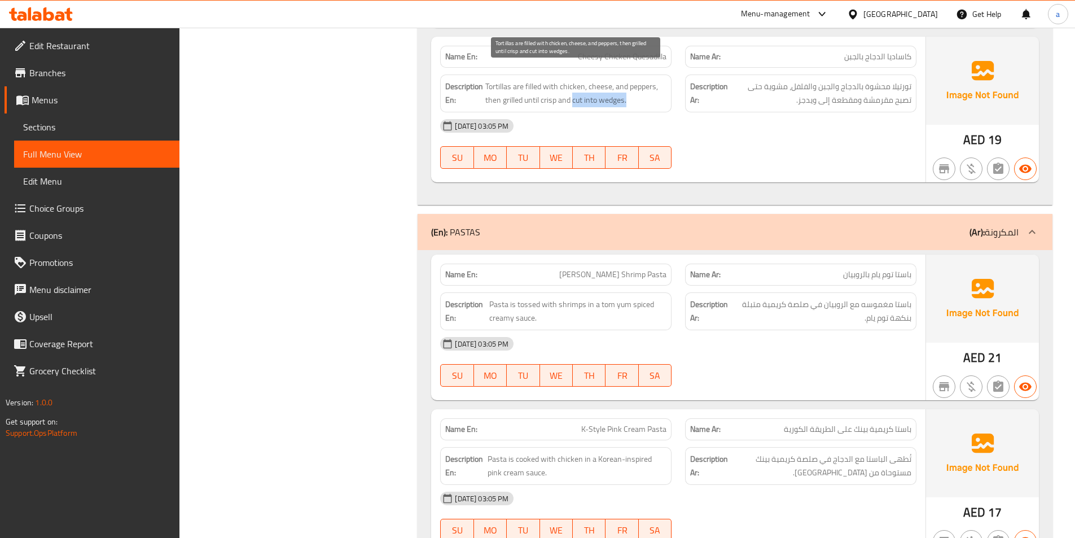
drag, startPoint x: 574, startPoint y: 85, endPoint x: 628, endPoint y: 89, distance: 54.3
click at [660, 93] on span "Tortillas are filled with chicken, cheese, and peppers, then grilled until cris…" at bounding box center [575, 94] width 181 height 28
click at [756, 116] on div "[DATE] 03:05 PM" at bounding box center [678, 125] width 490 height 27
click at [793, 129] on div "17-09-2025 03:05 PM SU MO TU WE TH FR SA" at bounding box center [678, 143] width 490 height 63
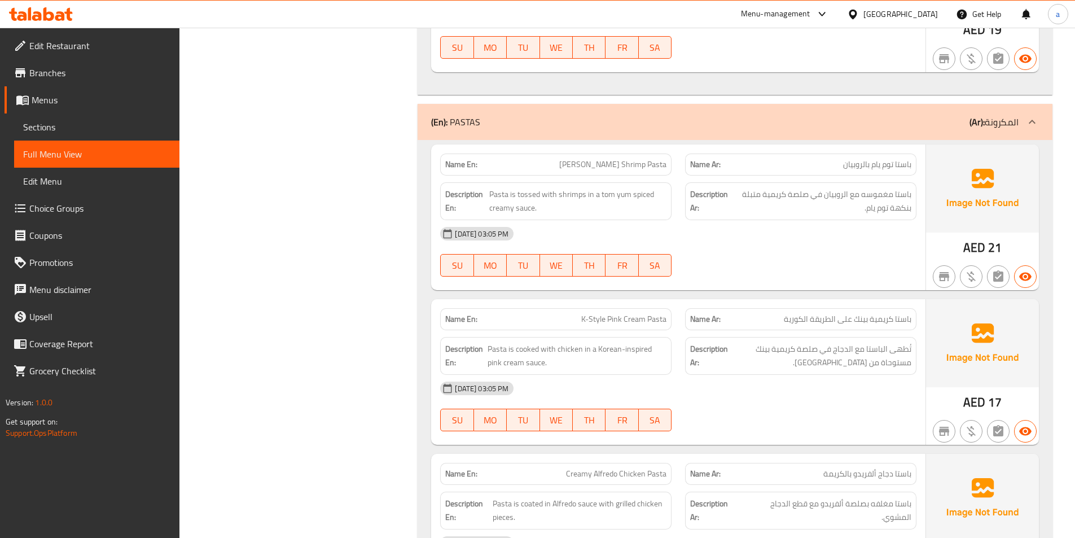
scroll to position [18909, 0]
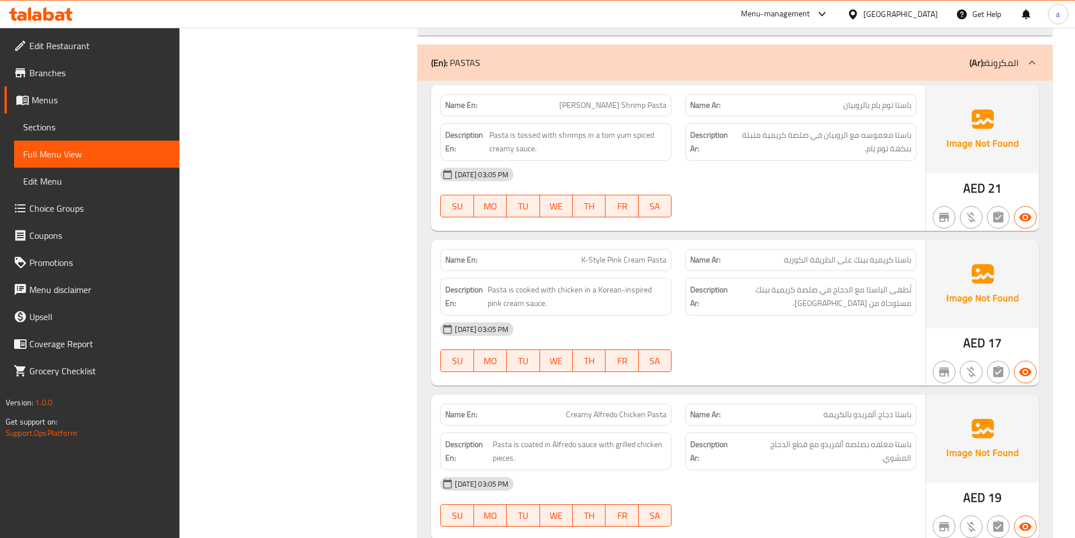
click at [647, 99] on span "[PERSON_NAME] Shrimp Pasta" at bounding box center [612, 105] width 107 height 12
copy span "[PERSON_NAME] Shrimp Pasta"
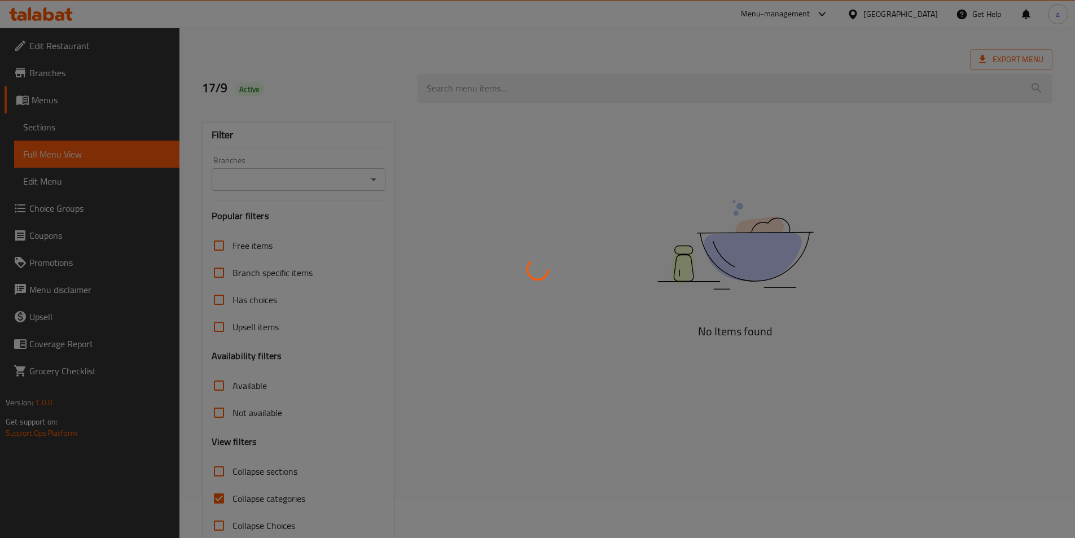
scroll to position [63, 0]
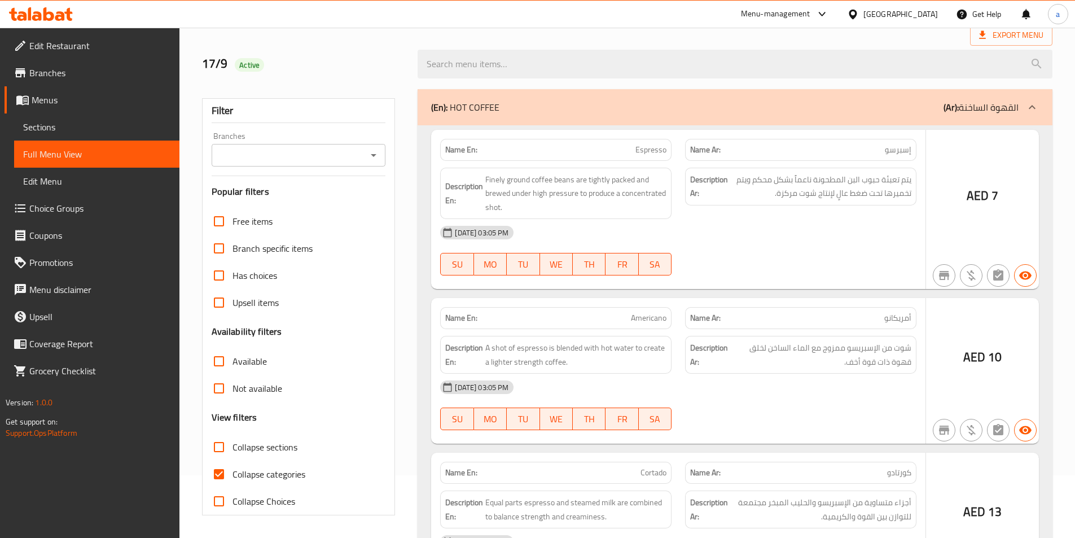
click at [218, 479] on div at bounding box center [537, 269] width 1075 height 538
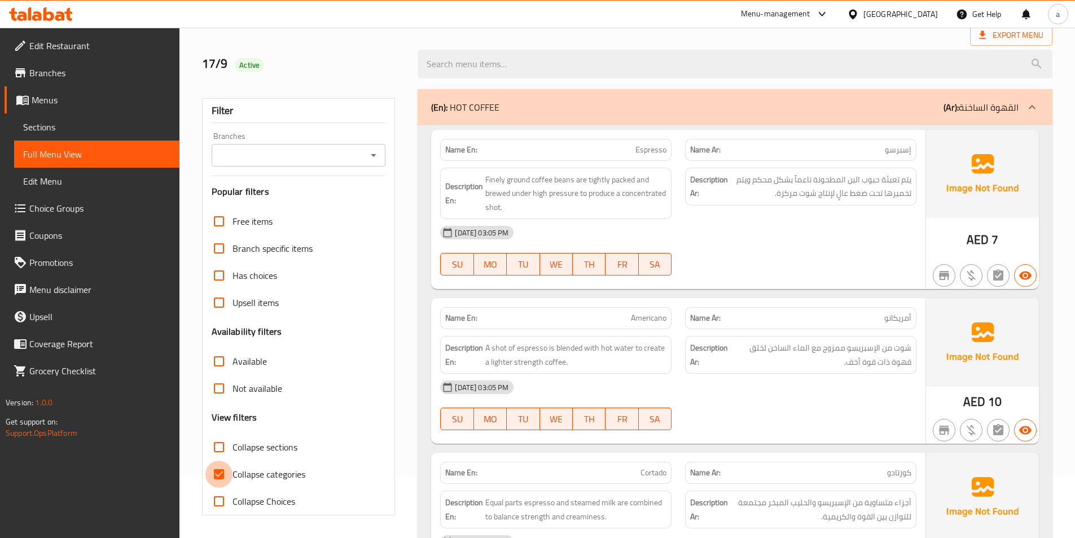
click at [222, 476] on input "Collapse categories" at bounding box center [218, 474] width 27 height 27
checkbox input "false"
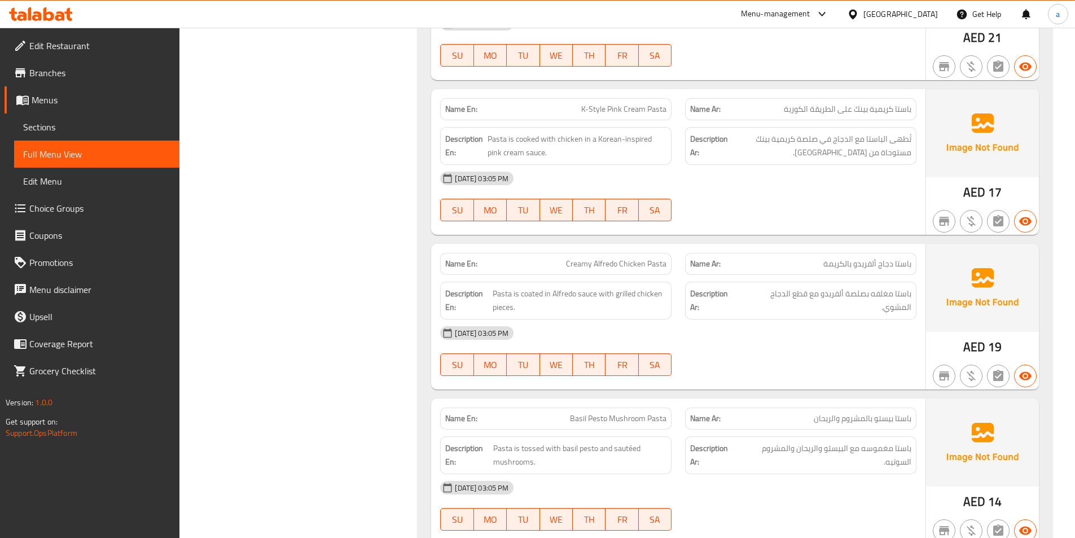
scroll to position [19087, 0]
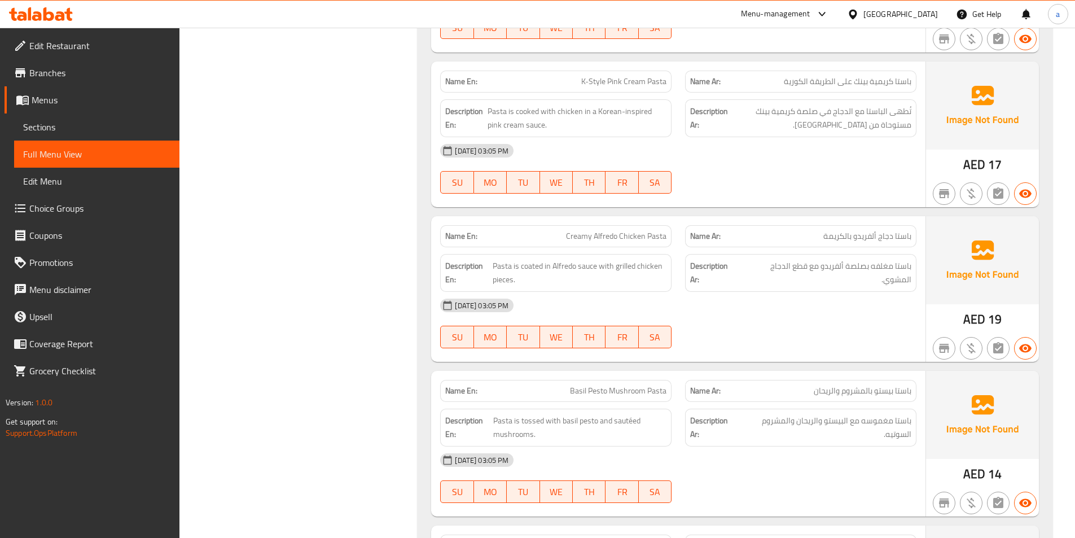
click at [729, 137] on div "[DATE] 03:05 PM" at bounding box center [678, 150] width 490 height 27
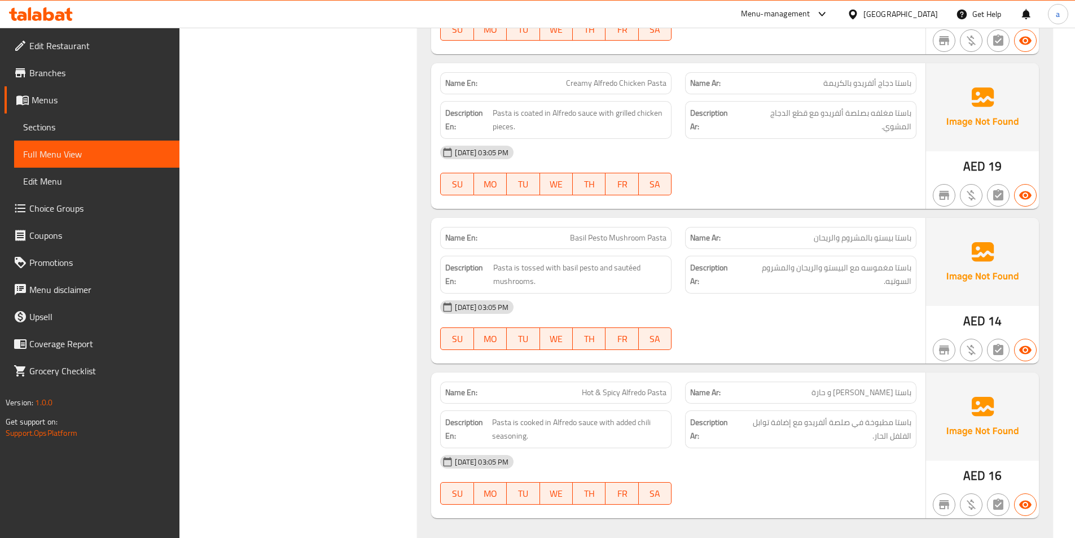
scroll to position [19256, 0]
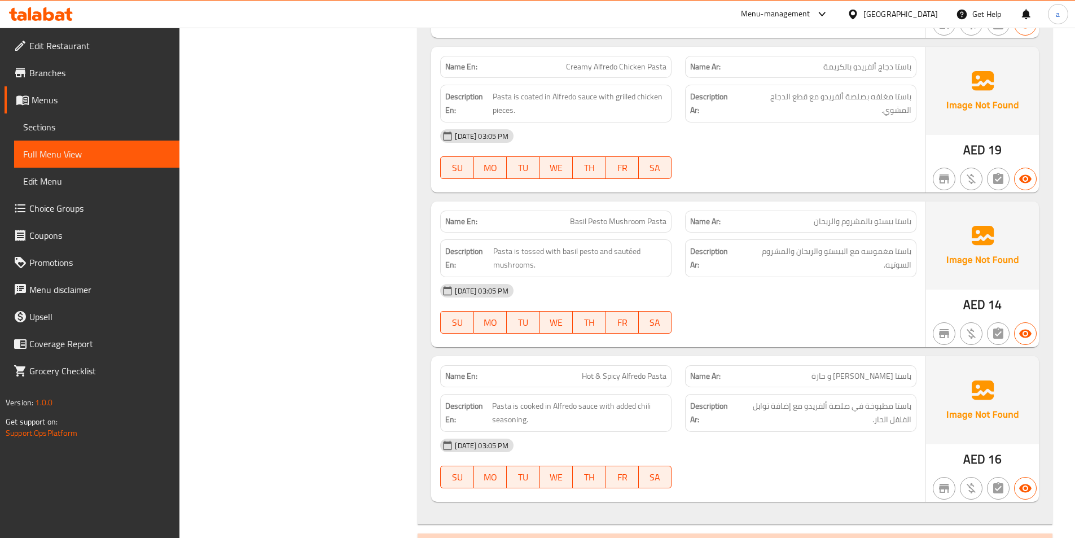
click at [689, 132] on div "[DATE] 03:05 PM" at bounding box center [678, 135] width 490 height 27
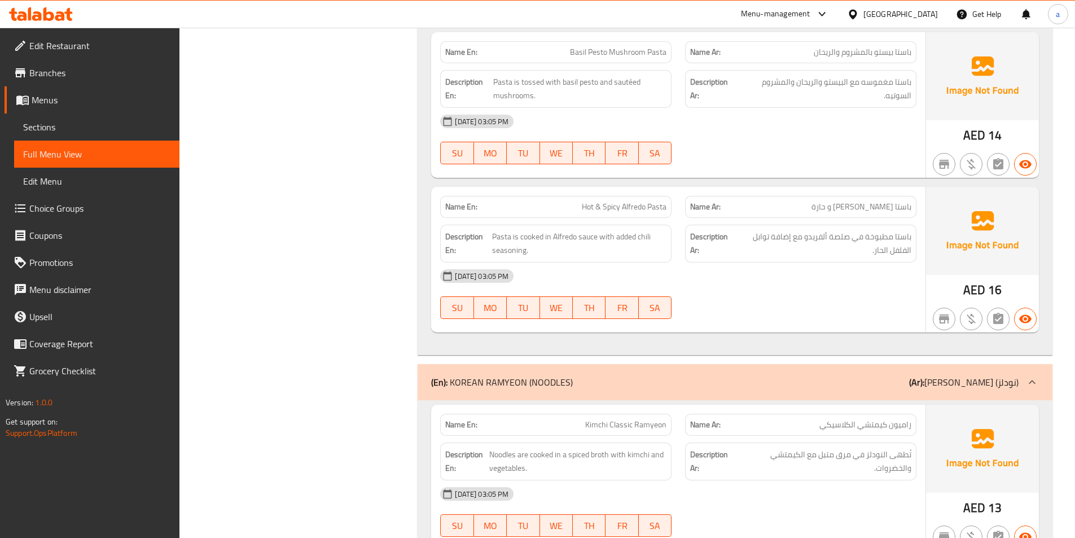
scroll to position [19369, 0]
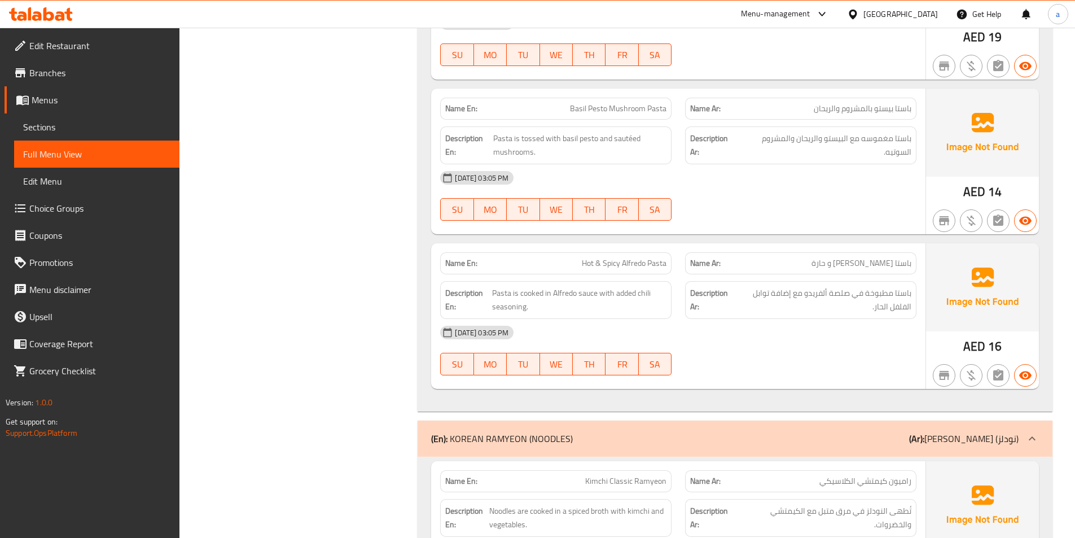
click at [765, 176] on div "[DATE] 03:05 PM" at bounding box center [678, 177] width 490 height 27
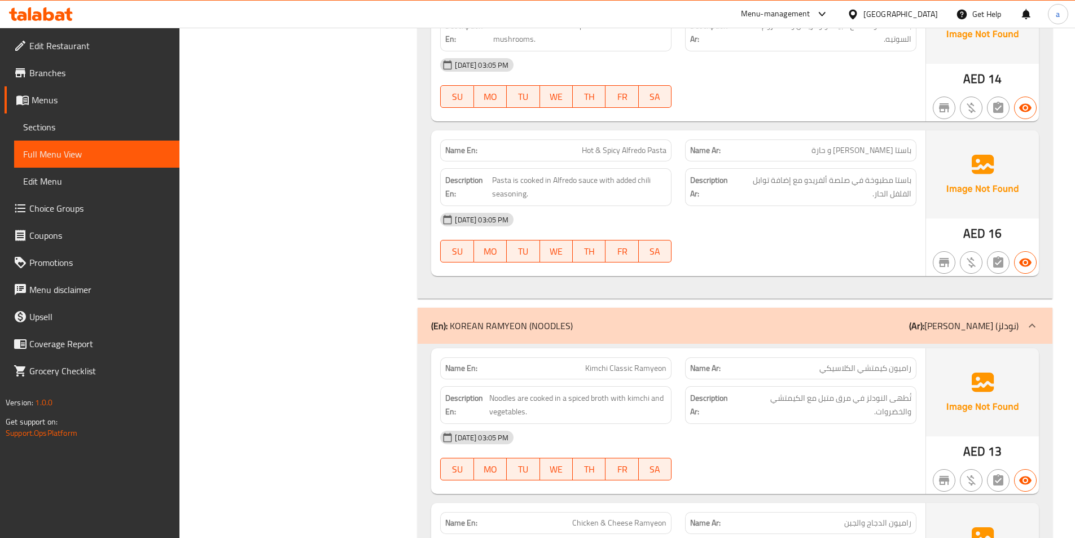
scroll to position [19538, 0]
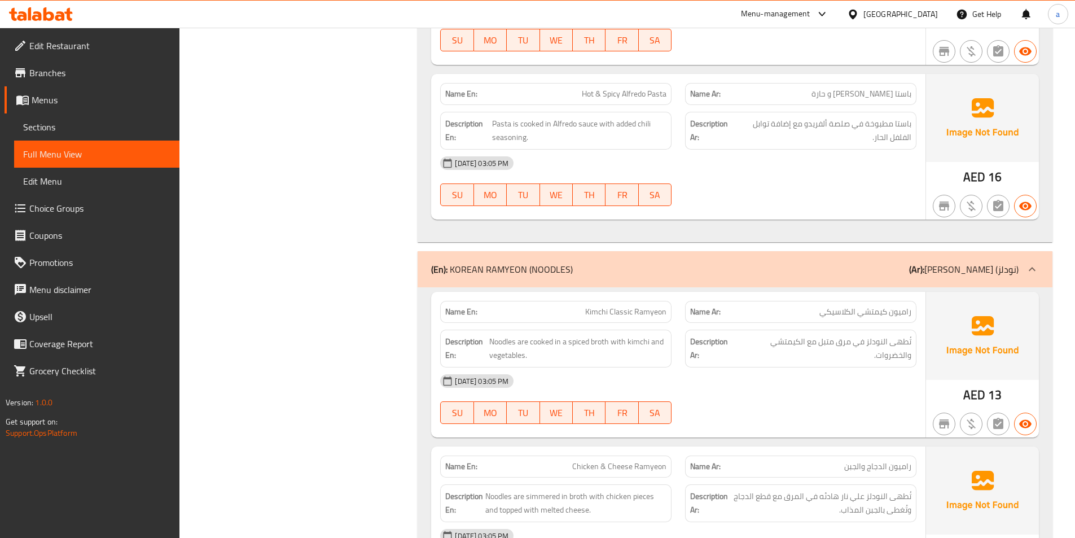
click at [769, 159] on div "[DATE] 03:05 PM" at bounding box center [678, 163] width 490 height 27
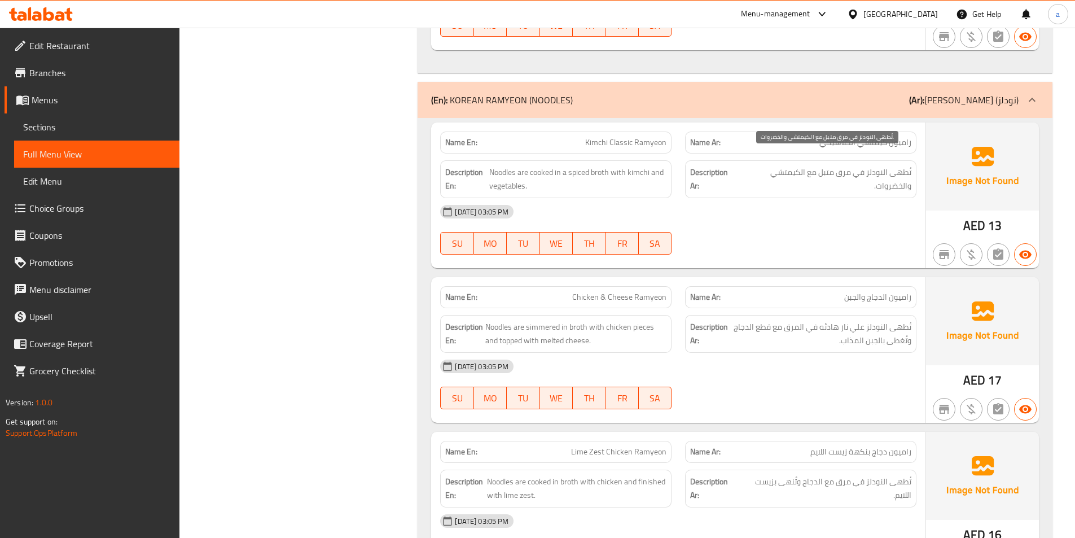
scroll to position [19764, 0]
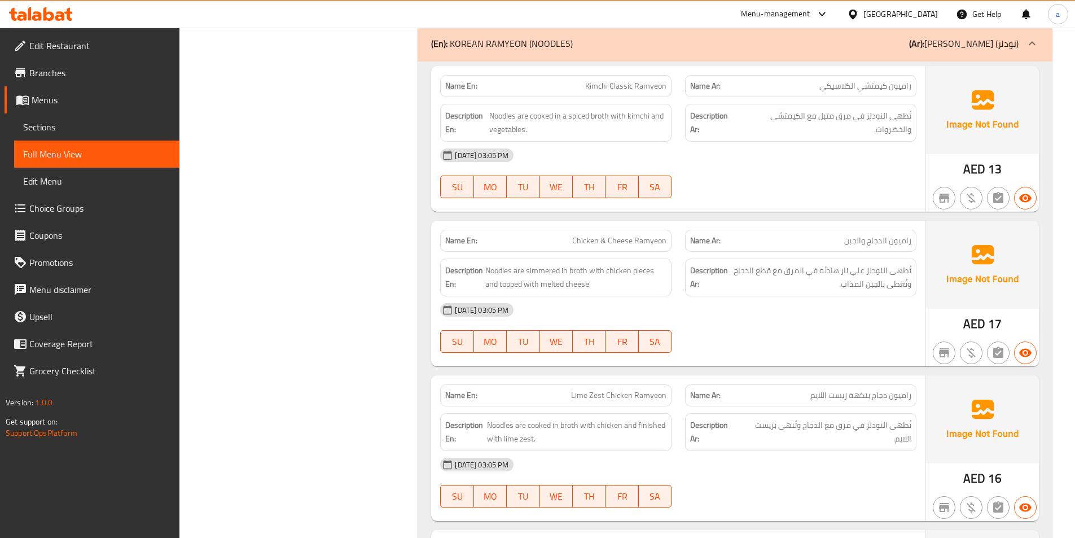
click at [825, 296] on div "[DATE] 03:05 PM" at bounding box center [678, 309] width 490 height 27
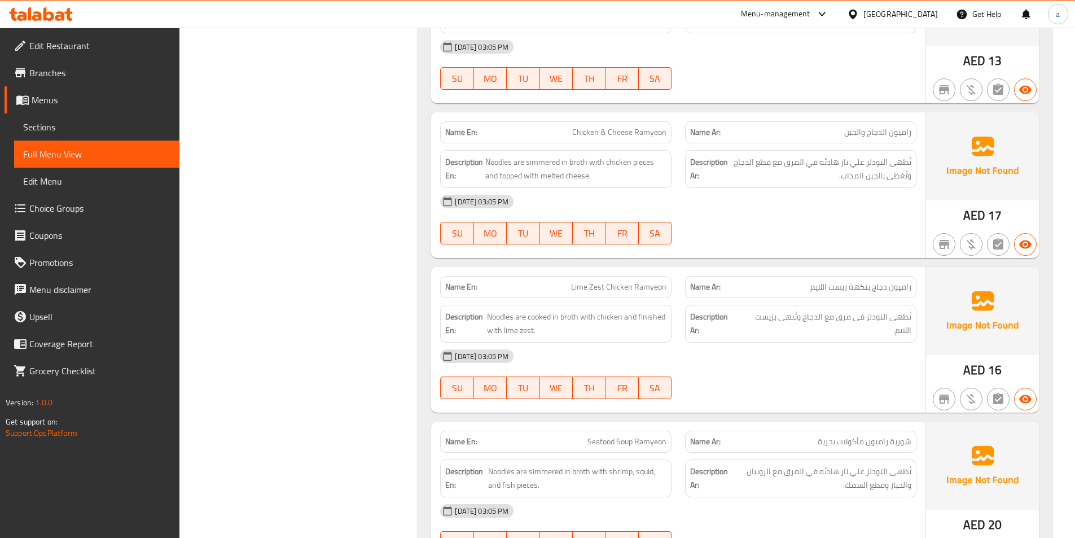
scroll to position [19877, 0]
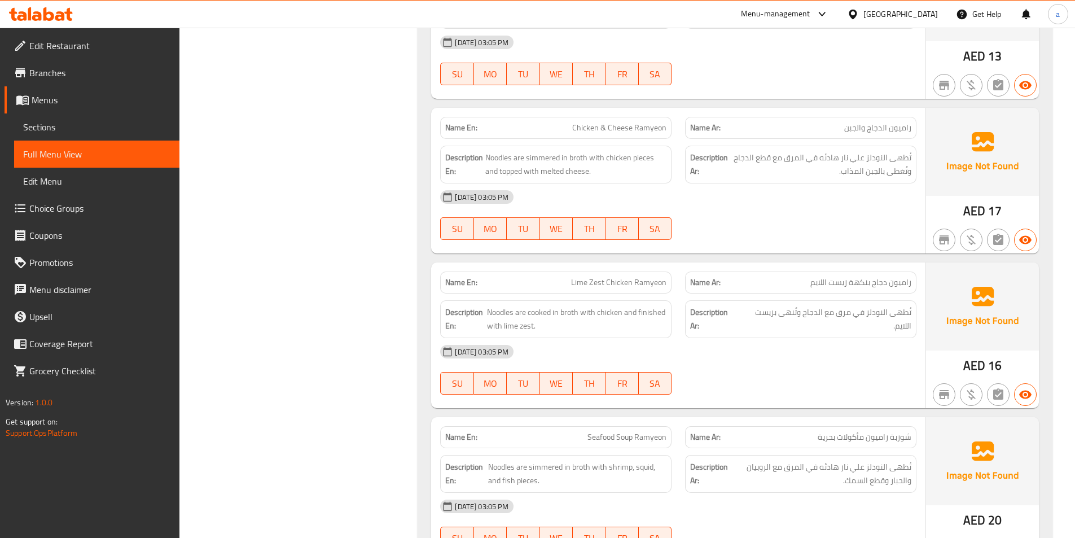
click at [694, 212] on div "[DATE] 03:05 PM SU MO TU WE TH FR SA" at bounding box center [678, 214] width 490 height 63
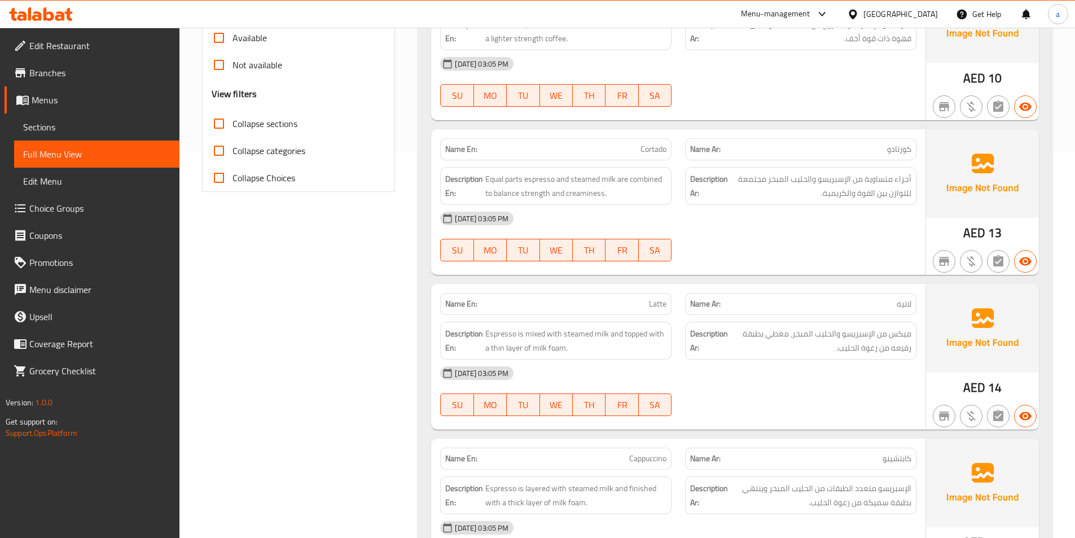
scroll to position [0, 0]
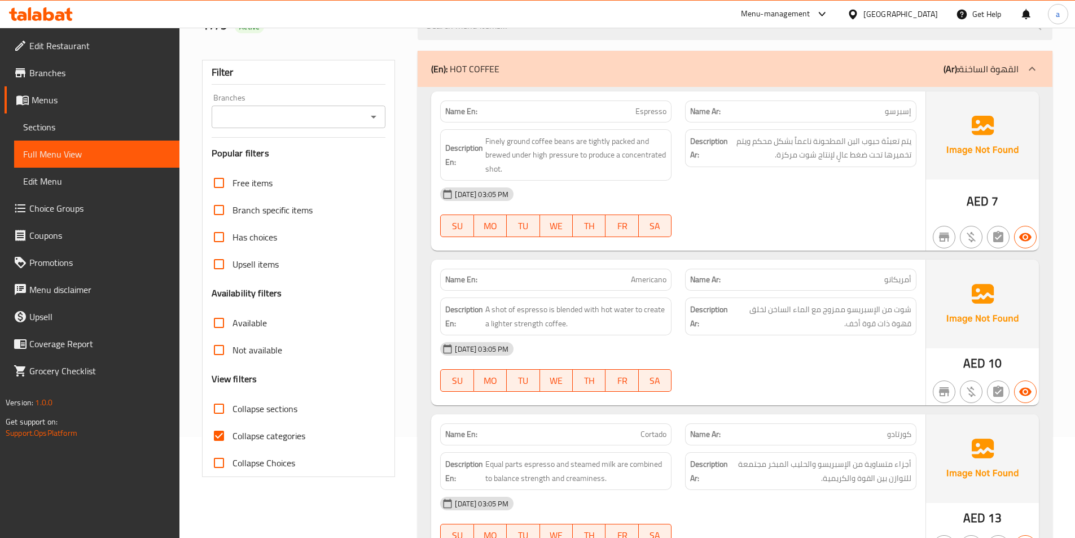
scroll to position [113, 0]
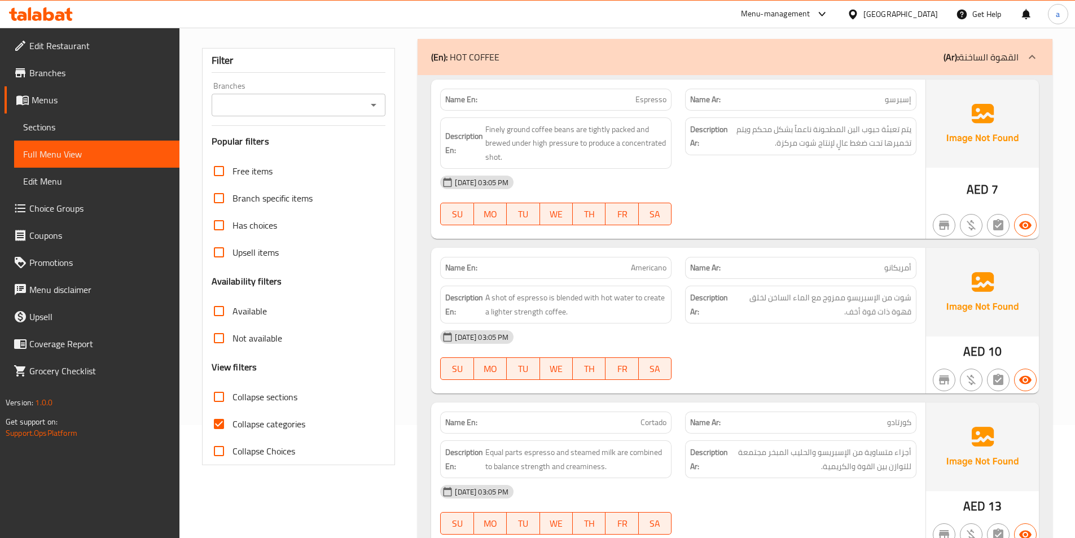
click at [214, 418] on input "Collapse categories" at bounding box center [218, 423] width 27 height 27
checkbox input "false"
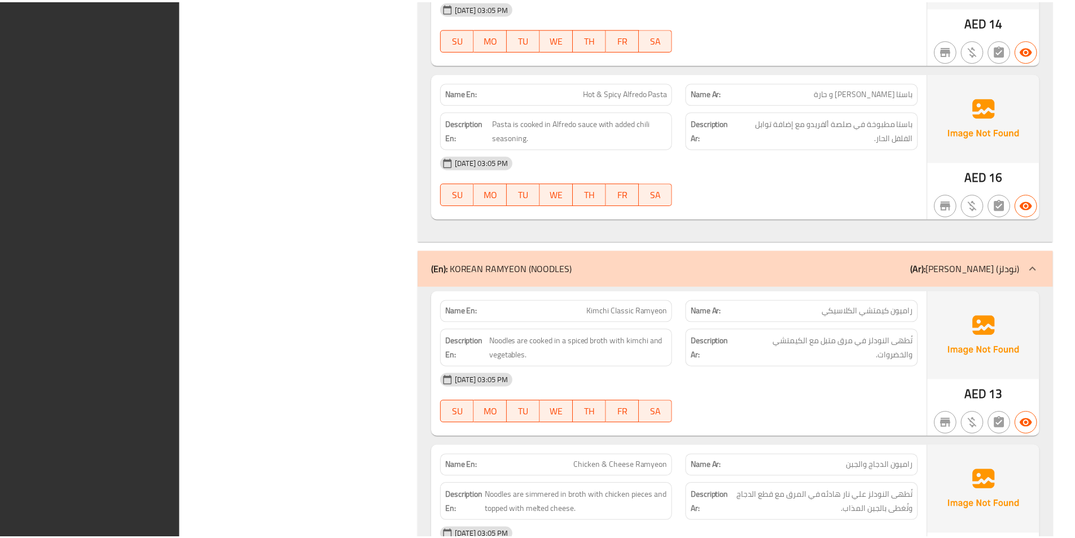
scroll to position [19919, 0]
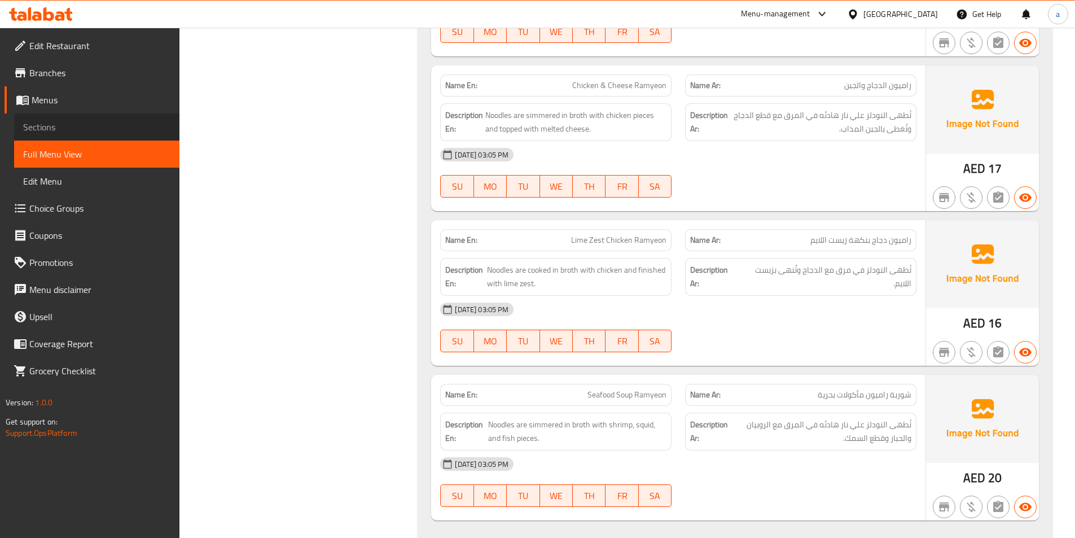
click at [112, 121] on span "Sections" at bounding box center [96, 127] width 147 height 14
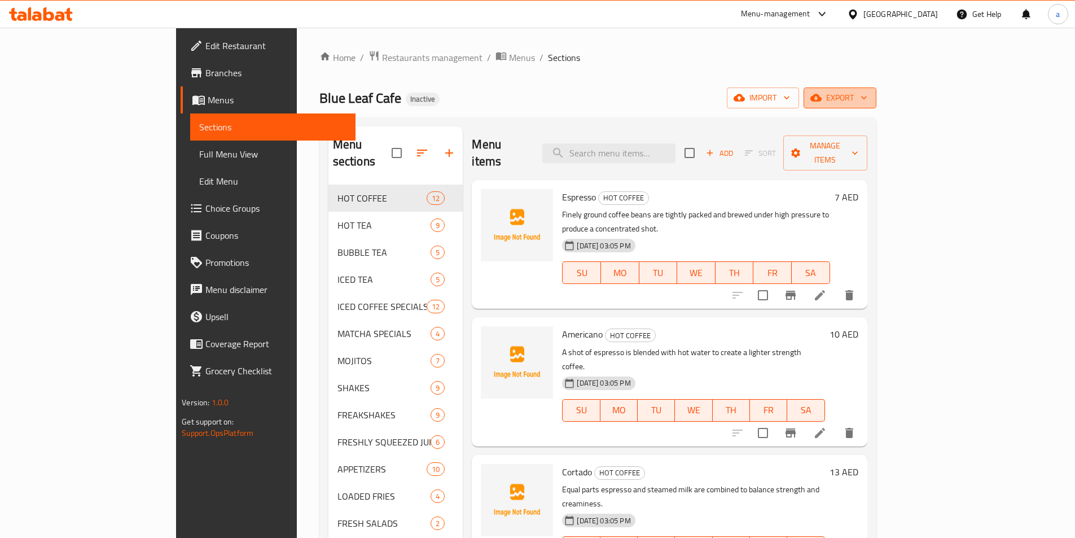
click at [870, 97] on icon "button" at bounding box center [864, 97] width 11 height 11
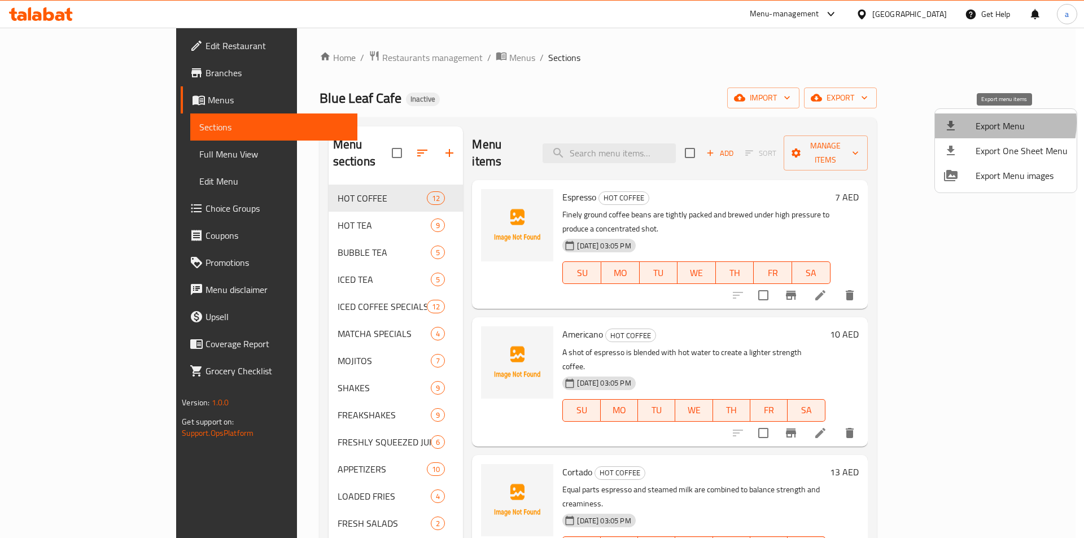
click at [984, 122] on span "Export Menu" at bounding box center [1021, 126] width 92 height 14
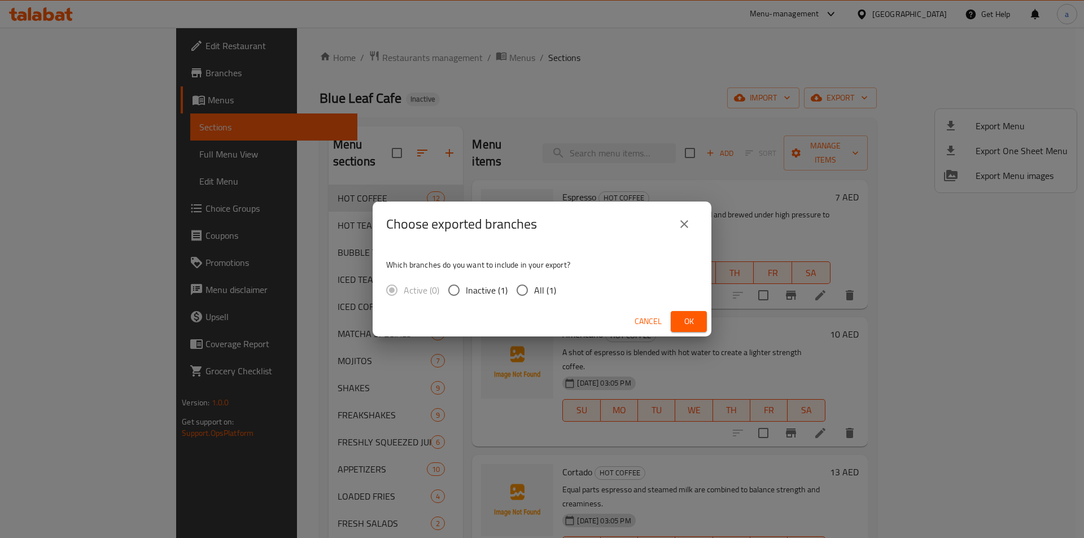
click at [519, 291] on input "All (1)" at bounding box center [522, 290] width 24 height 24
radio input "true"
click at [681, 322] on span "Ok" at bounding box center [689, 321] width 18 height 14
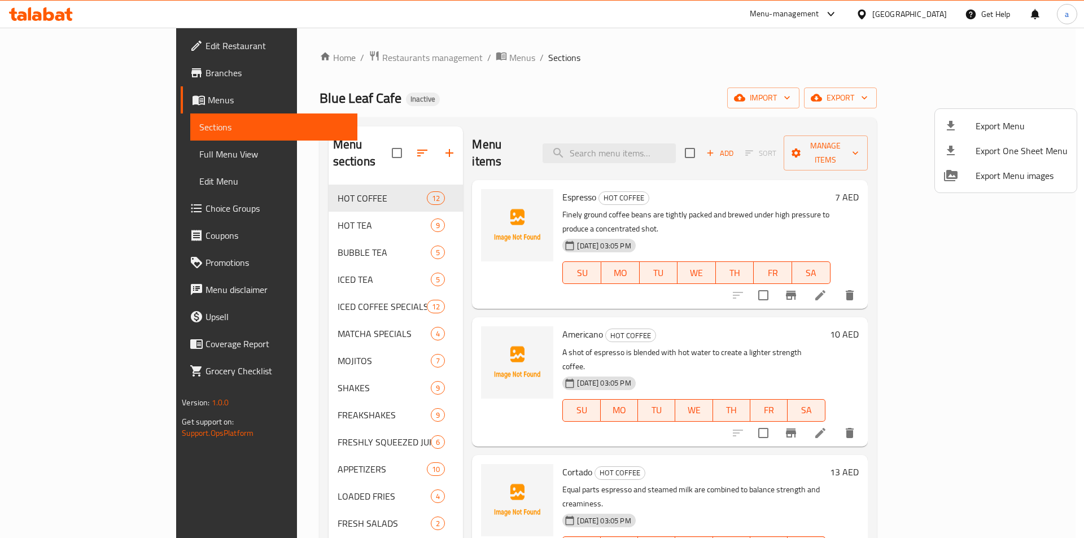
click at [857, 67] on div at bounding box center [542, 269] width 1084 height 538
